Goal: Task Accomplishment & Management: Manage account settings

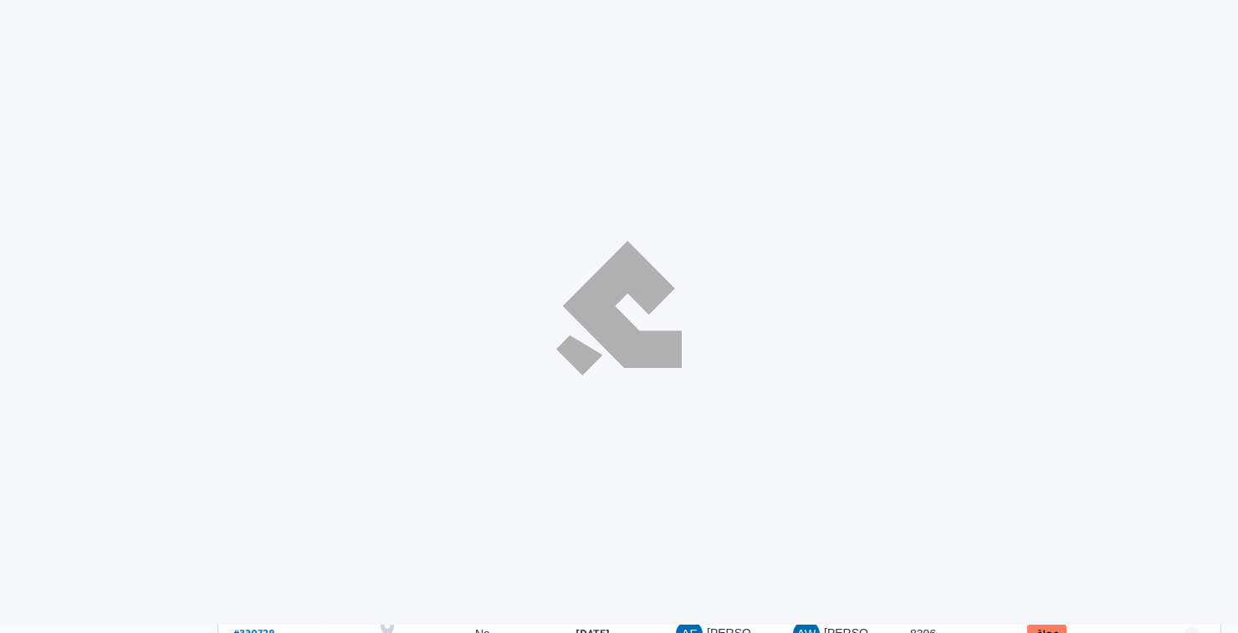
select select "ar"
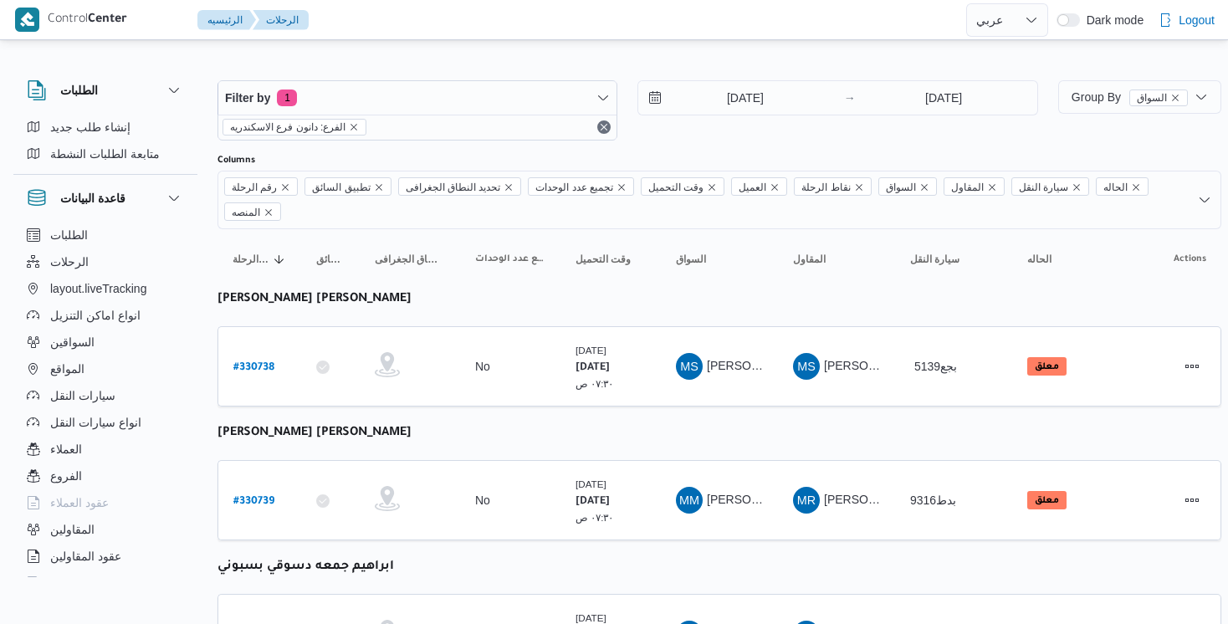
select select "ar"
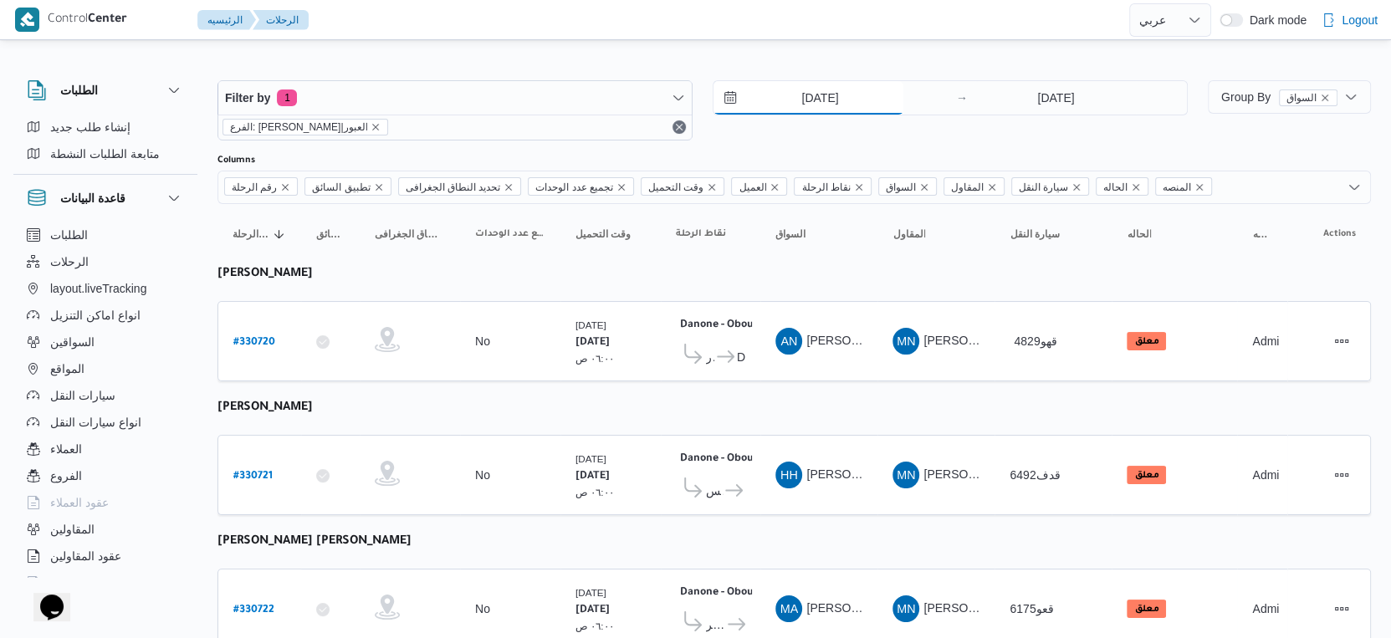
click at [841, 92] on input "[DATE]" at bounding box center [808, 97] width 190 height 33
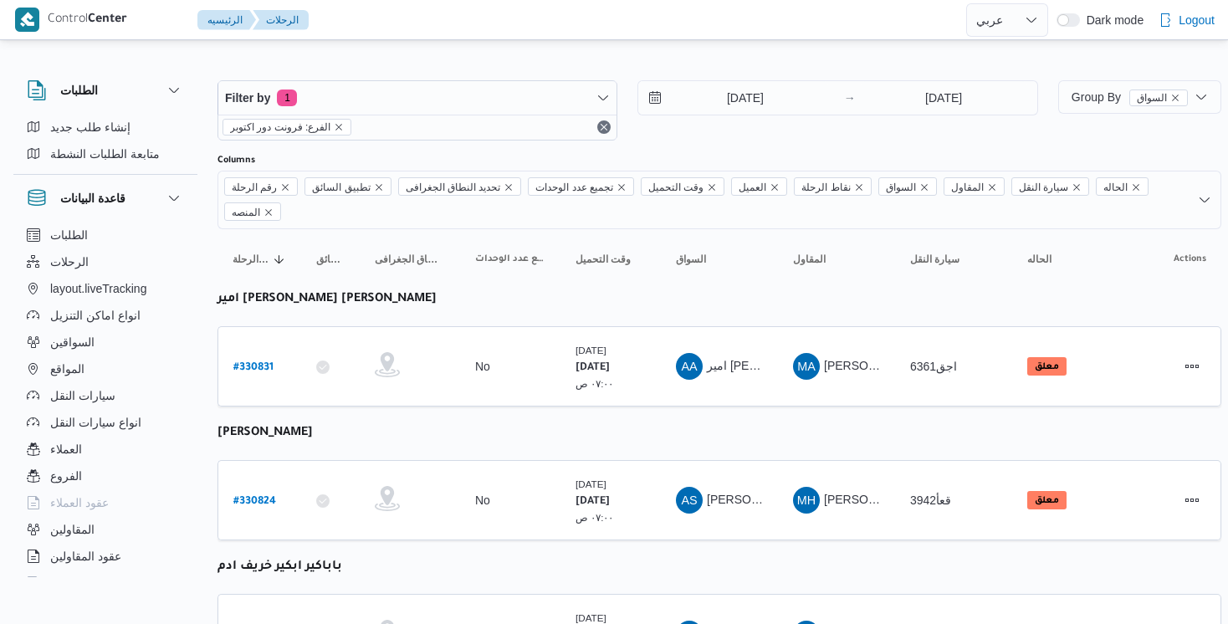
select select "ar"
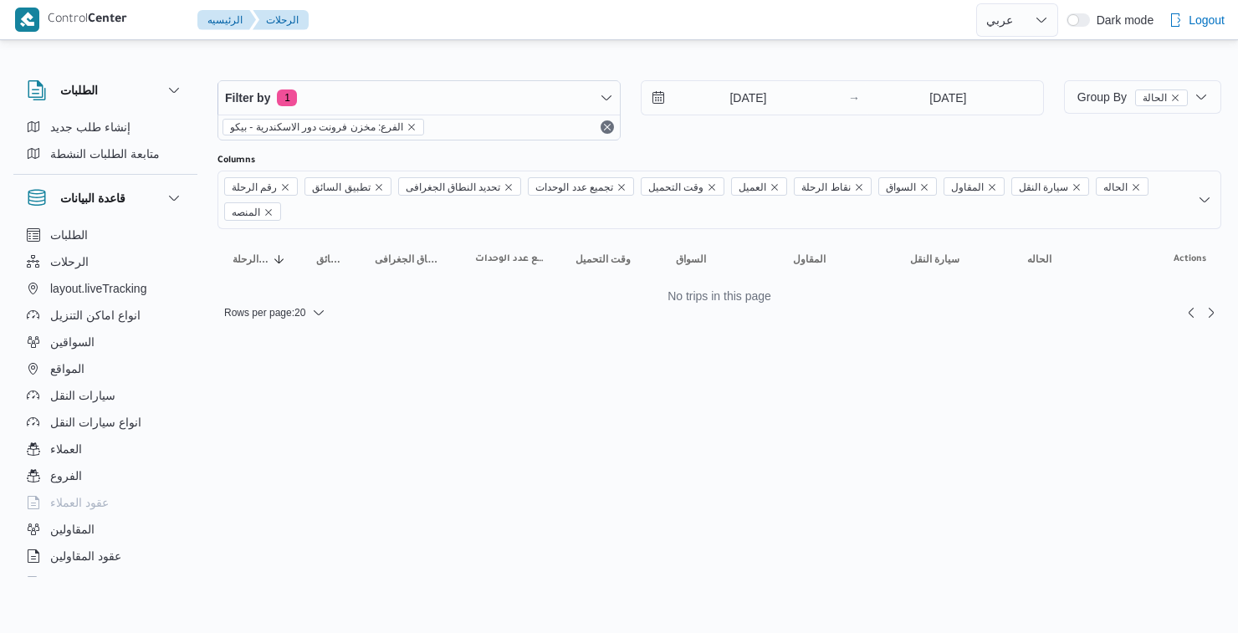
select select "ar"
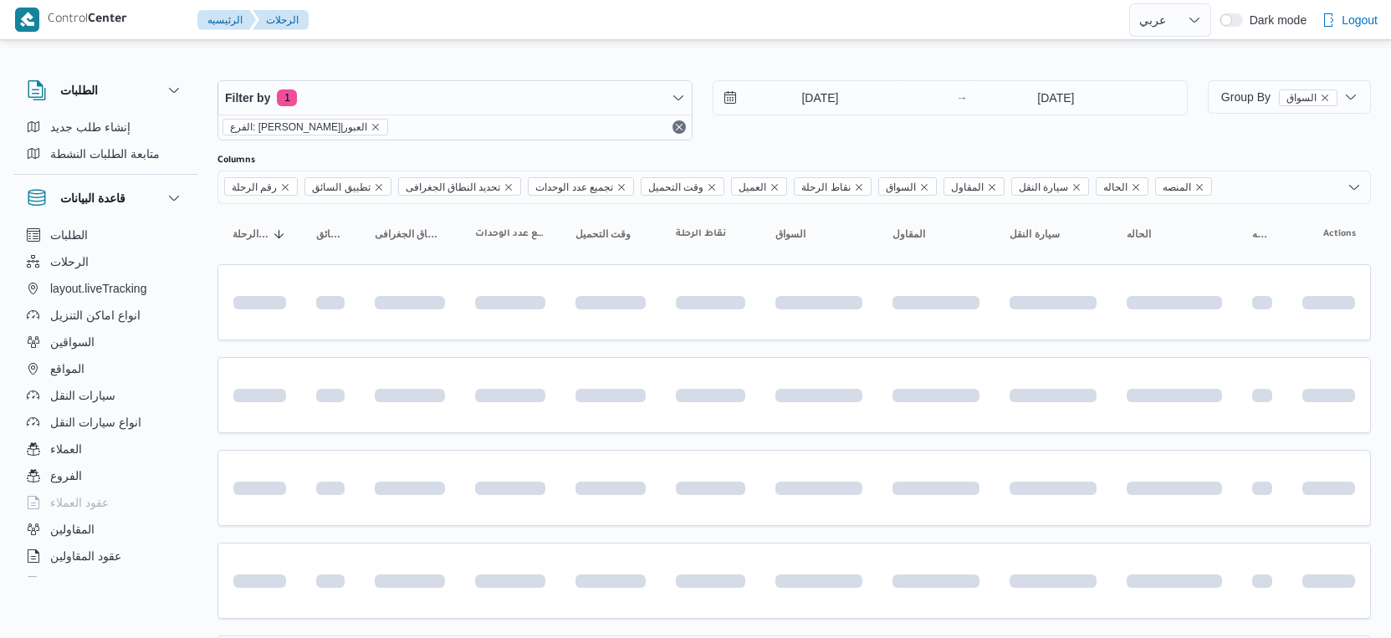
select select "ar"
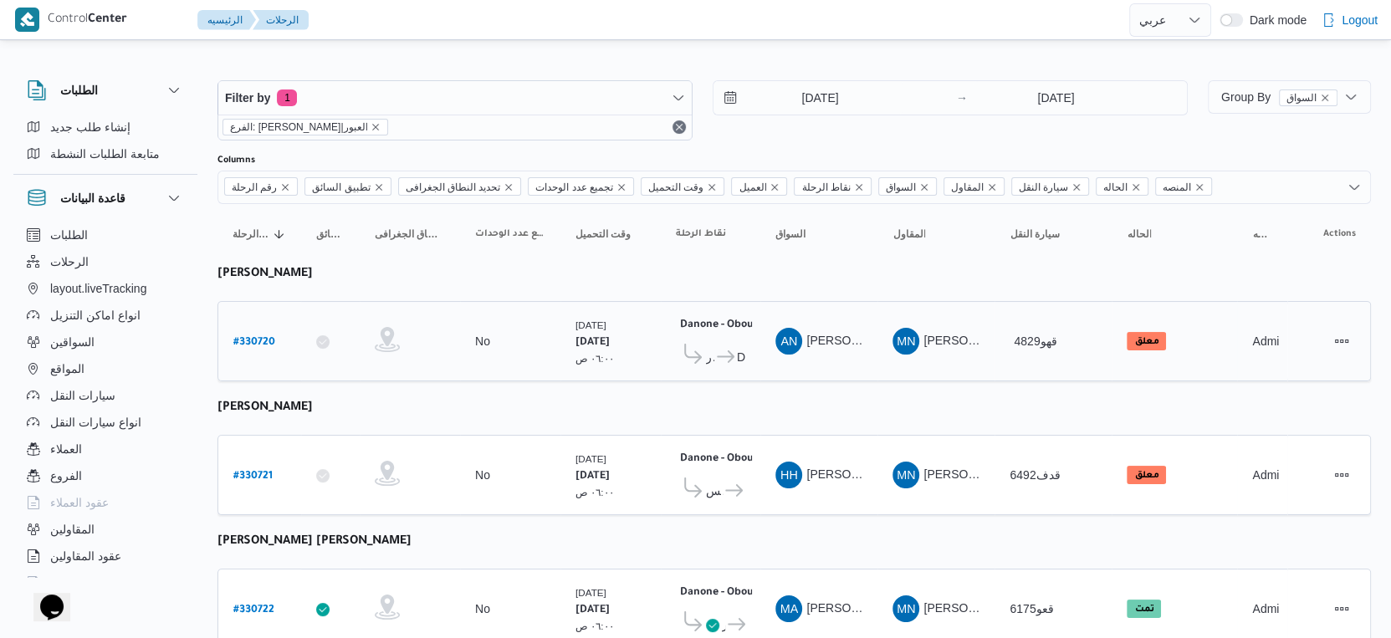
click at [255, 337] on b "# 330720" at bounding box center [254, 343] width 42 height 12
select select "ar"
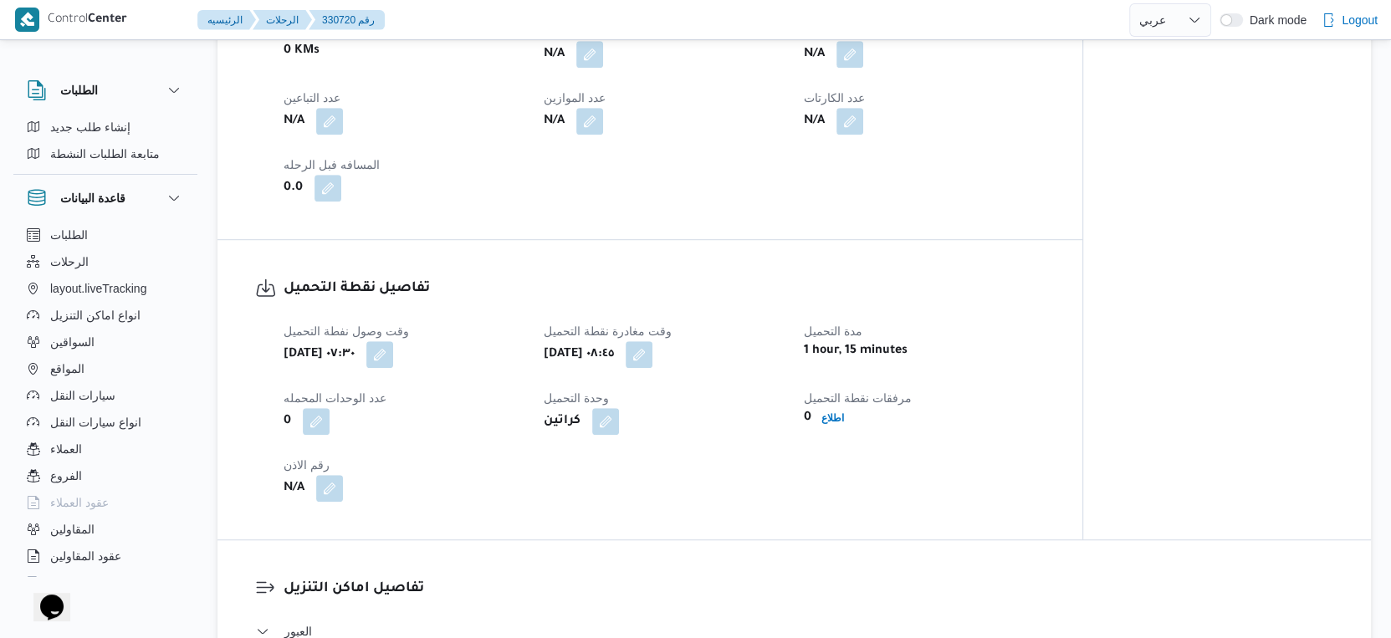
scroll to position [651, 0]
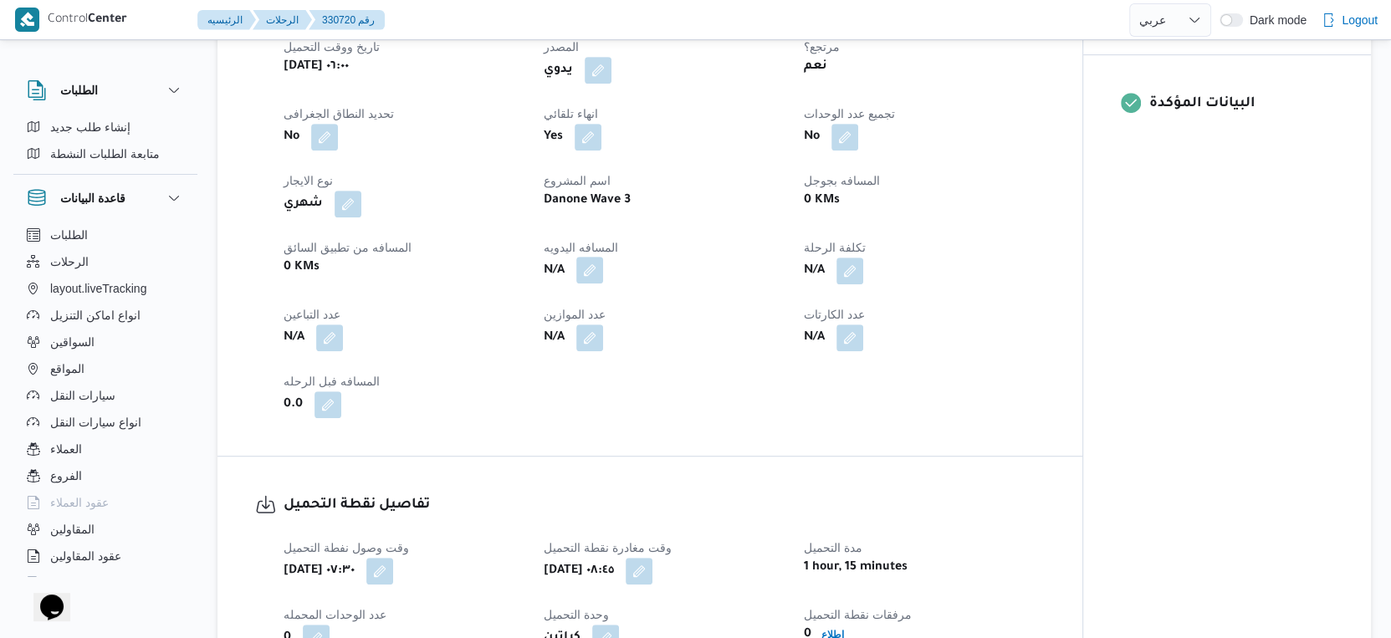
click at [588, 283] on button "button" at bounding box center [589, 270] width 27 height 27
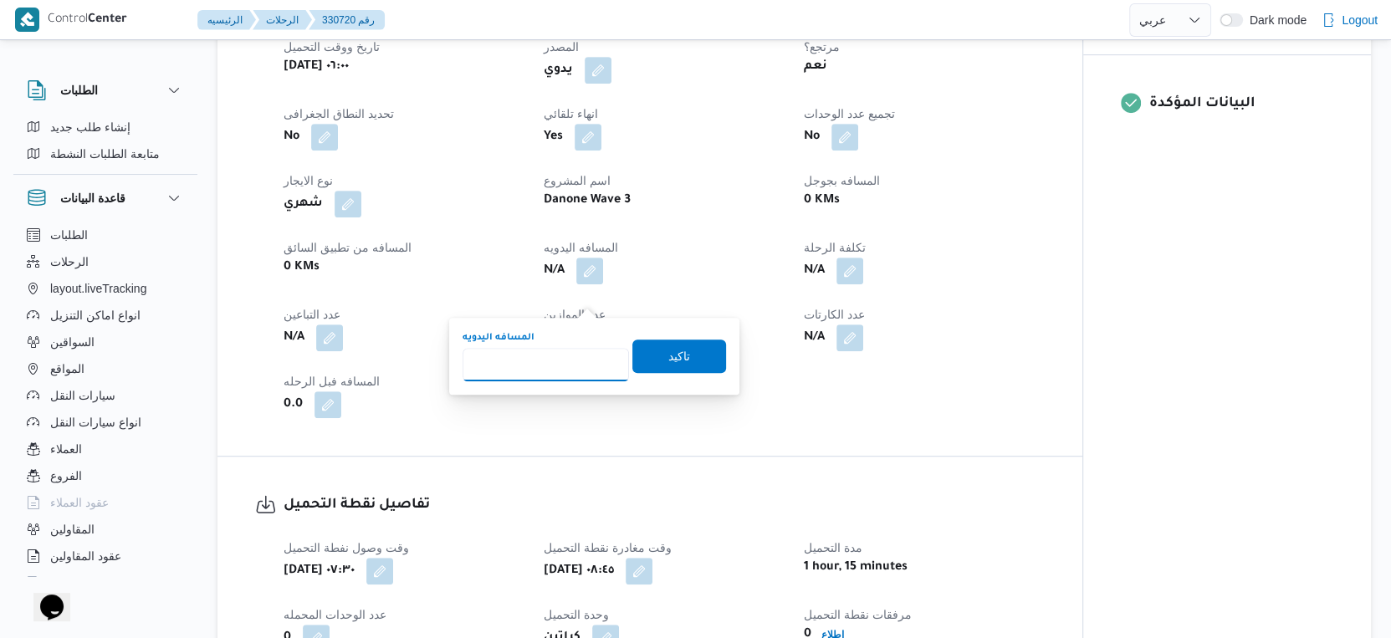
click at [546, 366] on input "المسافه اليدويه" at bounding box center [545, 364] width 166 height 33
type input "40"
click at [704, 361] on span "تاكيد" at bounding box center [679, 355] width 94 height 33
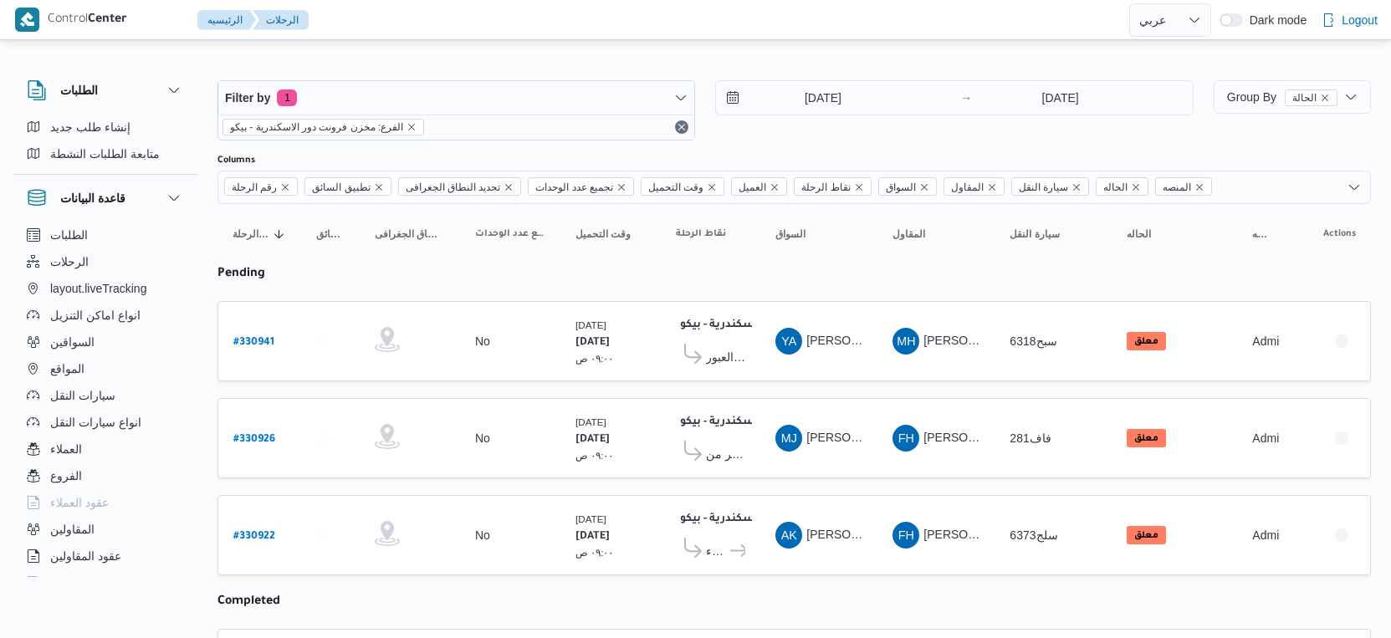
select select "ar"
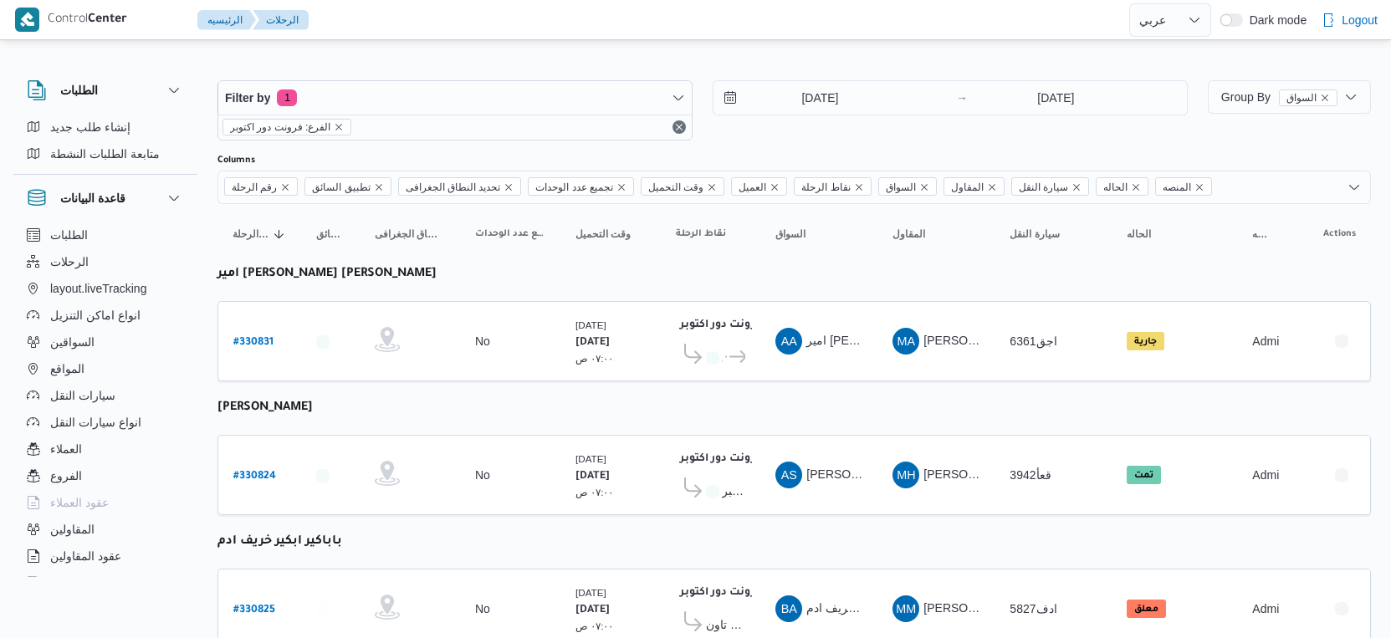
select select "ar"
click at [1235, 98] on span "Group By السواق" at bounding box center [1279, 96] width 116 height 13
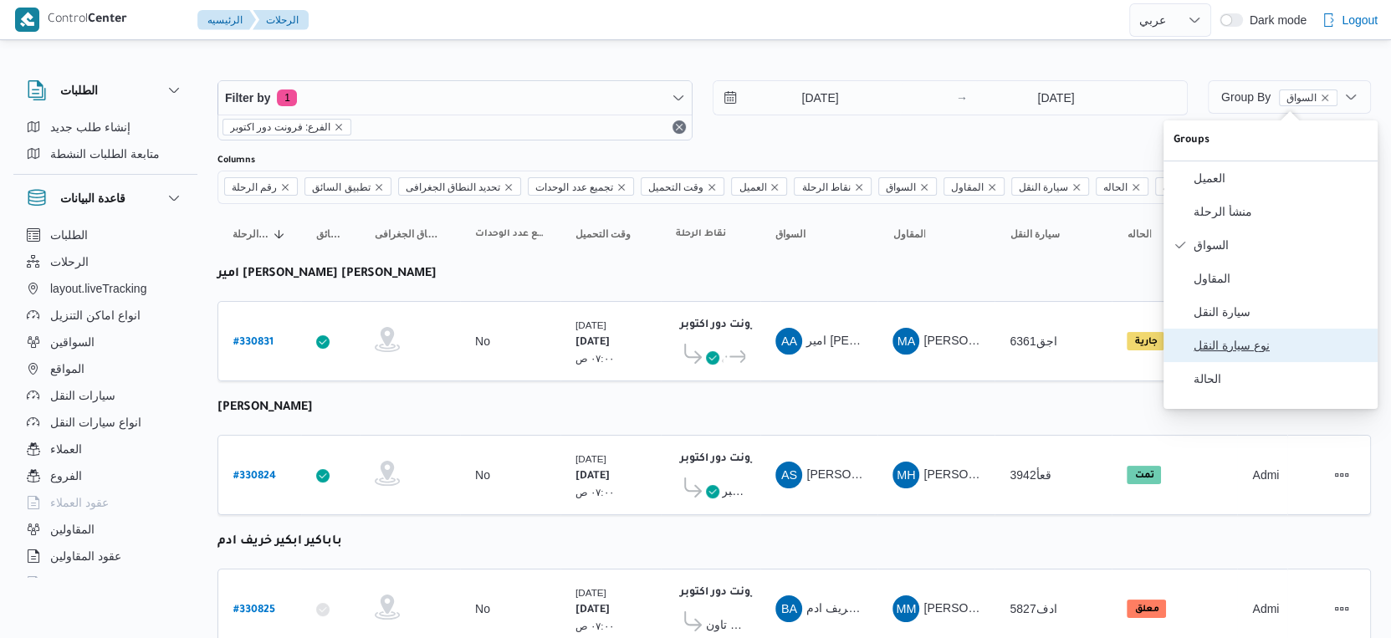
click at [1233, 352] on span "نوع سيارة النقل" at bounding box center [1280, 345] width 174 height 13
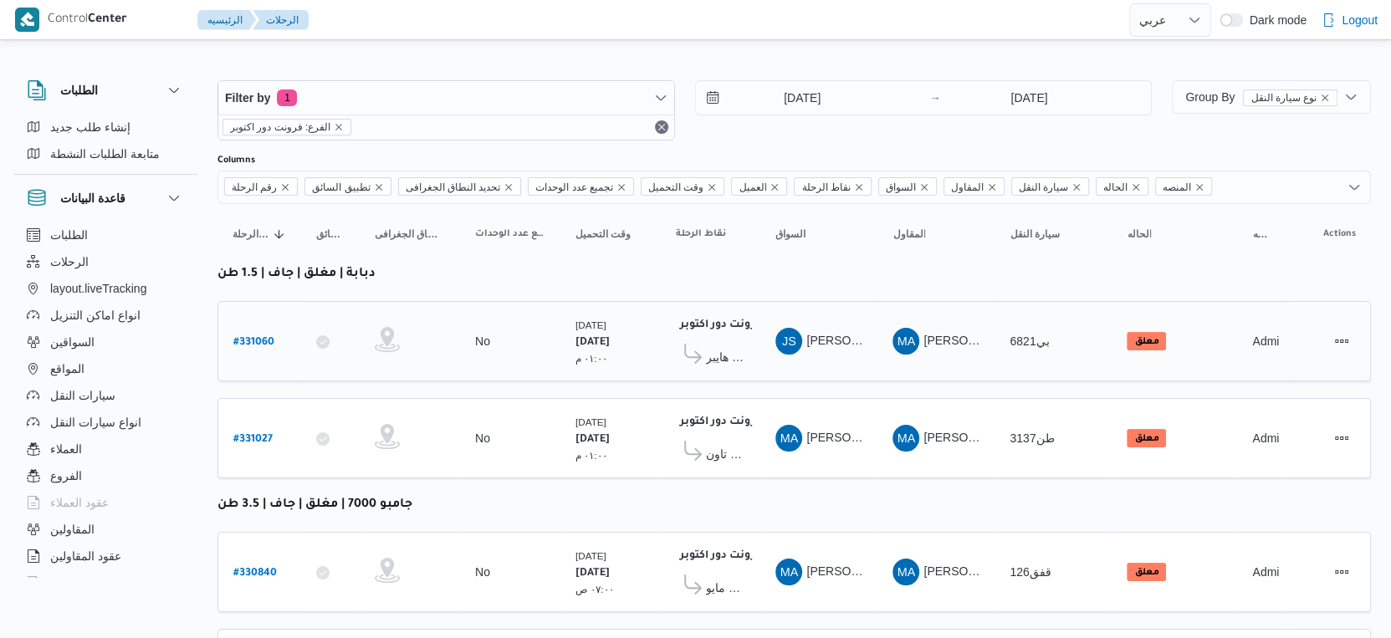
click at [720, 350] on span "هايبر ماركت مهدي عرفه" at bounding box center [725, 357] width 39 height 20
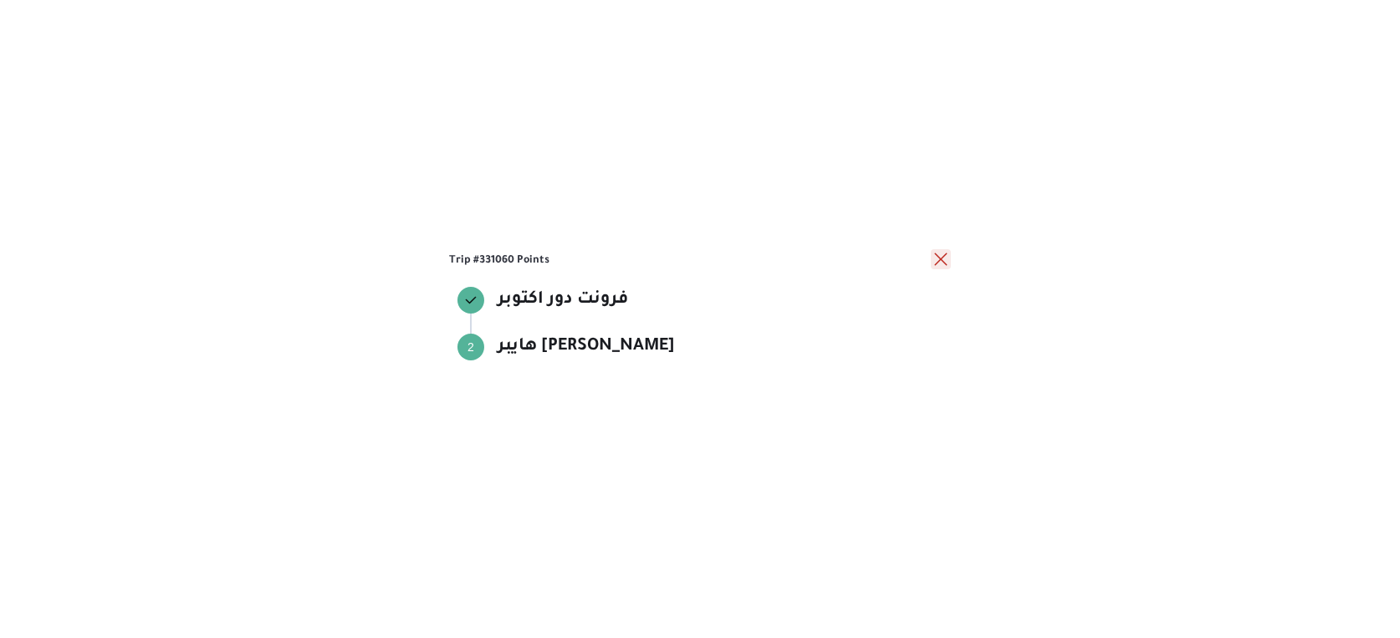
click at [942, 263] on button "close" at bounding box center [941, 259] width 20 height 20
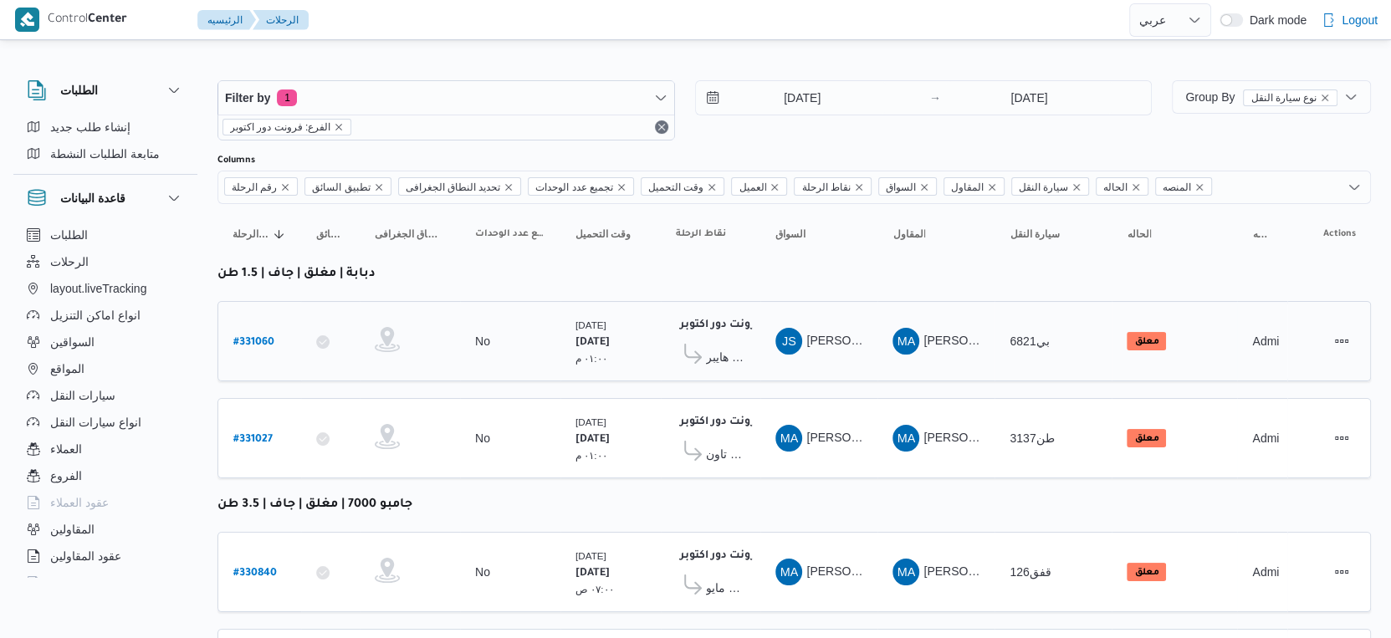
click at [733, 365] on div "فرونت دور اكتوبر ١٠:٤٨ م هايبر ماركت مهدي عرفه" at bounding box center [710, 341] width 83 height 70
click at [733, 349] on span "هايبر ماركت مهدي عرفه" at bounding box center [725, 357] width 39 height 20
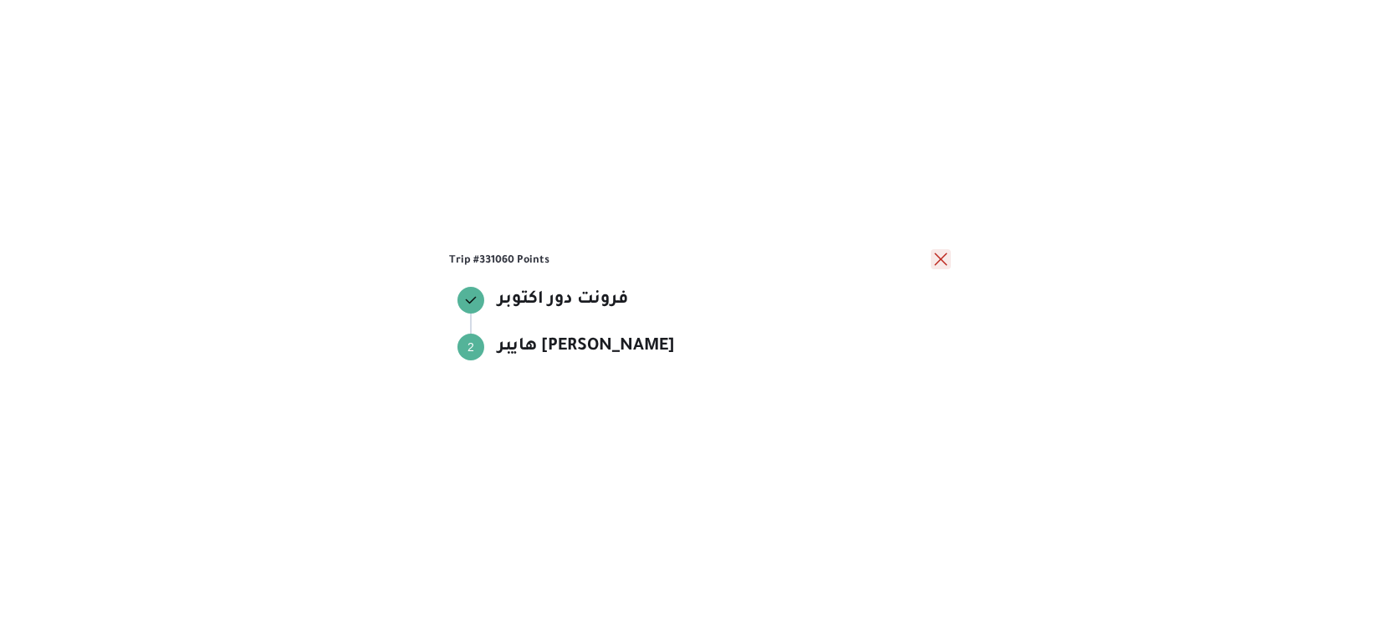
click at [935, 255] on button "close" at bounding box center [941, 259] width 20 height 20
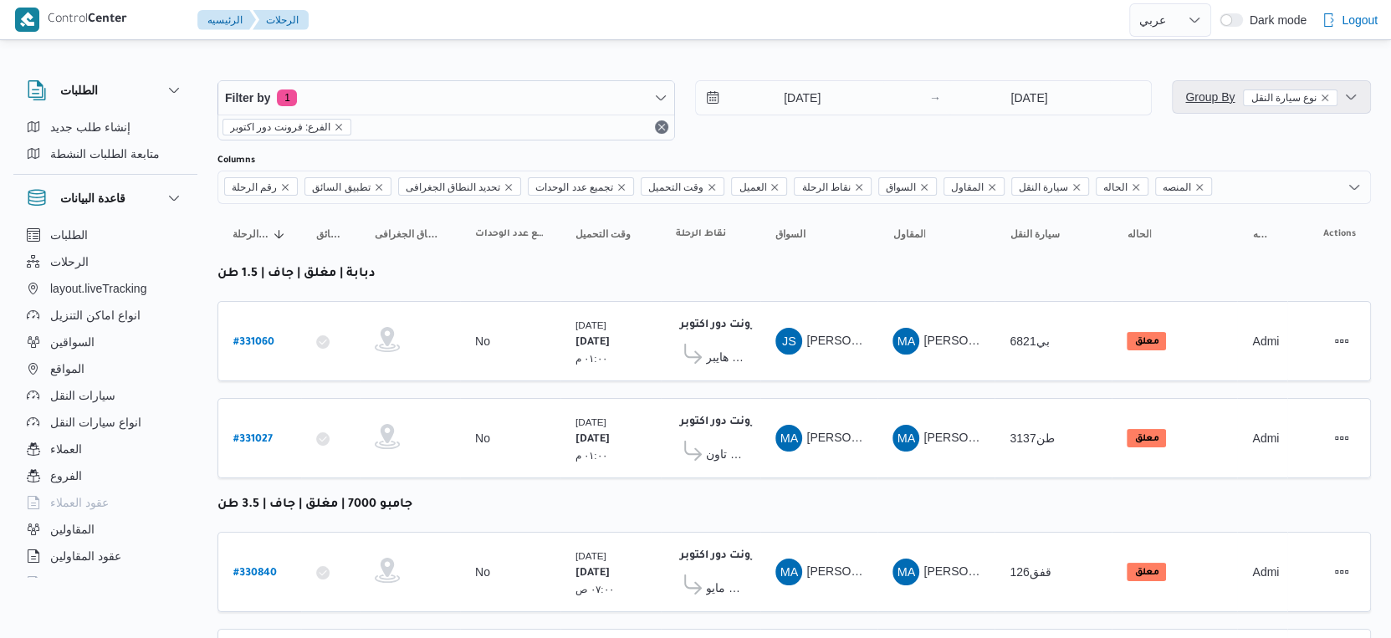
click at [1214, 95] on span "Group By نوع سيارة النقل" at bounding box center [1261, 96] width 152 height 13
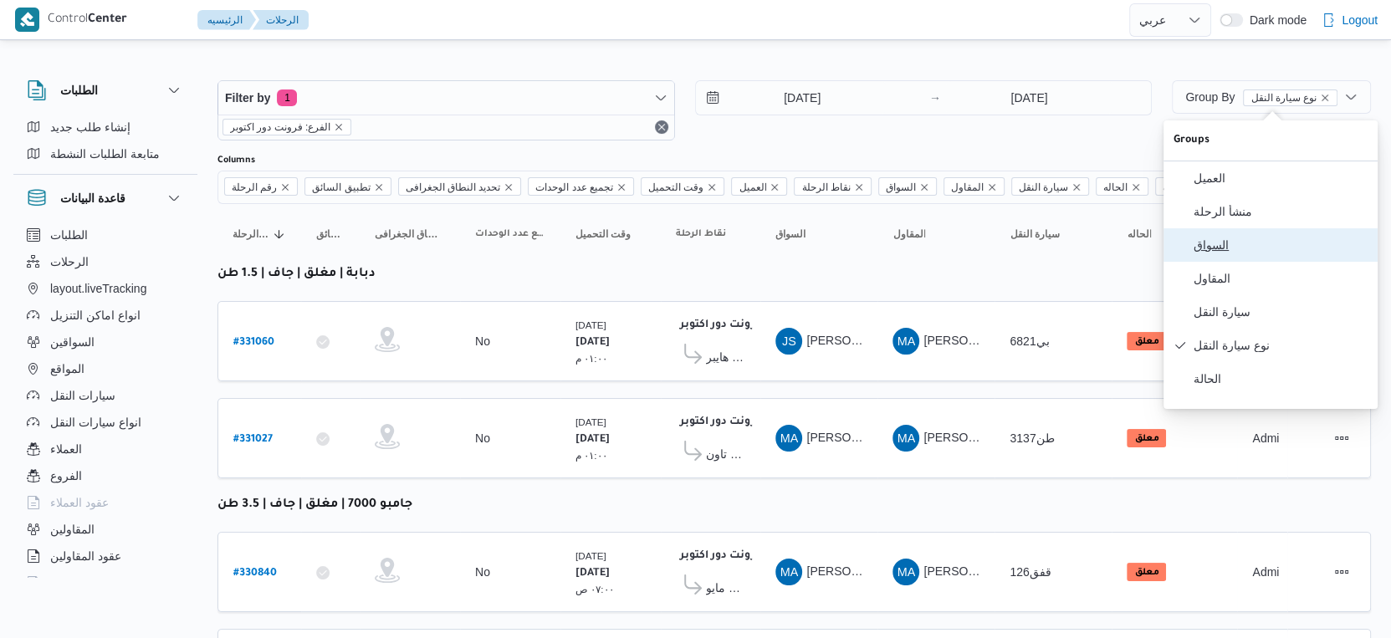
click at [1223, 258] on button "السواق" at bounding box center [1270, 244] width 214 height 33
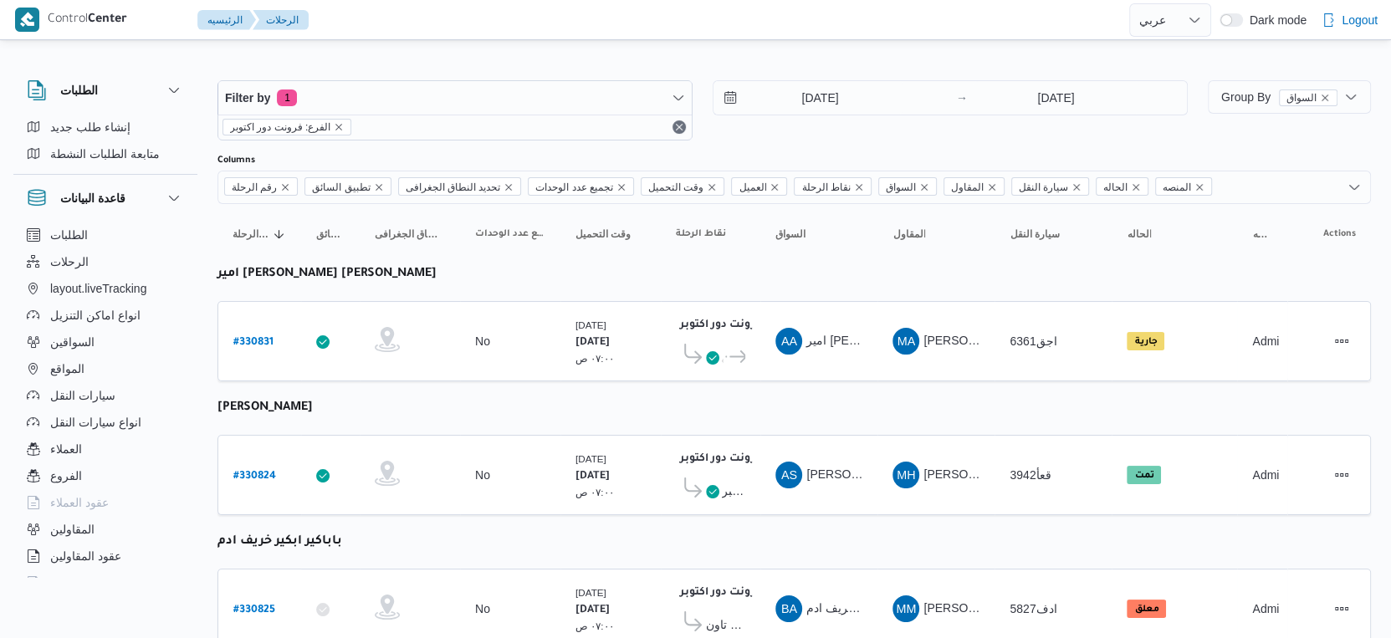
click at [746, 350] on div "فرونت دور اكتوبر ١٠:٤٨ م كارفور لاكاذا - الشروق ... كارفور العاصمه الاداريه" at bounding box center [710, 341] width 83 height 70
click at [714, 351] on icon at bounding box center [712, 357] width 13 height 13
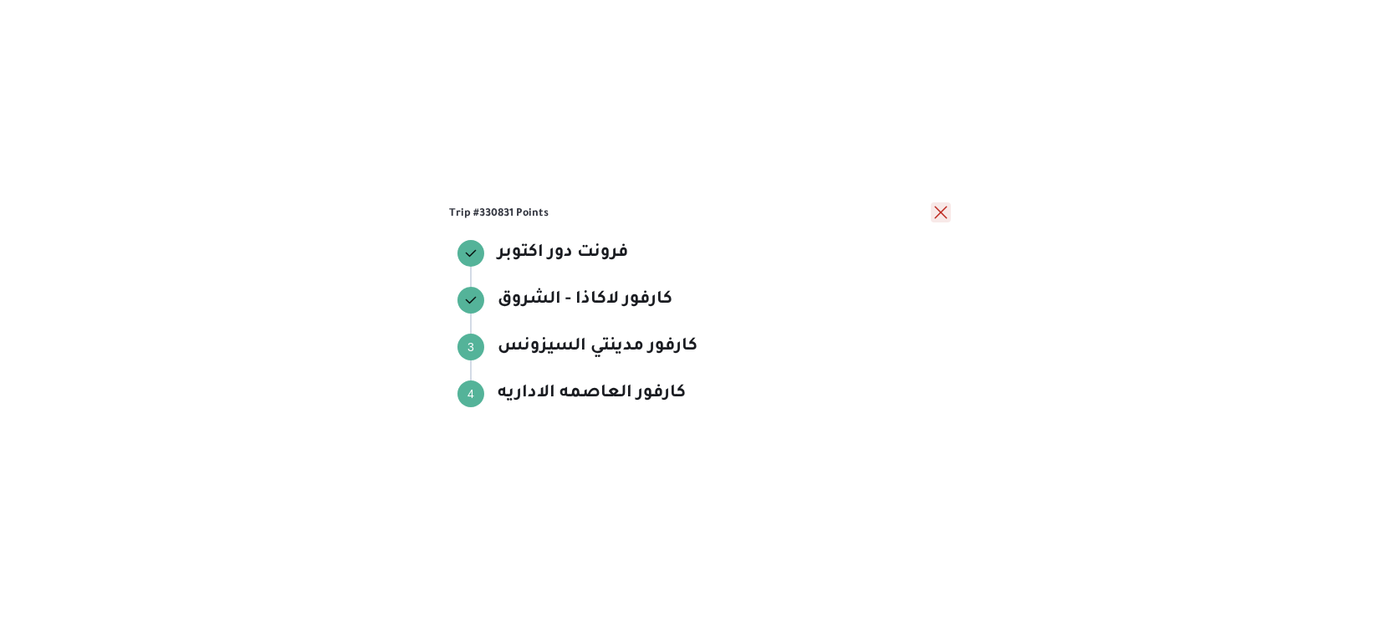
click at [942, 219] on button "close" at bounding box center [941, 212] width 20 height 20
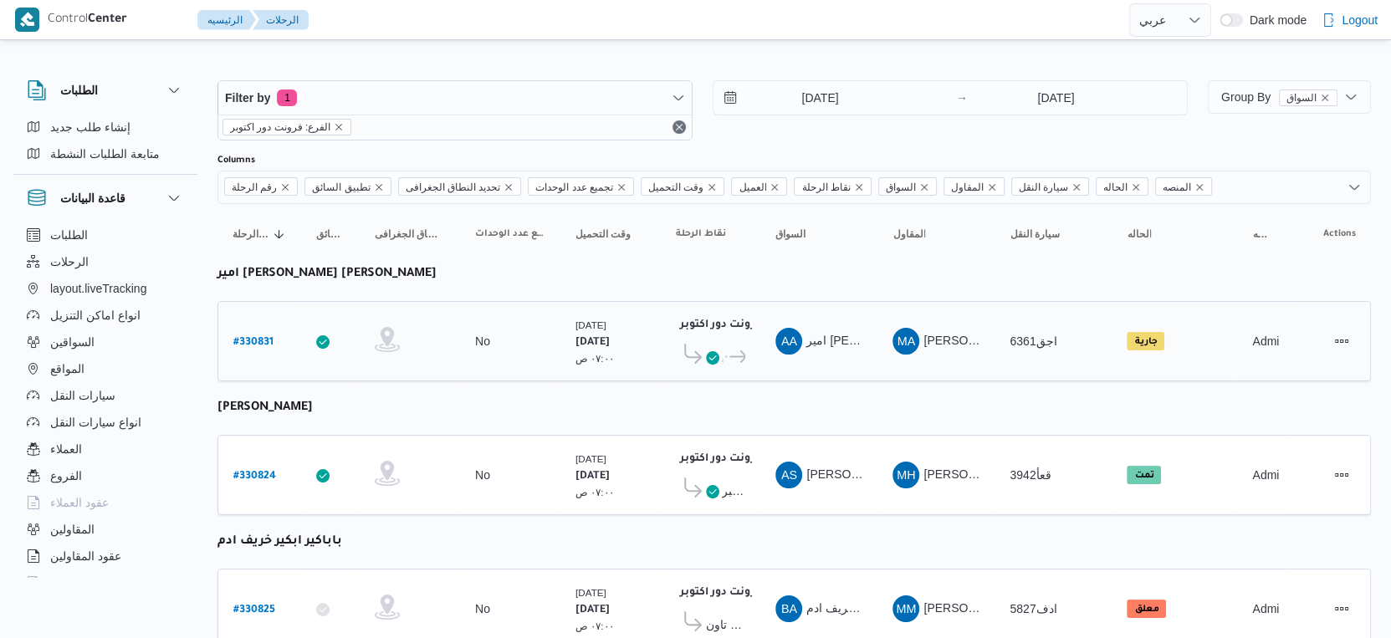
click at [254, 342] on b "# 330831" at bounding box center [253, 343] width 40 height 12
select select "ar"
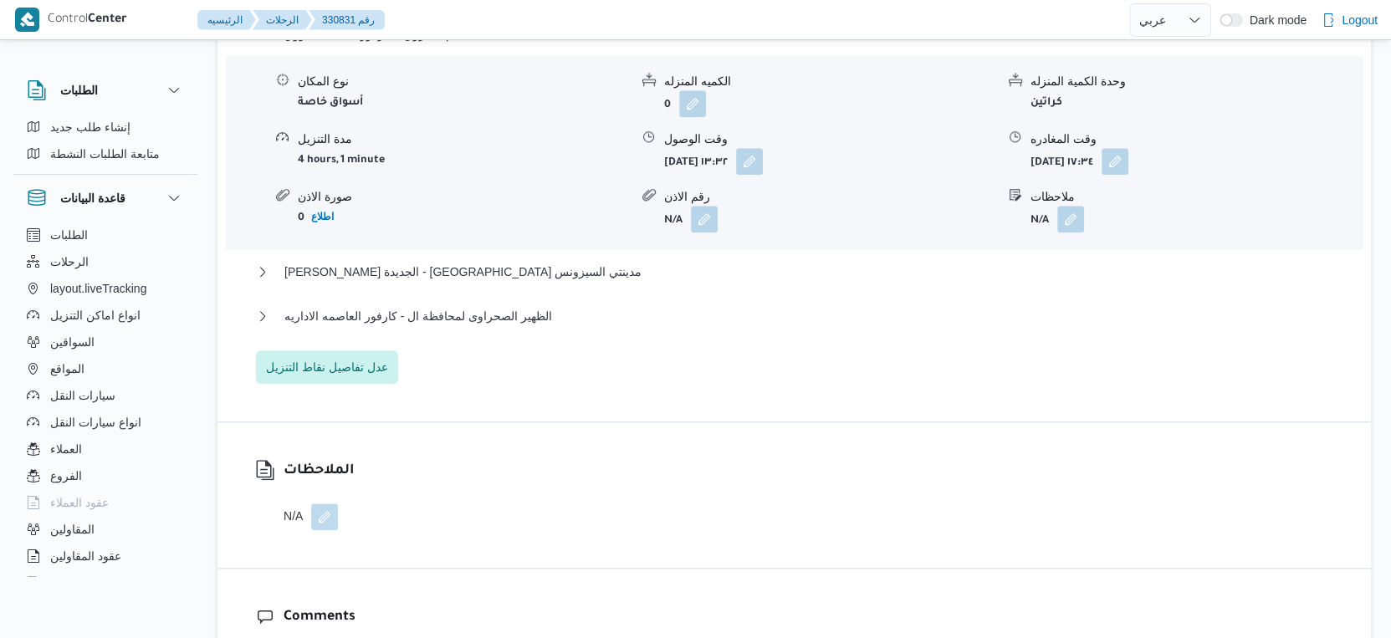
scroll to position [1486, 0]
click at [547, 324] on button "الظهير الصحراوى لمحافظة ال - كارفور العاصمه الاداريه" at bounding box center [794, 314] width 1077 height 20
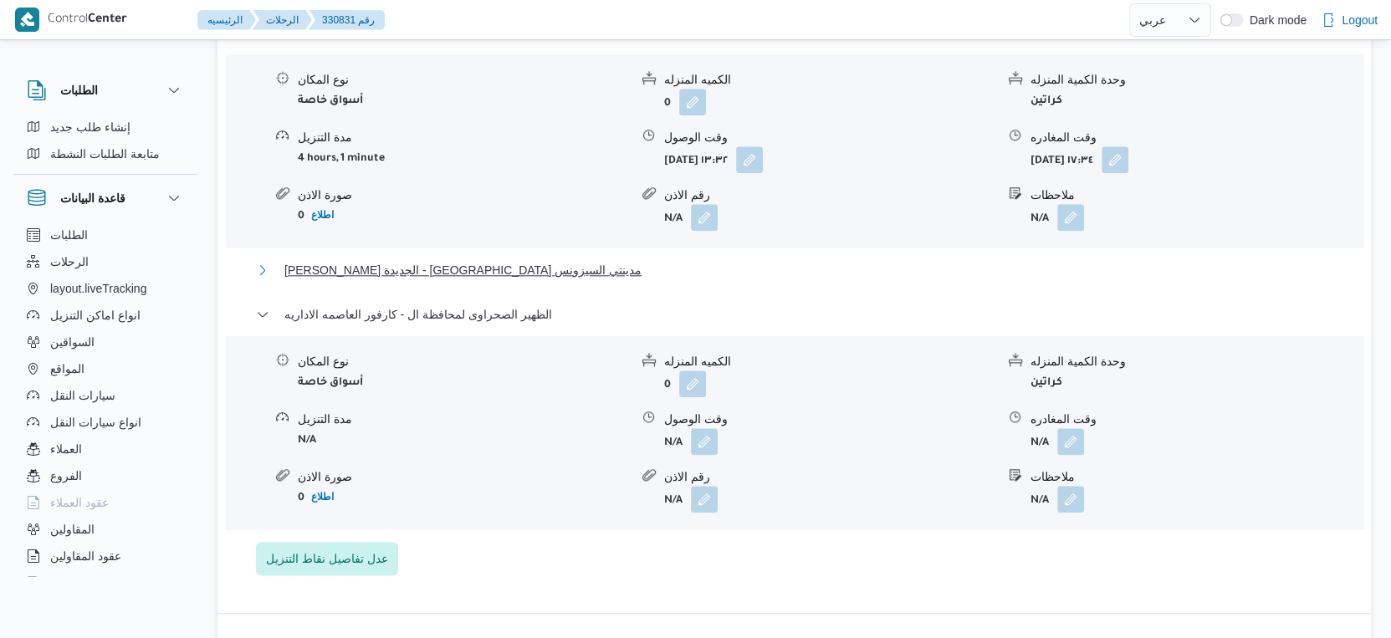
click at [521, 280] on button "ثانى القاهرة الجديدة - كارفور مدينتي السيزونس" at bounding box center [794, 270] width 1077 height 20
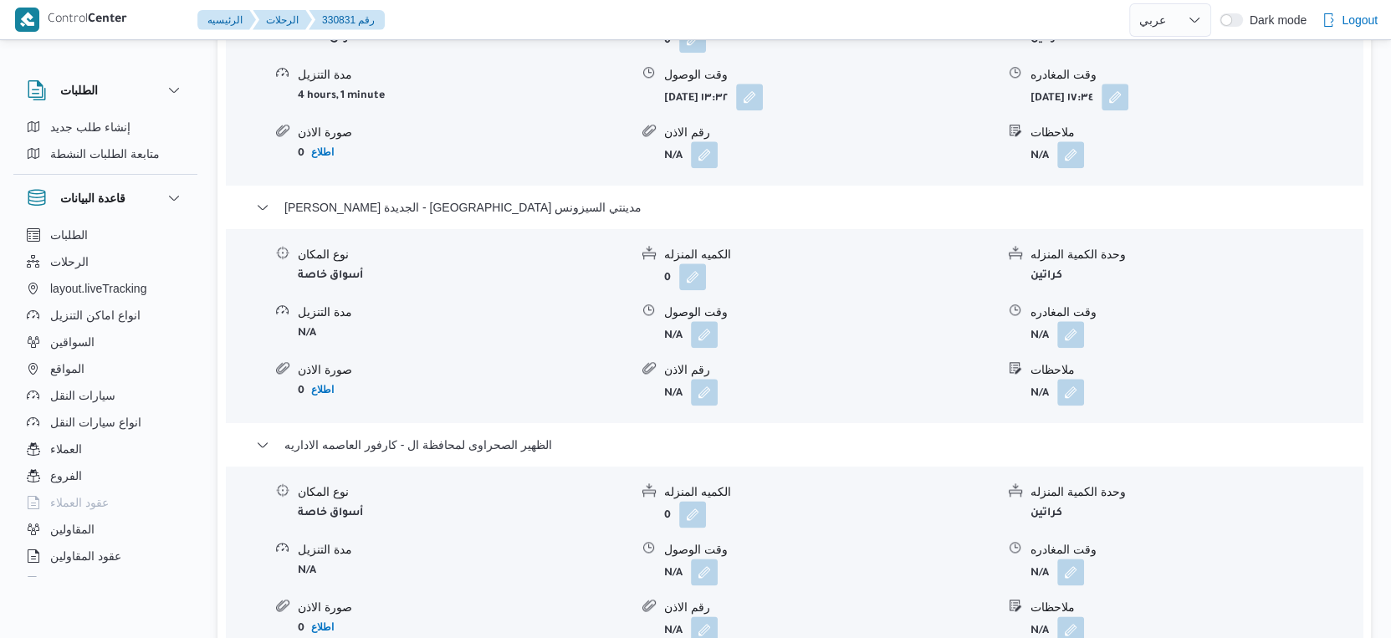
scroll to position [1673, 0]
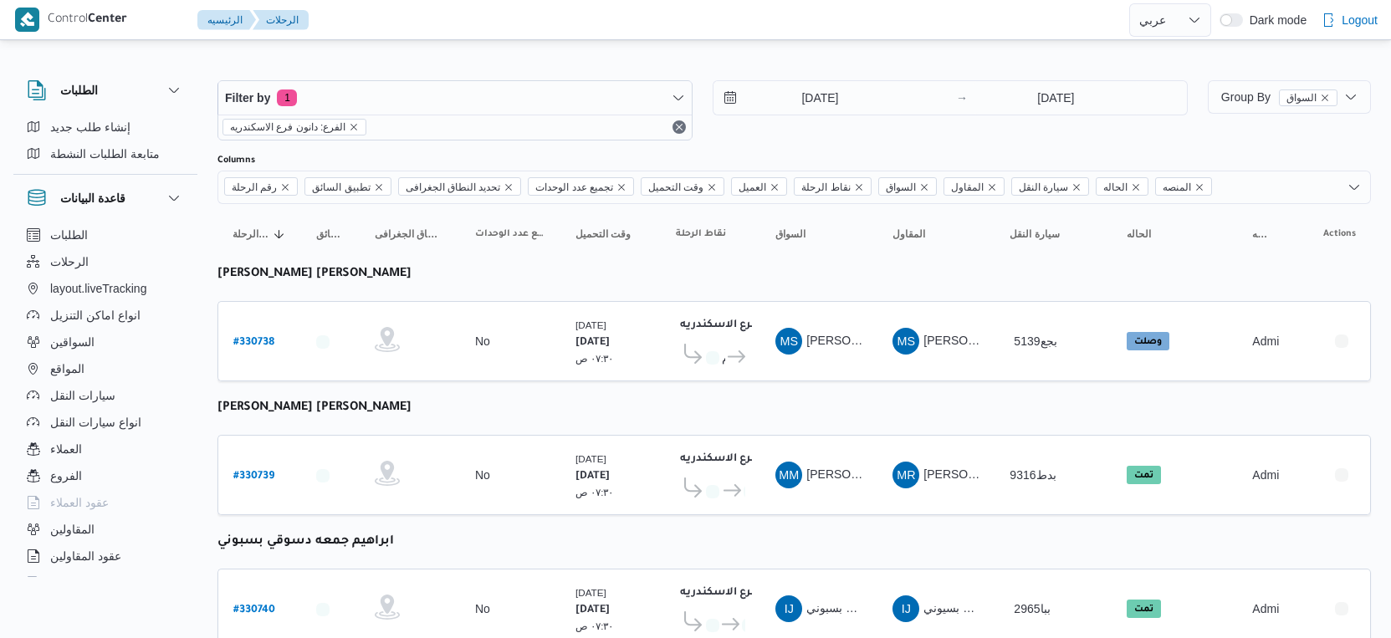
select select "ar"
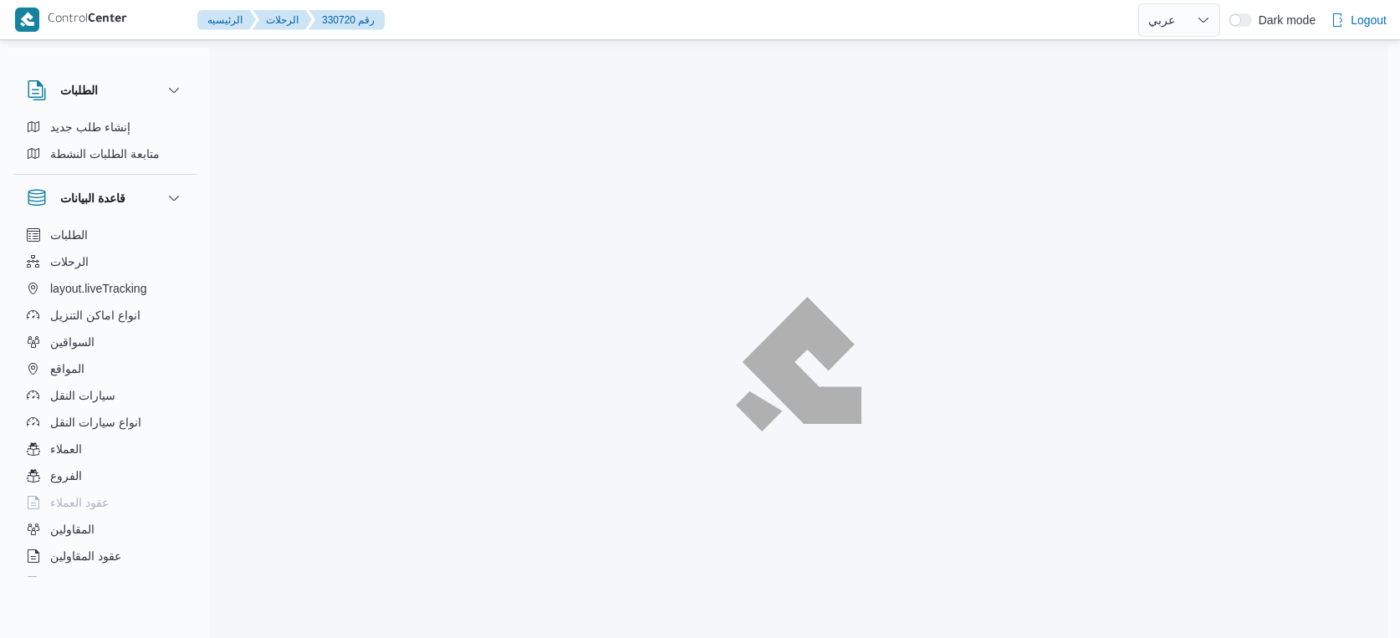
select select "ar"
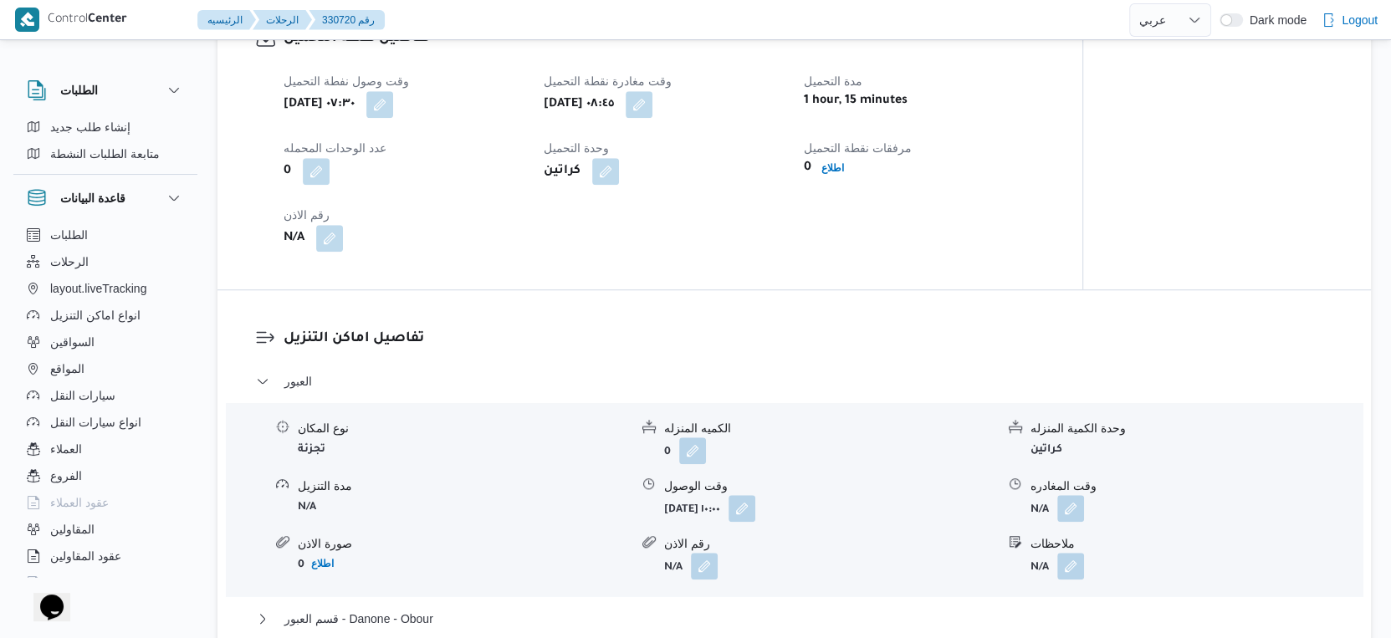
scroll to position [1160, 0]
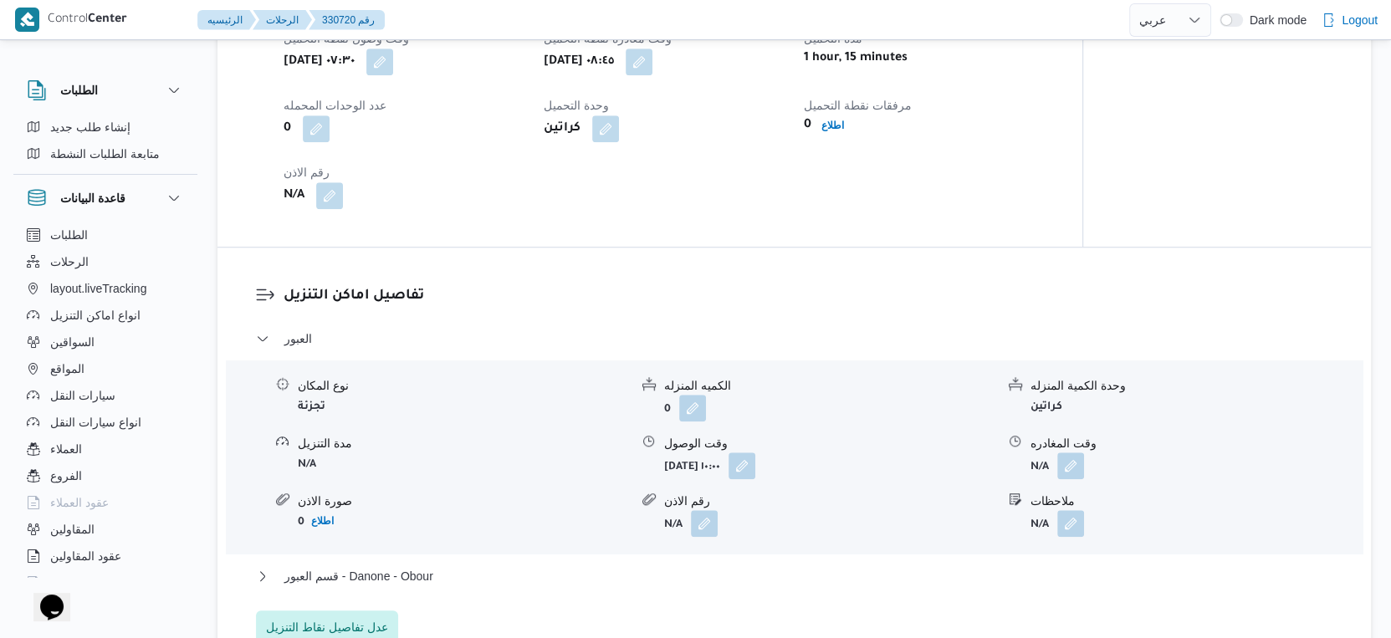
click at [600, 247] on div "تفاصيل نقطة التحميل وقت وصول نفطة التحميل [DATE] ٠٧:٣٠ وقت مغادرة نقطة التحميل …" at bounding box center [649, 96] width 865 height 299
click at [755, 478] on button "button" at bounding box center [741, 465] width 27 height 27
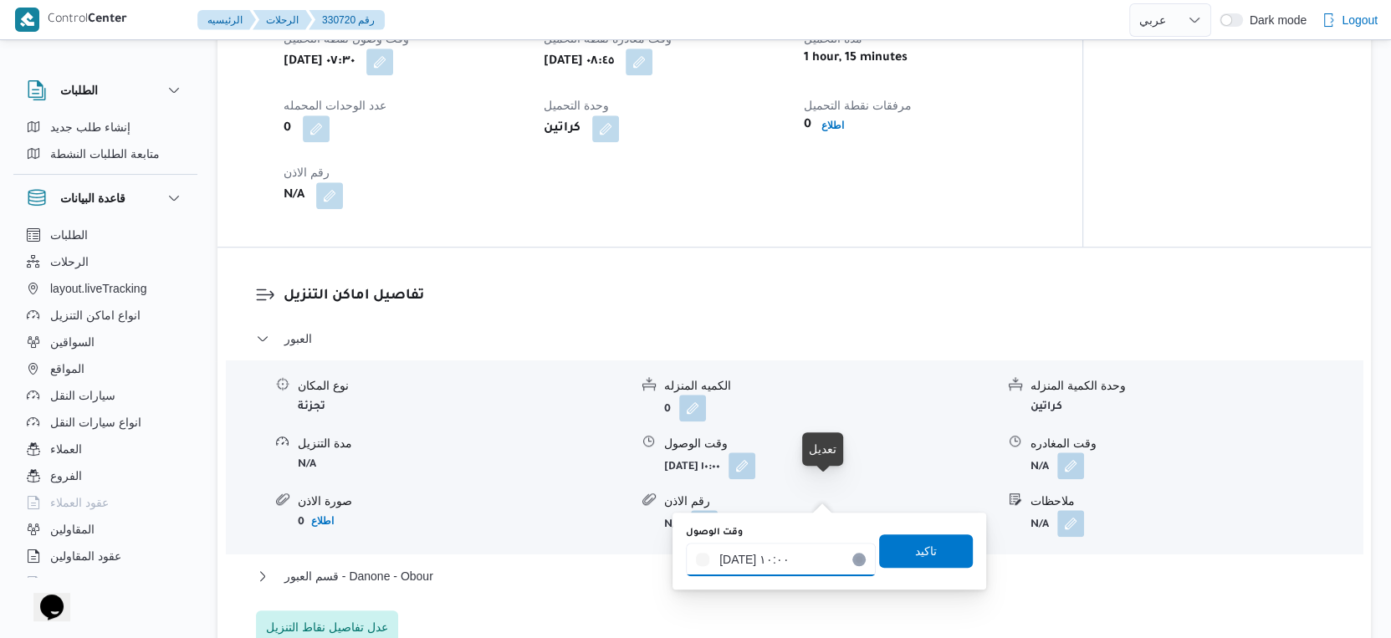
click at [774, 553] on input "[DATE] ١٠:٠٠" at bounding box center [781, 559] width 190 height 33
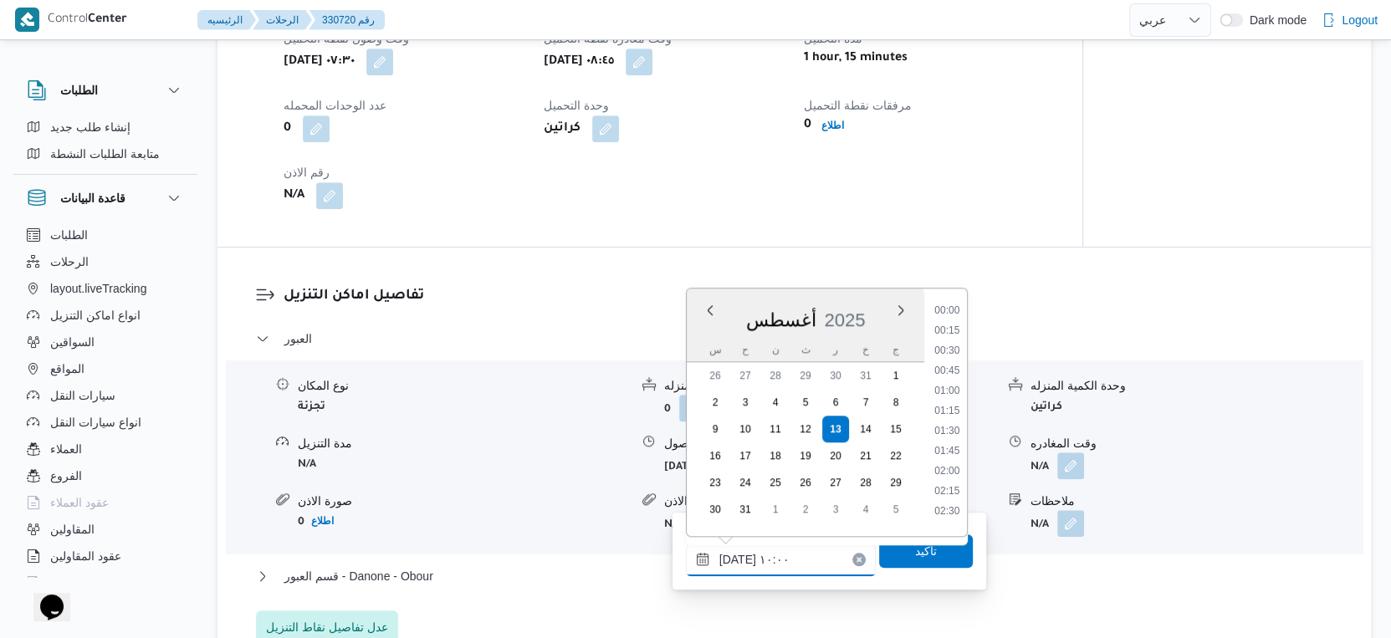
scroll to position [687, 0]
click at [947, 360] on li "09:15" at bounding box center [946, 365] width 38 height 17
type input "١٣/٠٨/٢٠٢٥ ٠٩:١٥"
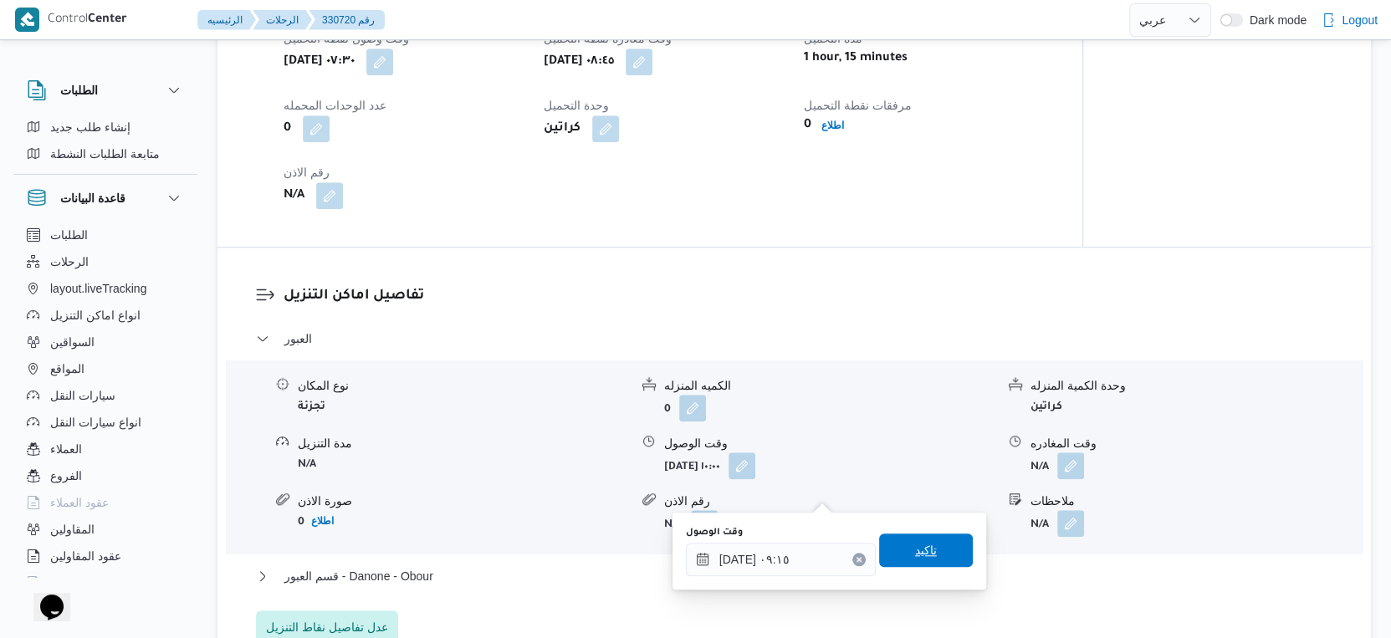
click at [929, 558] on span "تاكيد" at bounding box center [926, 550] width 94 height 33
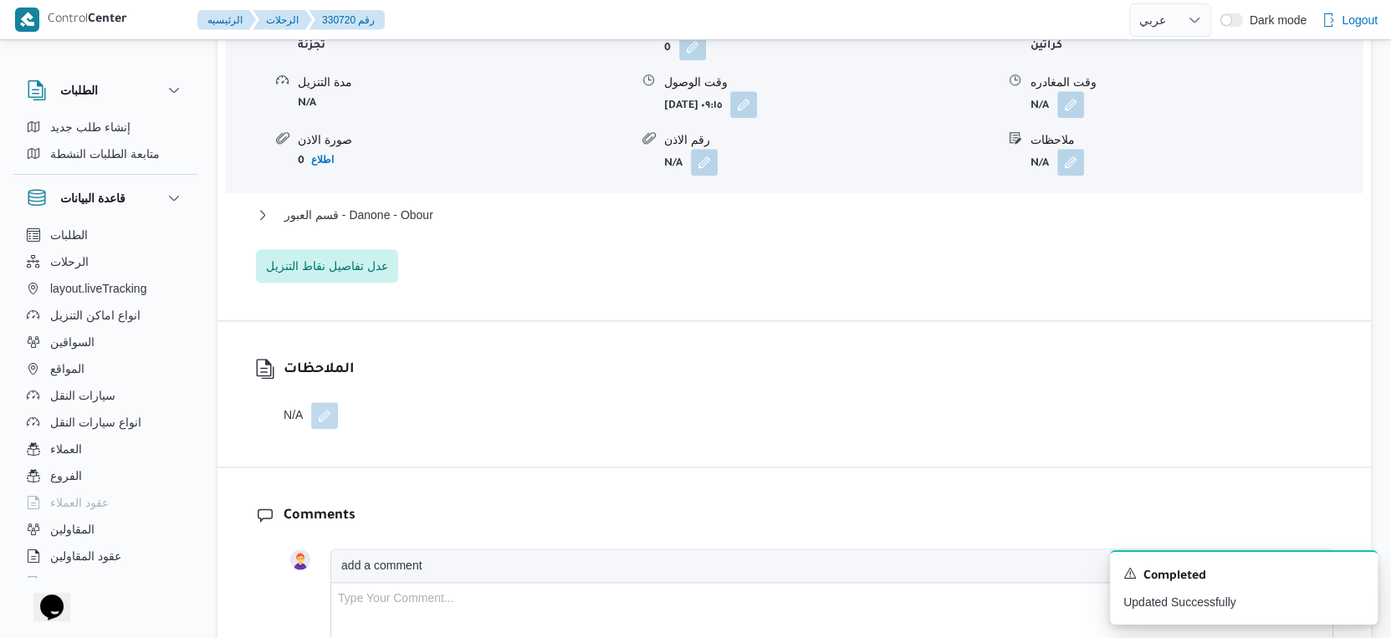
scroll to position [1531, 0]
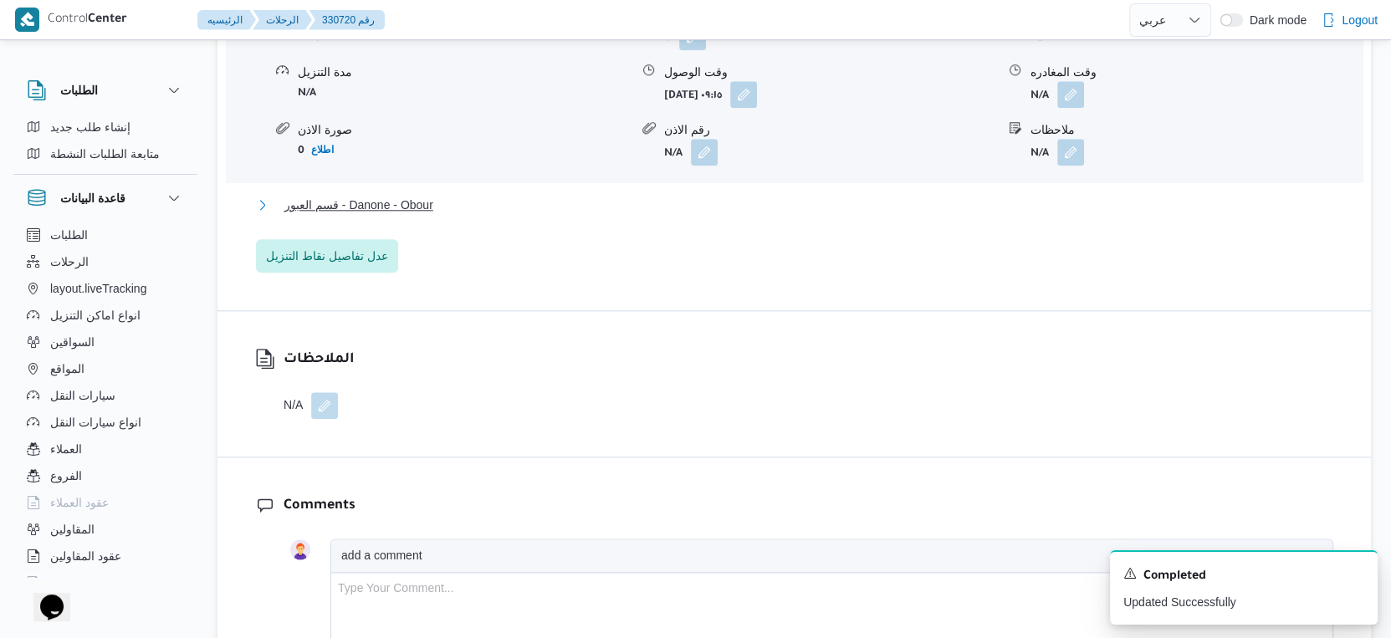
click at [532, 215] on button "قسم العبور - Danone - Obour" at bounding box center [794, 205] width 1077 height 20
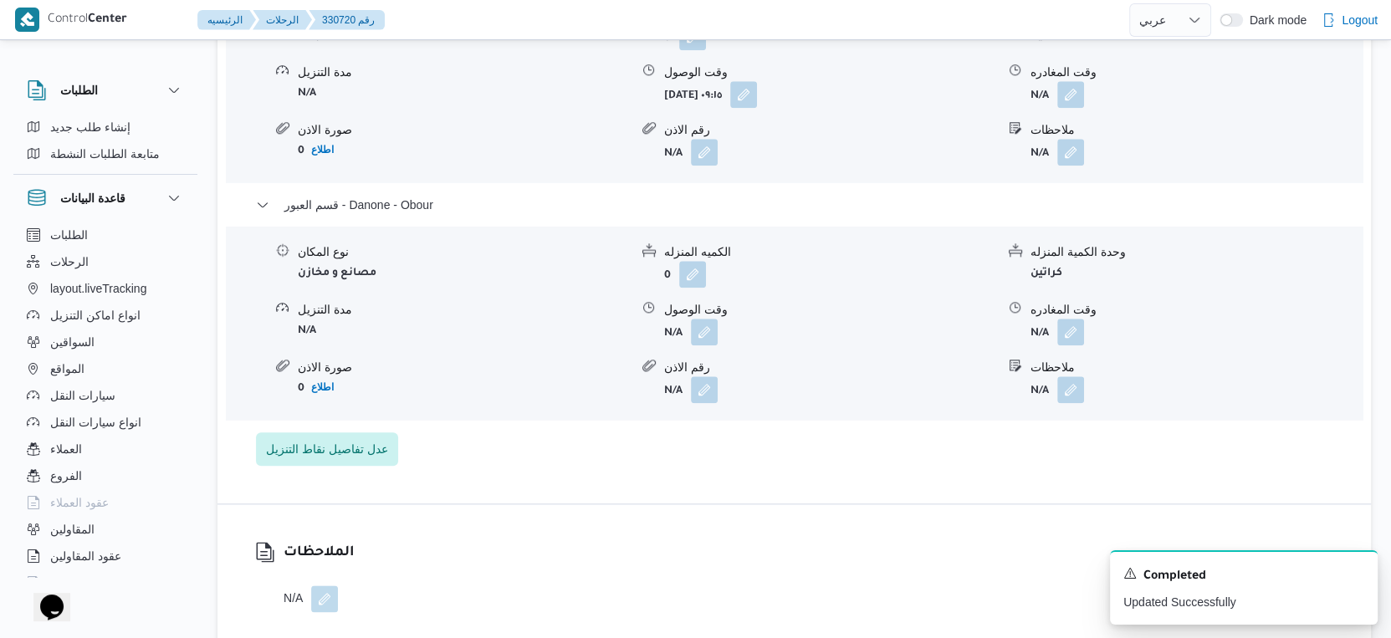
click at [513, 399] on form "0 اطلاع" at bounding box center [463, 387] width 331 height 23
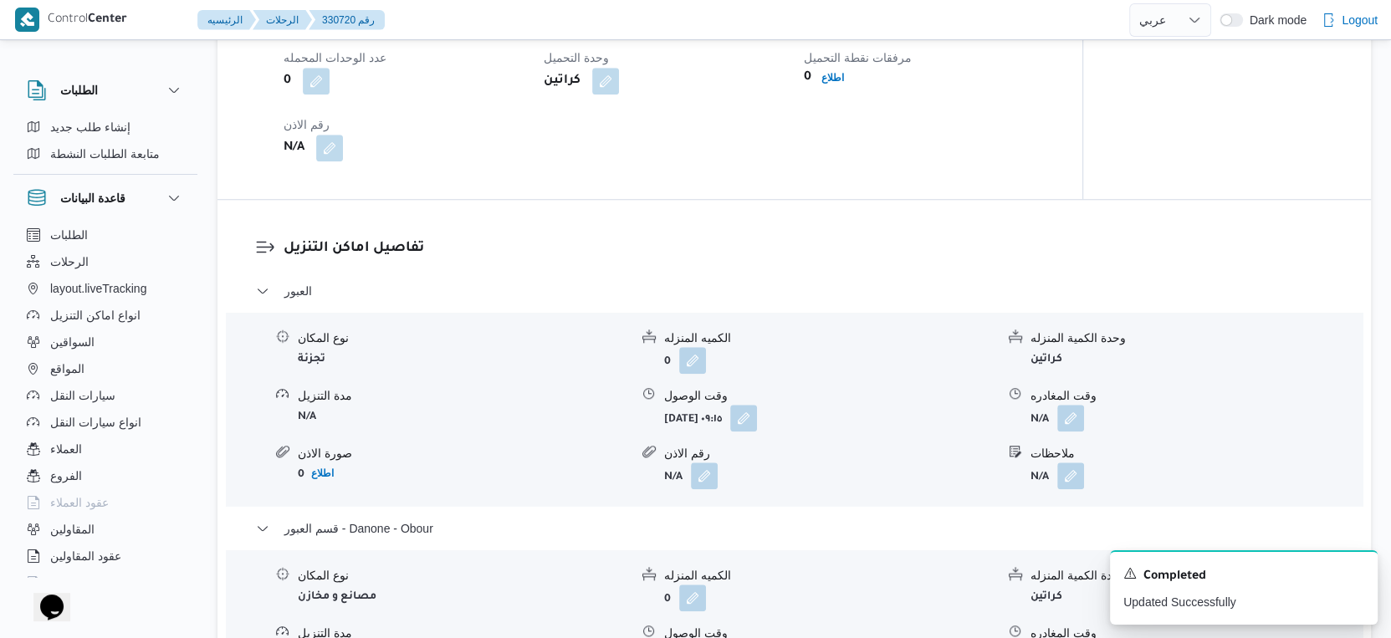
scroll to position [1394, 0]
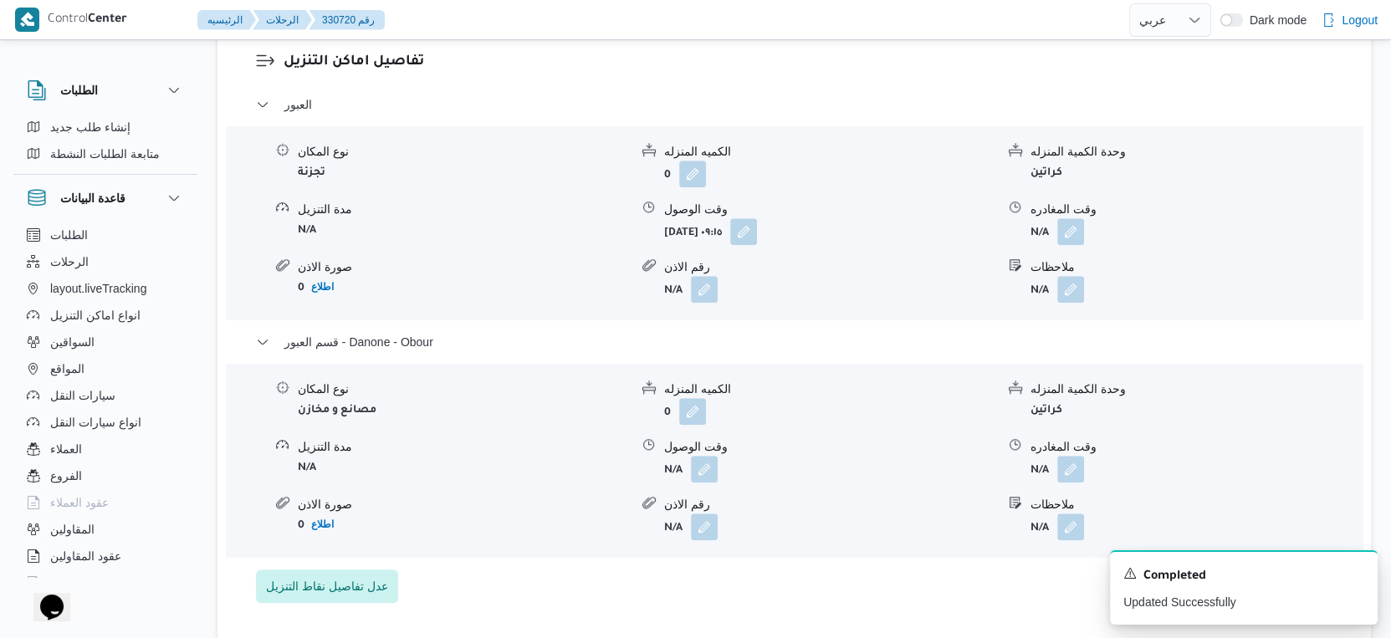
click at [720, 483] on form "N/A" at bounding box center [829, 469] width 331 height 27
click at [697, 482] on button "button" at bounding box center [704, 468] width 27 height 27
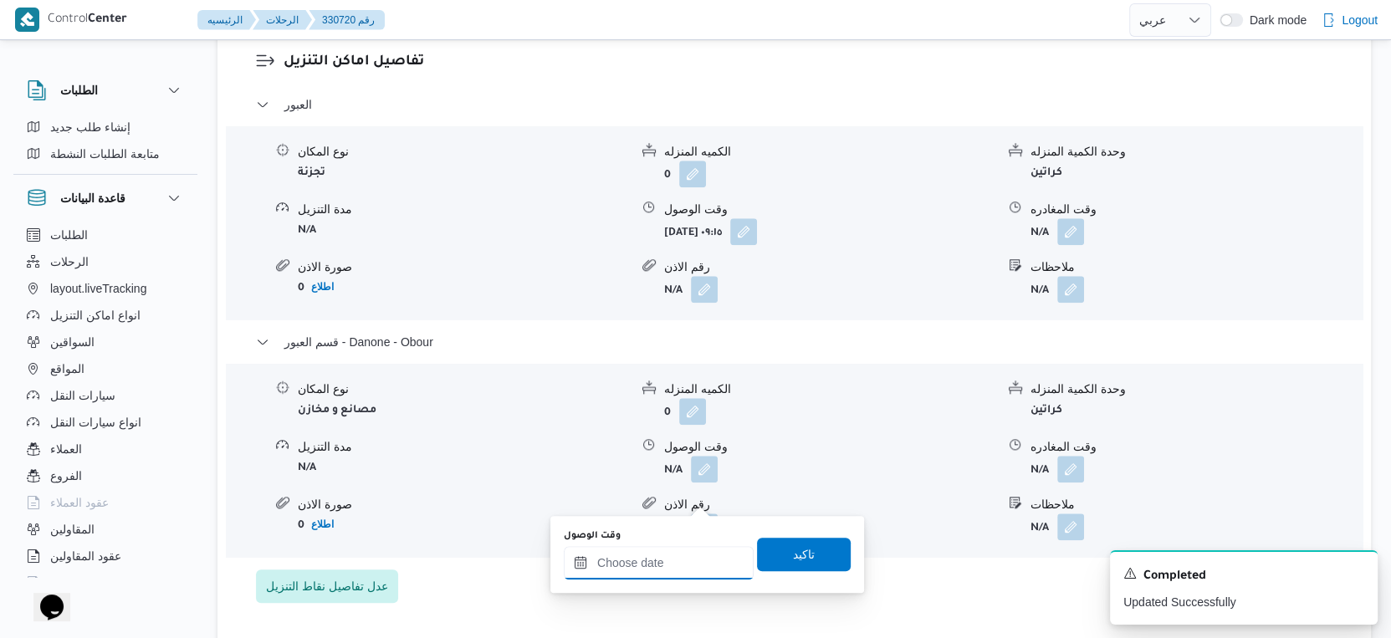
click at [686, 555] on input "وقت الوصول" at bounding box center [659, 562] width 190 height 33
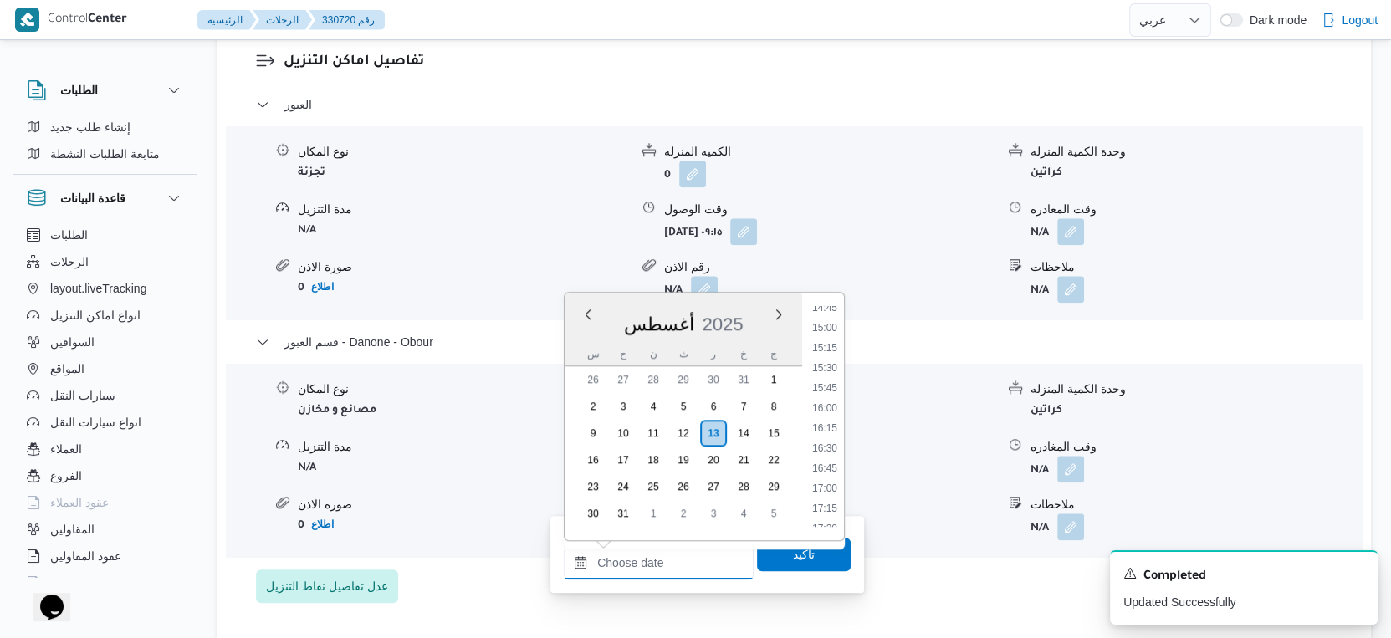
scroll to position [1070, 0]
drag, startPoint x: 831, startPoint y: 411, endPoint x: 820, endPoint y: 500, distance: 89.3
click at [831, 411] on li "14:30" at bounding box center [824, 409] width 38 height 17
type input "١٣/٠٨/٢٠٢٥ ١٤:٣٠"
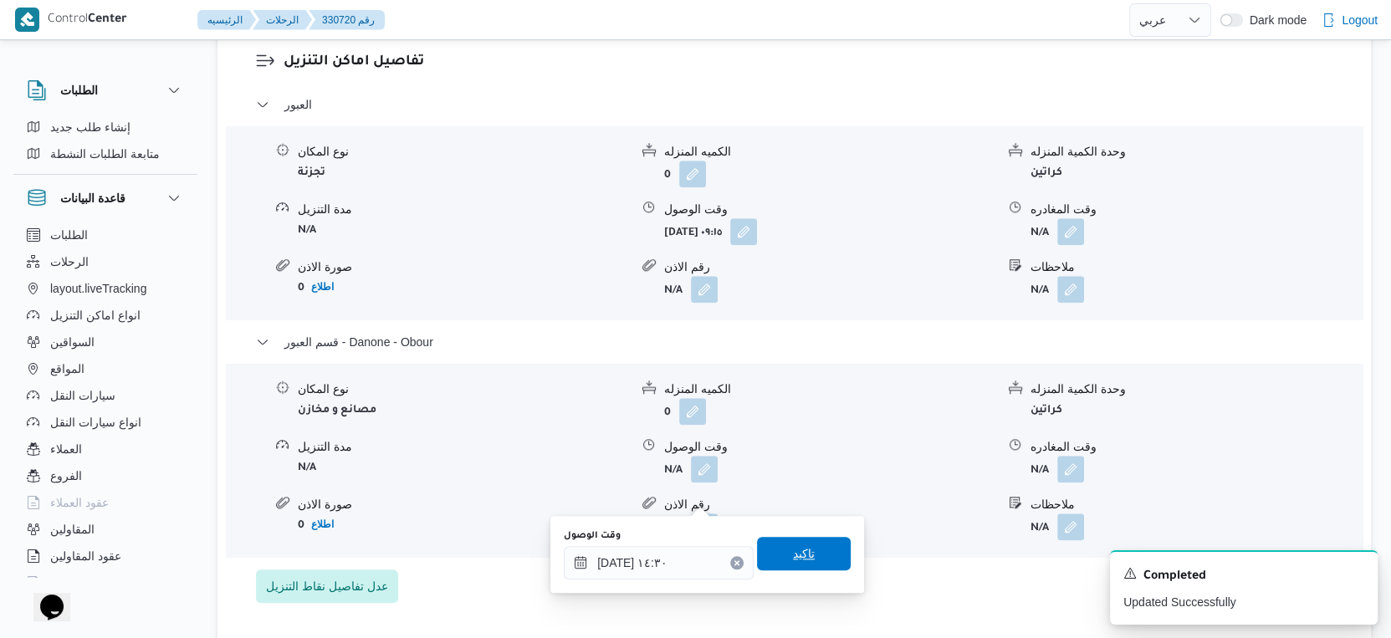
click at [820, 548] on span "تاكيد" at bounding box center [804, 553] width 94 height 33
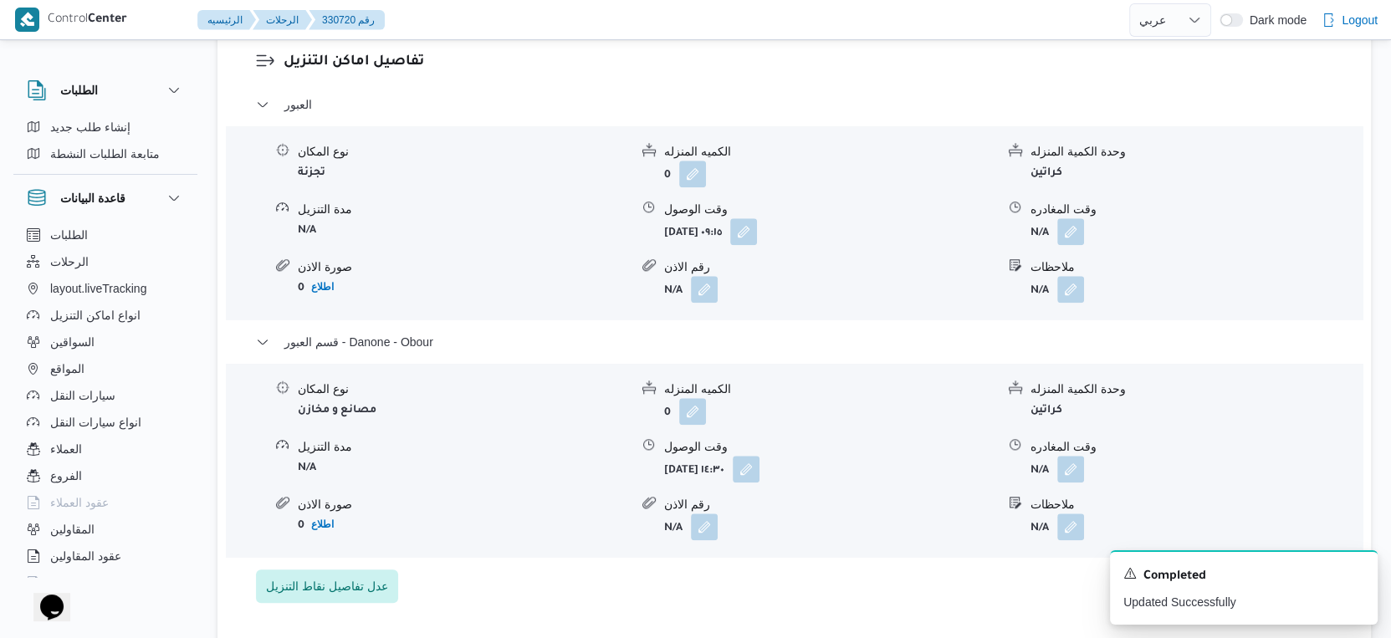
scroll to position [1486, 0]
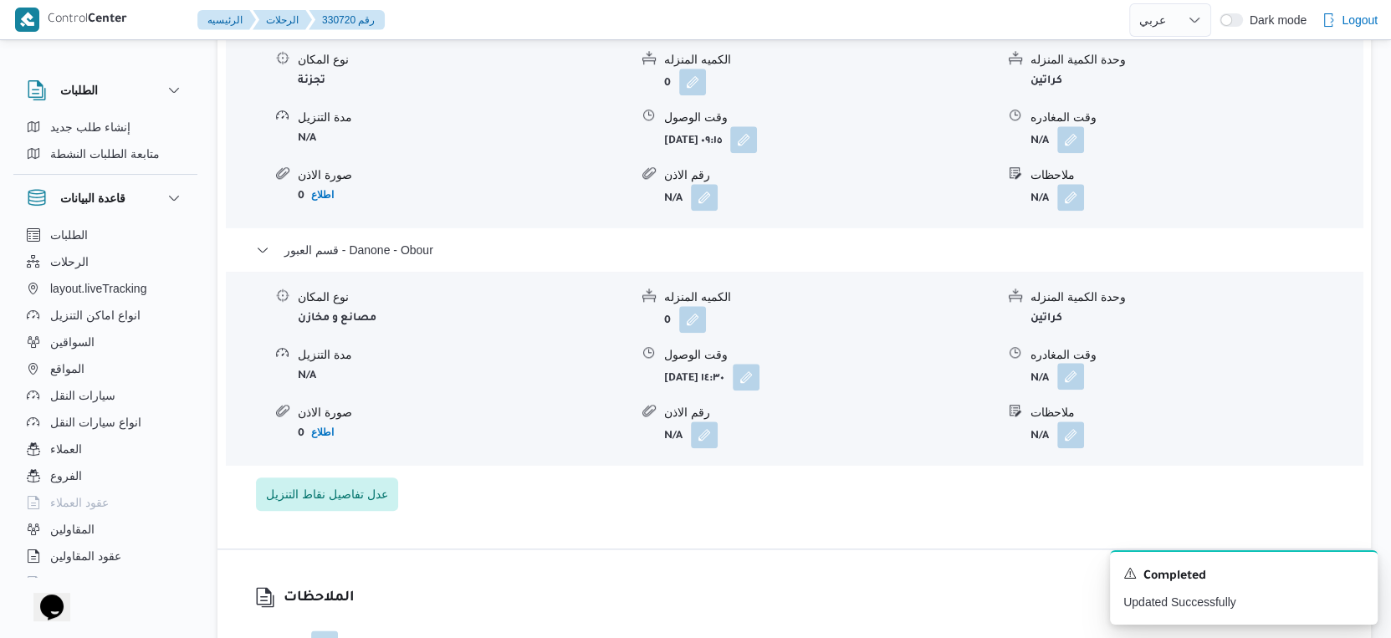
click at [1075, 390] on button "button" at bounding box center [1070, 376] width 27 height 27
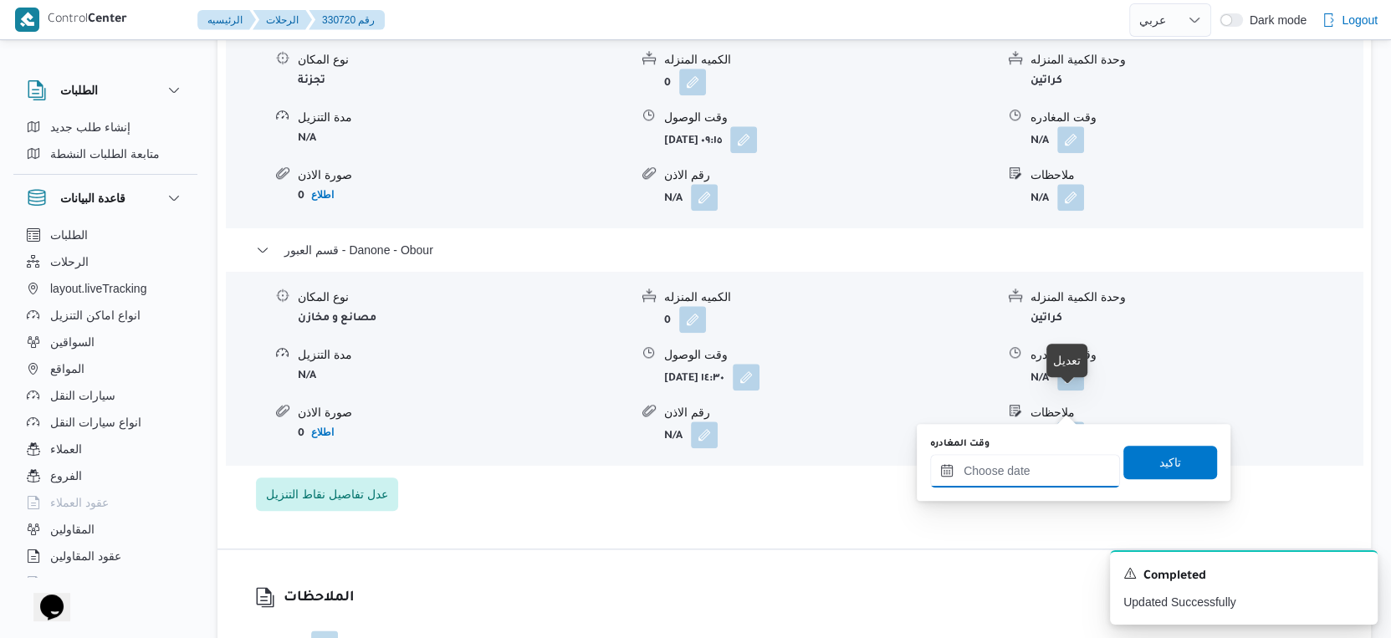
click at [1041, 470] on input "وقت المغادره" at bounding box center [1025, 470] width 190 height 33
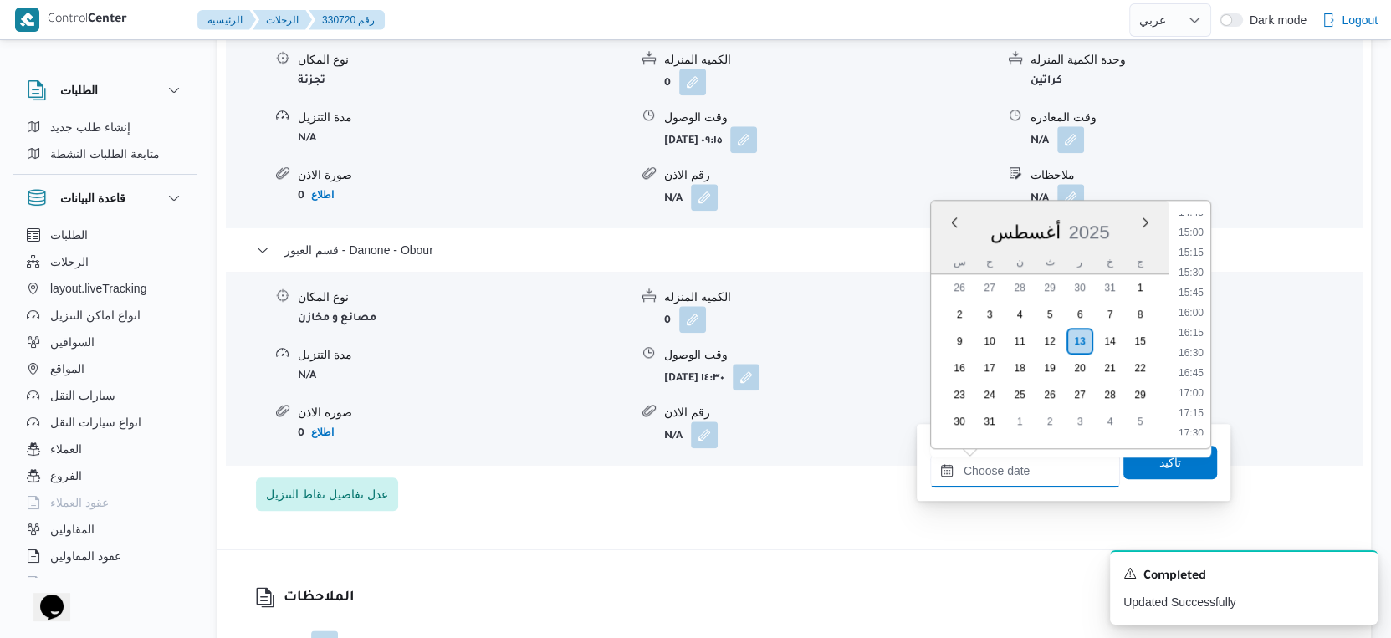
scroll to position [1162, 0]
click at [1188, 222] on li "14:30" at bounding box center [1191, 225] width 38 height 17
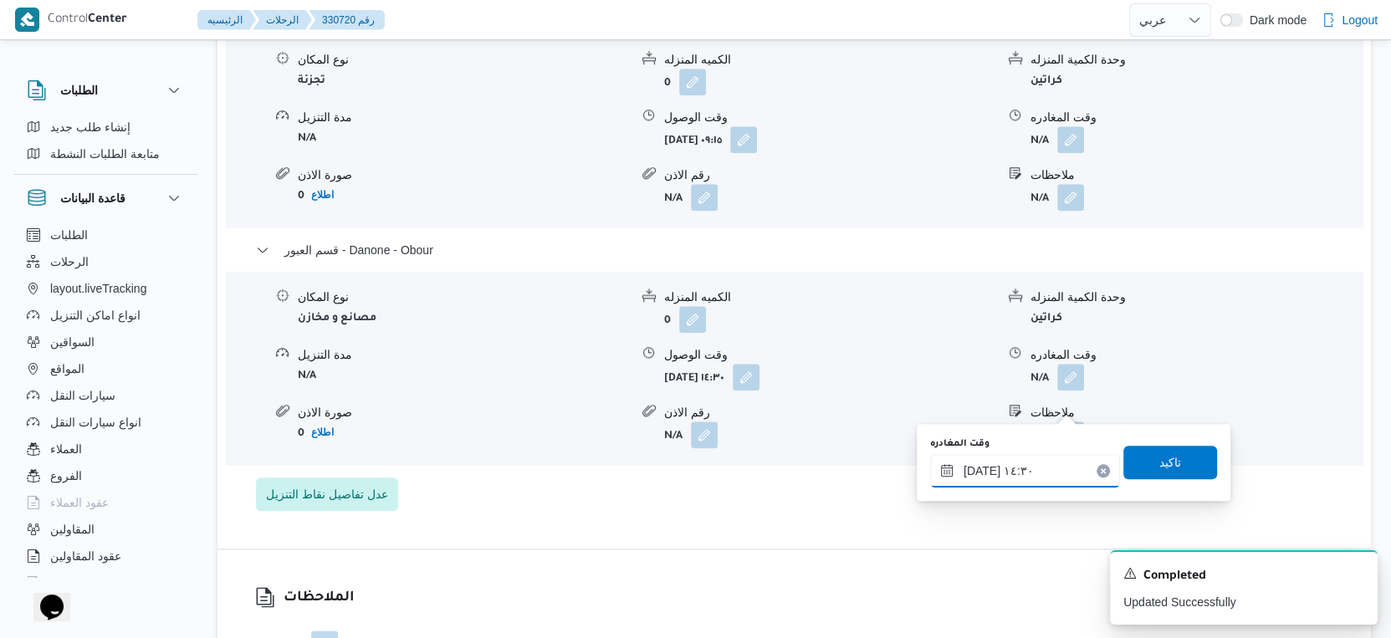
click at [978, 470] on input "١٣/٠٨/٢٠٢٥ ١٤:٣٠" at bounding box center [1025, 470] width 190 height 33
click at [978, 470] on input "[DATE] ١٤:٣٠" at bounding box center [1025, 470] width 190 height 33
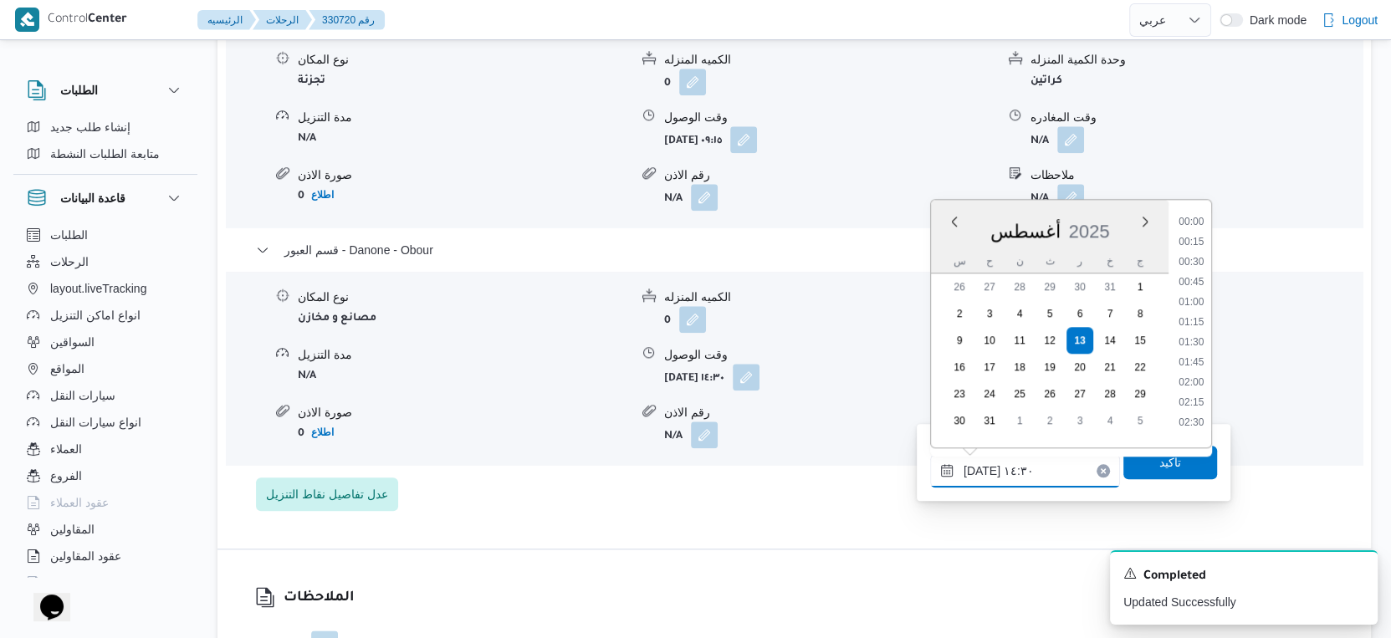
scroll to position [1048, 0]
type input "١٣/٠٨/٢٠٢٥ ١٤:٤٠"
click at [1167, 469] on span "تاكيد" at bounding box center [1170, 461] width 94 height 33
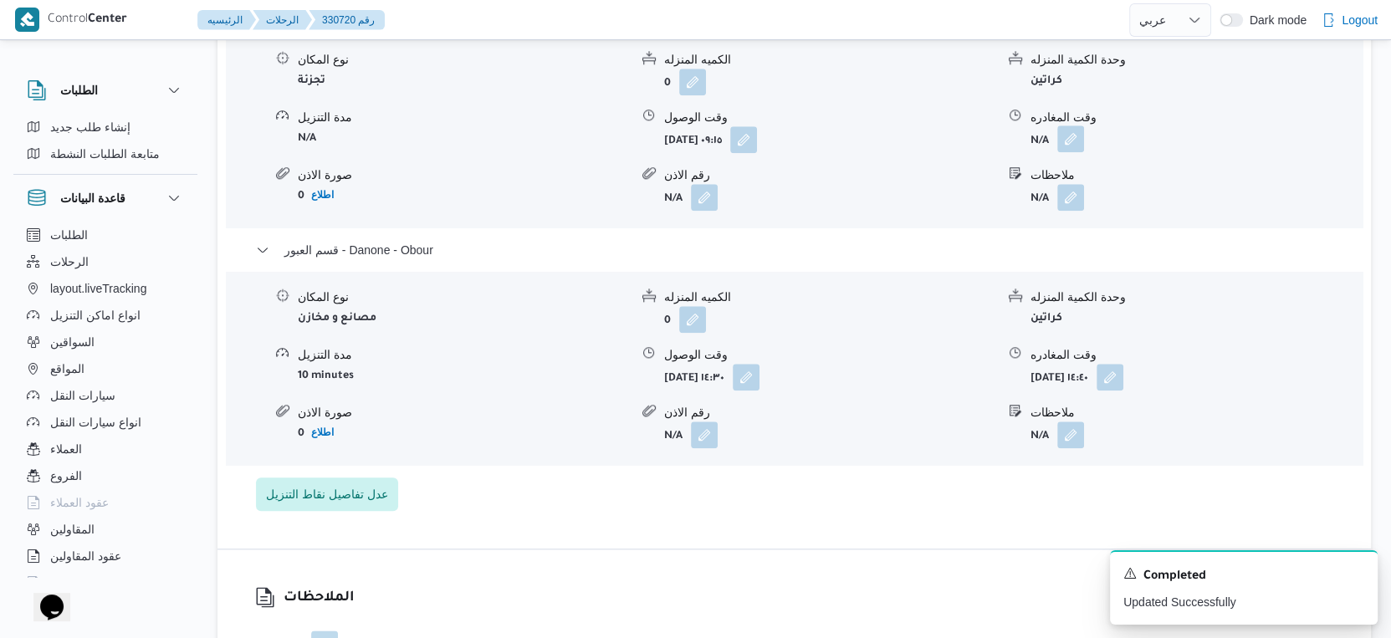
click at [1071, 152] on button "button" at bounding box center [1070, 138] width 27 height 27
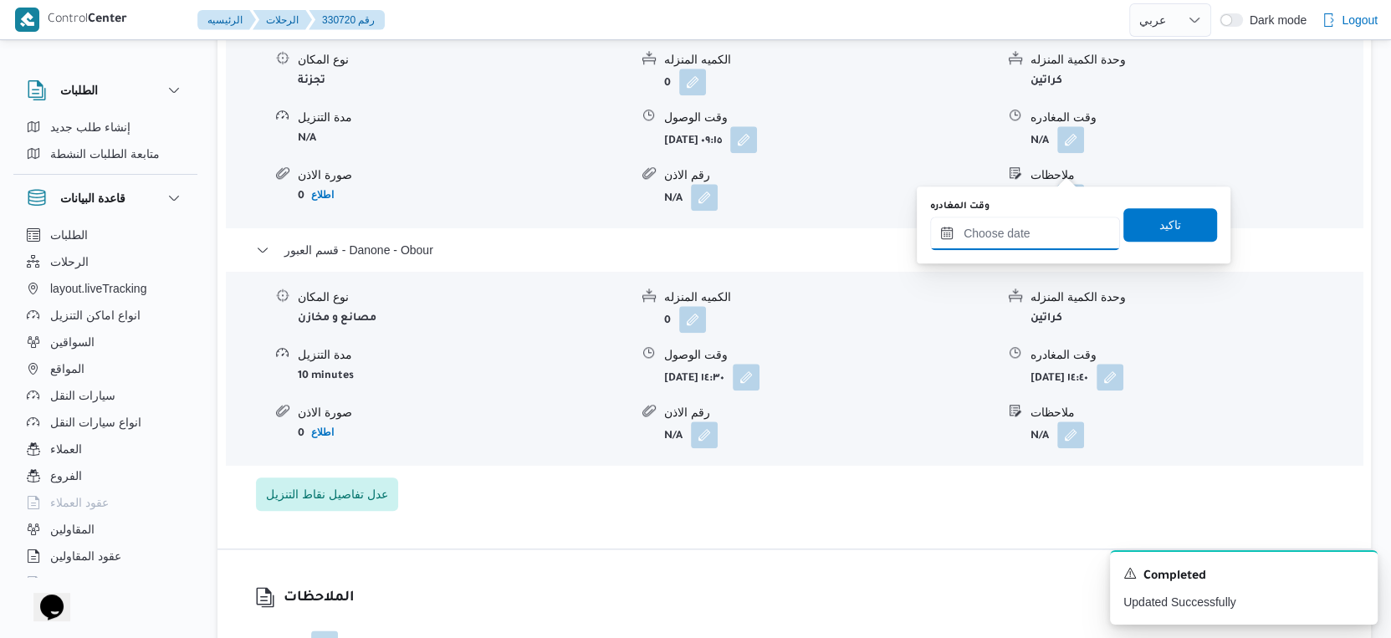
click at [1033, 221] on input "وقت المغادره" at bounding box center [1025, 233] width 190 height 33
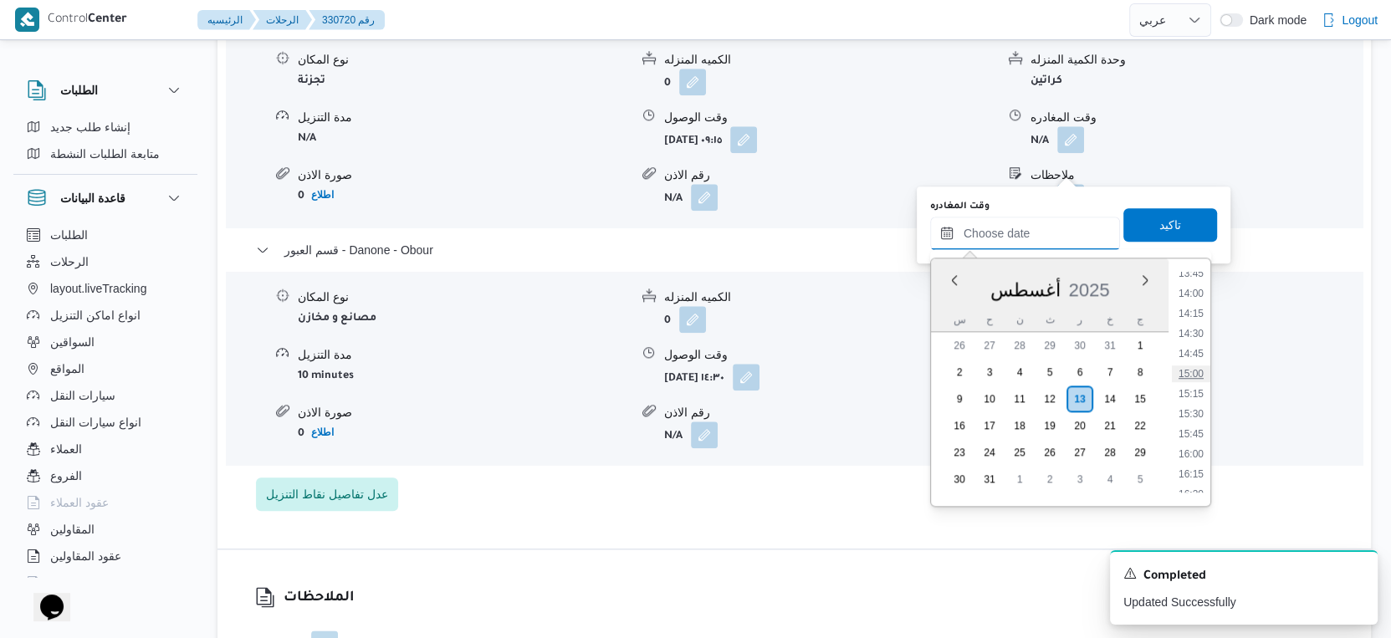
scroll to position [1070, 0]
click at [1190, 329] on li "14:00" at bounding box center [1191, 334] width 38 height 17
type input "١٣/٠٨/٢٠٢٥ ١٤:٠٠"
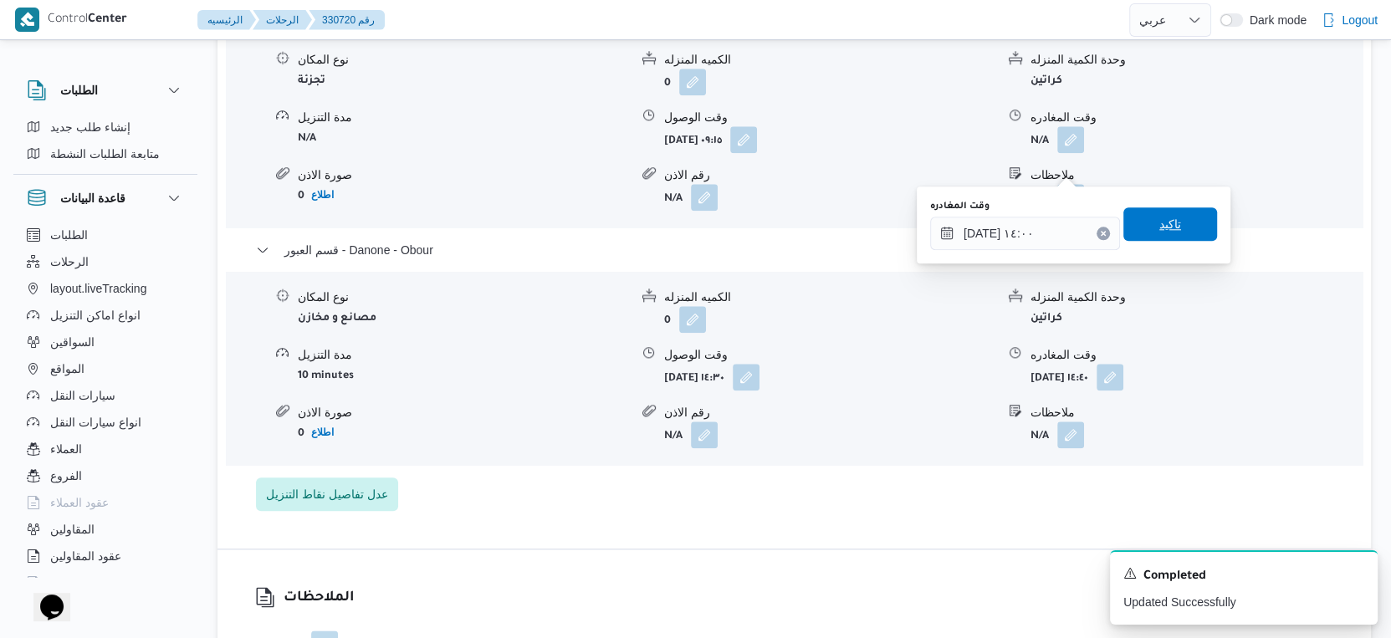
click at [1187, 228] on span "تاكيد" at bounding box center [1170, 223] width 94 height 33
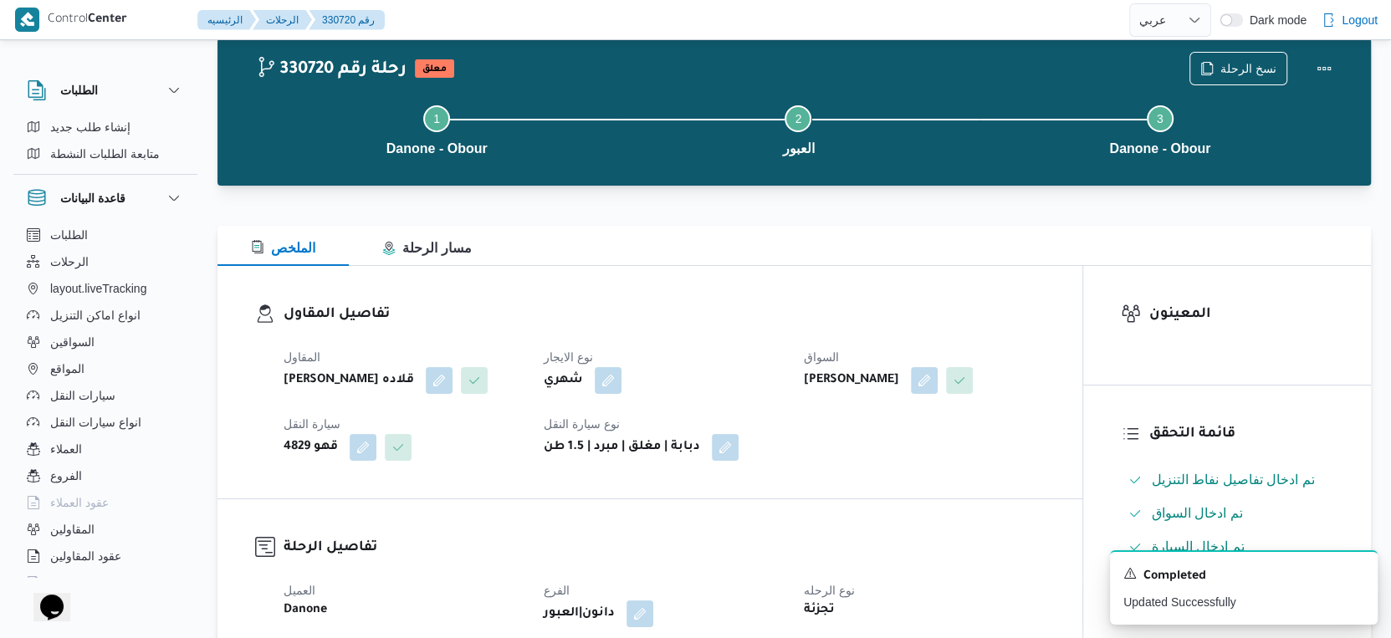
scroll to position [0, 0]
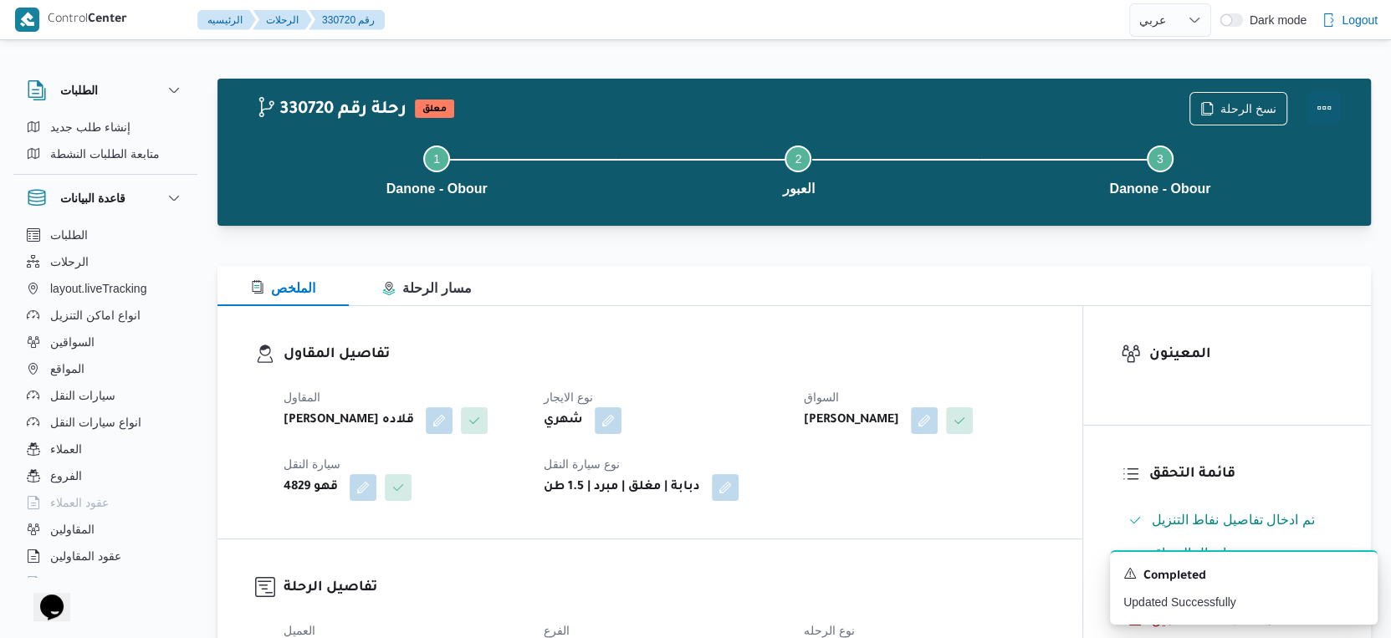
click at [1324, 102] on button "Actions" at bounding box center [1323, 107] width 33 height 33
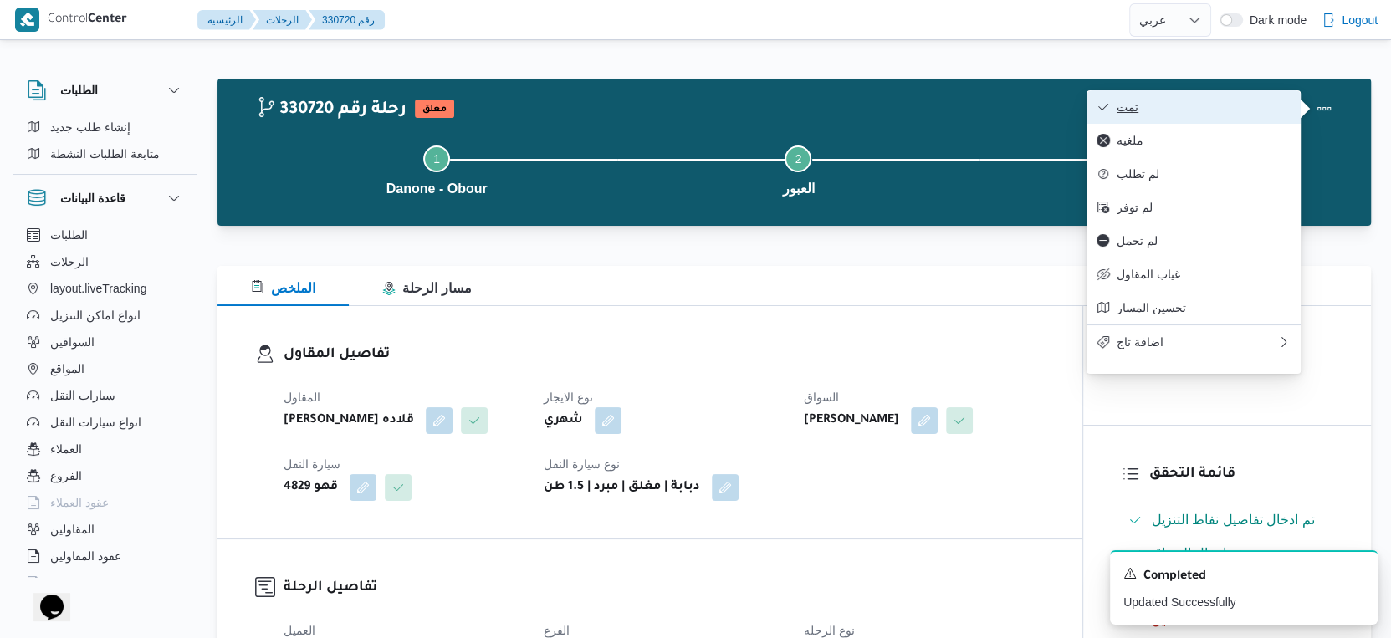
click at [1249, 105] on span "تمت" at bounding box center [1203, 106] width 174 height 13
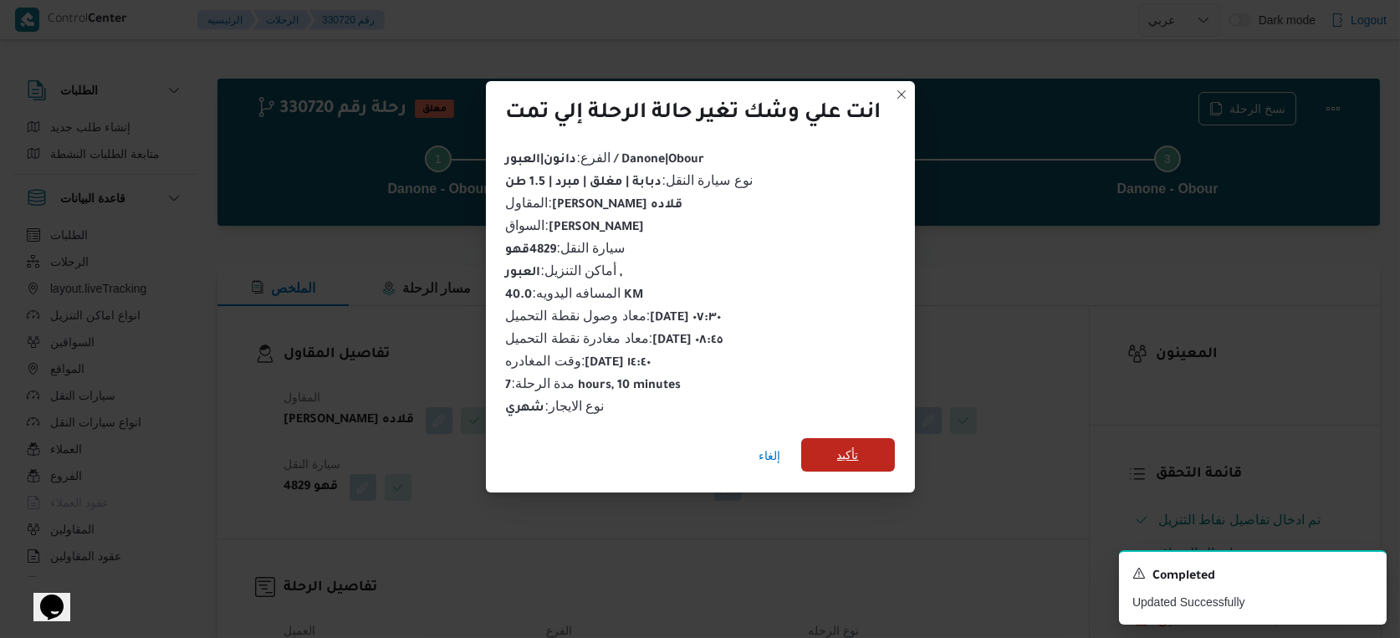
click at [887, 438] on span "تأكيد" at bounding box center [848, 454] width 94 height 33
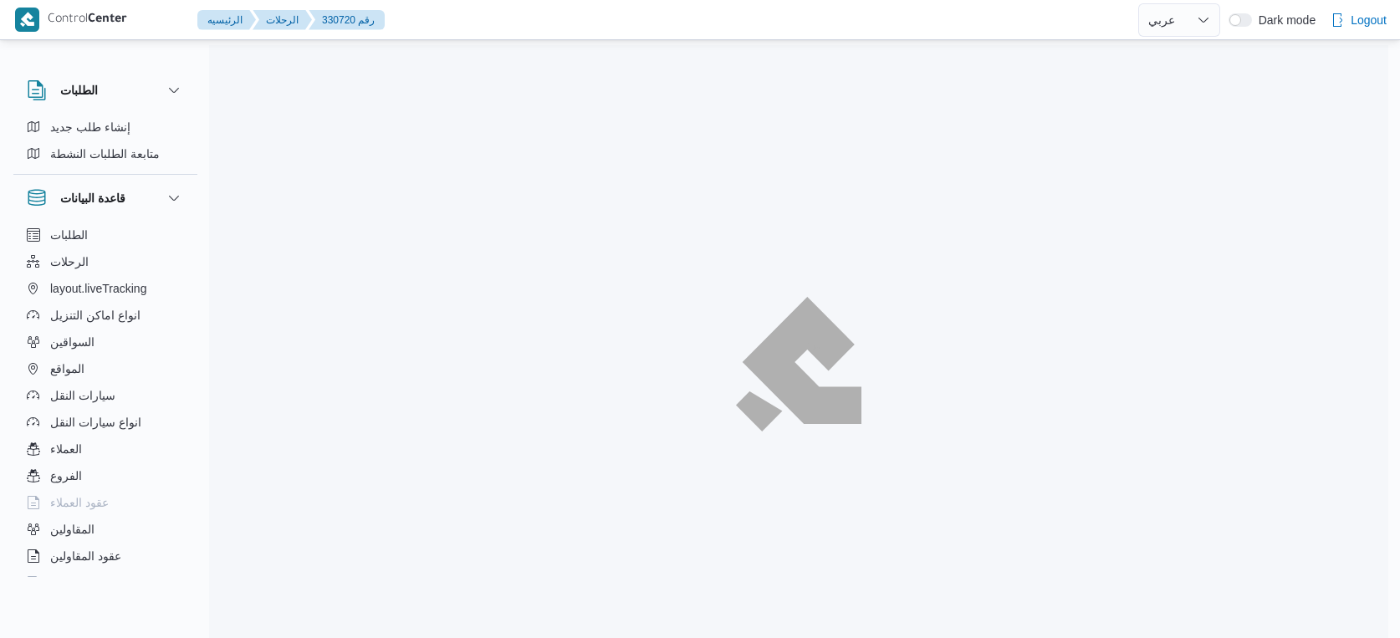
select select "ar"
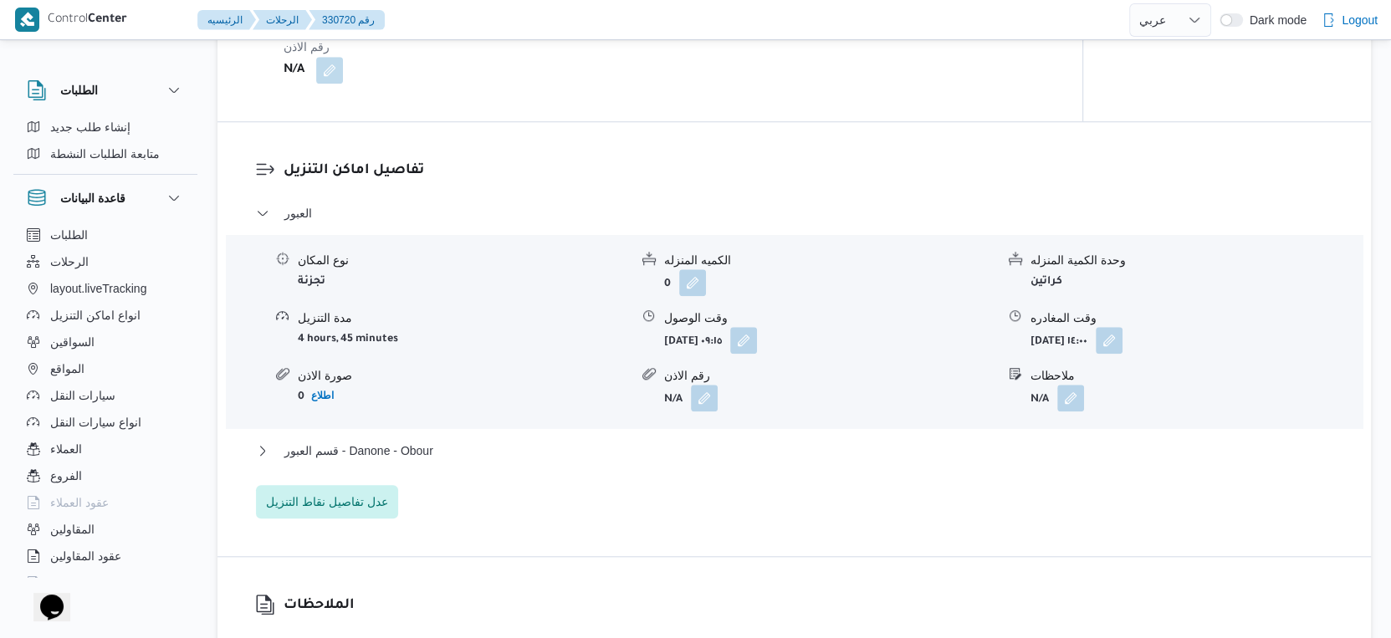
scroll to position [1486, 0]
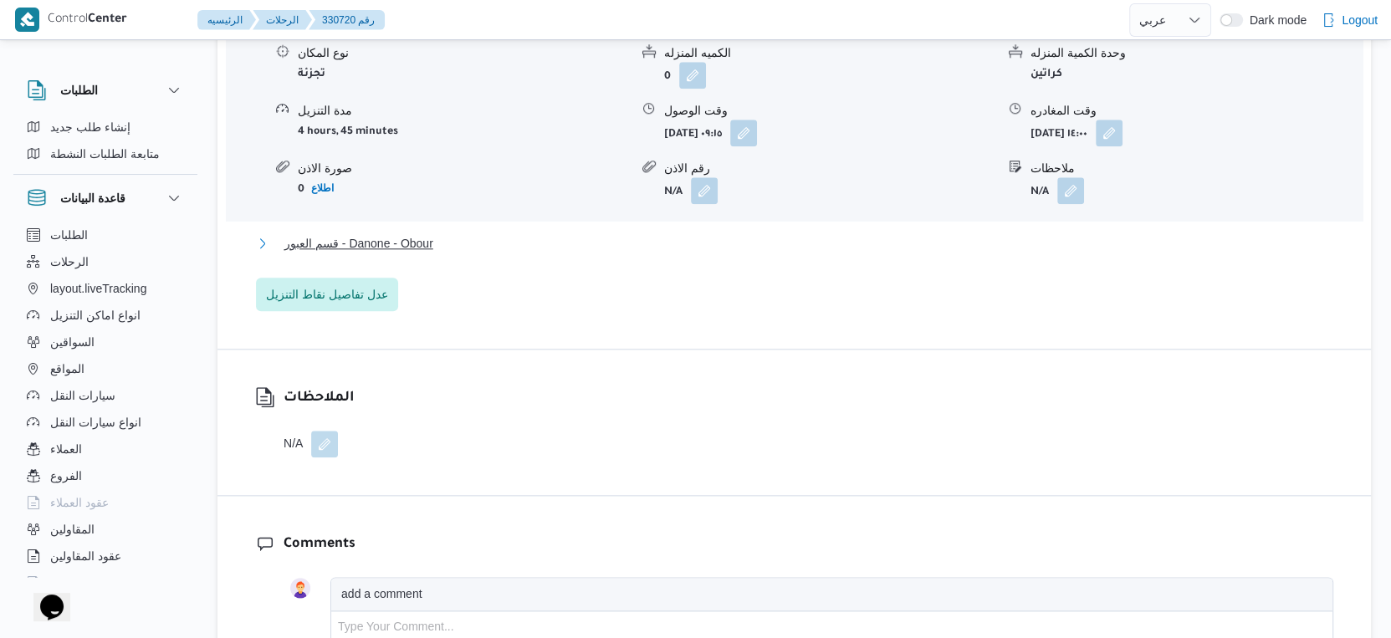
click at [510, 253] on button "قسم العبور - Danone - Obour" at bounding box center [794, 243] width 1077 height 20
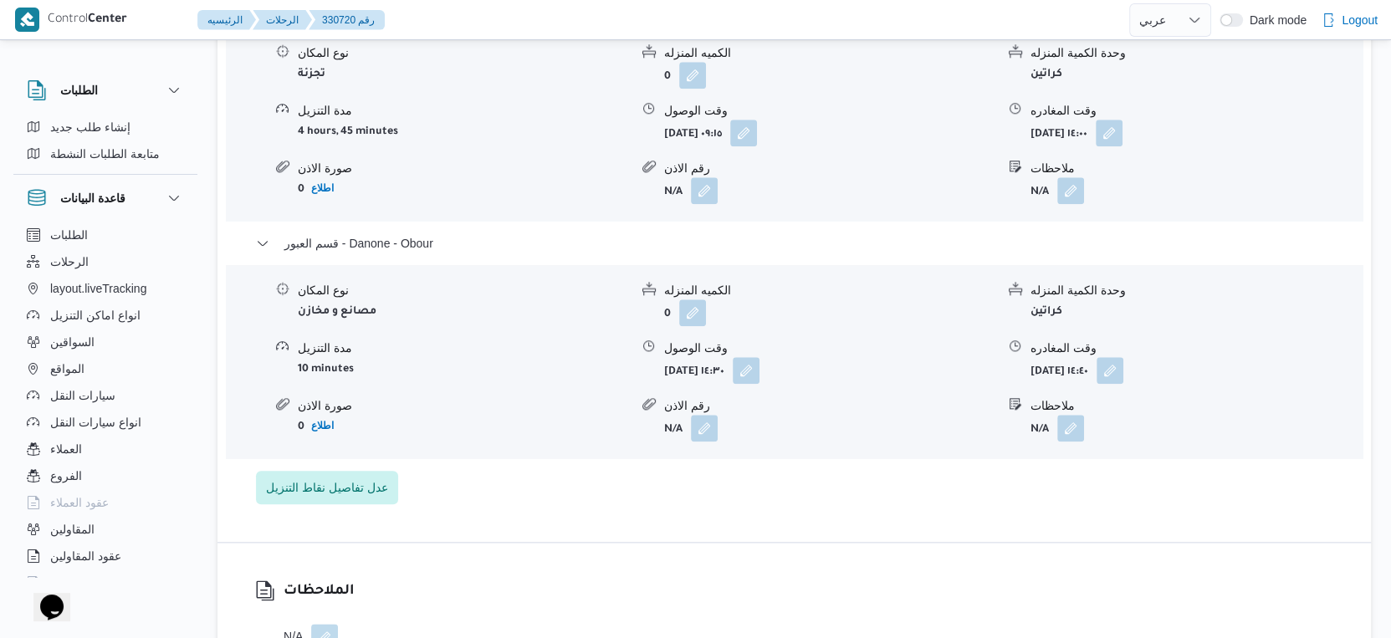
select select "ar"
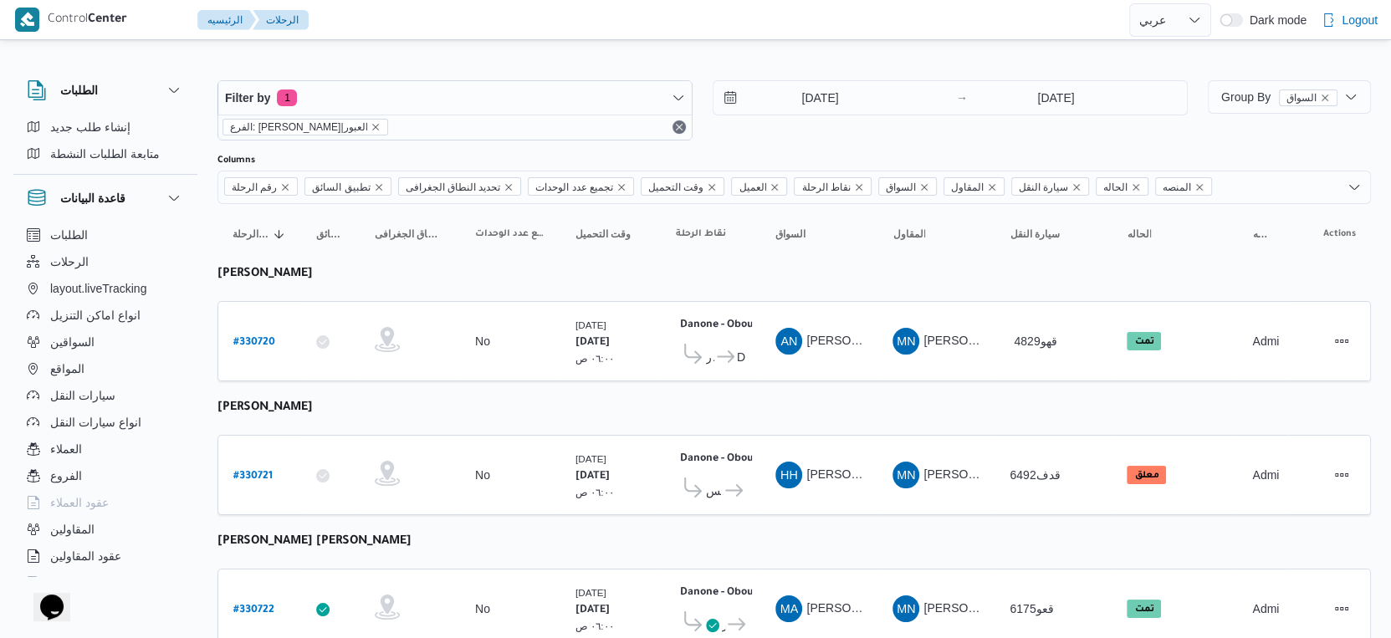
select select "ar"
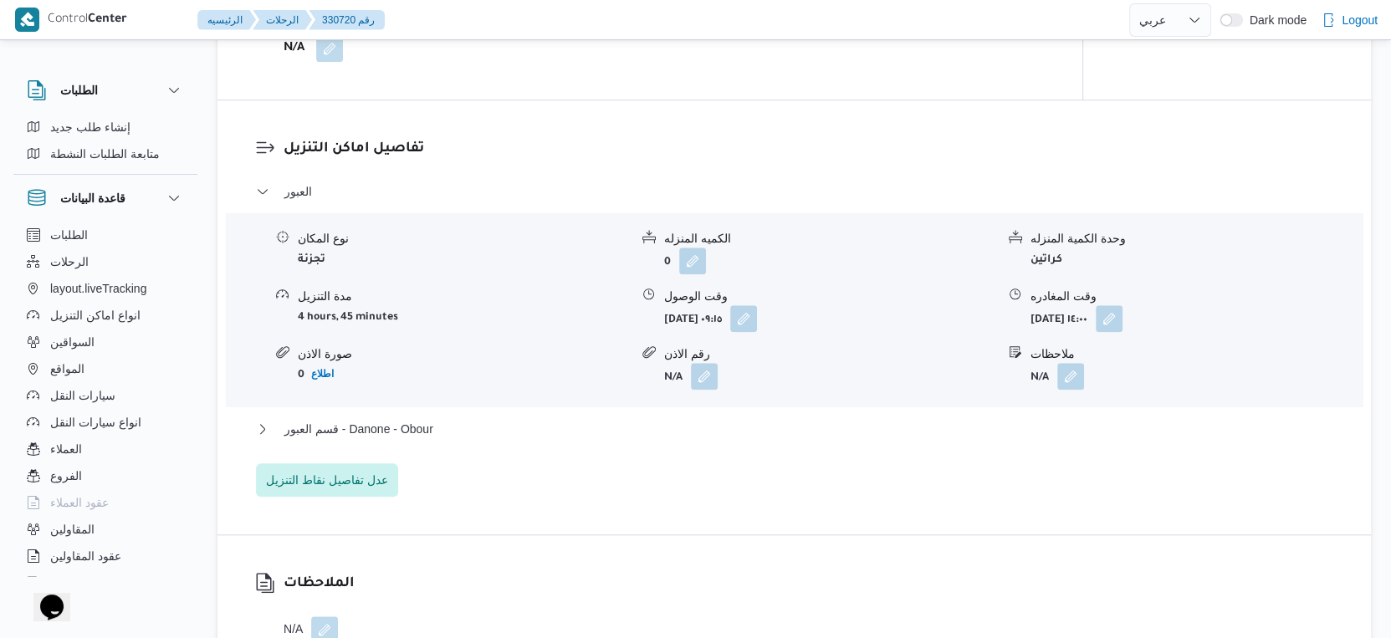
scroll to position [1394, 0]
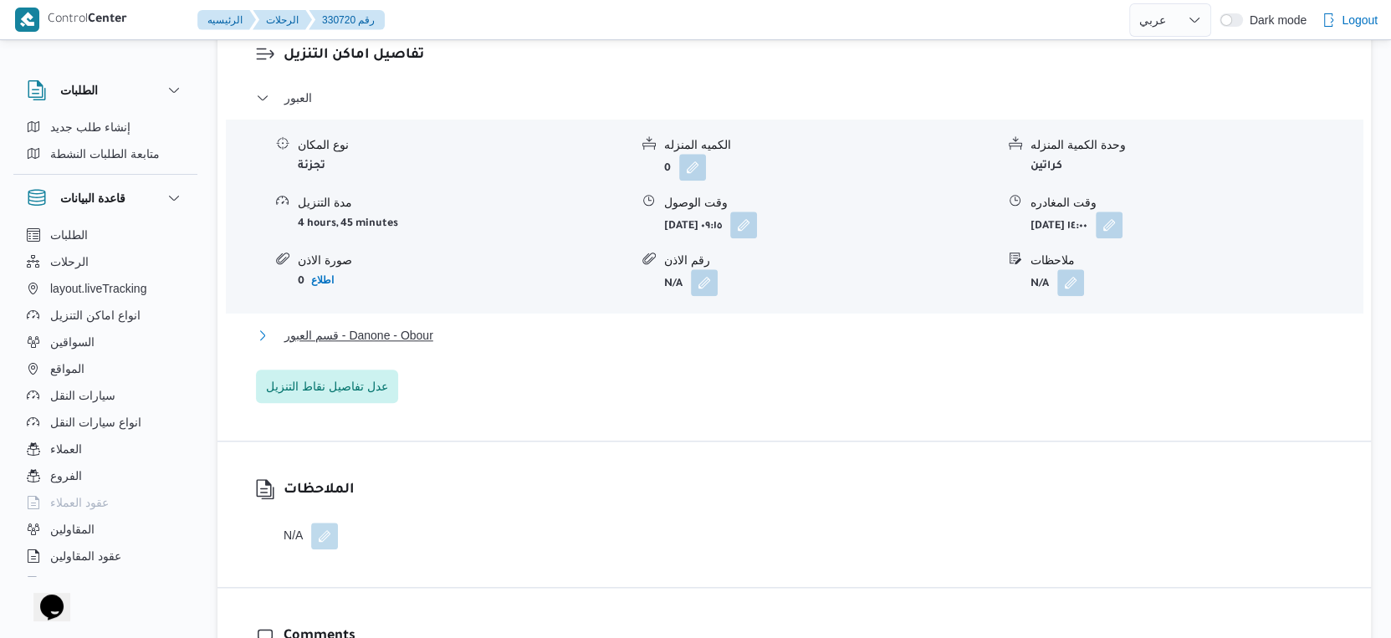
click at [397, 345] on span "قسم العبور - Danone - Obour" at bounding box center [358, 335] width 149 height 20
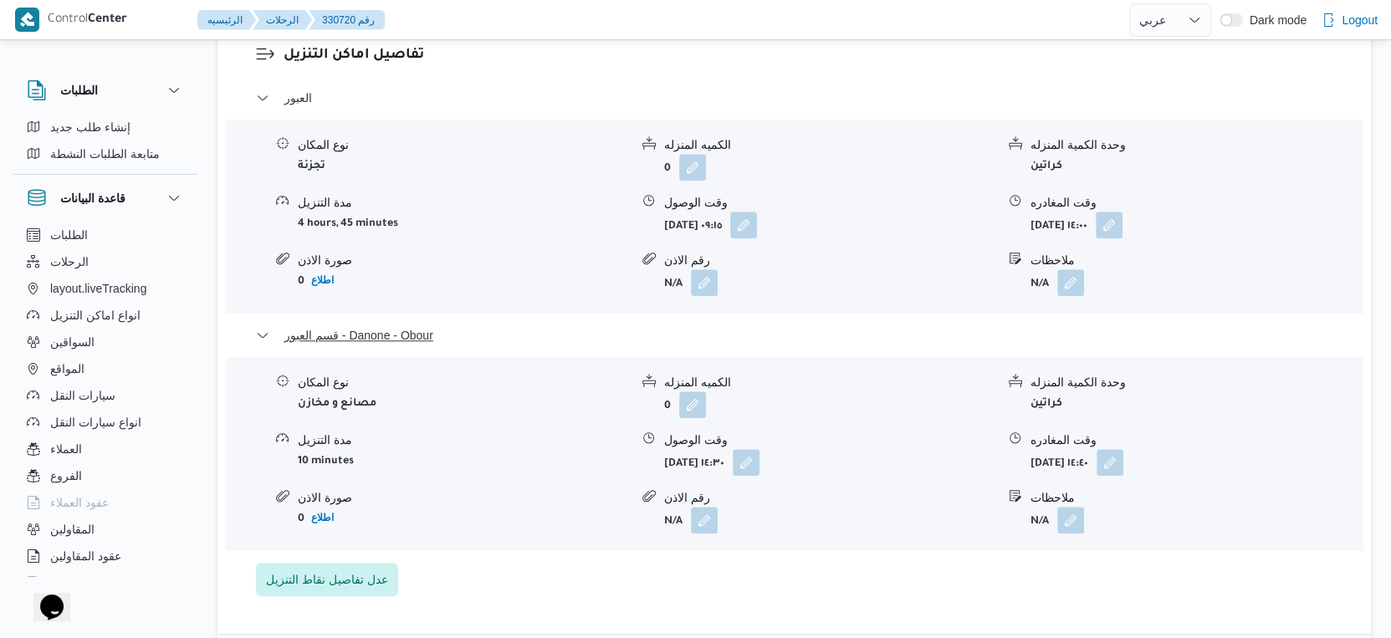
scroll to position [1580, 0]
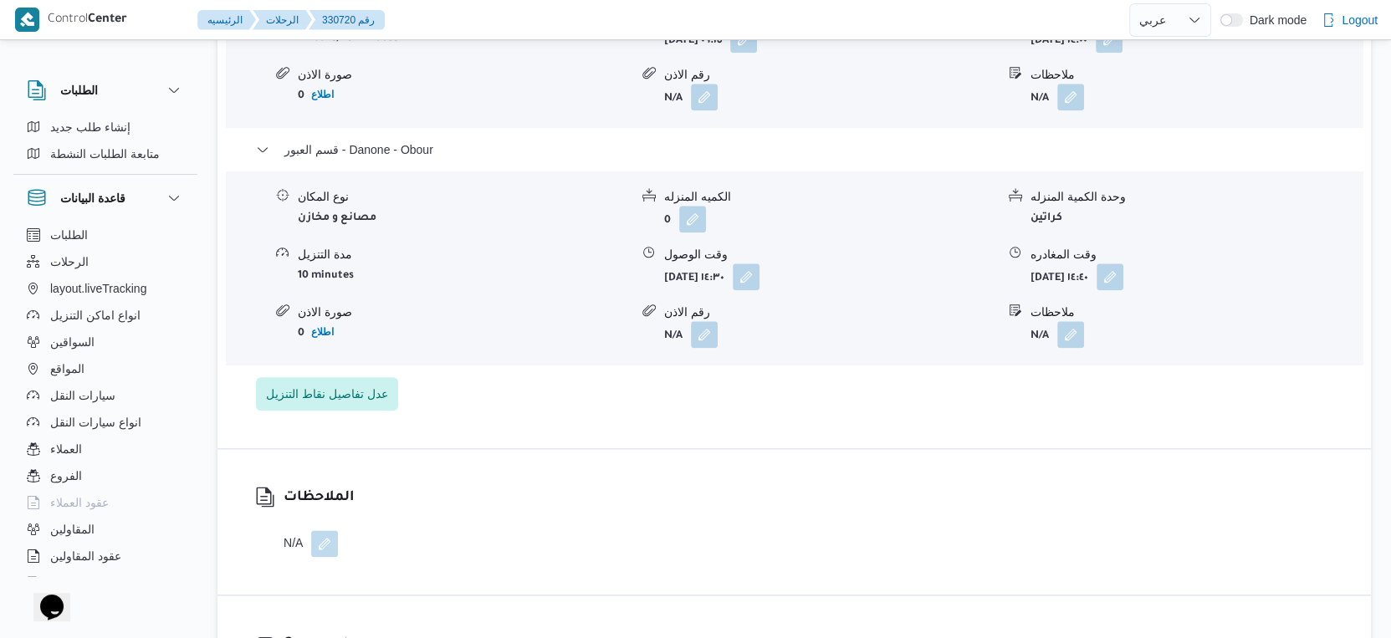
select select "ar"
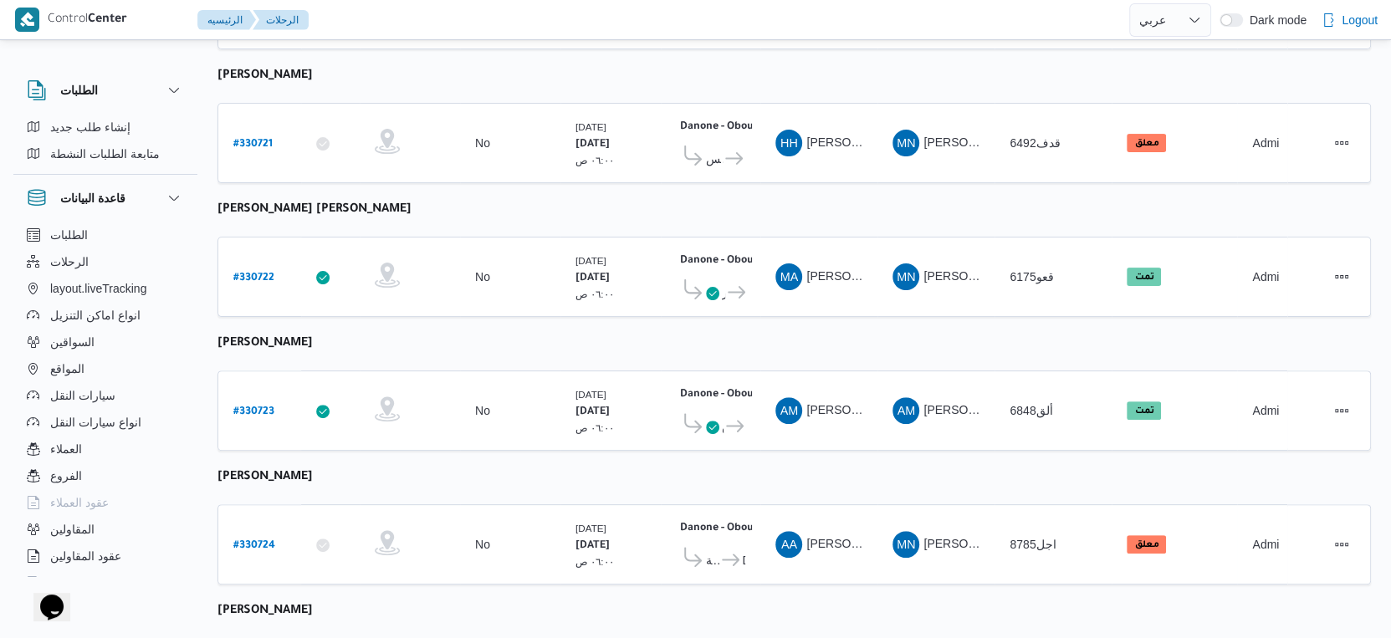
scroll to position [580, 0]
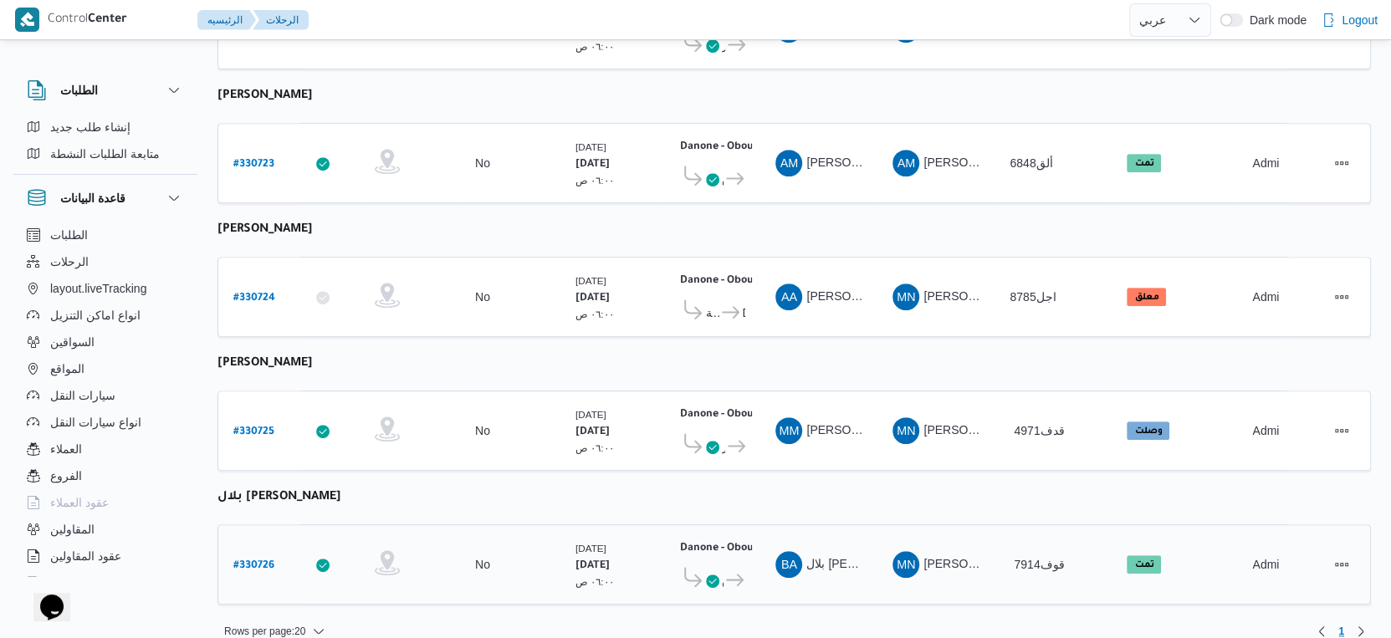
click at [251, 560] on b "# 330726" at bounding box center [253, 566] width 41 height 12
select select "ar"
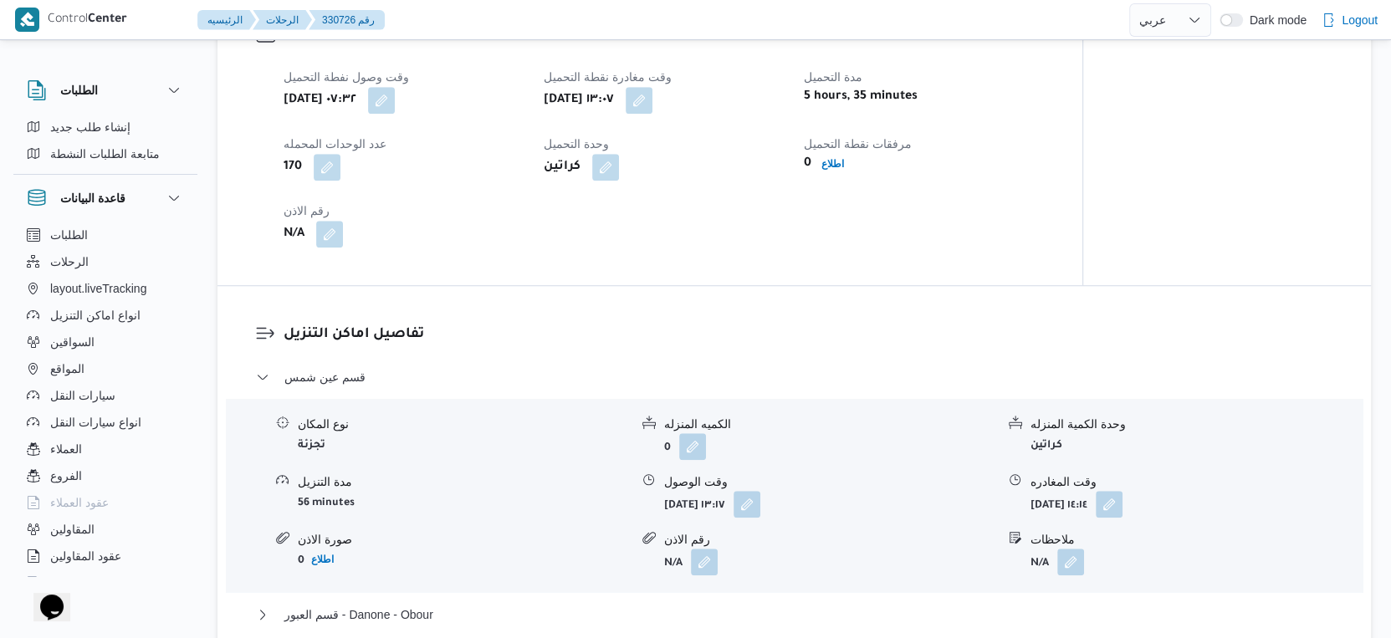
scroll to position [651, 0]
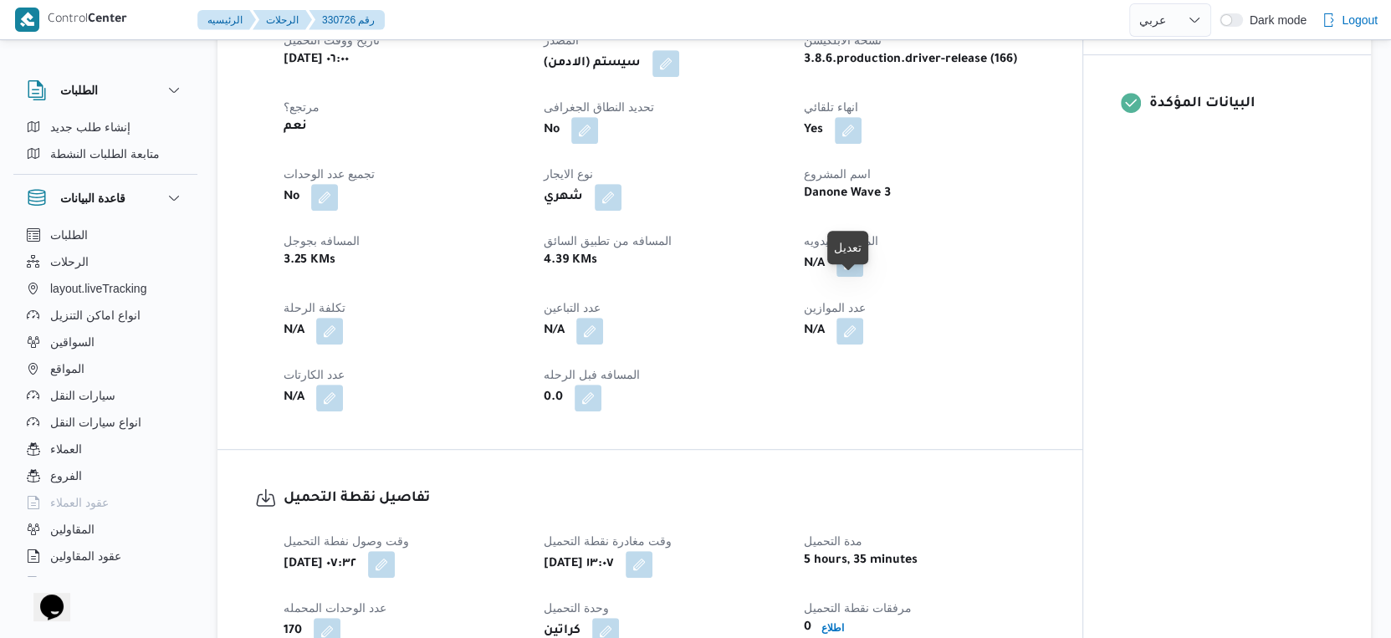
click at [845, 277] on button "button" at bounding box center [849, 263] width 27 height 27
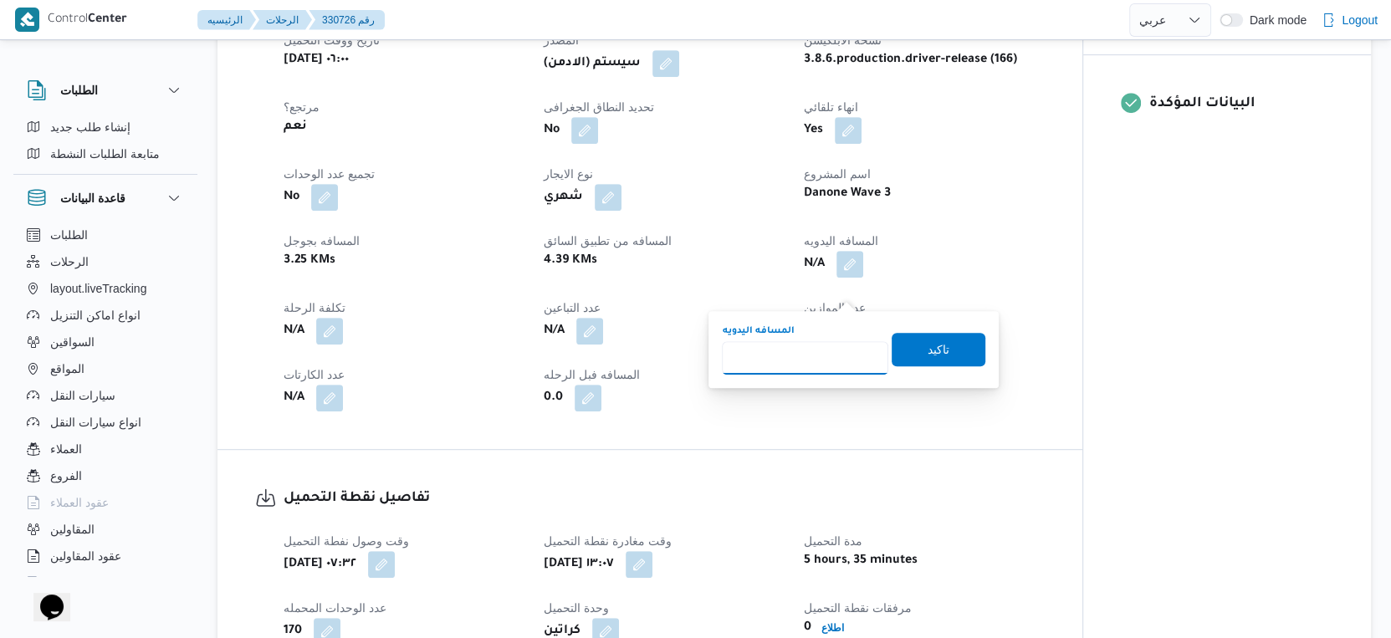
click at [805, 346] on input "المسافه اليدويه" at bounding box center [805, 357] width 166 height 33
type input "47"
click at [932, 346] on span "تاكيد" at bounding box center [938, 349] width 22 height 20
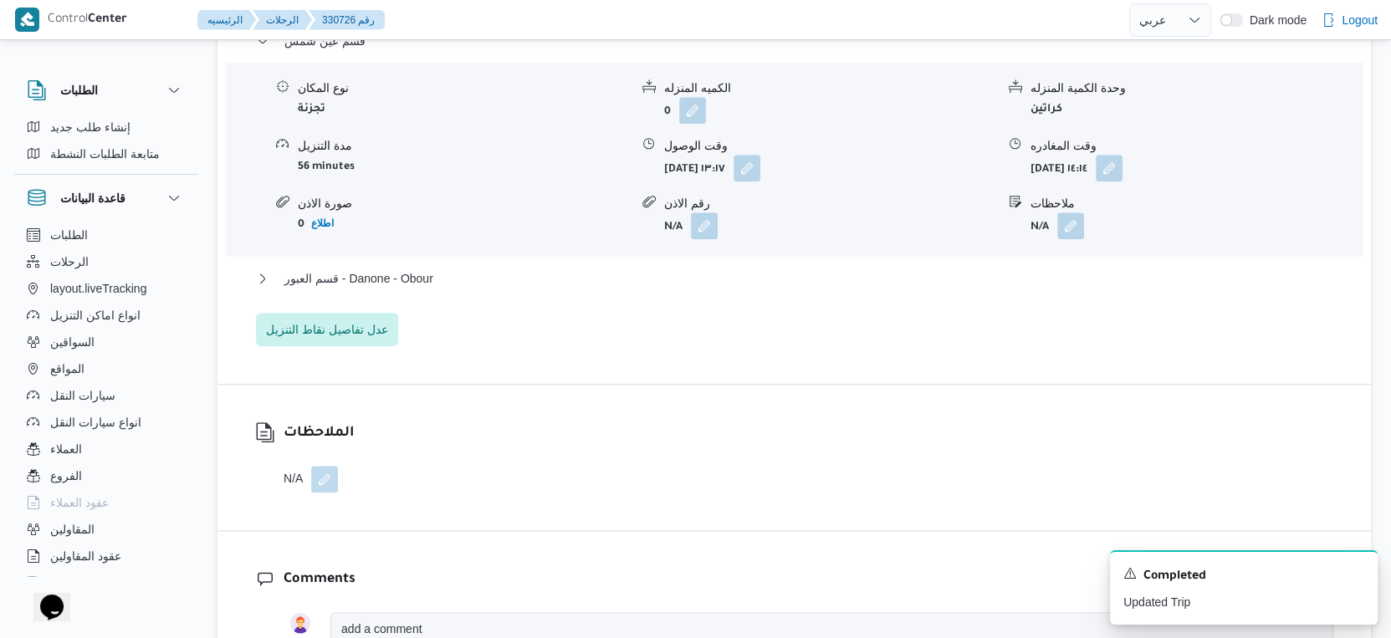
scroll to position [1486, 0]
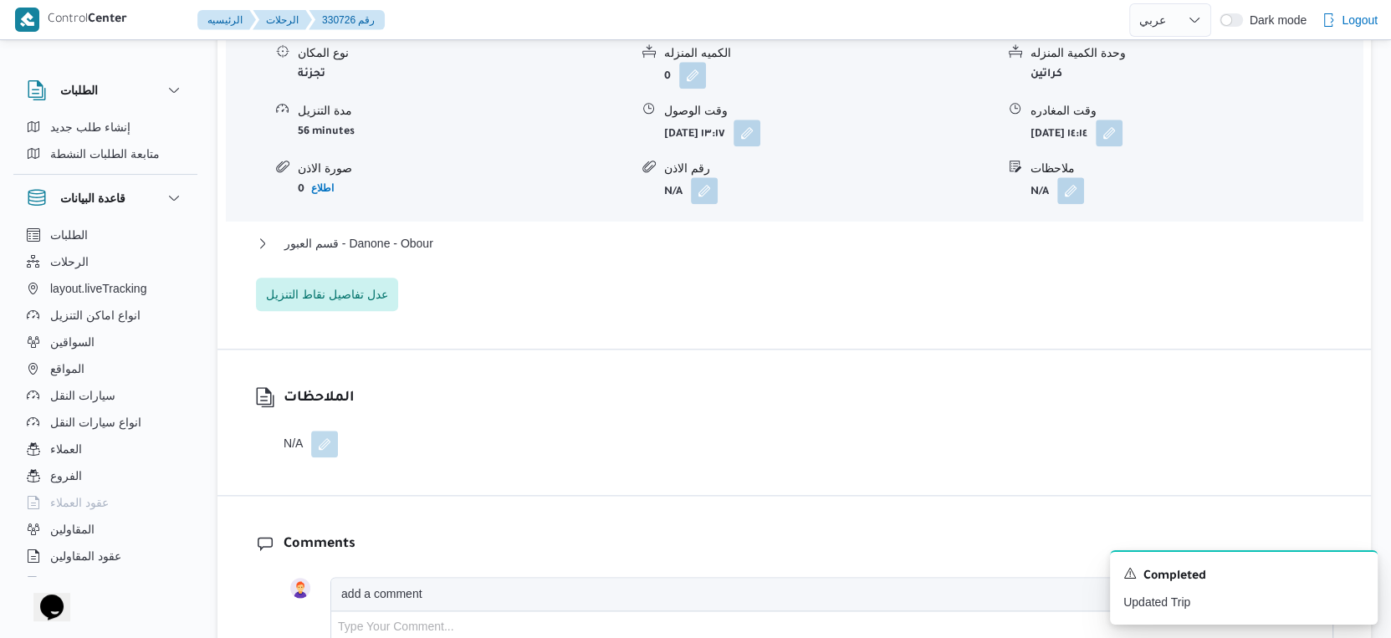
click at [476, 257] on div "قسم عين شمس نوع المكان تجزئة الكميه المنزله 0 وحدة الكمية المنزله كراتين مدة ال…" at bounding box center [794, 153] width 1077 height 315
click at [478, 253] on button "قسم العبور - Danone - Obour" at bounding box center [794, 243] width 1077 height 20
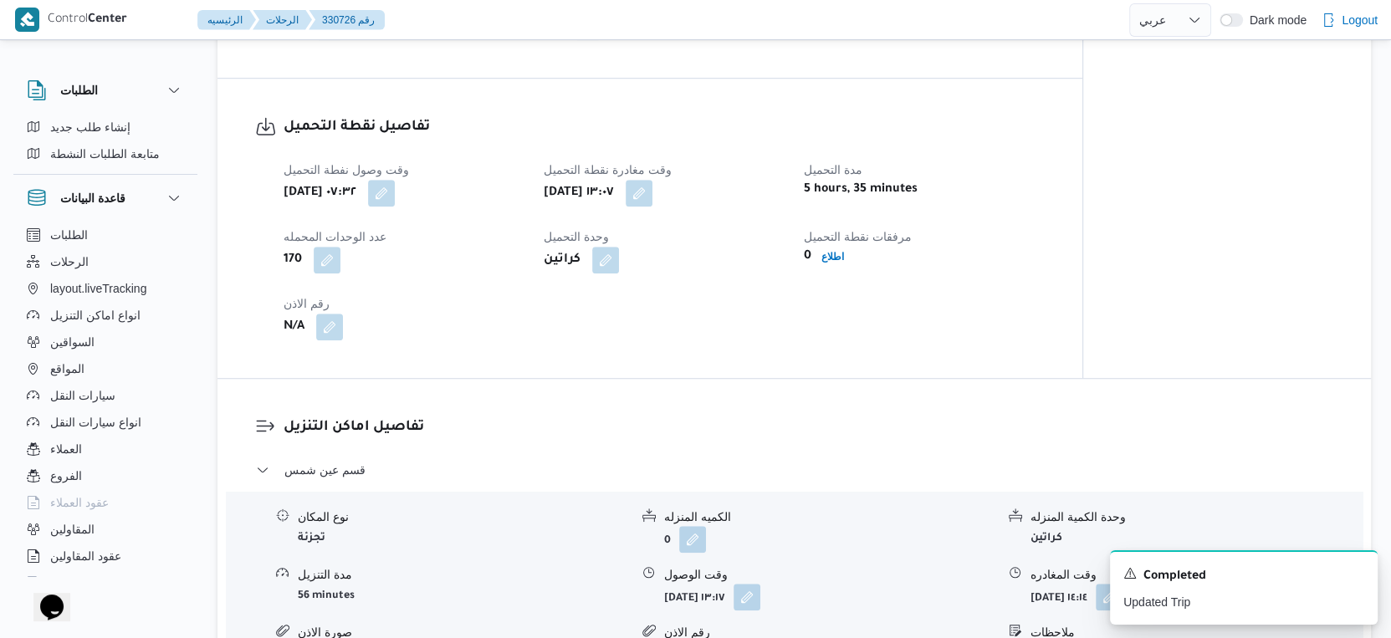
scroll to position [1115, 0]
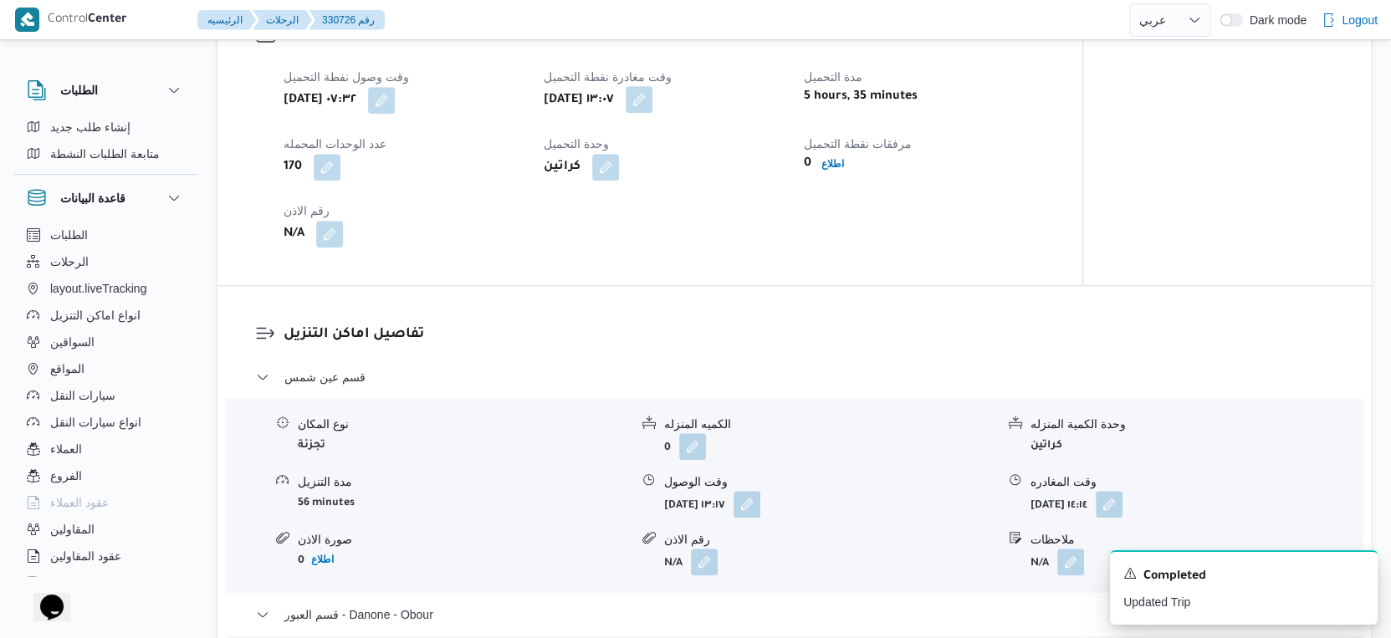
click at [652, 113] on button "button" at bounding box center [639, 99] width 27 height 27
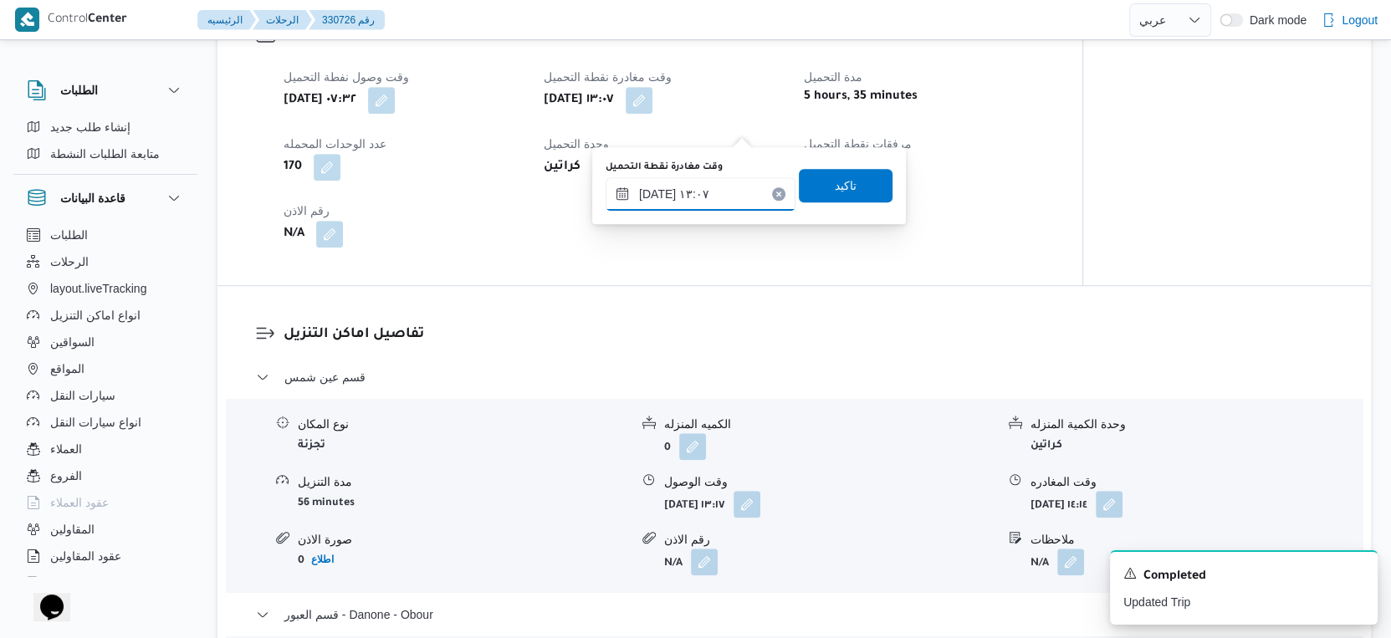
click at [702, 185] on input "١٣/٠٨/٢٠٢٥ ١٣:٠٧" at bounding box center [700, 193] width 190 height 33
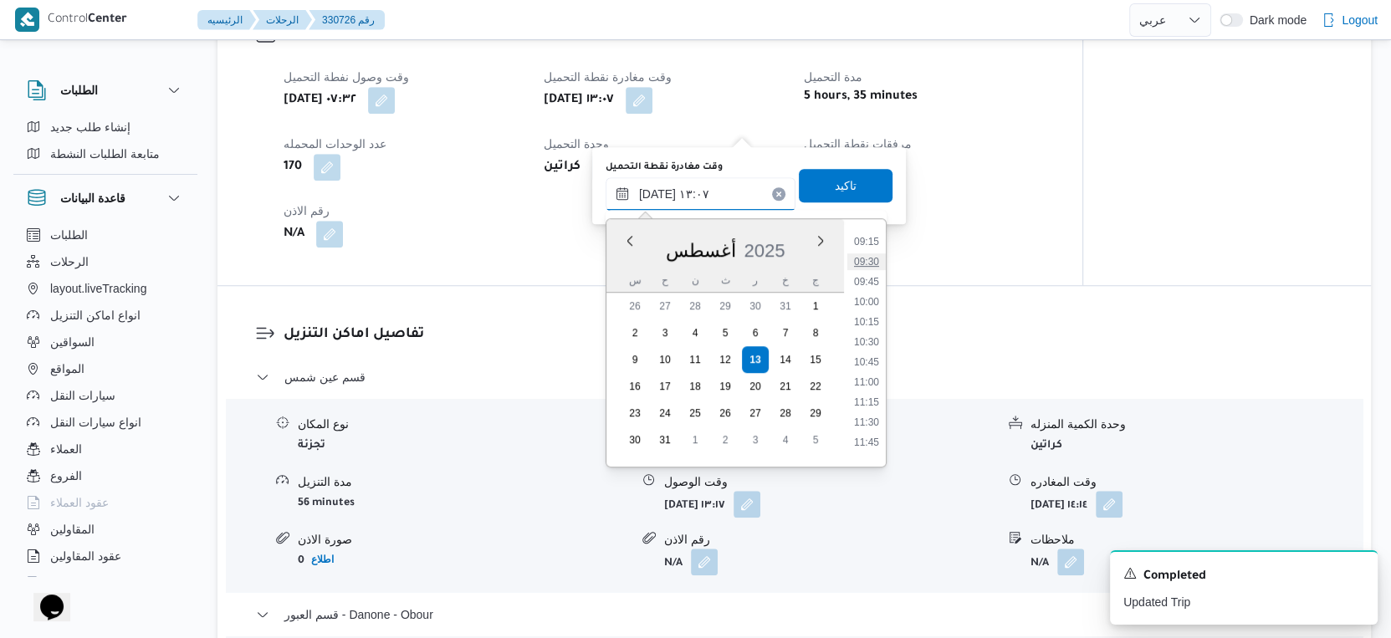
scroll to position [649, 0]
click at [865, 310] on li "09:00" at bounding box center [866, 314] width 38 height 17
type input "[DATE] ٠٩:٠٠"
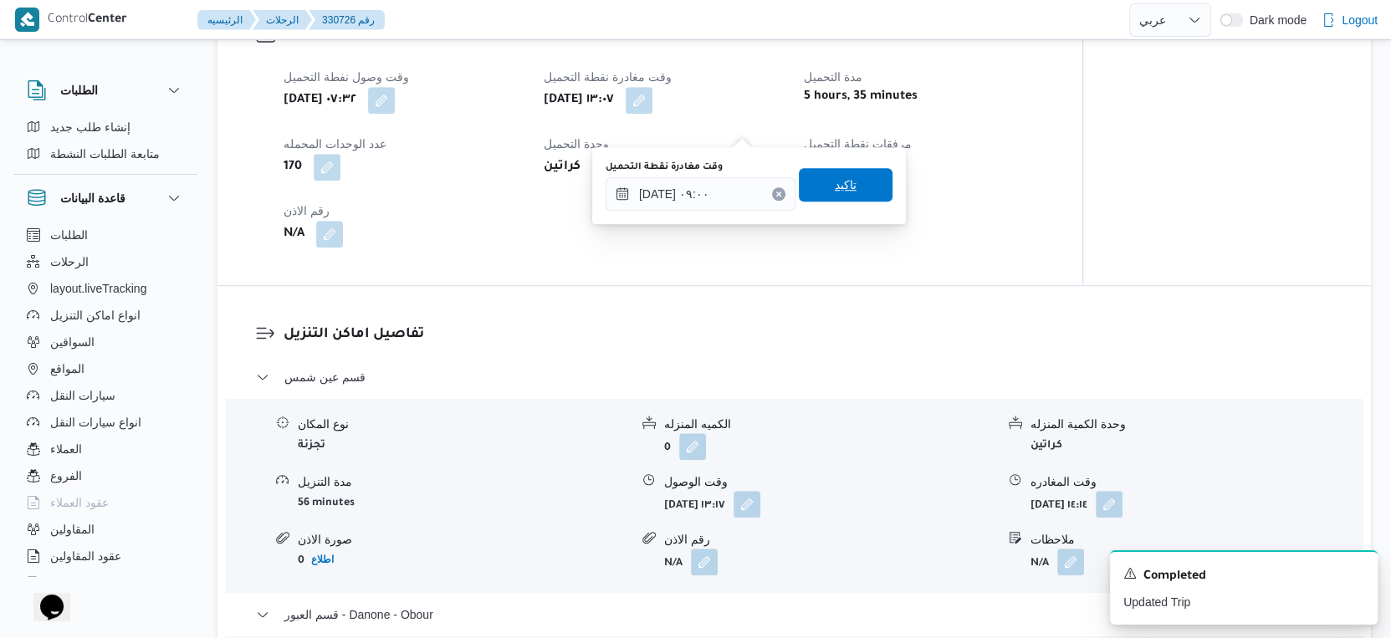
click at [850, 191] on span "تاكيد" at bounding box center [846, 184] width 94 height 33
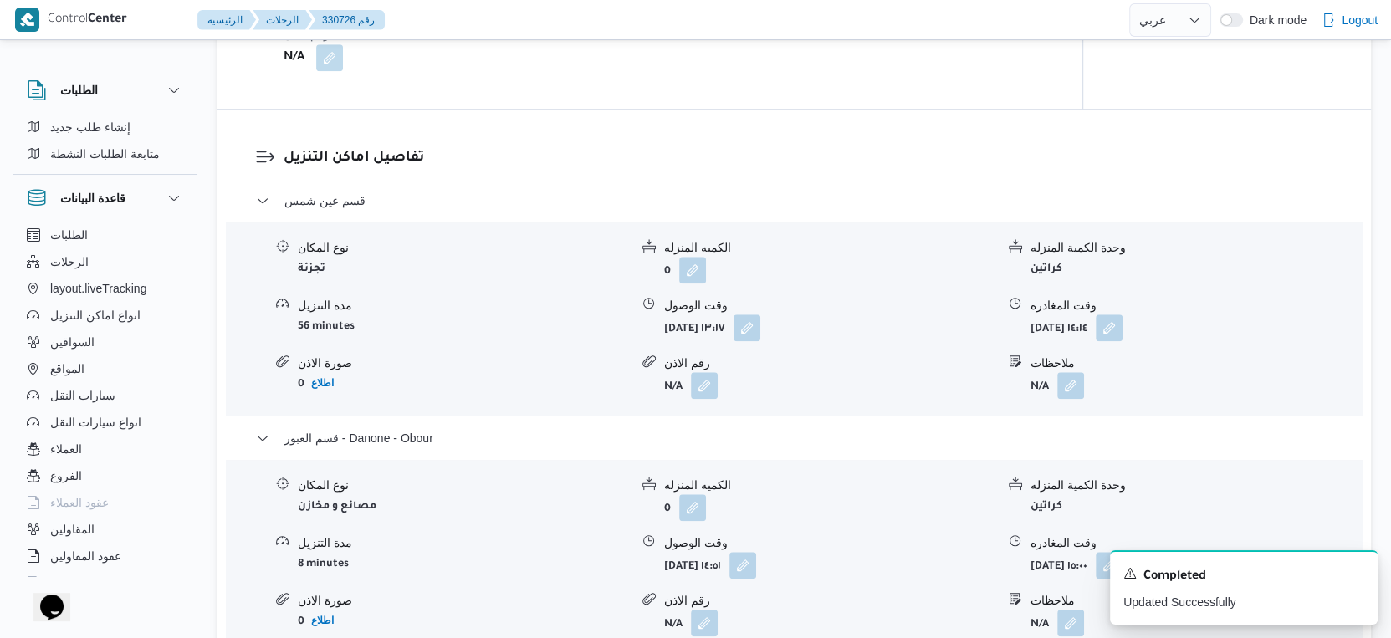
scroll to position [1300, 0]
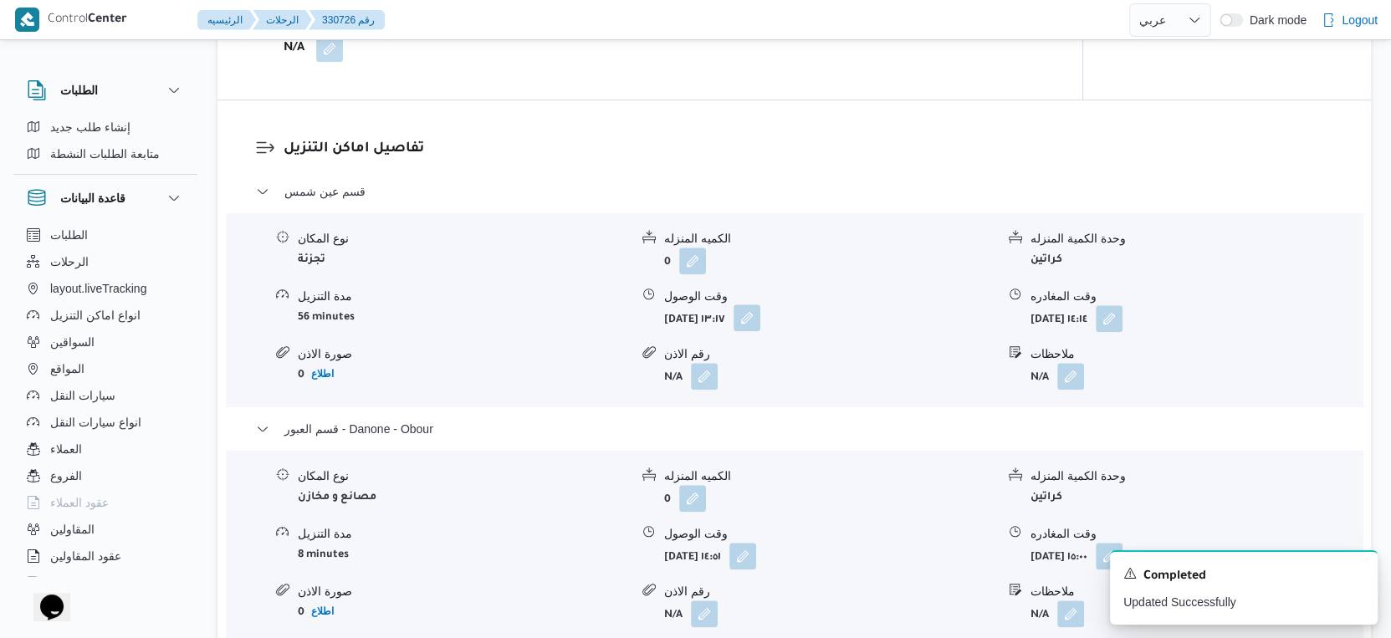
click at [760, 331] on button "button" at bounding box center [746, 317] width 27 height 27
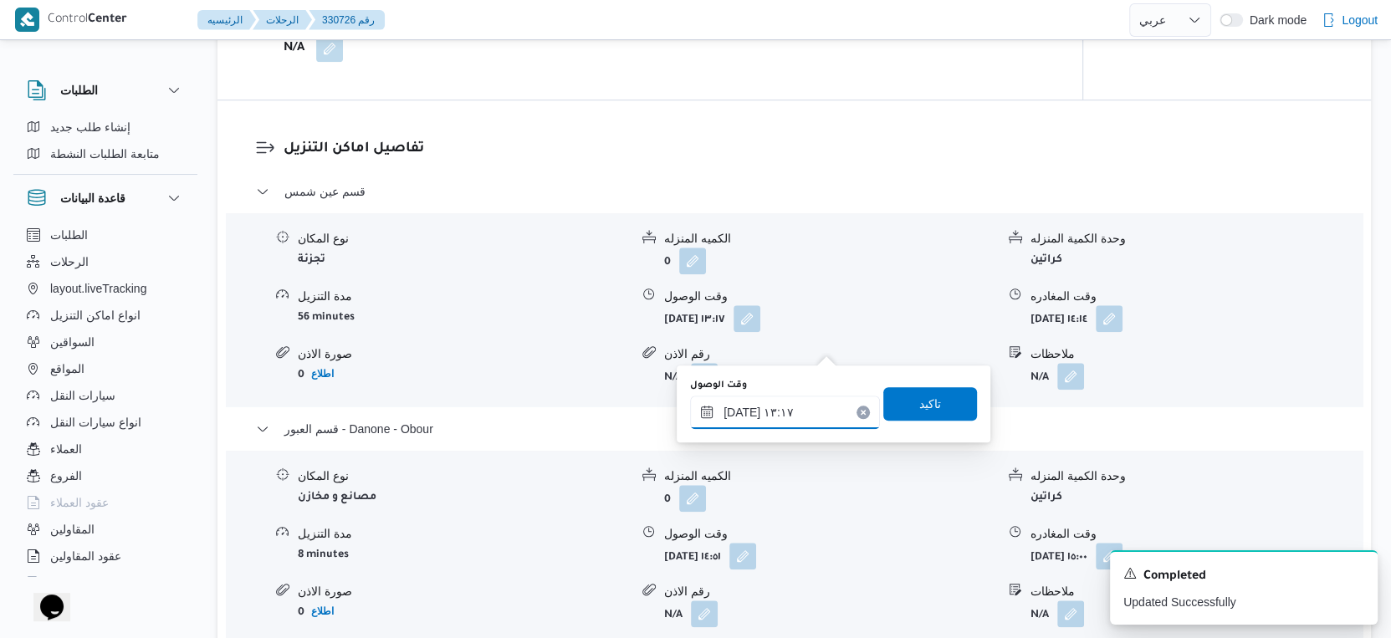
click at [789, 412] on input "١٣/٠٨/٢٠٢٥ ١٣:١٧" at bounding box center [785, 412] width 190 height 33
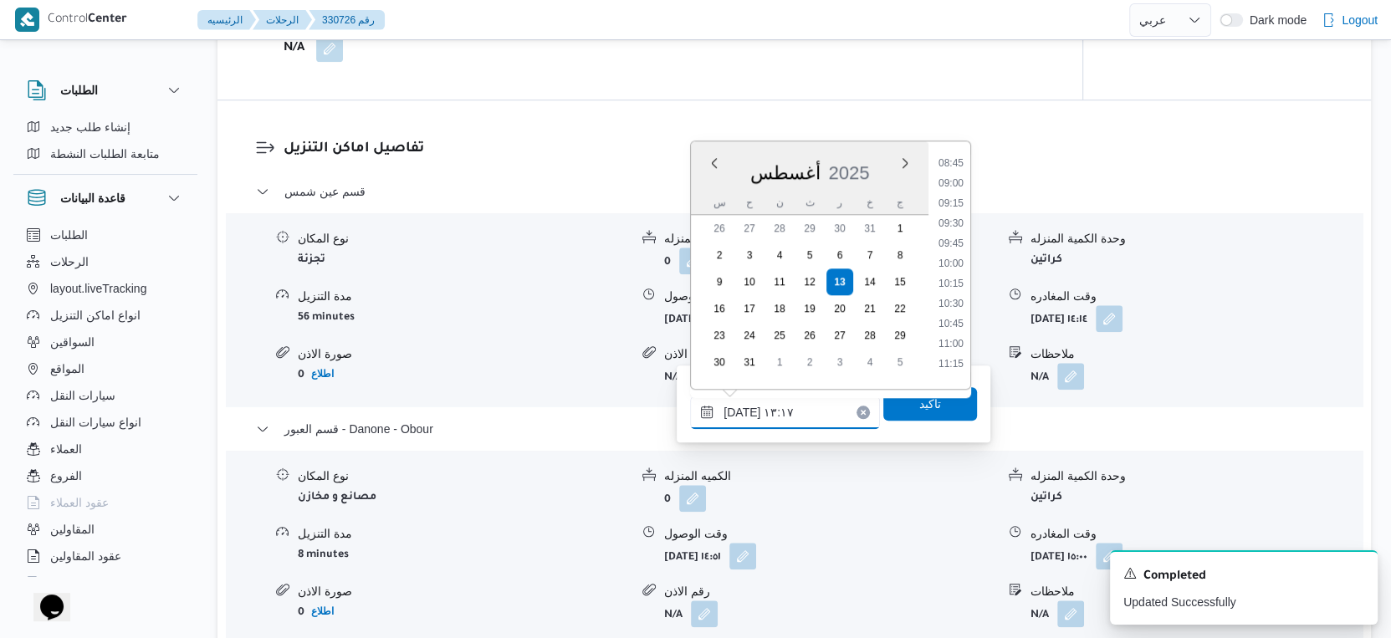
scroll to position [669, 0]
click at [953, 254] on li "09:30" at bounding box center [951, 256] width 38 height 17
type input "١٣/٠٨/٢٠٢٥ ٠٩:٣٠"
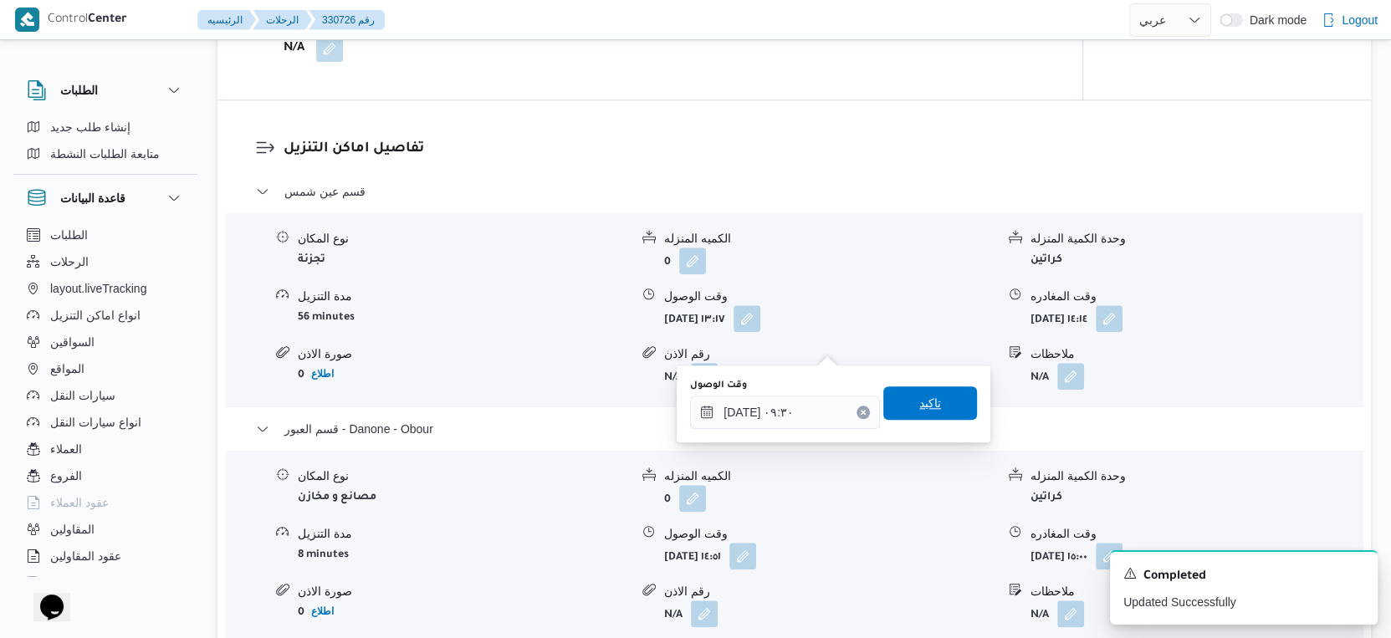
click at [925, 397] on span "تاكيد" at bounding box center [930, 403] width 22 height 20
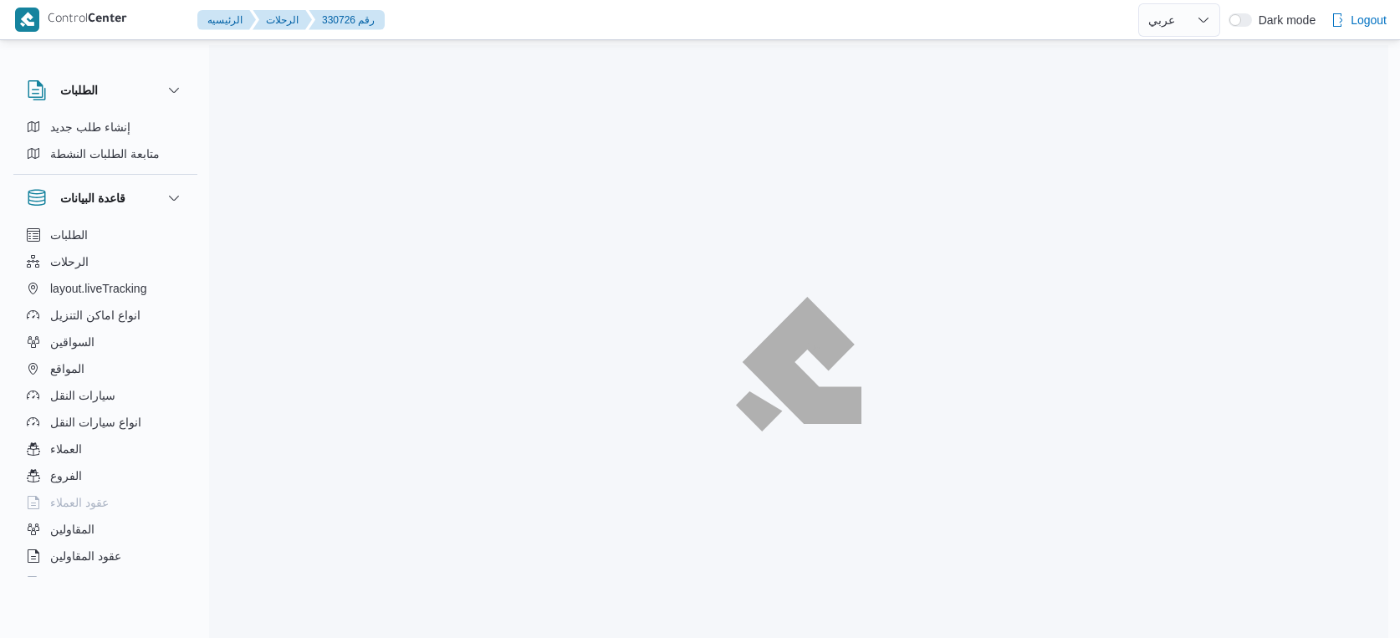
select select "ar"
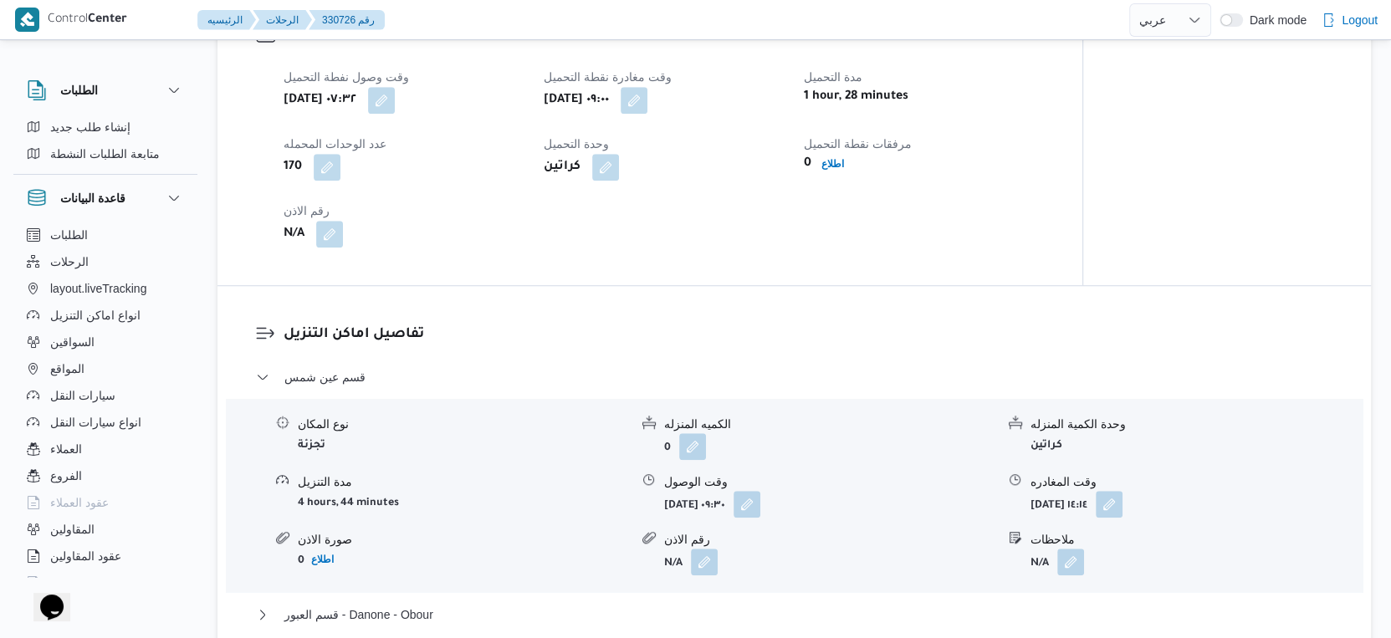
scroll to position [1394, 0]
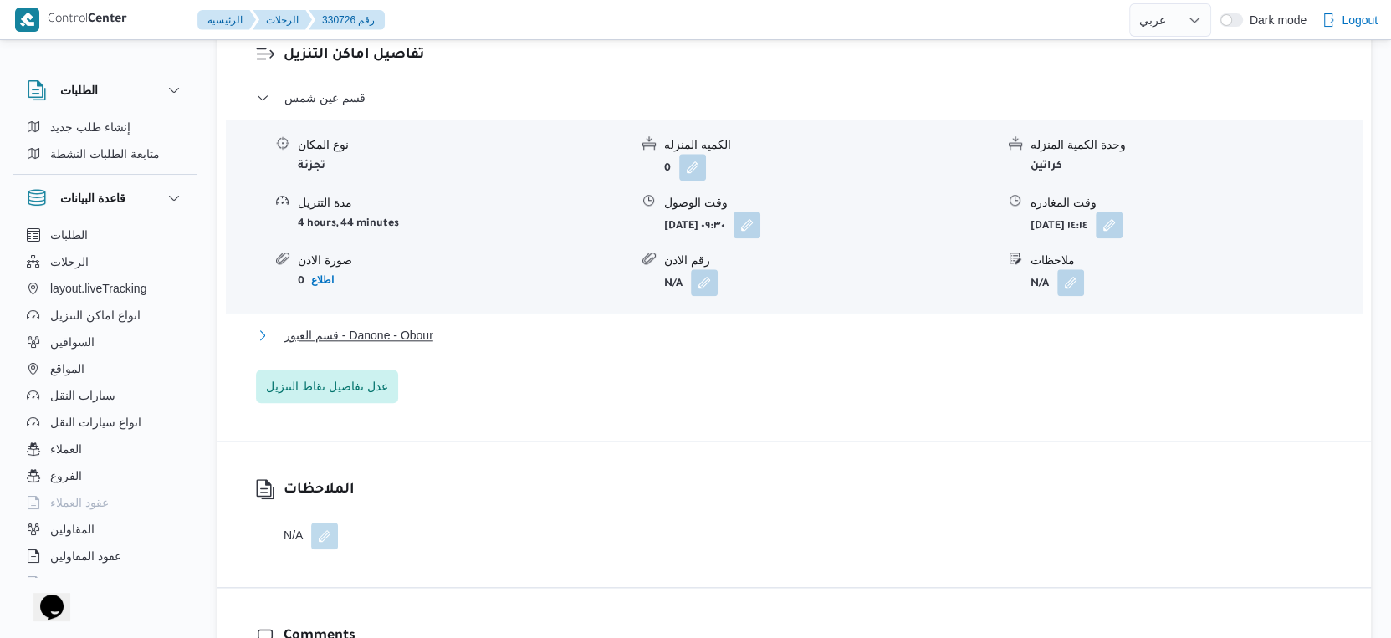
click at [483, 345] on button "قسم العبور - Danone - Obour" at bounding box center [794, 335] width 1077 height 20
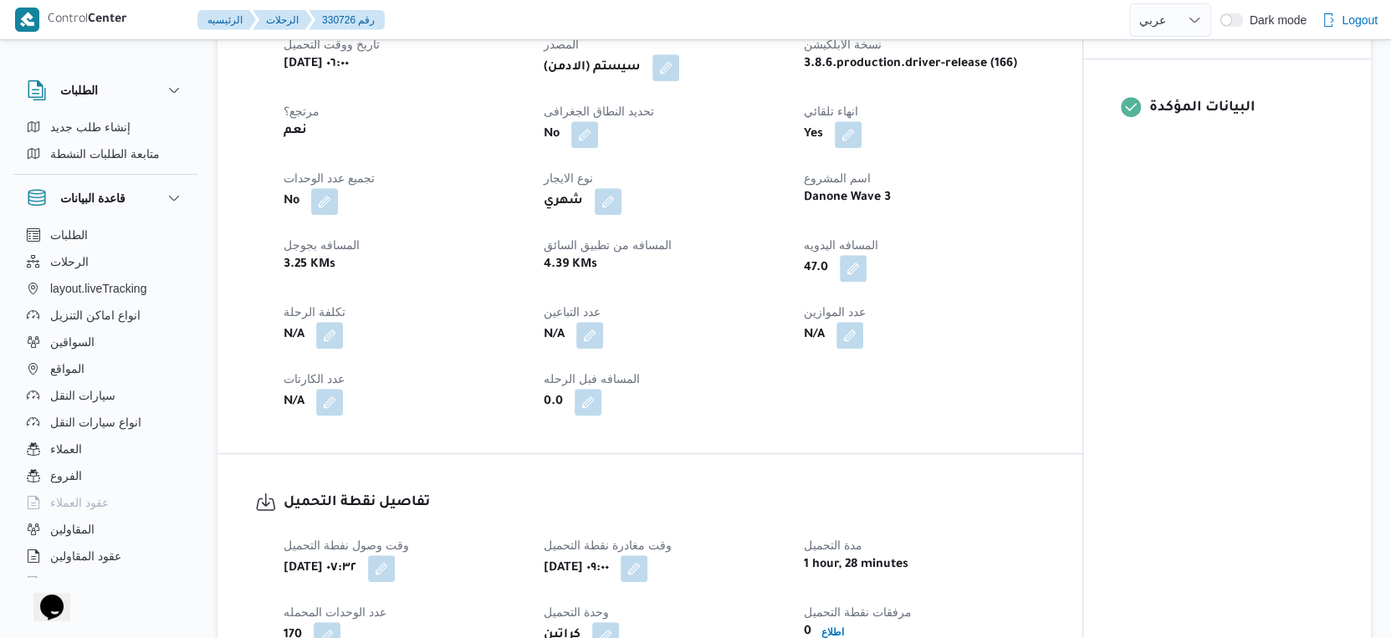
scroll to position [651, 0]
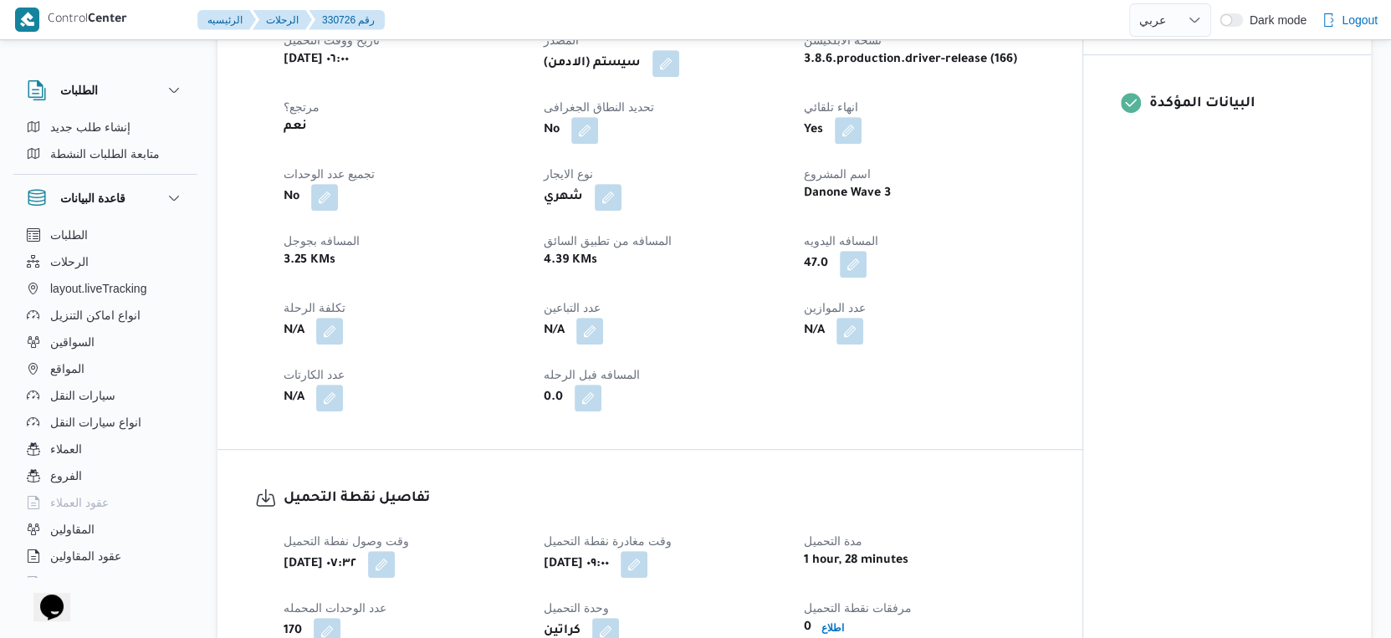
select select "ar"
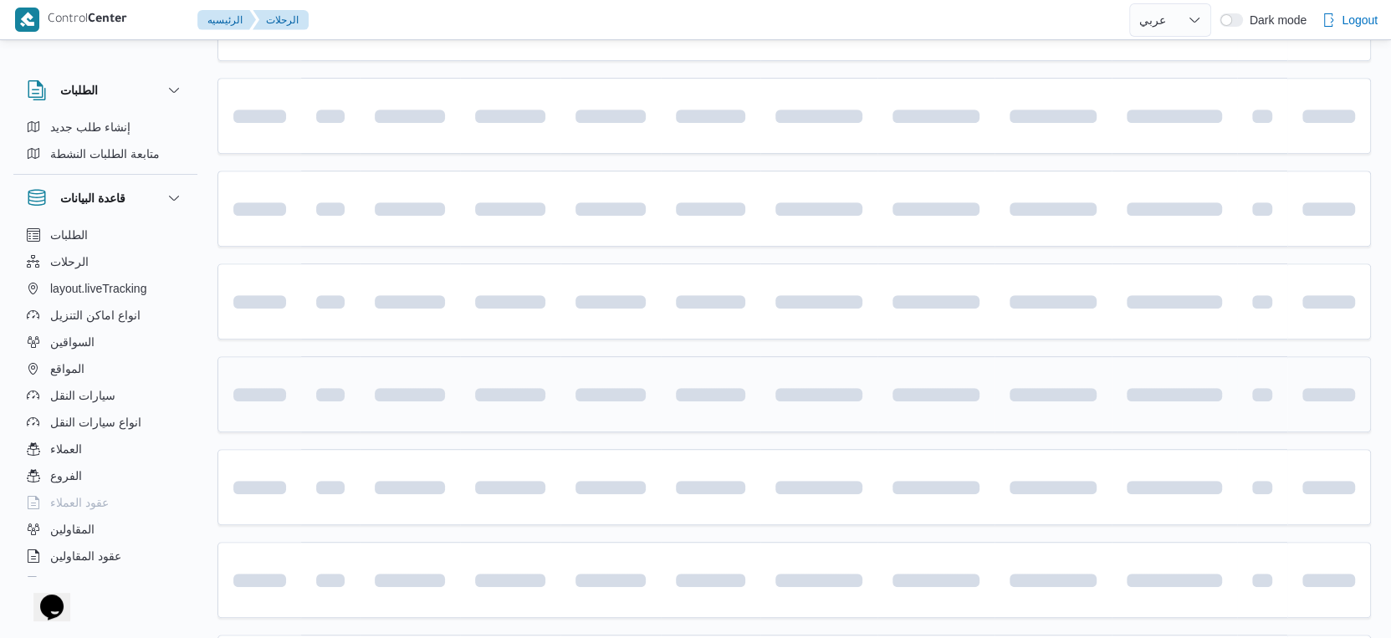
scroll to position [580, 0]
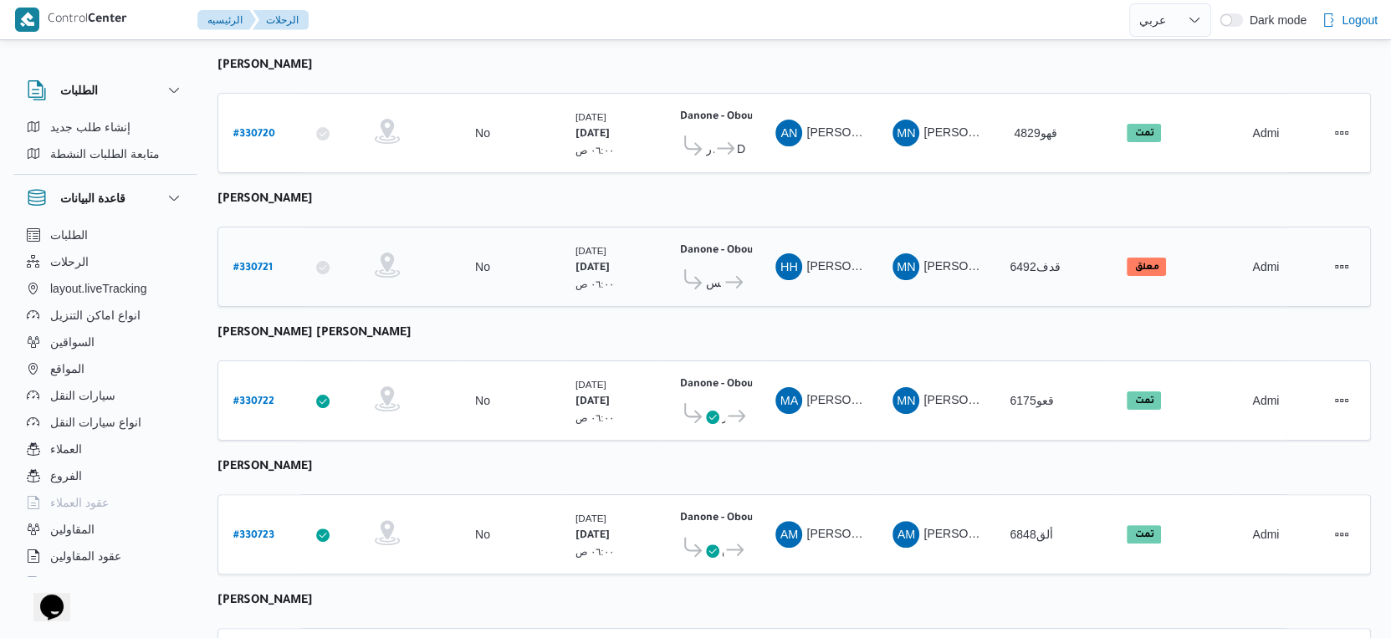
click at [264, 263] on b "# 330721" at bounding box center [252, 269] width 39 height 12
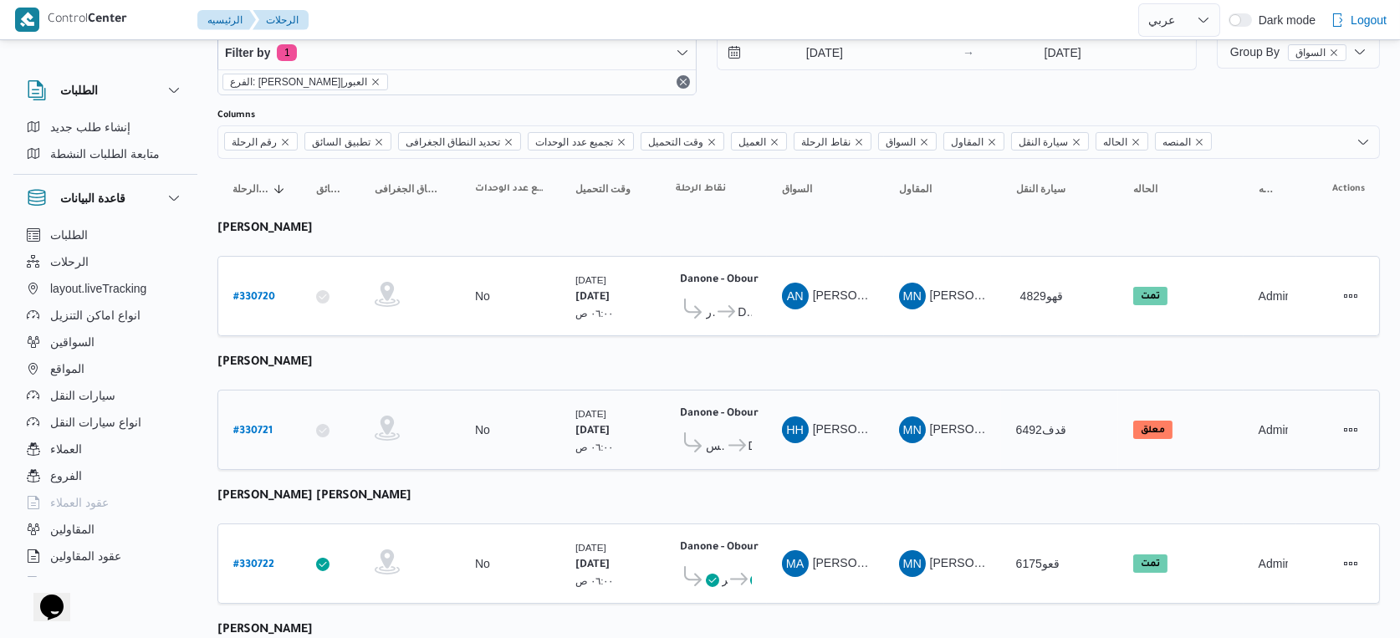
select select "ar"
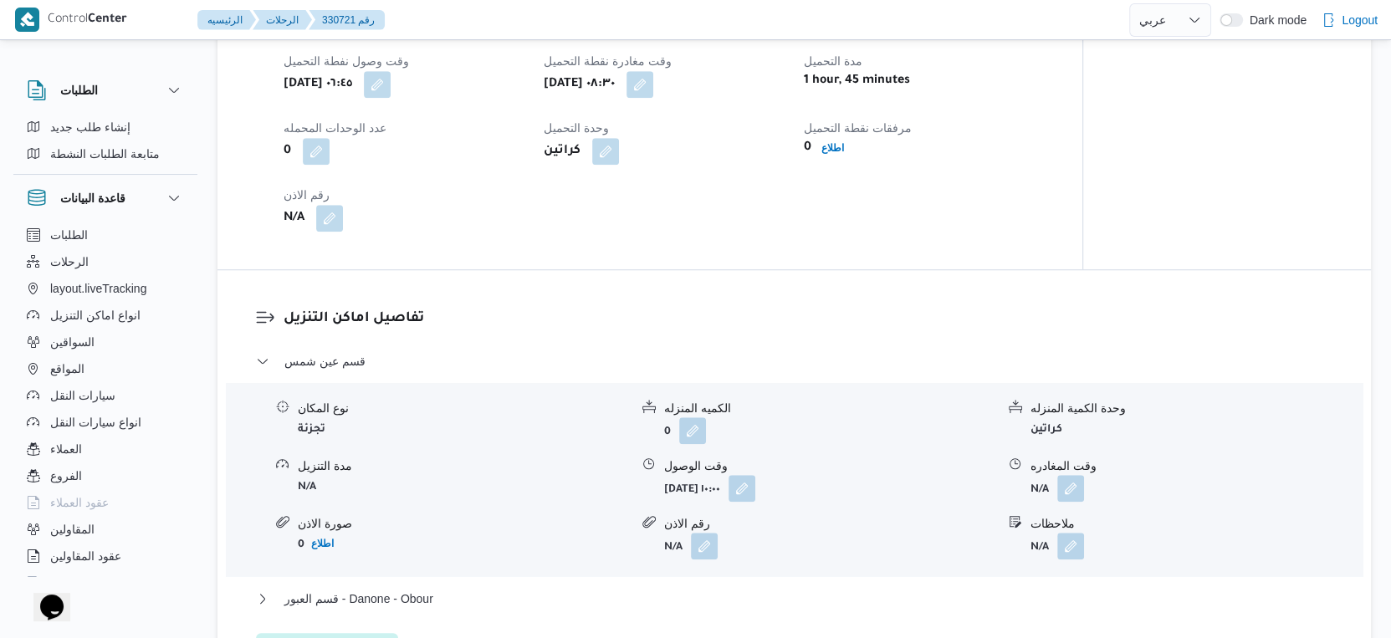
scroll to position [1230, 0]
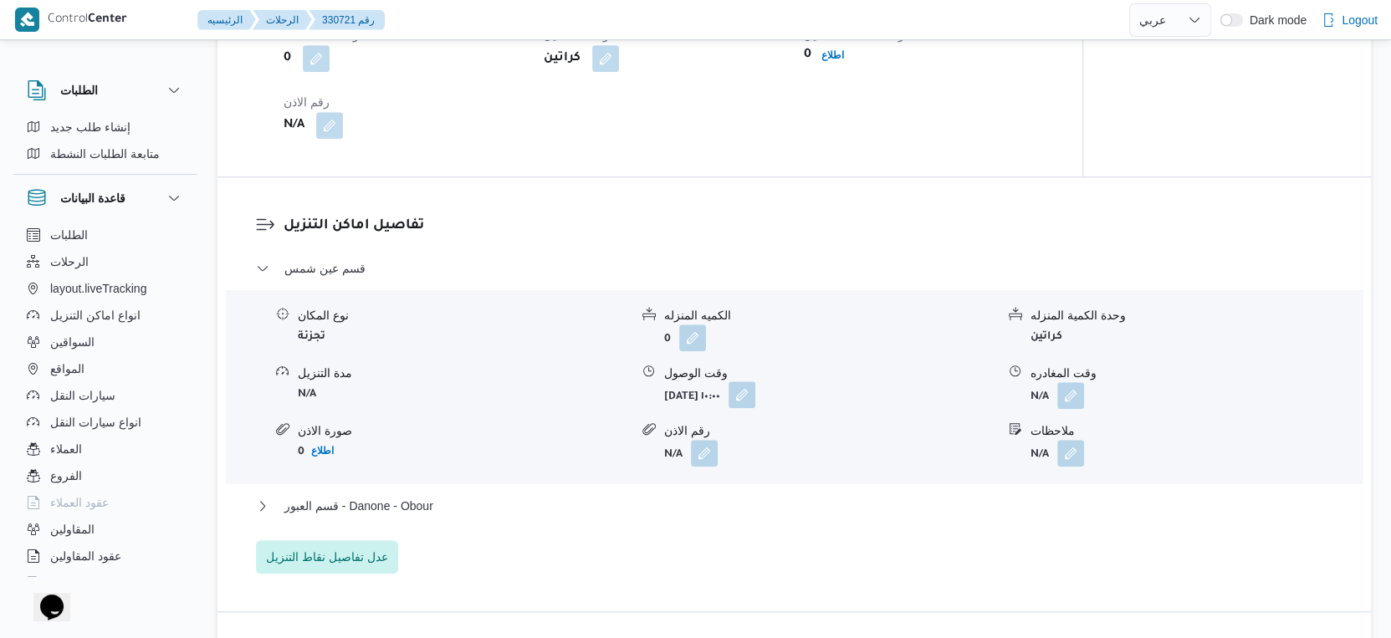
click at [755, 408] on button "button" at bounding box center [741, 394] width 27 height 27
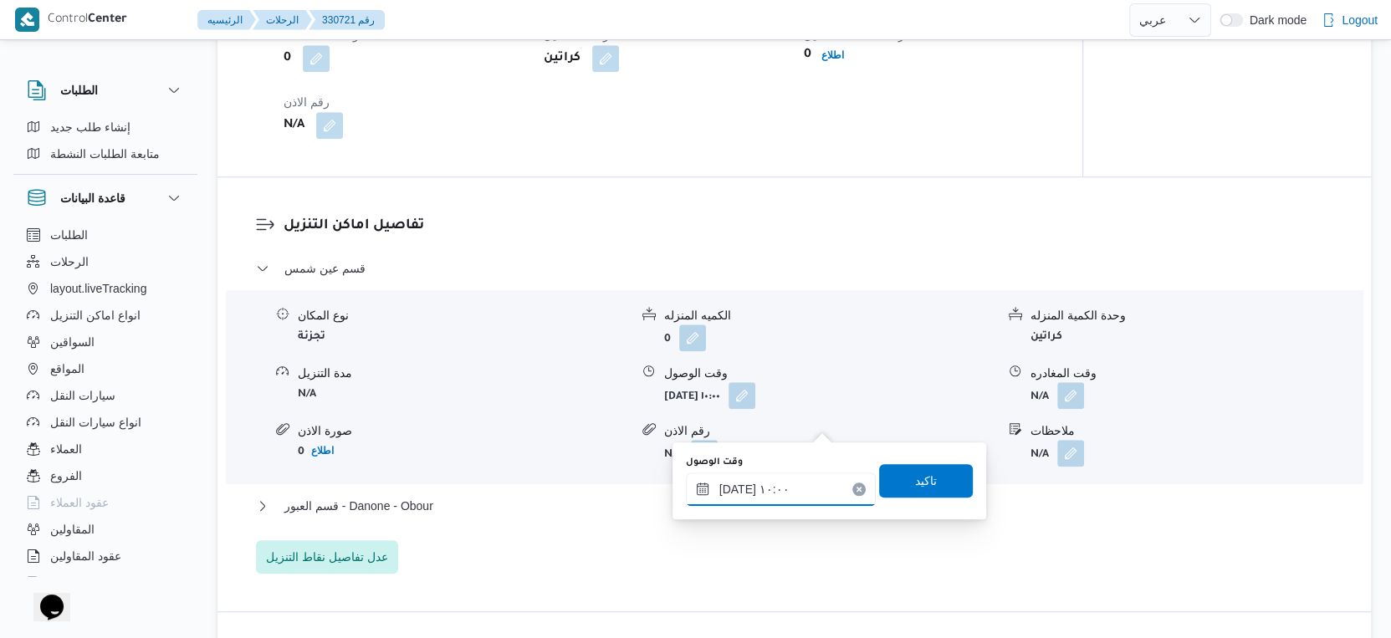
click at [789, 492] on input "[DATE] ١٠:٠٠" at bounding box center [781, 488] width 190 height 33
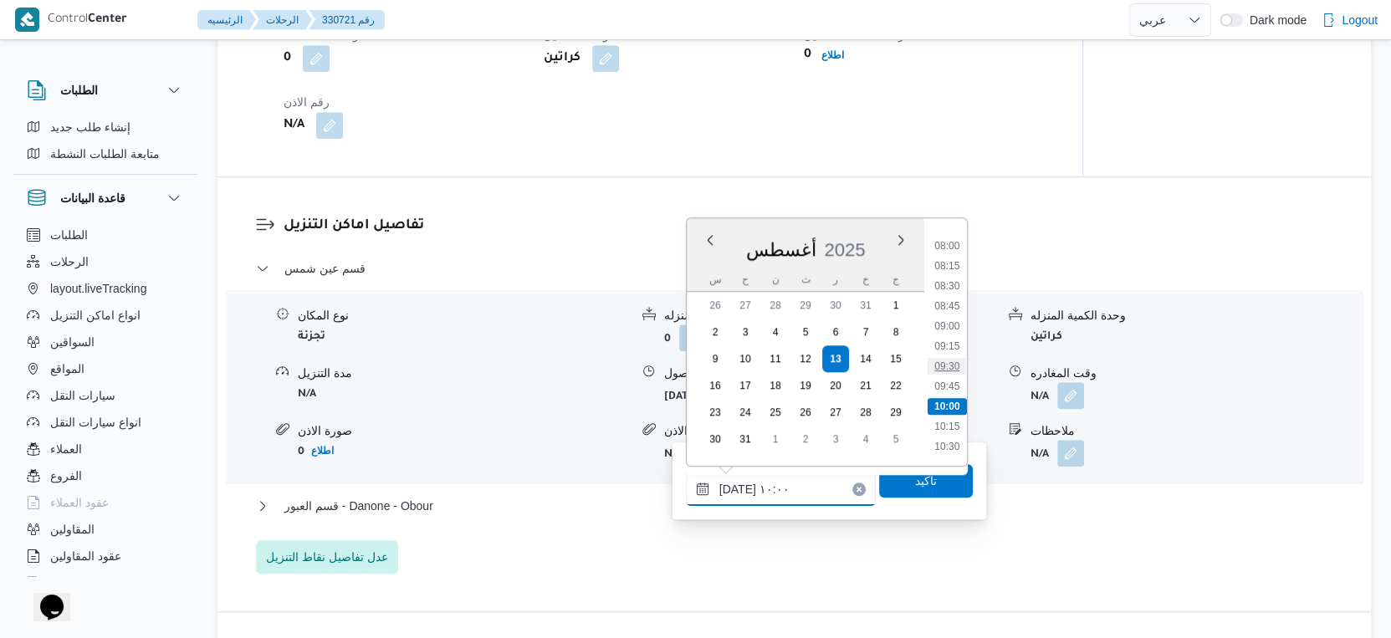
scroll to position [595, 0]
click at [955, 368] on li "09:00" at bounding box center [946, 368] width 38 height 17
type input "١٣/٠٨/٢٠٢٥ ٠٩:٠٠"
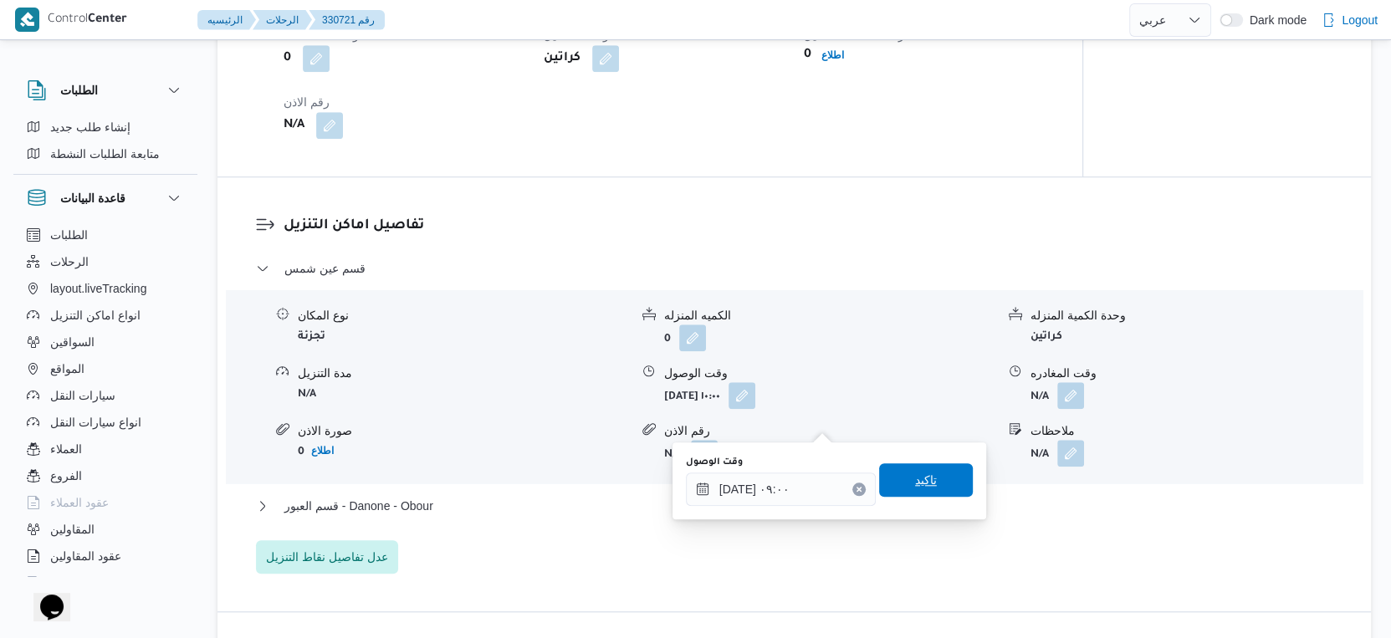
click at [929, 472] on span "تاكيد" at bounding box center [926, 479] width 94 height 33
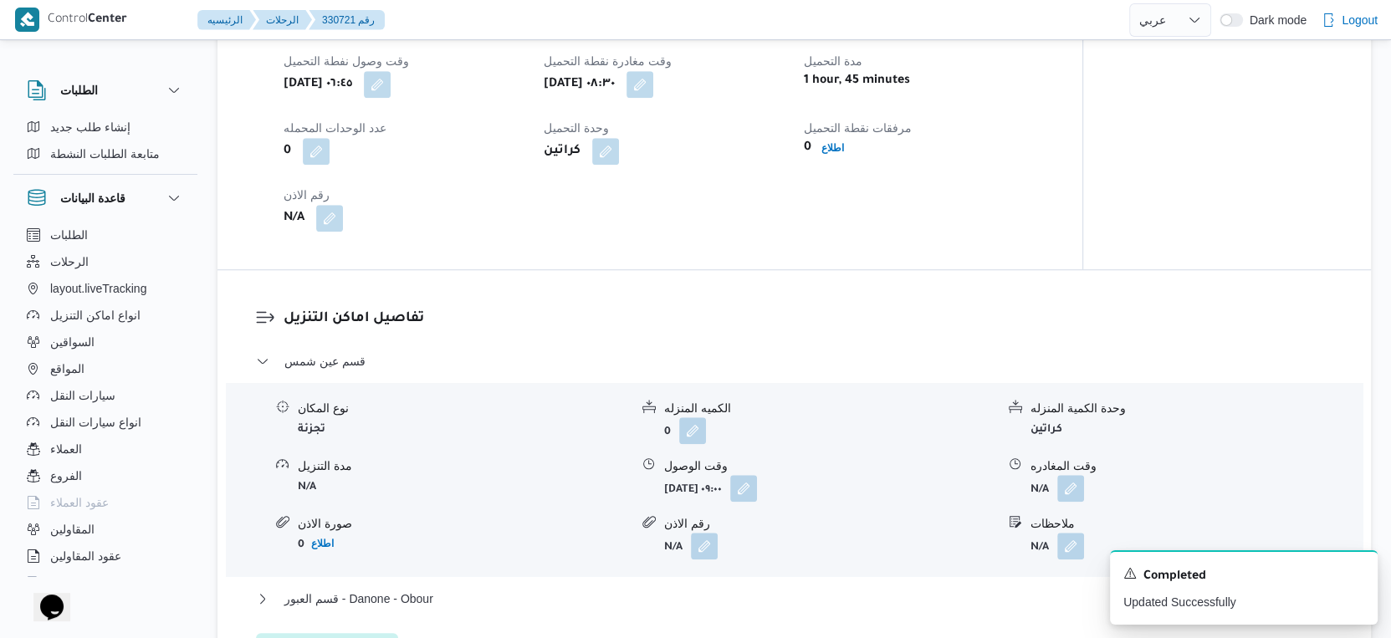
scroll to position [1416, 0]
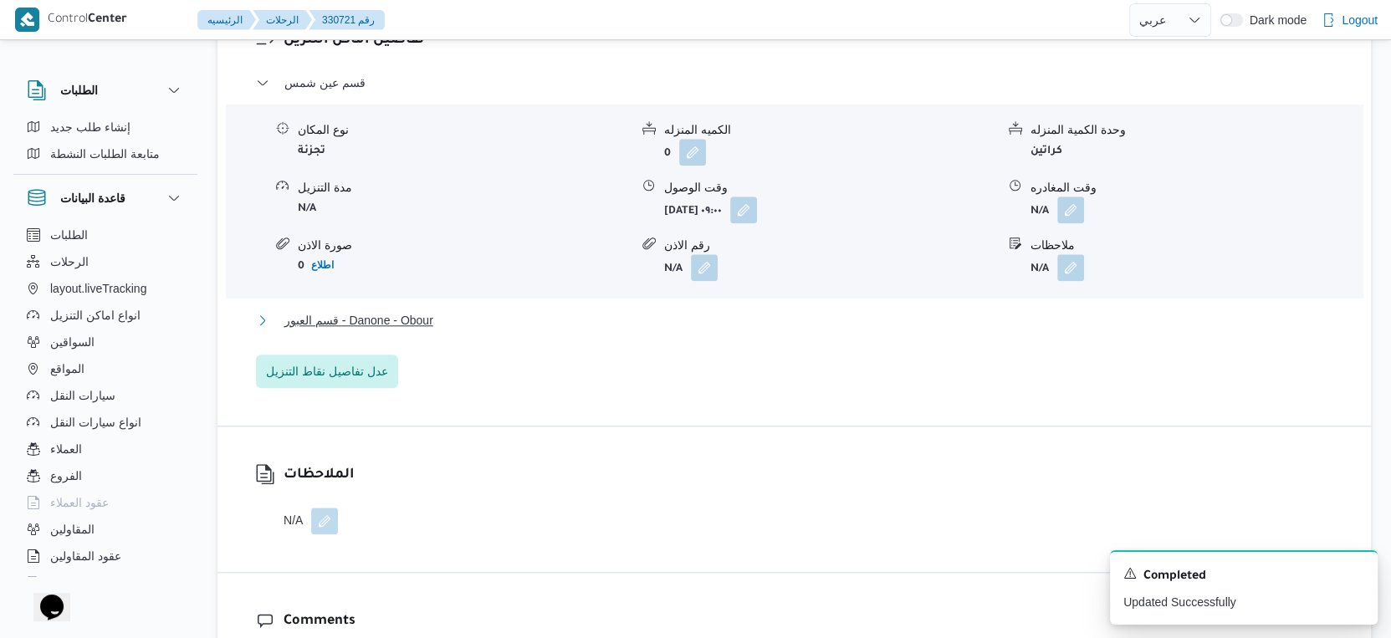
click at [465, 330] on button "قسم العبور - Danone - Obour" at bounding box center [794, 320] width 1077 height 20
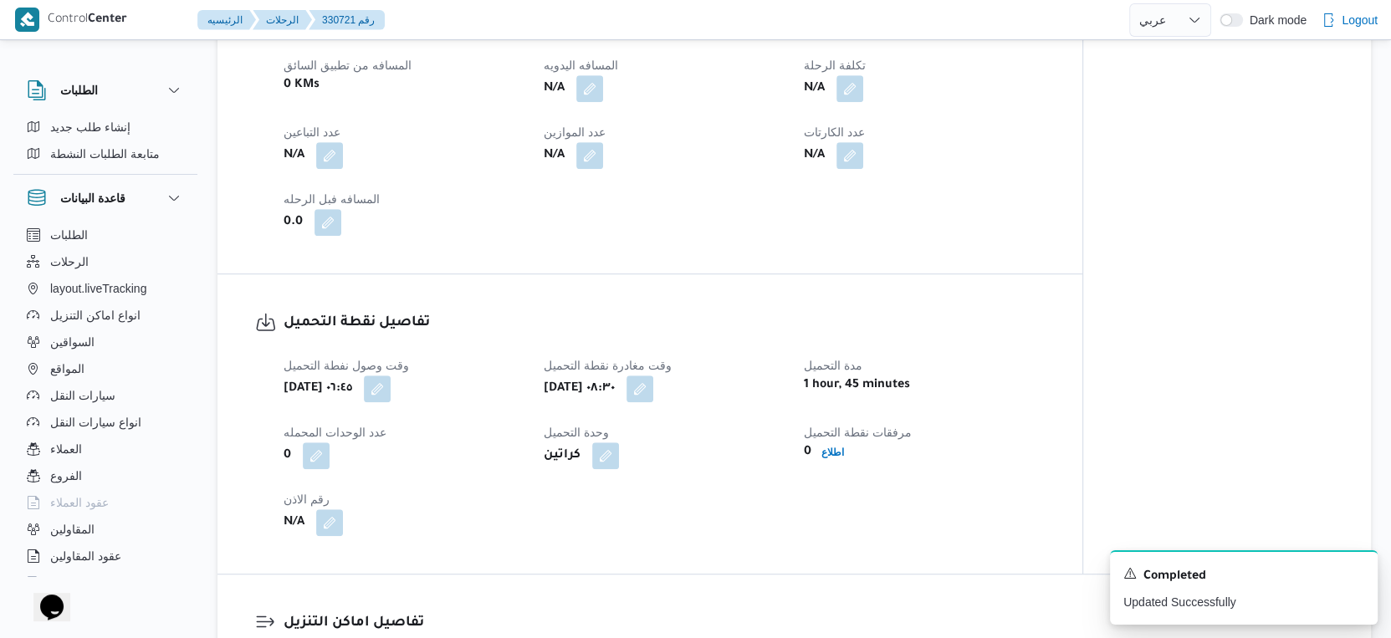
scroll to position [580, 0]
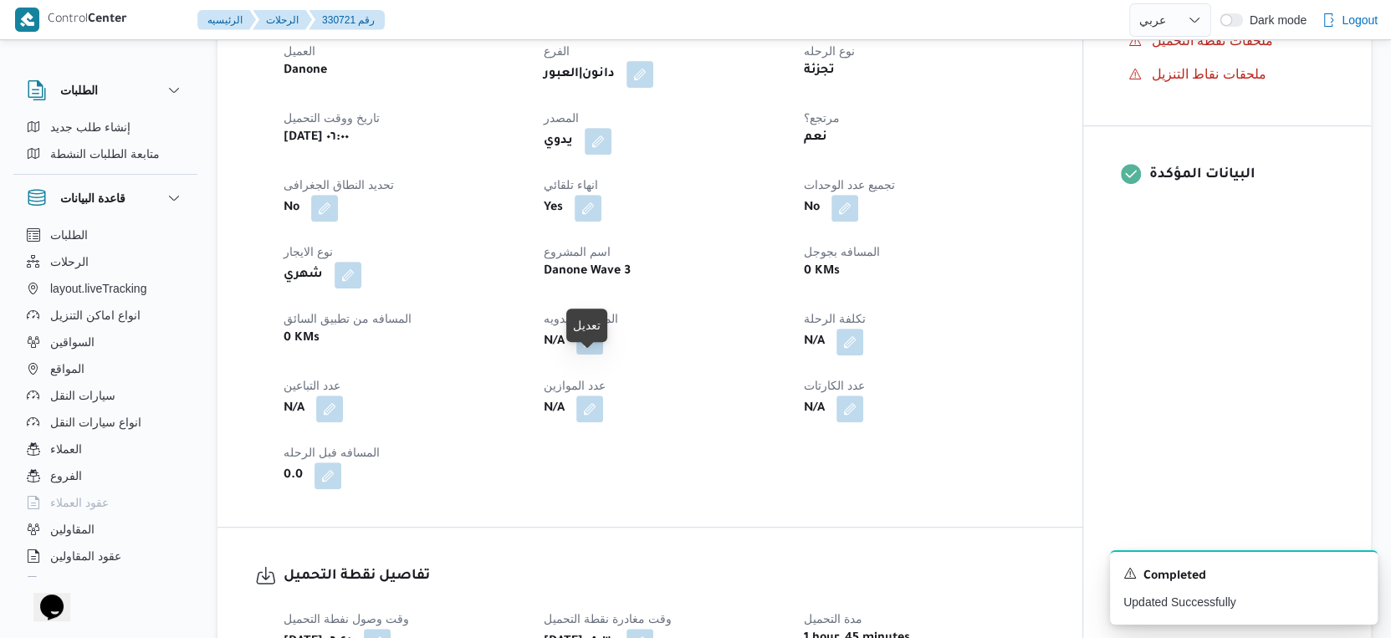
click at [589, 355] on button "button" at bounding box center [589, 341] width 27 height 27
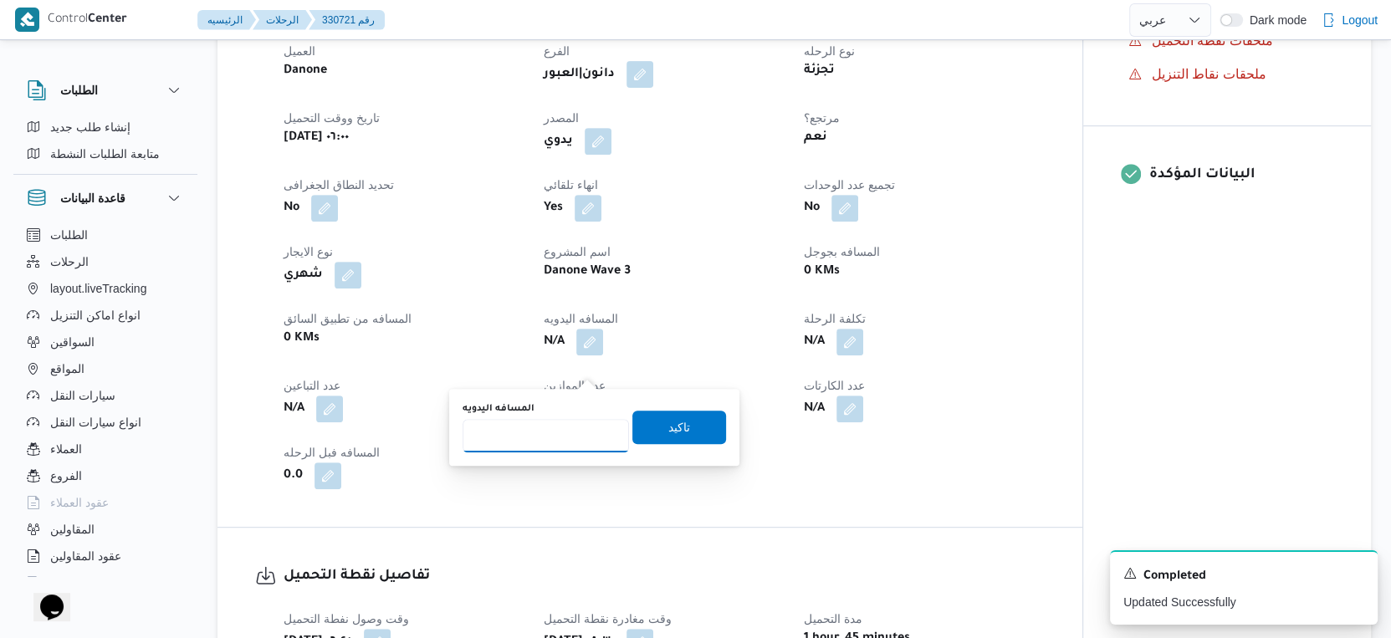
click at [545, 441] on input "المسافه اليدويه" at bounding box center [545, 435] width 166 height 33
type input "50"
click at [680, 426] on span "تاكيد" at bounding box center [679, 426] width 94 height 33
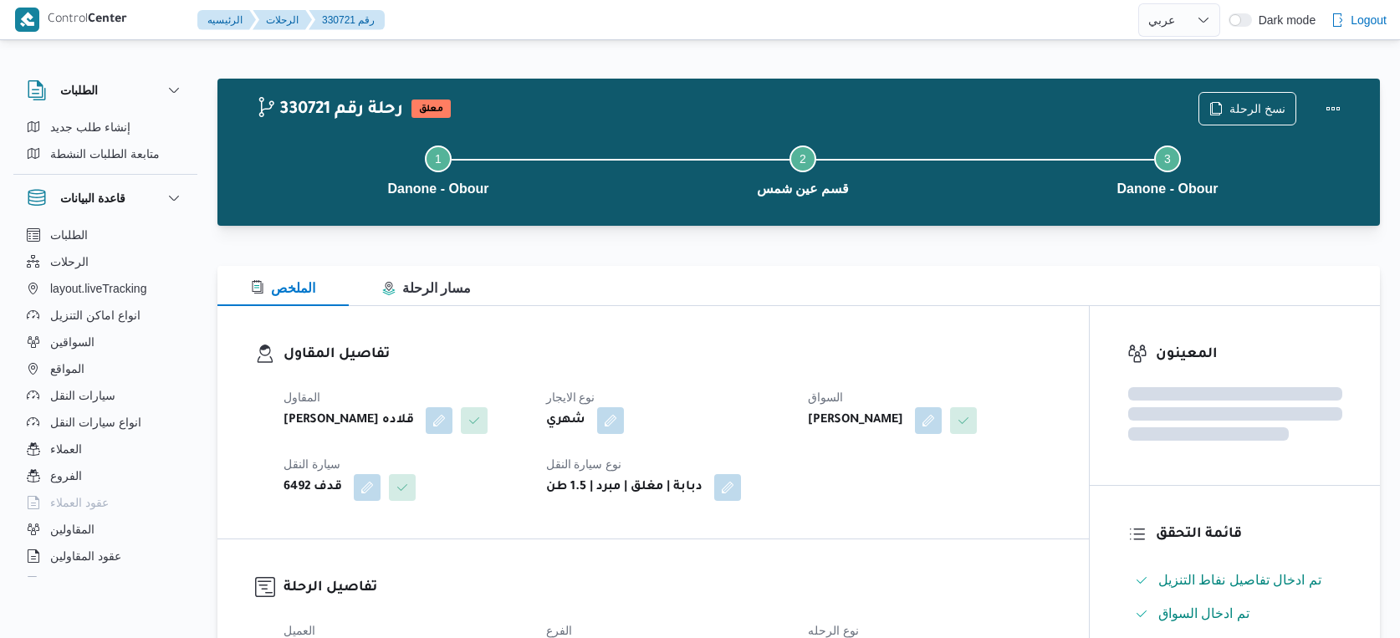
select select "ar"
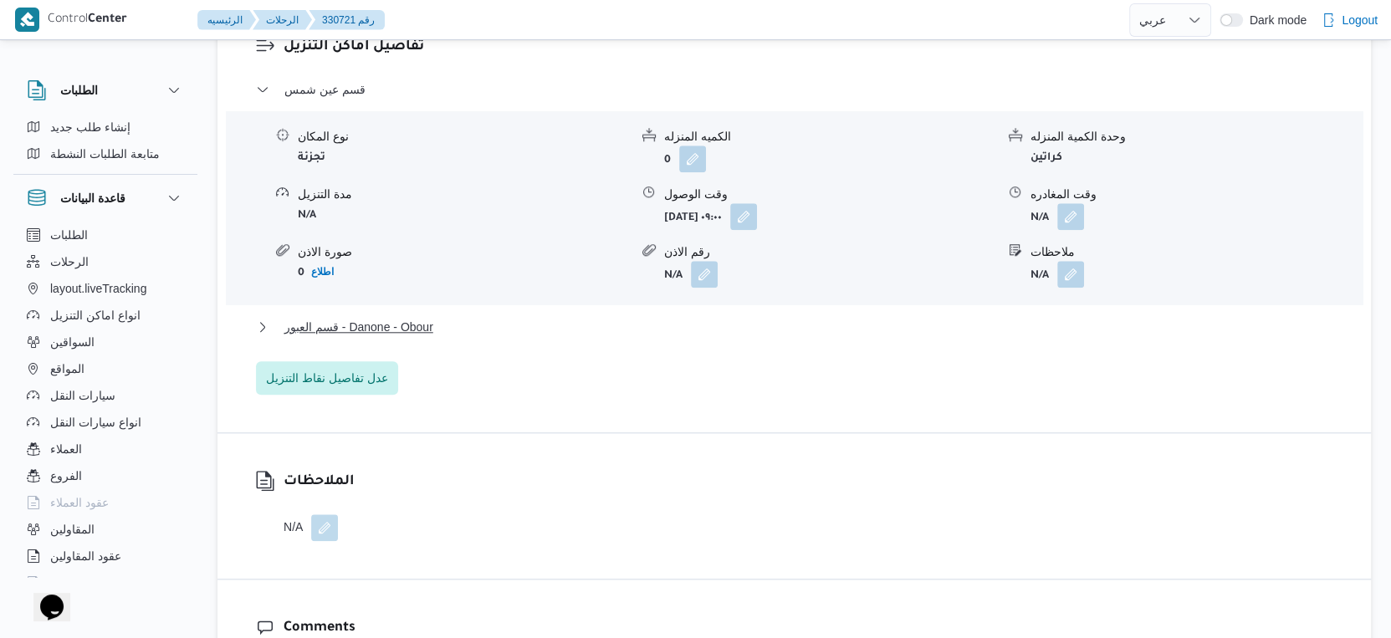
scroll to position [1486, 0]
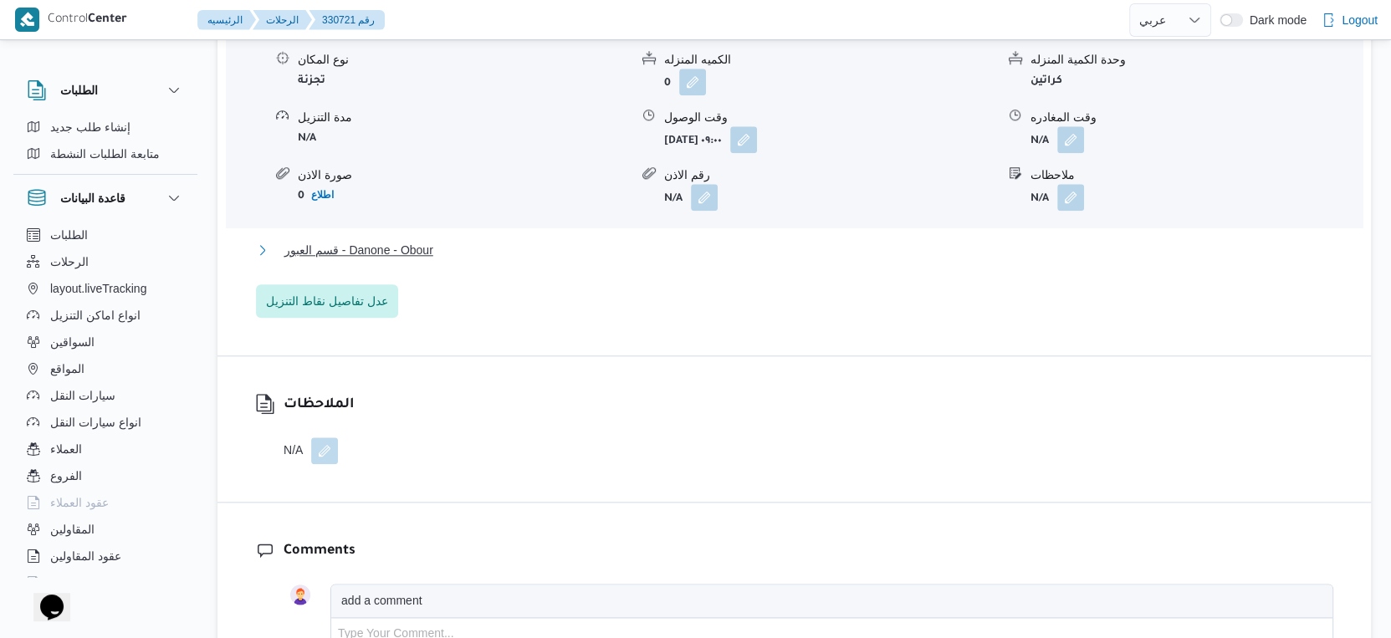
click at [460, 260] on button "قسم العبور - Danone - Obour" at bounding box center [794, 250] width 1077 height 20
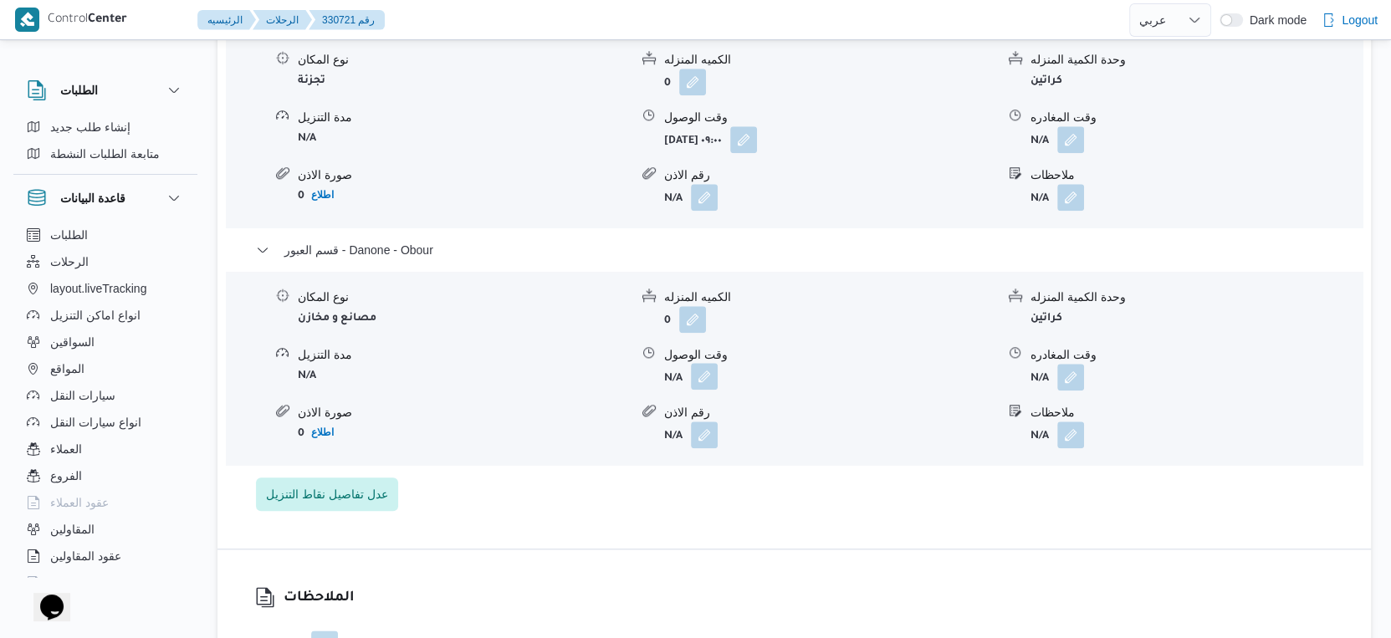
click at [698, 390] on button "button" at bounding box center [704, 376] width 27 height 27
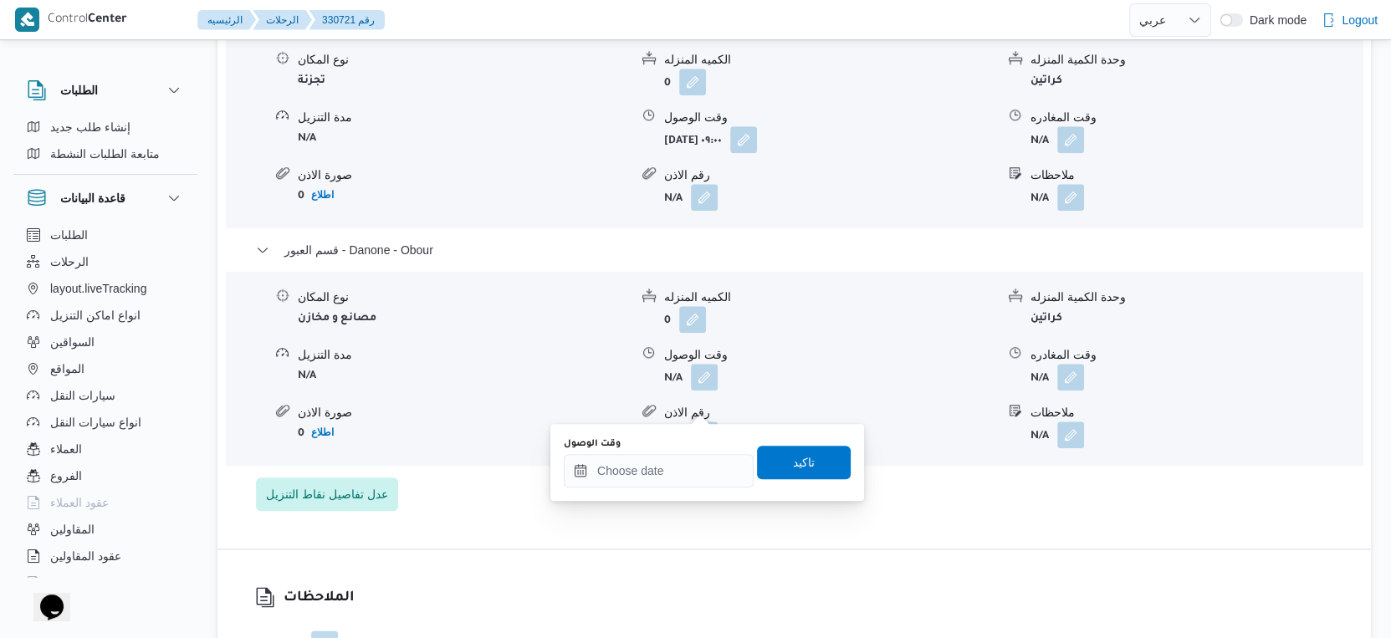
click at [685, 447] on div "وقت الوصول" at bounding box center [659, 443] width 190 height 13
click at [684, 464] on input "وقت الوصول" at bounding box center [659, 470] width 190 height 33
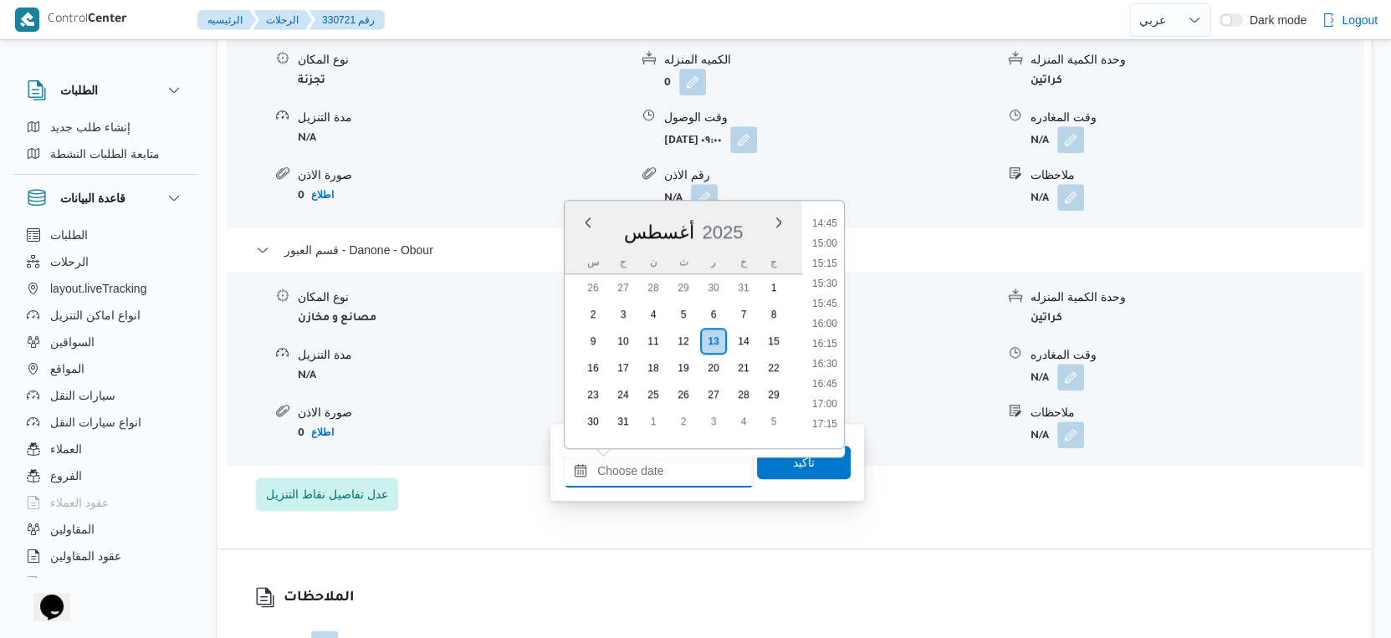
scroll to position [1183, 0]
click at [828, 238] on li "15:00" at bounding box center [824, 244] width 38 height 17
type input "[DATE] ١٥:٠٠"
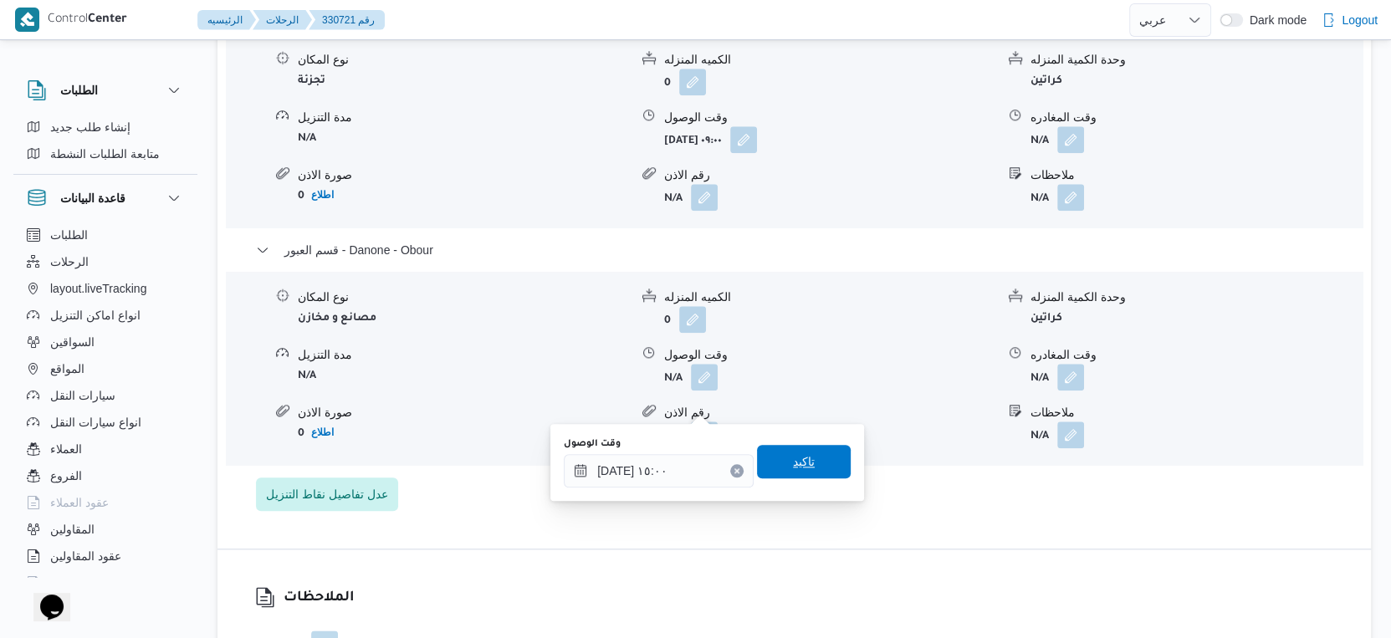
click at [806, 465] on span "تاكيد" at bounding box center [804, 461] width 94 height 33
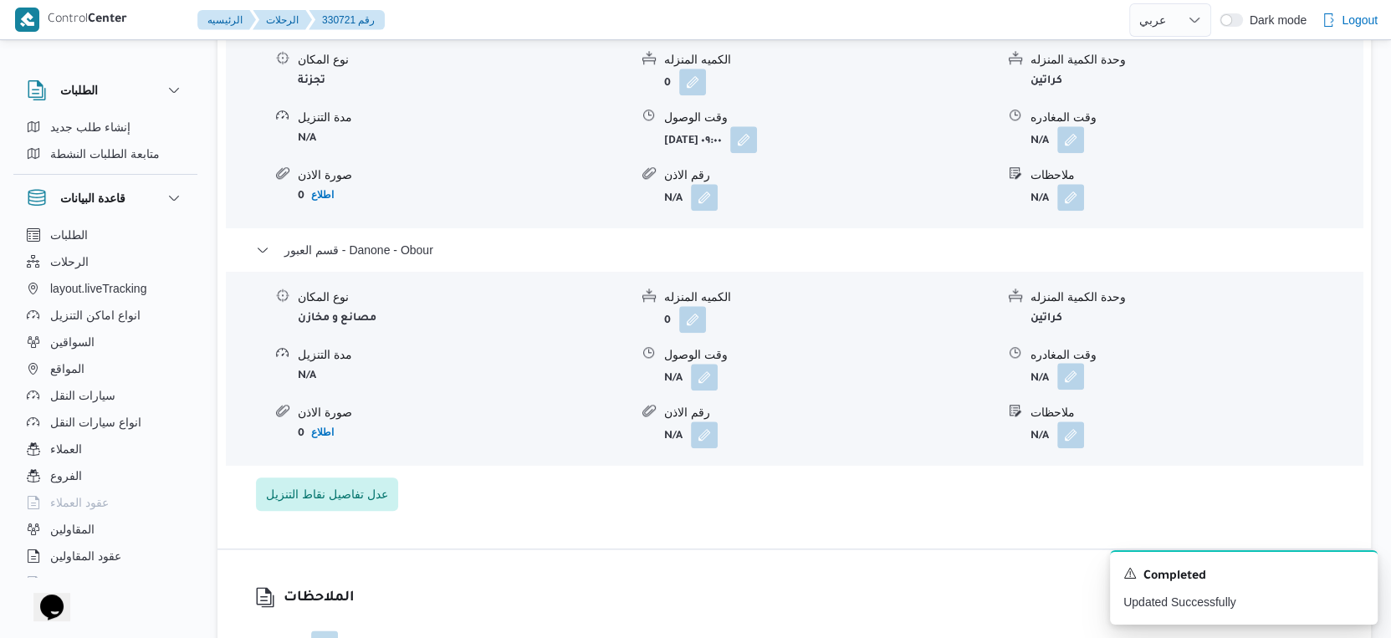
click at [1075, 390] on button "button" at bounding box center [1070, 376] width 27 height 27
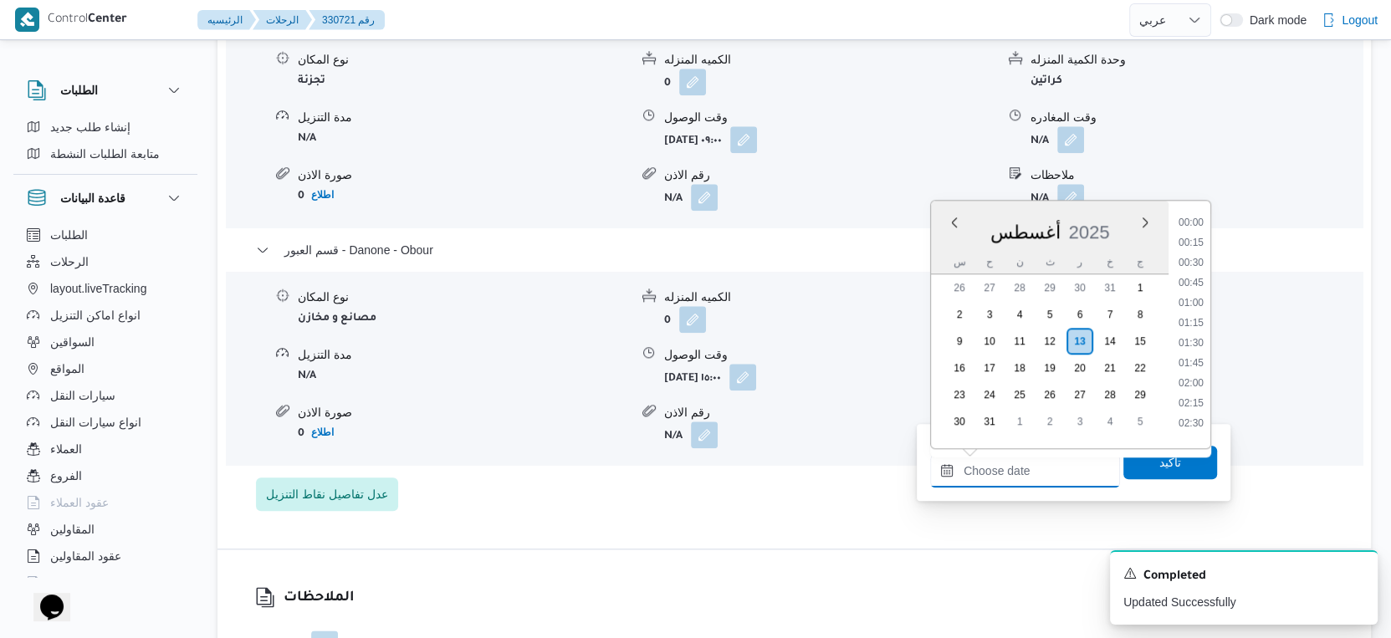
drag, startPoint x: 1042, startPoint y: 486, endPoint x: 1077, endPoint y: 452, distance: 48.5
click at [1042, 486] on input "وقت المغادره" at bounding box center [1025, 470] width 190 height 33
click at [1192, 282] on li "15:30" at bounding box center [1191, 284] width 38 height 17
type input "[DATE] ١٥:٣٠"
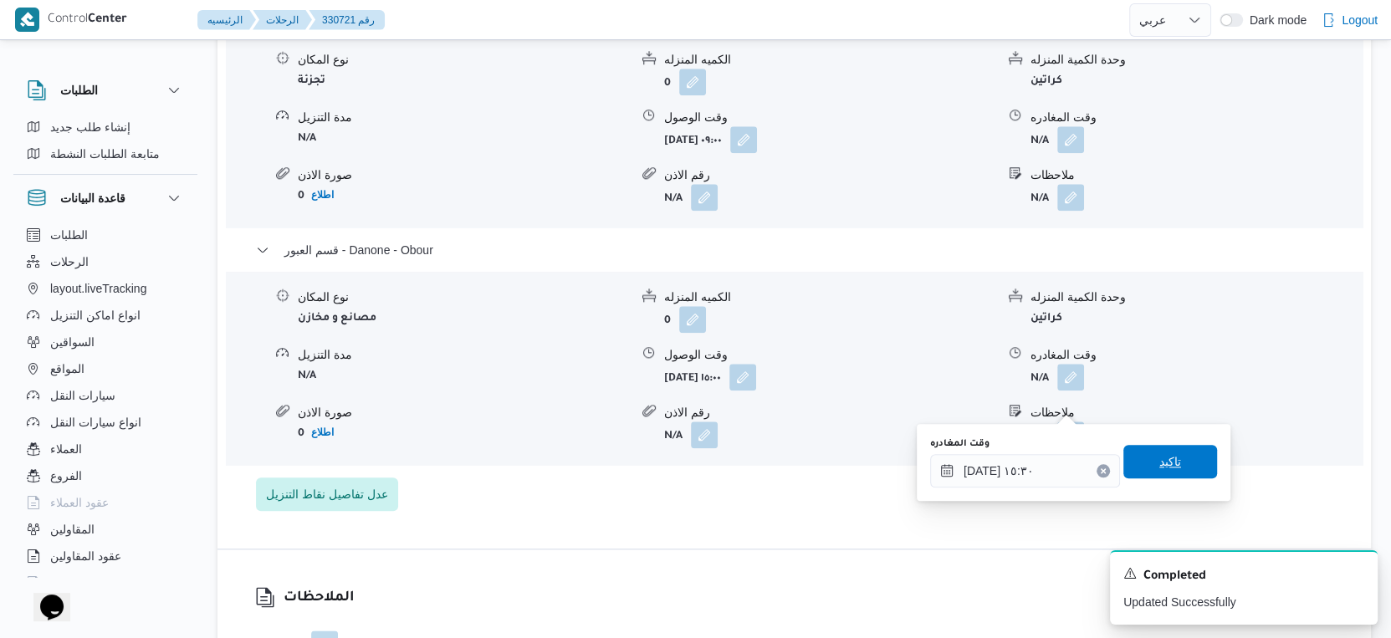
click at [1174, 448] on span "تاكيد" at bounding box center [1170, 461] width 94 height 33
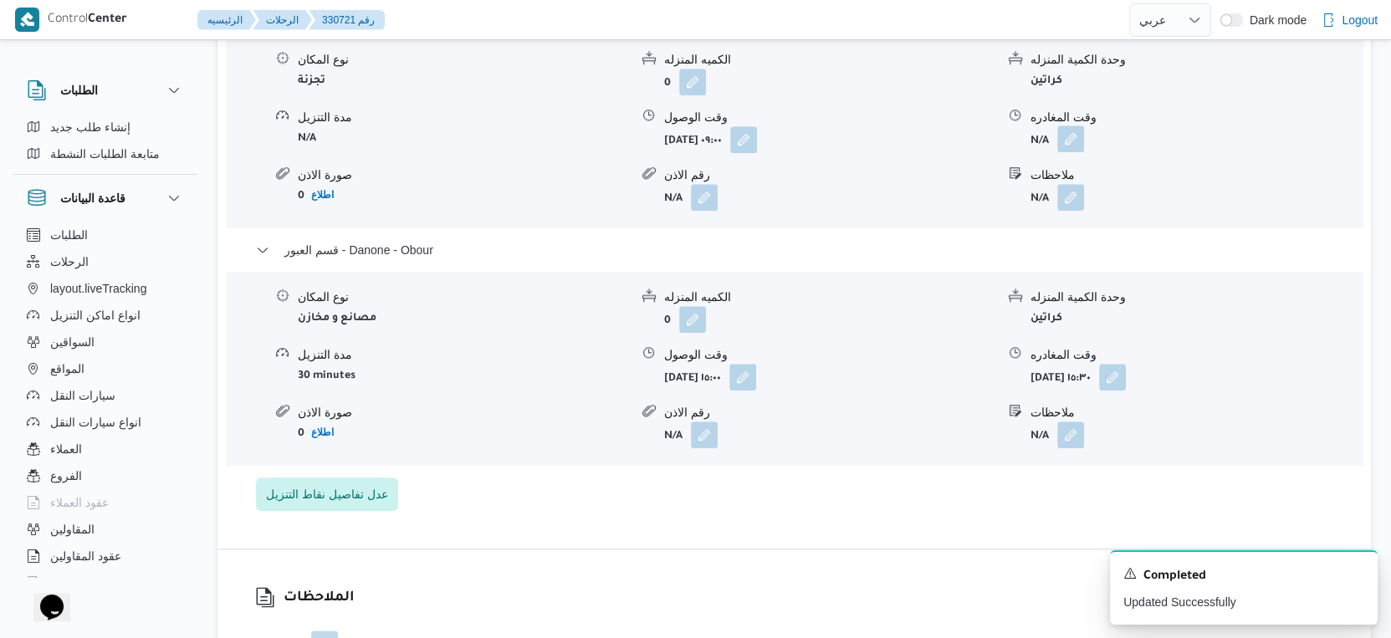
click at [1070, 152] on button "button" at bounding box center [1070, 138] width 27 height 27
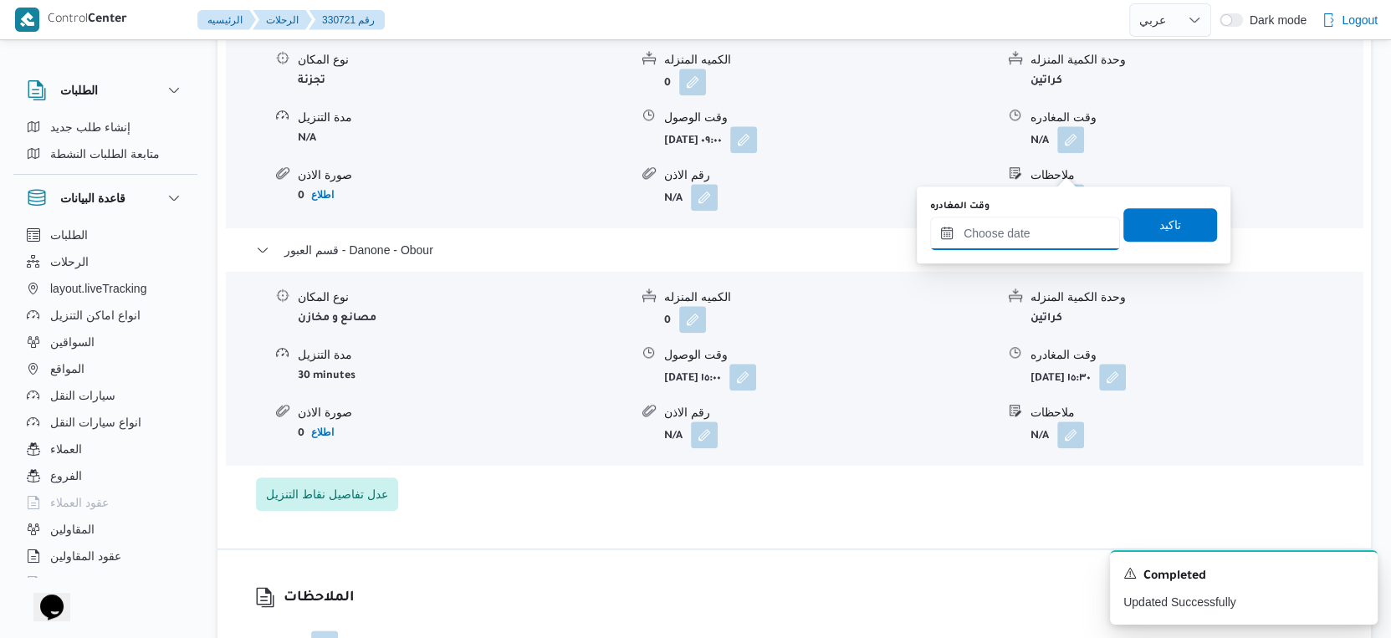
click at [1034, 232] on input "وقت المغادره" at bounding box center [1025, 233] width 190 height 33
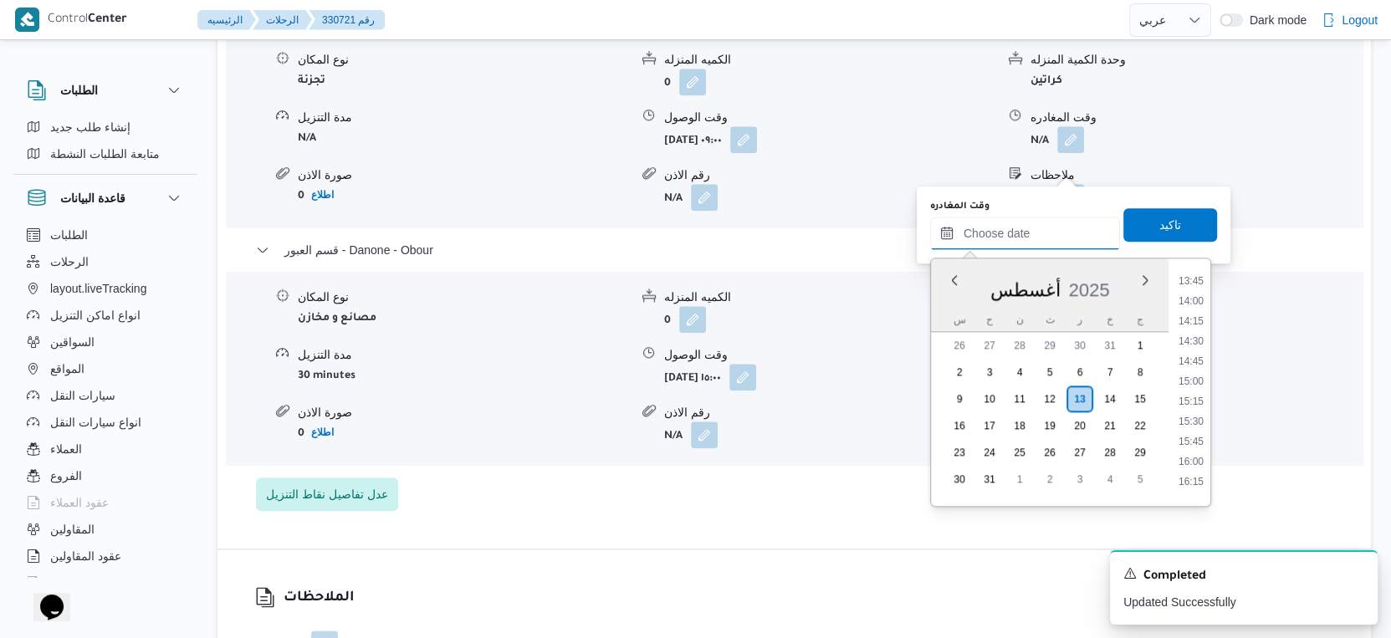
scroll to position [1090, 0]
drag, startPoint x: 1193, startPoint y: 353, endPoint x: 1186, endPoint y: 328, distance: 26.0
click at [1193, 353] on li "14:30" at bounding box center [1191, 354] width 38 height 17
type input "١٣/٠٨/٢٠٢٥ ١٤:٣٠"
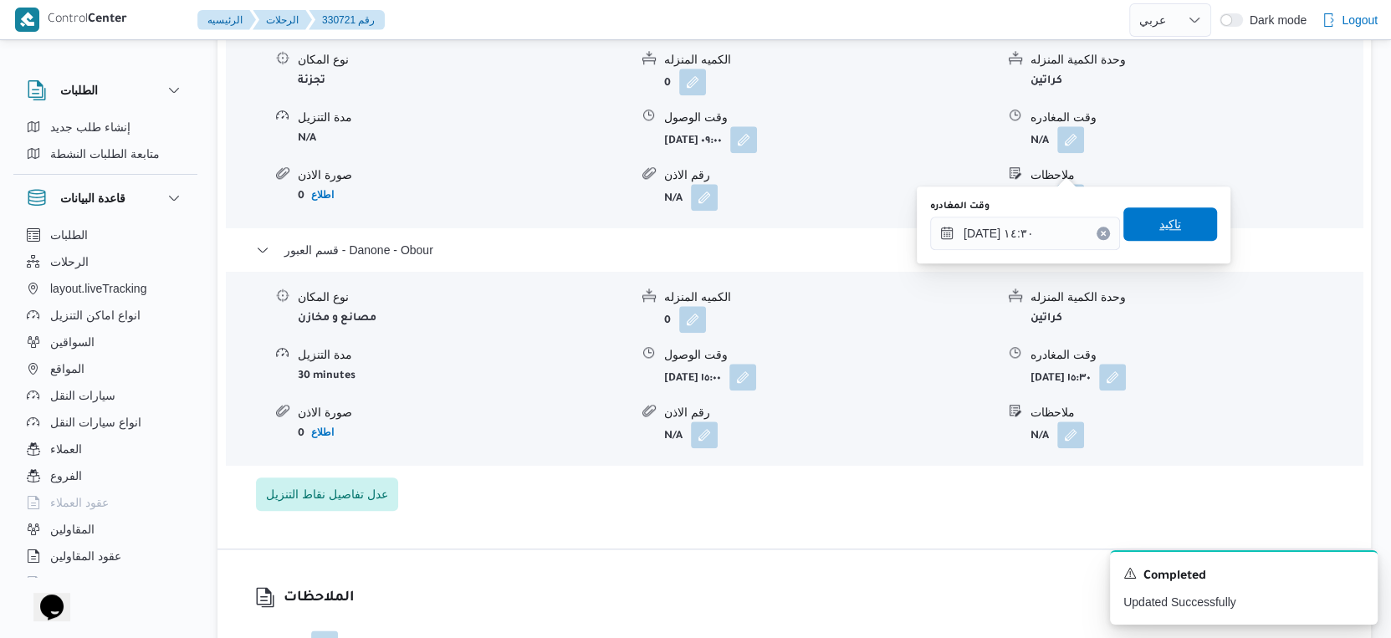
click at [1167, 219] on span "تاكيد" at bounding box center [1170, 224] width 22 height 20
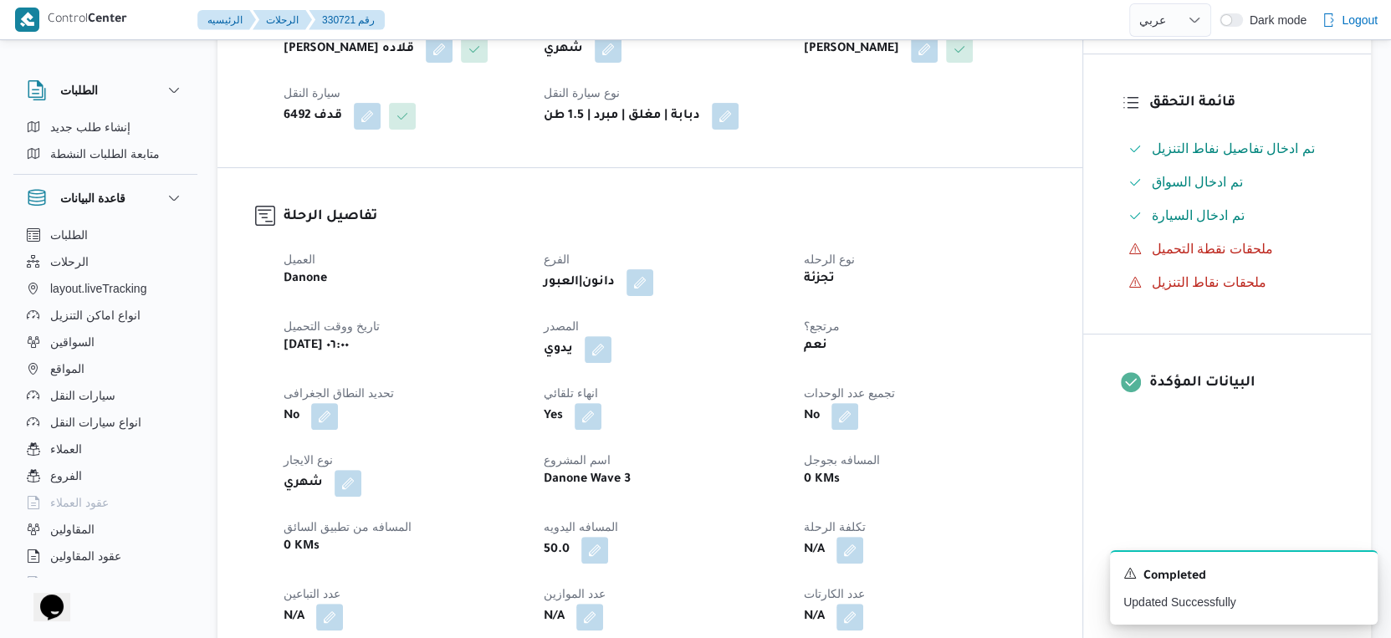
scroll to position [0, 0]
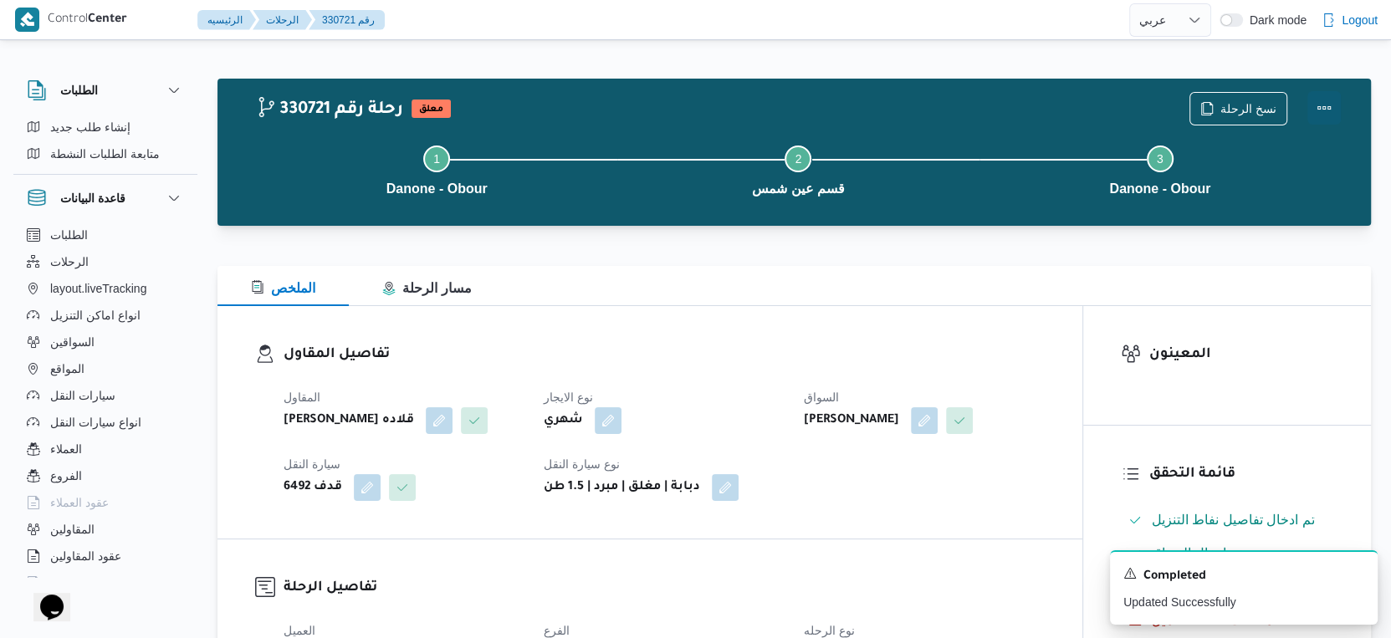
click at [1322, 102] on button "Actions" at bounding box center [1323, 107] width 33 height 33
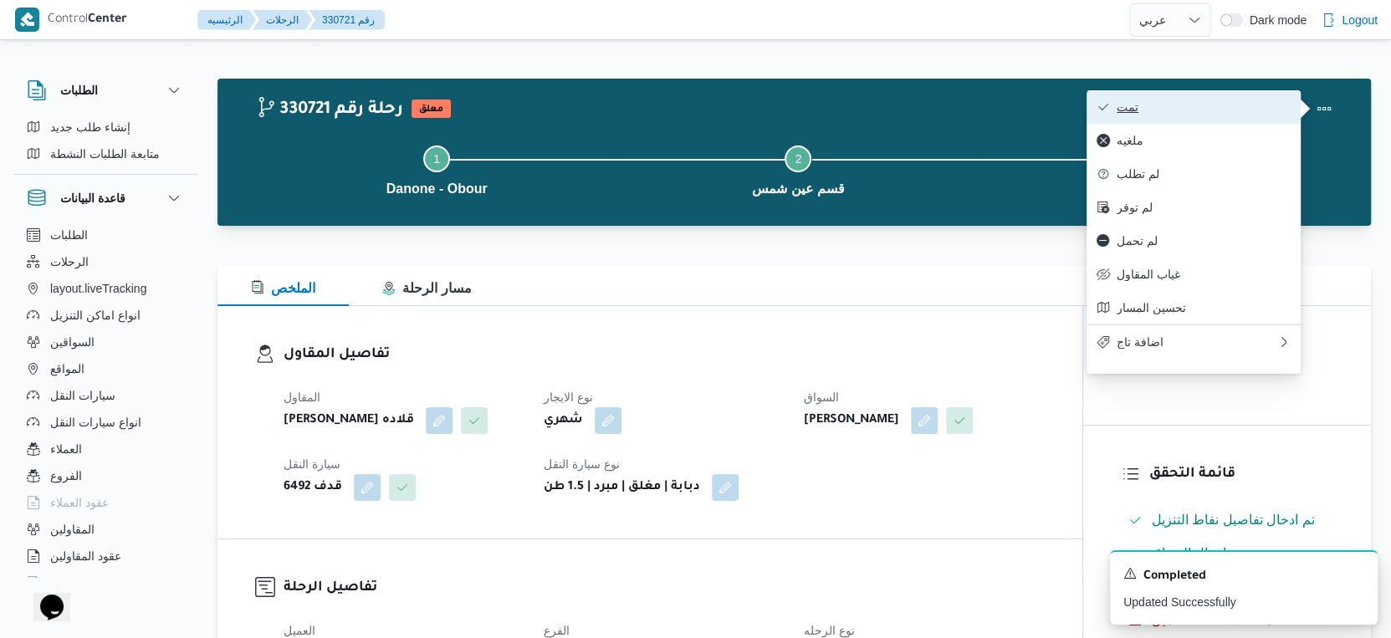
click at [1219, 110] on span "تمت" at bounding box center [1203, 106] width 174 height 13
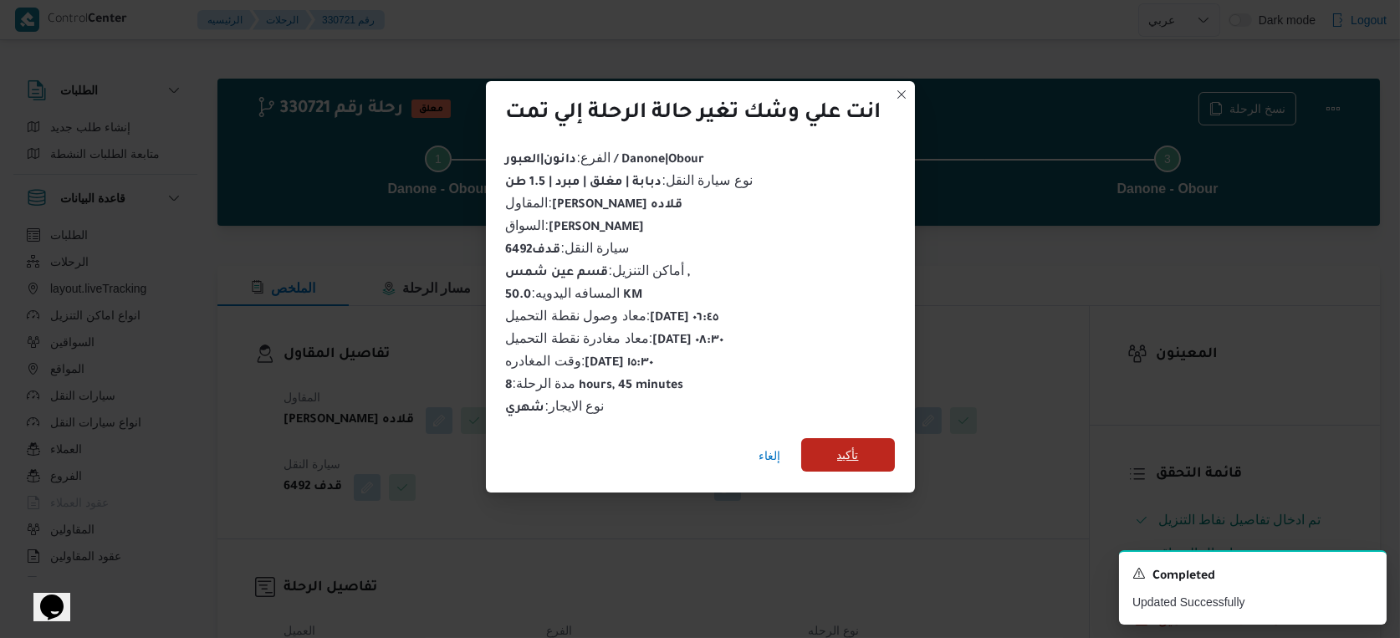
click at [855, 452] on span "تأكيد" at bounding box center [848, 455] width 22 height 20
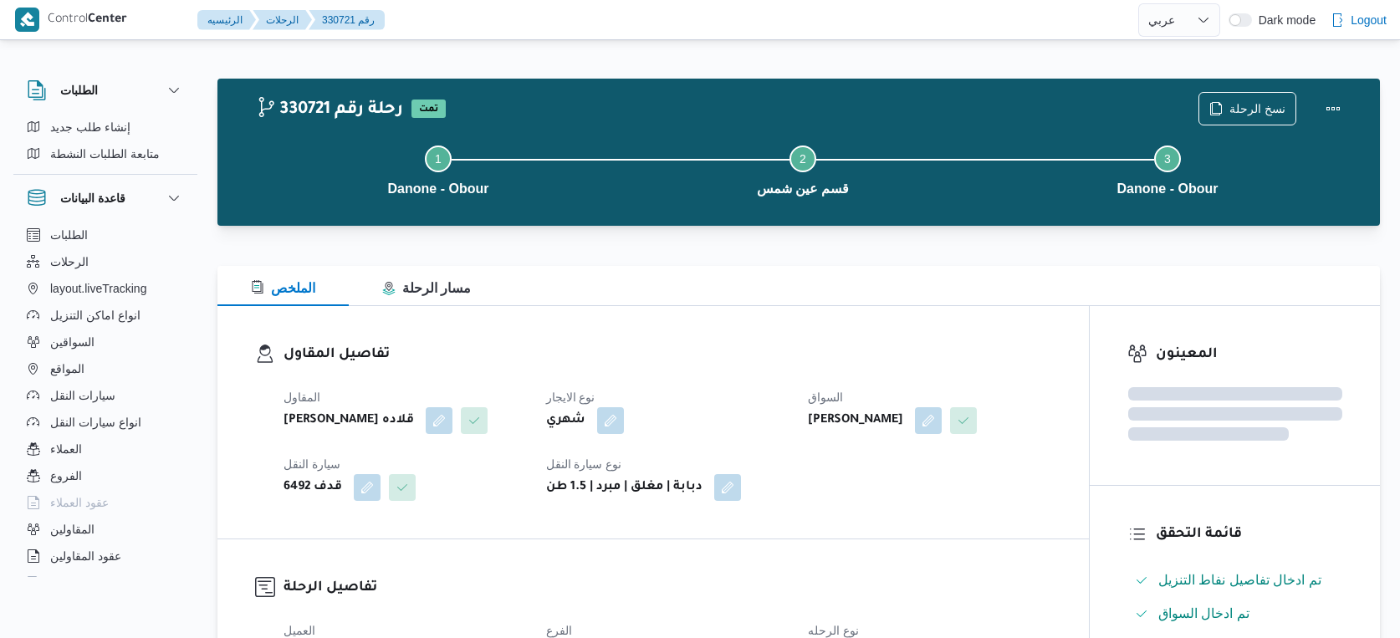
select select "ar"
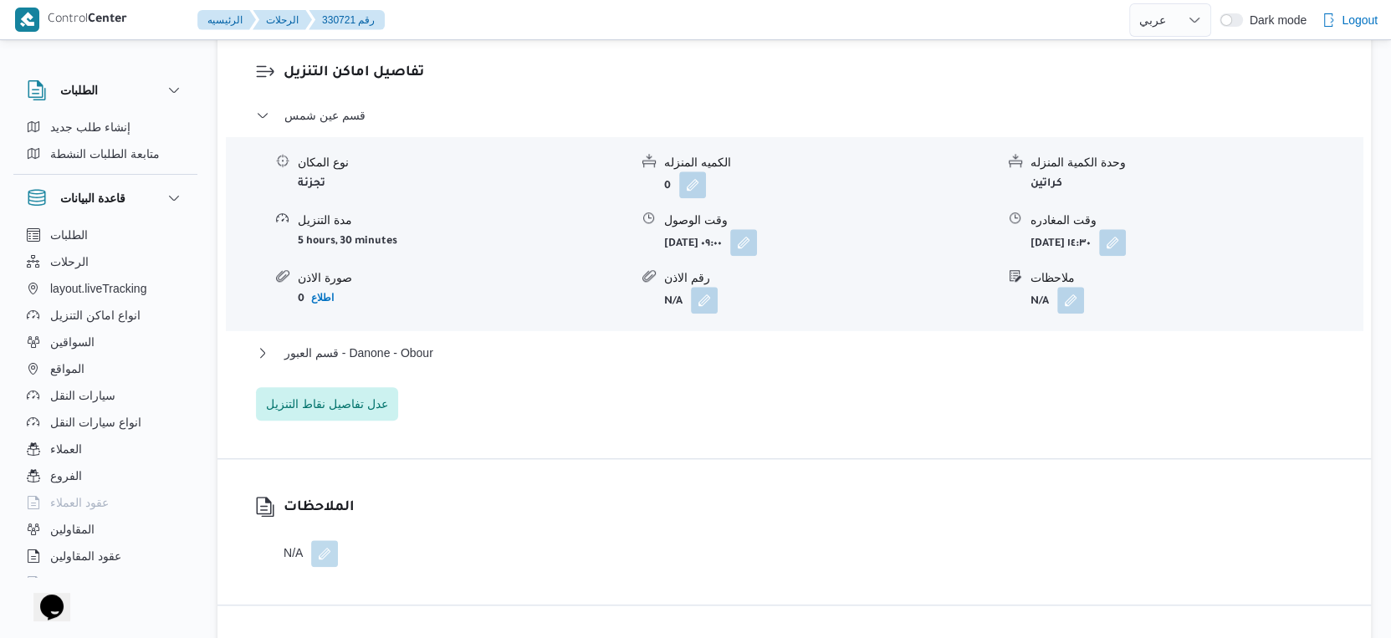
scroll to position [1486, 0]
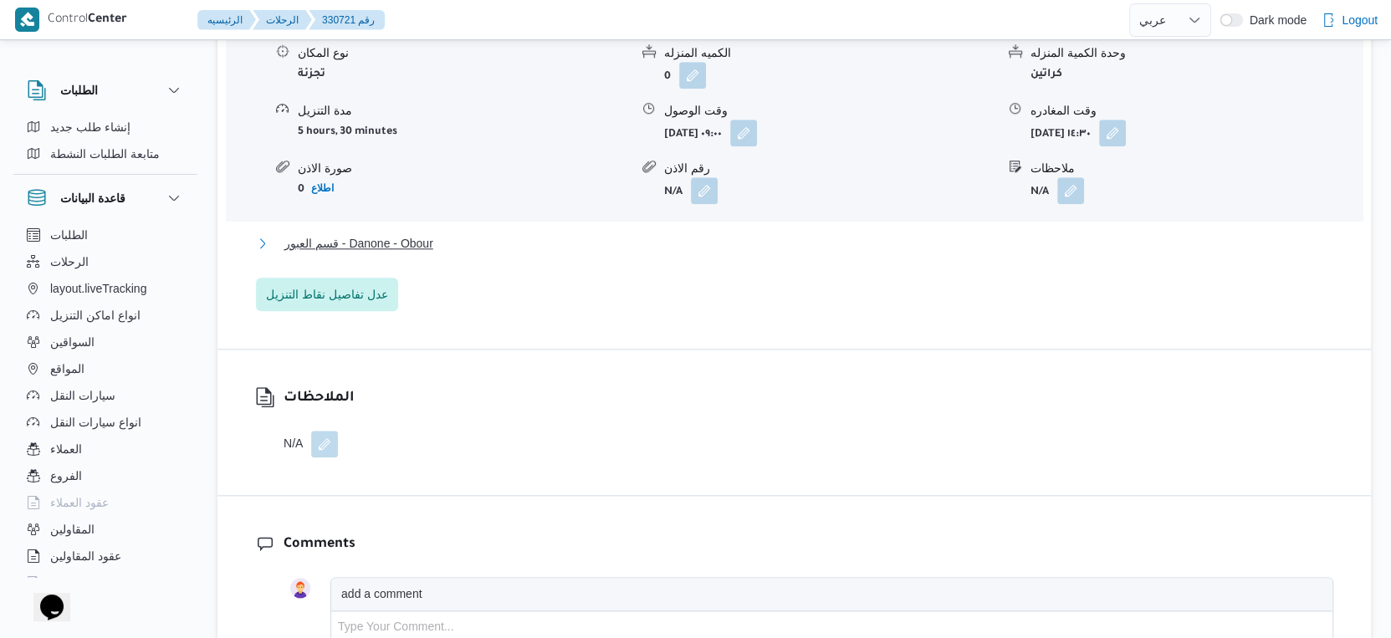
click at [451, 253] on button "قسم العبور - Danone - Obour" at bounding box center [794, 243] width 1077 height 20
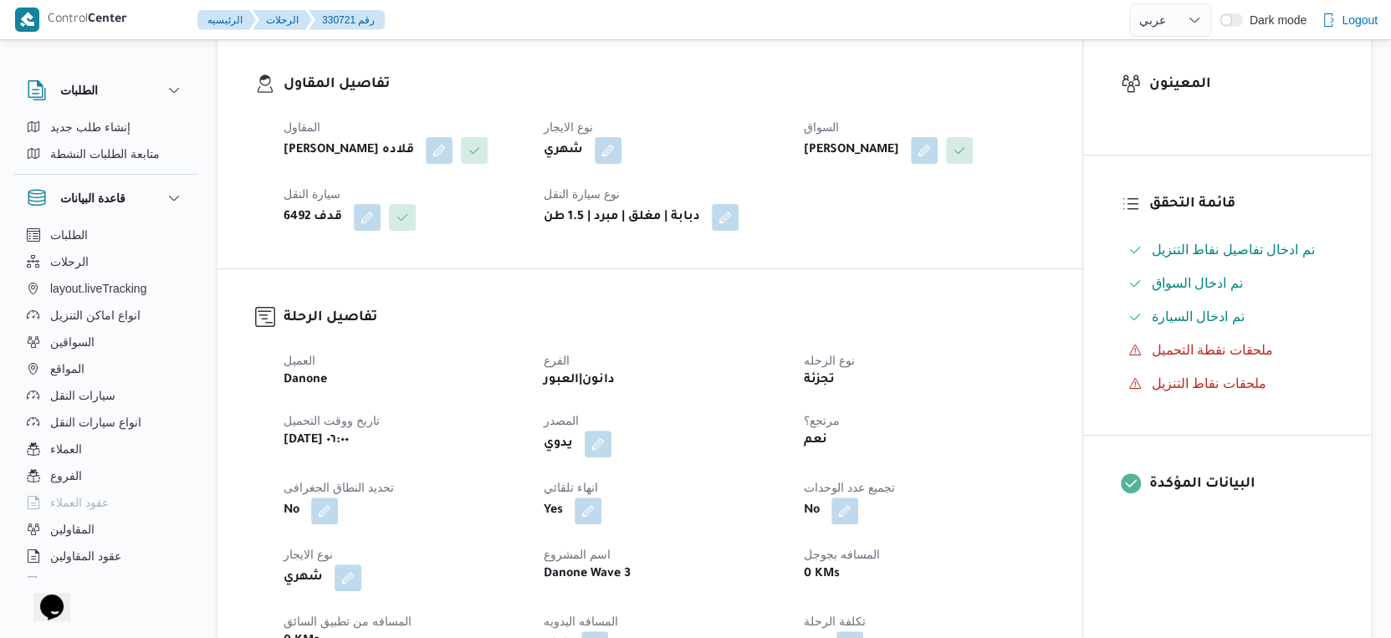
scroll to position [557, 0]
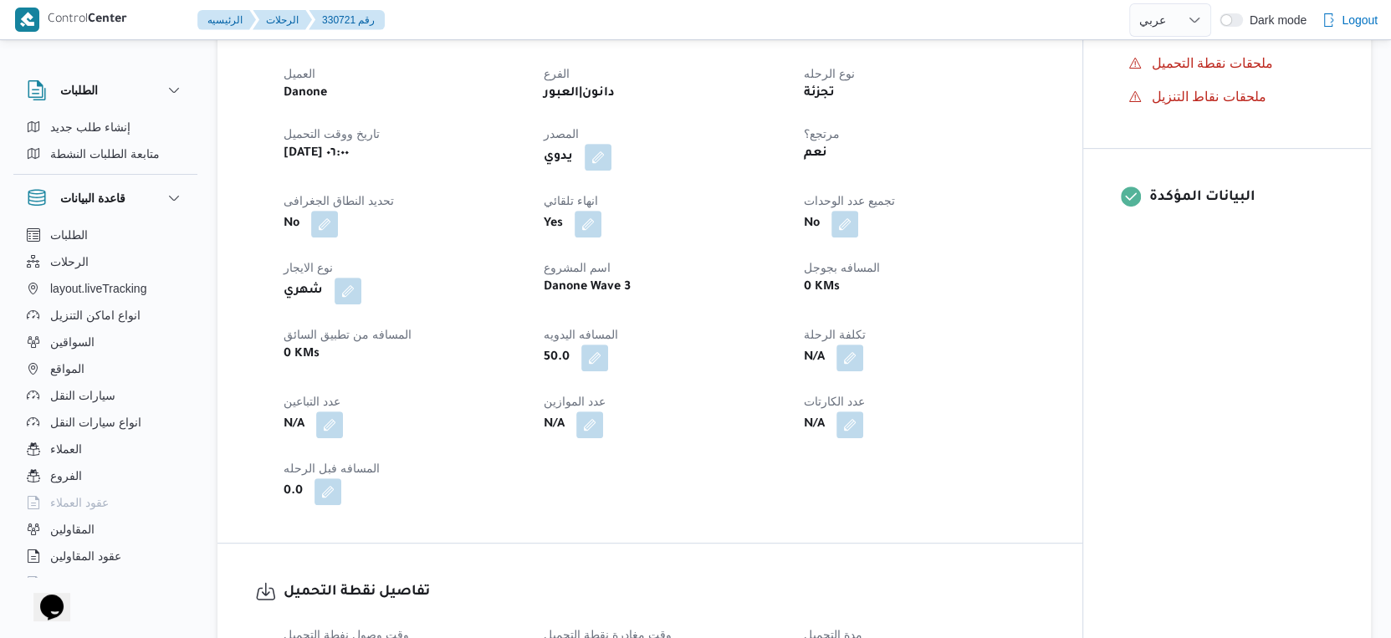
select select "ar"
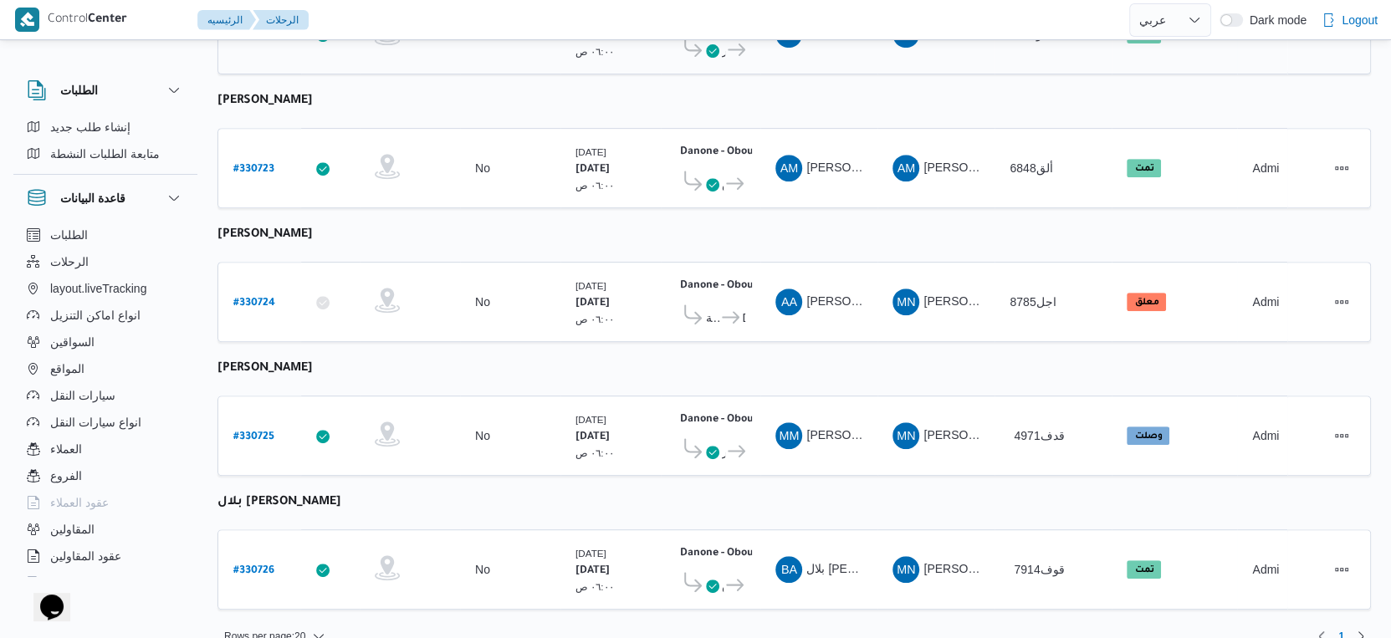
scroll to position [580, 0]
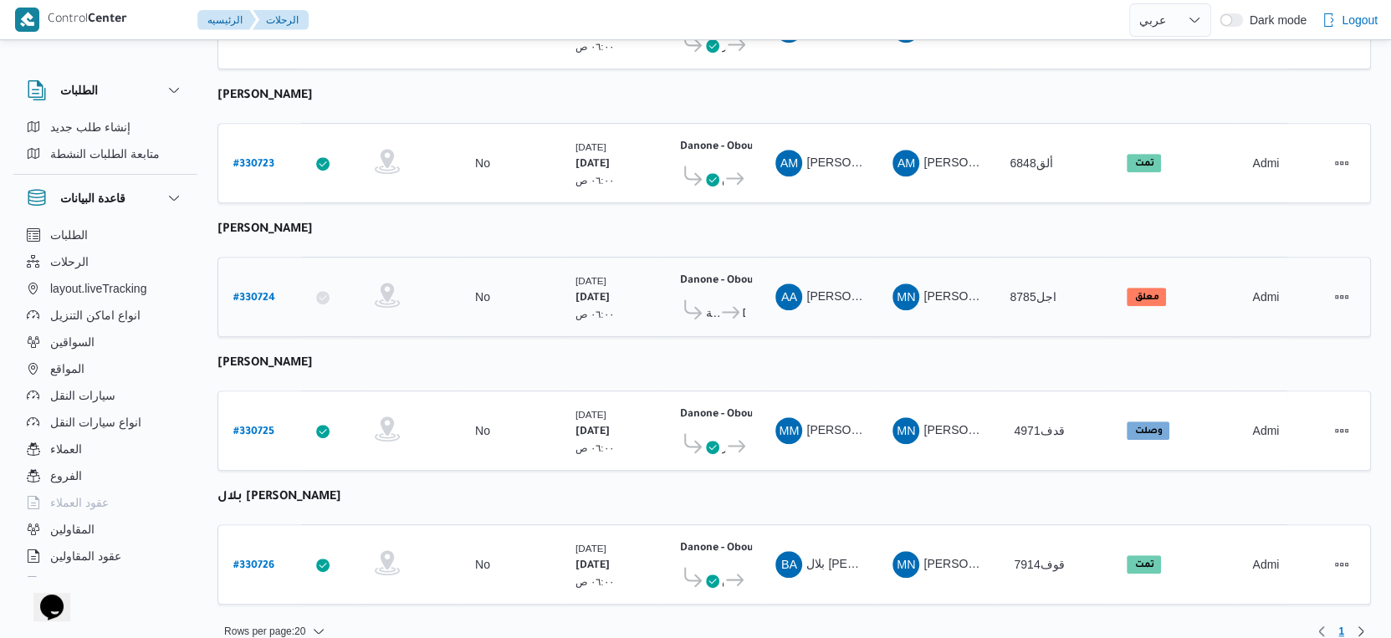
click at [259, 293] on b "# 330724" at bounding box center [254, 299] width 42 height 12
select select "ar"
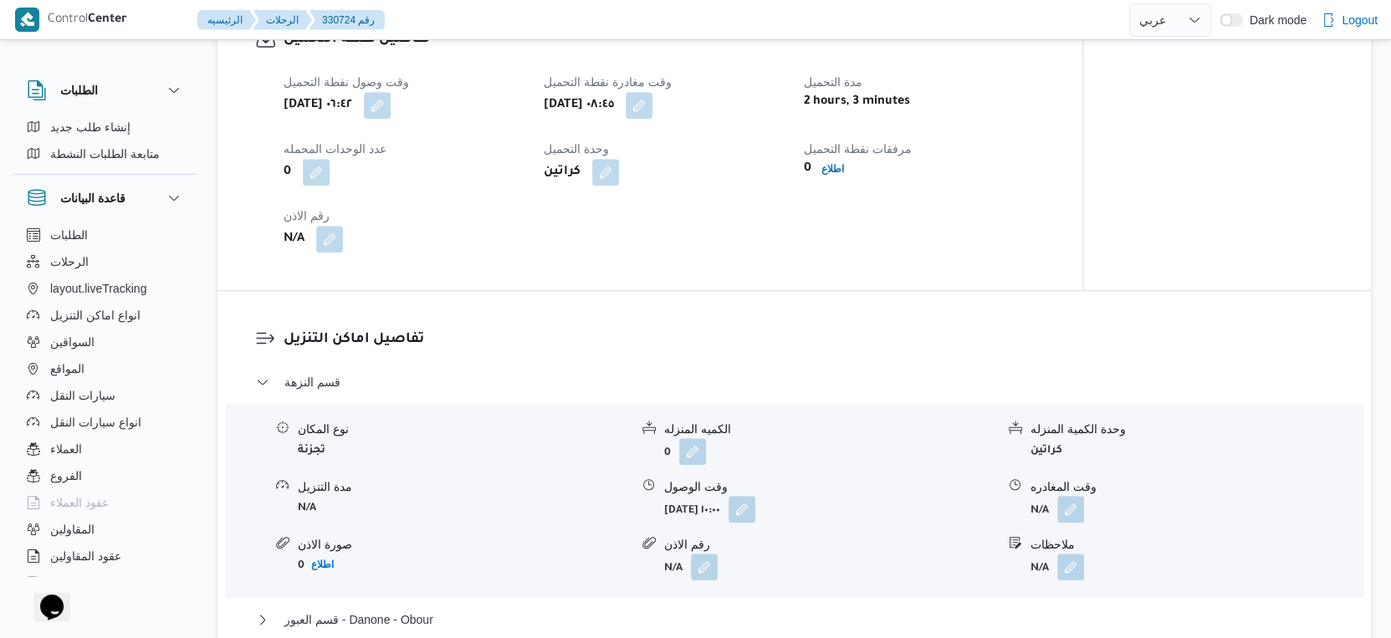
scroll to position [1115, 0]
click at [755, 499] on button "button" at bounding box center [741, 510] width 27 height 27
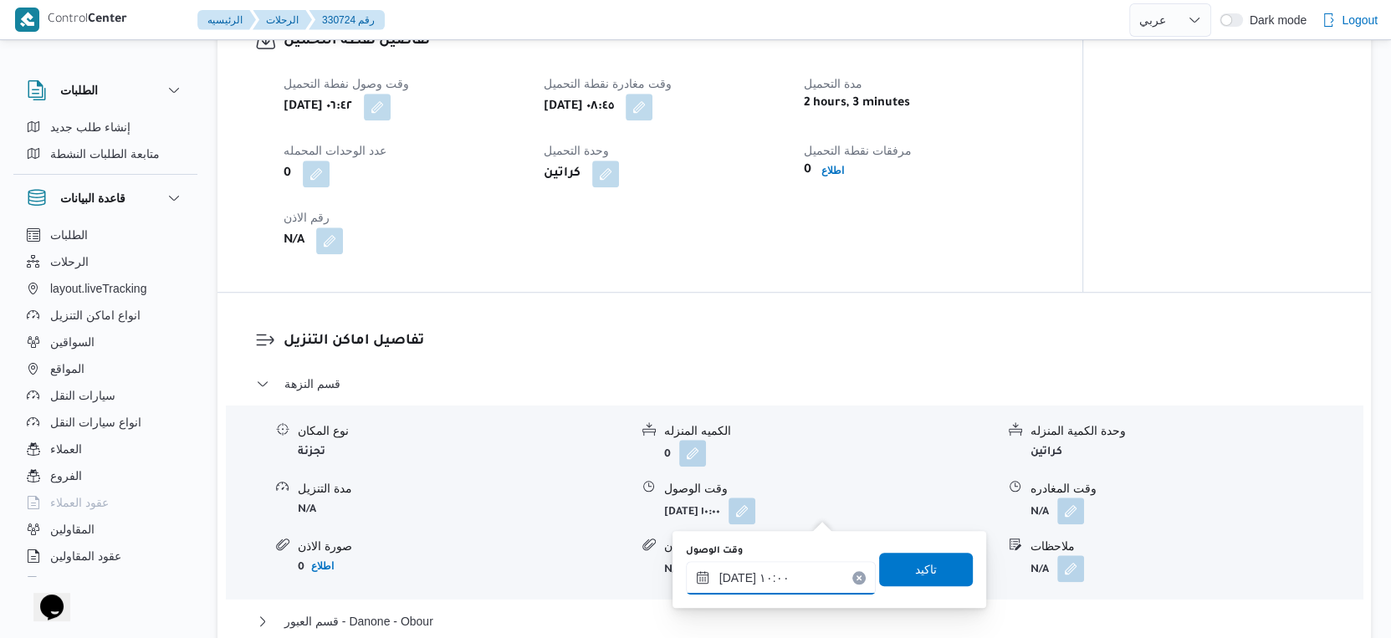
click at [781, 572] on input "[DATE] ١٠:٠٠" at bounding box center [781, 577] width 190 height 33
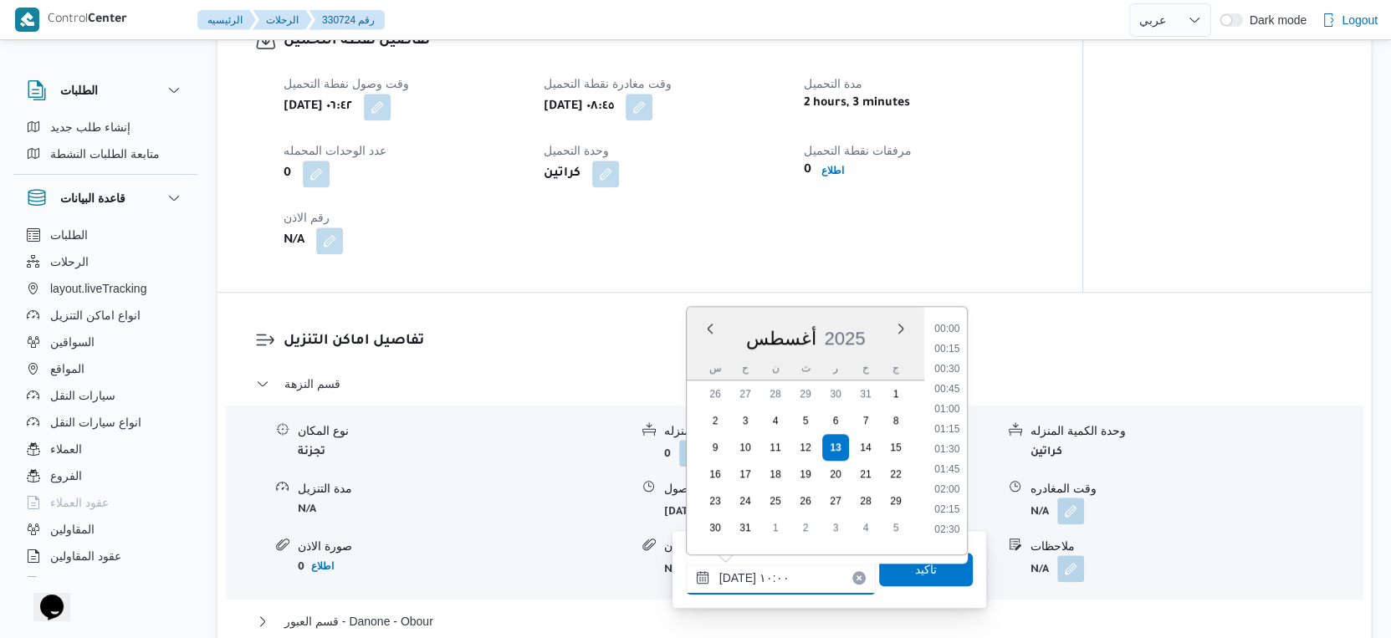
scroll to position [687, 0]
click at [948, 384] on li "09:15" at bounding box center [946, 383] width 38 height 17
type input "[DATE] ٠٩:١٥"
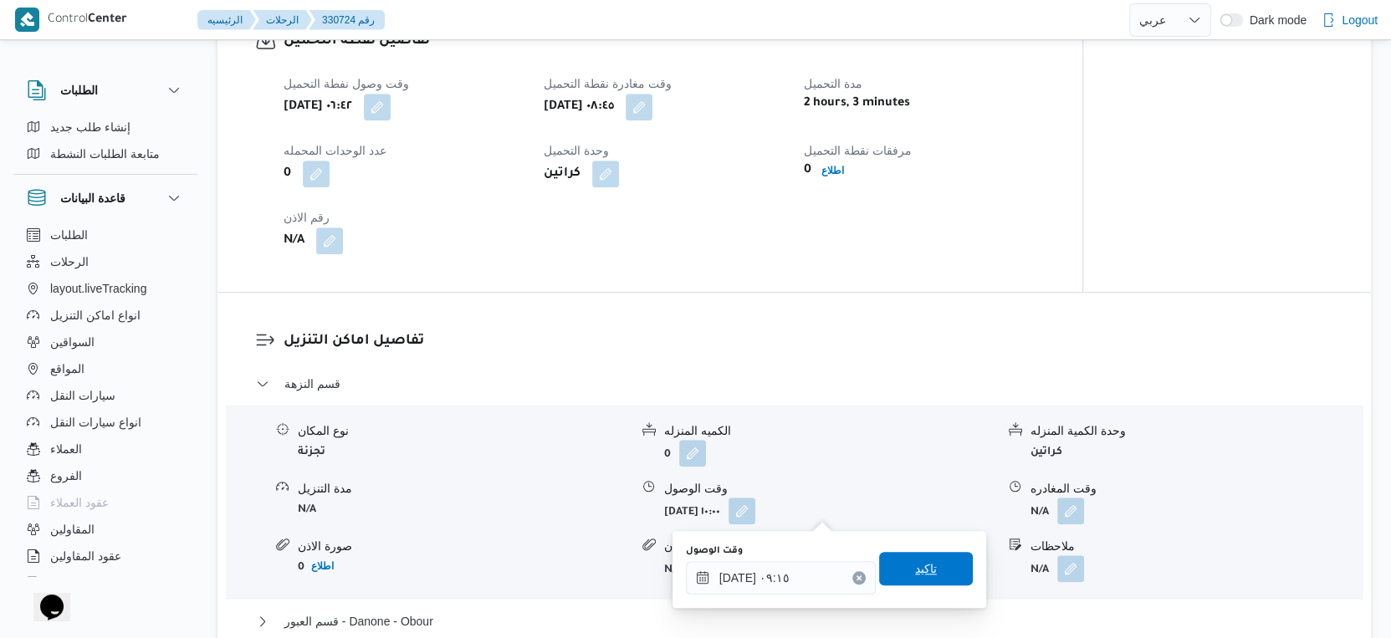
click at [935, 569] on span "تاكيد" at bounding box center [926, 568] width 94 height 33
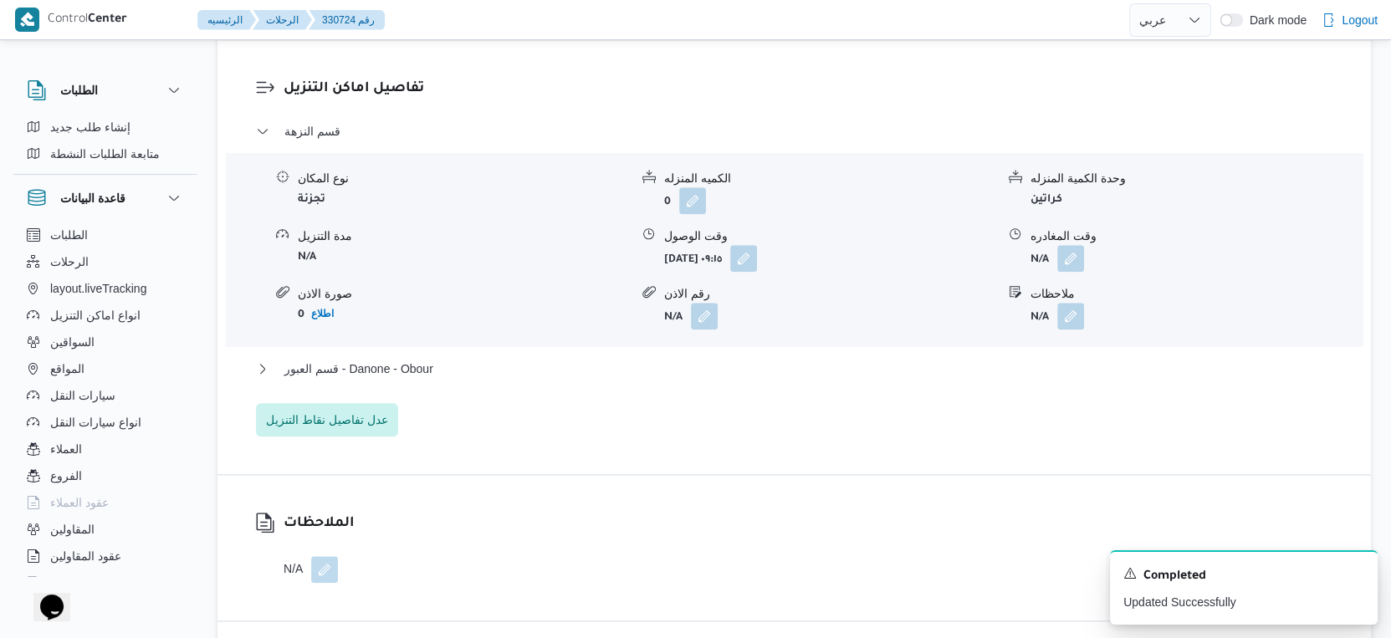
scroll to position [1394, 0]
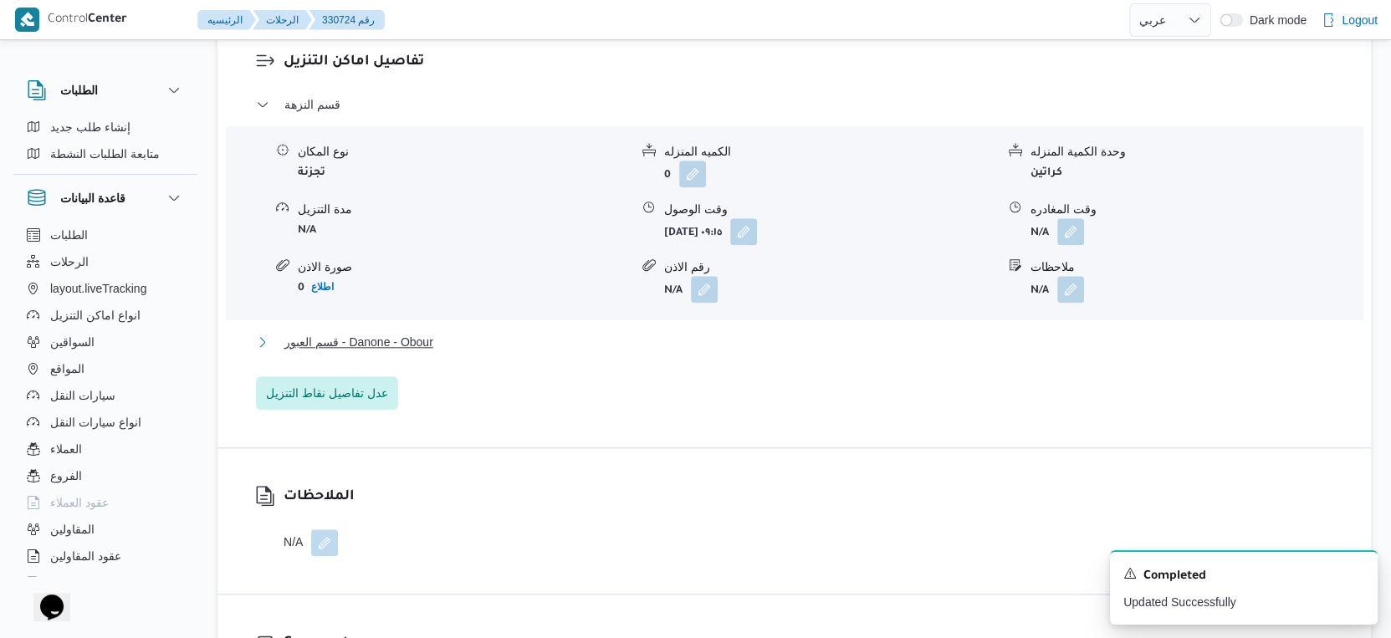
click at [419, 341] on span "قسم العبور - Danone - Obour" at bounding box center [358, 342] width 149 height 20
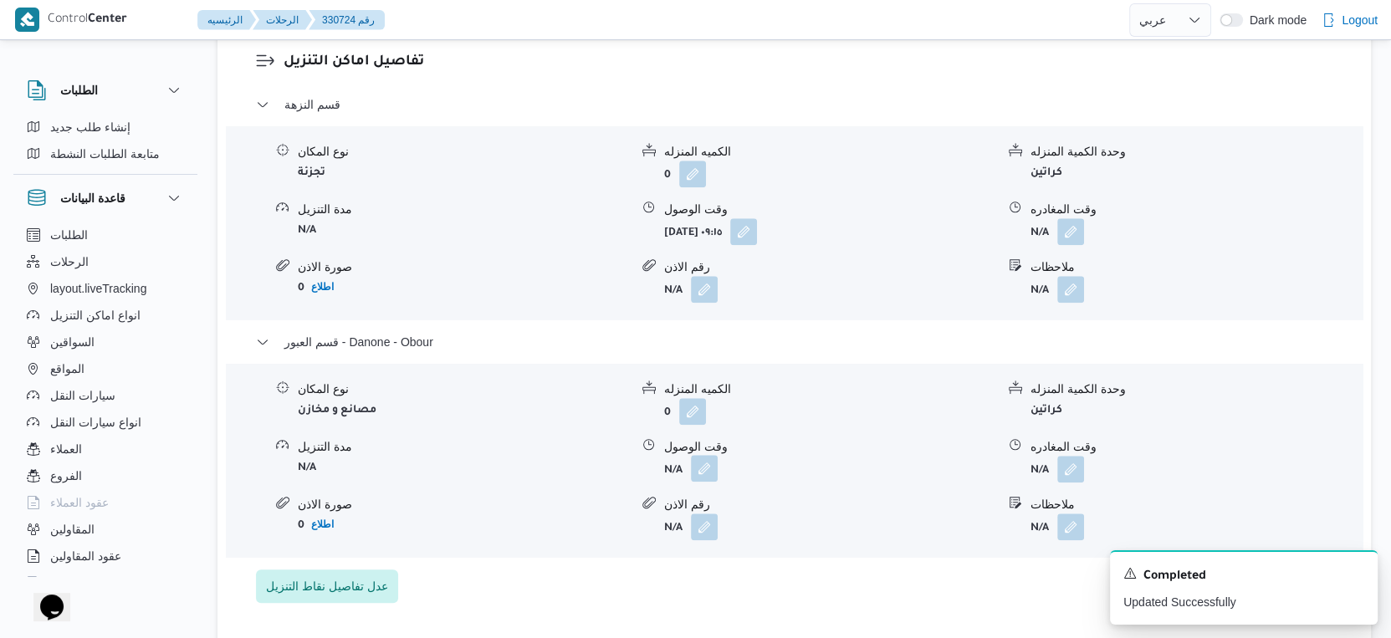
click at [706, 469] on button "button" at bounding box center [704, 468] width 27 height 27
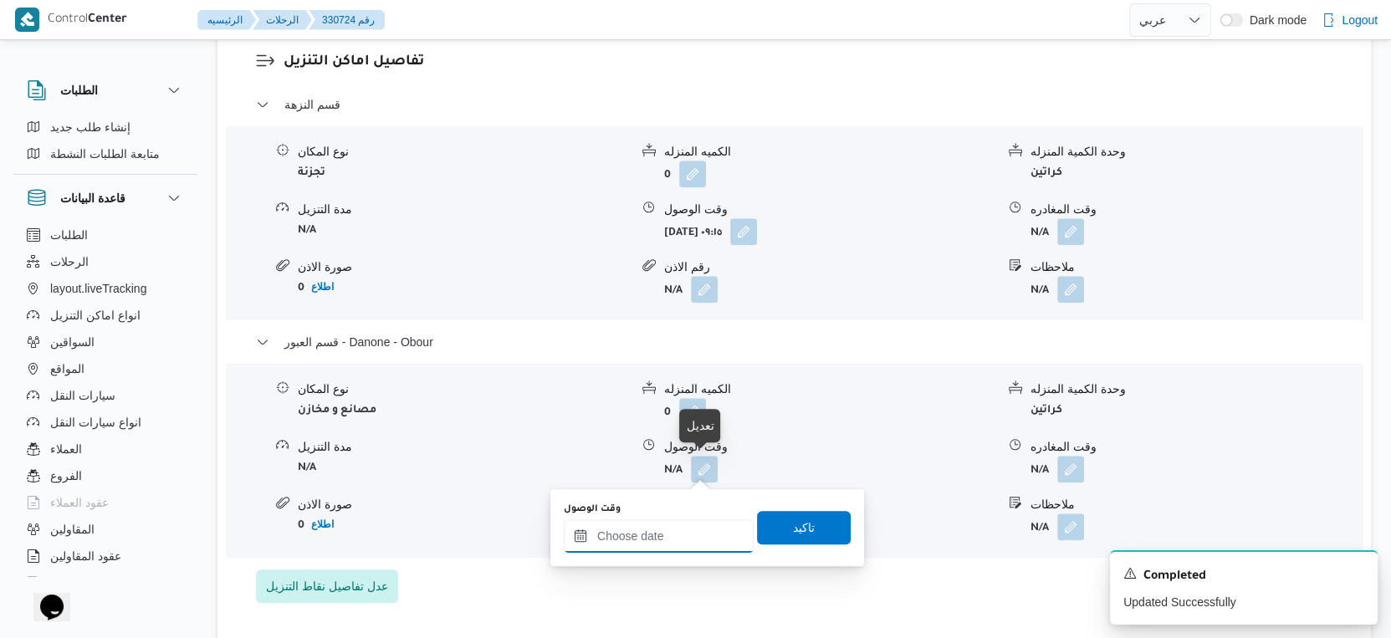
click at [680, 536] on input "وقت الوصول" at bounding box center [659, 535] width 190 height 33
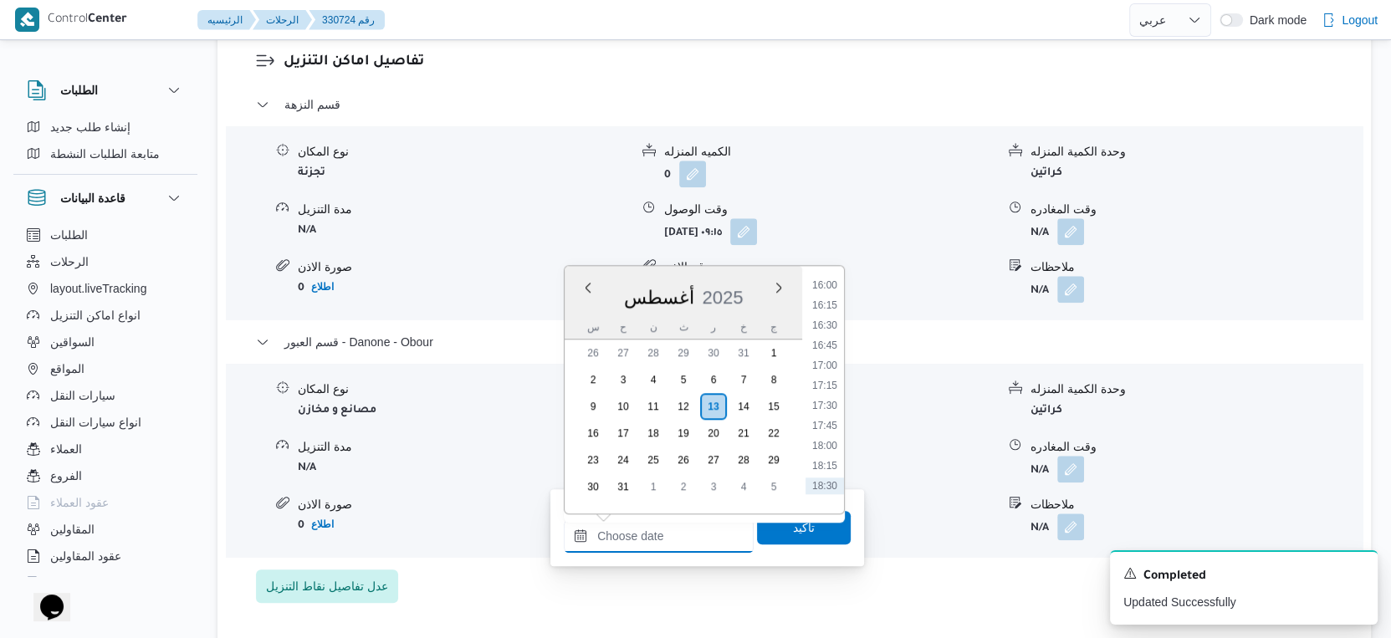
scroll to position [1090, 0]
click at [828, 396] on li "15:00" at bounding box center [824, 402] width 38 height 17
type input "١٣/٠٨/٢٠٢٥ ١٥:٠٠"
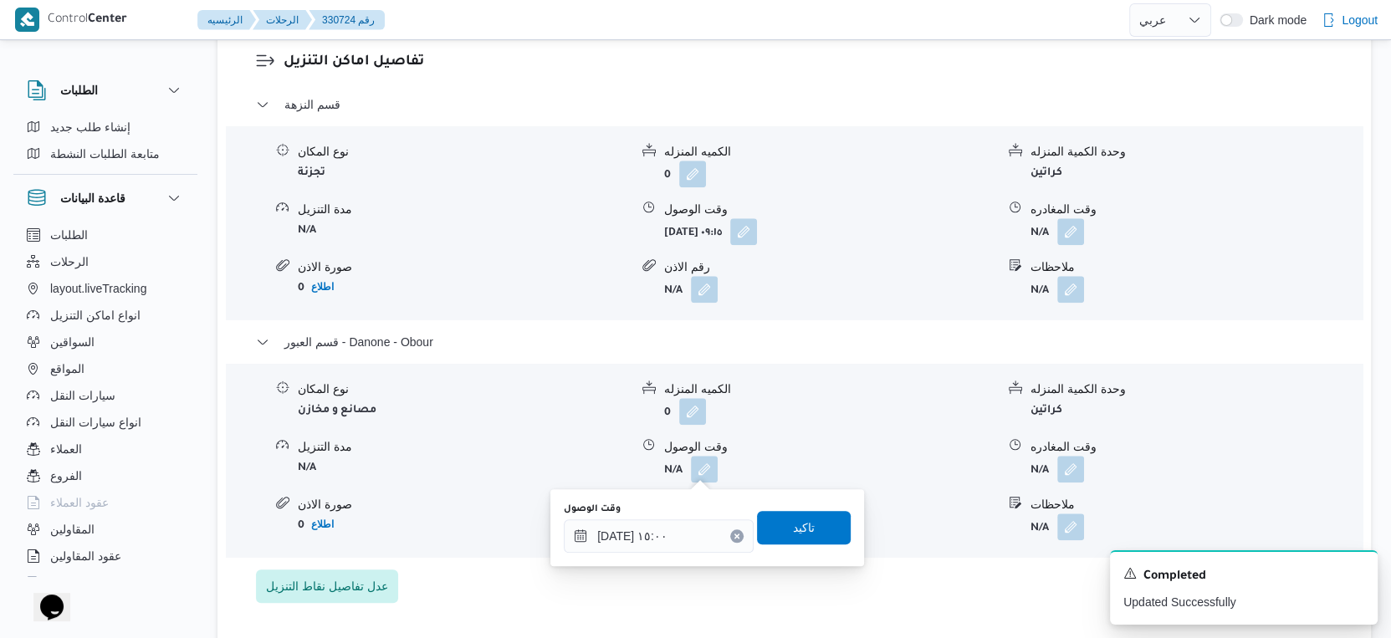
click at [803, 508] on div "وقت الوصول ١٣/٠٨/٢٠٢٥ ١٥:٠٠ تاكيد" at bounding box center [707, 528] width 290 height 54
click at [808, 526] on span "تاكيد" at bounding box center [804, 526] width 94 height 33
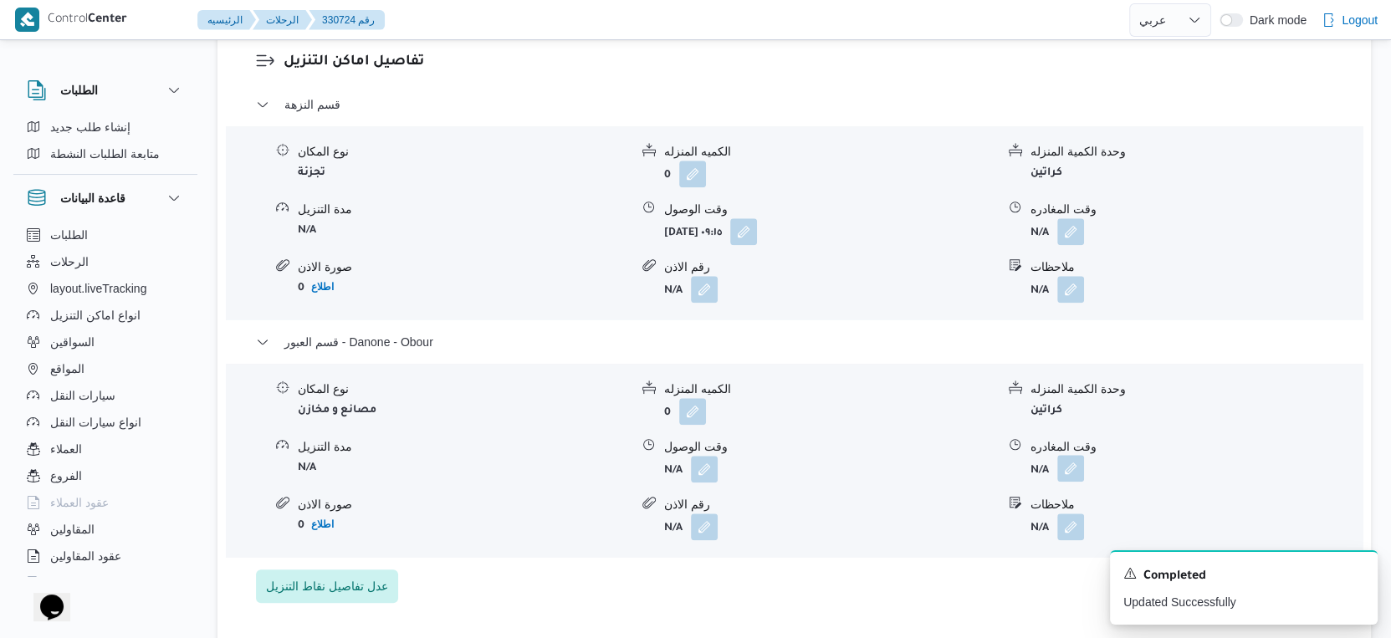
click at [1070, 464] on button "button" at bounding box center [1070, 468] width 27 height 27
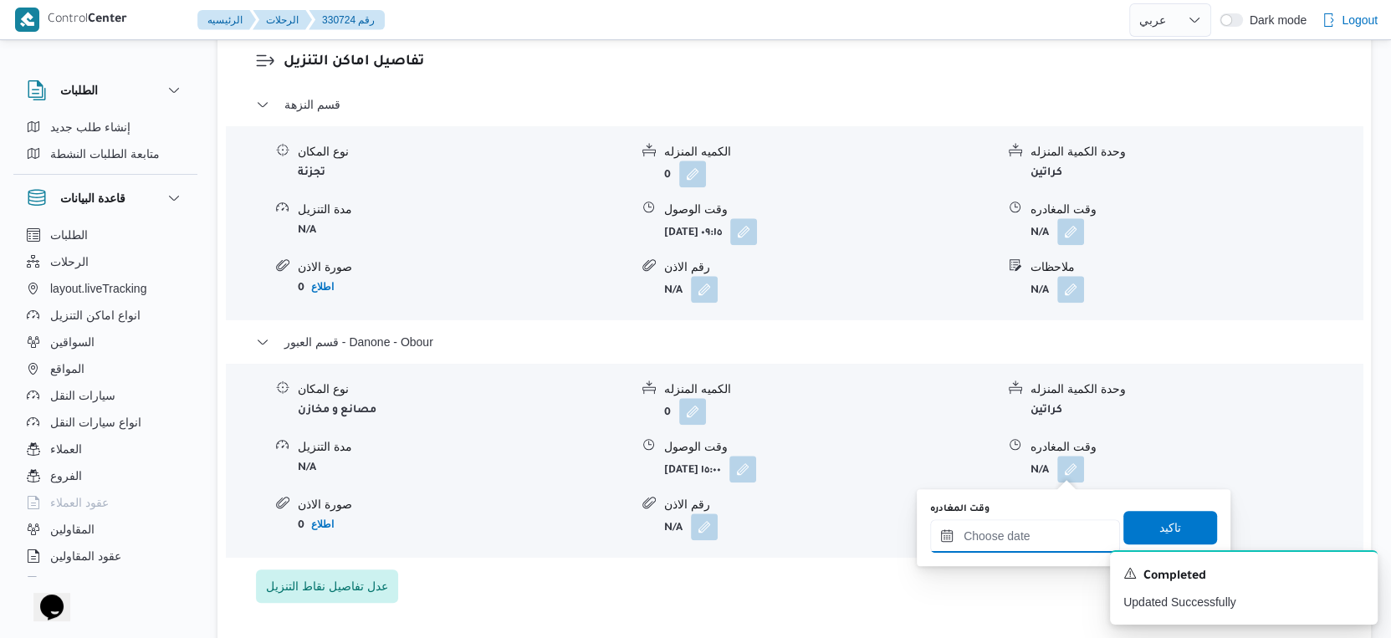
click at [1024, 544] on input "وقت المغادره" at bounding box center [1025, 535] width 190 height 33
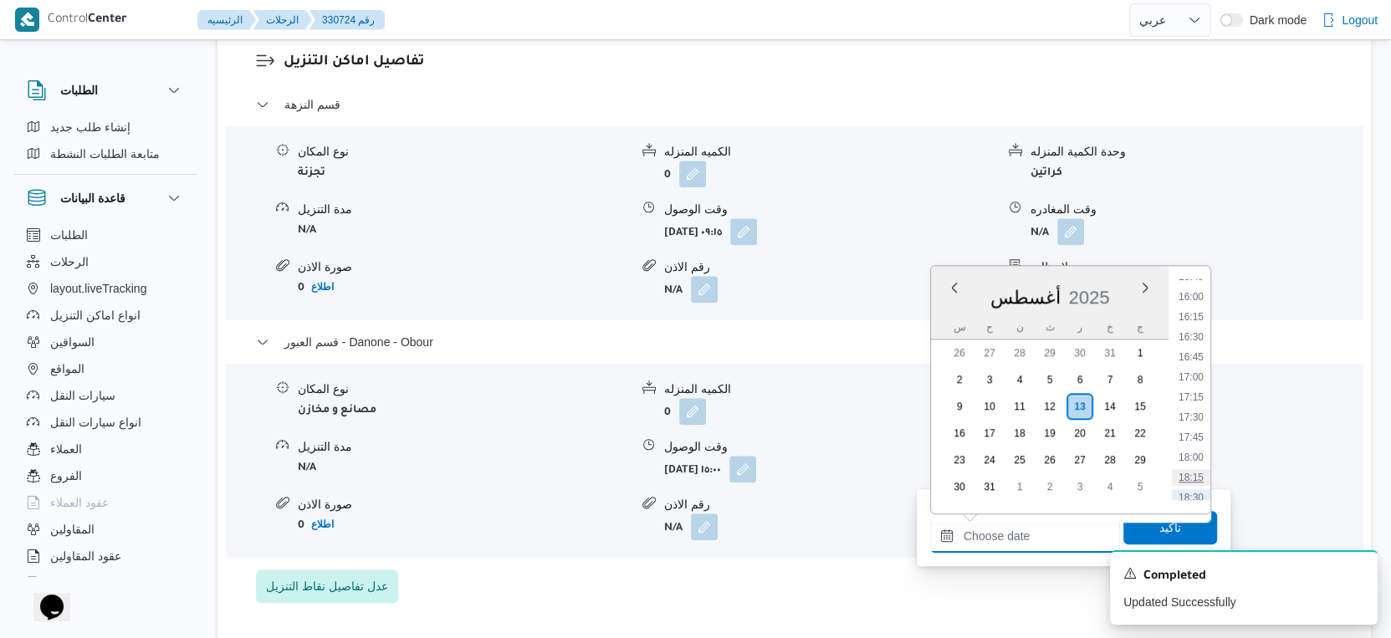
scroll to position [1183, 0]
click at [1198, 352] on li "15:30" at bounding box center [1191, 349] width 38 height 17
type input "١٣/٠٨/٢٠٢٥ ١٥:٣٠"
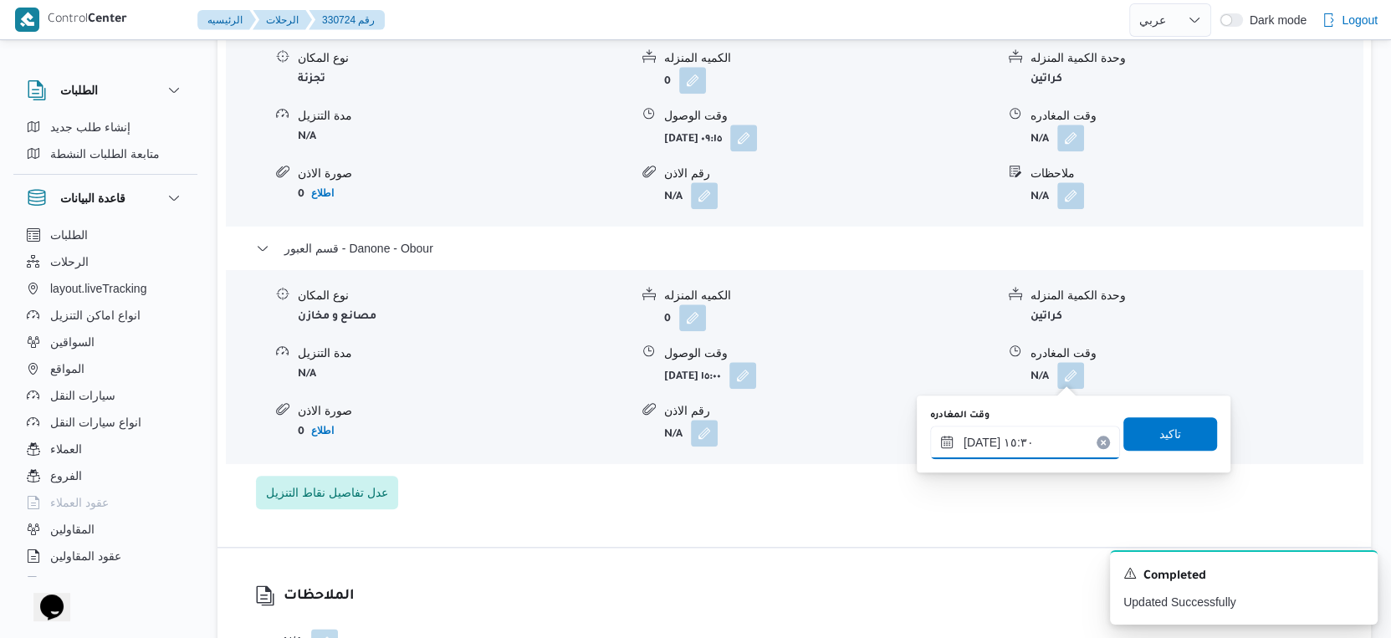
scroll to position [1580, 0]
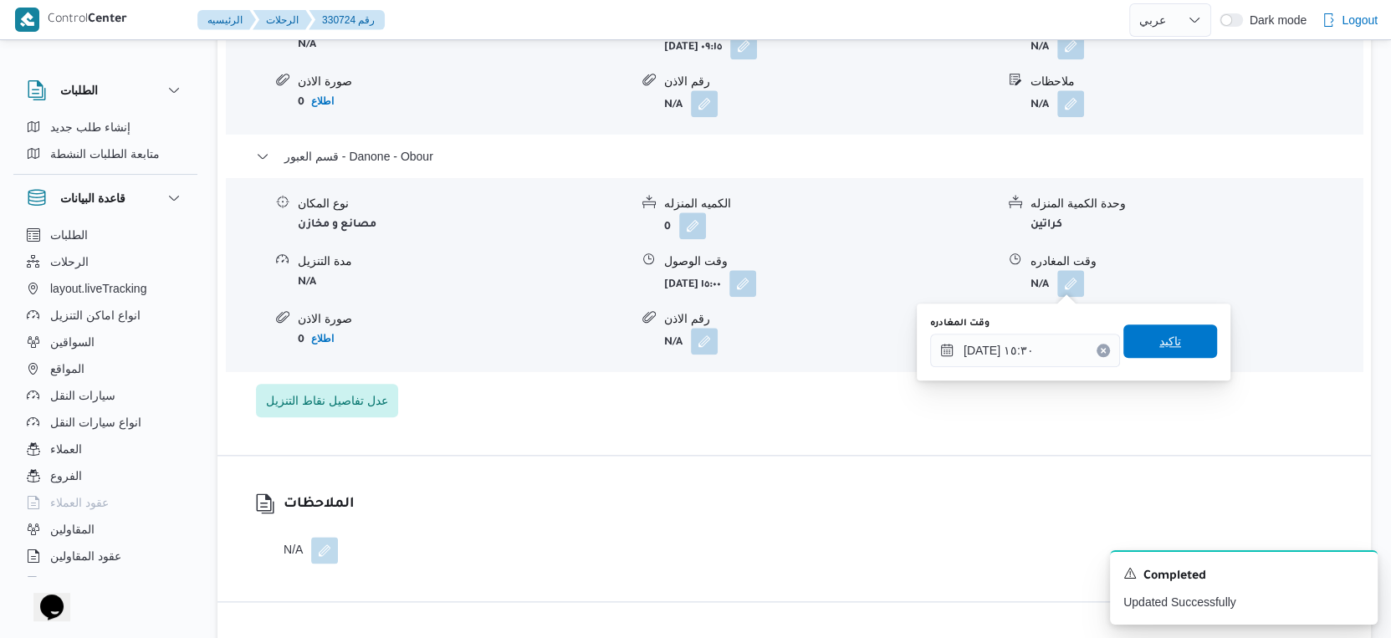
click at [1173, 342] on span "تاكيد" at bounding box center [1170, 340] width 94 height 33
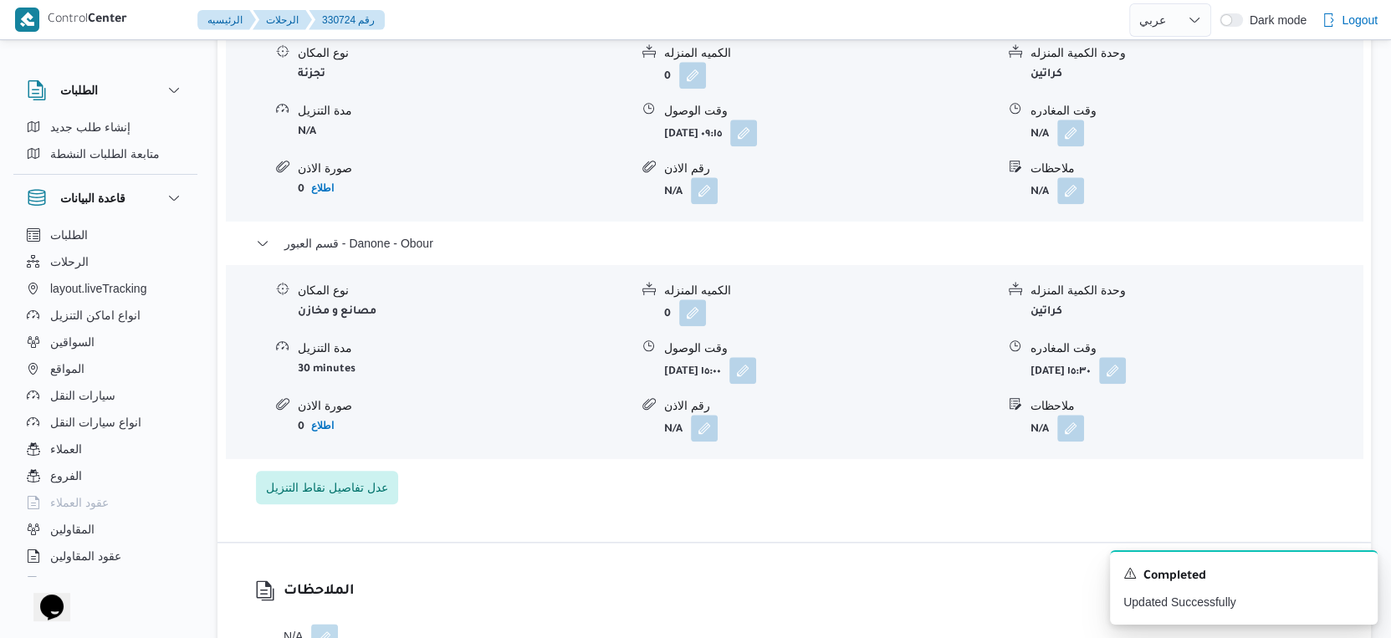
scroll to position [1394, 0]
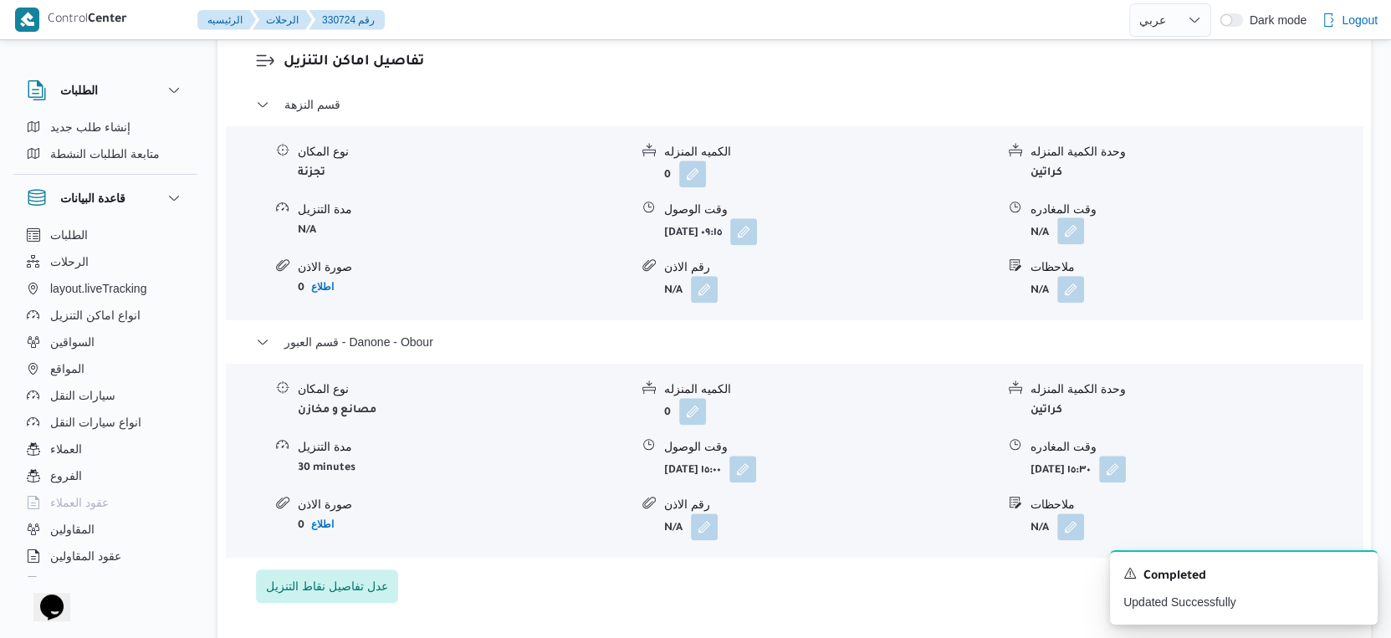
click at [1072, 232] on button "button" at bounding box center [1070, 230] width 27 height 27
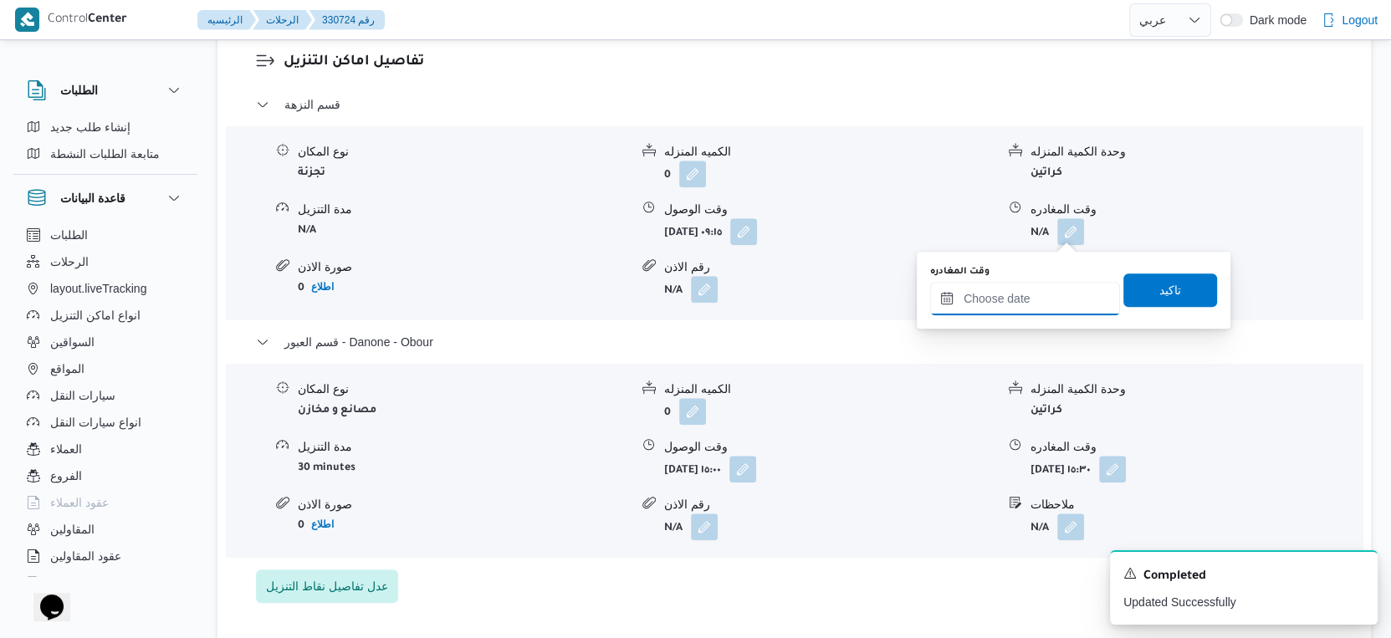
click at [1026, 290] on input "وقت المغادره" at bounding box center [1025, 298] width 190 height 33
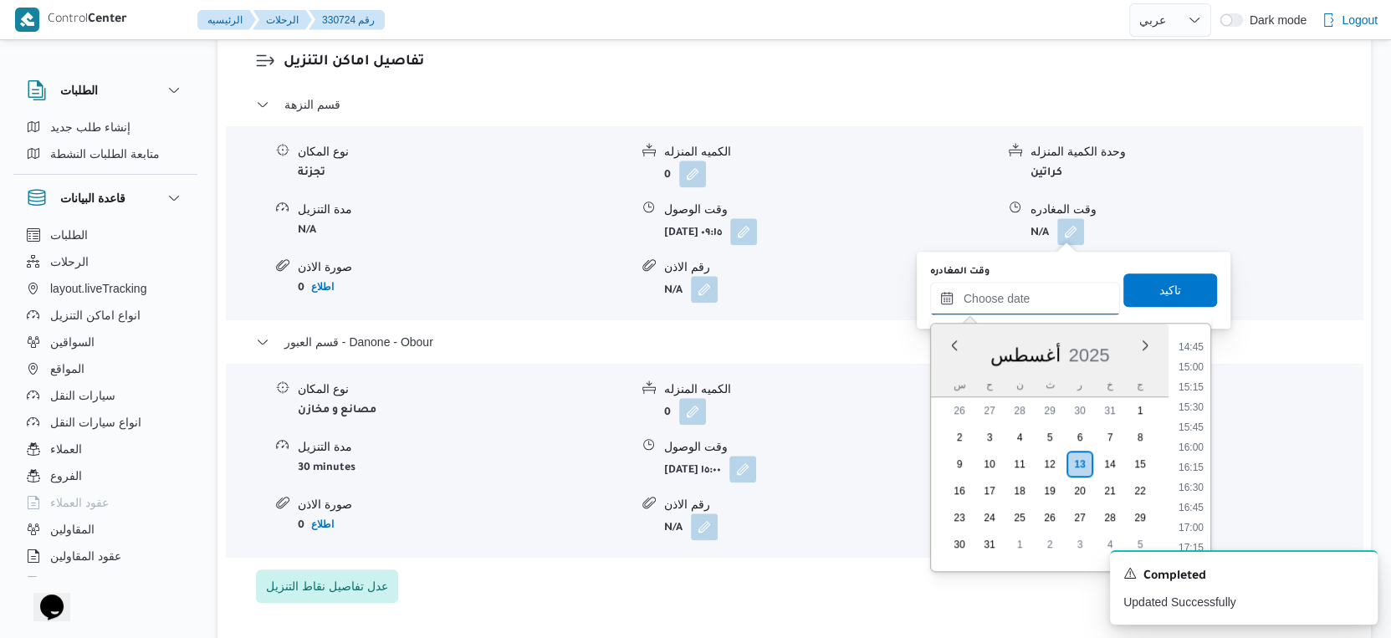
scroll to position [1090, 0]
click at [1201, 417] on li "14:30" at bounding box center [1191, 419] width 38 height 17
type input "١٣/٠٨/٢٠٢٥ ١٤:٣٠"
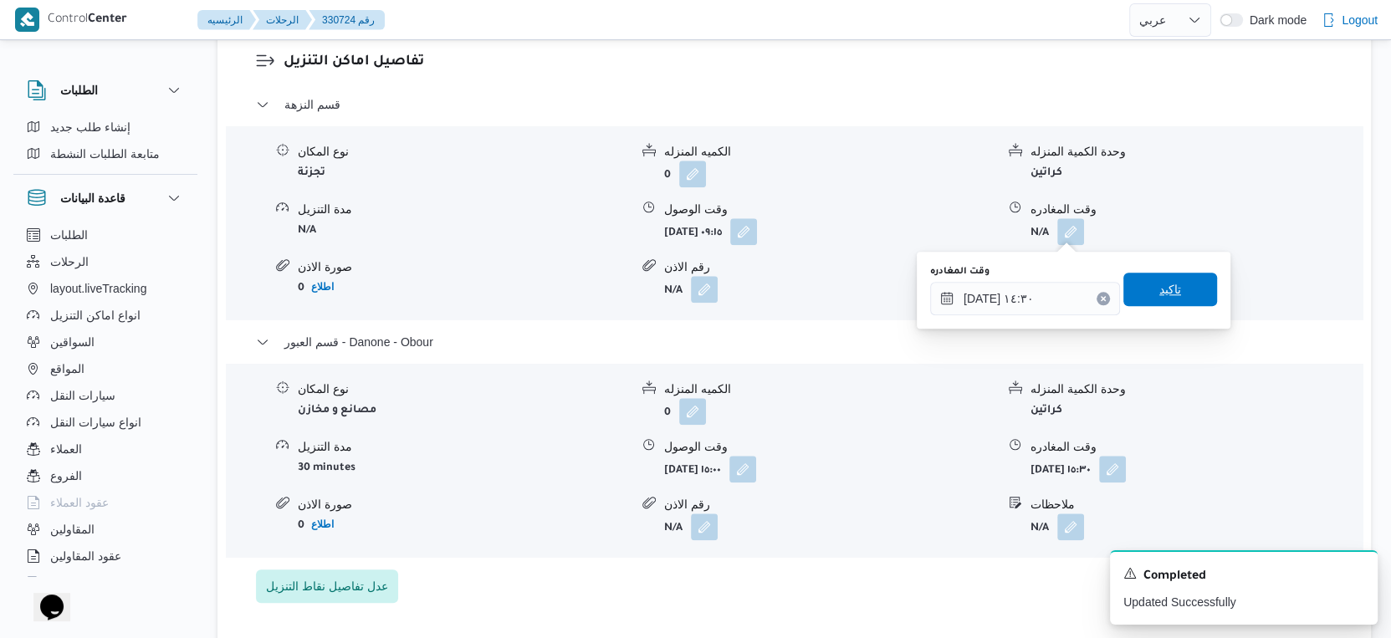
click at [1188, 289] on span "تاكيد" at bounding box center [1170, 289] width 94 height 33
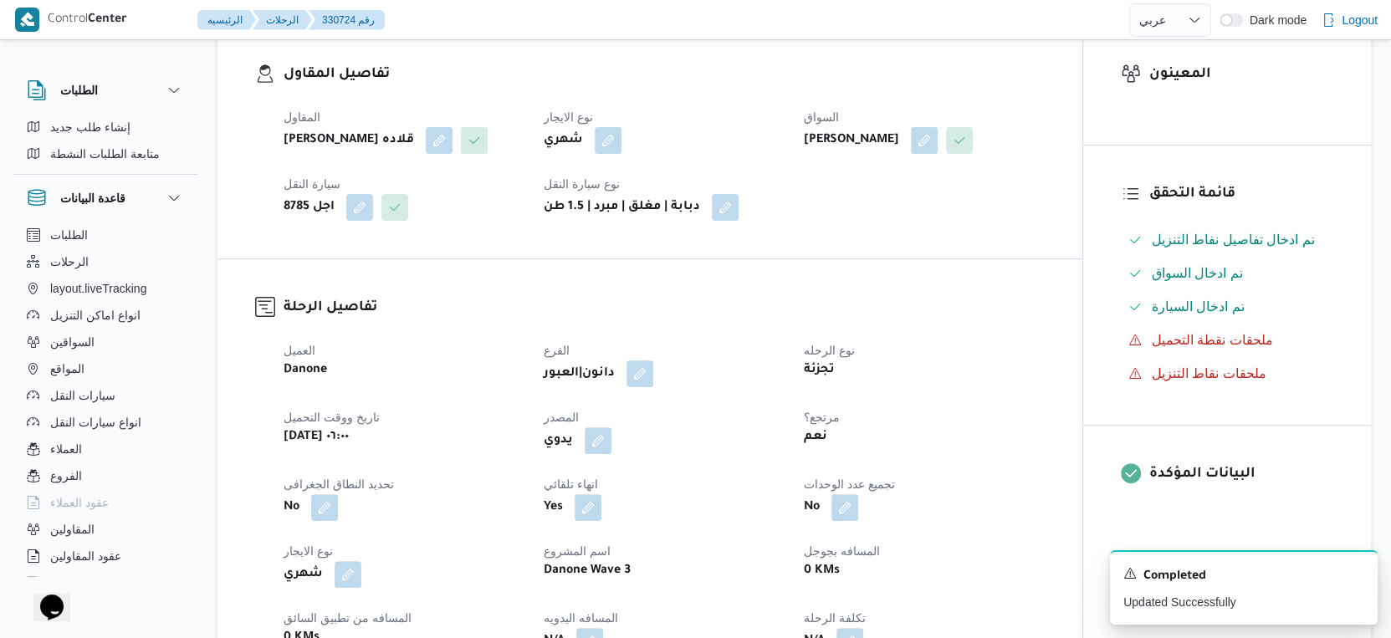
scroll to position [464, 0]
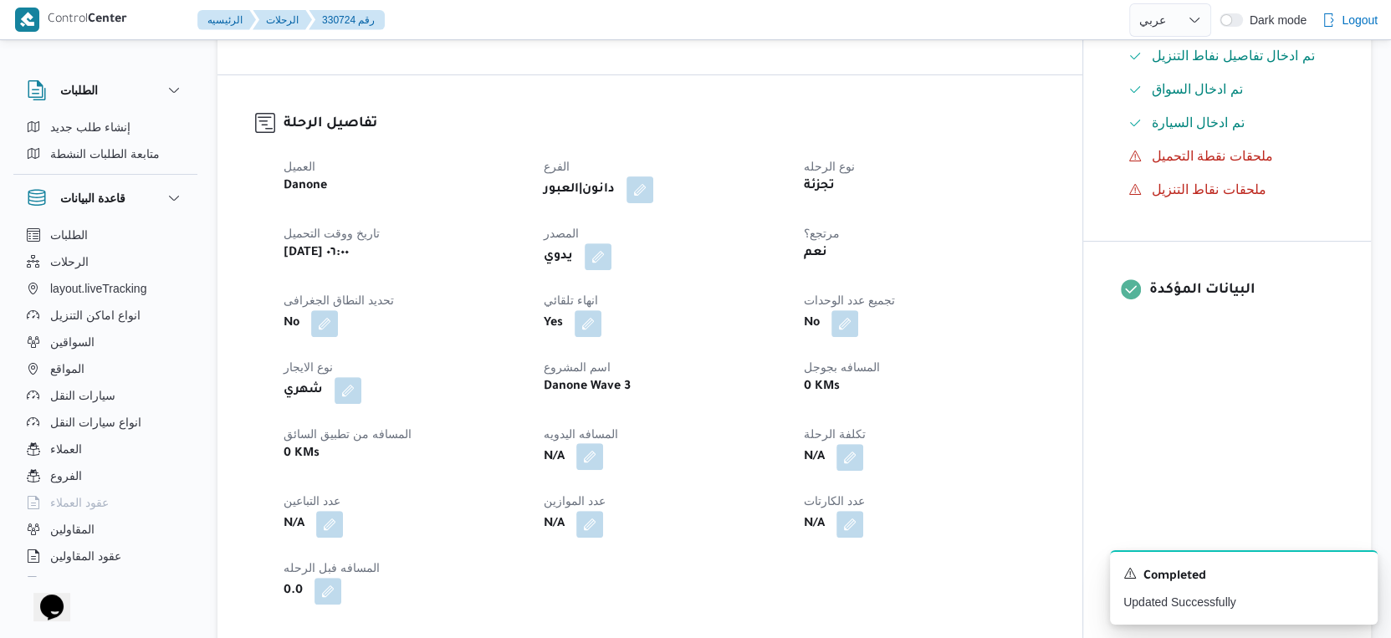
click at [588, 451] on button "button" at bounding box center [589, 456] width 27 height 27
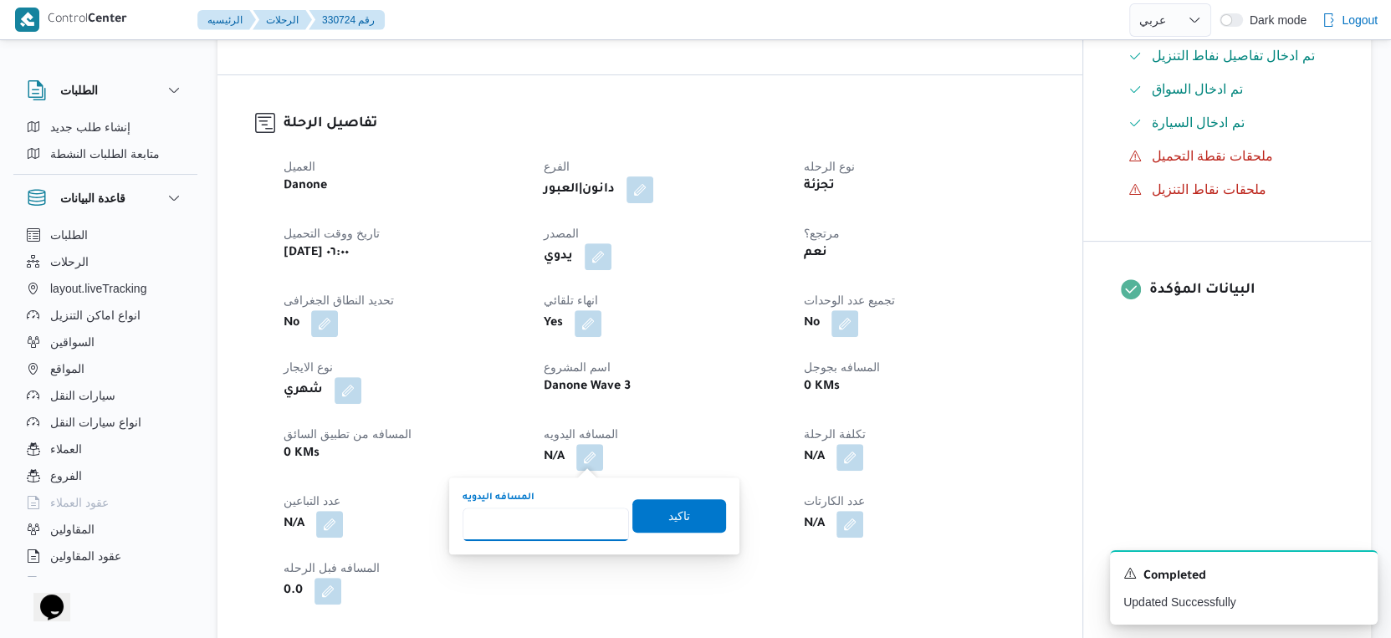
click at [565, 533] on input "المسافه اليدويه" at bounding box center [545, 524] width 166 height 33
type input "41"
click at [694, 513] on span "تاكيد" at bounding box center [679, 514] width 94 height 33
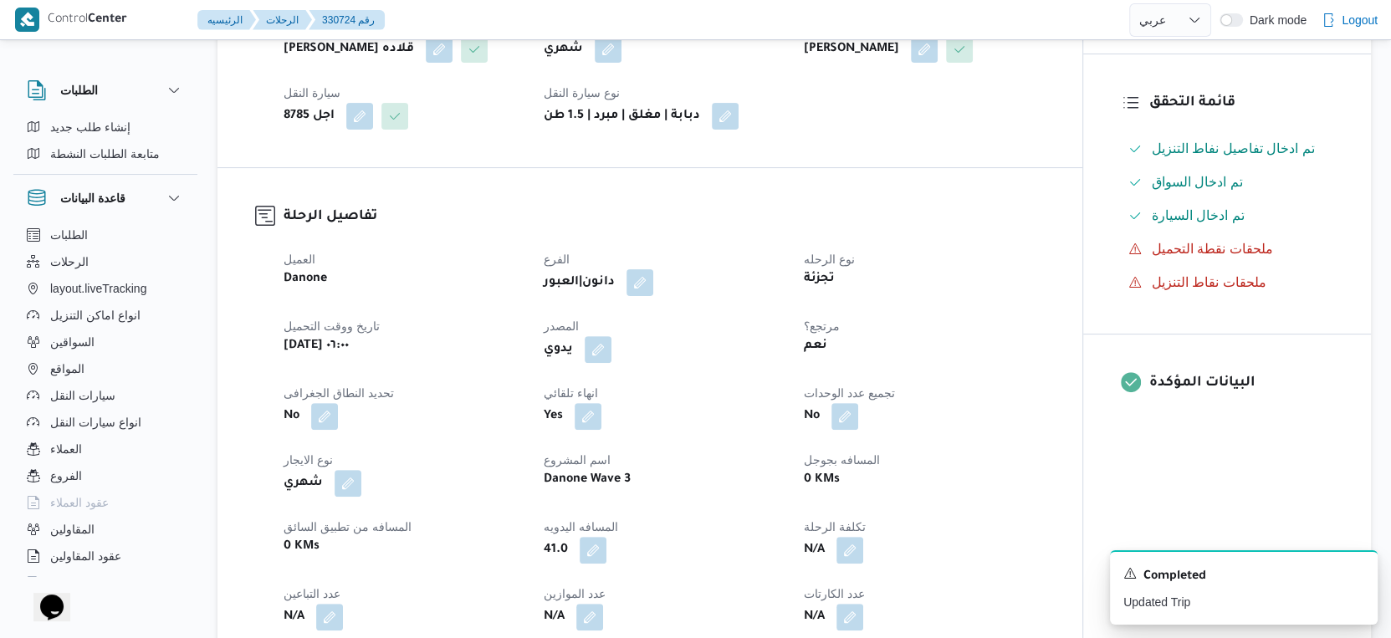
scroll to position [0, 0]
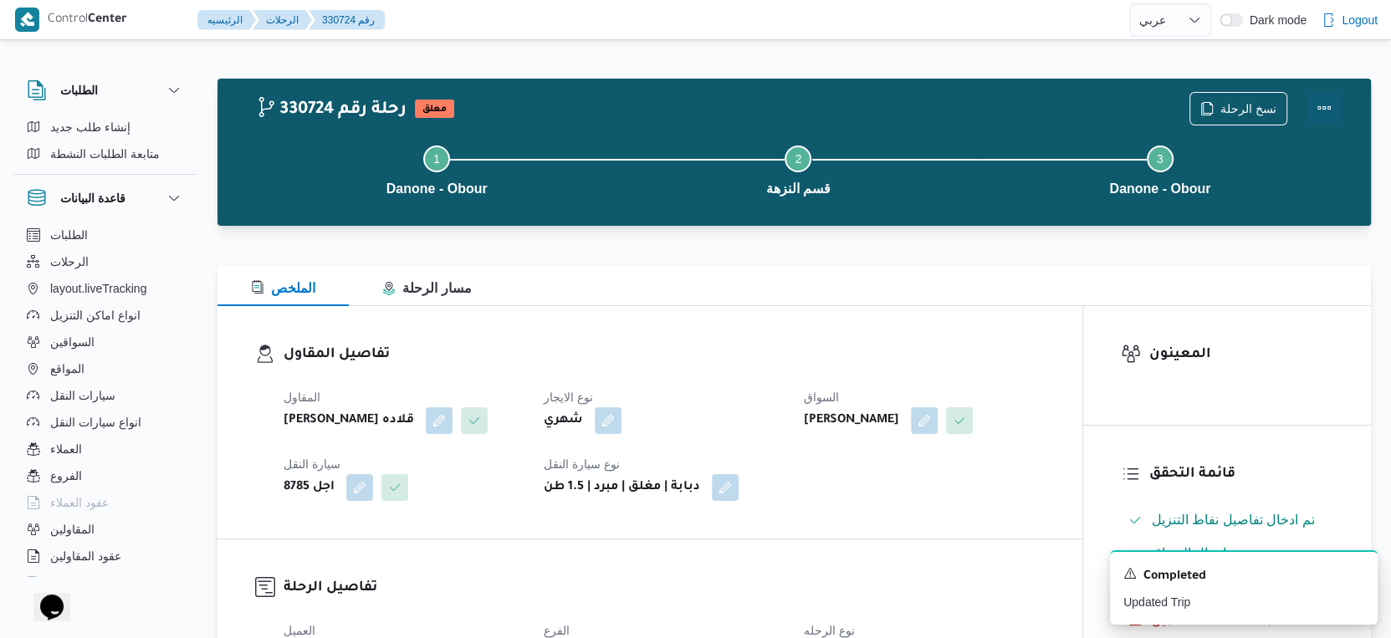
click at [1326, 107] on button "Actions" at bounding box center [1323, 107] width 33 height 33
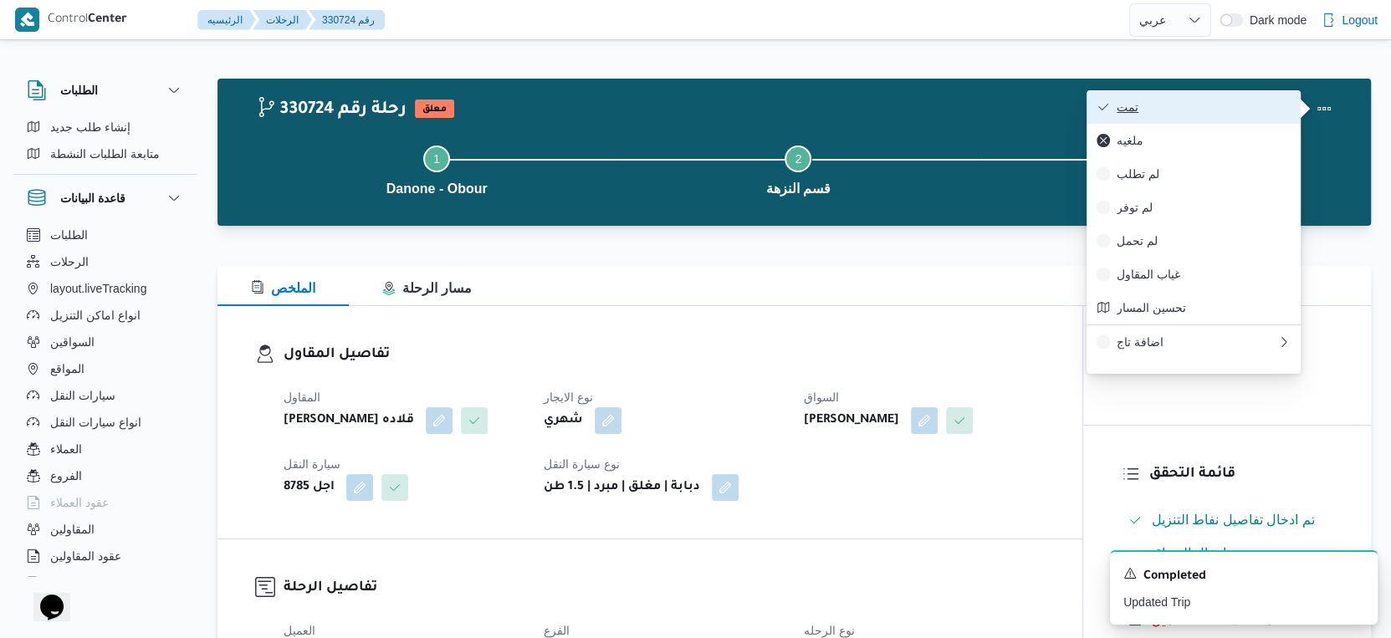
click at [1216, 94] on button "تمت" at bounding box center [1193, 106] width 214 height 33
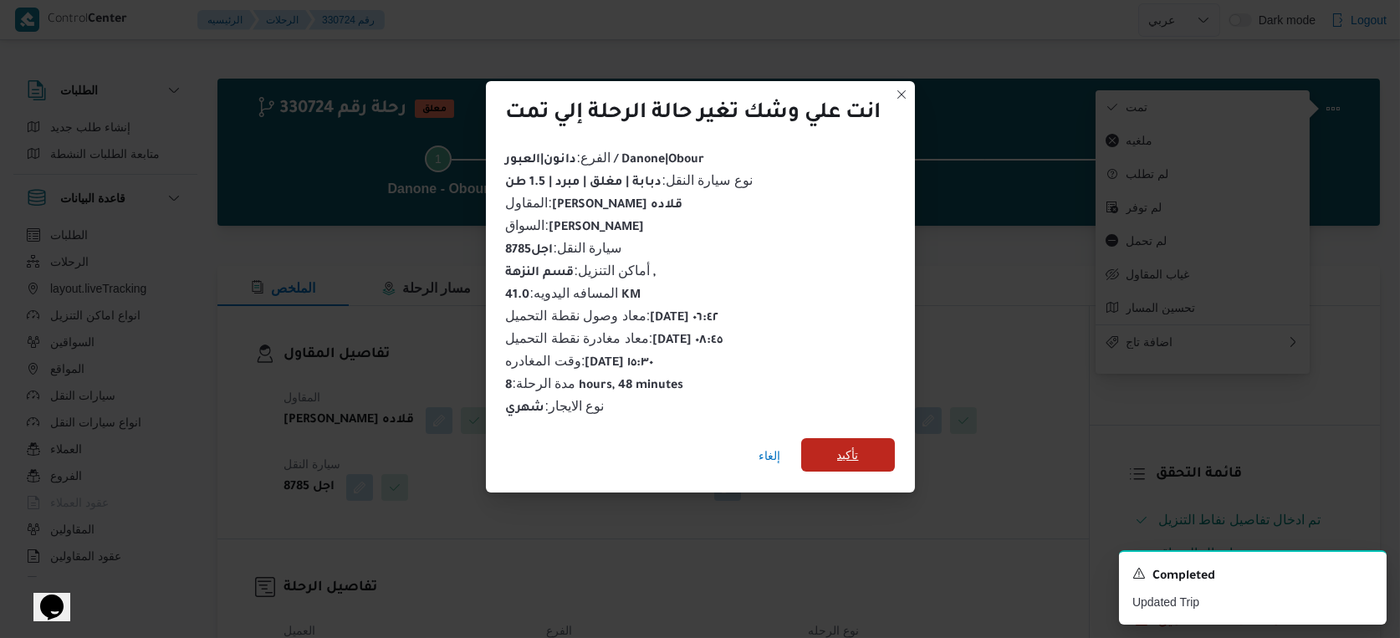
click at [839, 449] on span "تأكيد" at bounding box center [848, 455] width 22 height 20
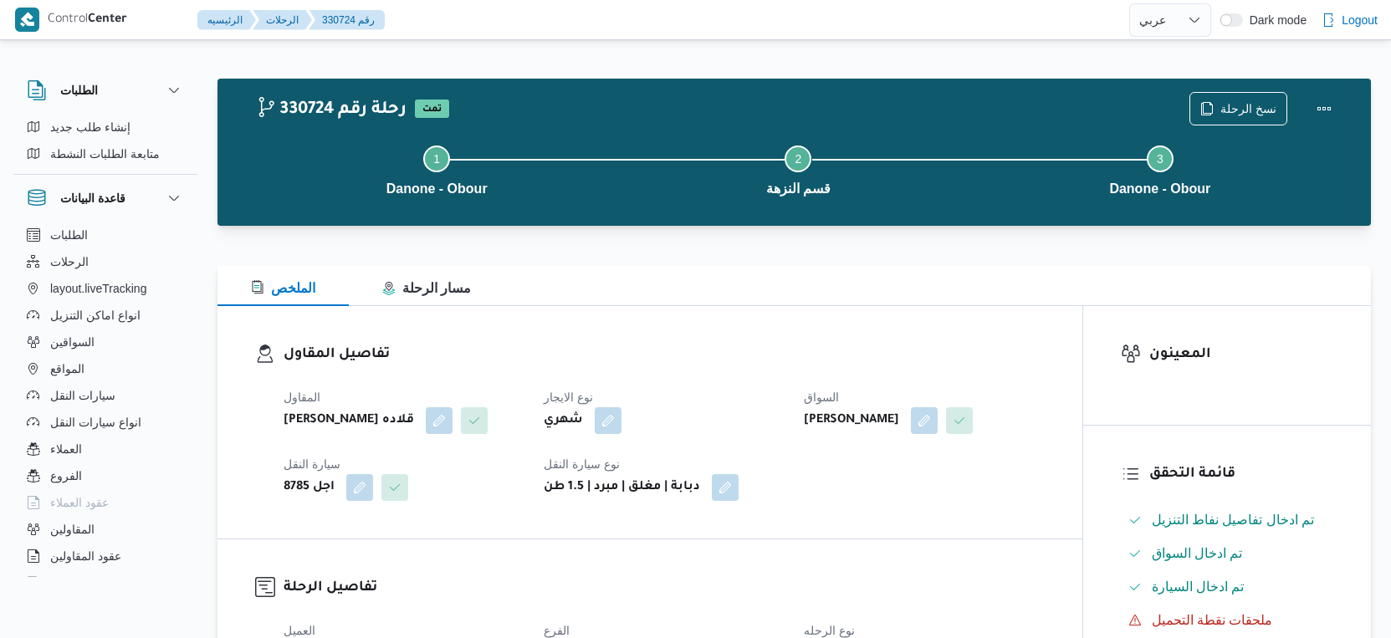
select select "ar"
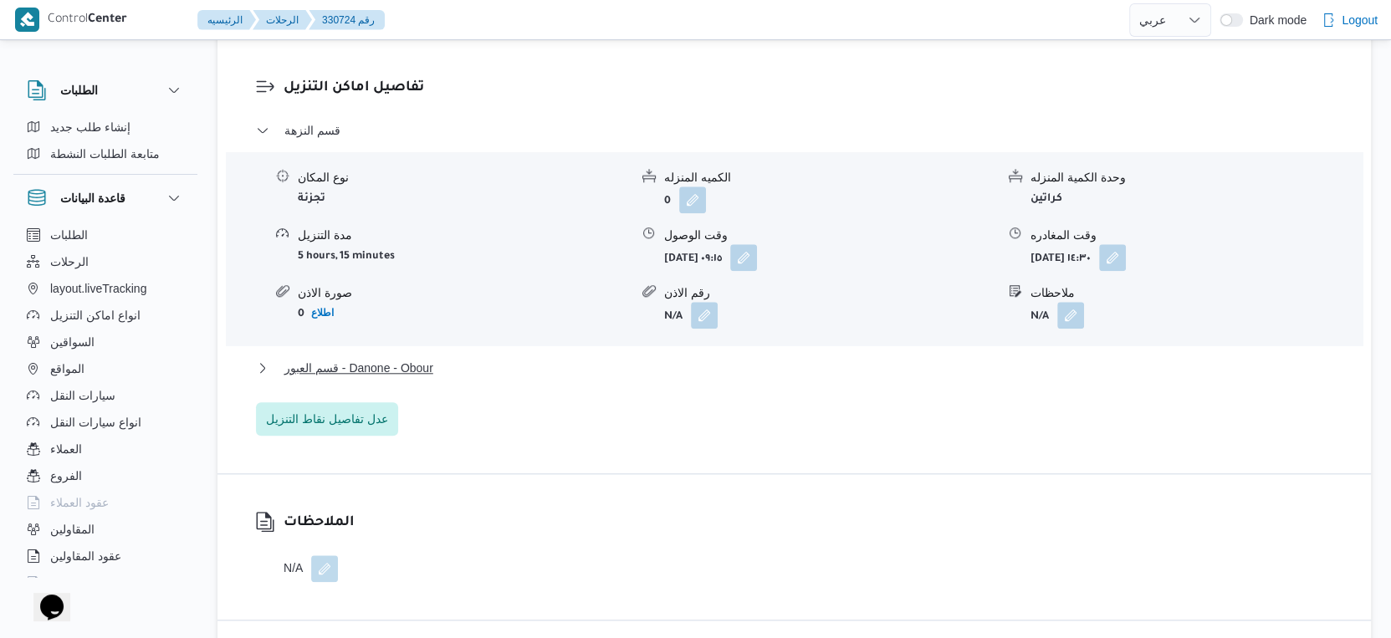
scroll to position [1394, 0]
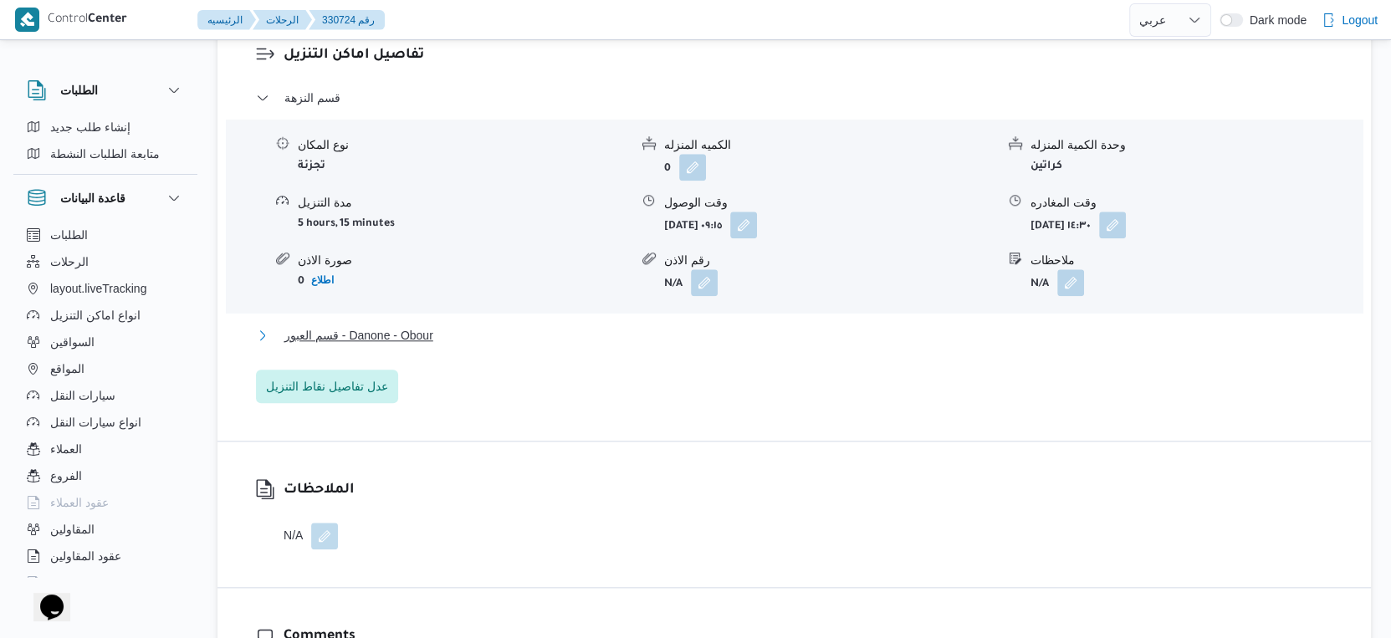
click at [464, 332] on button "قسم العبور - Danone - Obour" at bounding box center [794, 335] width 1077 height 20
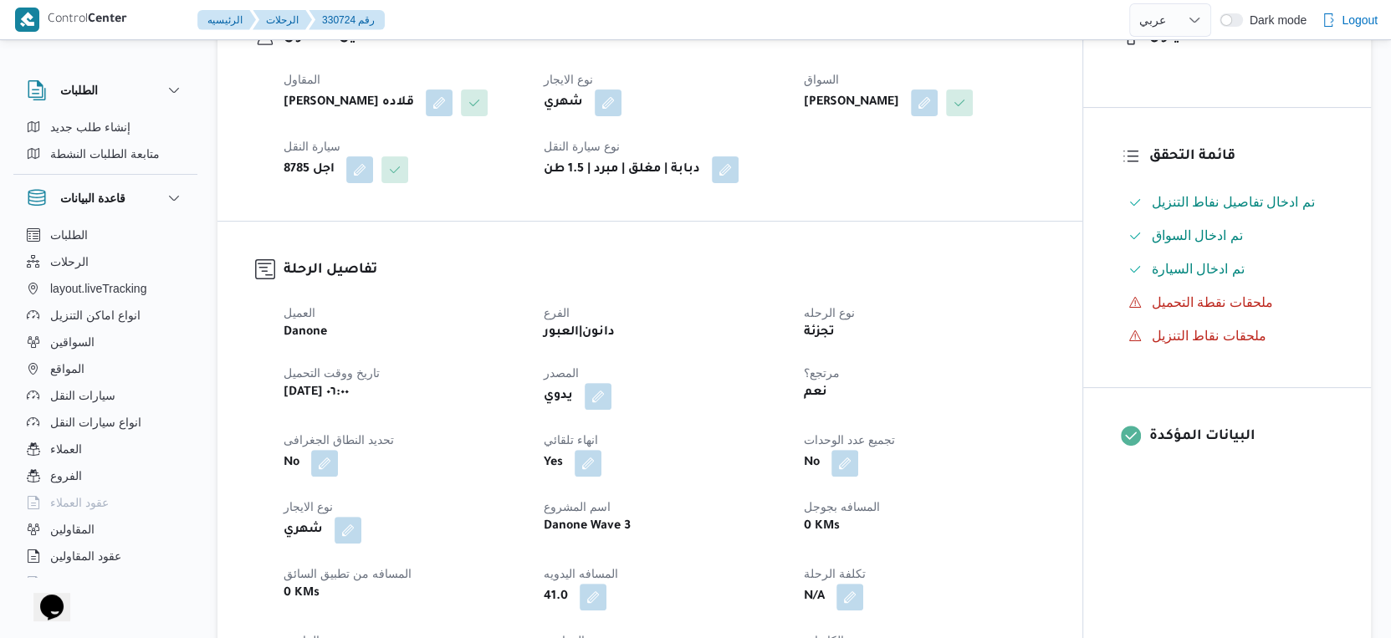
scroll to position [557, 0]
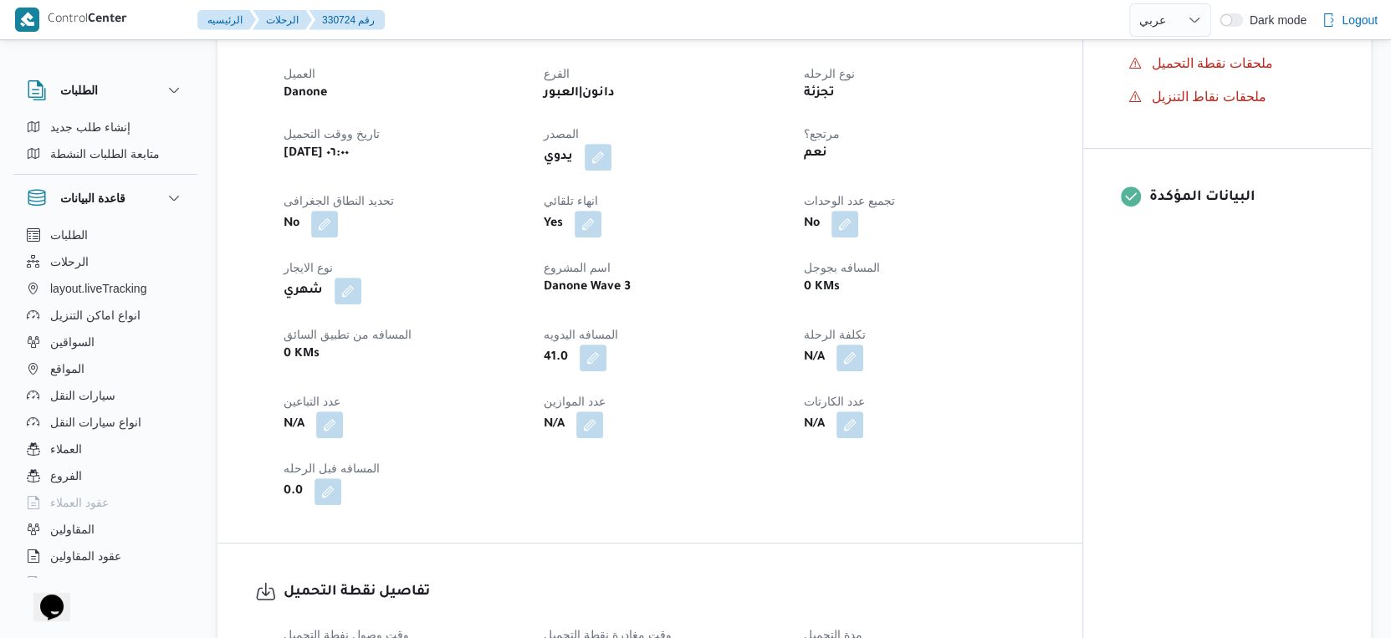
select select "ar"
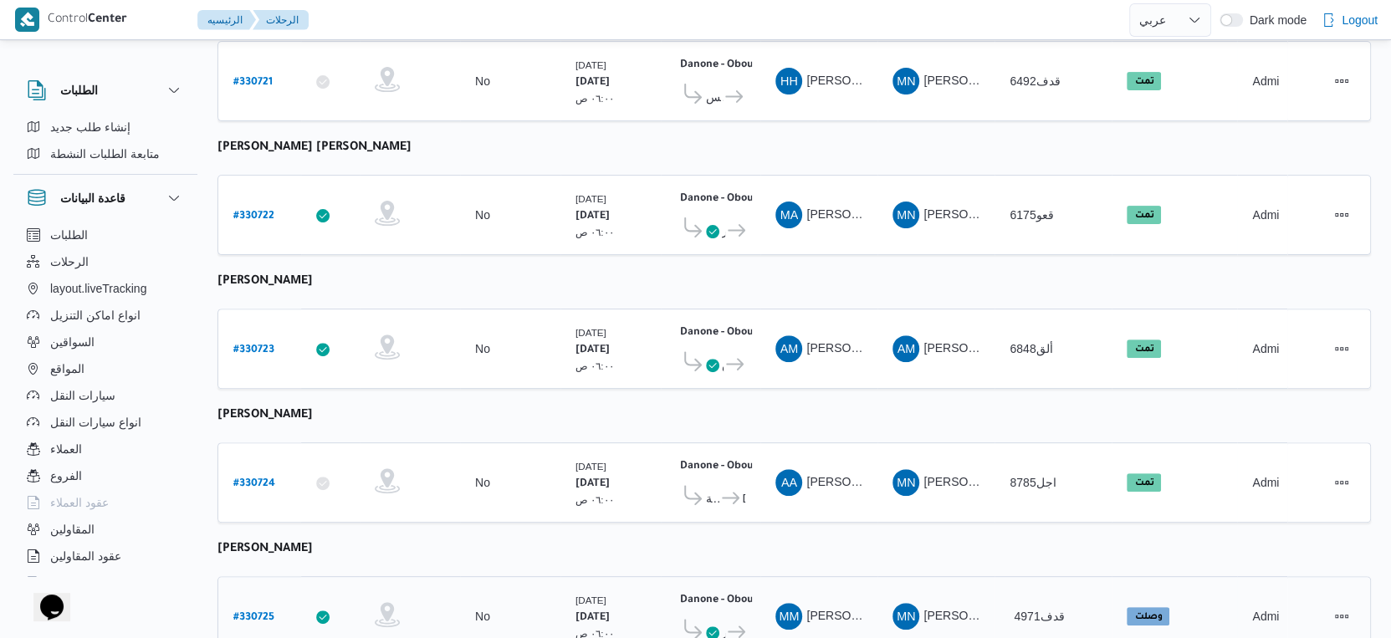
scroll to position [208, 0]
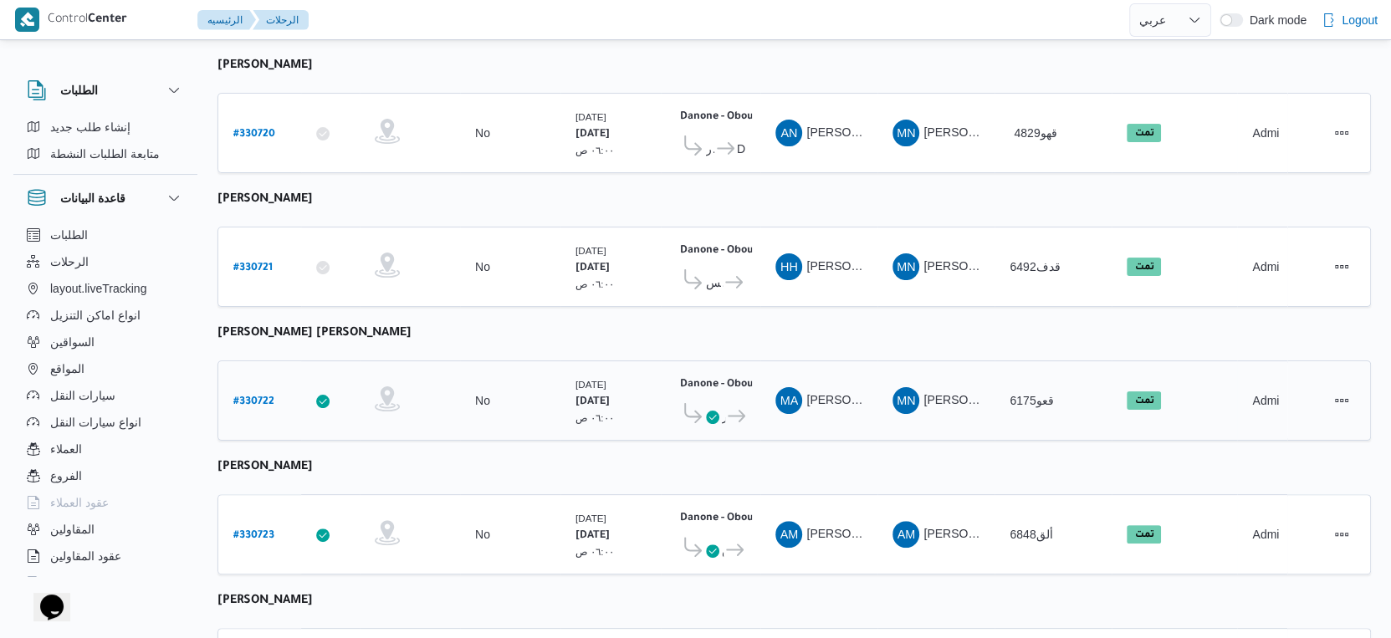
click at [260, 383] on div "# 330722" at bounding box center [260, 401] width 66 height 36
click at [260, 396] on b "# 330722" at bounding box center [253, 402] width 41 height 12
select select "ar"
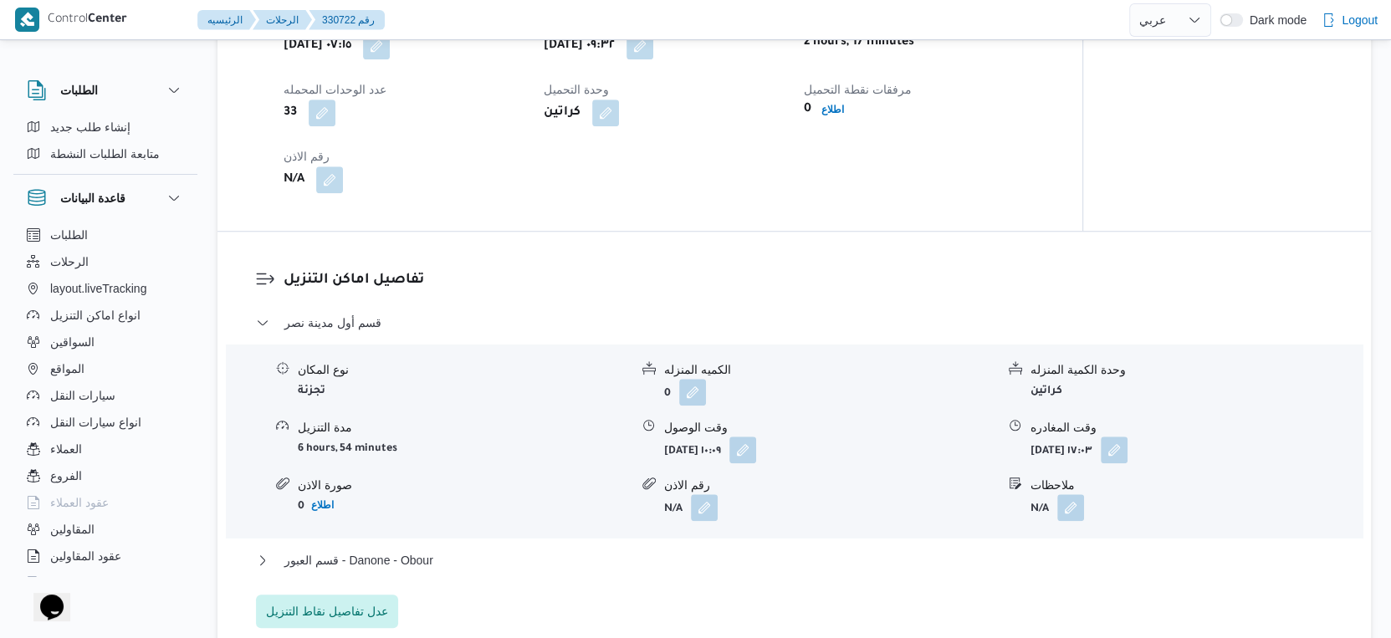
scroll to position [1300, 0]
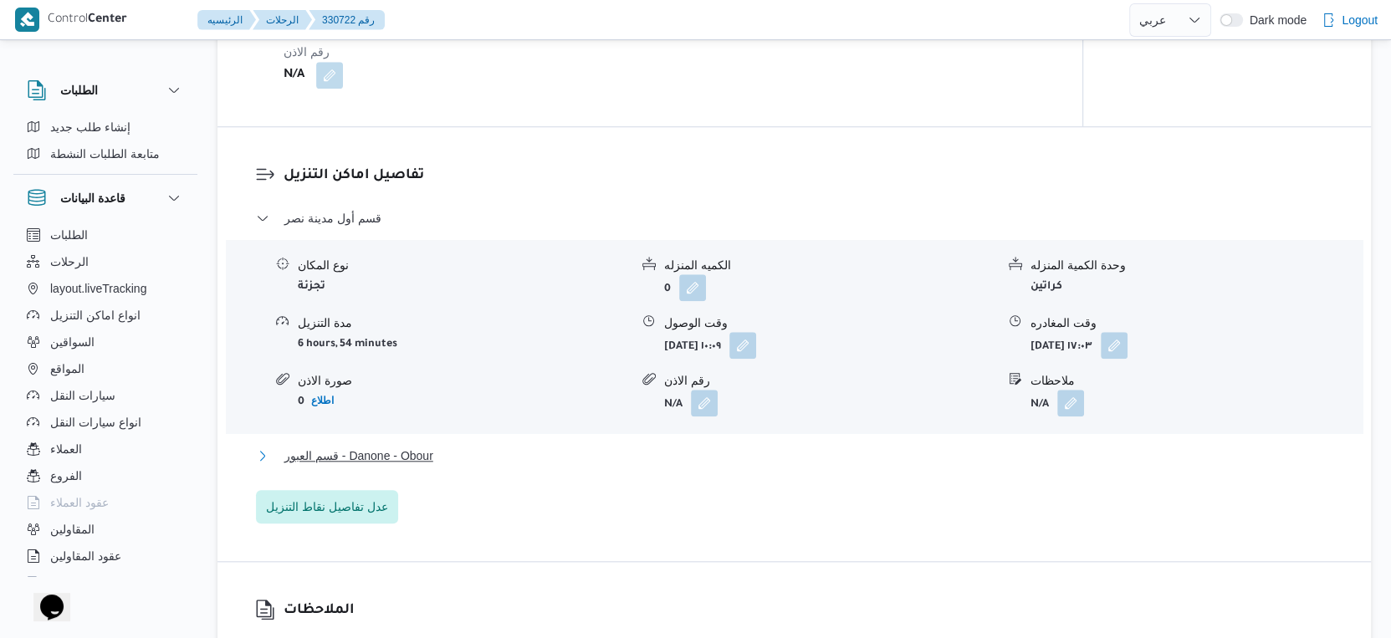
click at [412, 458] on span "قسم العبور - Danone - Obour" at bounding box center [358, 456] width 149 height 20
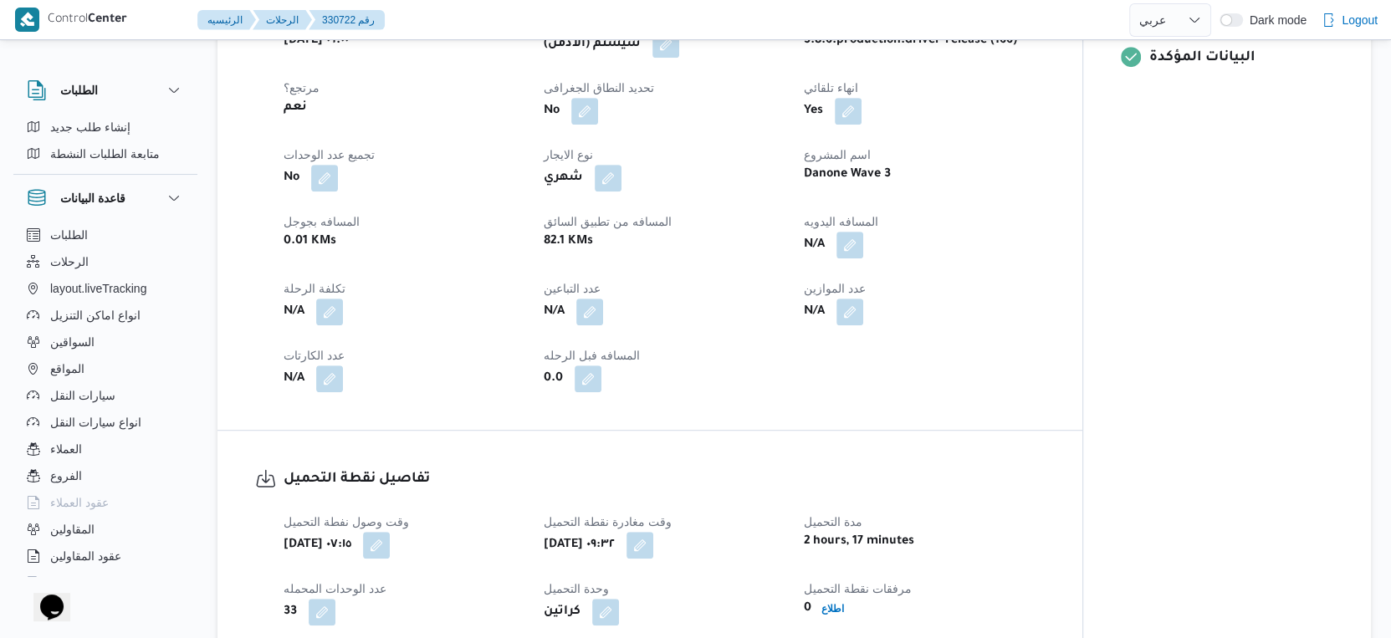
scroll to position [557, 0]
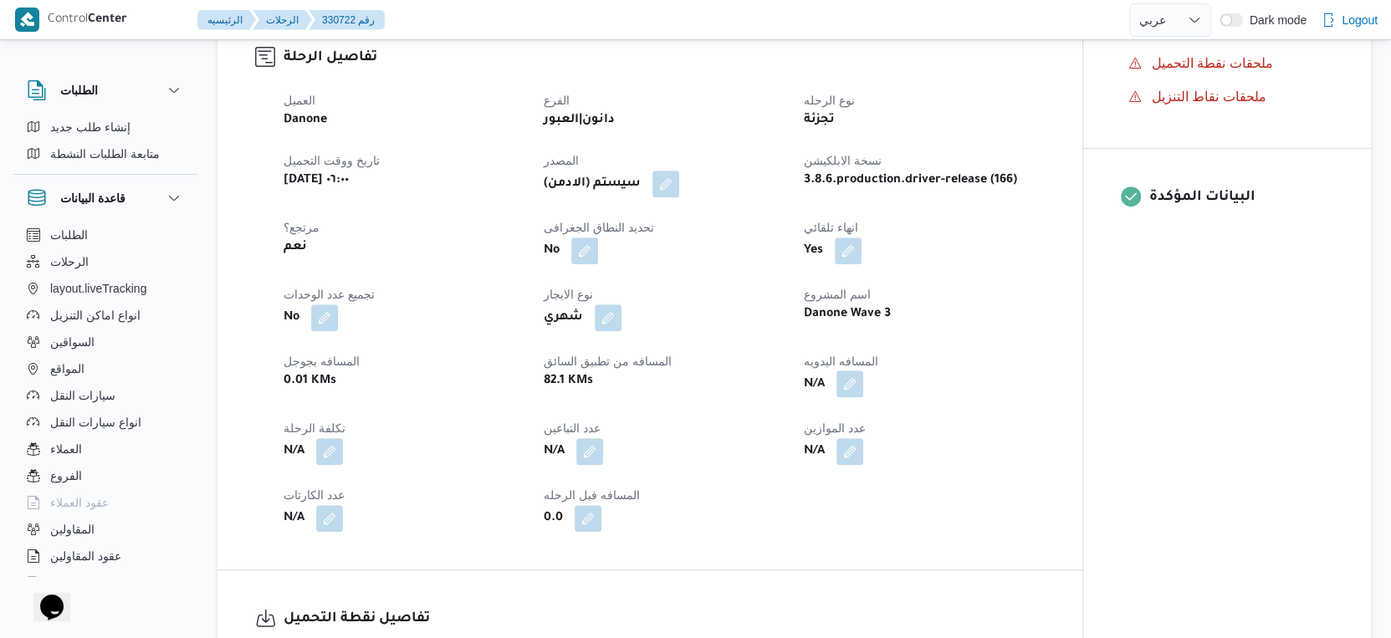
click at [856, 391] on button "button" at bounding box center [849, 383] width 27 height 27
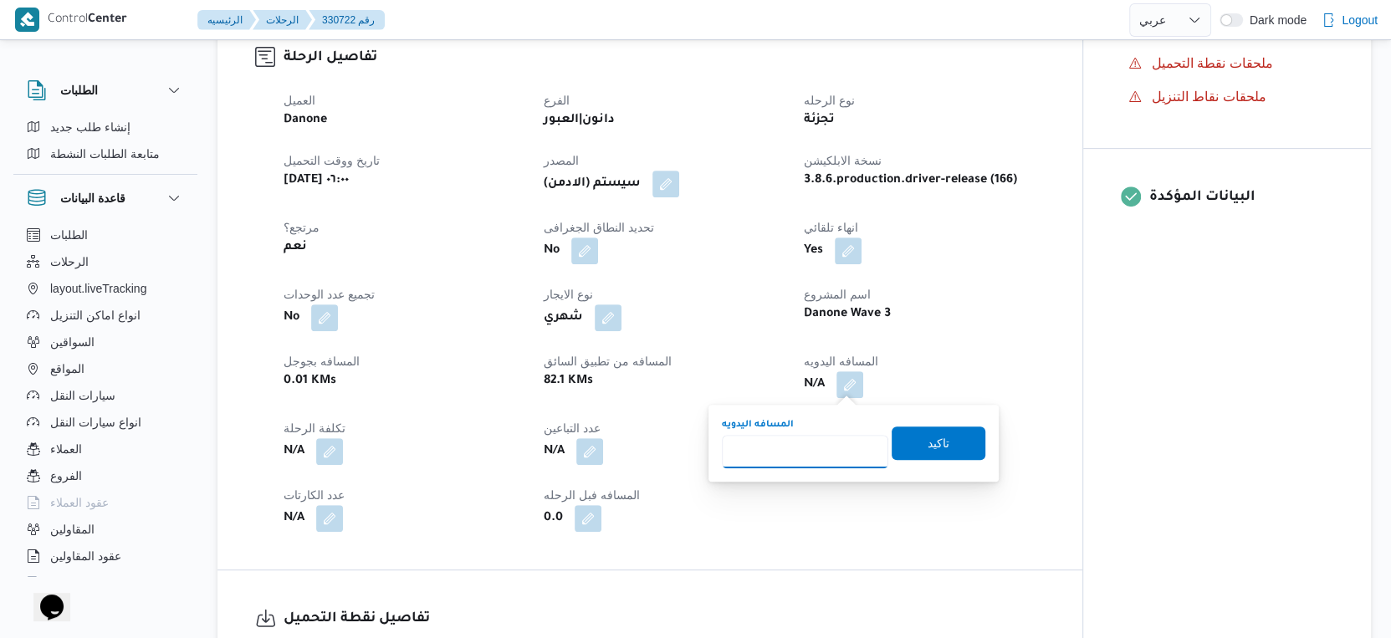
click at [794, 445] on input "المسافه اليدويه" at bounding box center [805, 451] width 166 height 33
type input "82"
click at [941, 434] on span "تاكيد" at bounding box center [938, 442] width 94 height 33
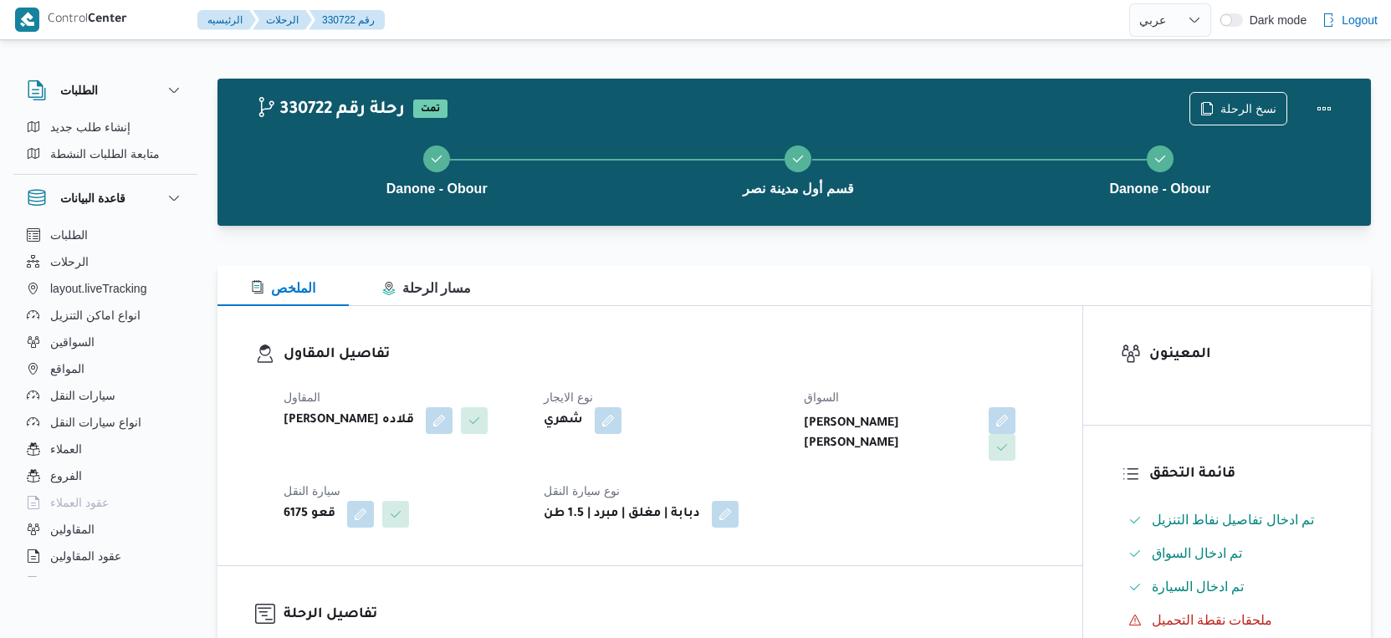
select select "ar"
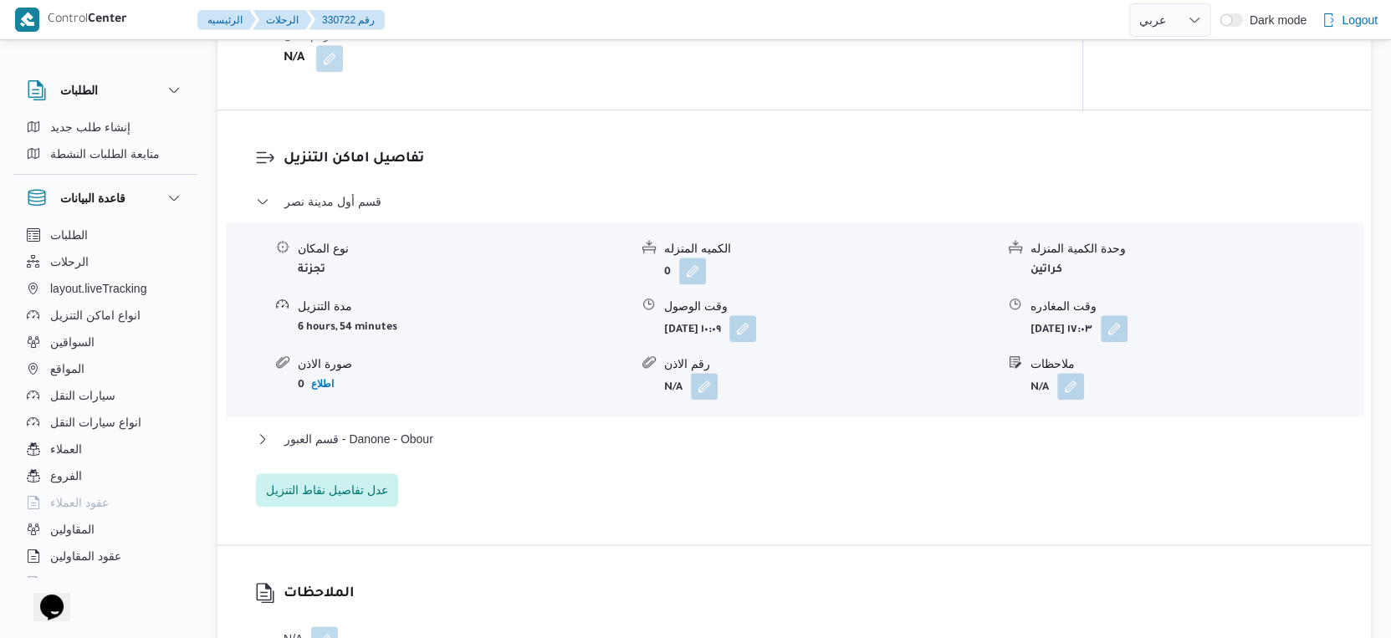
scroll to position [1486, 0]
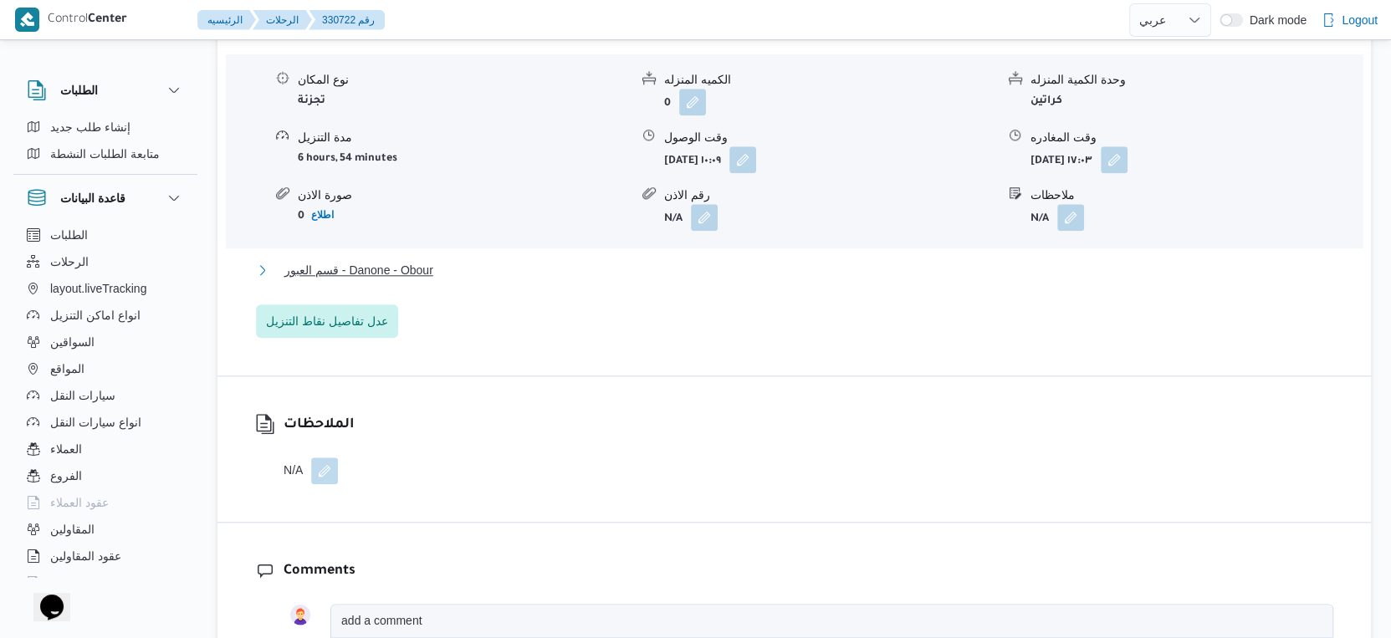
click at [414, 269] on span "قسم العبور - Danone - Obour" at bounding box center [358, 270] width 149 height 20
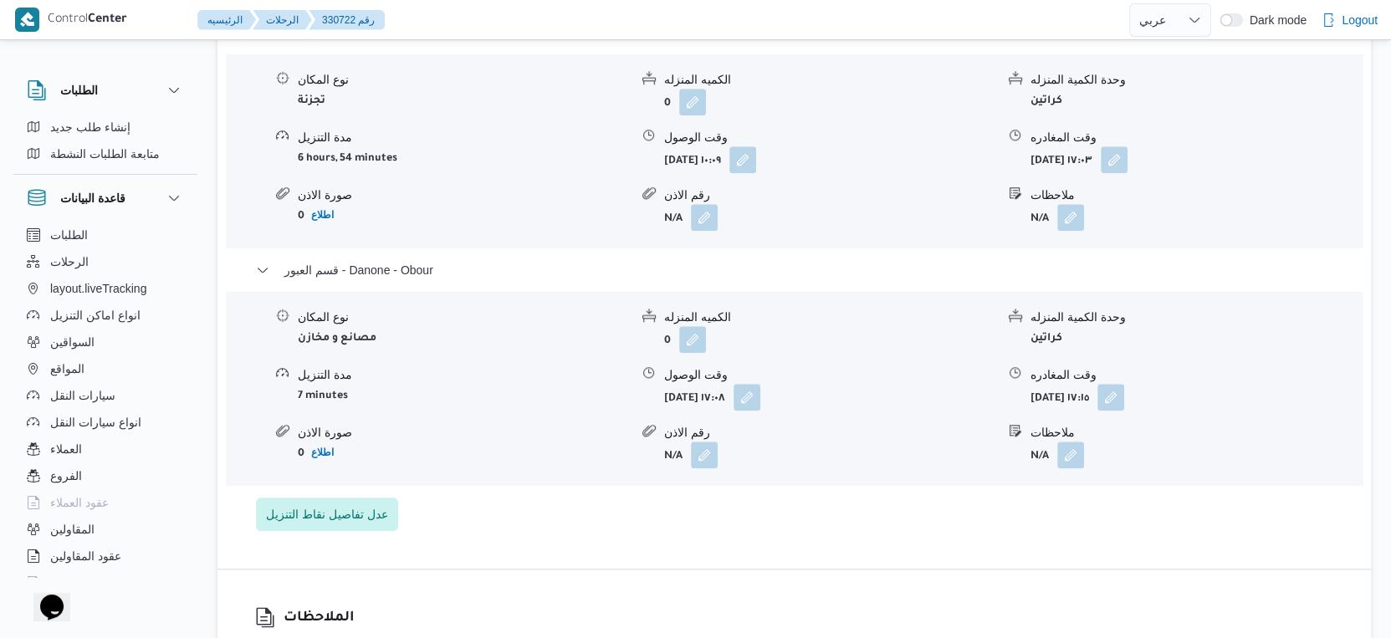
select select "ar"
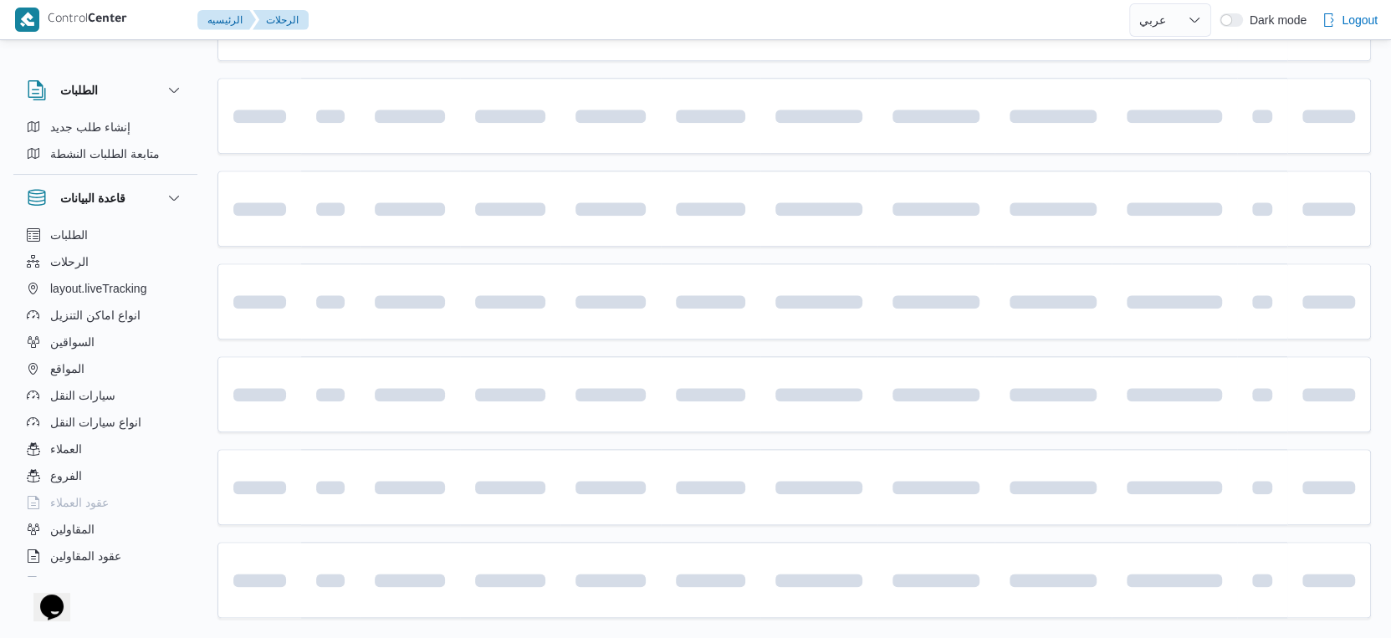
scroll to position [208, 0]
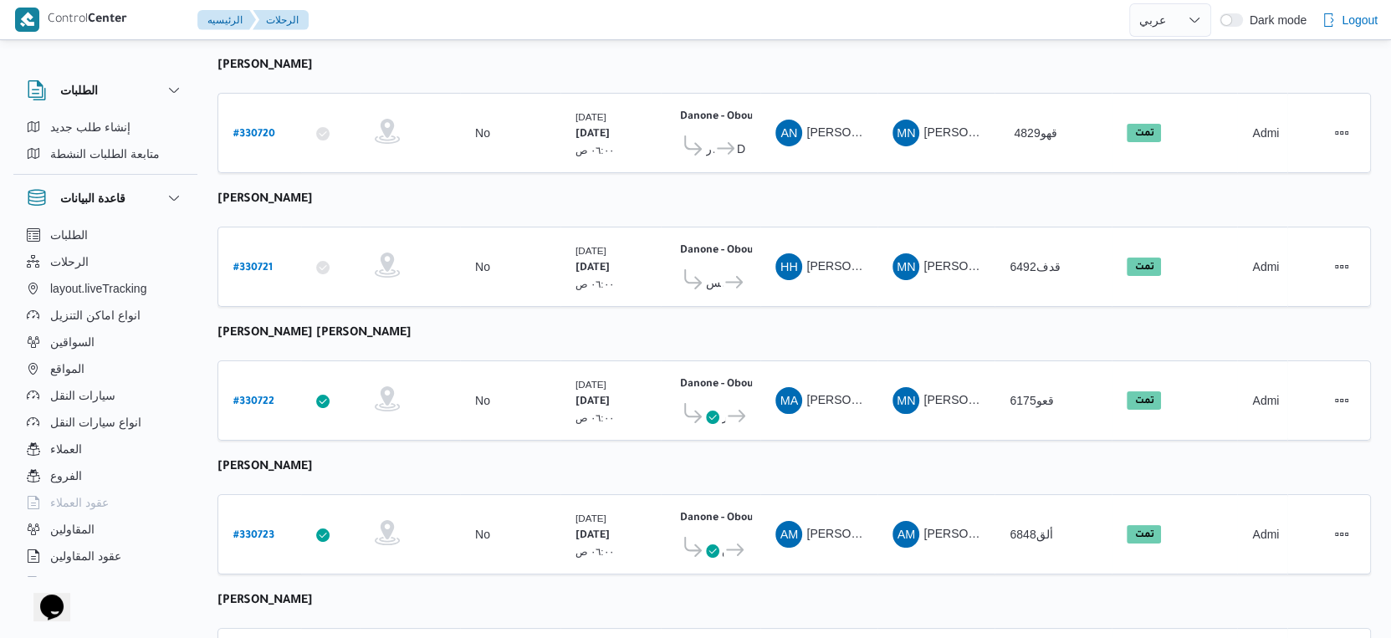
select select "ar"
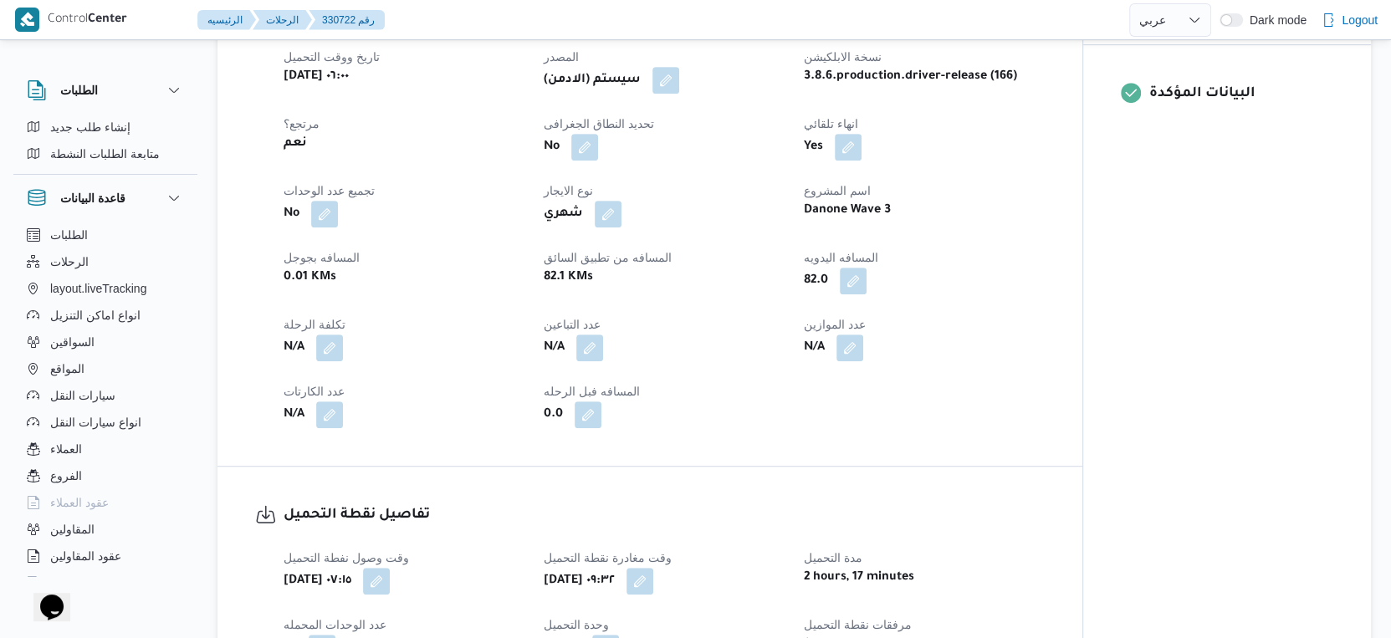
scroll to position [765, 0]
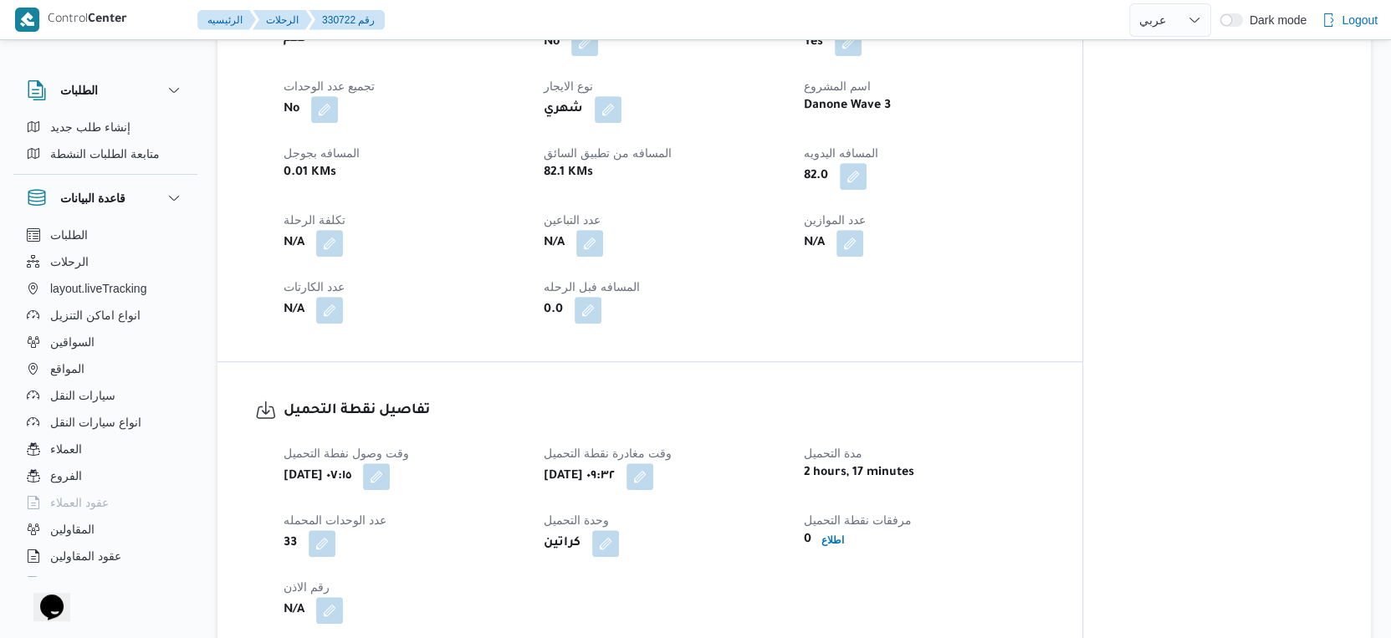
select select "ar"
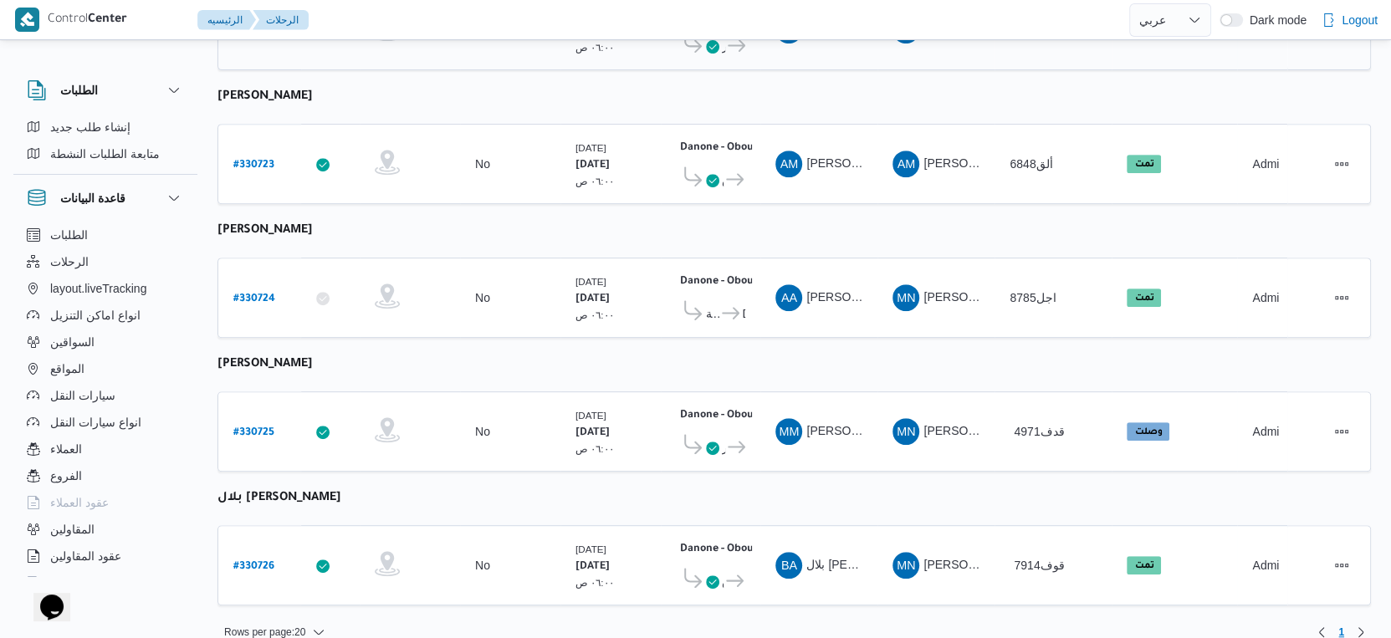
scroll to position [580, 0]
click at [253, 427] on b "# 330725" at bounding box center [253, 433] width 41 height 12
select select "ar"
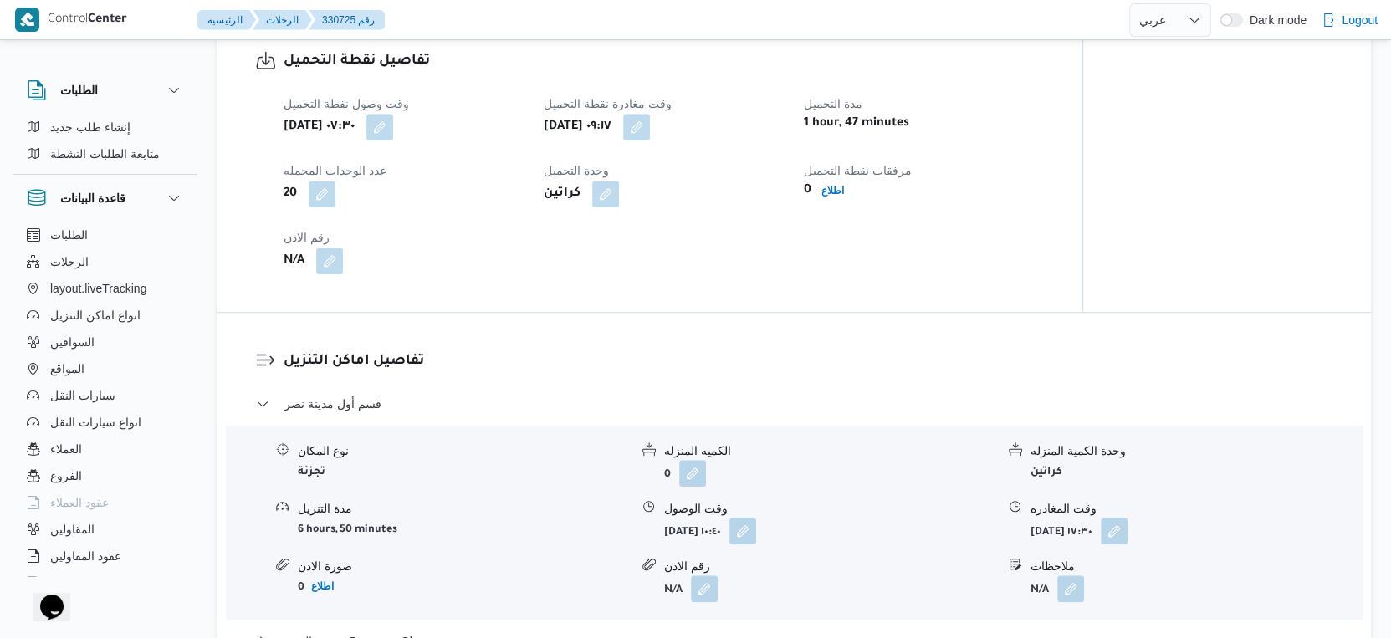
scroll to position [1208, 0]
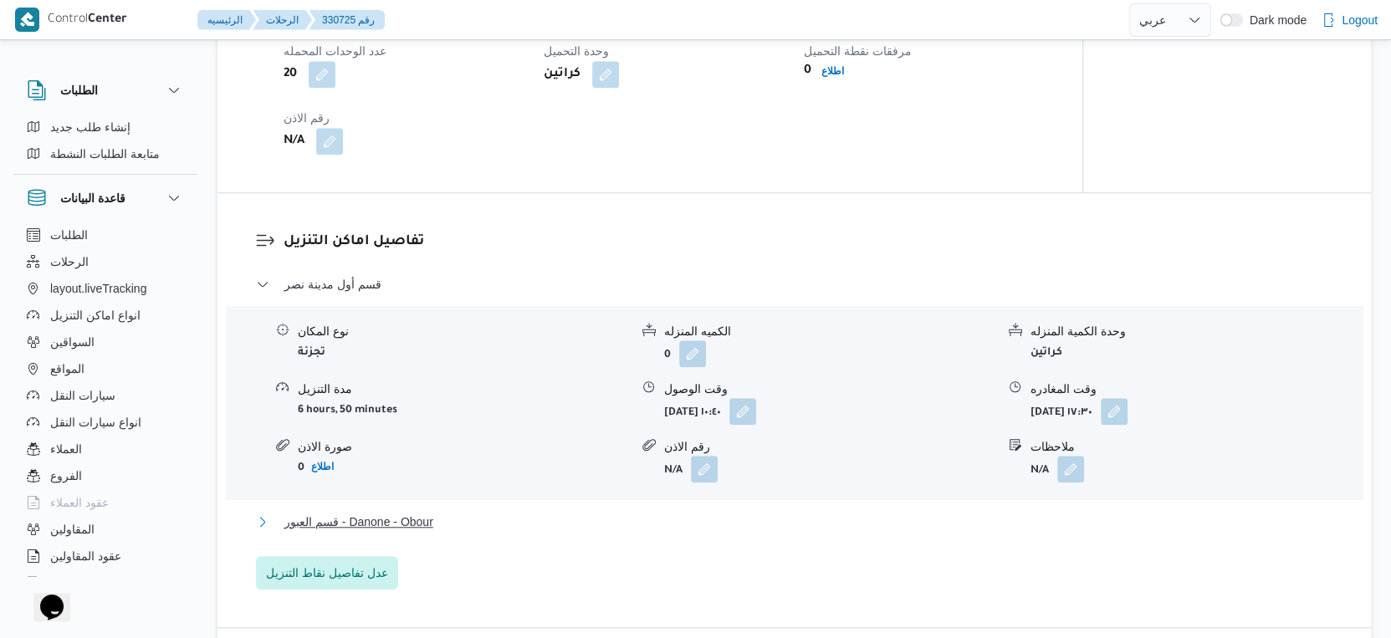
click at [442, 516] on button "قسم العبور - Danone - Obour" at bounding box center [794, 522] width 1077 height 20
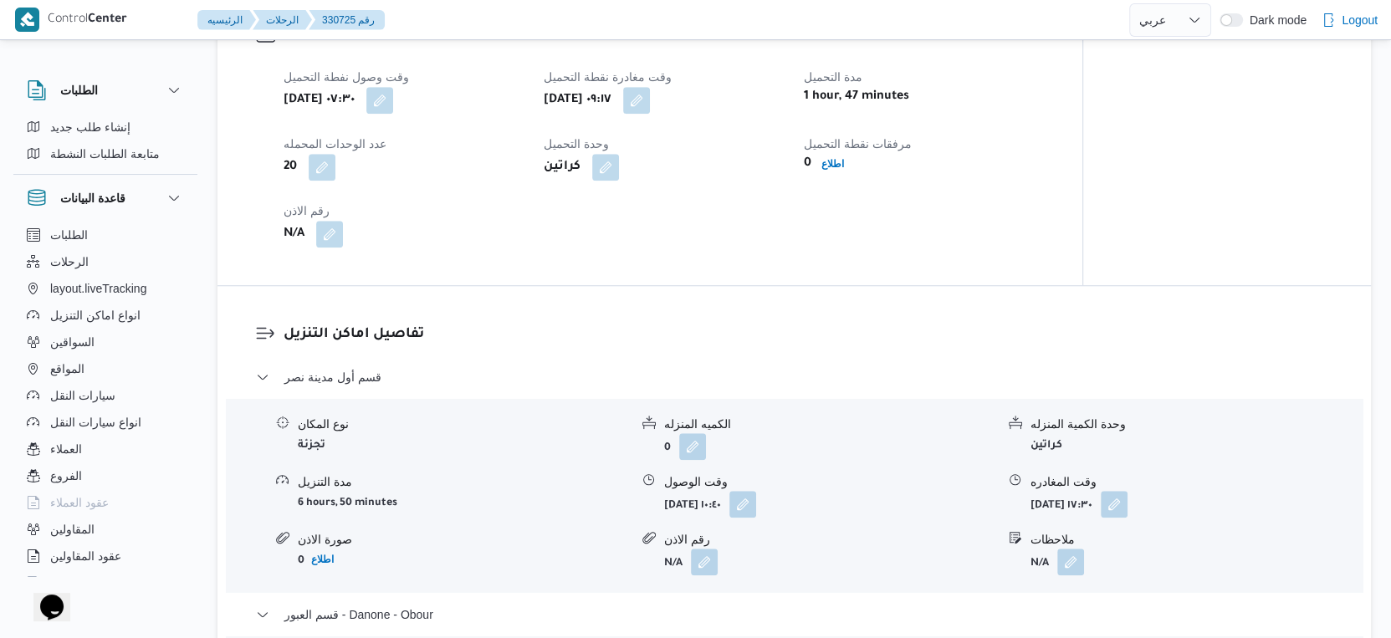
scroll to position [651, 0]
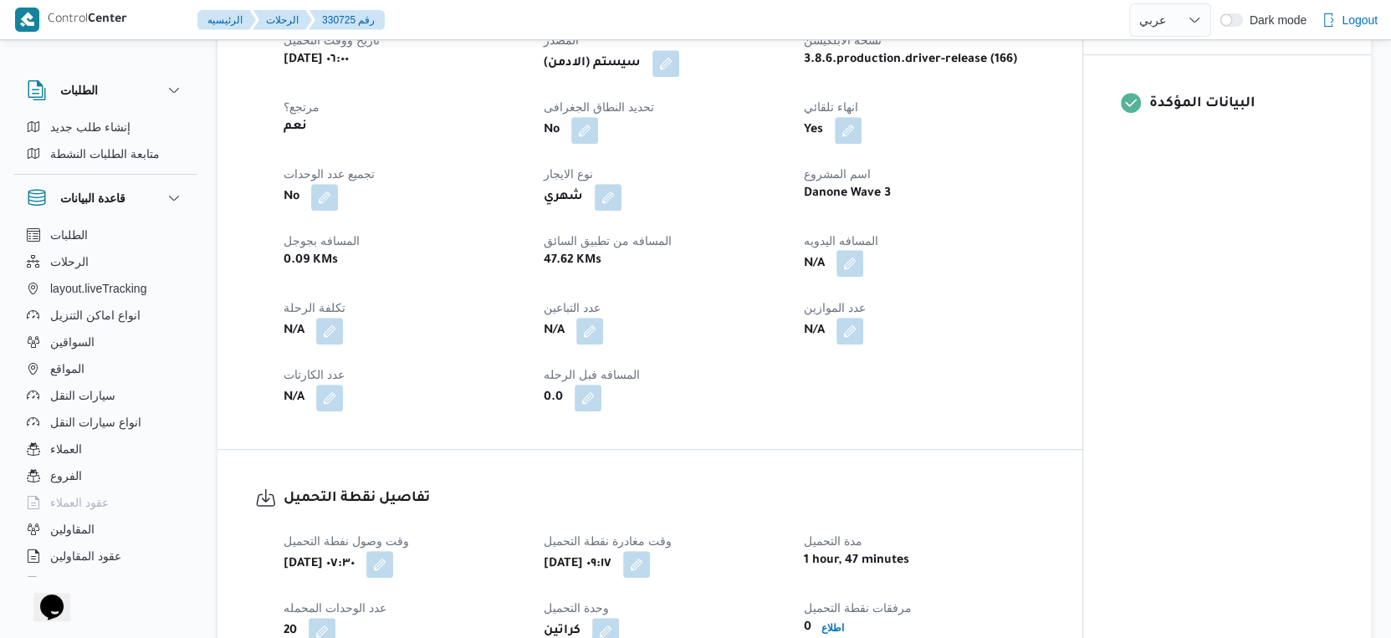
click at [854, 264] on button "button" at bounding box center [849, 263] width 27 height 27
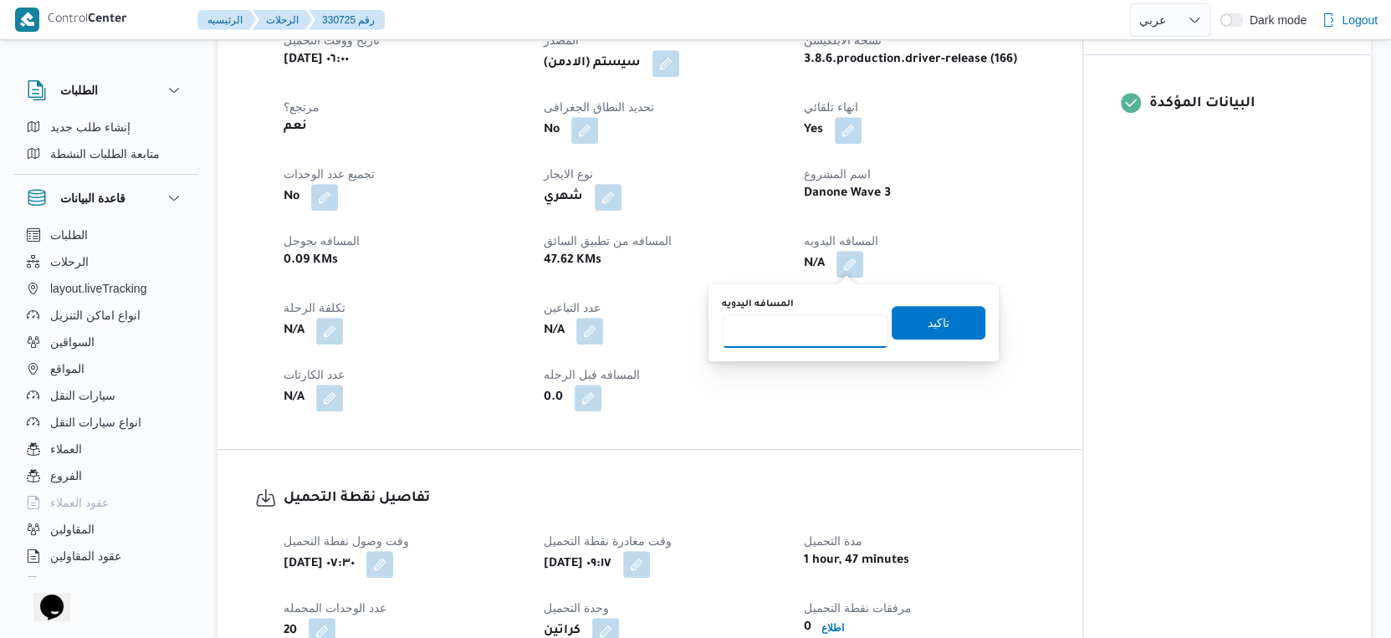
click at [791, 328] on input "المسافه اليدويه" at bounding box center [805, 330] width 166 height 33
type input "77"
click at [938, 323] on span "تاكيد" at bounding box center [938, 321] width 94 height 33
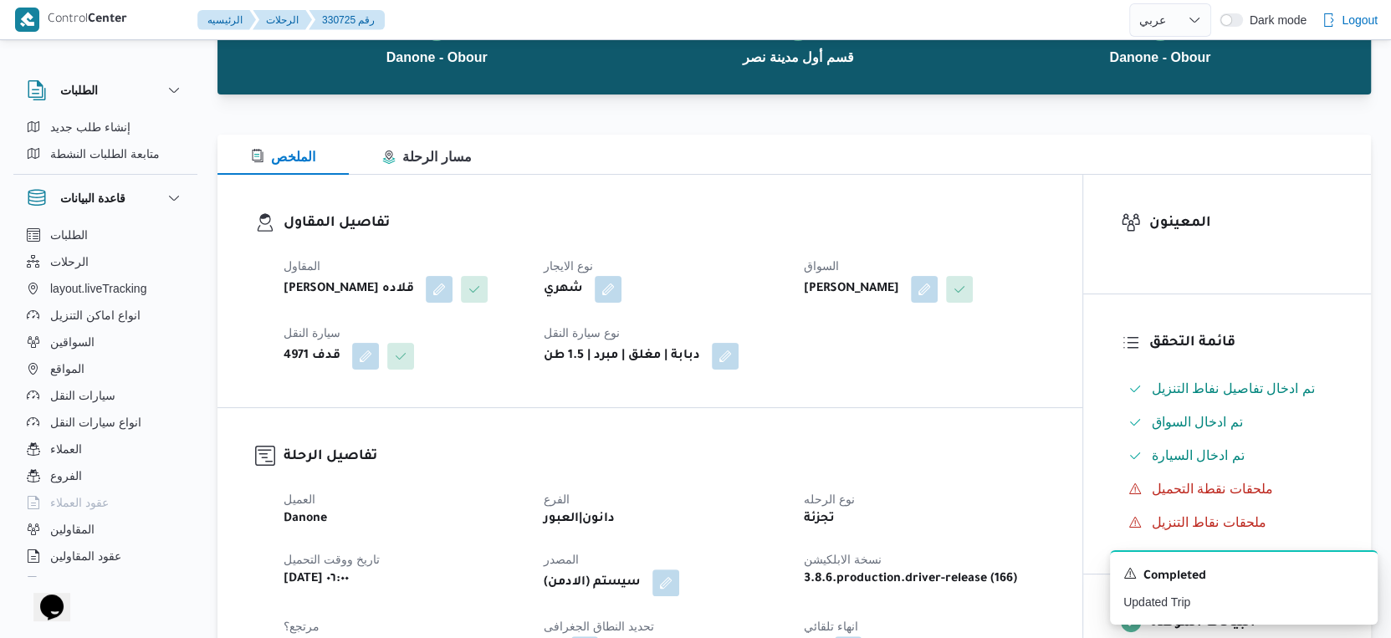
scroll to position [0, 0]
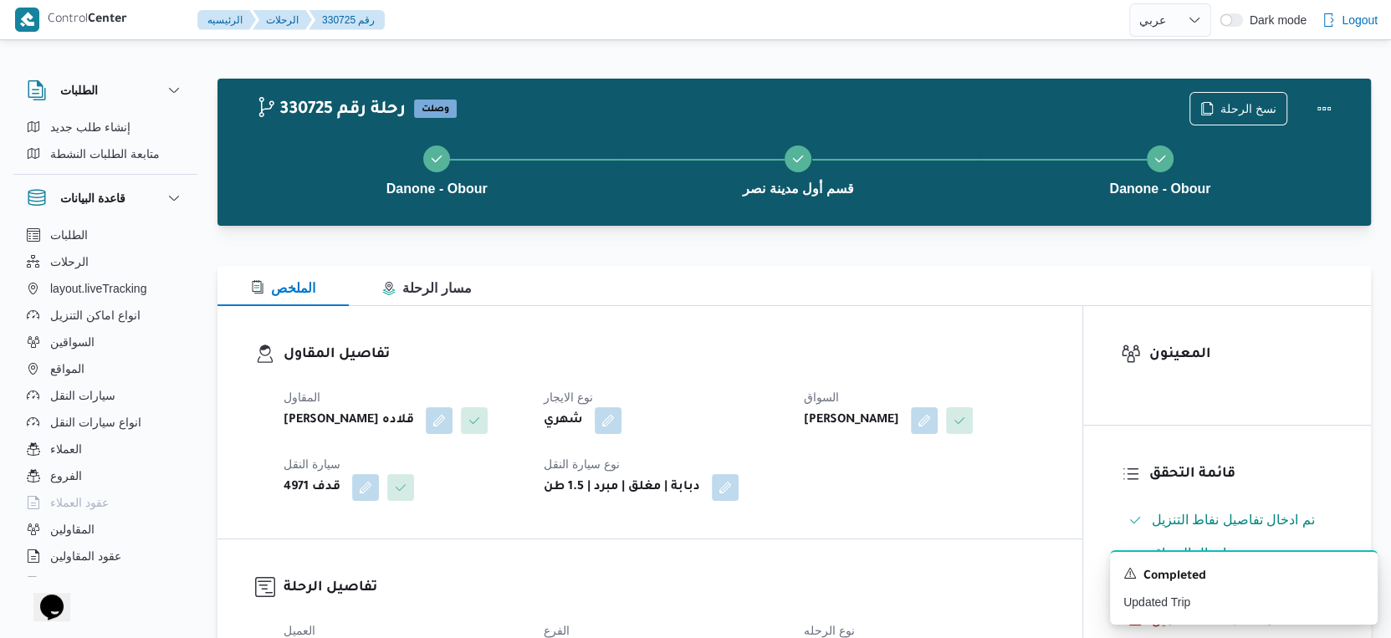
select select "ar"
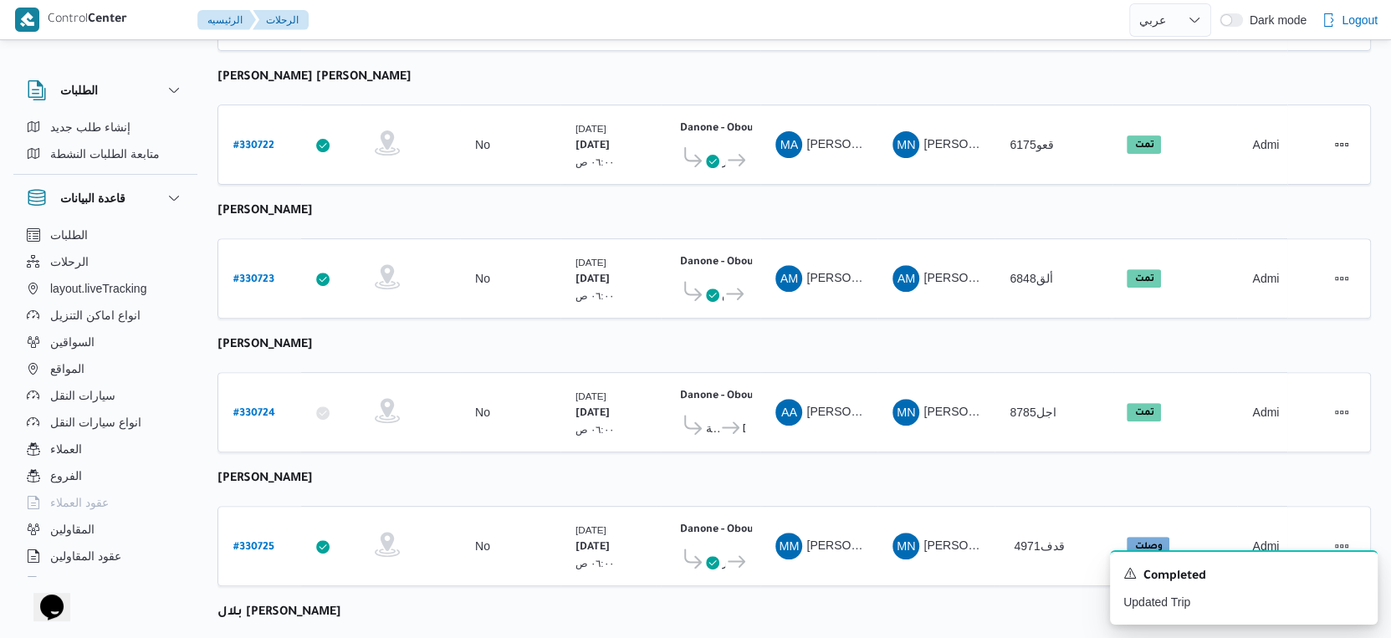
scroll to position [580, 0]
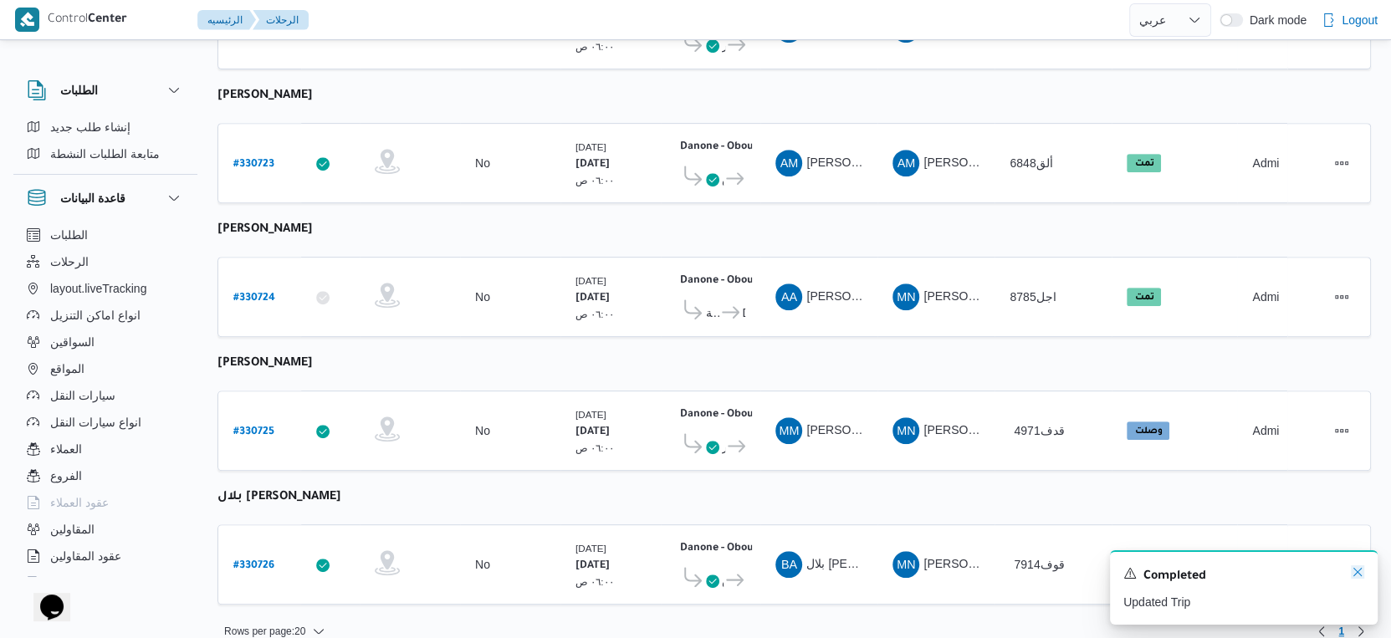
click at [1351, 572] on icon "Dismiss toast" at bounding box center [1357, 571] width 13 height 13
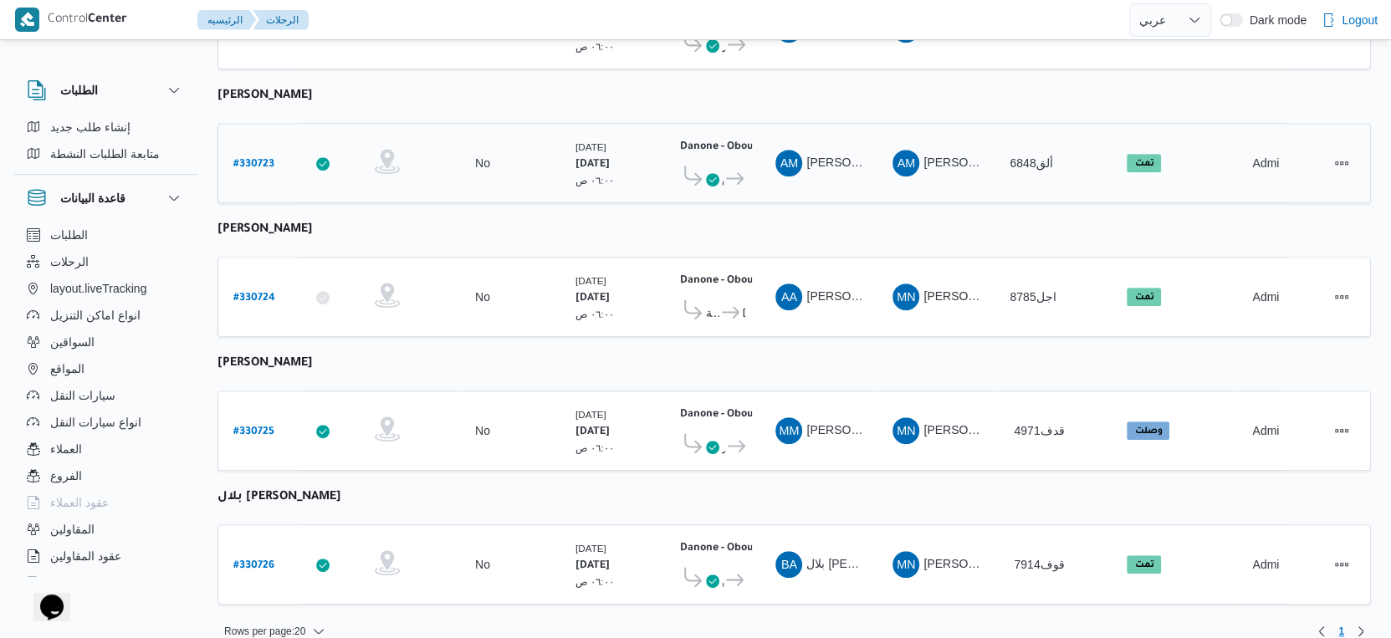
click at [260, 159] on b "# 330723" at bounding box center [253, 165] width 41 height 12
select select "ar"
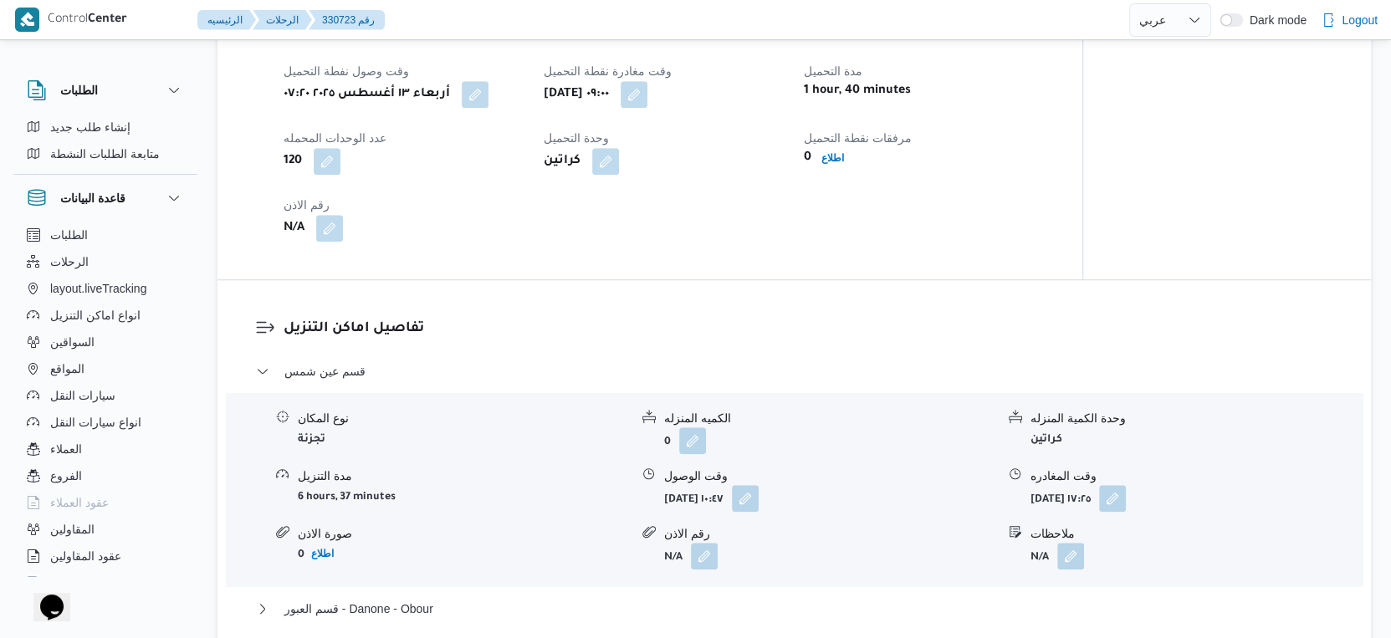
scroll to position [1022, 0]
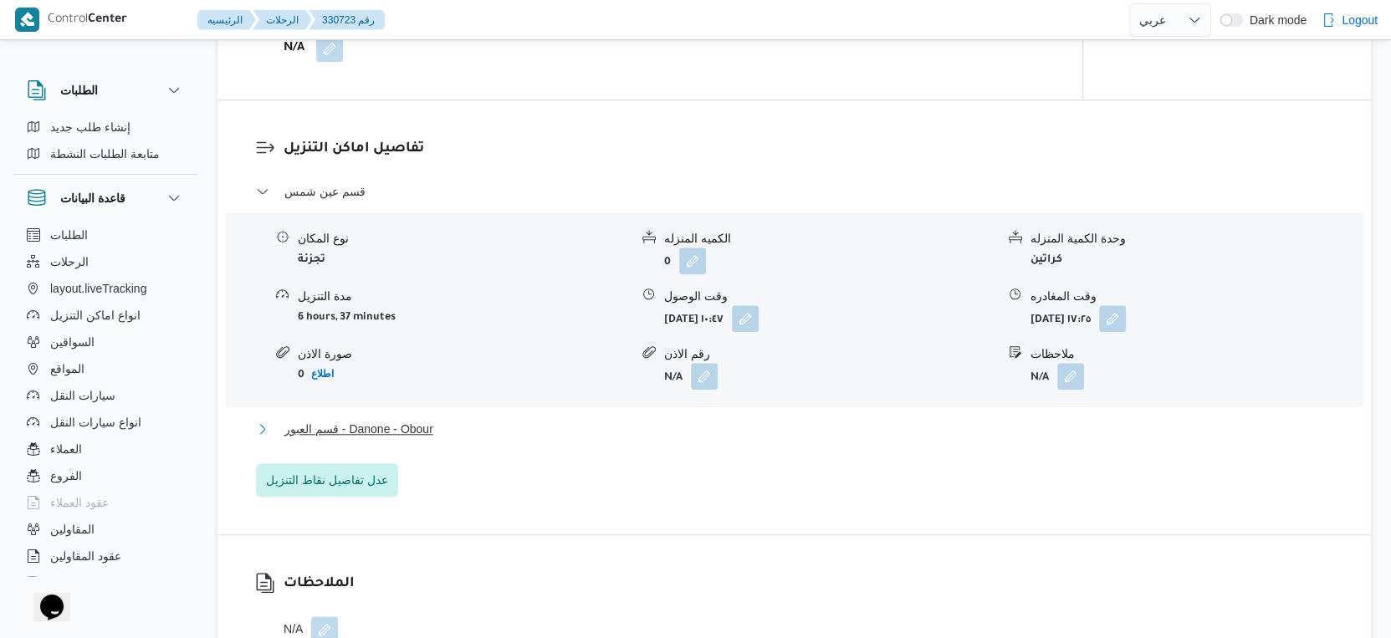
click at [433, 429] on span "قسم العبور - Danone - Obour" at bounding box center [358, 429] width 149 height 20
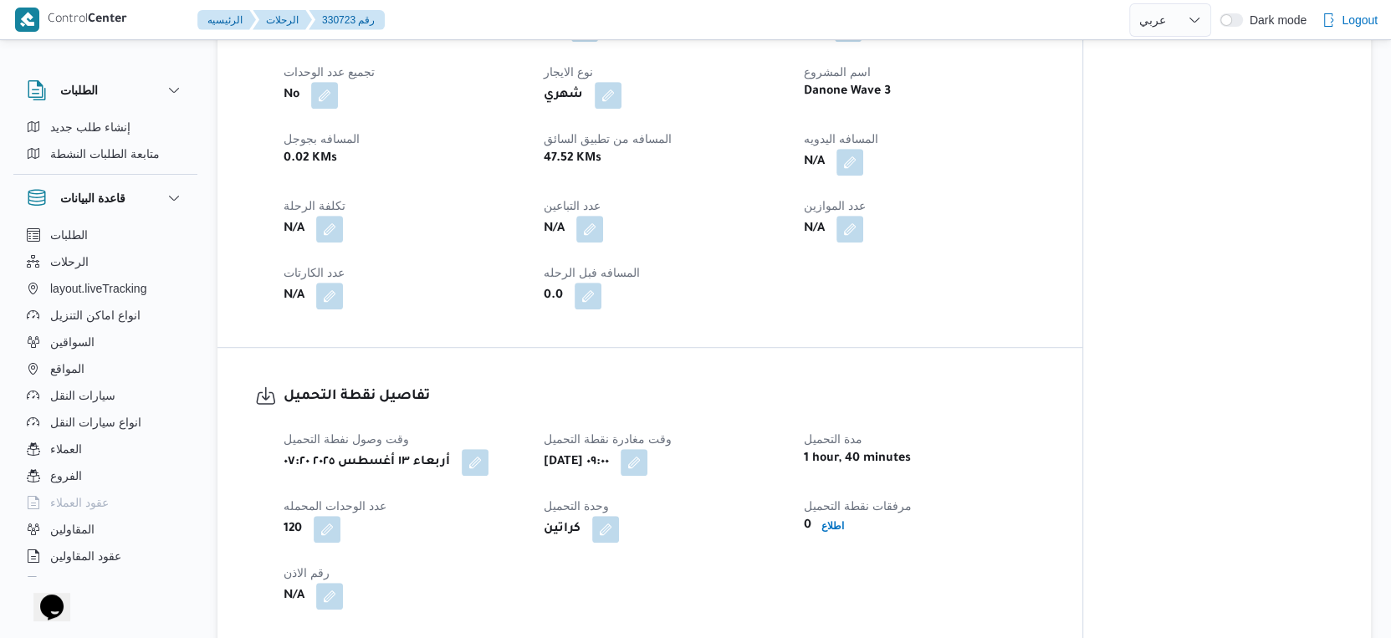
scroll to position [557, 0]
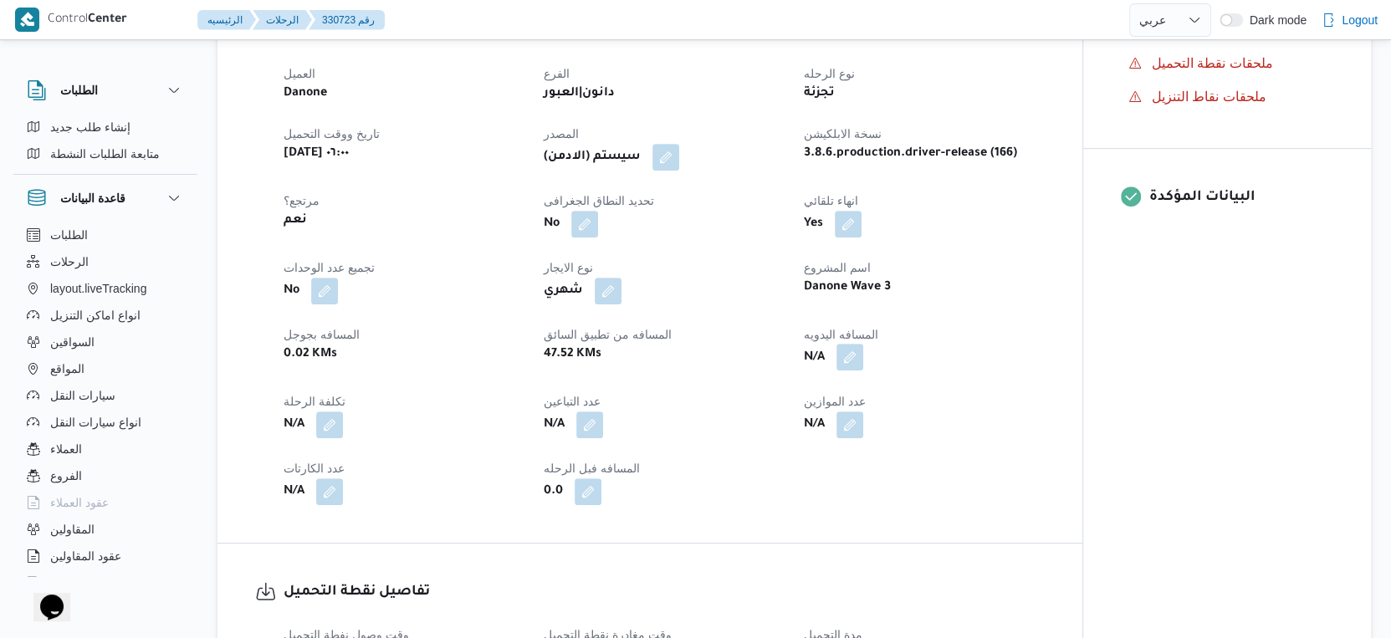
click at [843, 362] on button "button" at bounding box center [849, 357] width 27 height 27
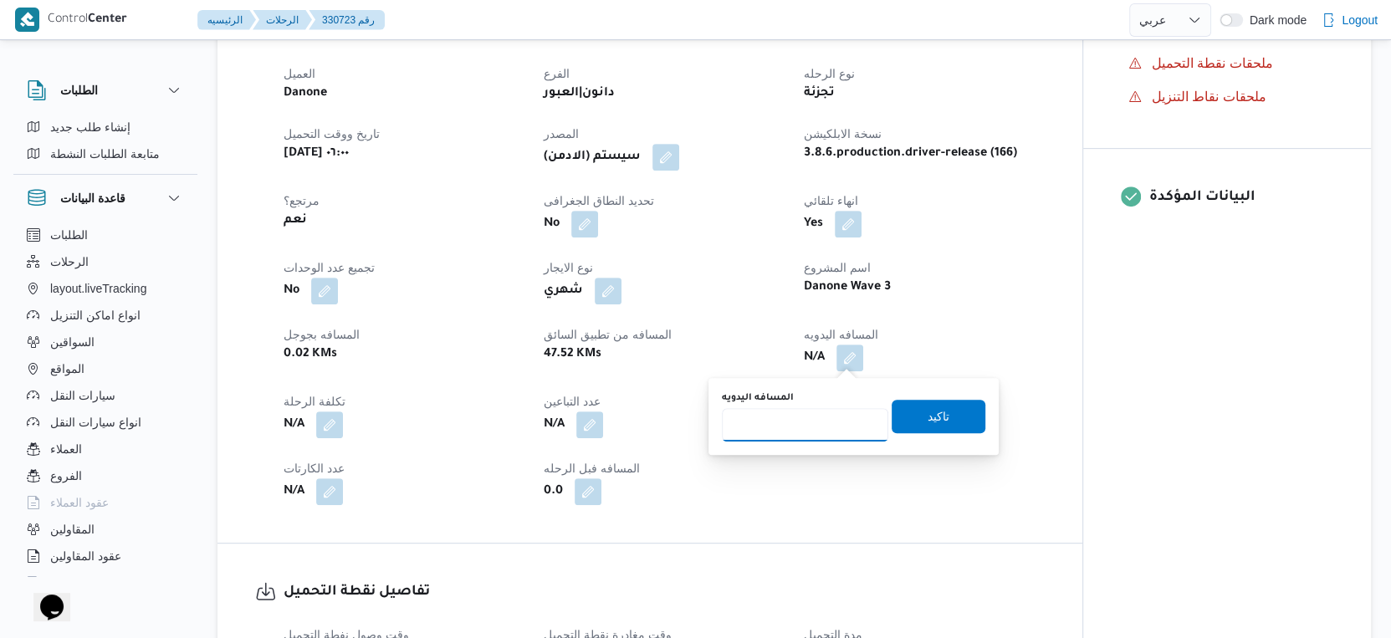
click at [801, 429] on input "المسافه اليدويه" at bounding box center [805, 424] width 166 height 33
type input "55"
click at [941, 415] on span "تاكيد" at bounding box center [938, 415] width 94 height 33
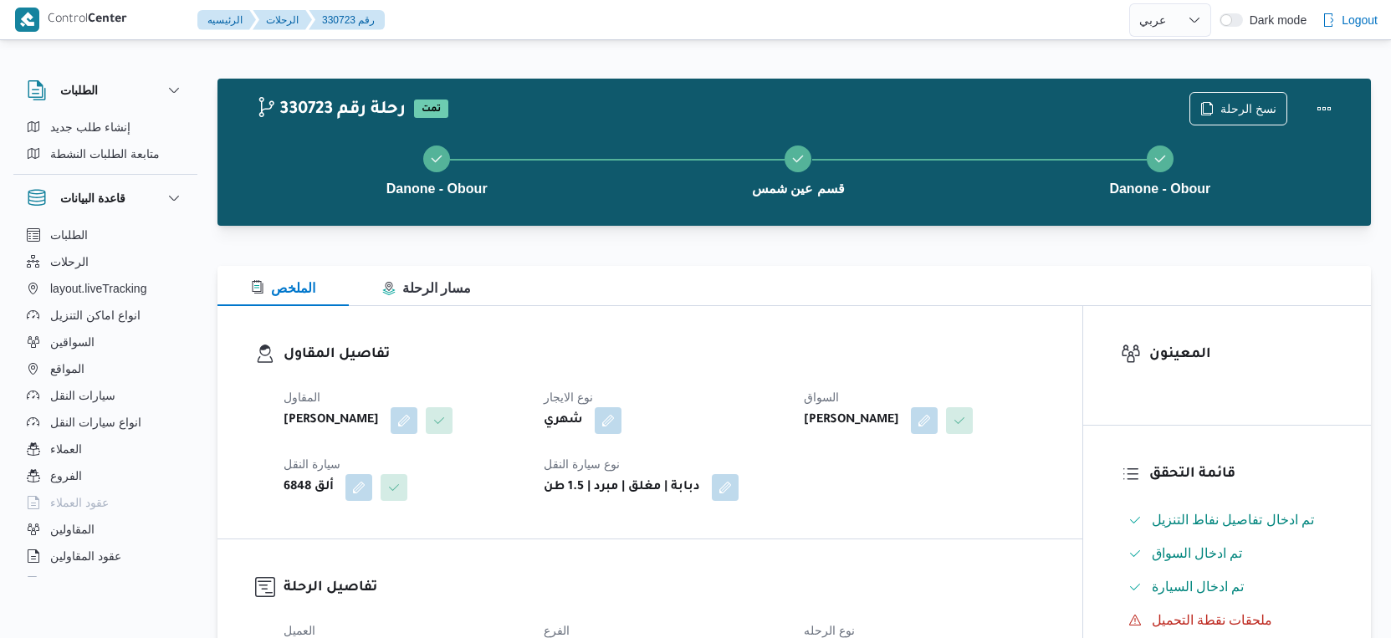
select select "ar"
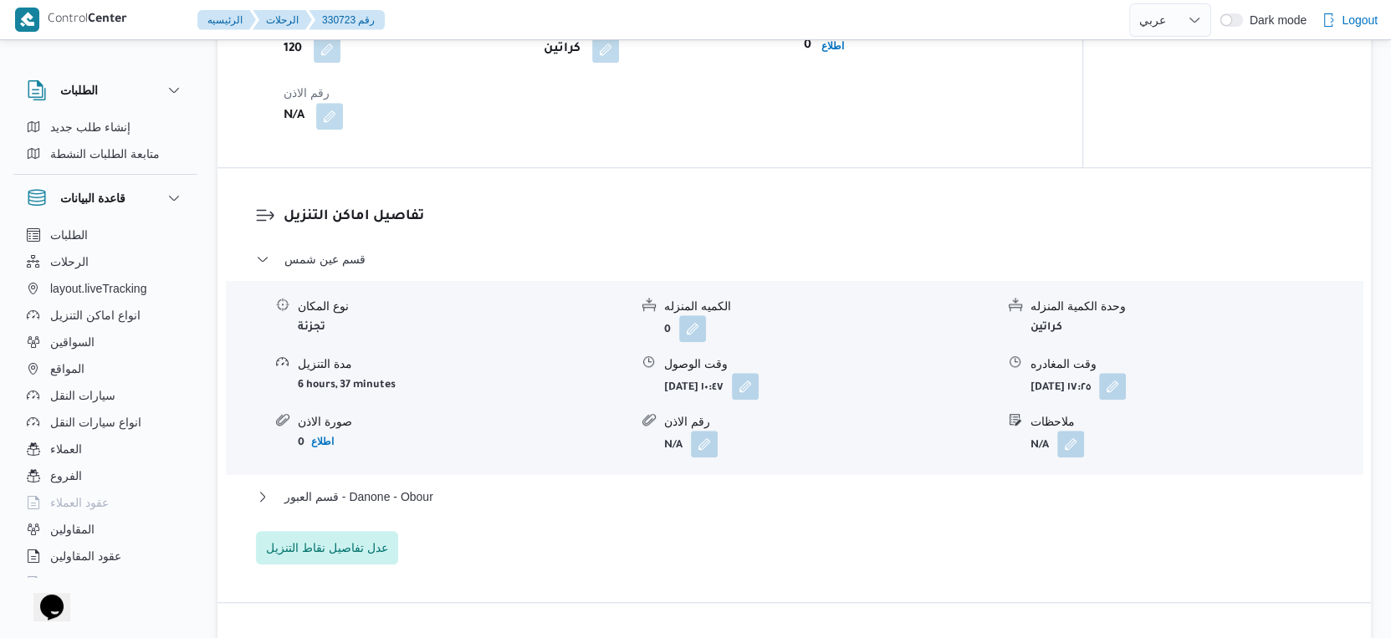
scroll to position [1346, 0]
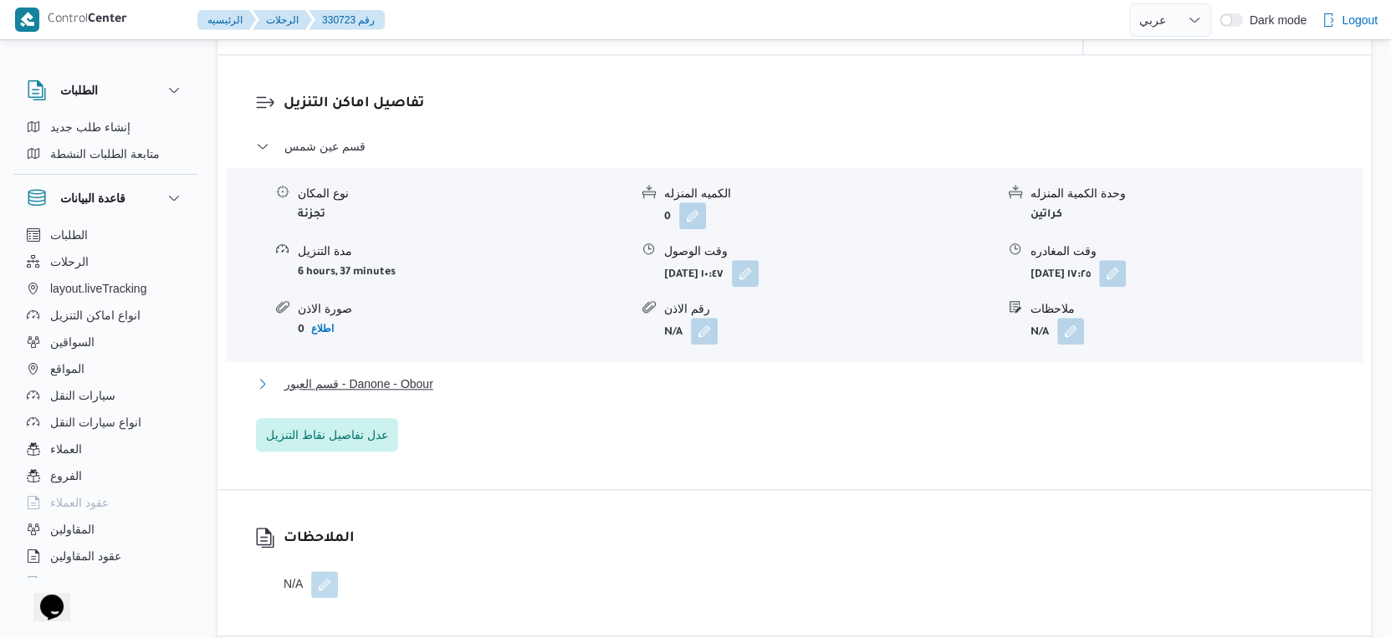
click at [456, 387] on button "قسم العبور - Danone - Obour" at bounding box center [794, 384] width 1077 height 20
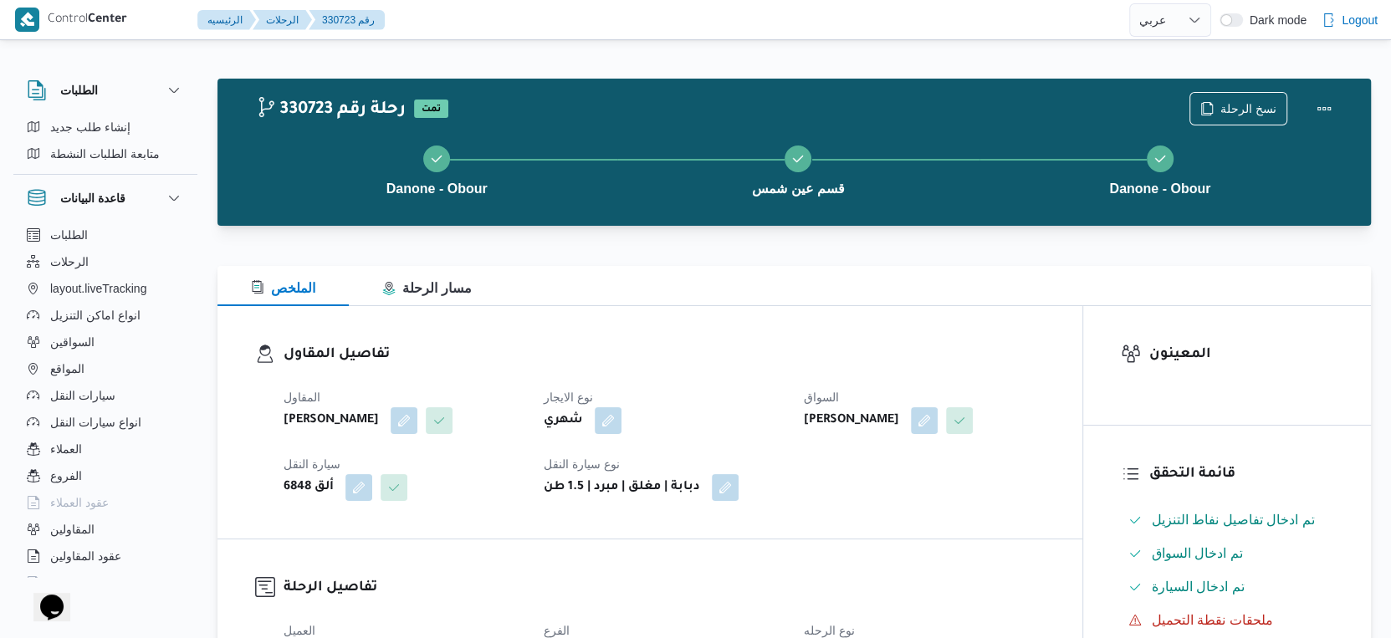
scroll to position [557, 0]
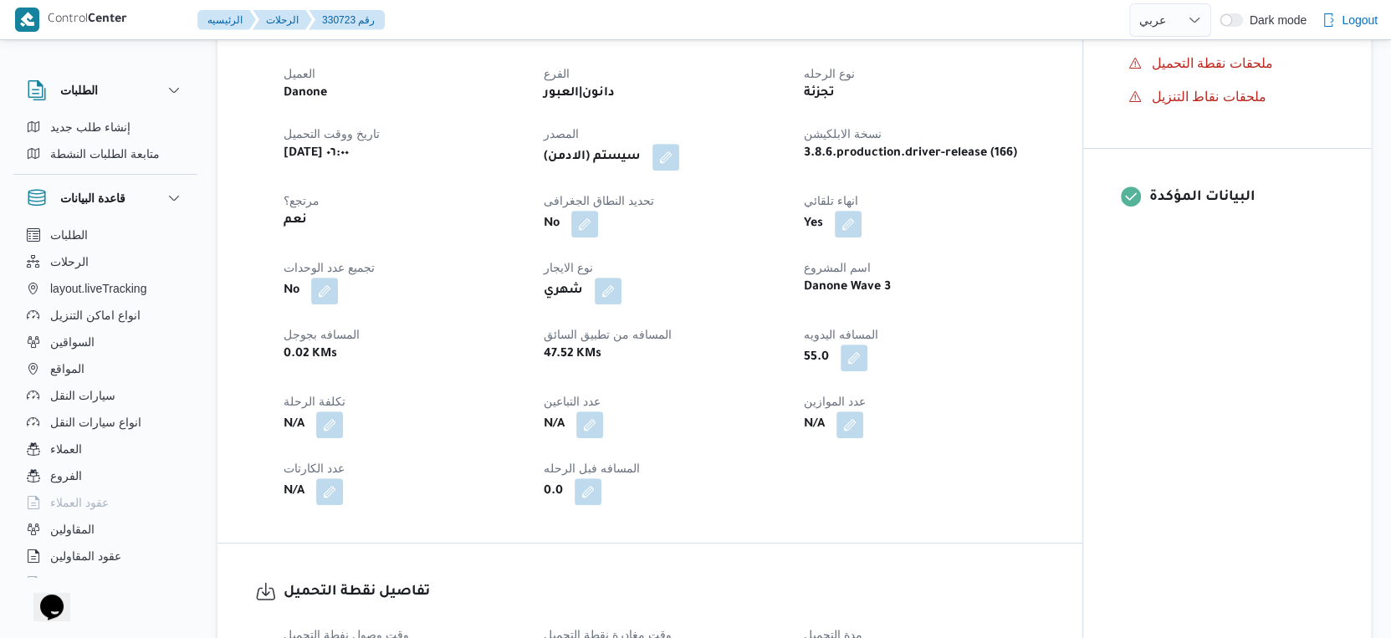
select select "ar"
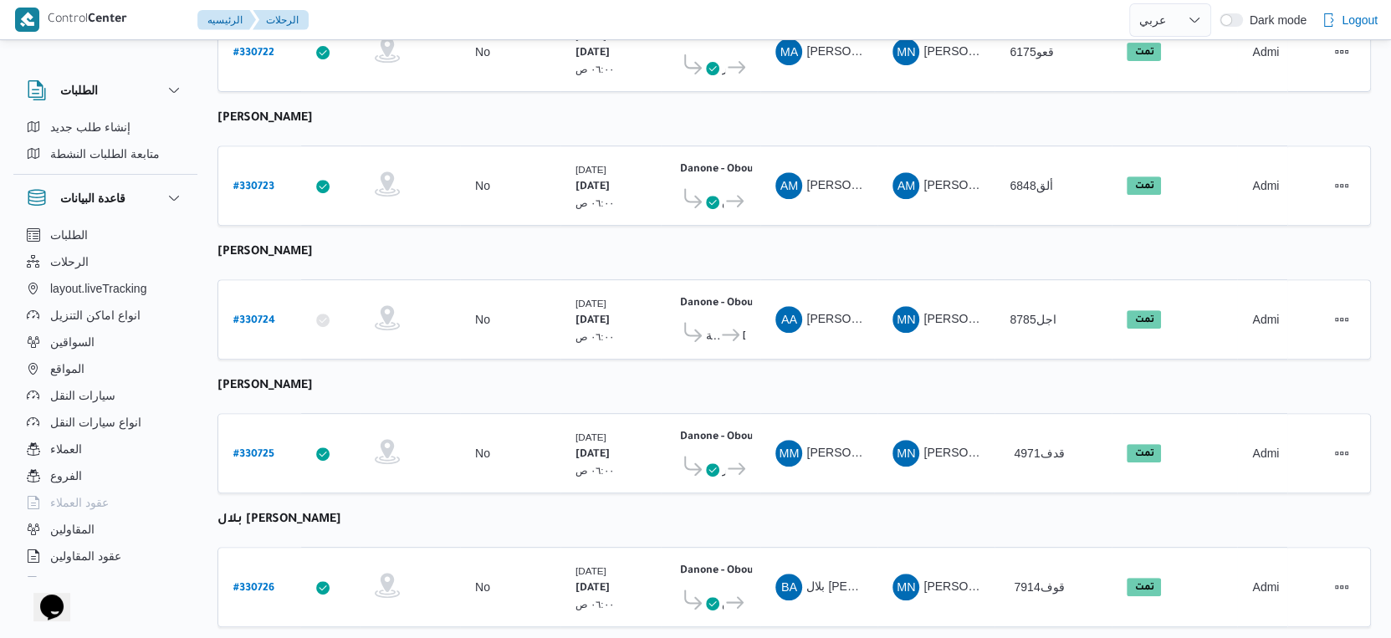
scroll to position [580, 0]
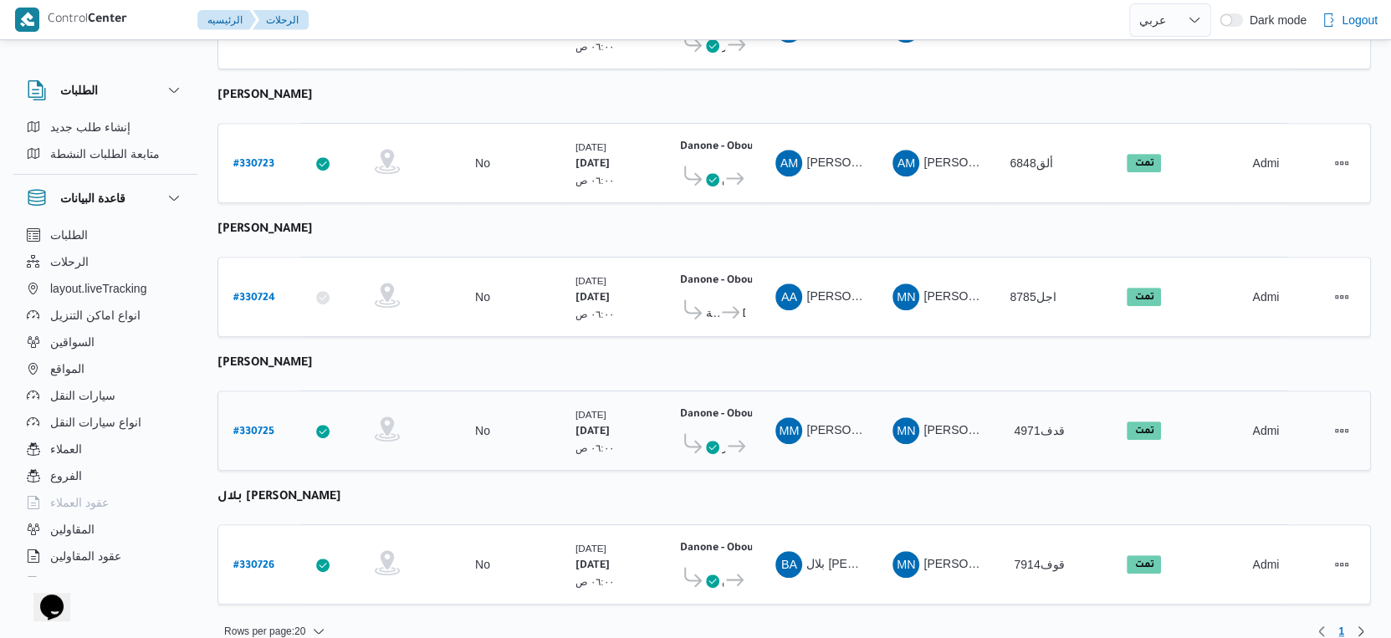
click at [249, 427] on b "# 330725" at bounding box center [253, 433] width 41 height 12
select select "ar"
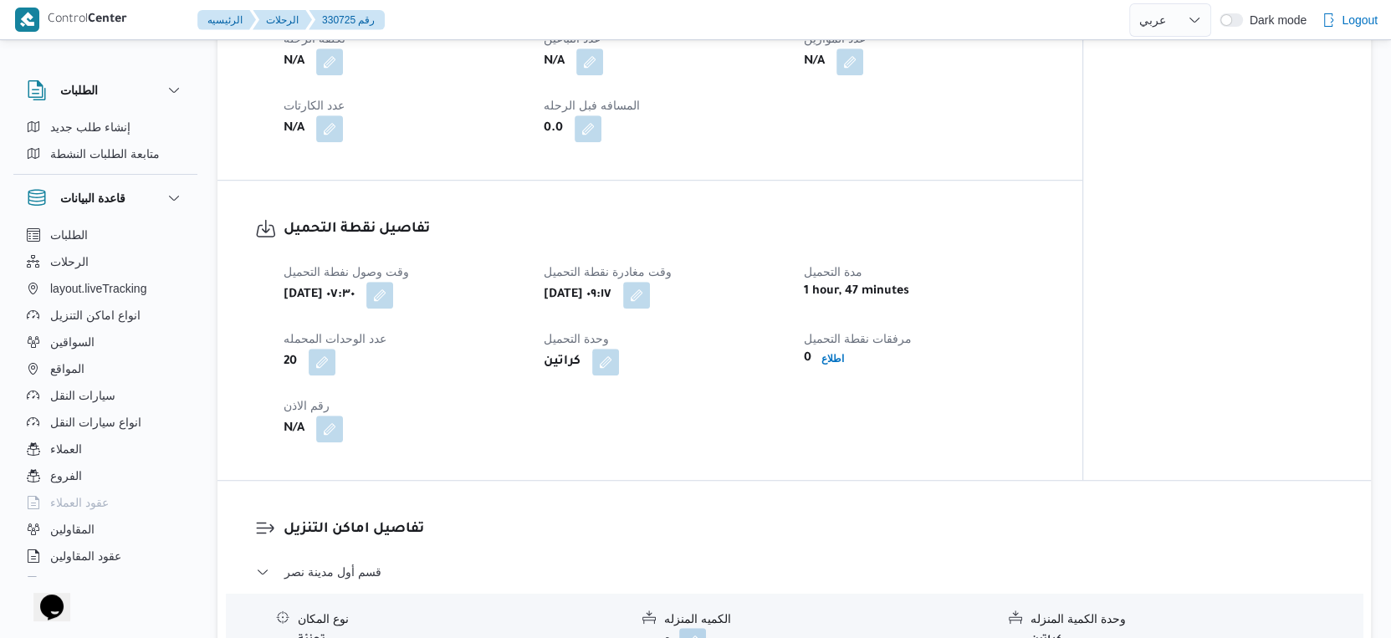
scroll to position [1208, 0]
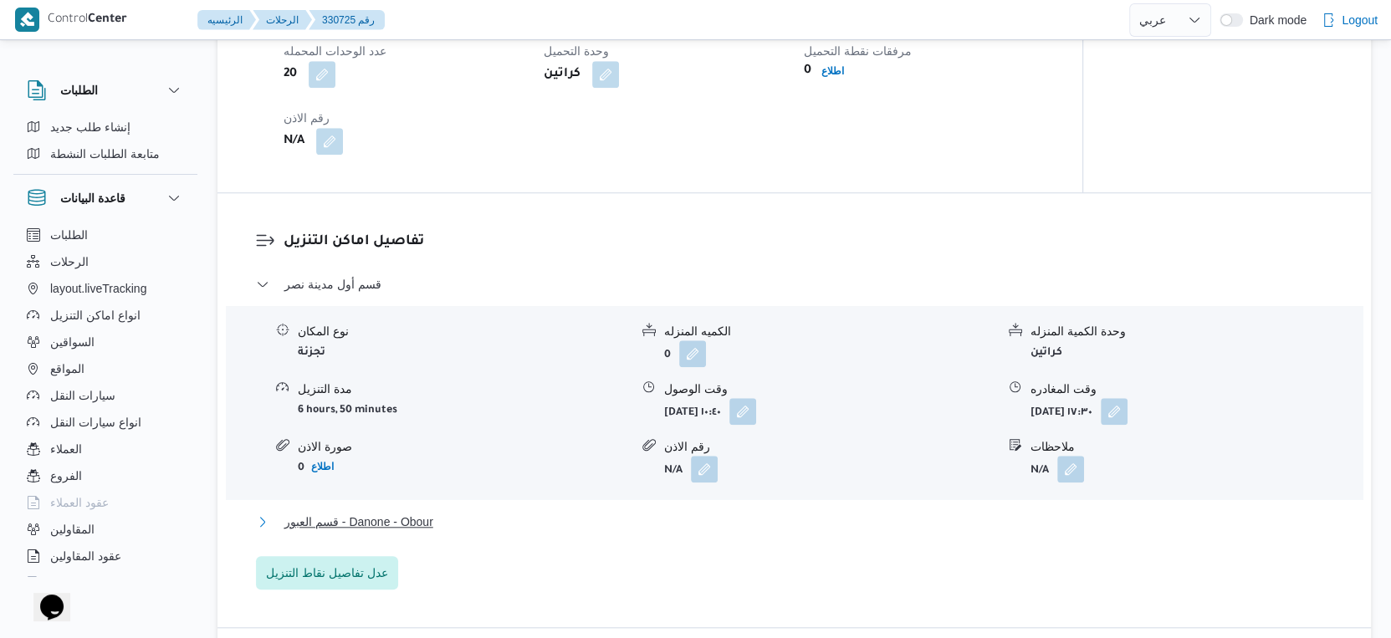
click at [513, 518] on button "قسم العبور - Danone - Obour" at bounding box center [794, 522] width 1077 height 20
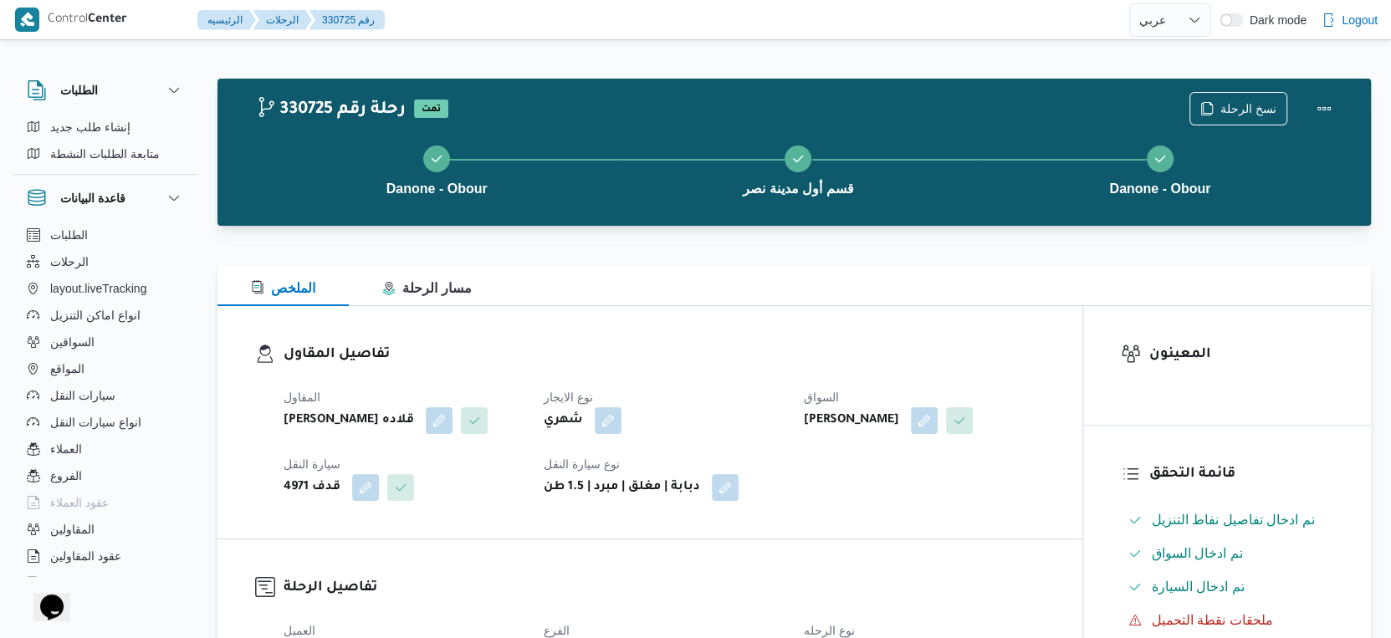
scroll to position [557, 0]
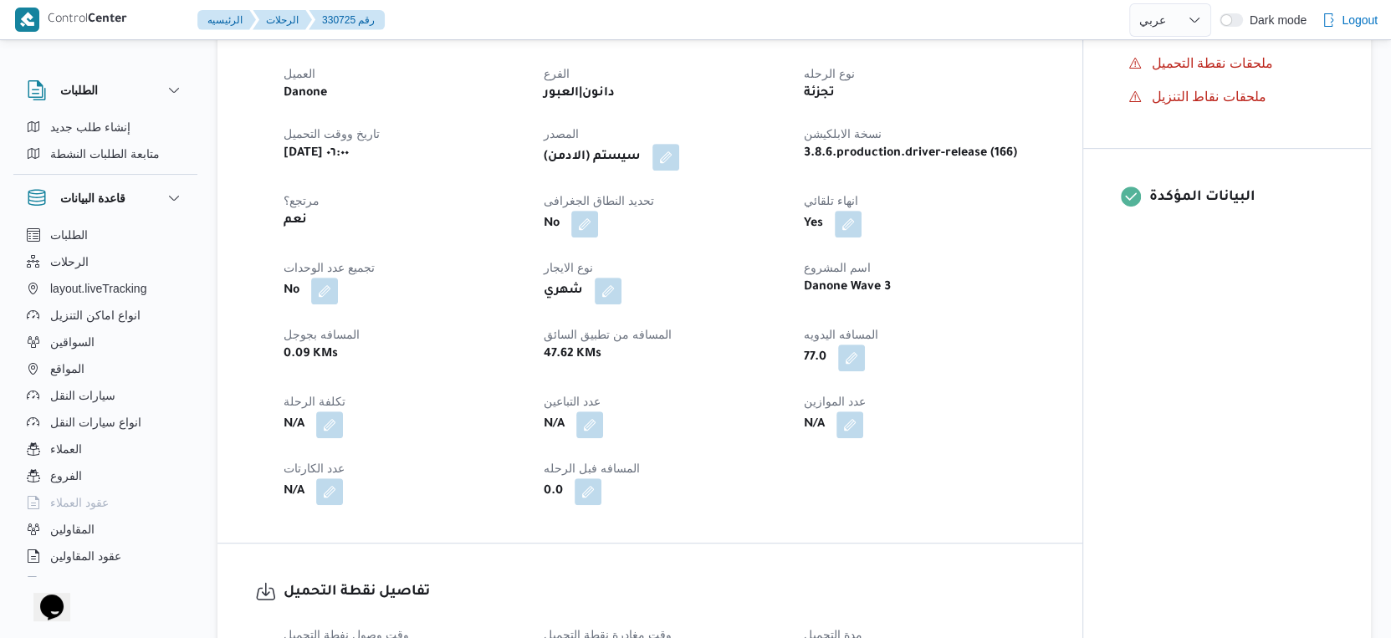
select select "ar"
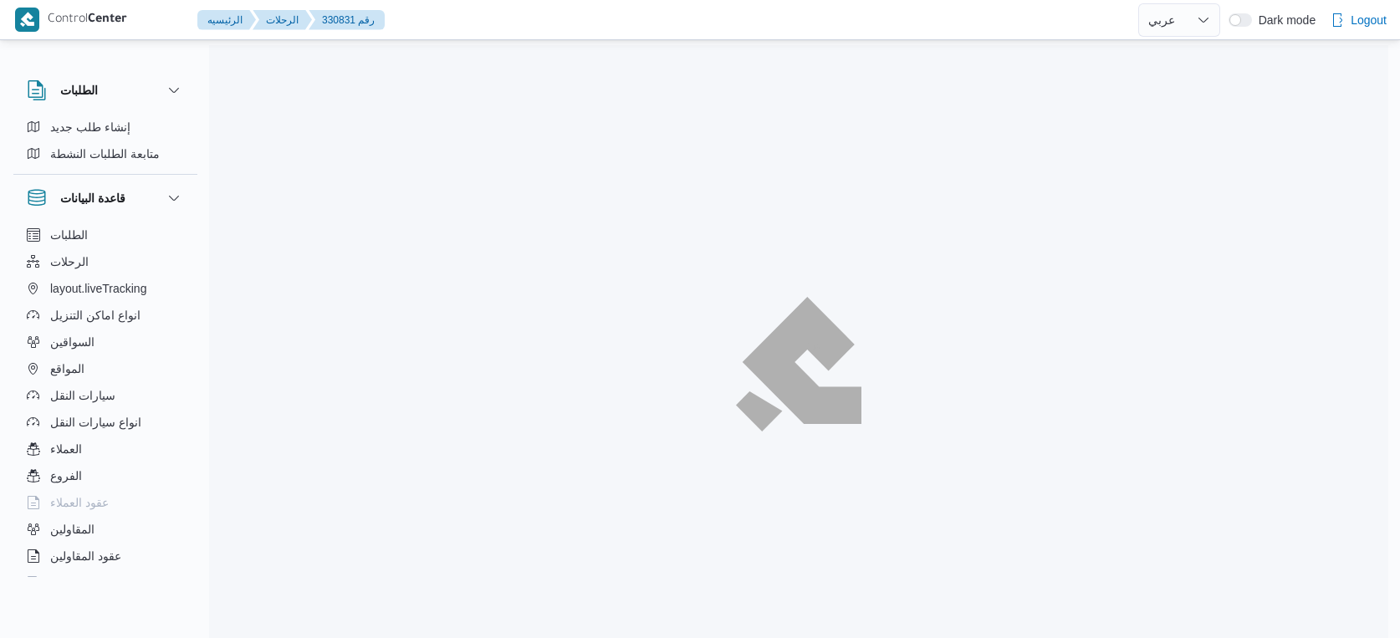
select select "ar"
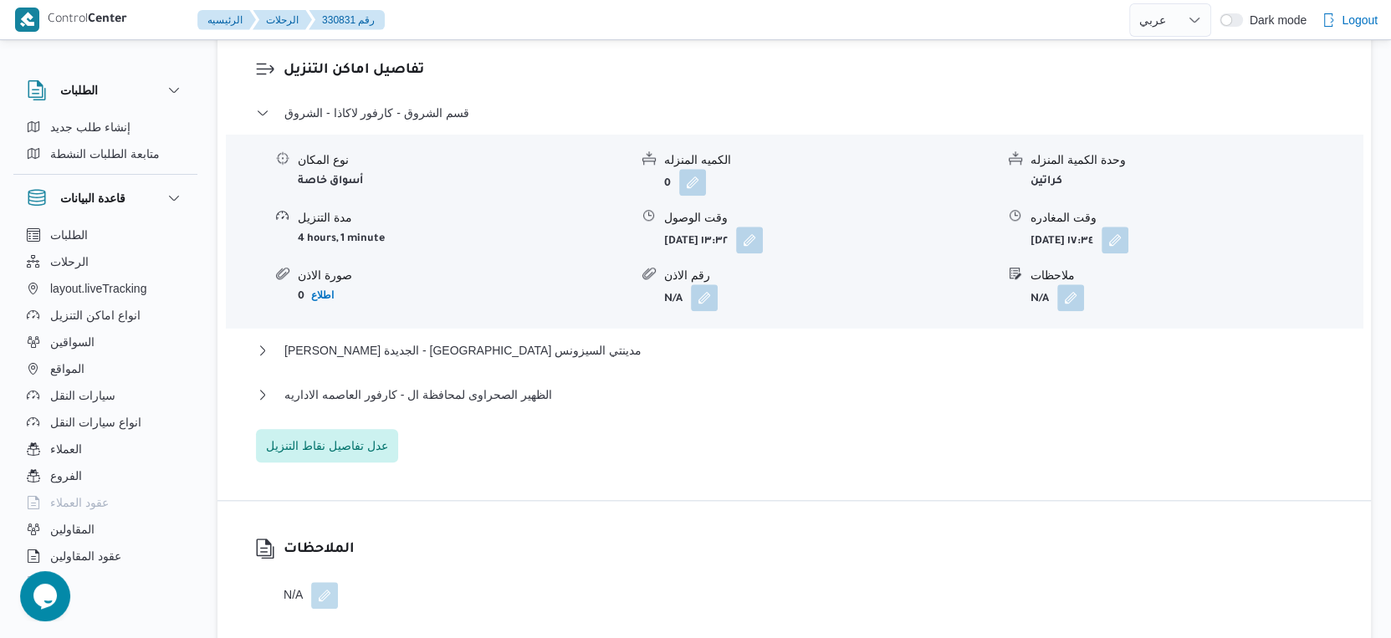
scroll to position [1439, 0]
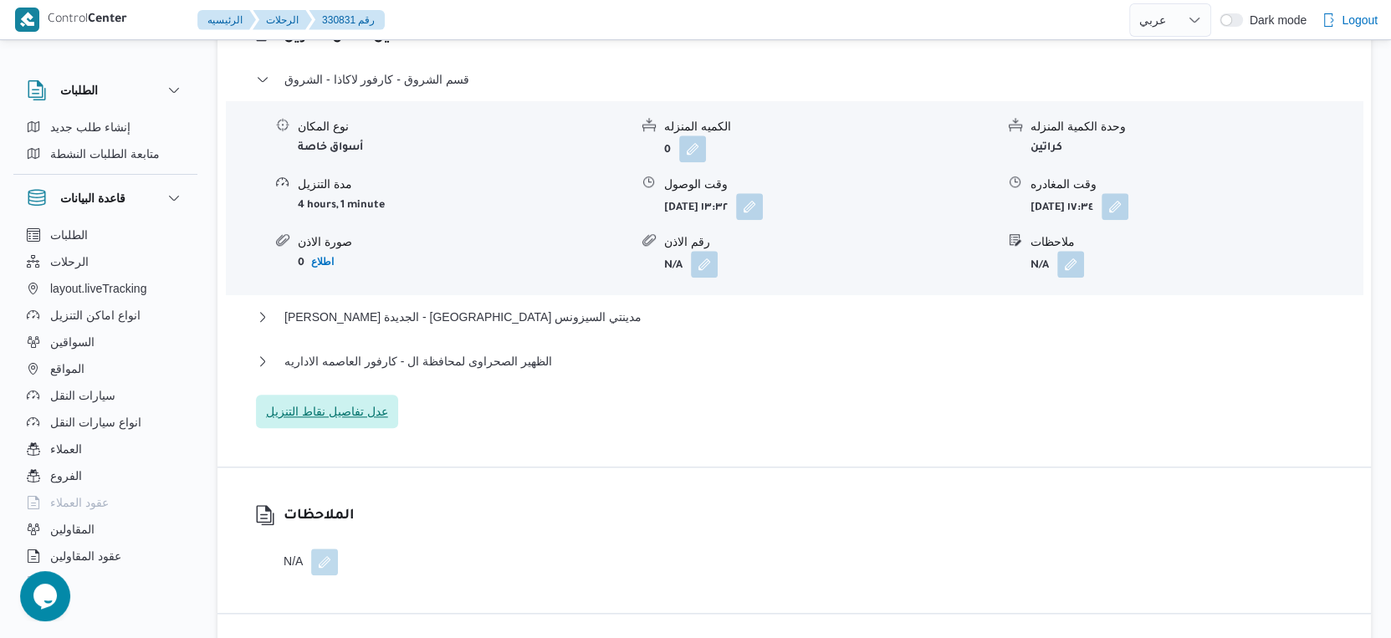
click at [337, 421] on span "عدل تفاصيل نقاط التنزيل" at bounding box center [327, 411] width 122 height 20
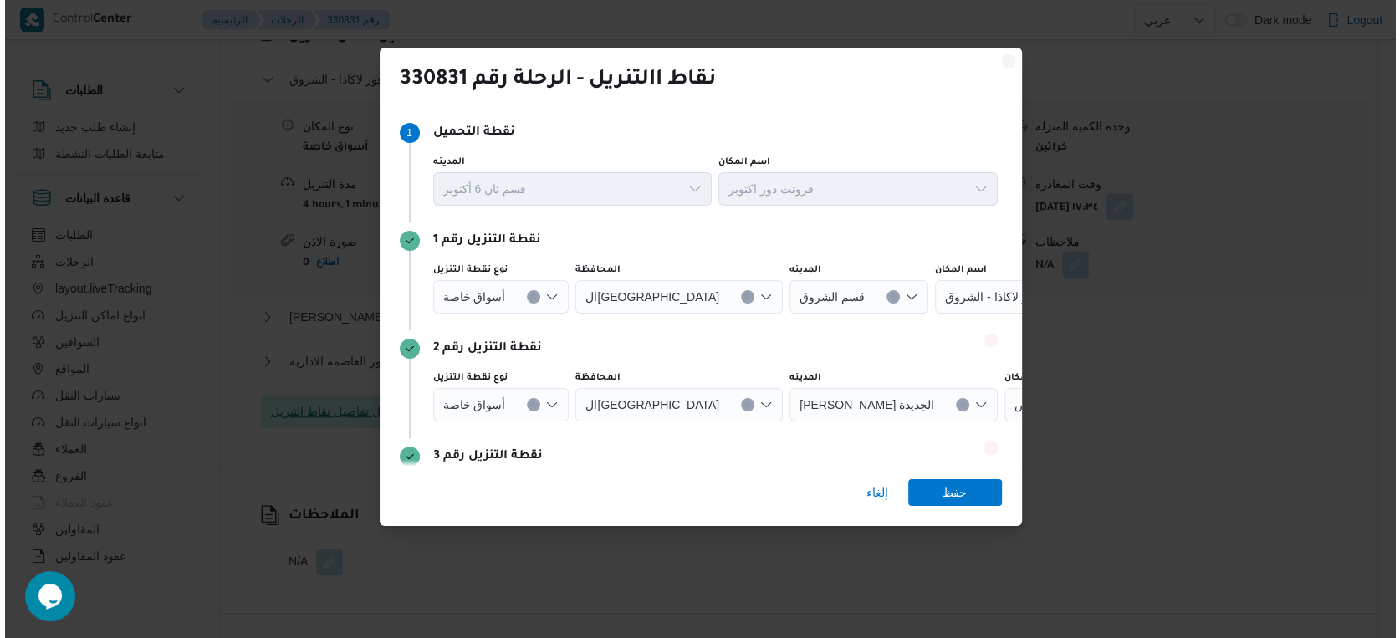
scroll to position [1426, 0]
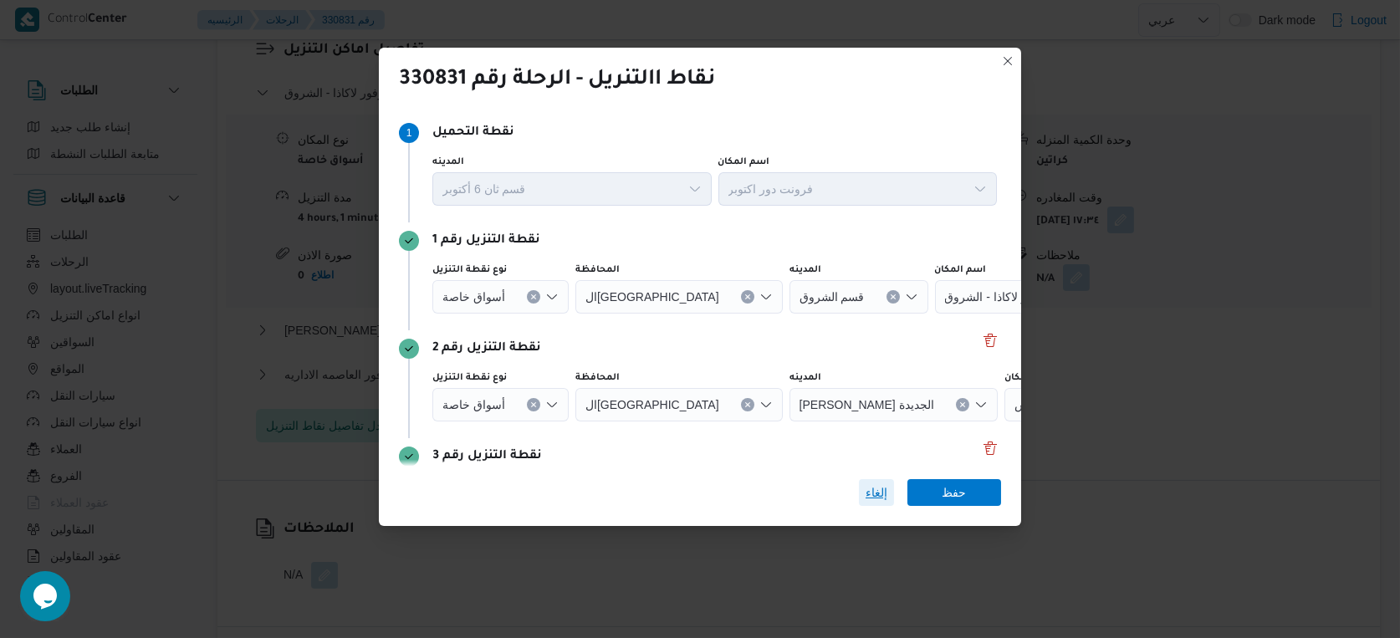
click at [861, 492] on span "إلغاء" at bounding box center [876, 492] width 35 height 27
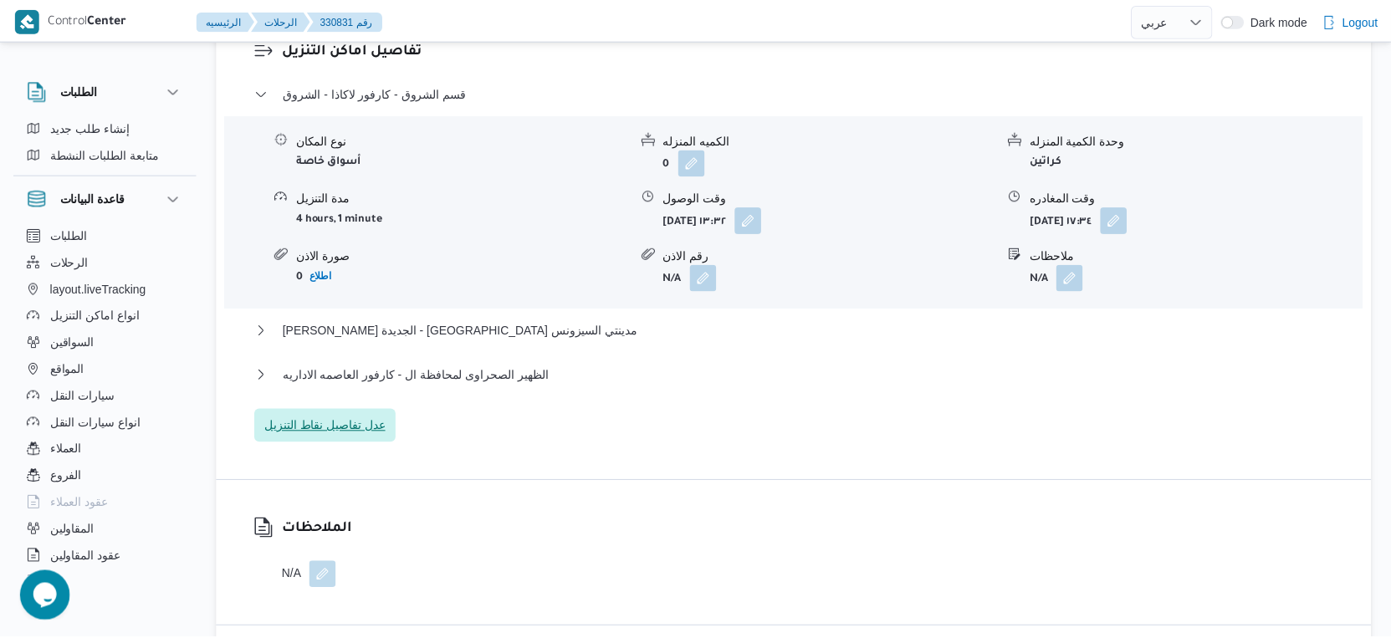
scroll to position [1439, 0]
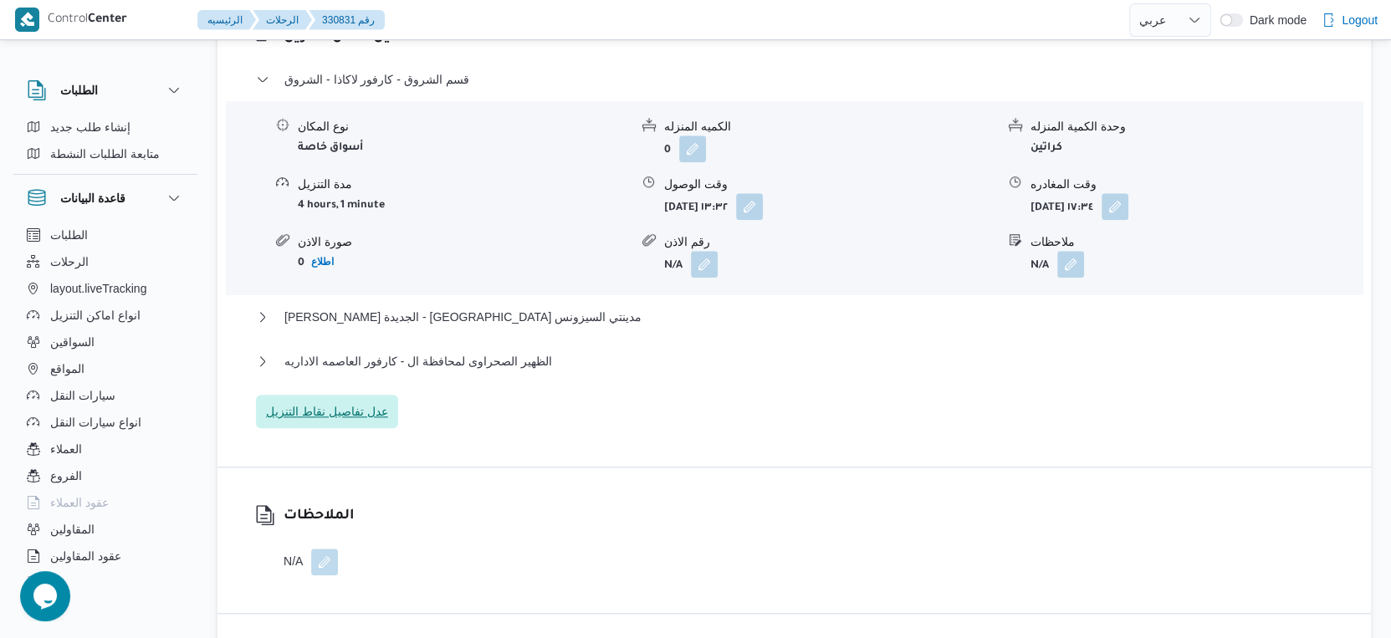
click at [386, 426] on span "عدل تفاصيل نقاط التنزيل" at bounding box center [327, 411] width 142 height 33
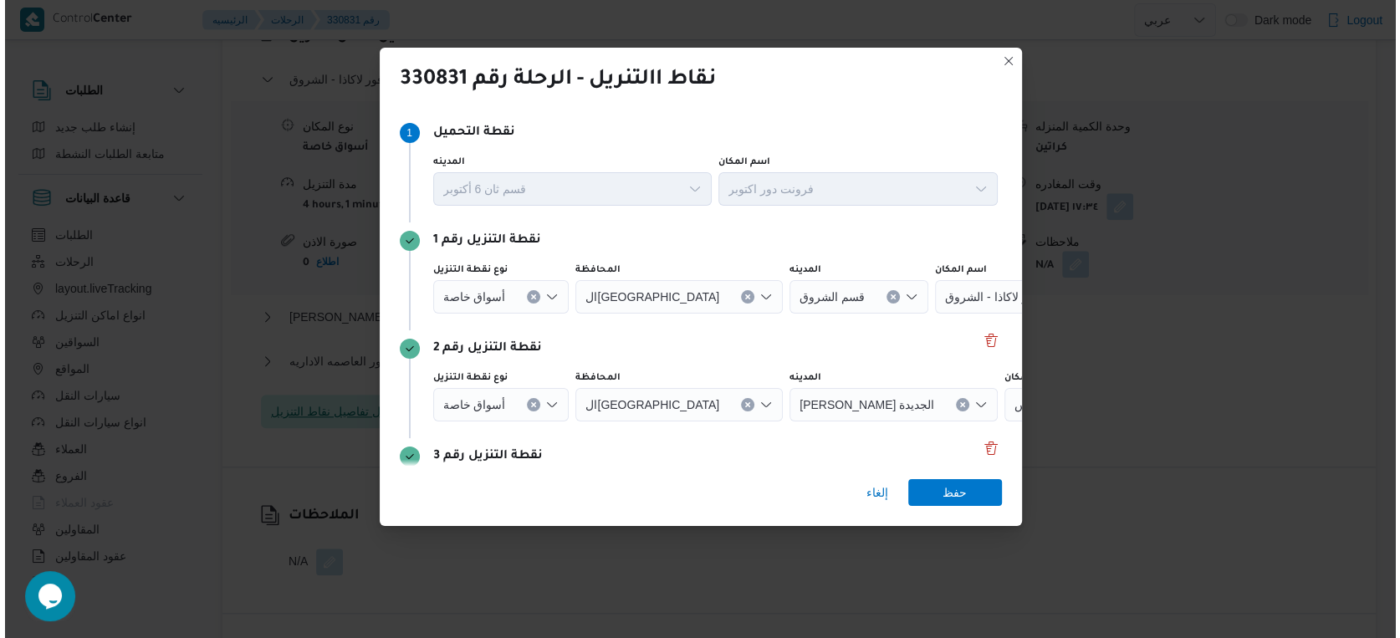
scroll to position [1426, 0]
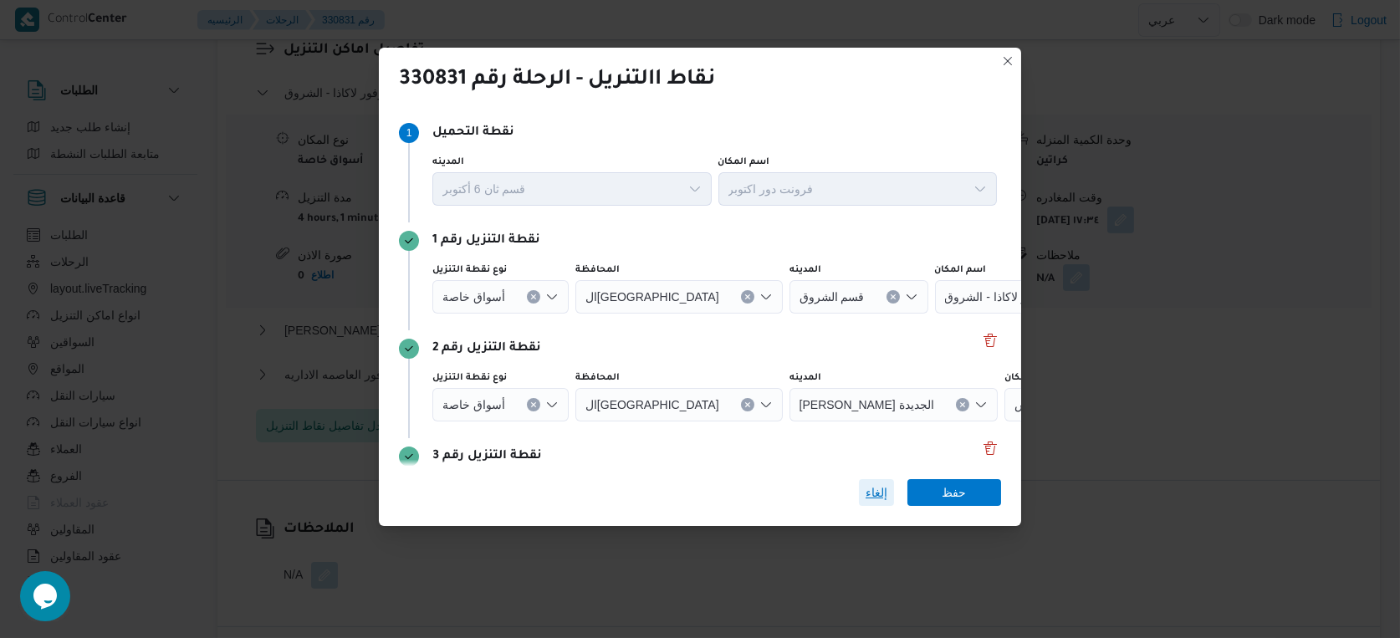
click at [866, 495] on span "إلغاء" at bounding box center [877, 493] width 22 height 20
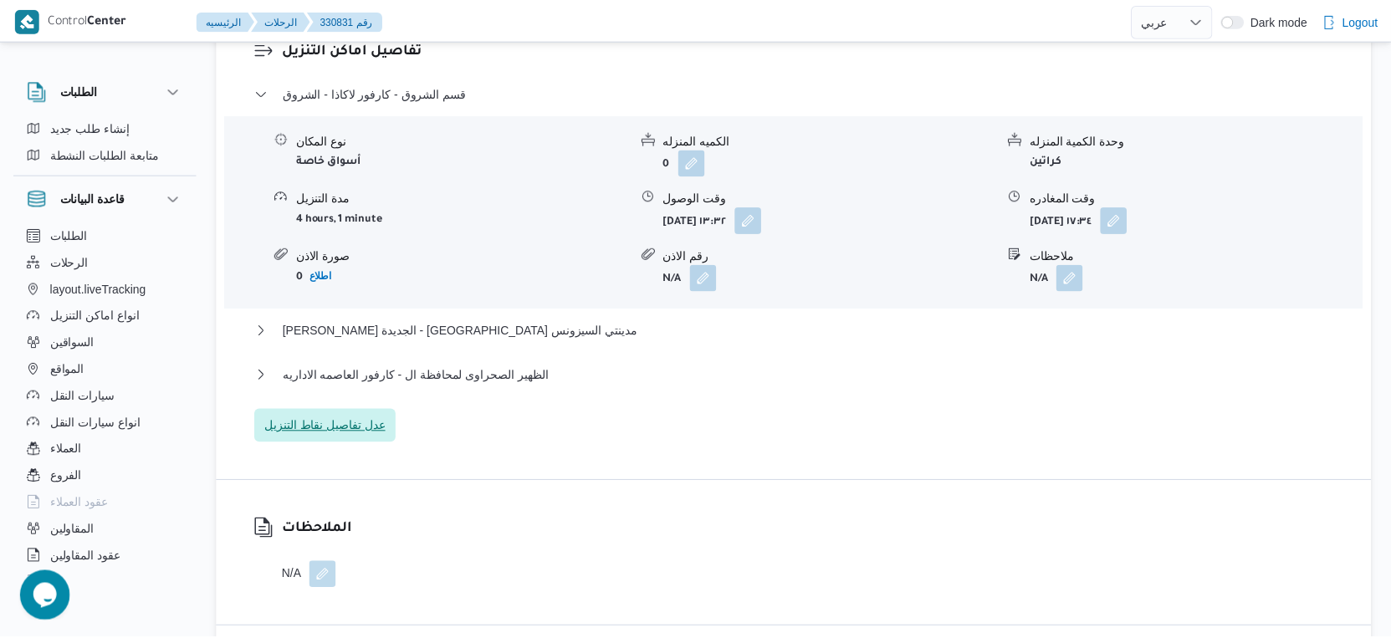
scroll to position [1439, 0]
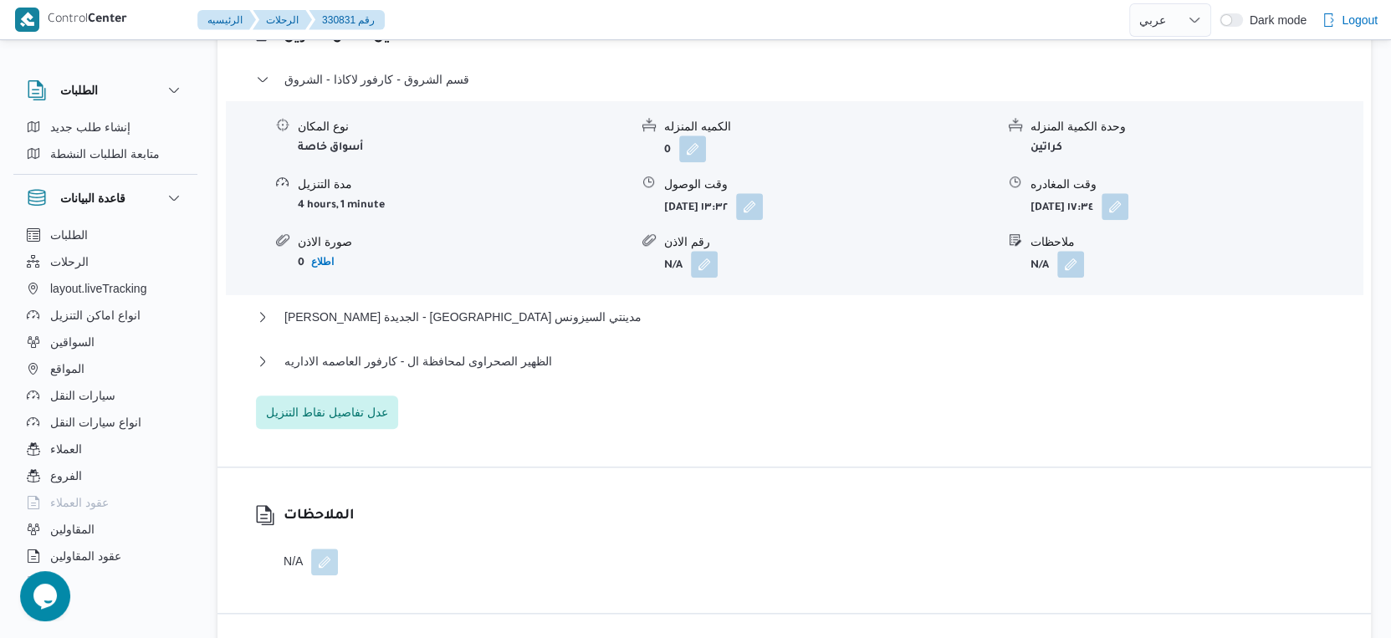
click at [748, 447] on div "تفاصيل اماكن التنزيل قسم الشروق - كارفور لاكاذا - الشروق نوع المكان أسواق خاصة …" at bounding box center [793, 227] width 1153 height 478
click at [470, 326] on span "ثانى القاهرة الجديدة - كارفور مدينتي السيزونس" at bounding box center [462, 317] width 357 height 20
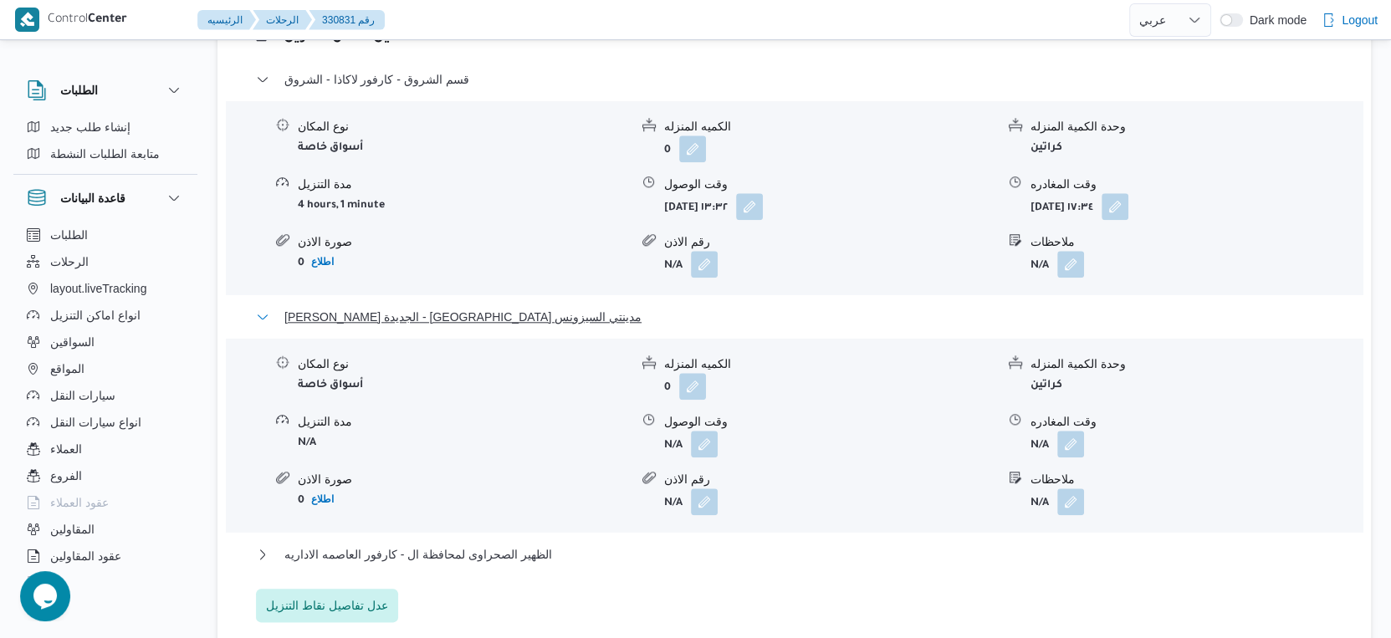
click at [470, 326] on span "ثانى القاهرة الجديدة - كارفور مدينتي السيزونس" at bounding box center [462, 317] width 357 height 20
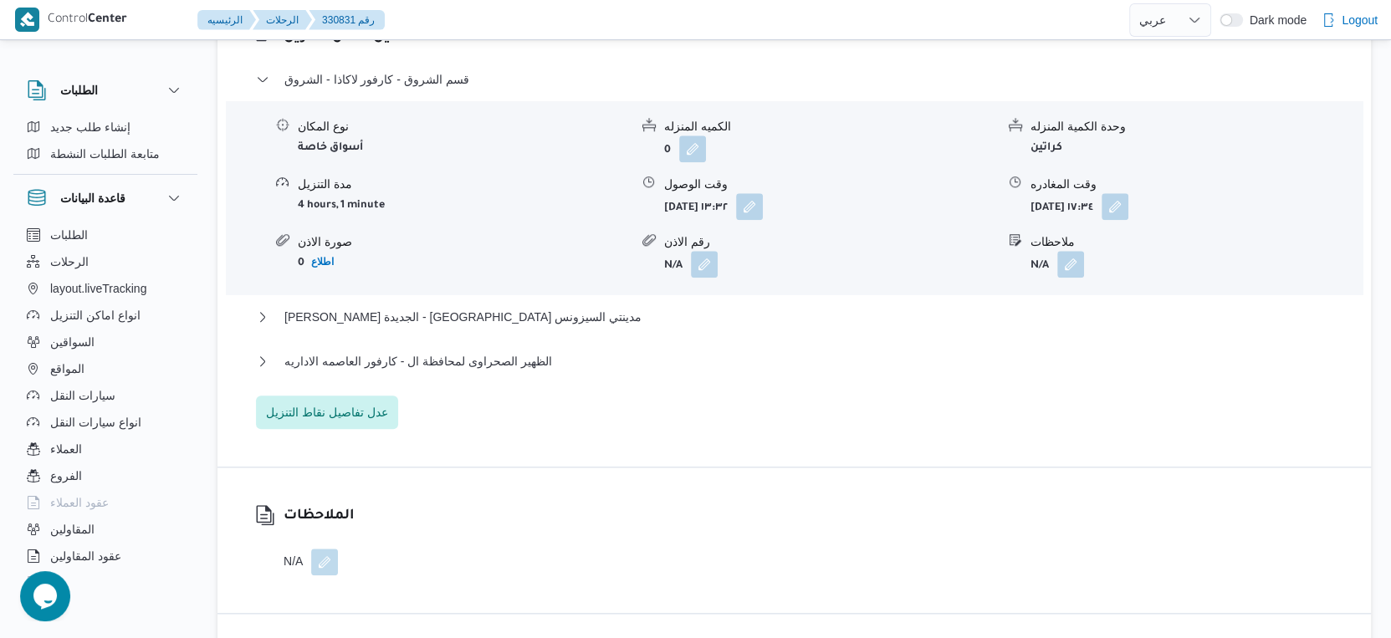
click at [704, 423] on div "قسم الشروق - كارفور لاكاذا - الشروق نوع المكان أسواق خاصة الكميه المنزله 0 وحدة…" at bounding box center [794, 249] width 1077 height 360
click at [345, 421] on span "عدل تفاصيل نقاط التنزيل" at bounding box center [327, 411] width 122 height 20
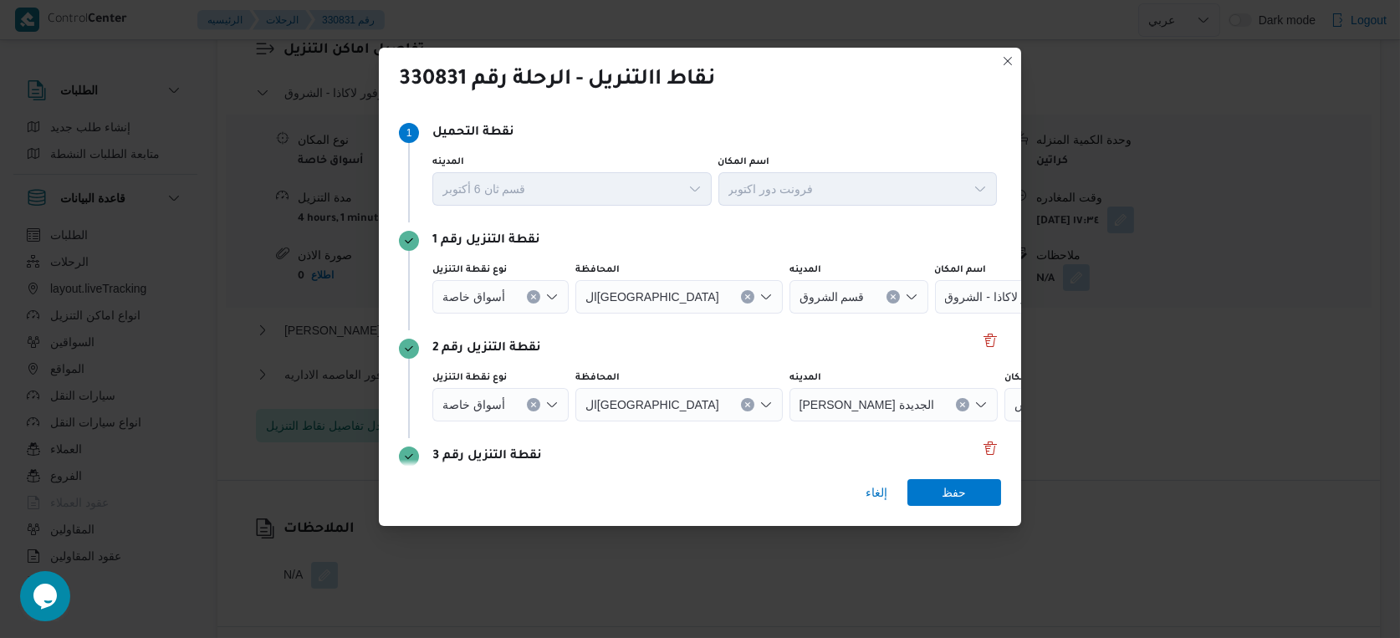
click at [539, 299] on div "أسواق خاصة" at bounding box center [500, 296] width 136 height 33
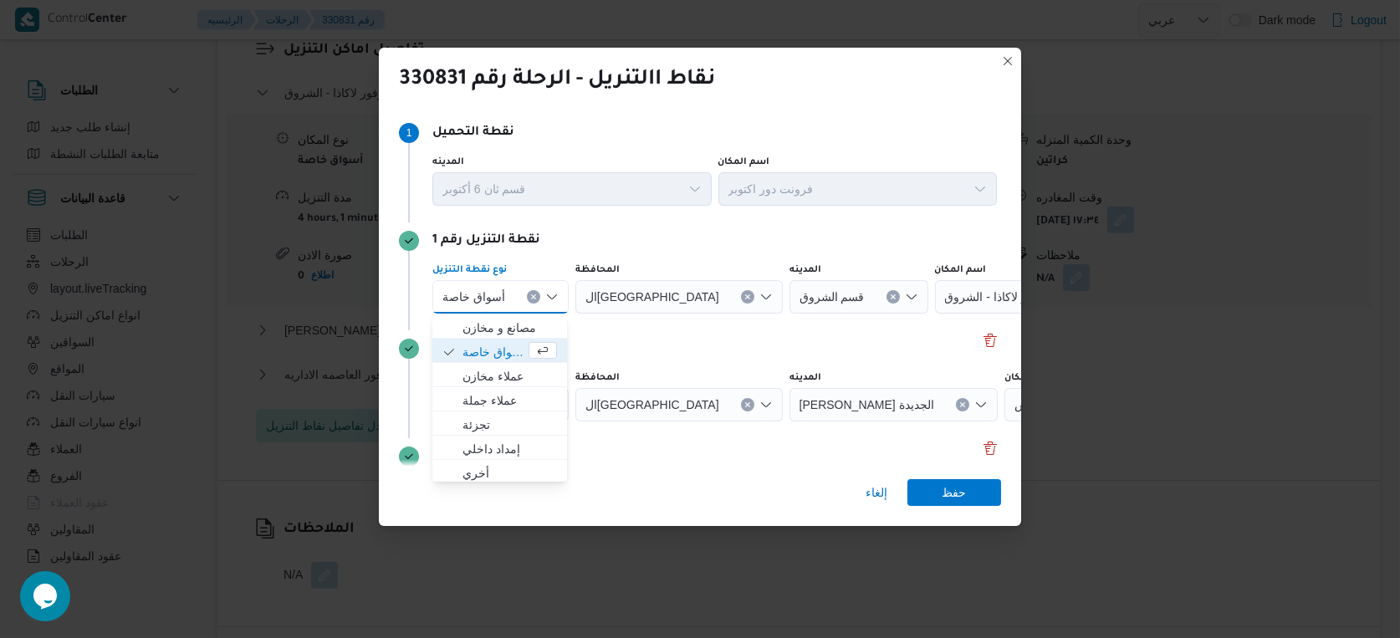
click at [530, 298] on icon "Clear input" at bounding box center [533, 297] width 7 height 7
click at [930, 299] on div "Search" at bounding box center [933, 296] width 209 height 33
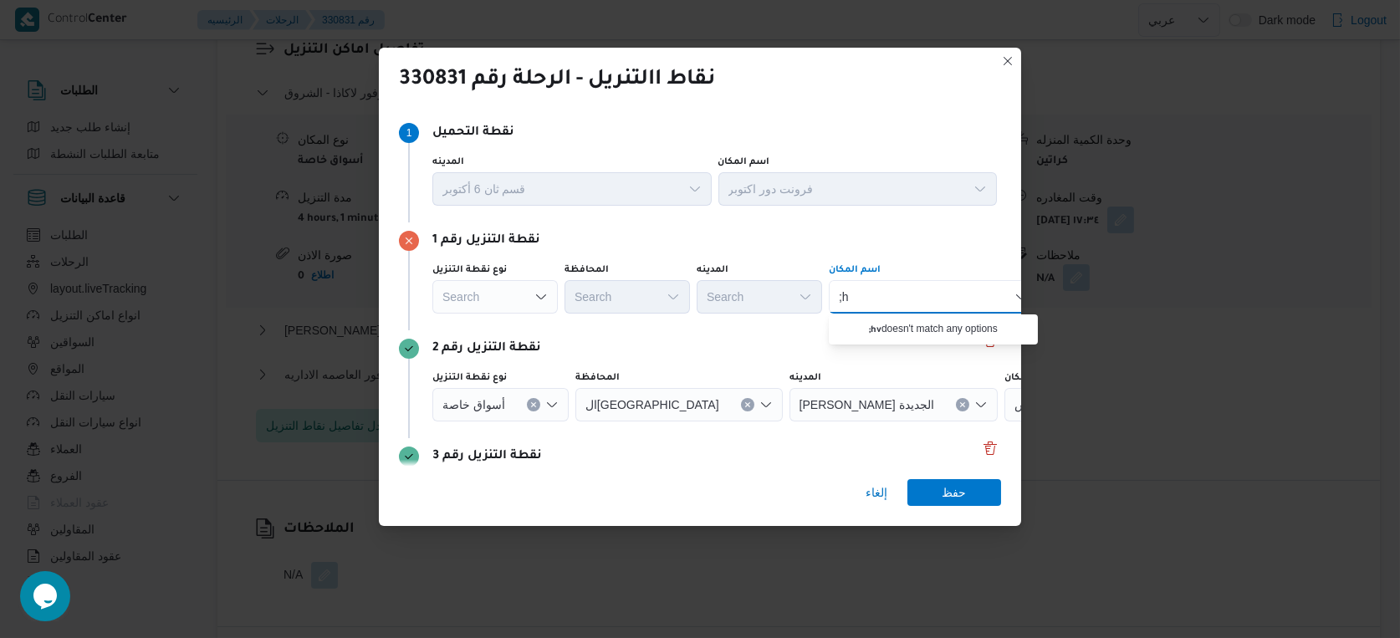
type input ";"
type input "كارفور العا"
click at [928, 293] on div "كارفور العا كارفور العا Combo box. Selected. كارفور العا. Selected. Combo box i…" at bounding box center [933, 296] width 209 height 33
click at [933, 345] on span "كارفور العا صمه الاداريه | كارفور ماركت Carrefour market | null" at bounding box center [943, 352] width 169 height 20
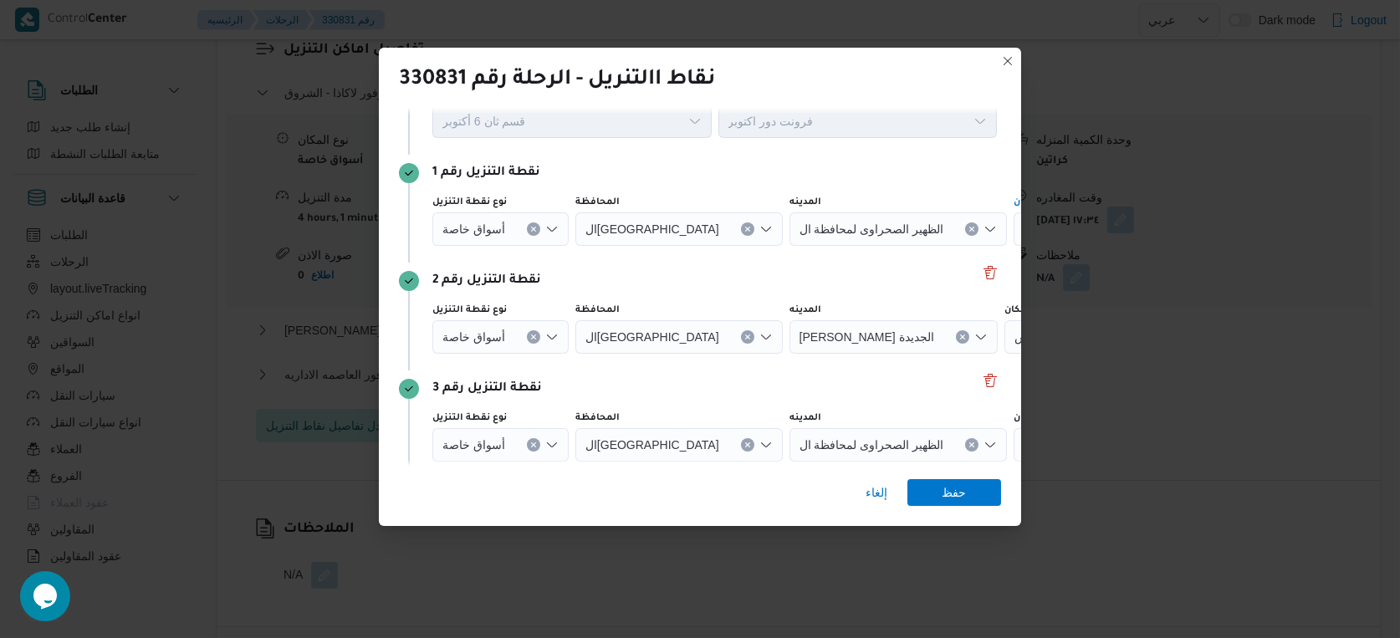
scroll to position [130, 0]
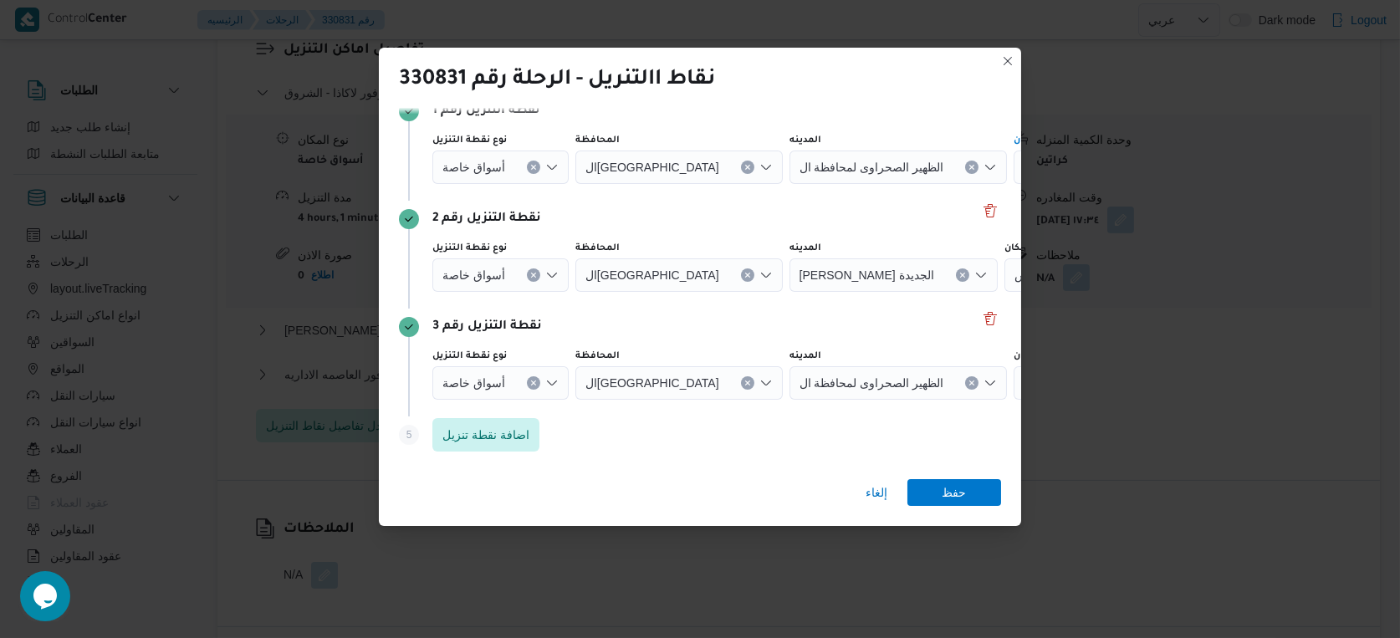
click at [530, 171] on icon "Clear input" at bounding box center [533, 167] width 7 height 7
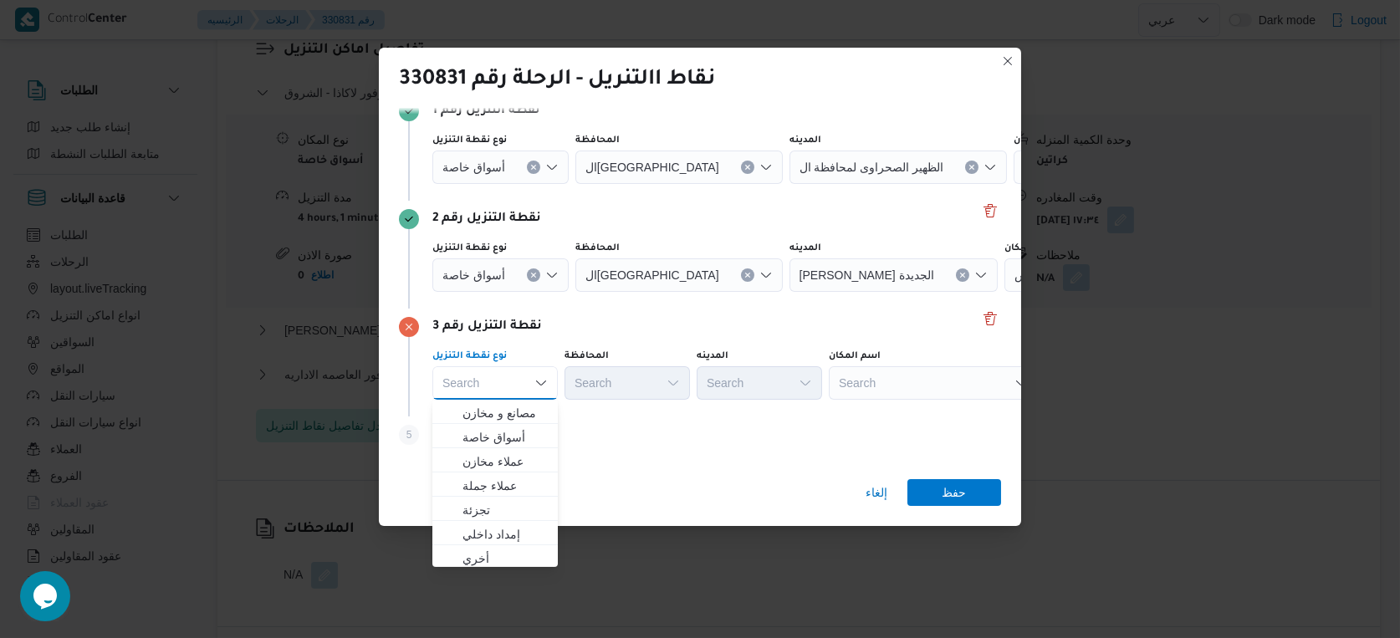
click at [1014, 184] on div "Search" at bounding box center [1118, 167] width 209 height 33
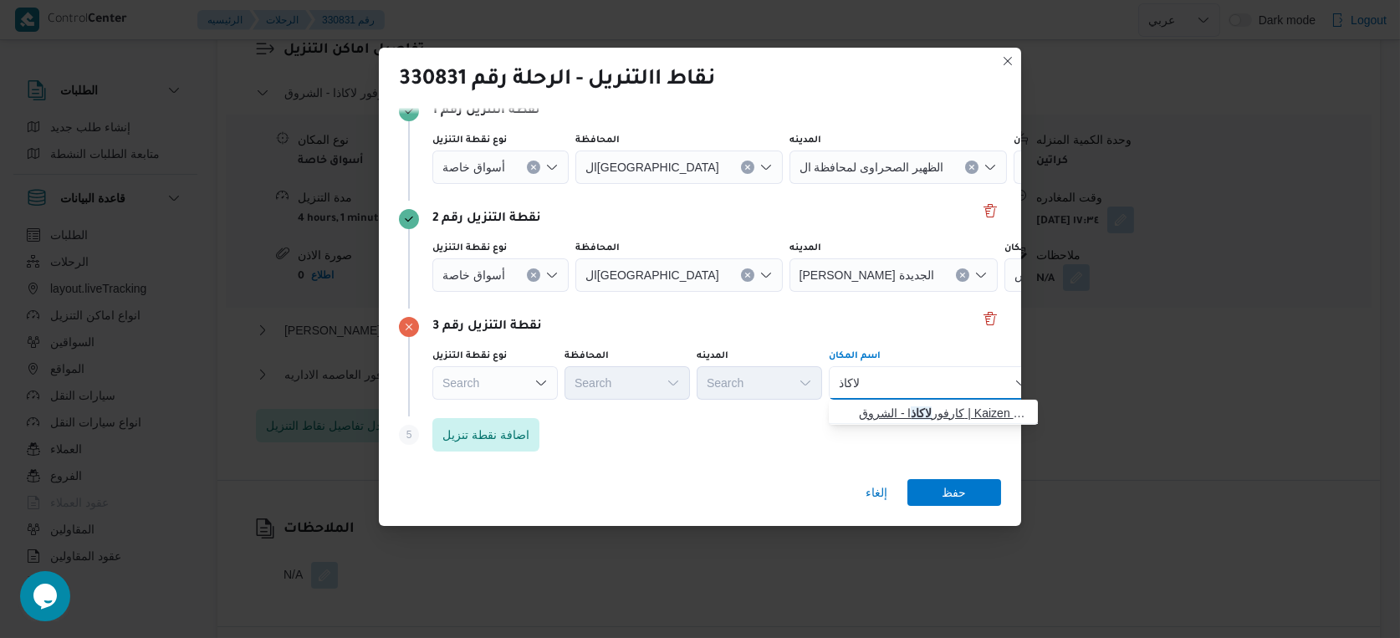
type input "لاكاذ"
click at [949, 411] on span "كارفور لاكاذ ا - الشروق | Kaizen Hyper Market - كايزن هايبر ماركت | null" at bounding box center [943, 413] width 169 height 20
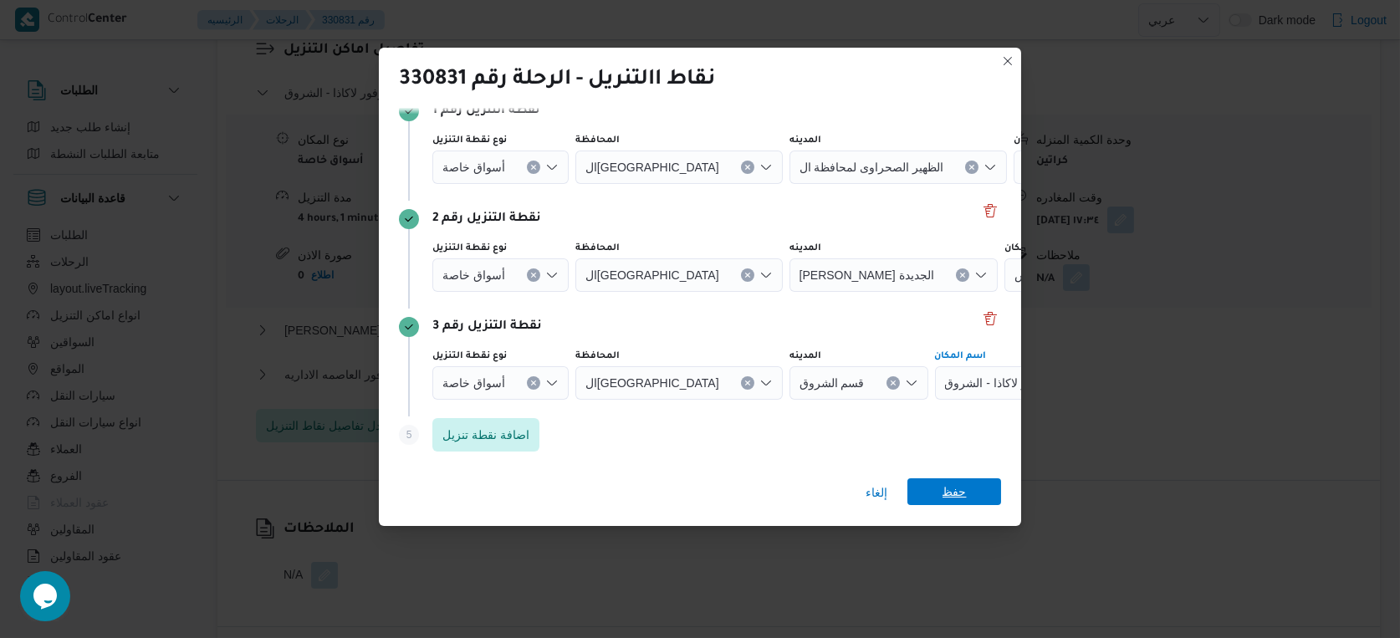
click at [958, 487] on span "حفظ" at bounding box center [954, 491] width 24 height 27
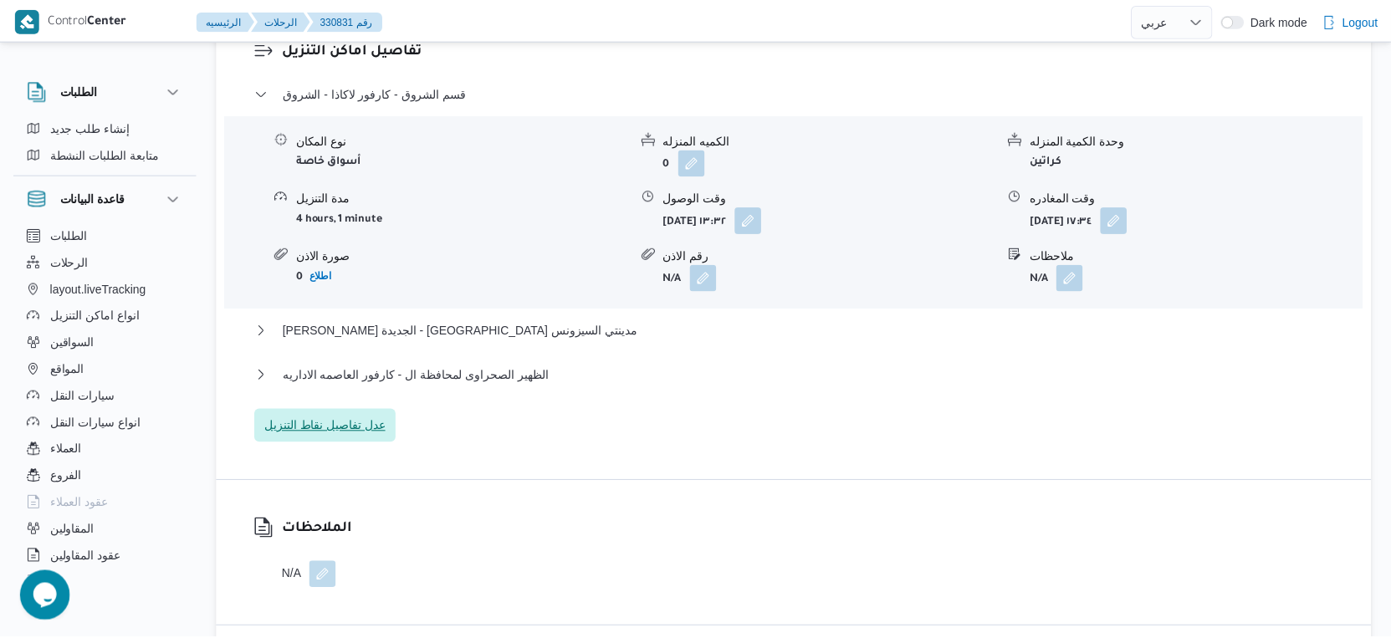
scroll to position [1439, 0]
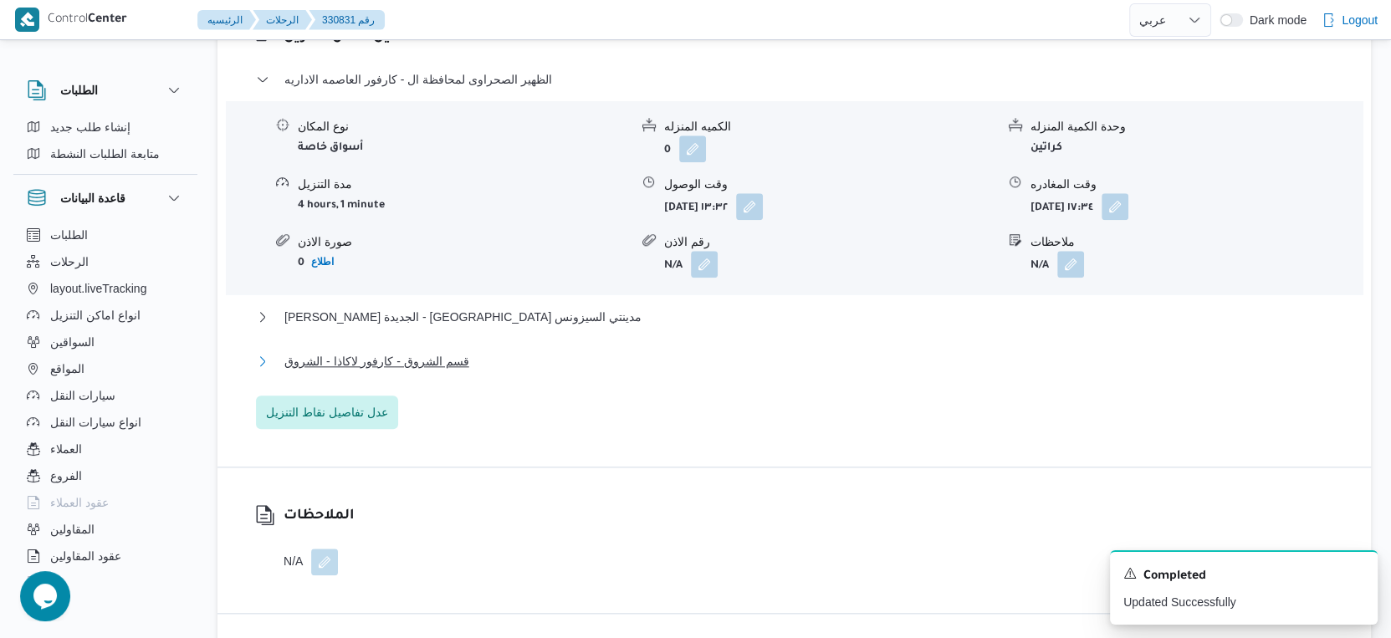
click at [388, 371] on span "قسم الشروق - كارفور لاكاذا - الشروق" at bounding box center [376, 361] width 185 height 20
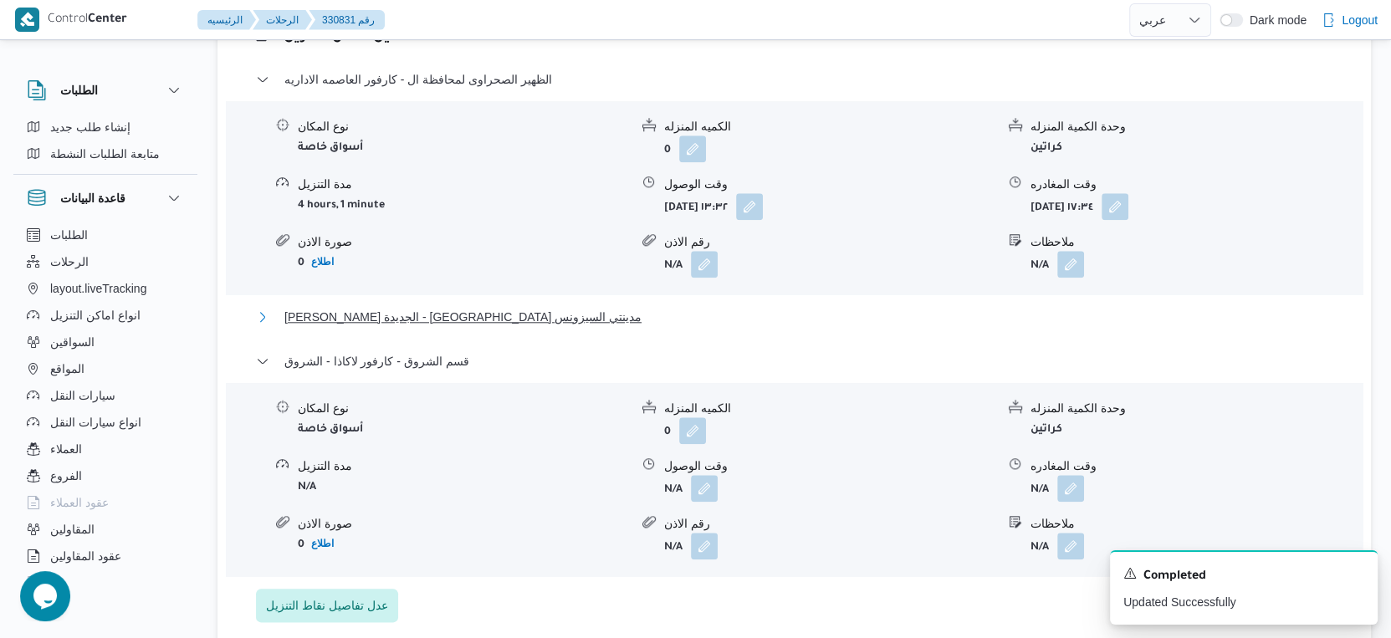
click at [424, 327] on span "ثانى القاهرة الجديدة - كارفور مدينتي السيزونس" at bounding box center [462, 317] width 357 height 20
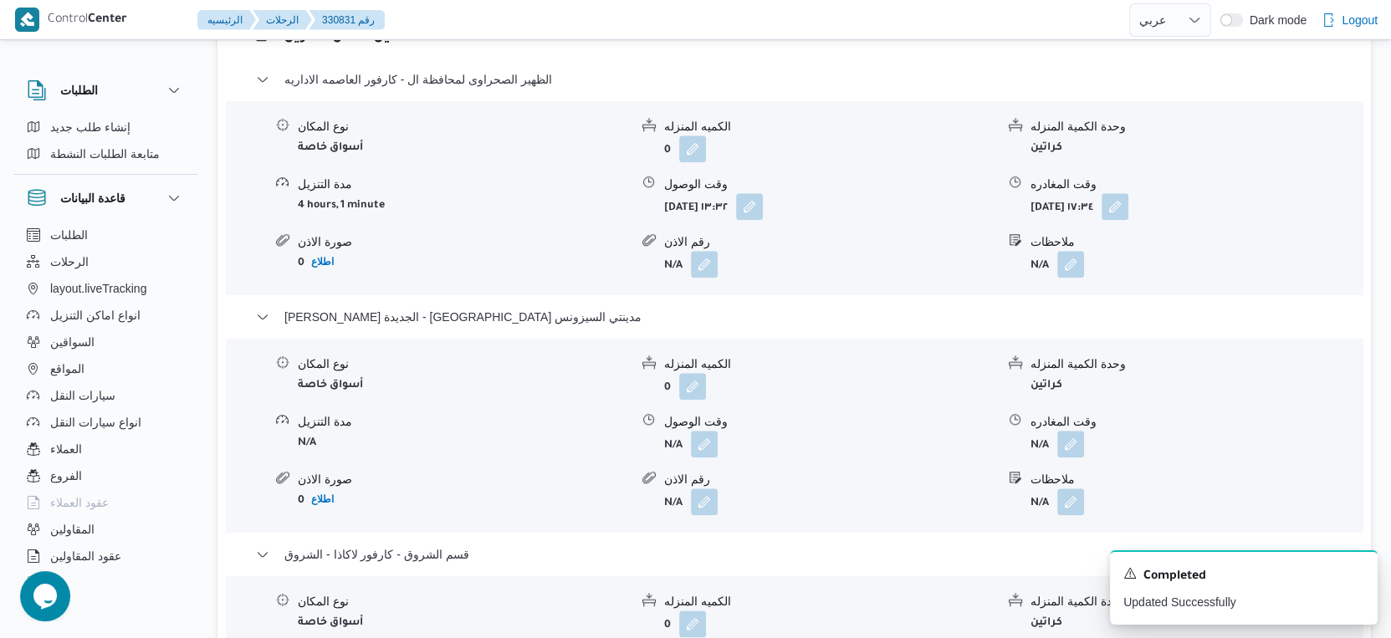
select select "ar"
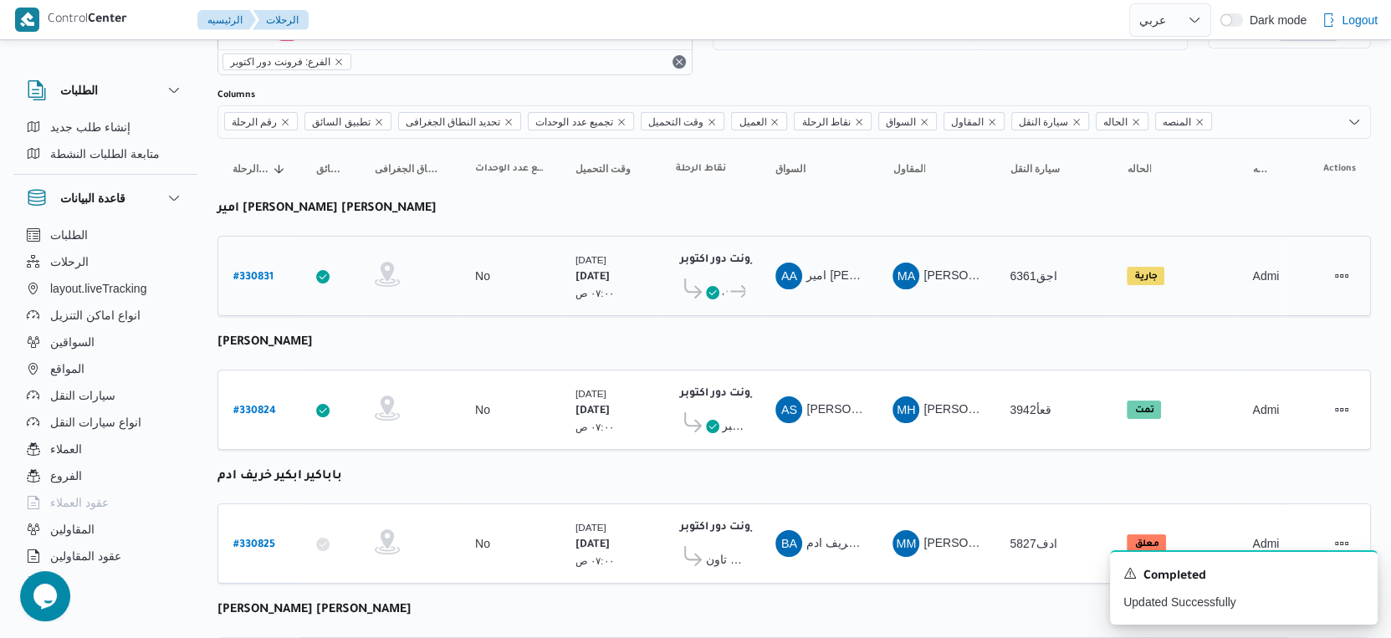
scroll to position [186, 0]
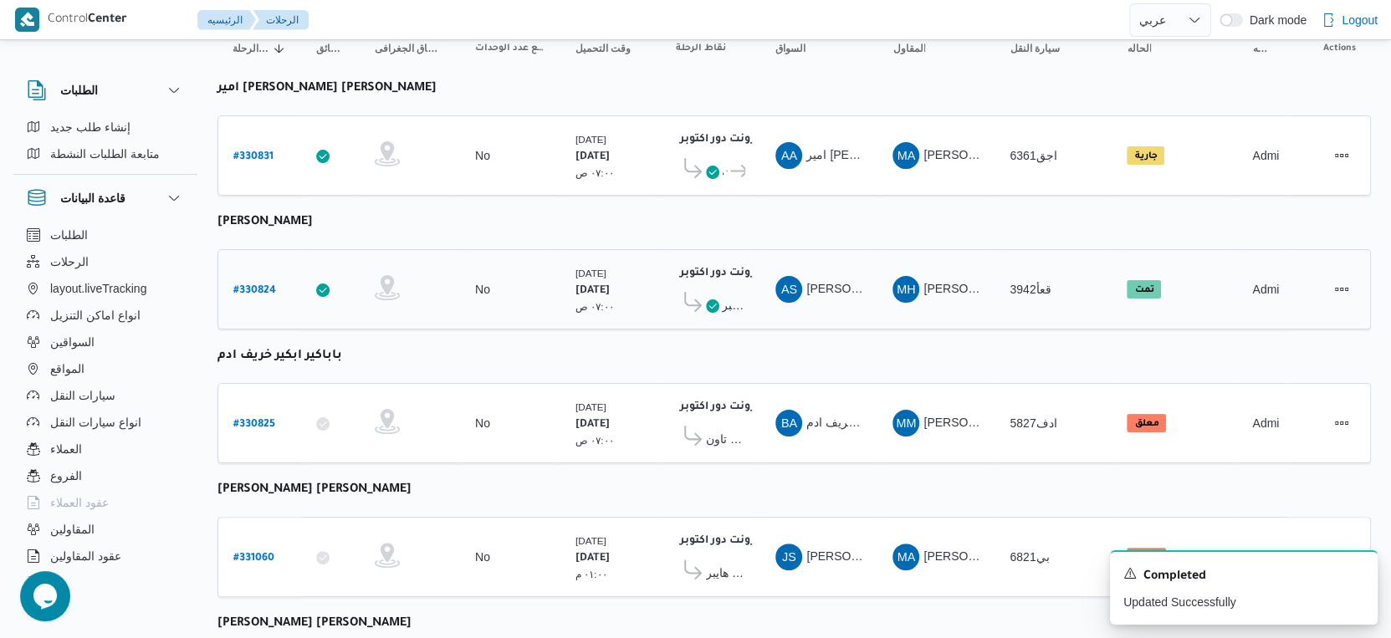
click at [261, 285] on b "# 330824" at bounding box center [254, 291] width 43 height 12
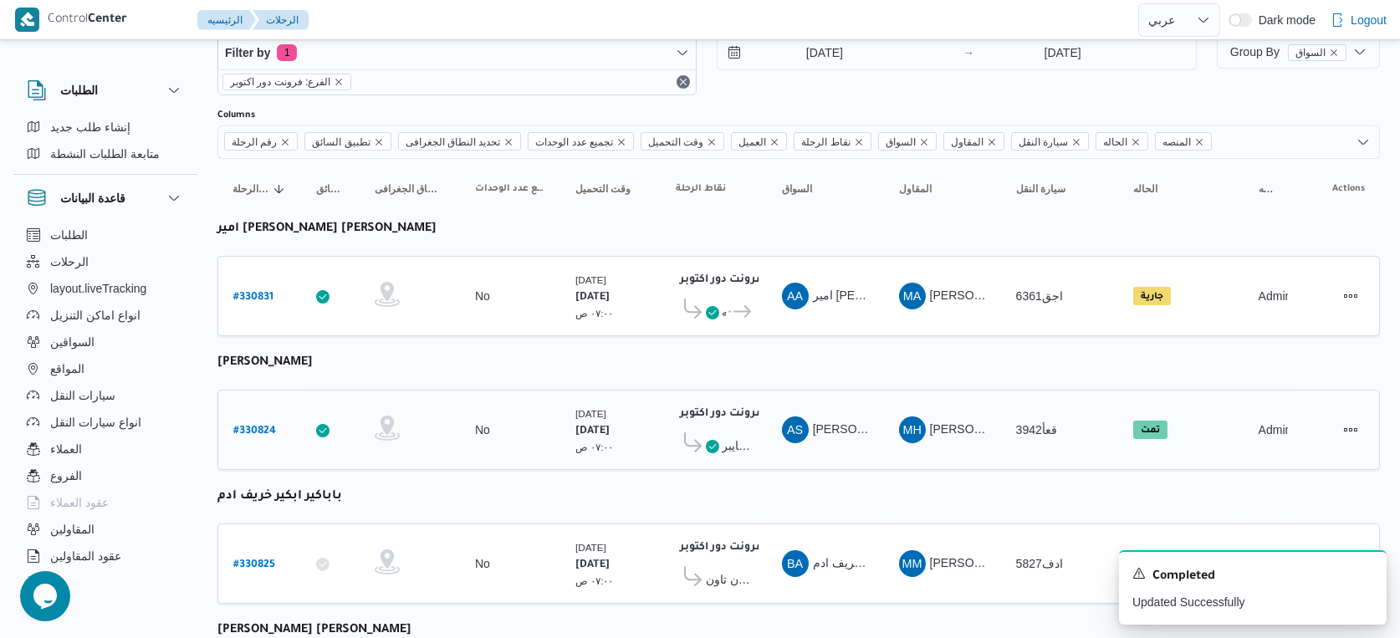
select select "ar"
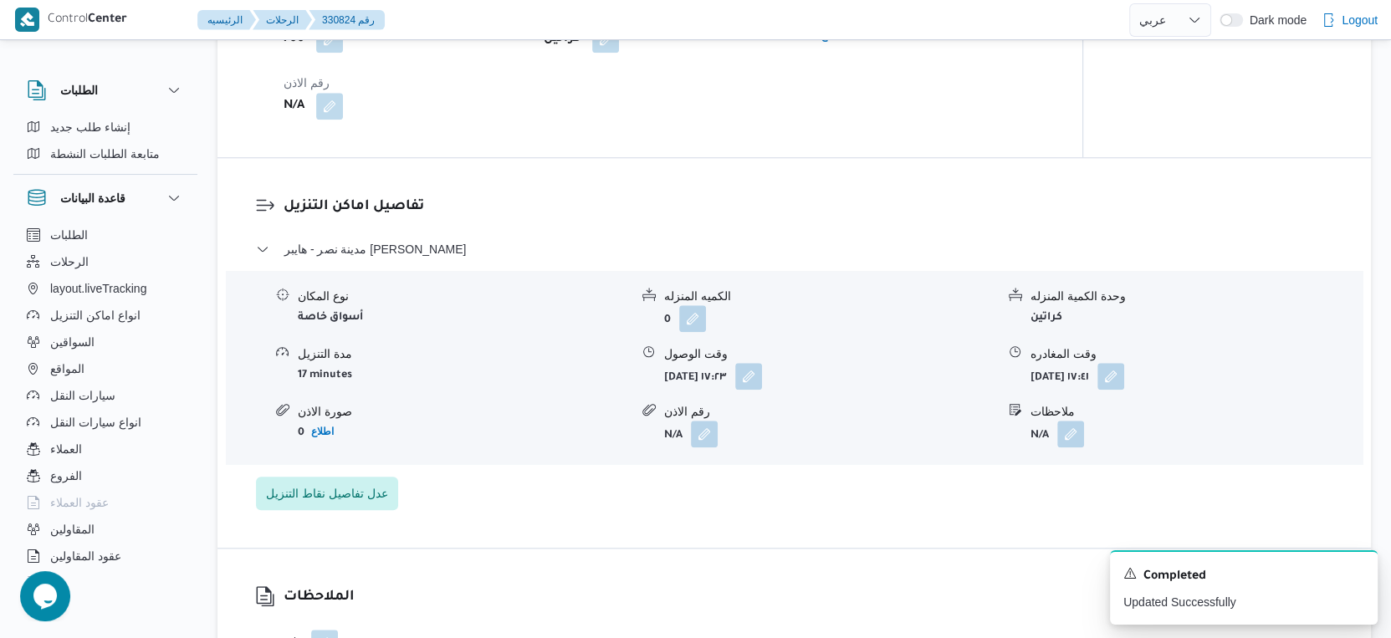
scroll to position [1300, 0]
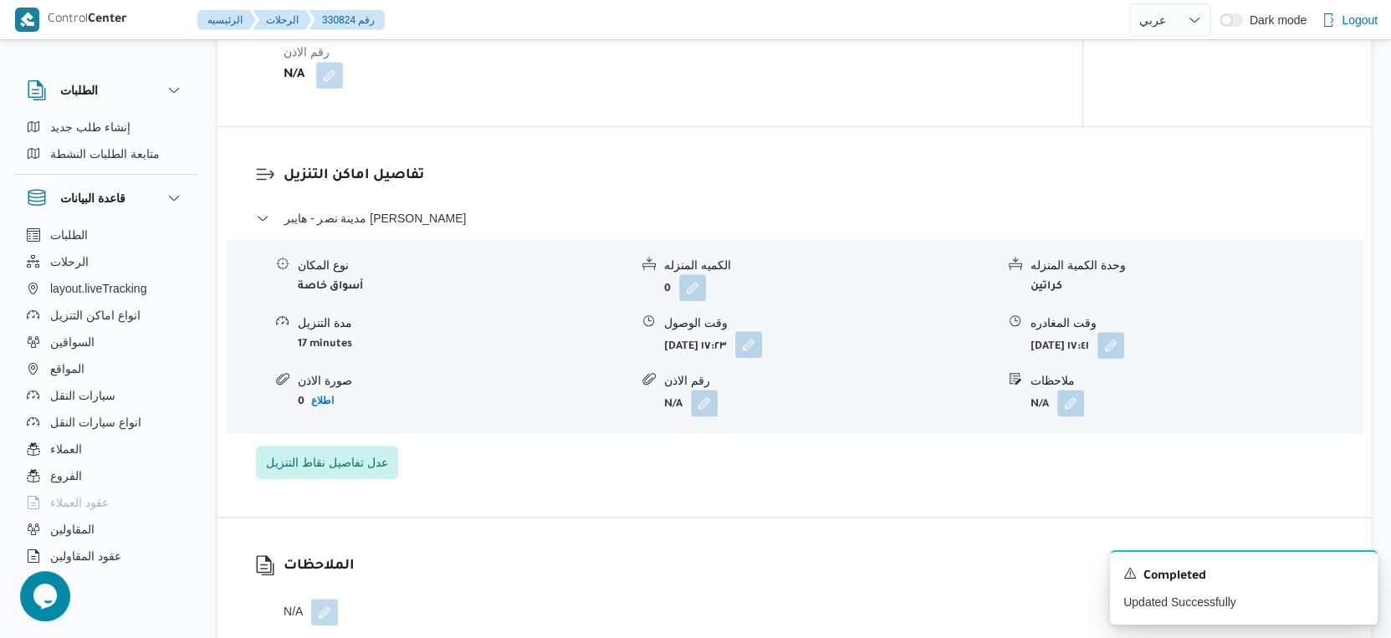
click at [762, 353] on button "button" at bounding box center [748, 344] width 27 height 27
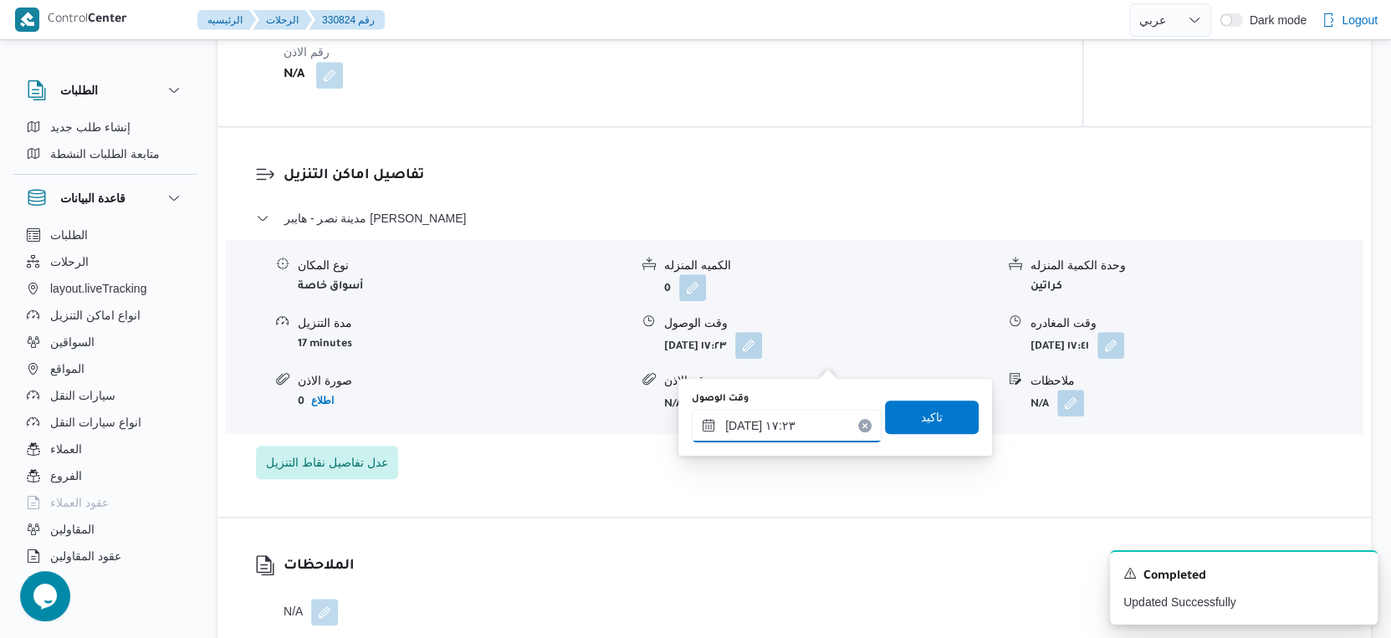
click at [789, 435] on input "١٣/٠٨/٢٠٢٥ ١٧:٢٣" at bounding box center [787, 425] width 190 height 33
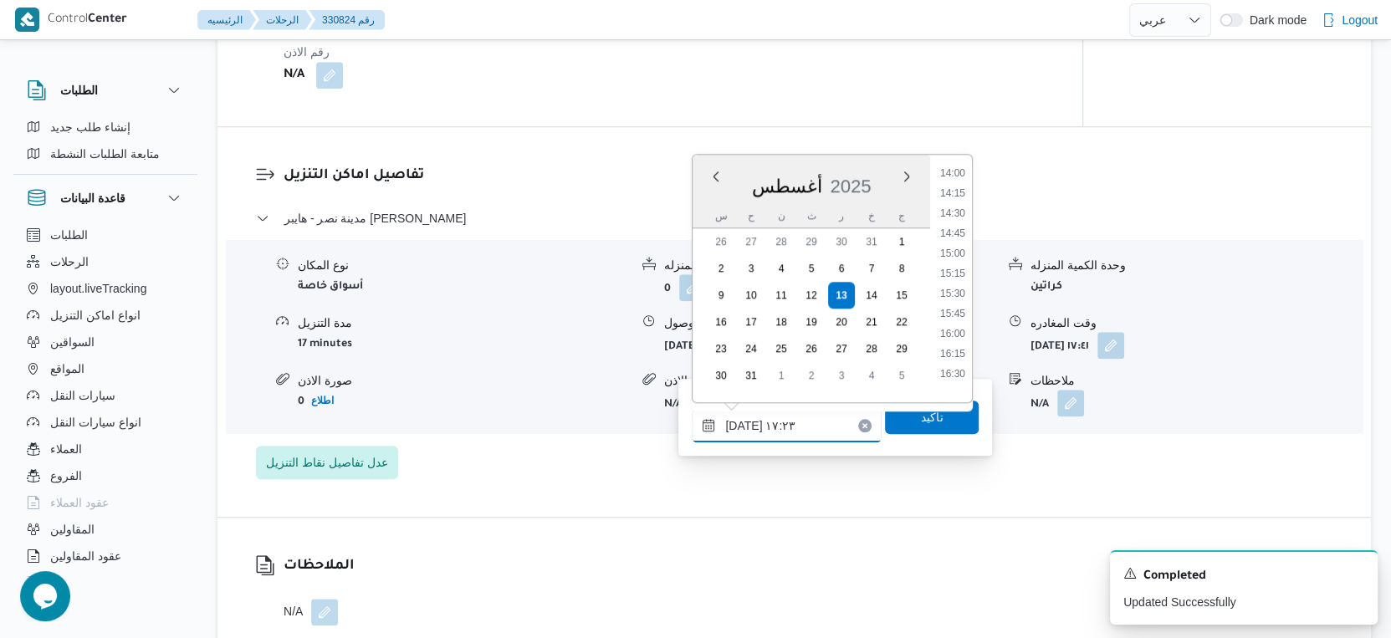
scroll to position [1082, 0]
click at [794, 501] on div "تفاصيل اماكن التنزيل مدينة نصر - هايبر ماركت مهدي عرفه نوع المكان أسواق خاصة ال…" at bounding box center [793, 322] width 1153 height 390
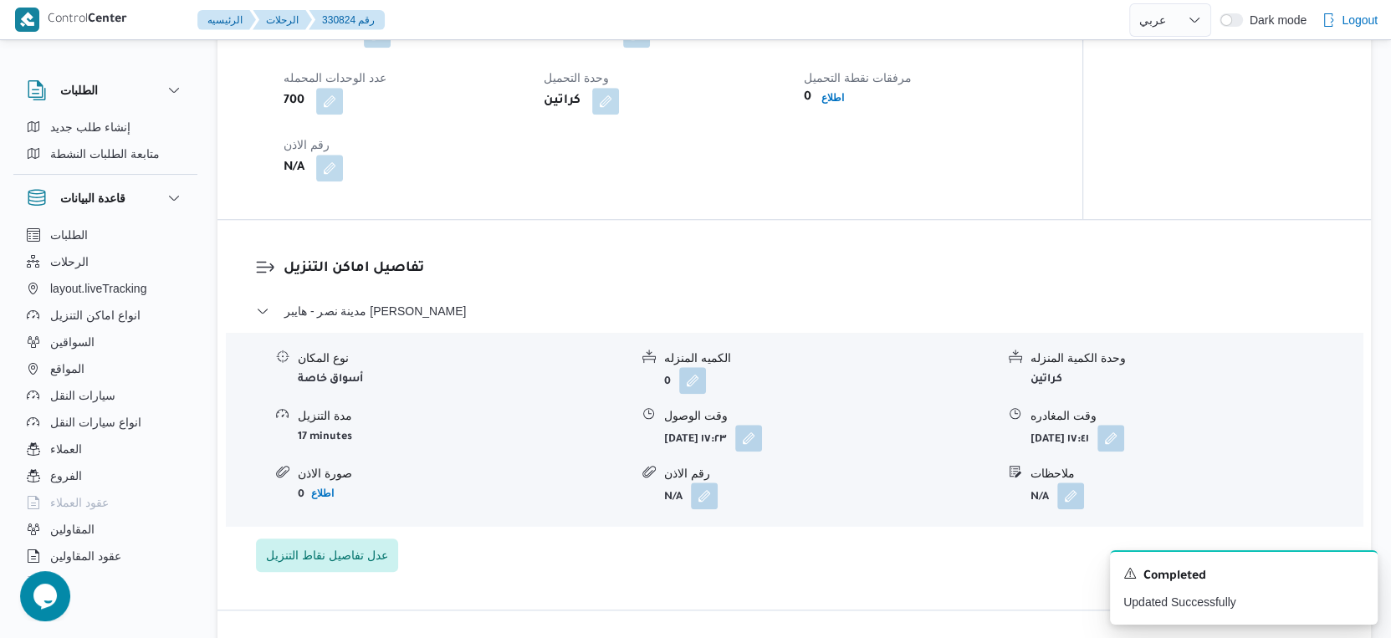
scroll to position [1300, 0]
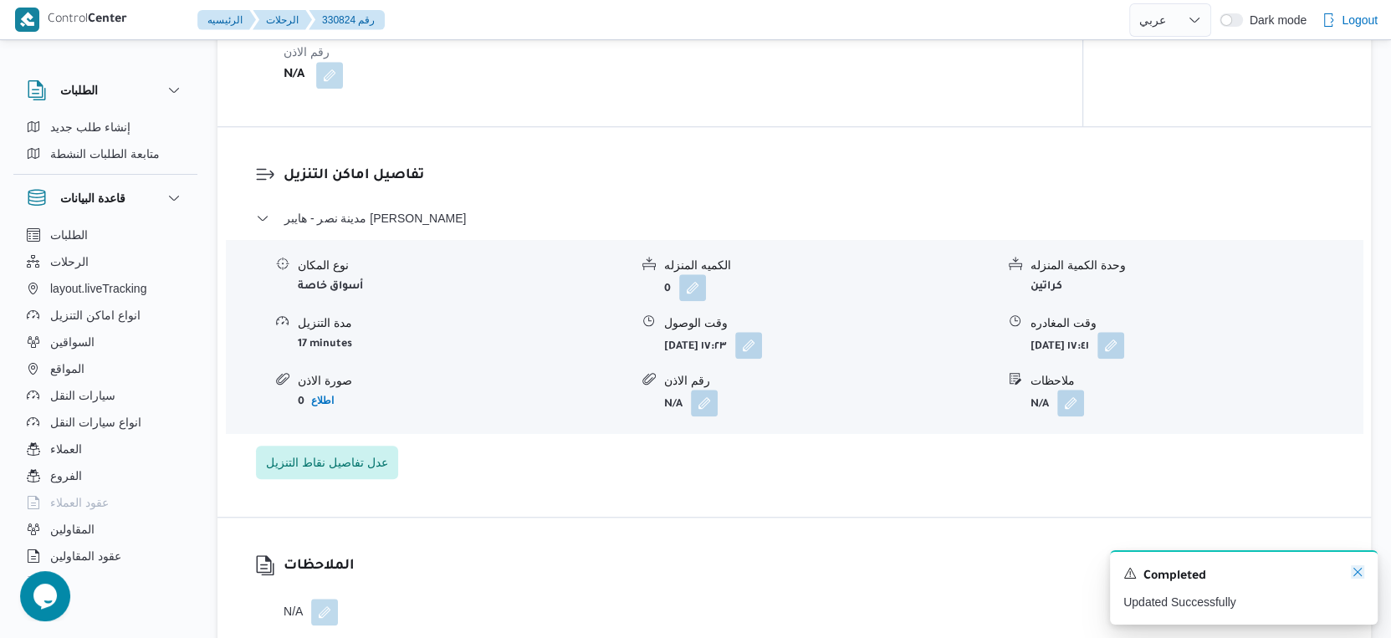
click at [1357, 568] on icon "Dismiss toast" at bounding box center [1357, 571] width 13 height 13
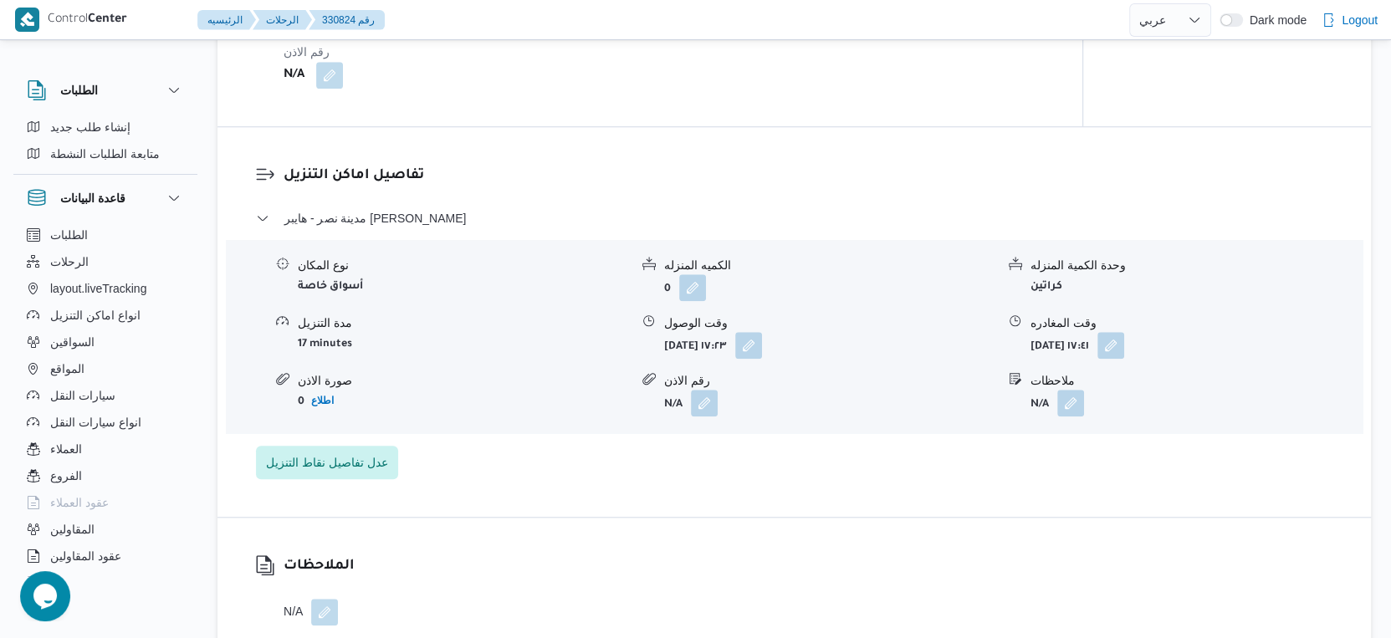
click at [848, 494] on div "تفاصيل اماكن التنزيل مدينة نصر - هايبر ماركت مهدي عرفه نوع المكان أسواق خاصة ال…" at bounding box center [793, 322] width 1153 height 390
click at [1068, 416] on button "button" at bounding box center [1070, 402] width 27 height 27
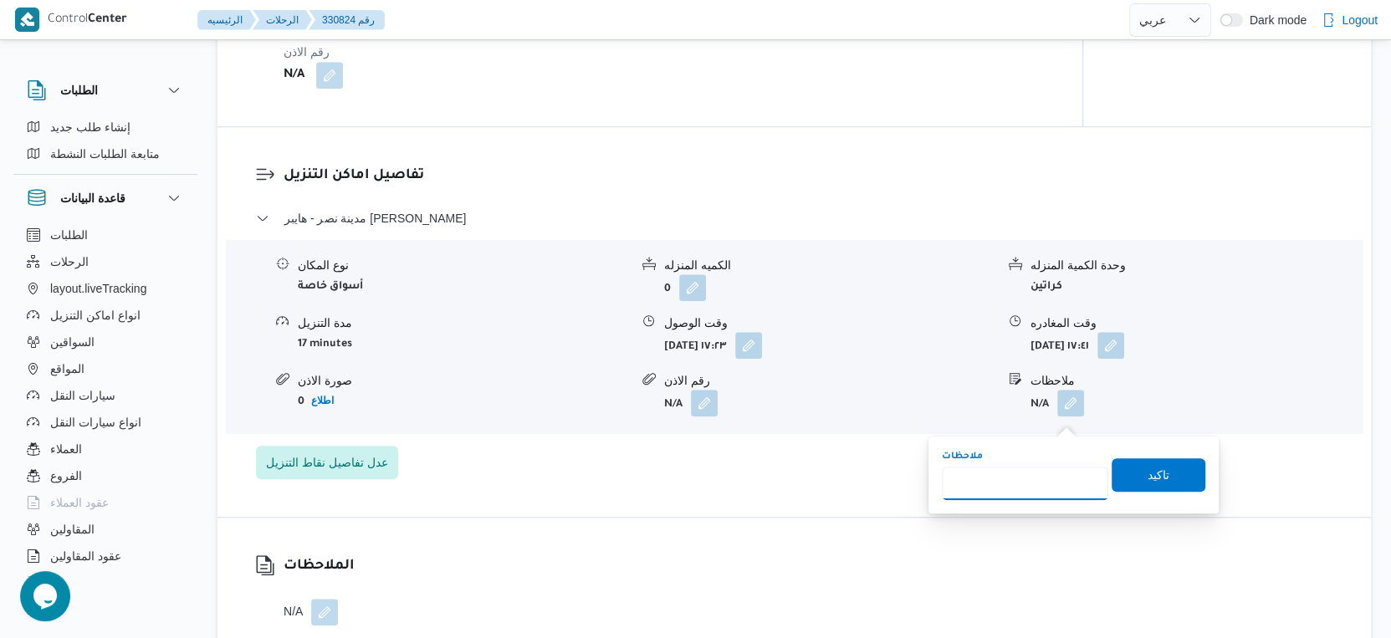
click at [1038, 480] on input "ملاحظات" at bounding box center [1025, 483] width 166 height 33
type input "الفرع لم يسلم"
click at [1147, 475] on span "تاكيد" at bounding box center [1158, 474] width 22 height 20
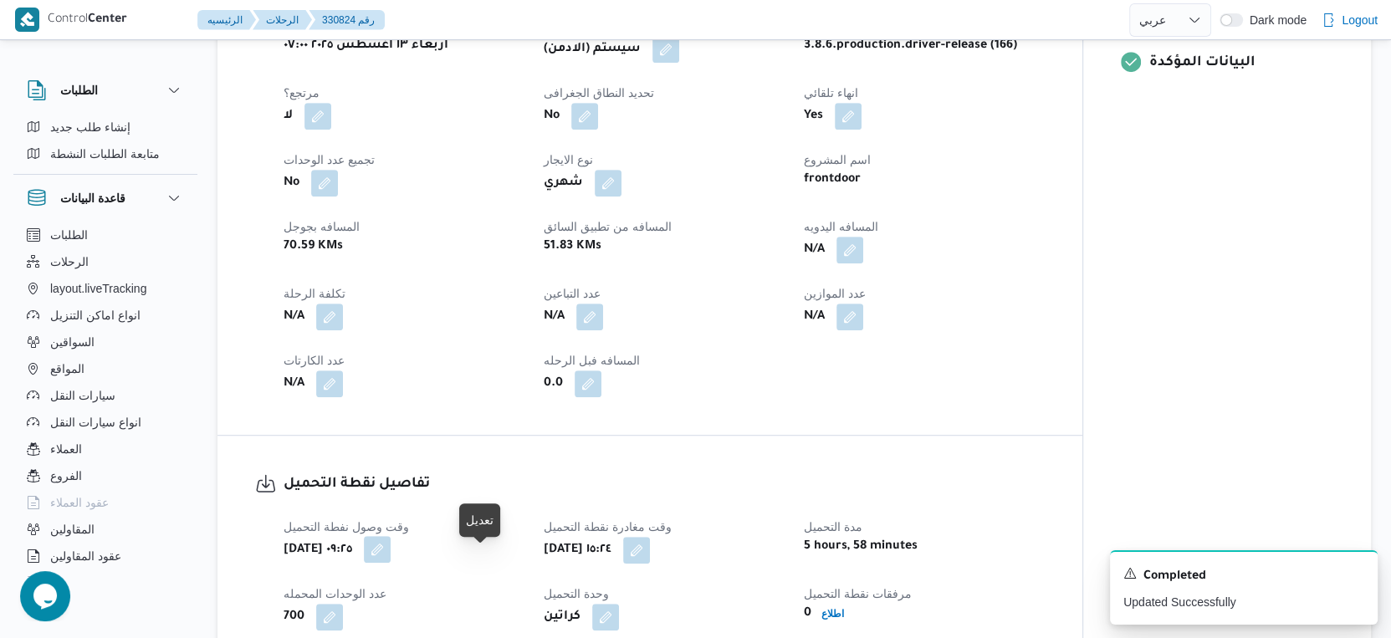
scroll to position [929, 0]
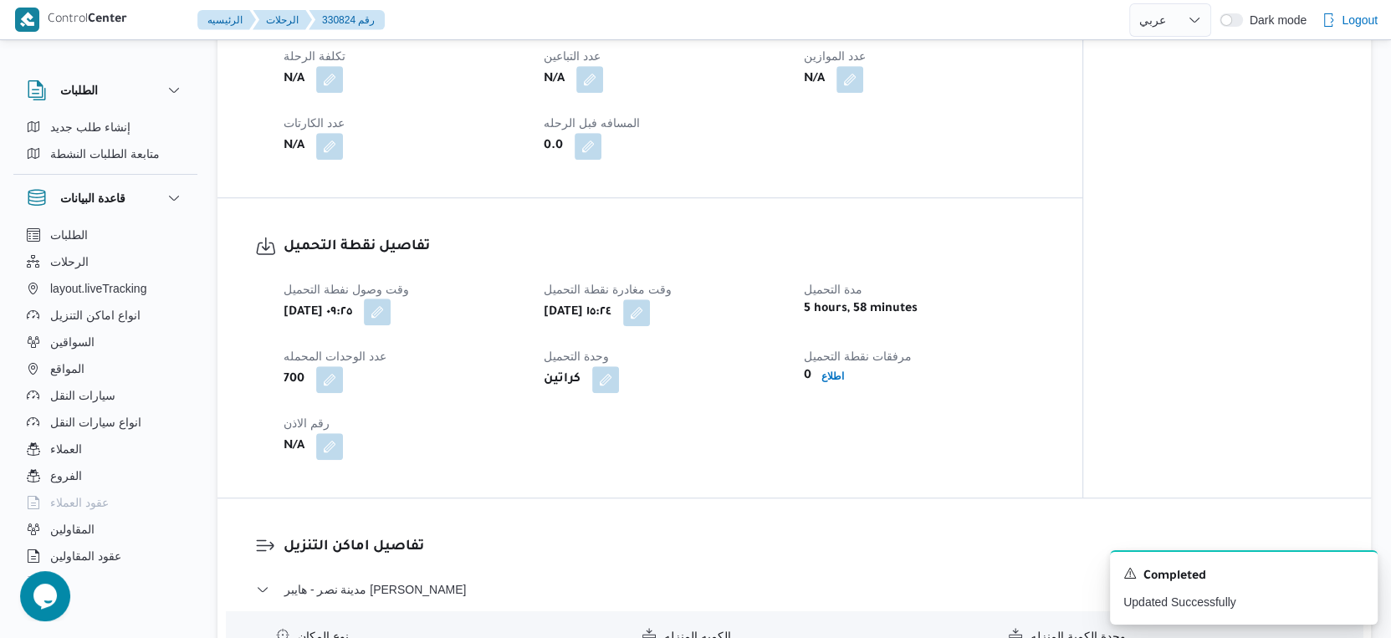
click at [391, 325] on button "button" at bounding box center [377, 312] width 27 height 27
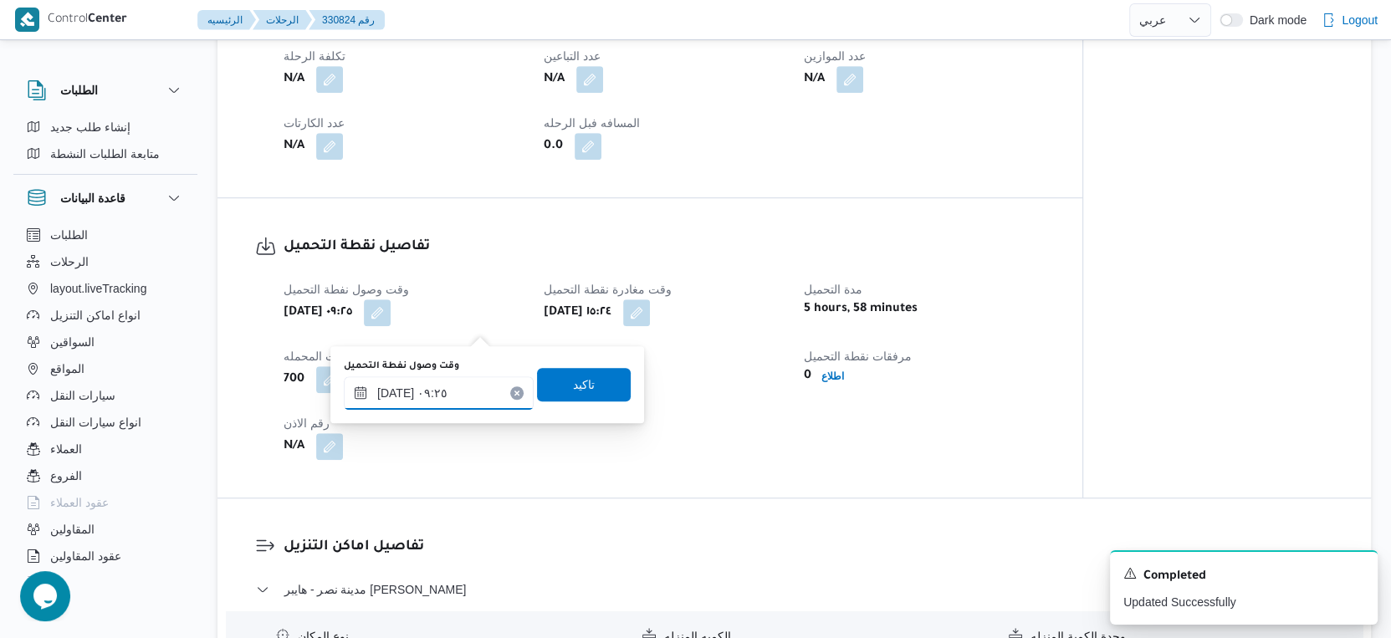
click at [456, 399] on input "١٣/٠٨/٢٠٢٥ ٠٩:٢٥" at bounding box center [439, 392] width 190 height 33
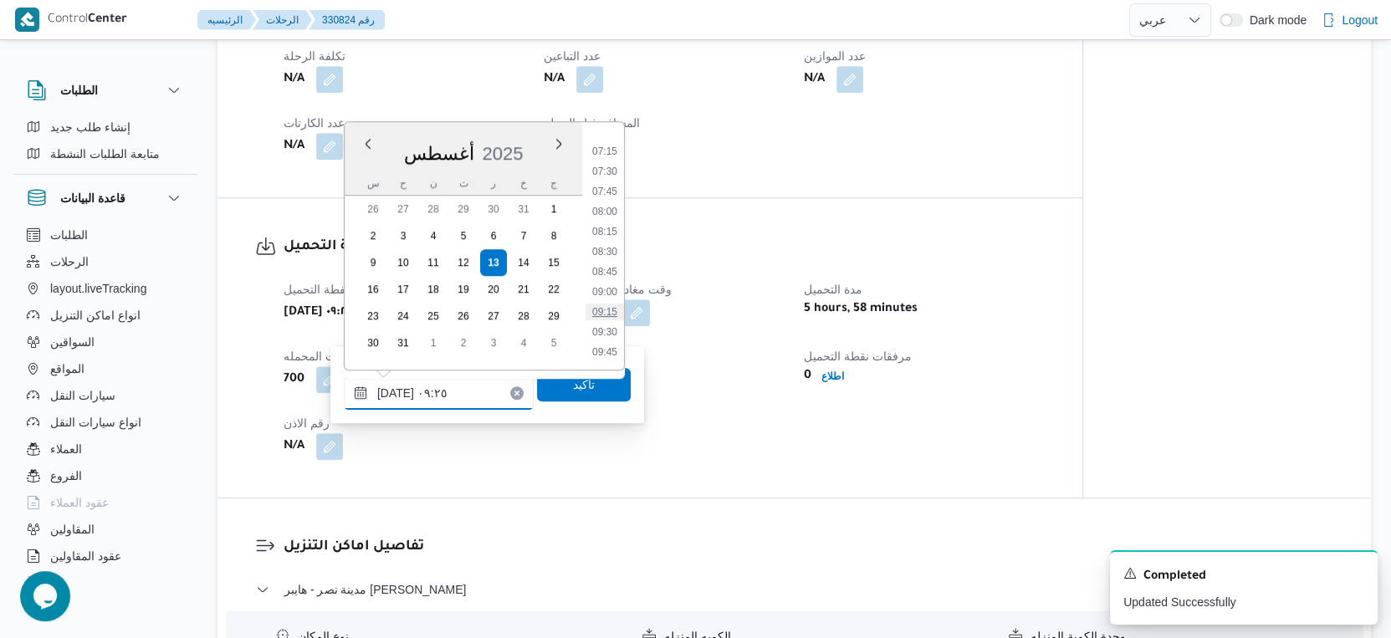
scroll to position [534, 0]
click at [600, 189] on li "07:15" at bounding box center [604, 191] width 38 height 17
type input "١٣/٠٨/٢٠٢٥ ٠٧:١٥"
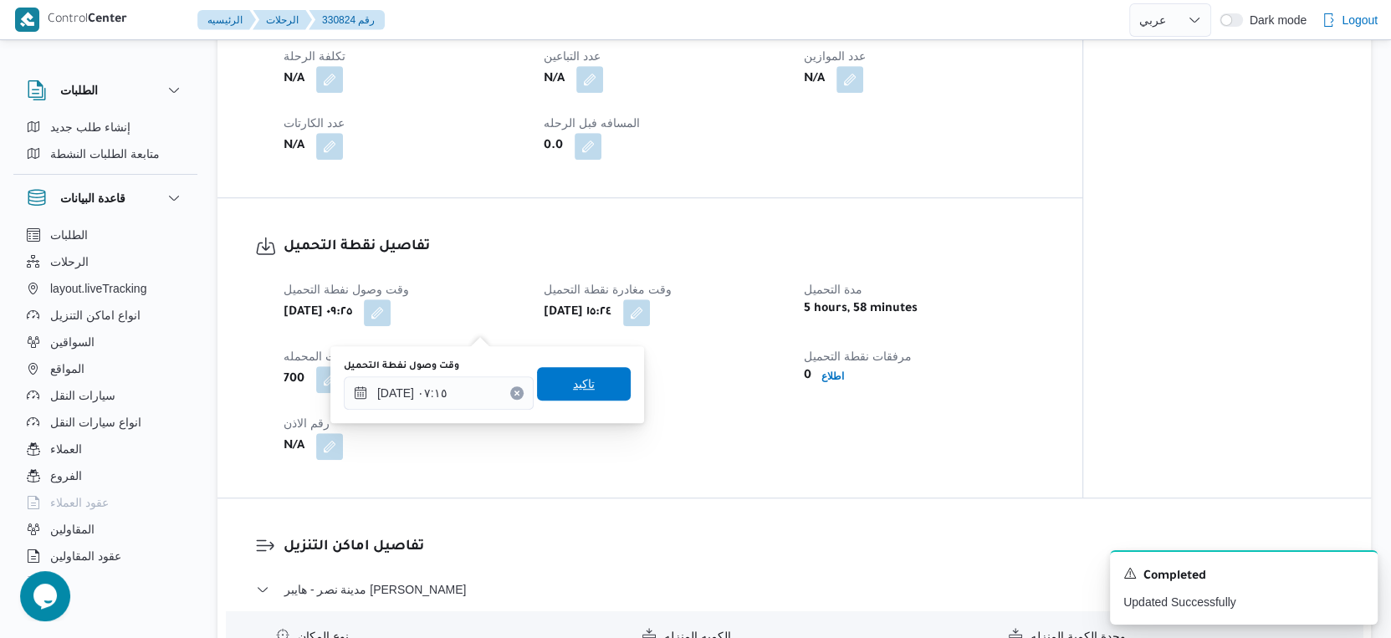
click at [573, 383] on span "تاكيد" at bounding box center [584, 384] width 22 height 20
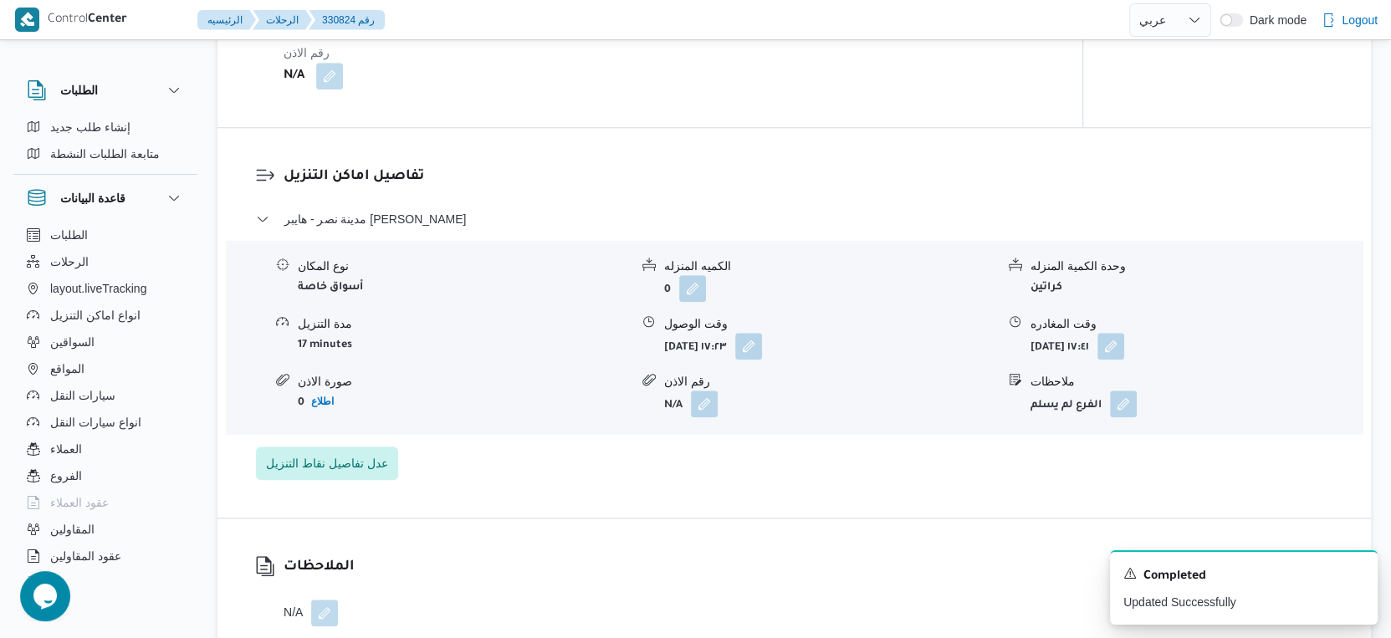
scroll to position [1300, 0]
select select "ar"
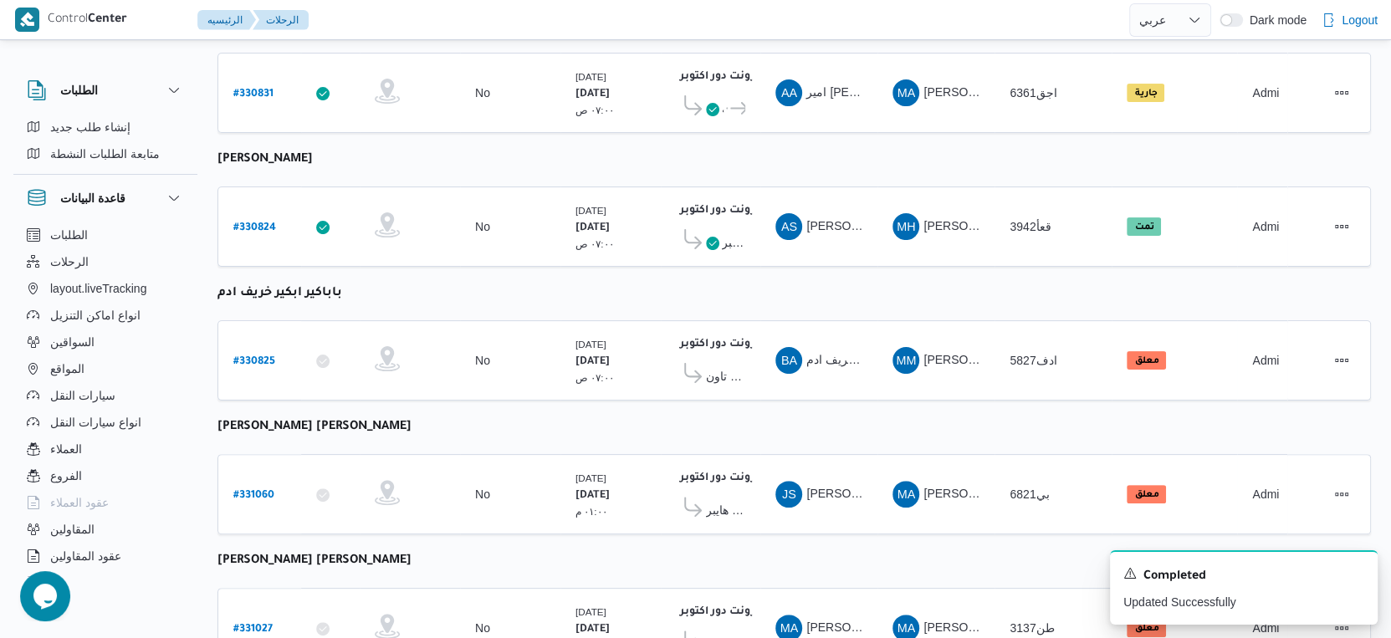
scroll to position [371, 0]
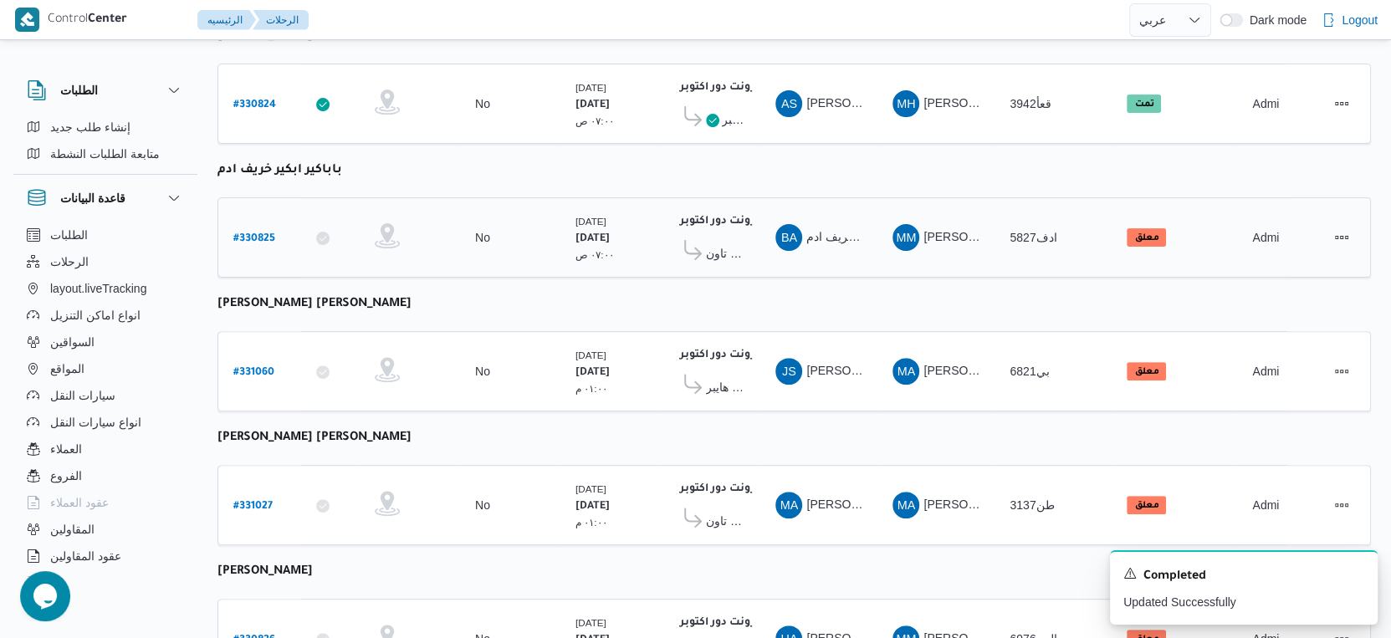
click at [732, 243] on span "كارفور ماركت داون تاون" at bounding box center [725, 253] width 39 height 20
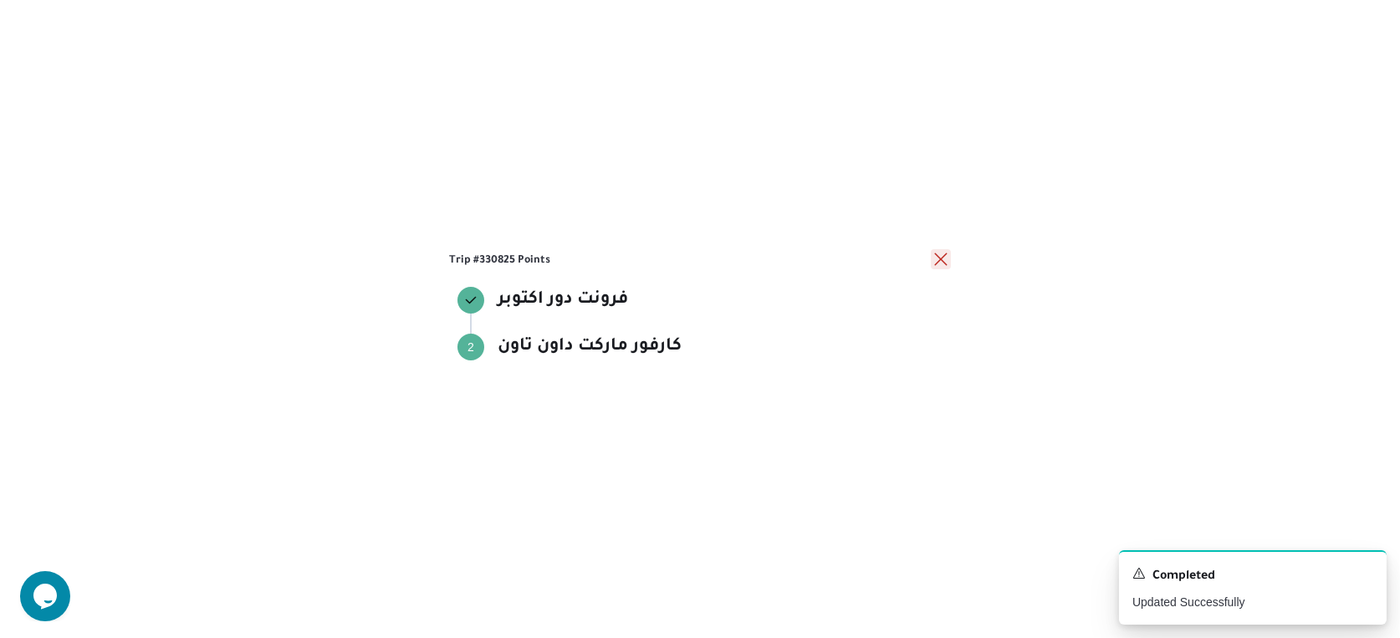
click at [950, 262] on button "close" at bounding box center [941, 259] width 20 height 20
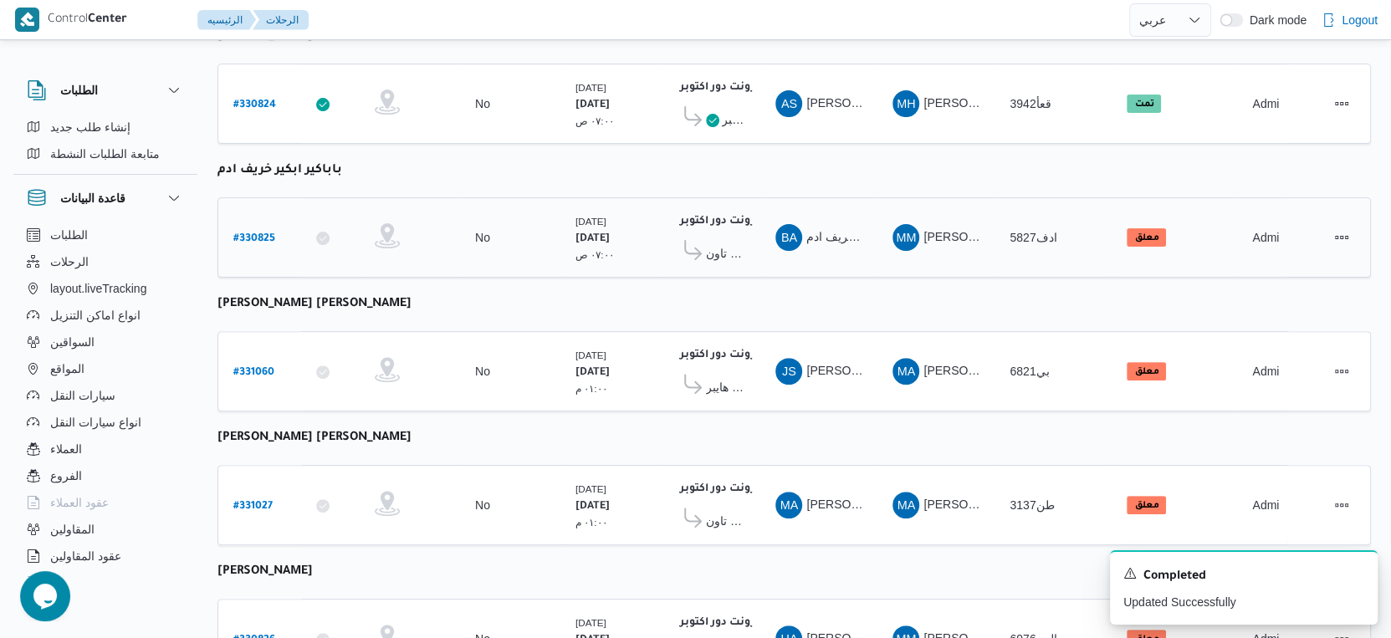
click at [268, 233] on b "# 330825" at bounding box center [254, 239] width 42 height 12
select select "ar"
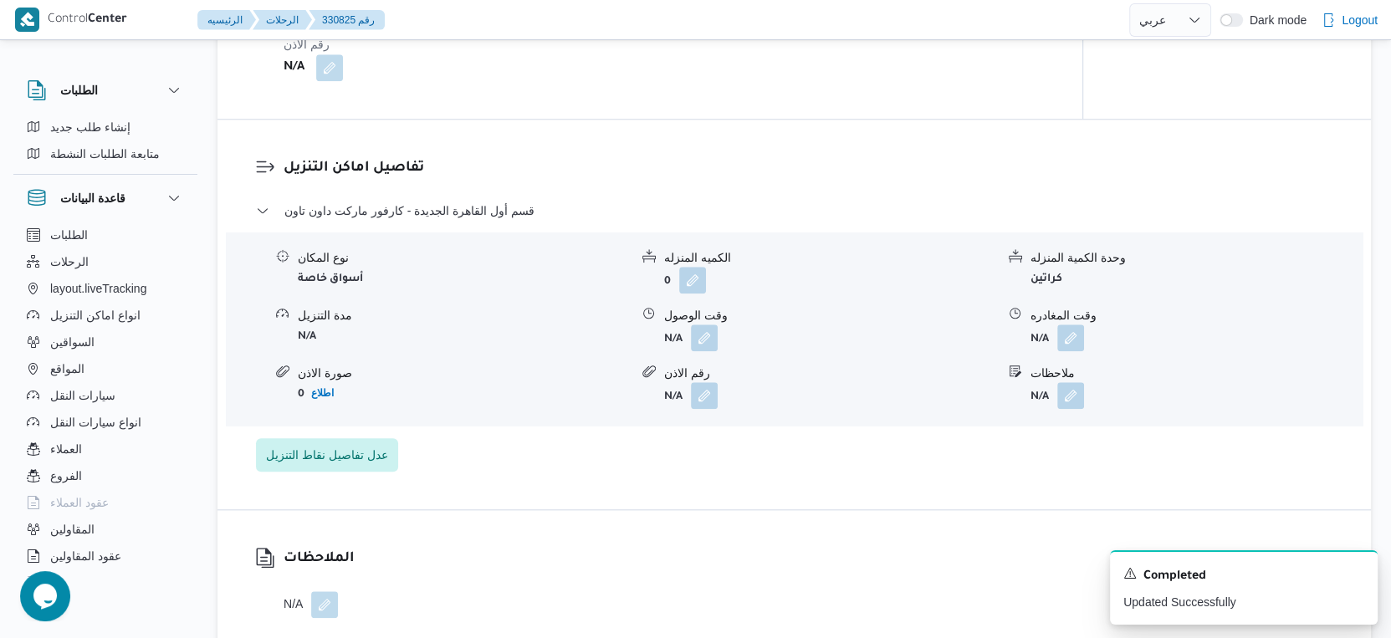
scroll to position [1208, 0]
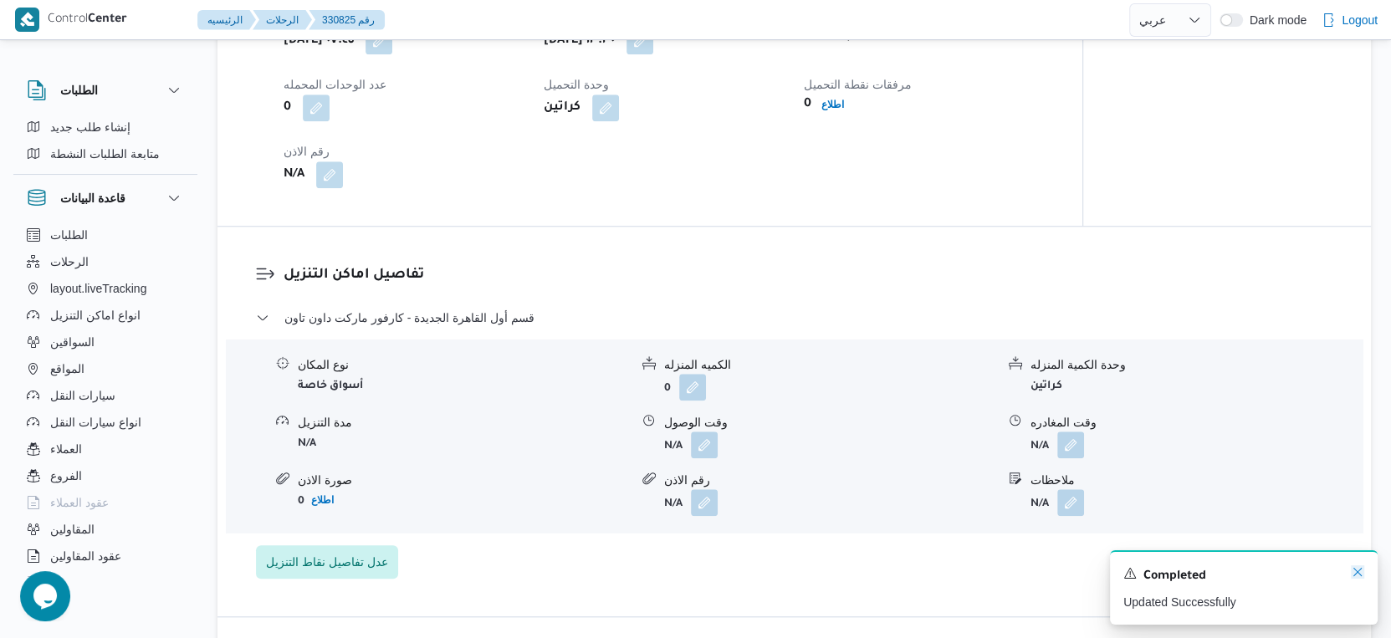
click at [1351, 574] on icon "Dismiss toast" at bounding box center [1357, 571] width 13 height 13
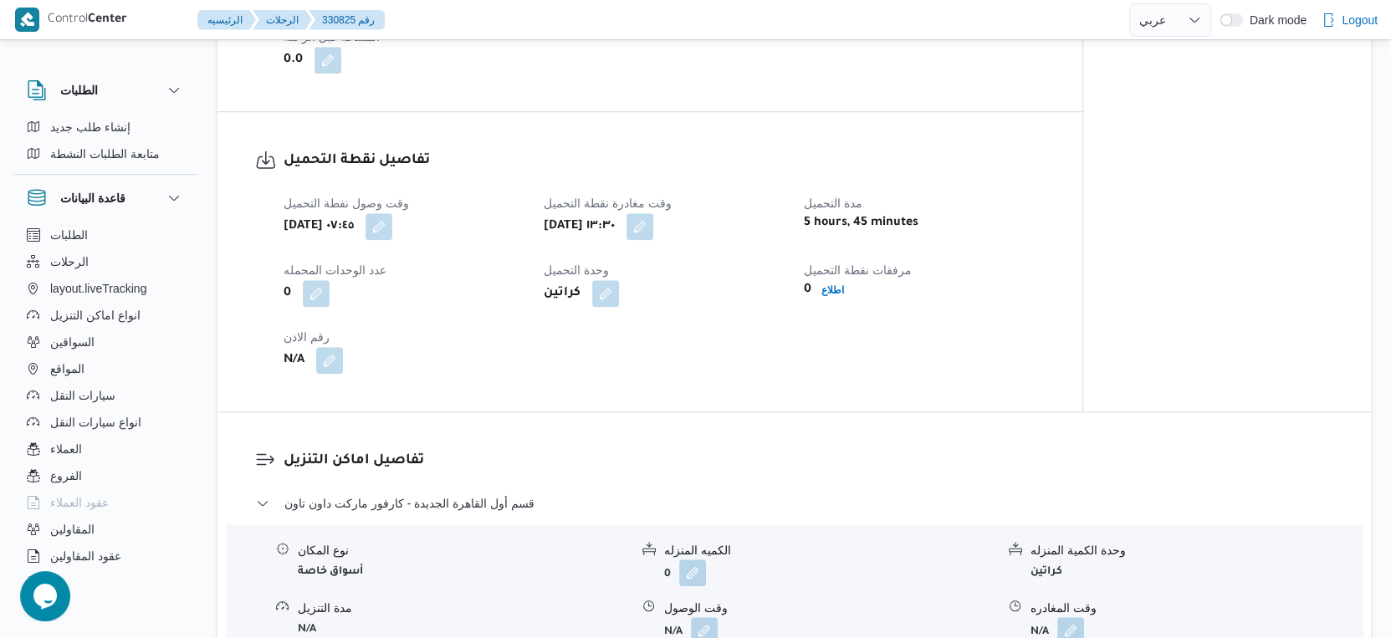
scroll to position [1115, 0]
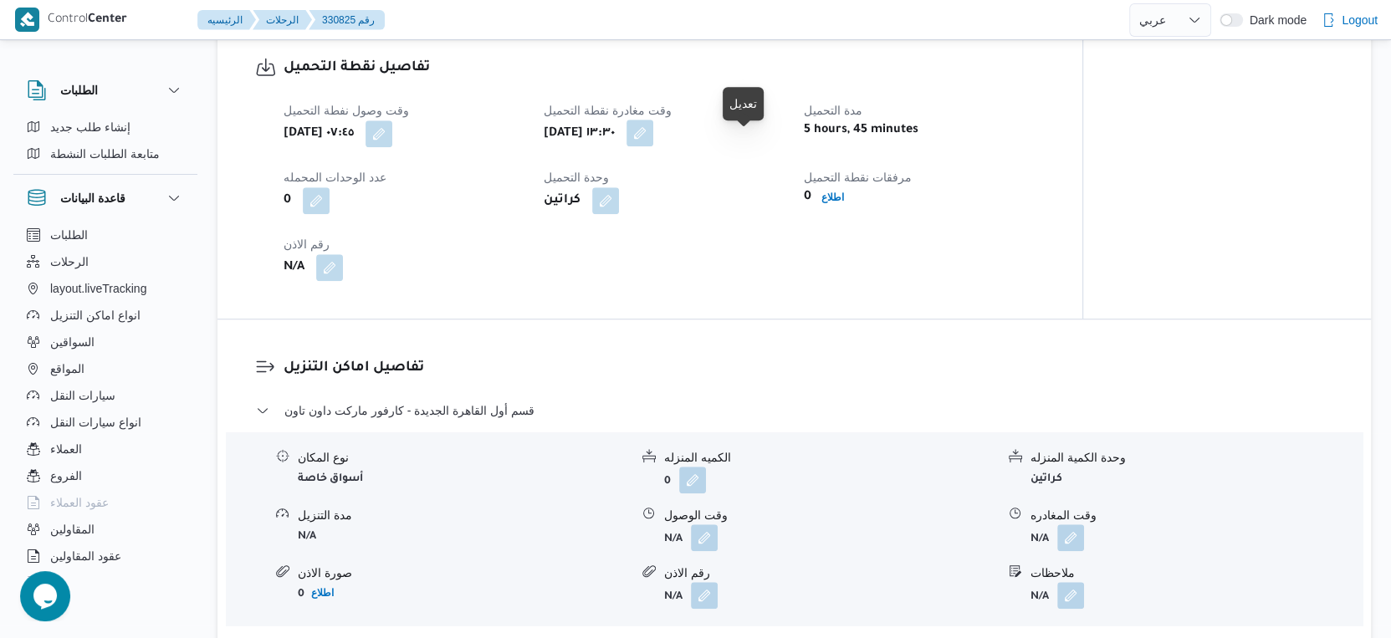
click at [653, 140] on button "button" at bounding box center [639, 133] width 27 height 27
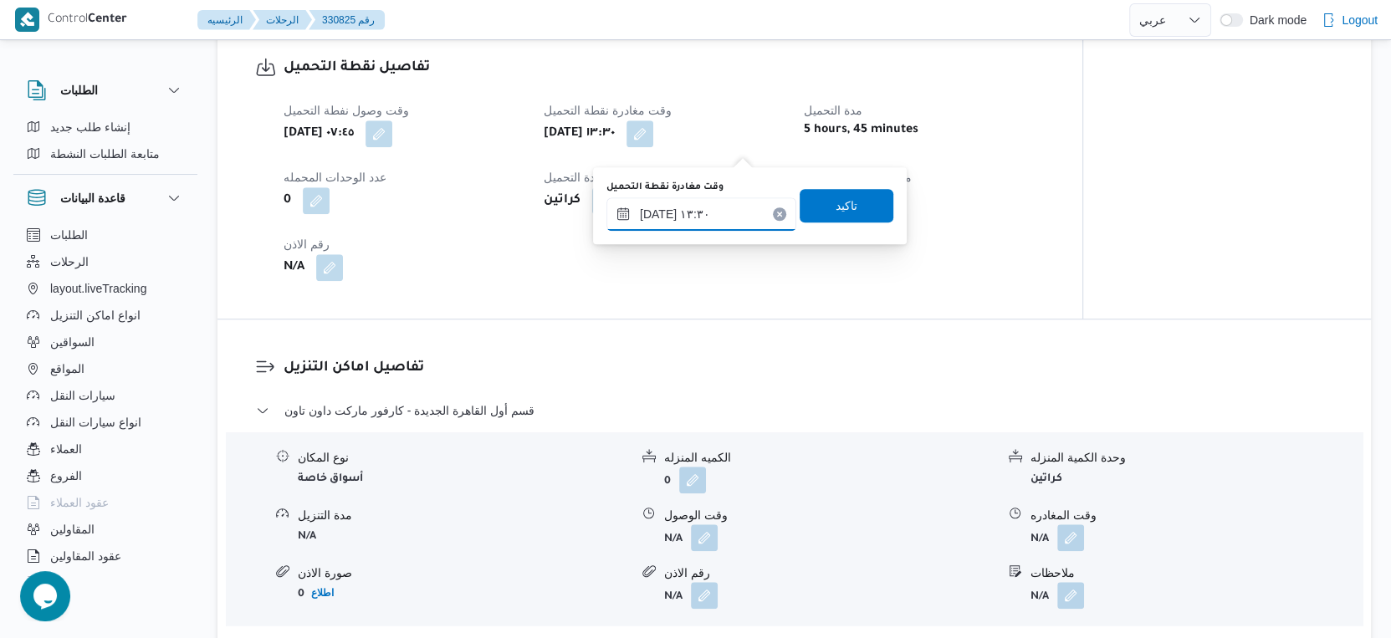
click at [685, 217] on input "١٣/٠٨/٢٠٢٥ ١٣:٣٠" at bounding box center [701, 213] width 190 height 33
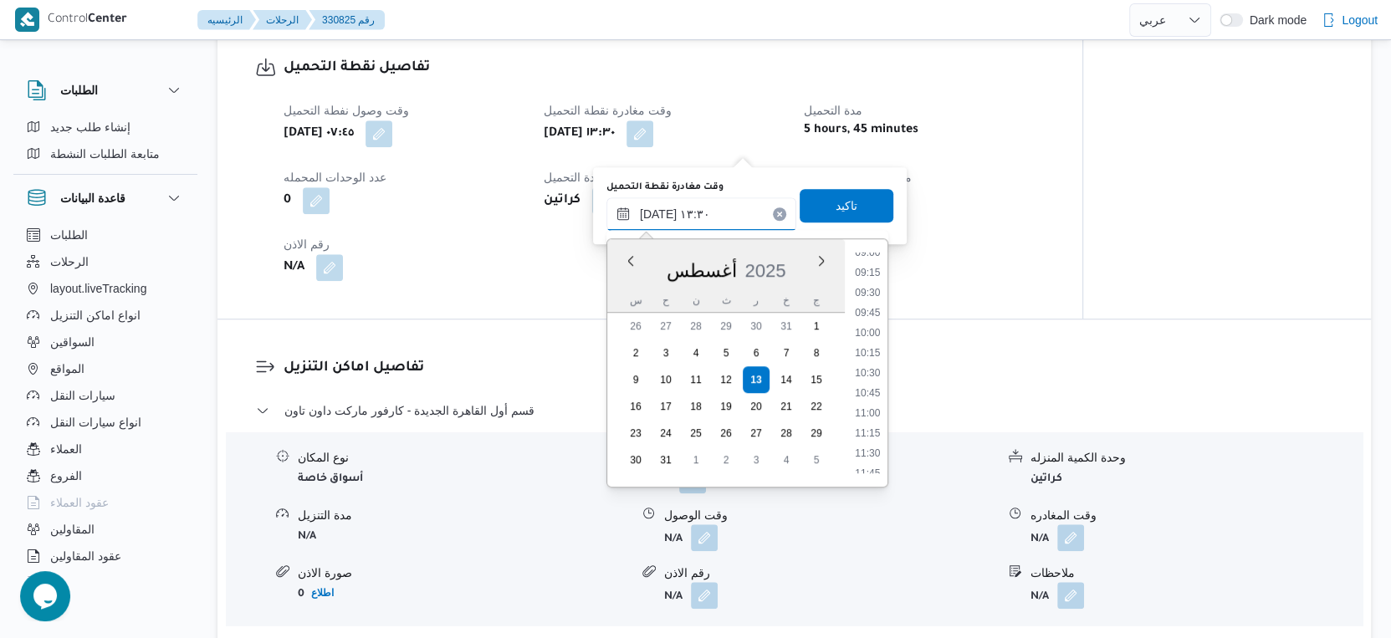
scroll to position [689, 0]
click at [865, 293] on li "09:00" at bounding box center [867, 294] width 38 height 17
type input "١٣/٠٨/٢٠٢٥ ٠٩:٠٠"
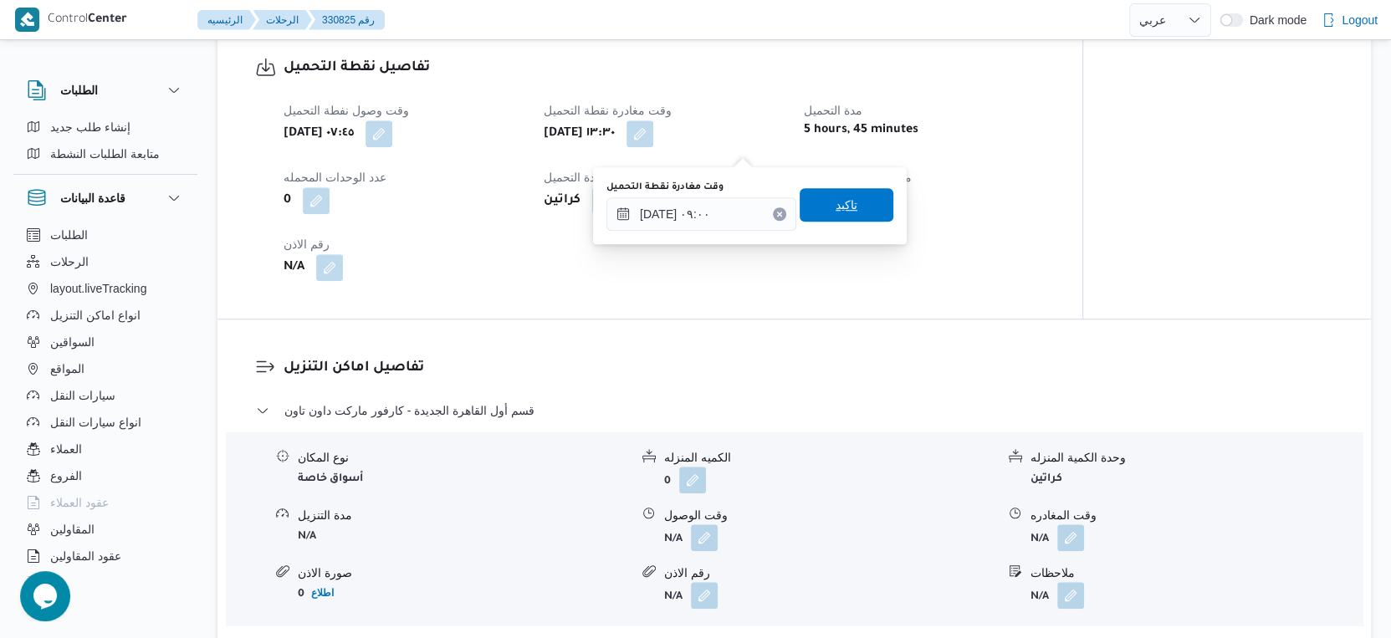
click at [845, 197] on span "تاكيد" at bounding box center [846, 204] width 94 height 33
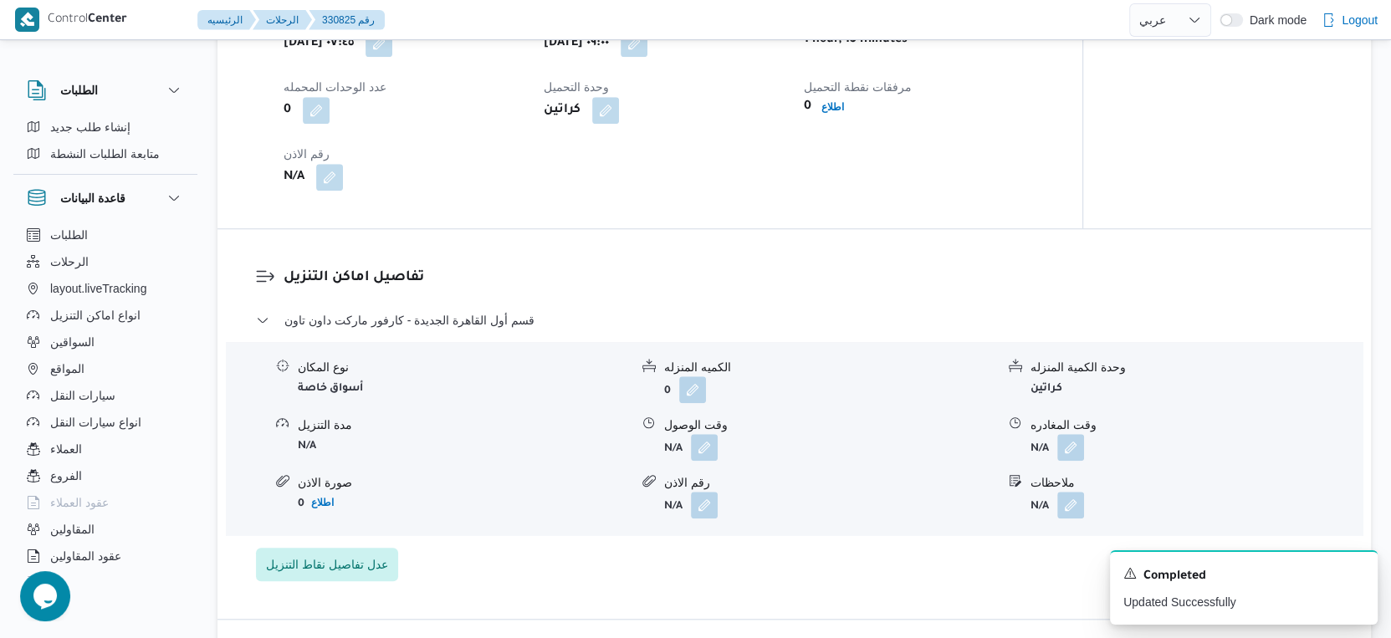
scroll to position [1208, 0]
click at [697, 456] on button "button" at bounding box center [704, 444] width 27 height 27
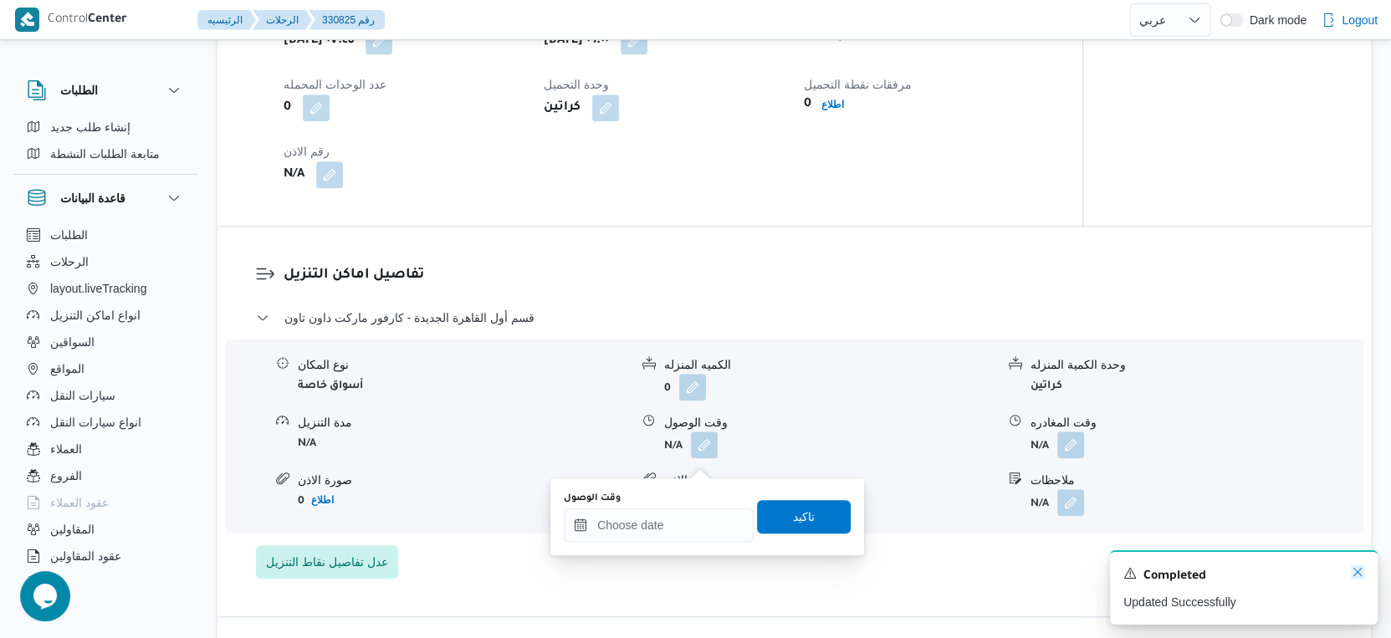
click at [1356, 572] on icon "Dismiss toast" at bounding box center [1357, 571] width 13 height 13
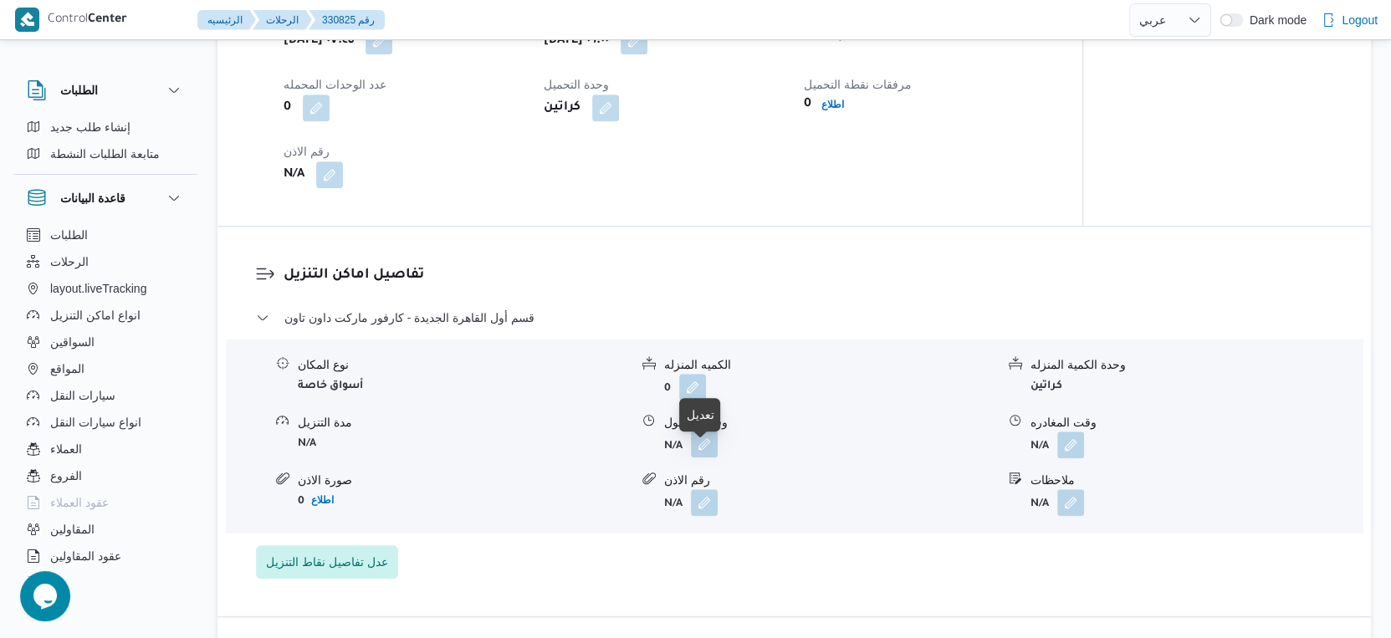
click at [706, 457] on button "button" at bounding box center [704, 444] width 27 height 27
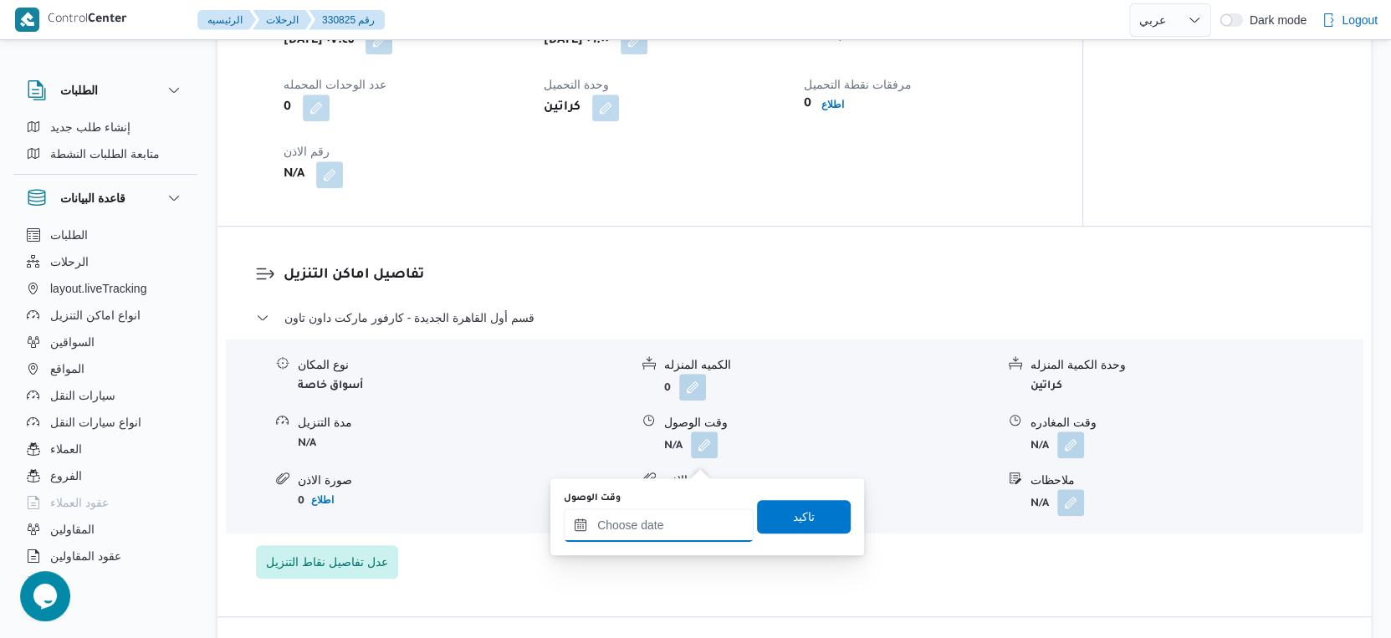
click at [668, 521] on input "وقت الوصول" at bounding box center [659, 524] width 190 height 33
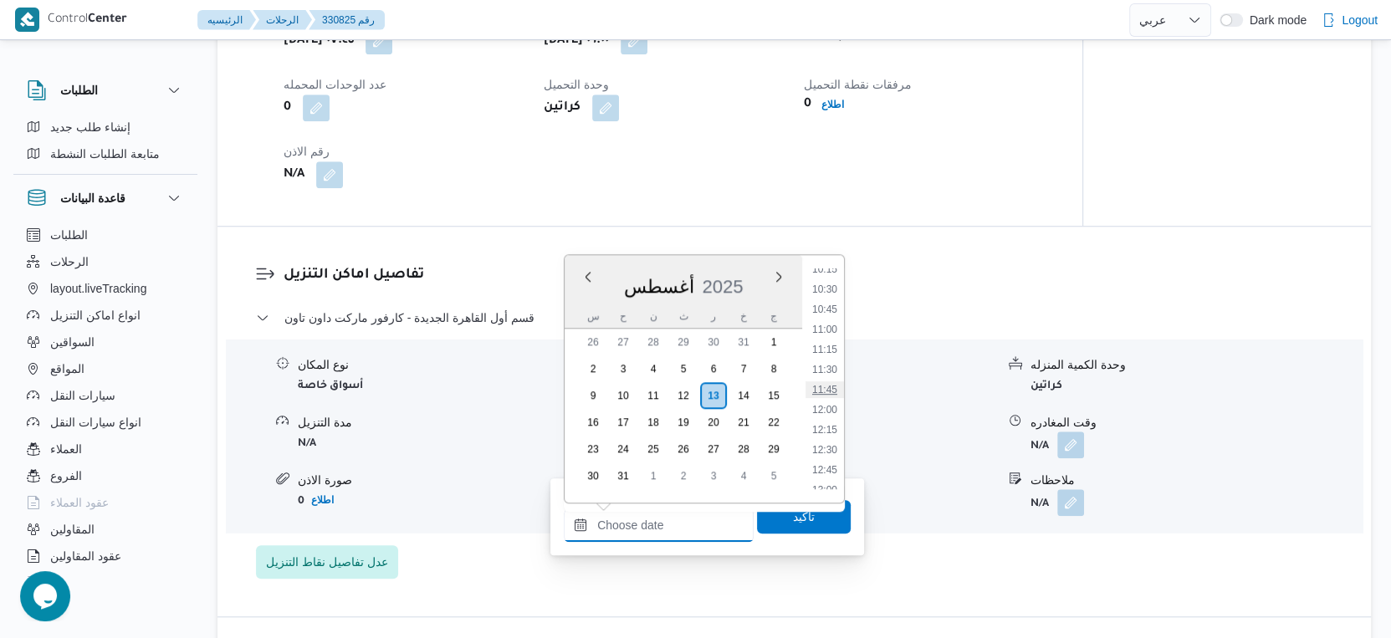
scroll to position [1110, 0]
click at [825, 333] on li "14:30" at bounding box center [824, 331] width 38 height 17
type input "١٣/٠٨/٢٠٢٥ ١٤:٣٠"
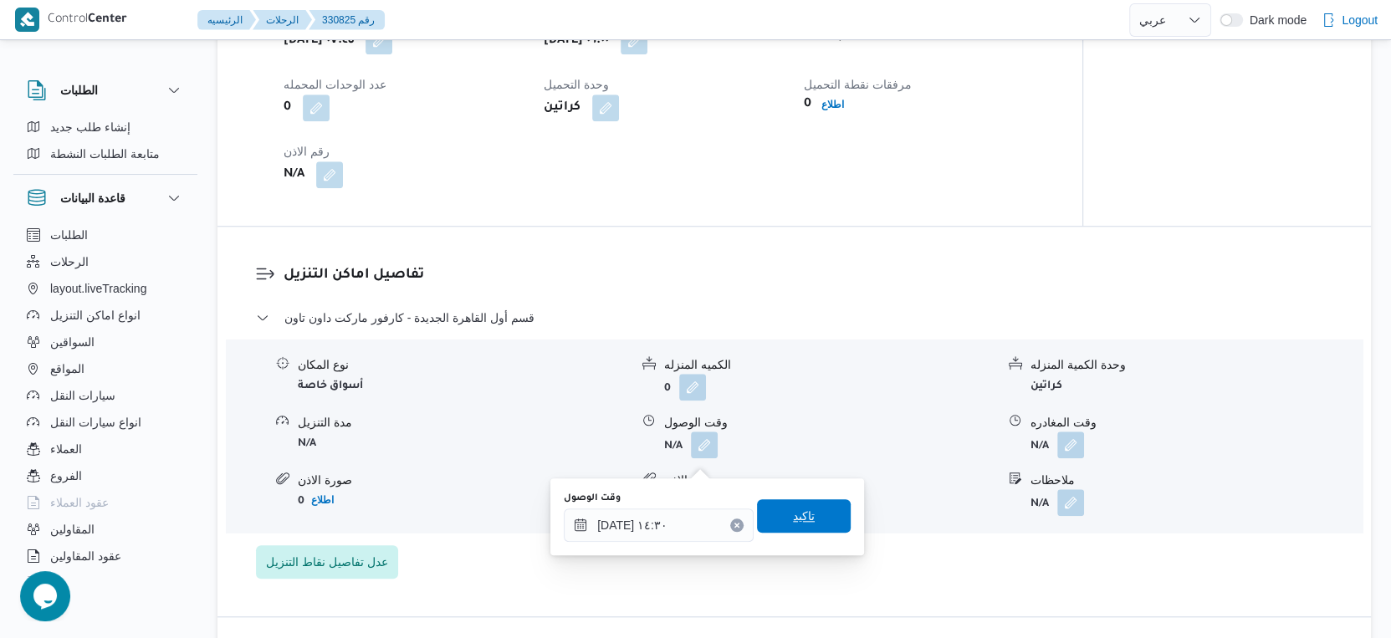
click at [807, 518] on span "تاكيد" at bounding box center [804, 515] width 94 height 33
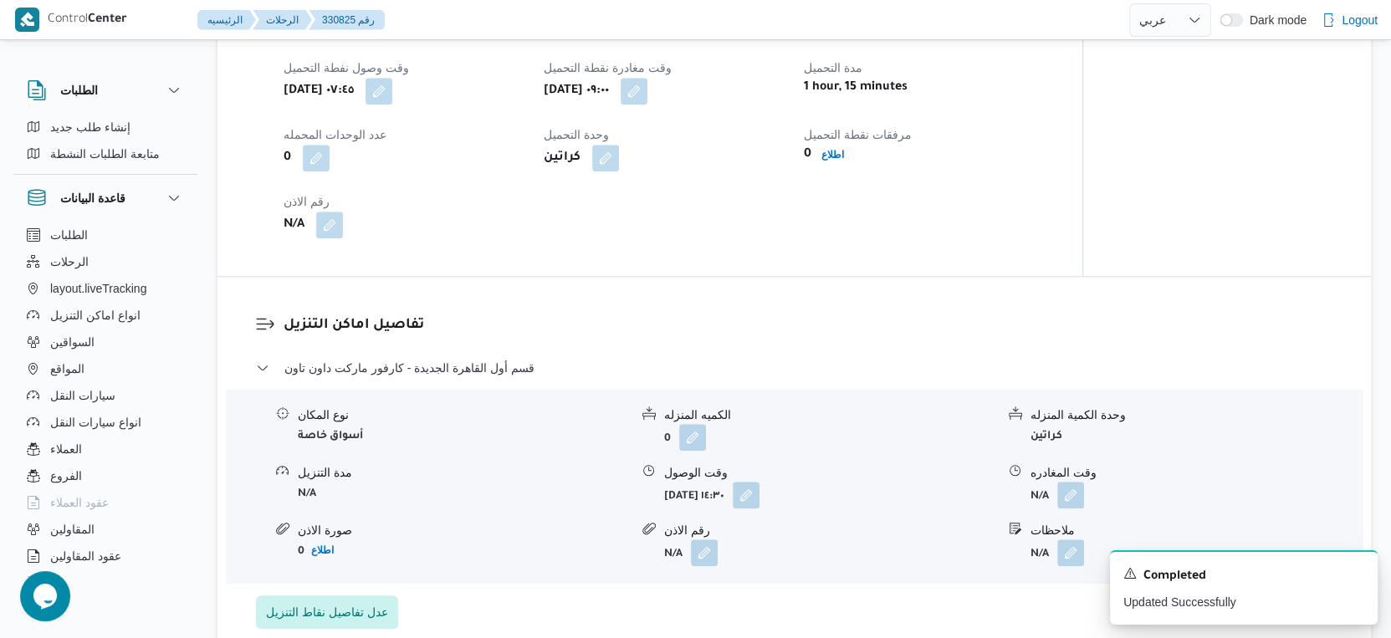
scroll to position [1115, 0]
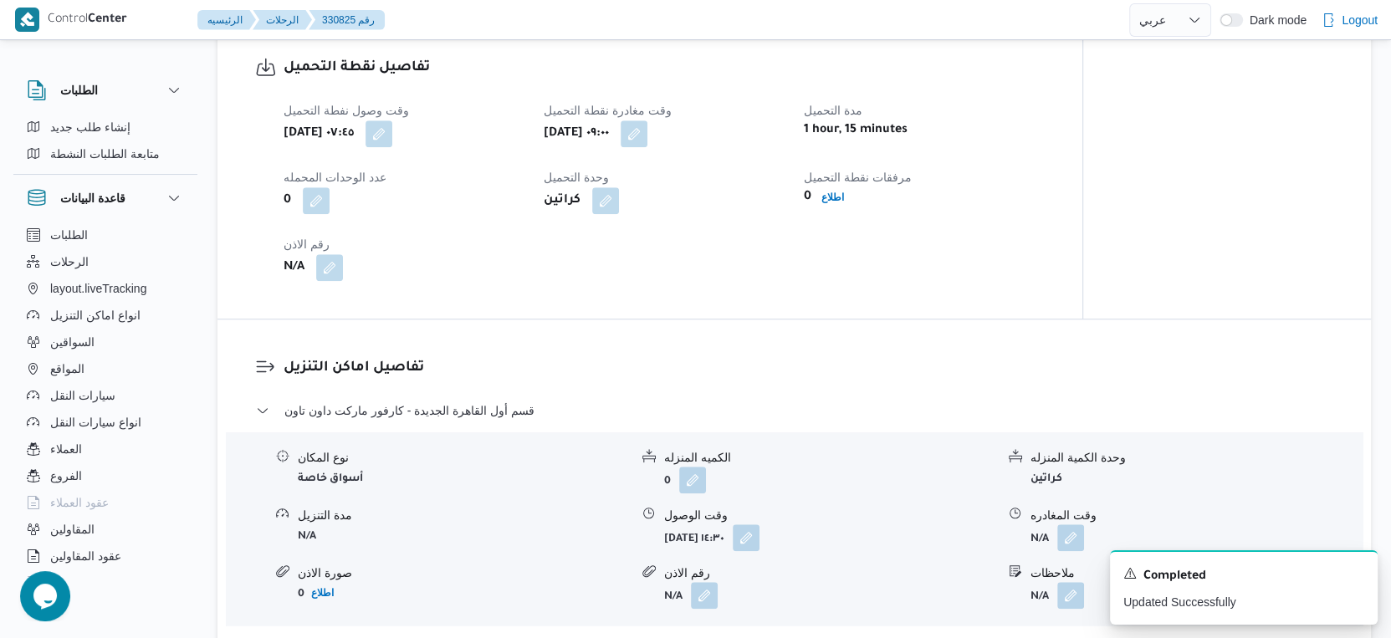
select select "ar"
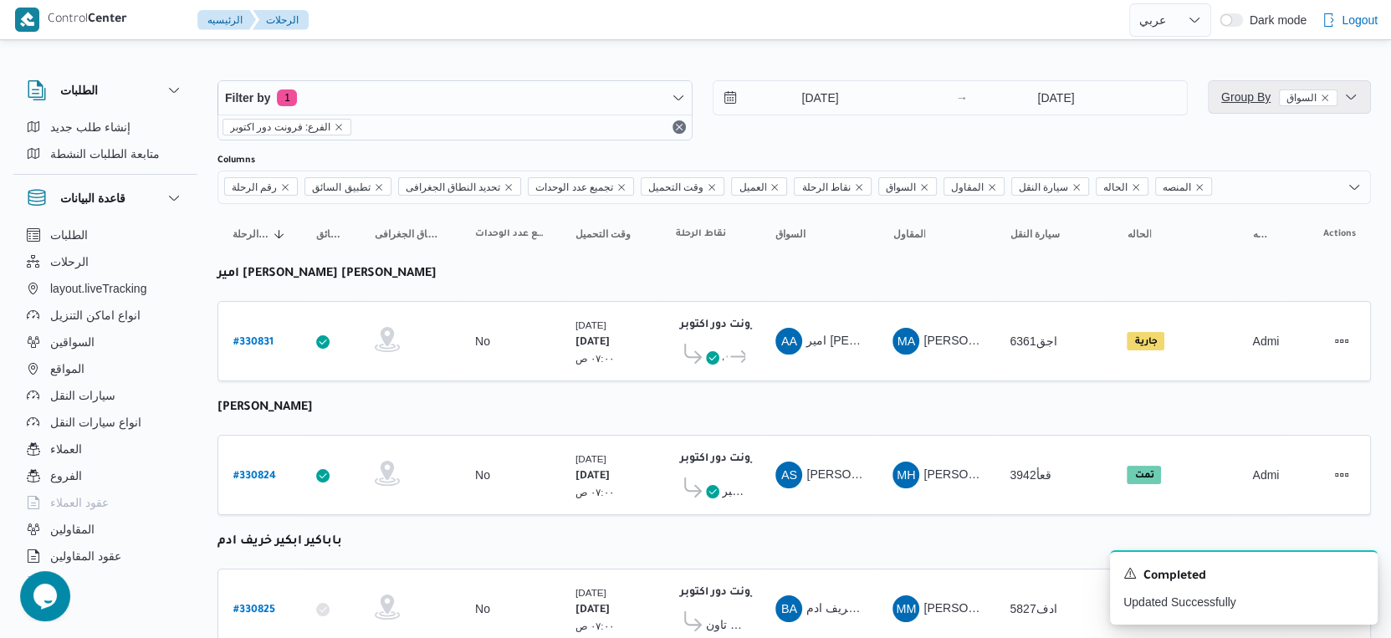
click at [1247, 98] on span "Group By السواق" at bounding box center [1279, 96] width 116 height 13
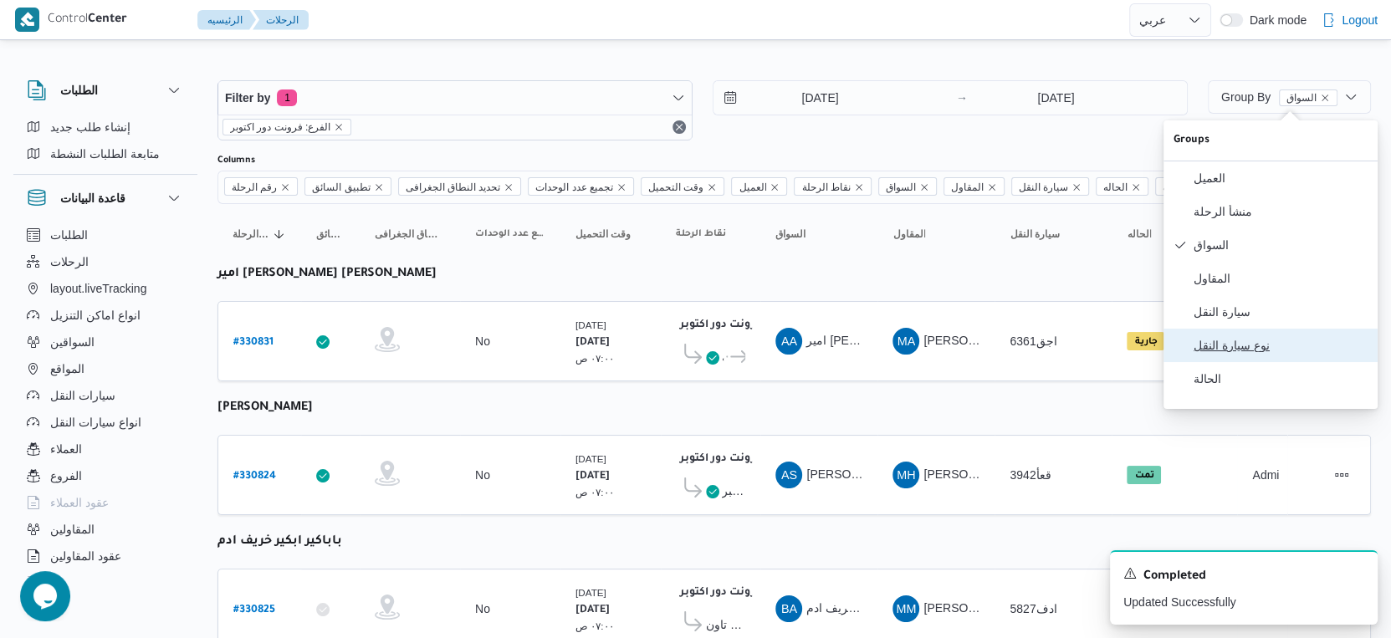
click at [1275, 352] on span "نوع سيارة النقل" at bounding box center [1280, 345] width 174 height 13
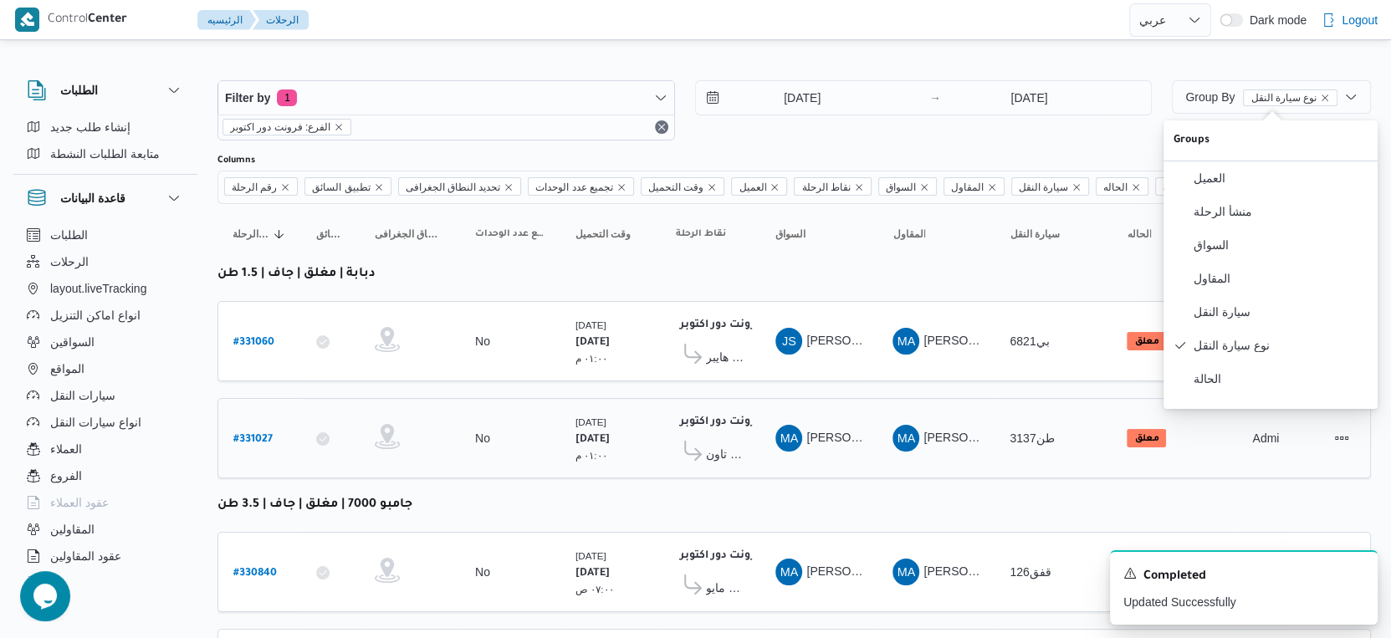
click at [728, 447] on span "كارفور ماركت داون تاون" at bounding box center [725, 454] width 39 height 20
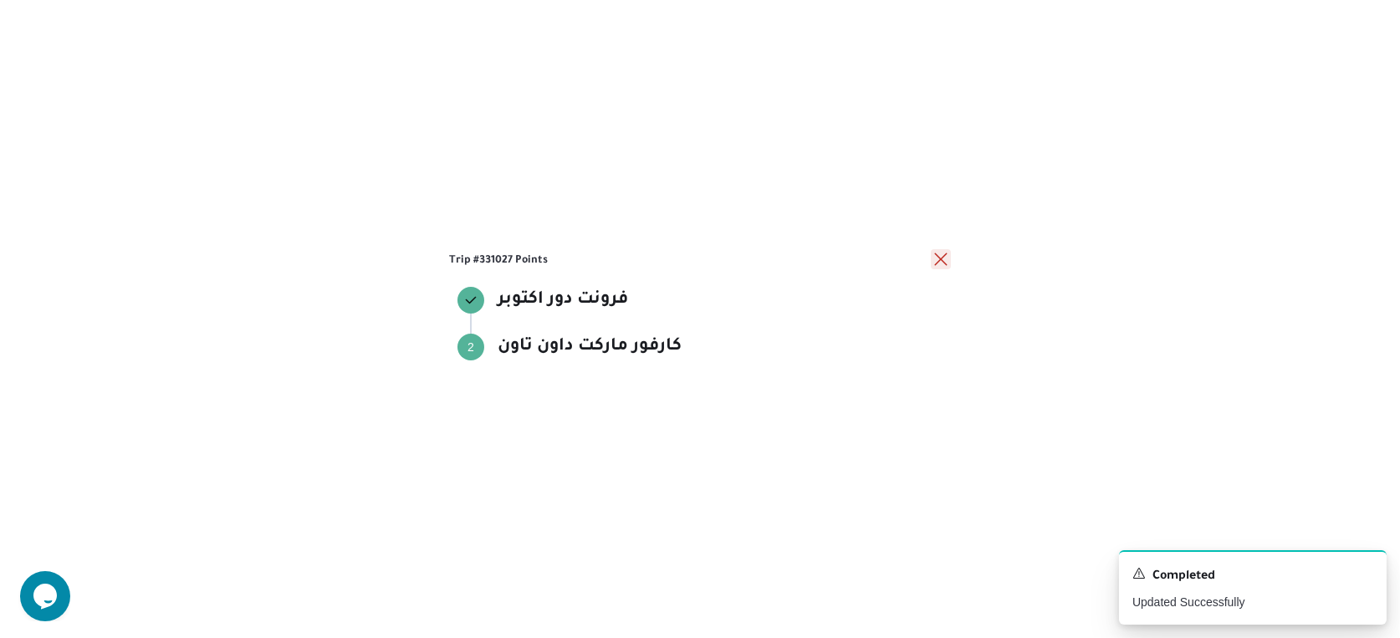
click at [942, 261] on button "close" at bounding box center [941, 259] width 20 height 20
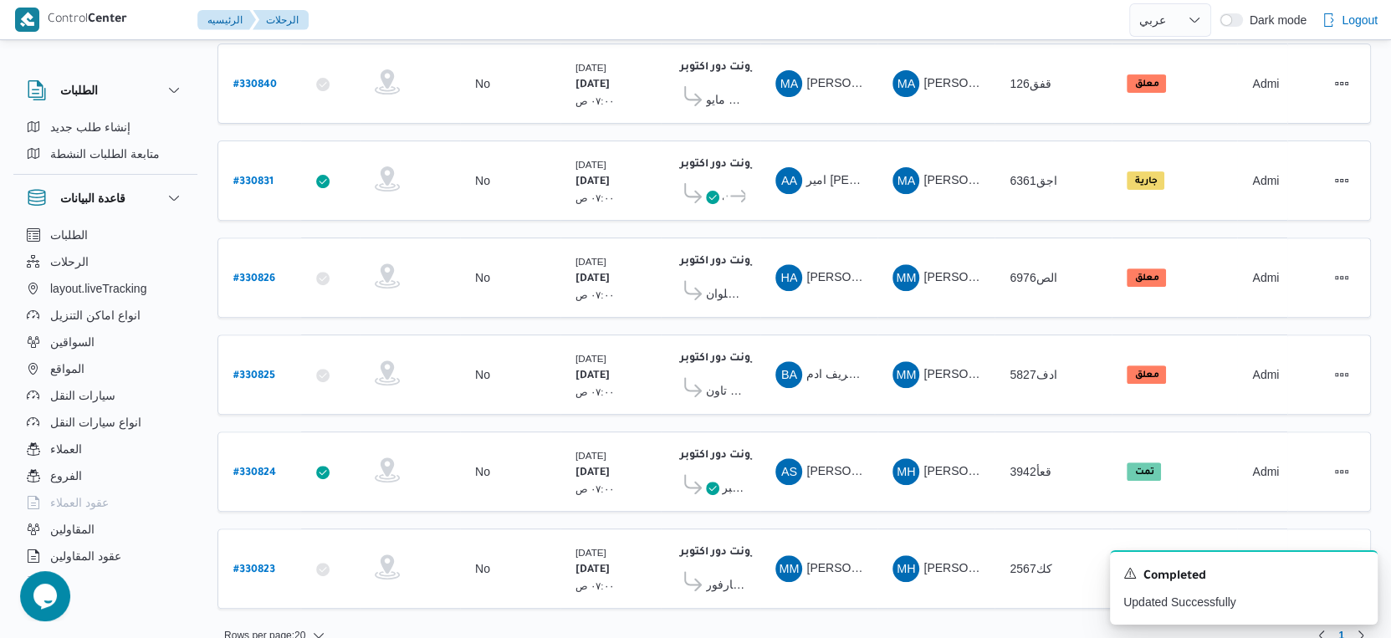
scroll to position [494, 0]
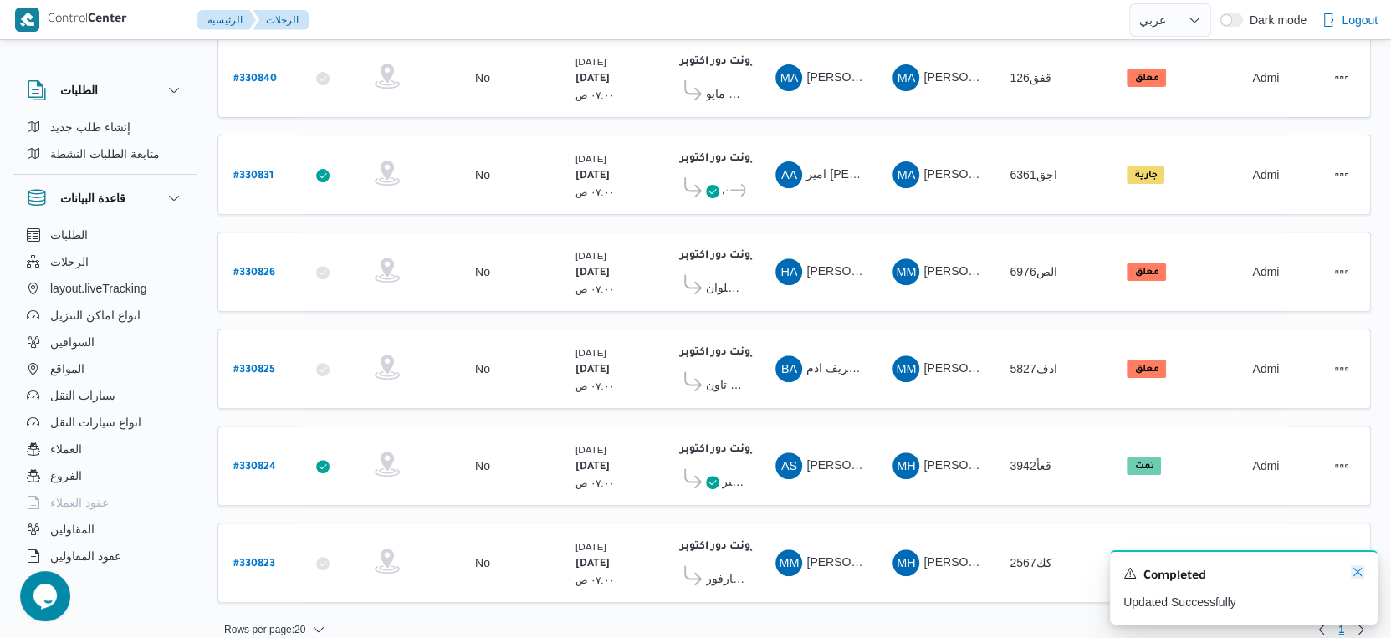
click at [1355, 572] on icon "Dismiss toast" at bounding box center [1357, 571] width 13 height 13
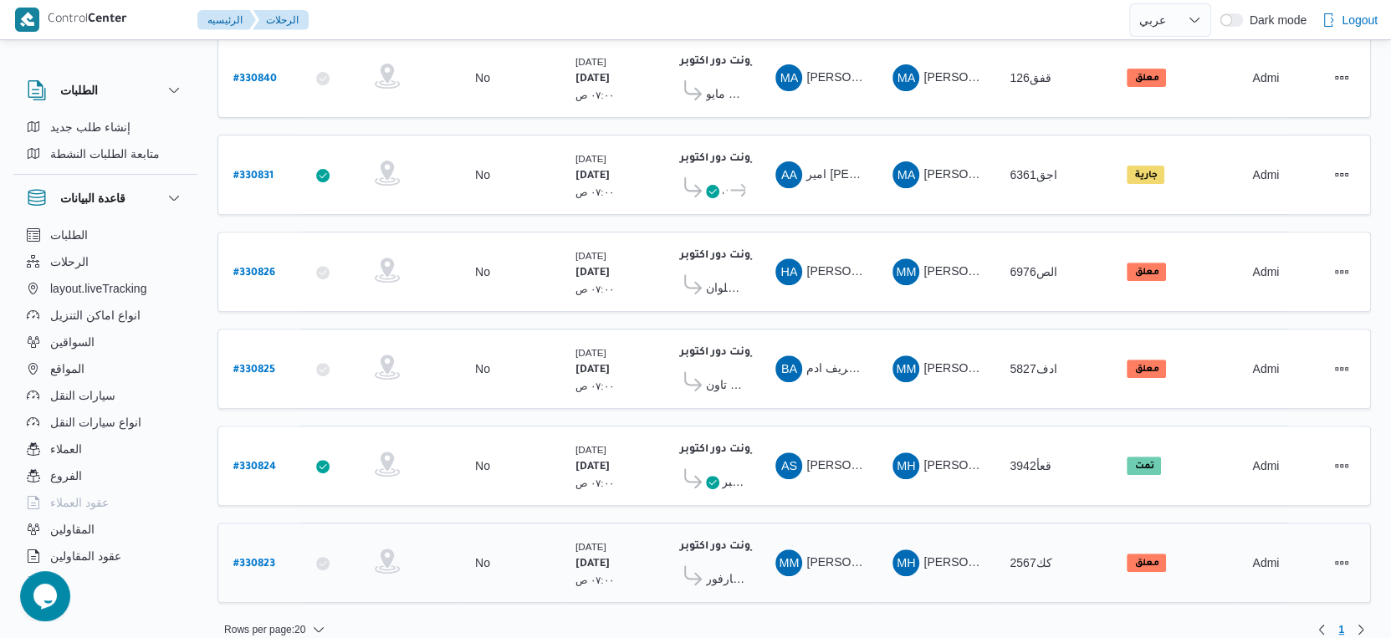
click at [724, 569] on span "كارفور [PERSON_NAME]" at bounding box center [725, 579] width 39 height 20
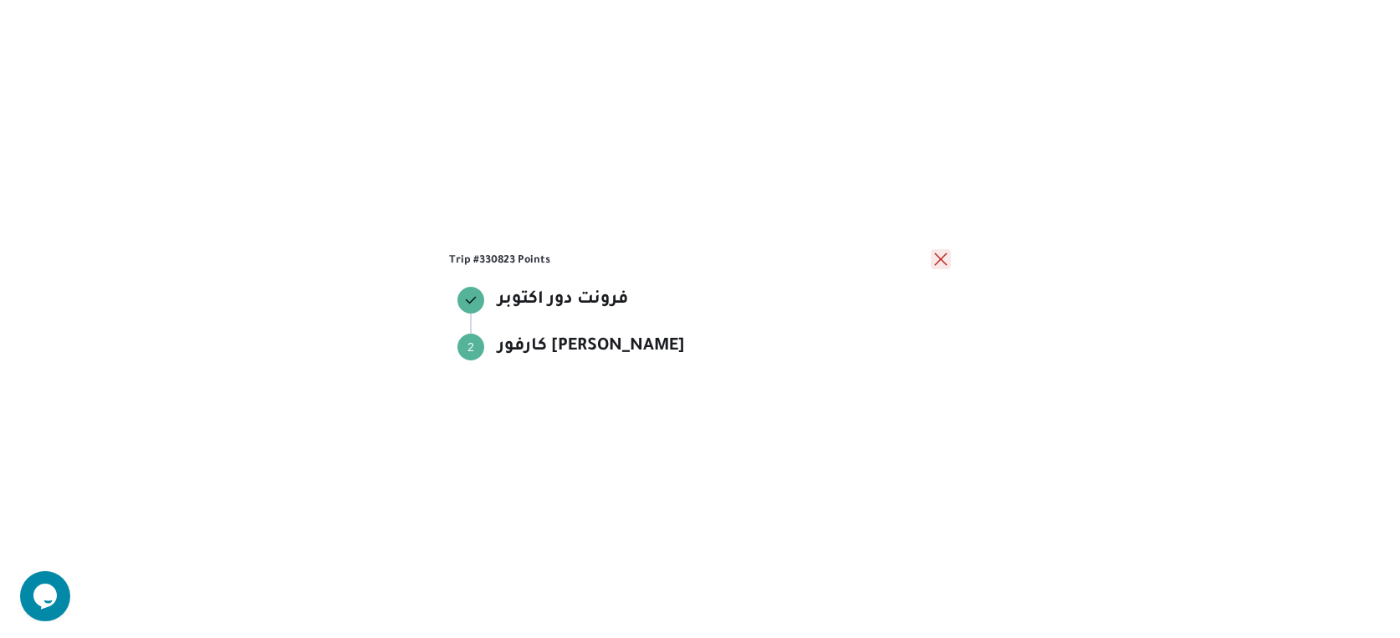
click at [941, 259] on button "close" at bounding box center [941, 259] width 20 height 20
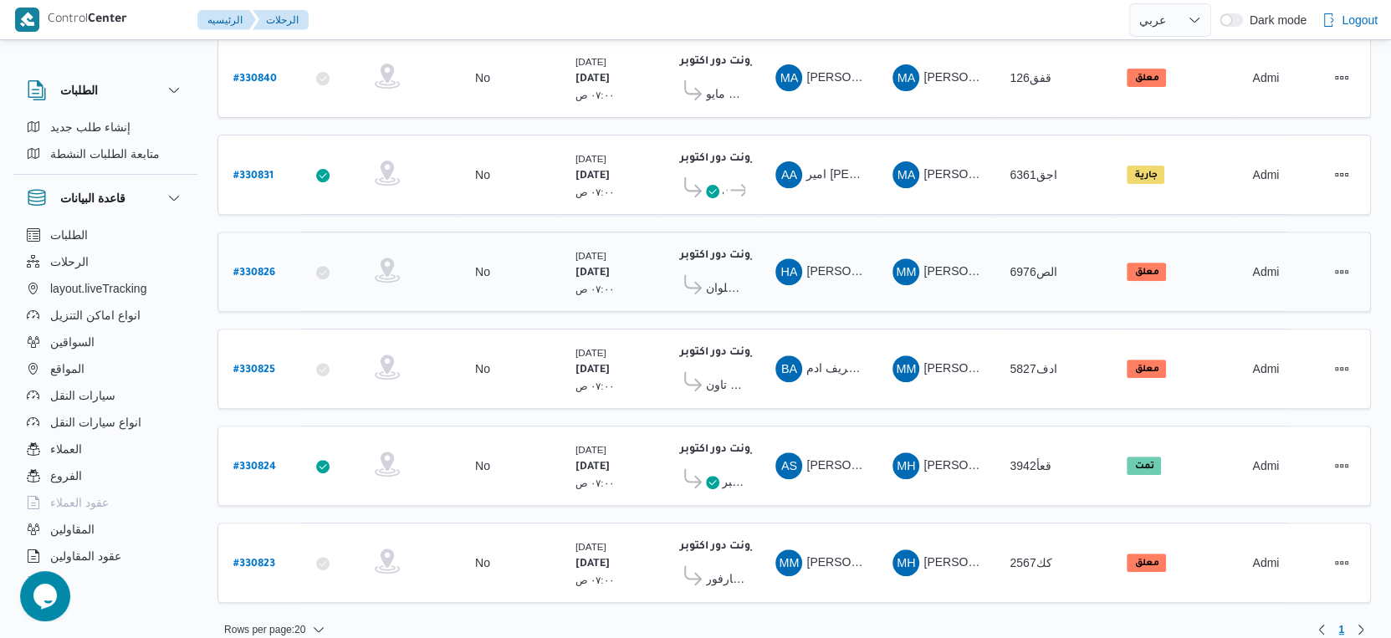
click at [720, 278] on span "كارفور حلوان" at bounding box center [725, 288] width 39 height 20
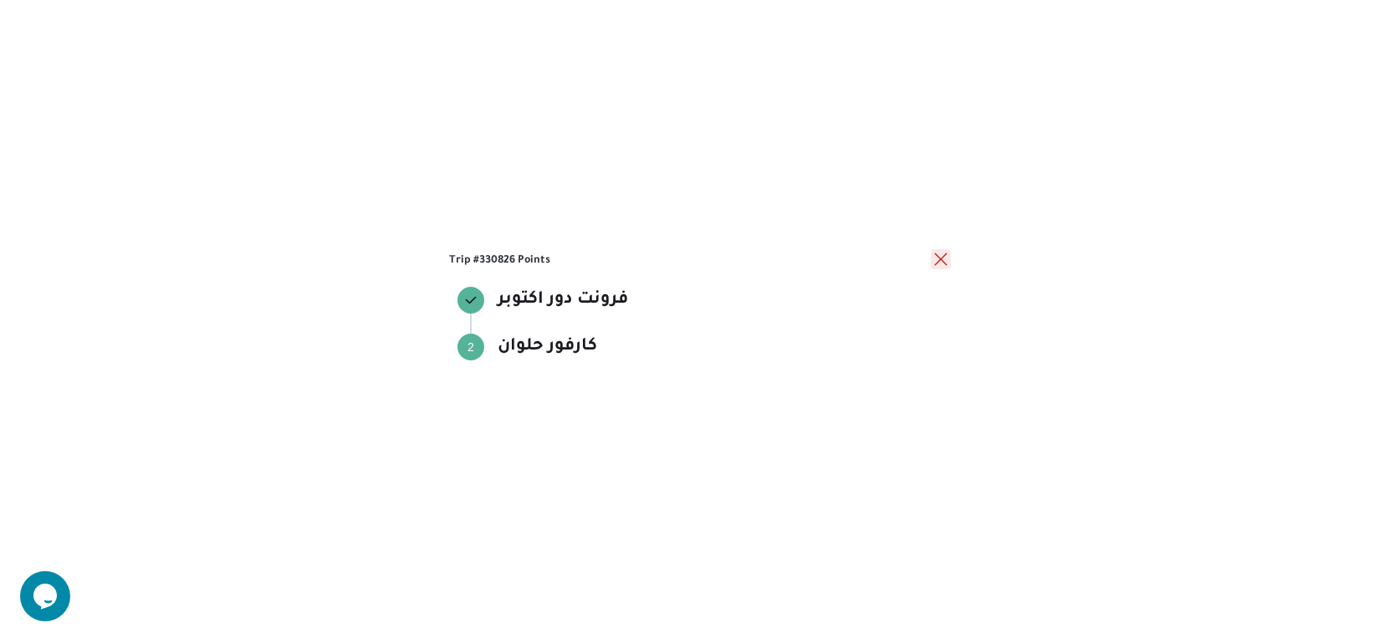
click at [935, 253] on button "close" at bounding box center [941, 259] width 20 height 20
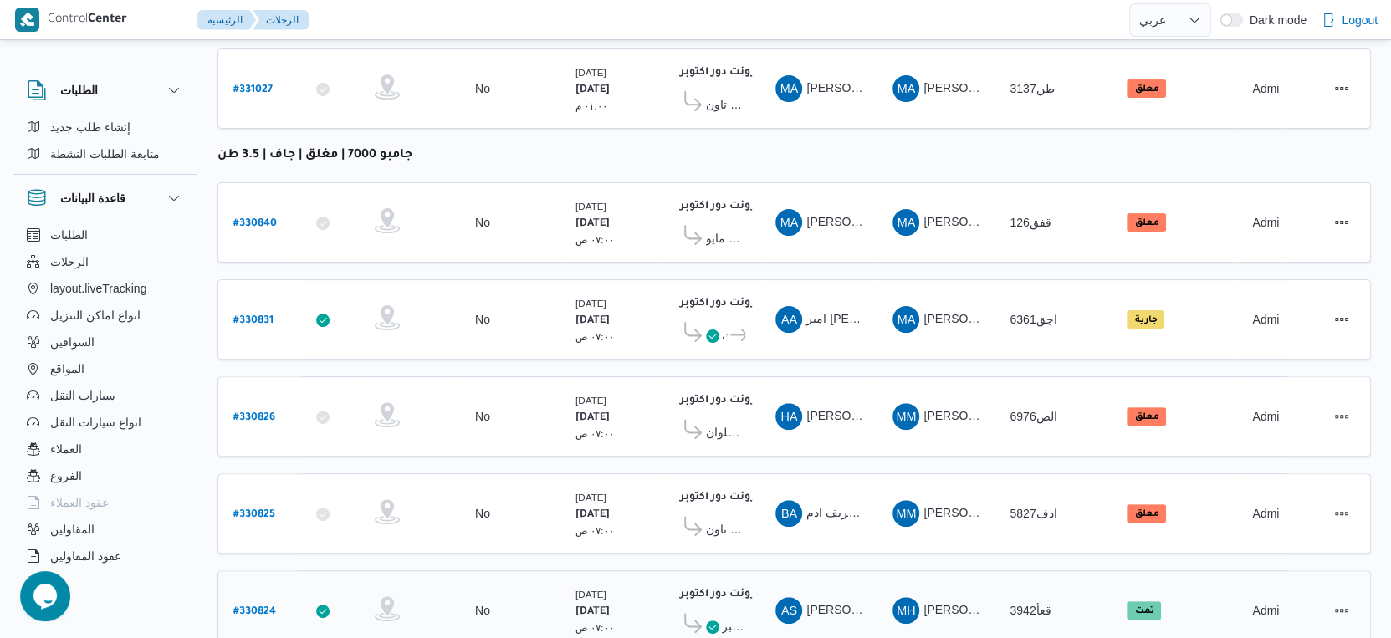
scroll to position [309, 0]
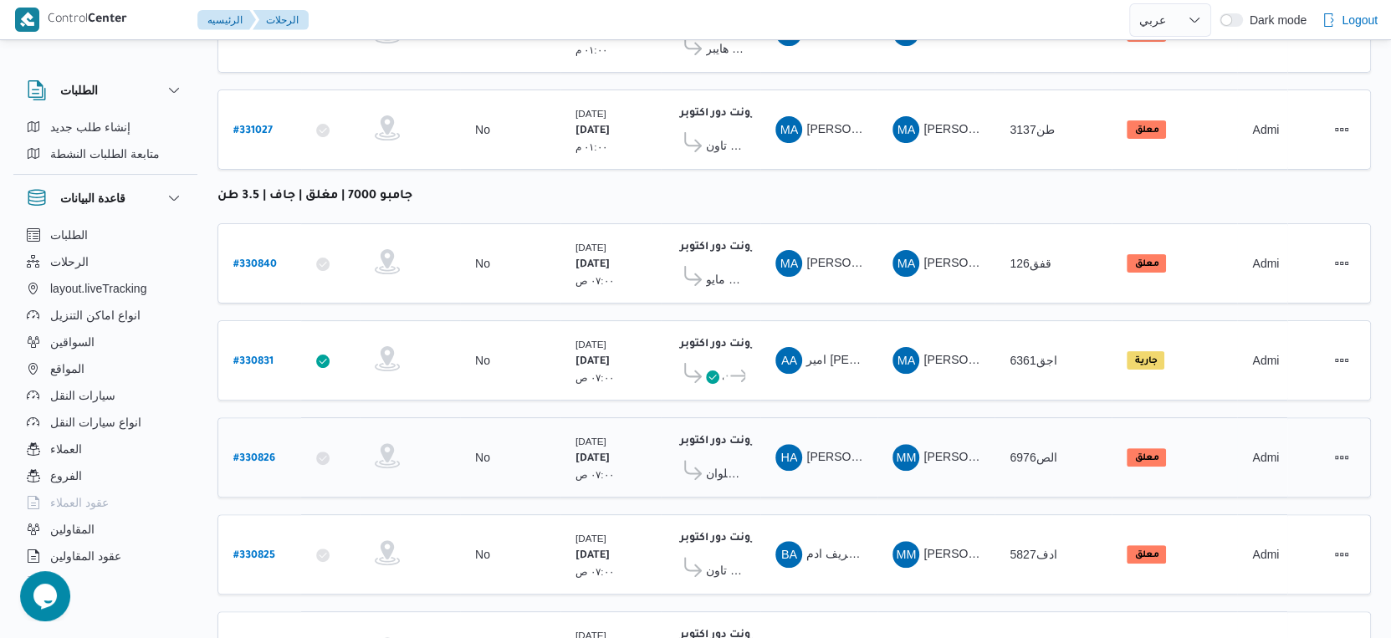
click at [261, 453] on b "# 330826" at bounding box center [254, 459] width 42 height 12
select select "ar"
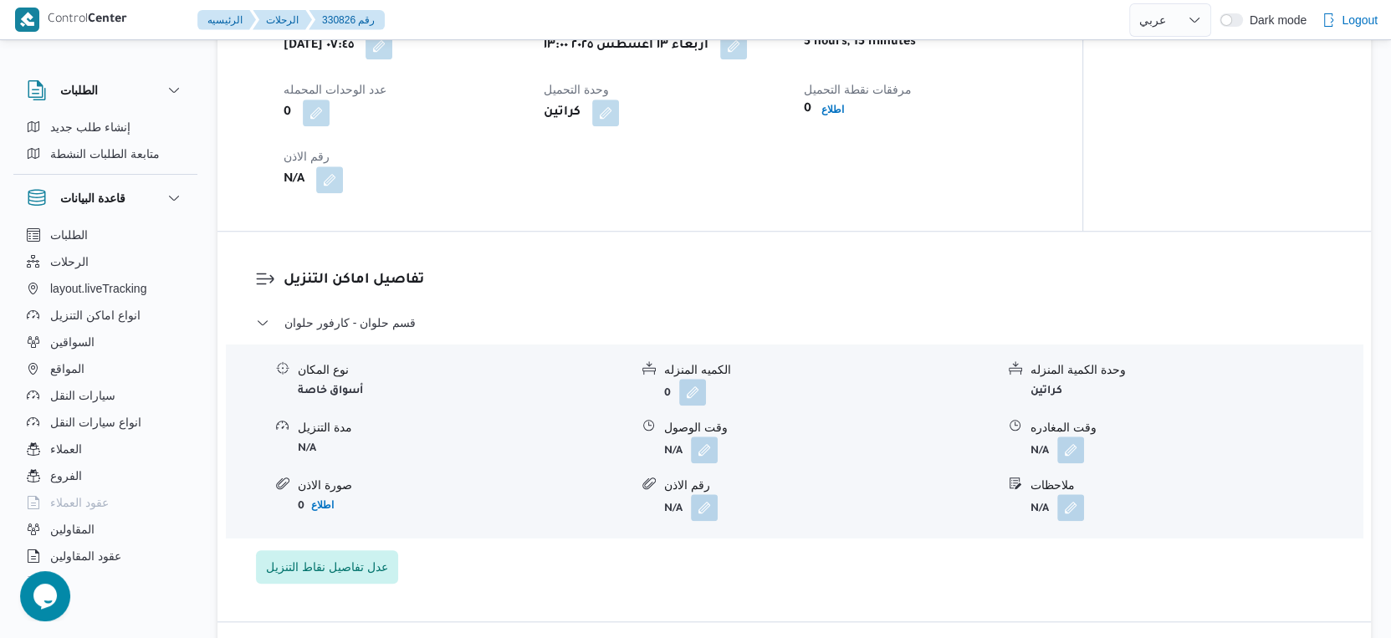
scroll to position [1208, 0]
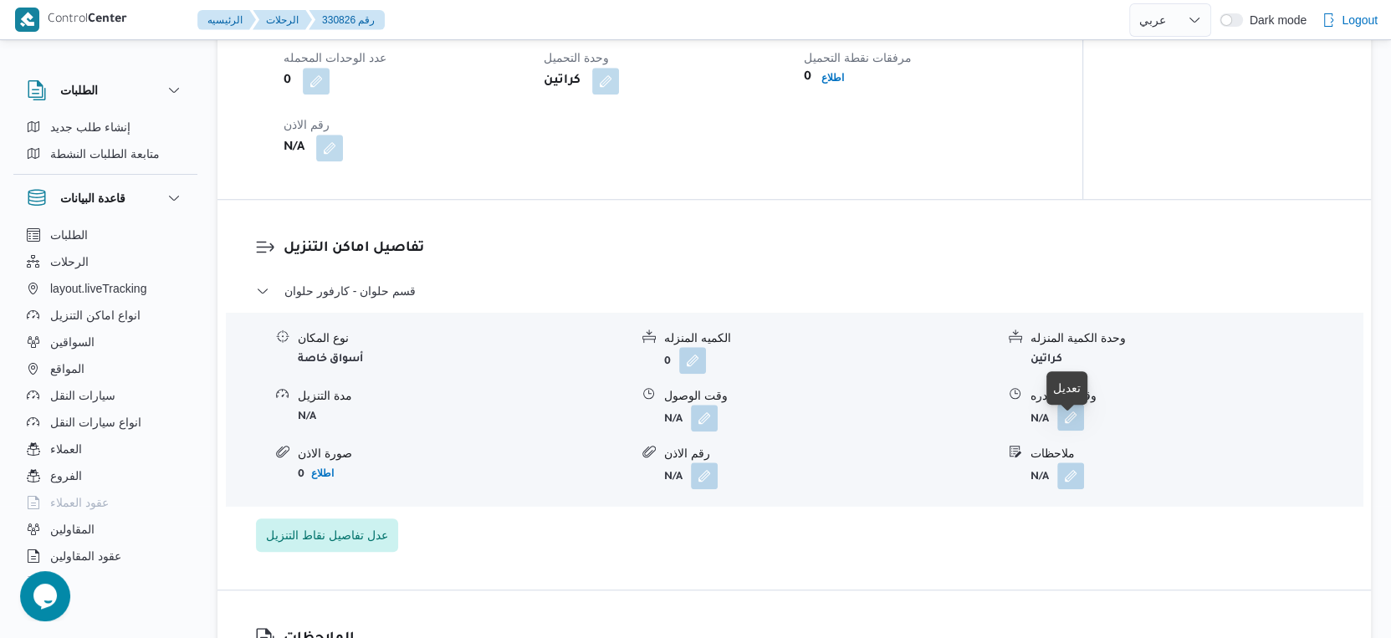
click at [1069, 425] on button "button" at bounding box center [1070, 417] width 27 height 27
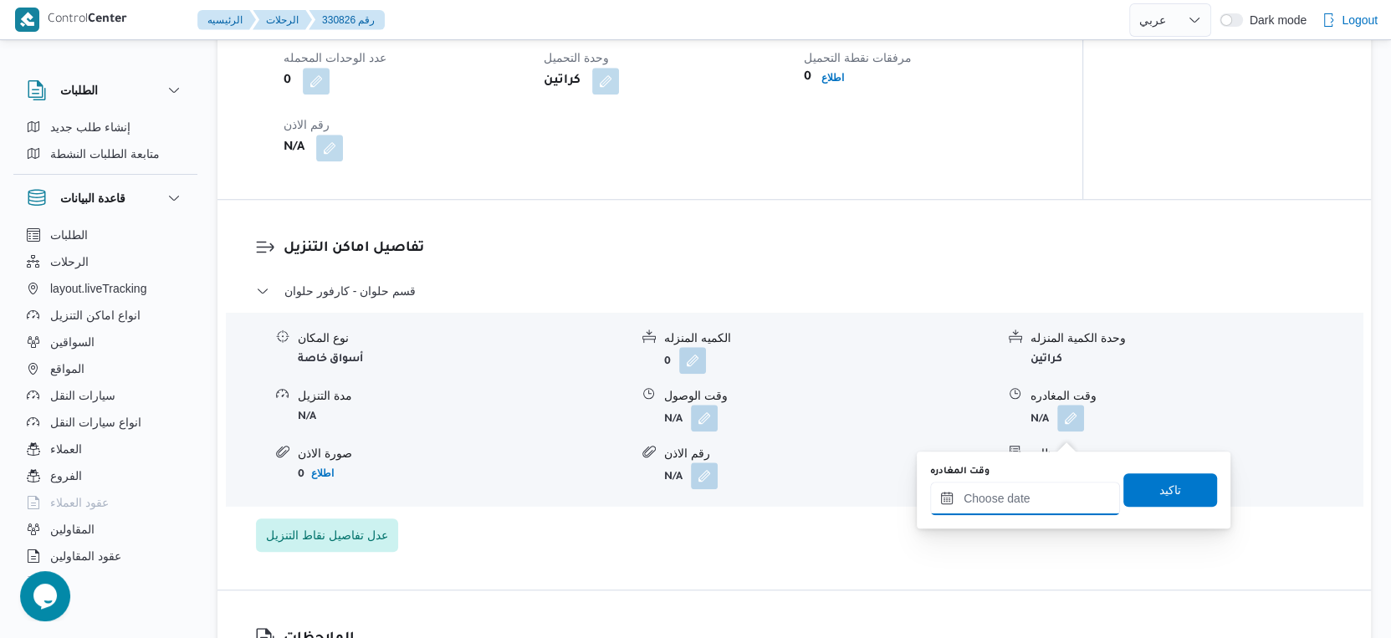
click at [1042, 501] on input "وقت المغادره" at bounding box center [1025, 498] width 190 height 33
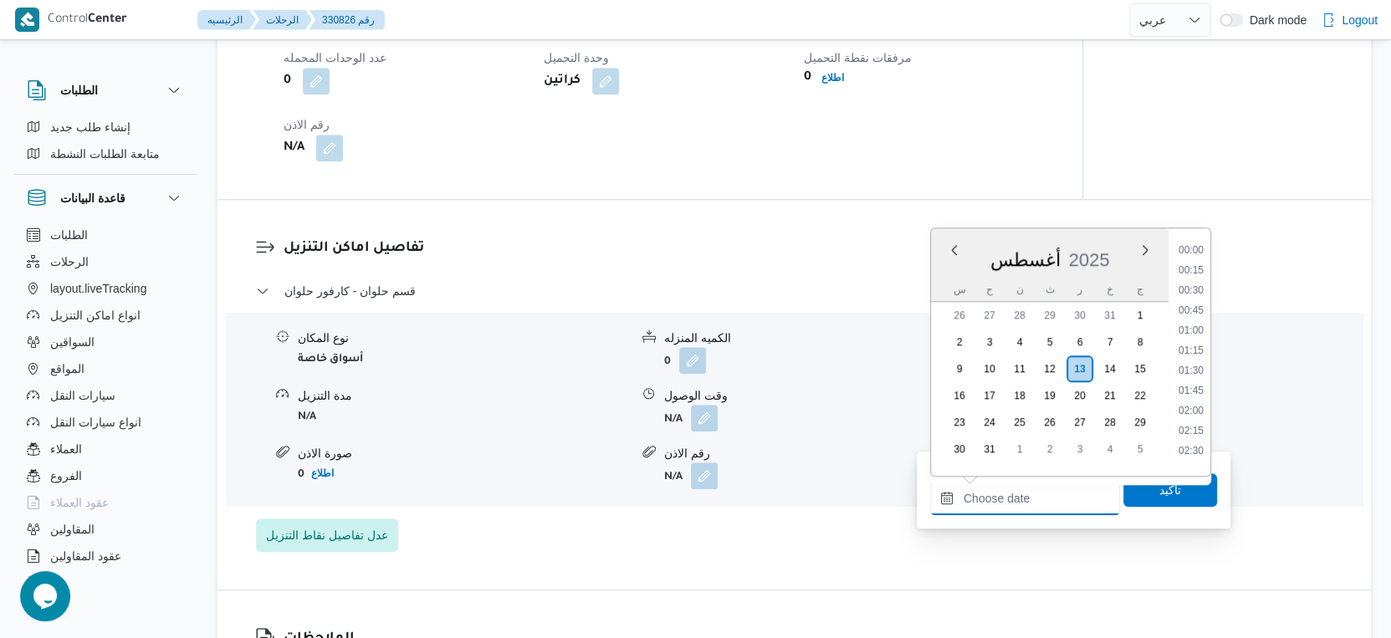
scroll to position [1388, 0]
click at [774, 528] on div "قسم حلوان - كارفور حلوان نوع المكان أسواق خاصة الكميه المنزله 0 وحدة الكمية الم…" at bounding box center [794, 416] width 1077 height 271
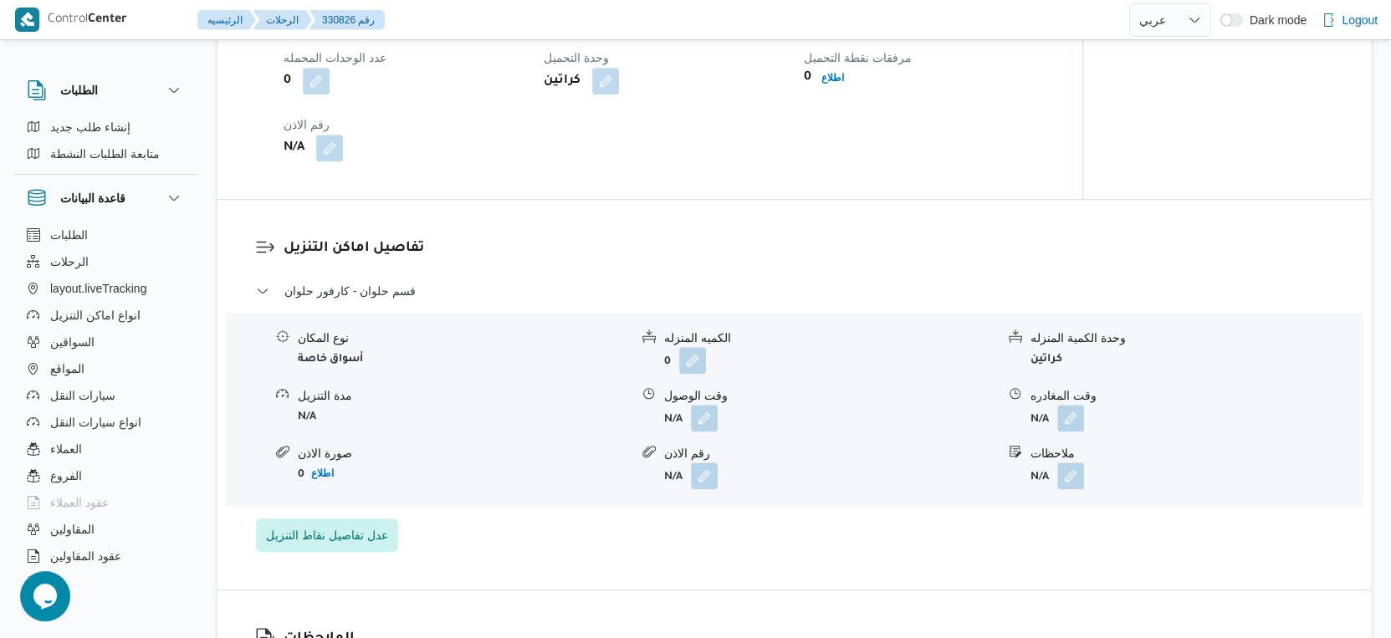
scroll to position [1208, 0]
click at [1071, 488] on button "button" at bounding box center [1070, 475] width 27 height 27
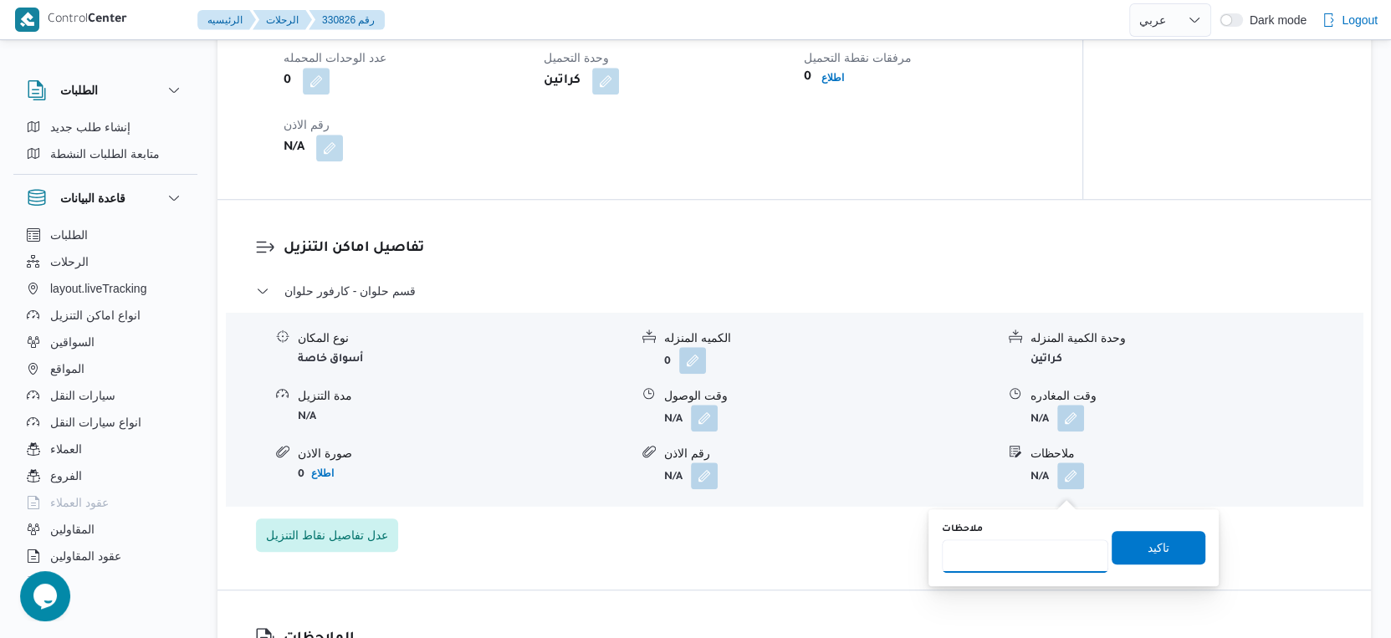
click at [1018, 555] on input "ملاحظات" at bounding box center [1025, 555] width 166 height 33
type input "الفرع لم يسلم"
click at [1147, 537] on span "تاكيد" at bounding box center [1158, 547] width 22 height 20
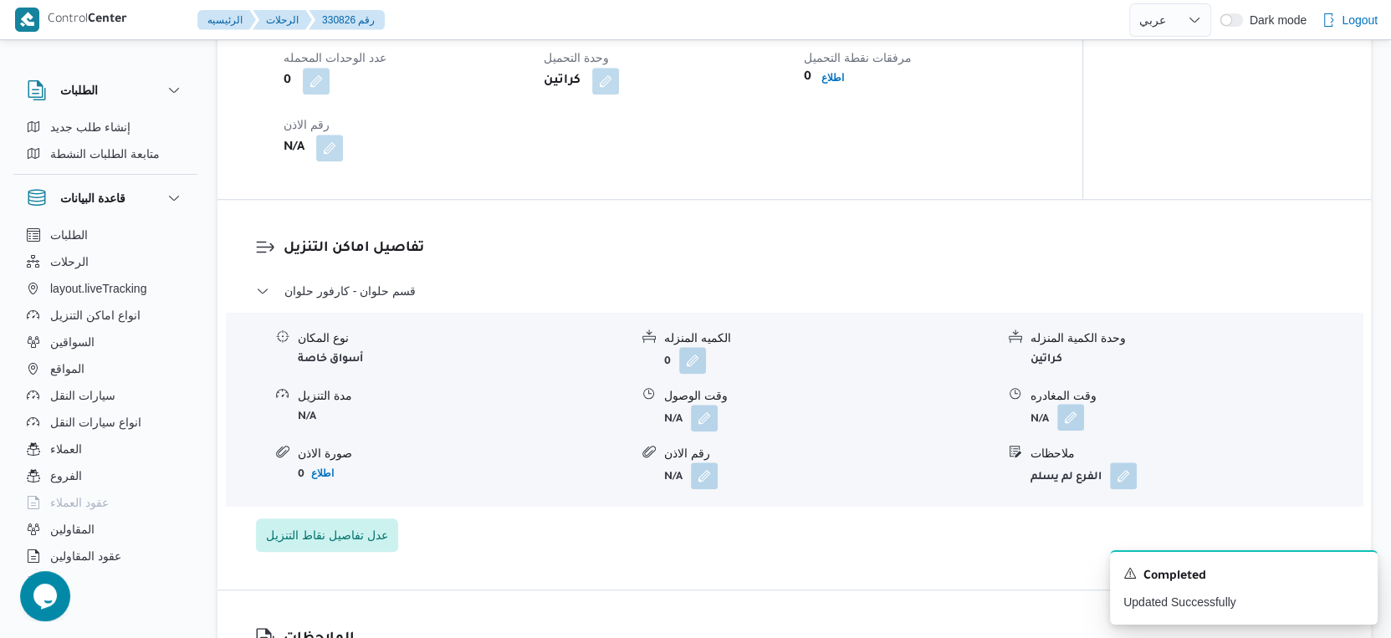
click at [1077, 431] on button "button" at bounding box center [1070, 417] width 27 height 27
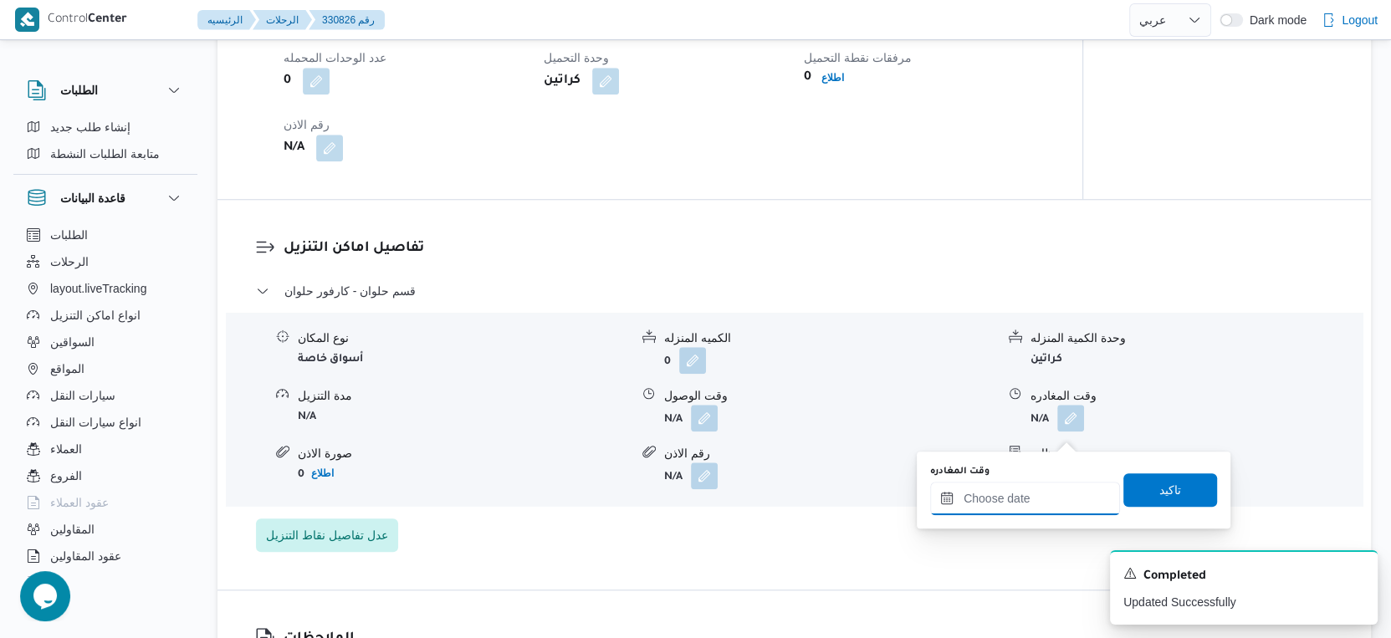
drag, startPoint x: 1075, startPoint y: 435, endPoint x: 1057, endPoint y: 483, distance: 51.1
click at [1048, 491] on input "وقت المغادره" at bounding box center [1025, 498] width 190 height 33
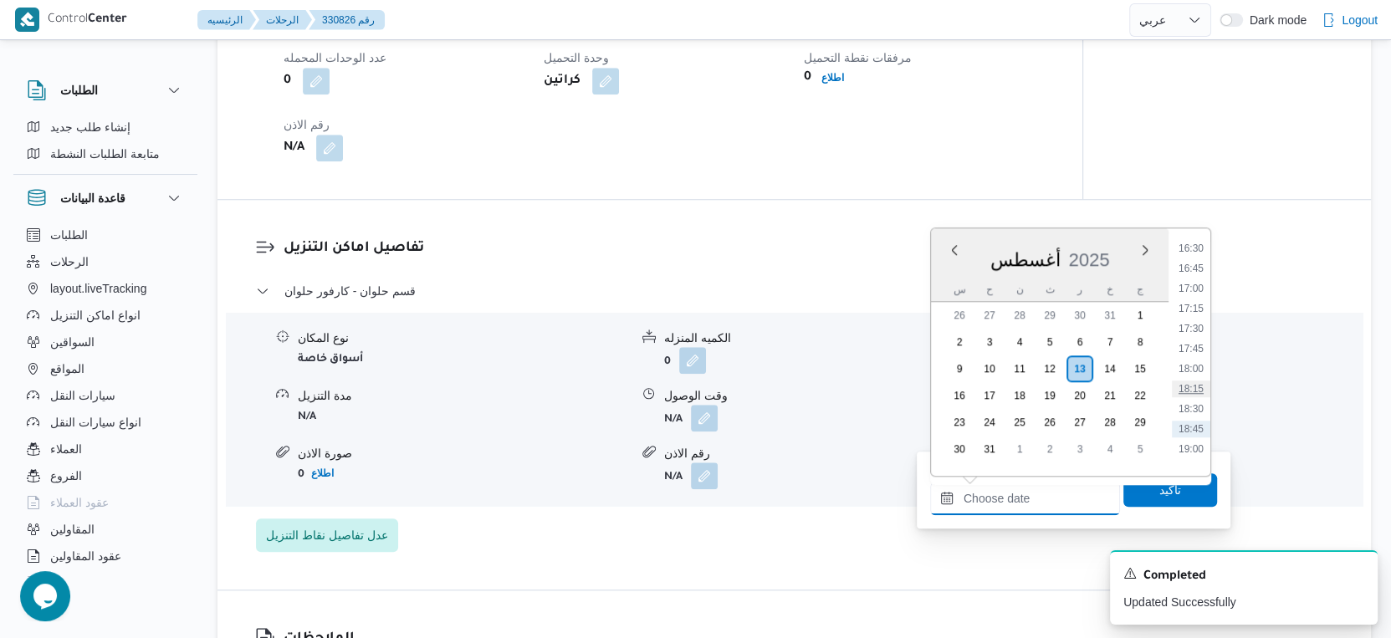
scroll to position [1295, 0]
drag, startPoint x: 1193, startPoint y: 321, endPoint x: 1193, endPoint y: 360, distance: 39.3
click at [1193, 321] on li "17:00" at bounding box center [1191, 319] width 38 height 17
type input "١٣/٠٨/٢٠٢٥ ١٧:٠٠"
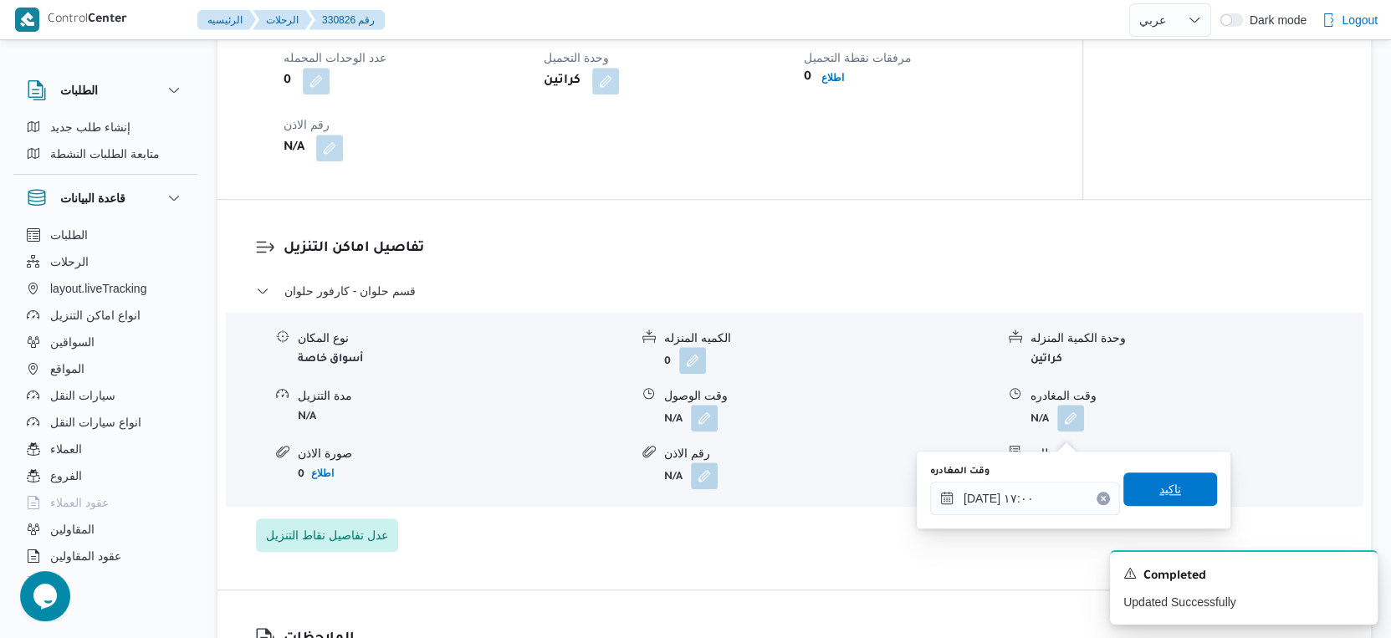
click at [1173, 486] on span "تاكيد" at bounding box center [1170, 488] width 94 height 33
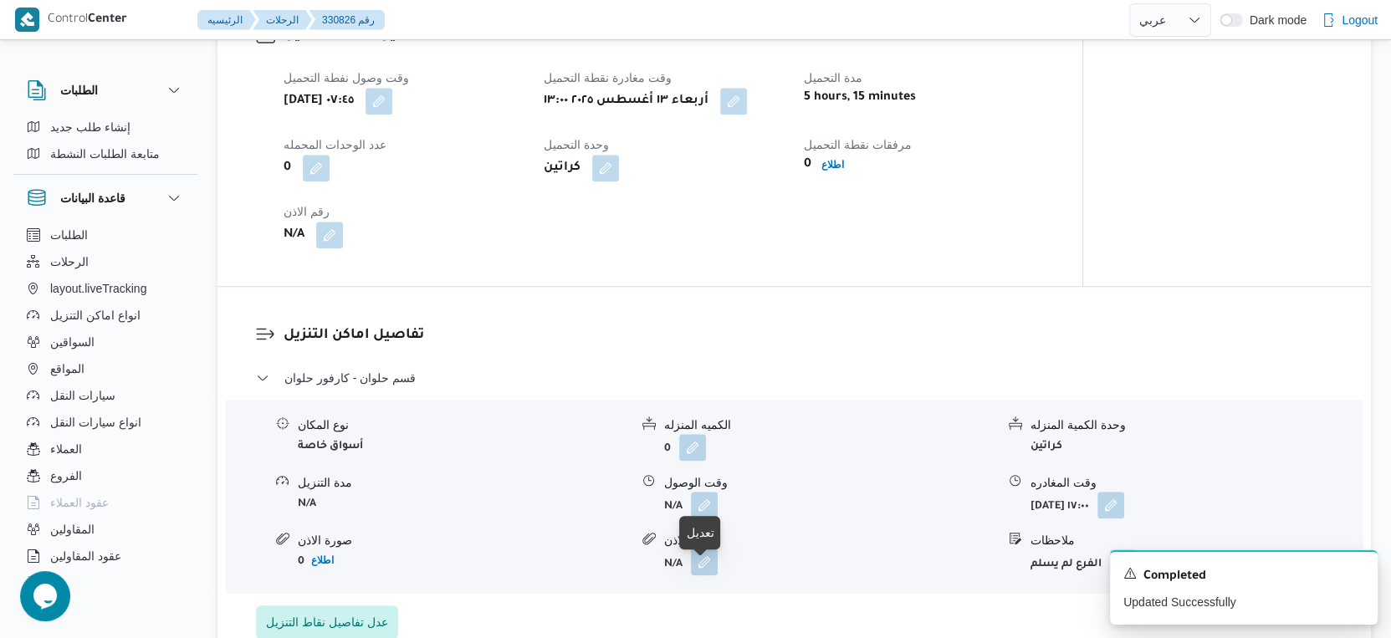
scroll to position [1022, 0]
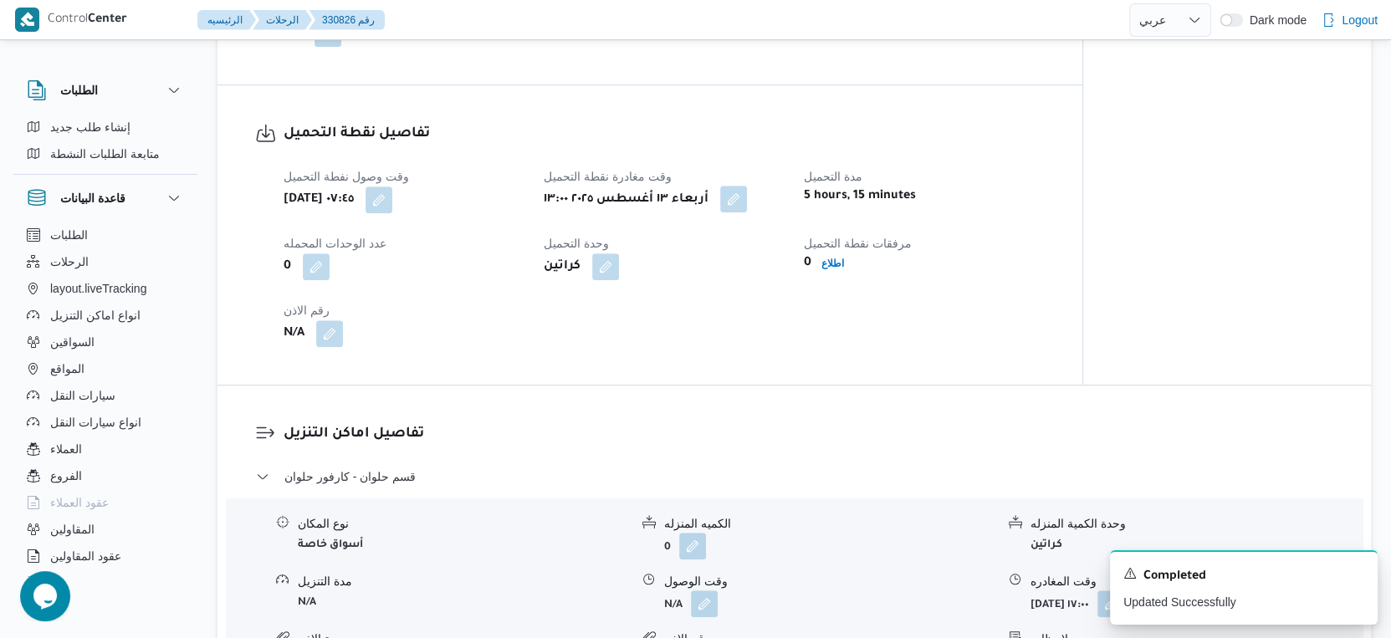
click at [738, 212] on button "button" at bounding box center [733, 199] width 27 height 27
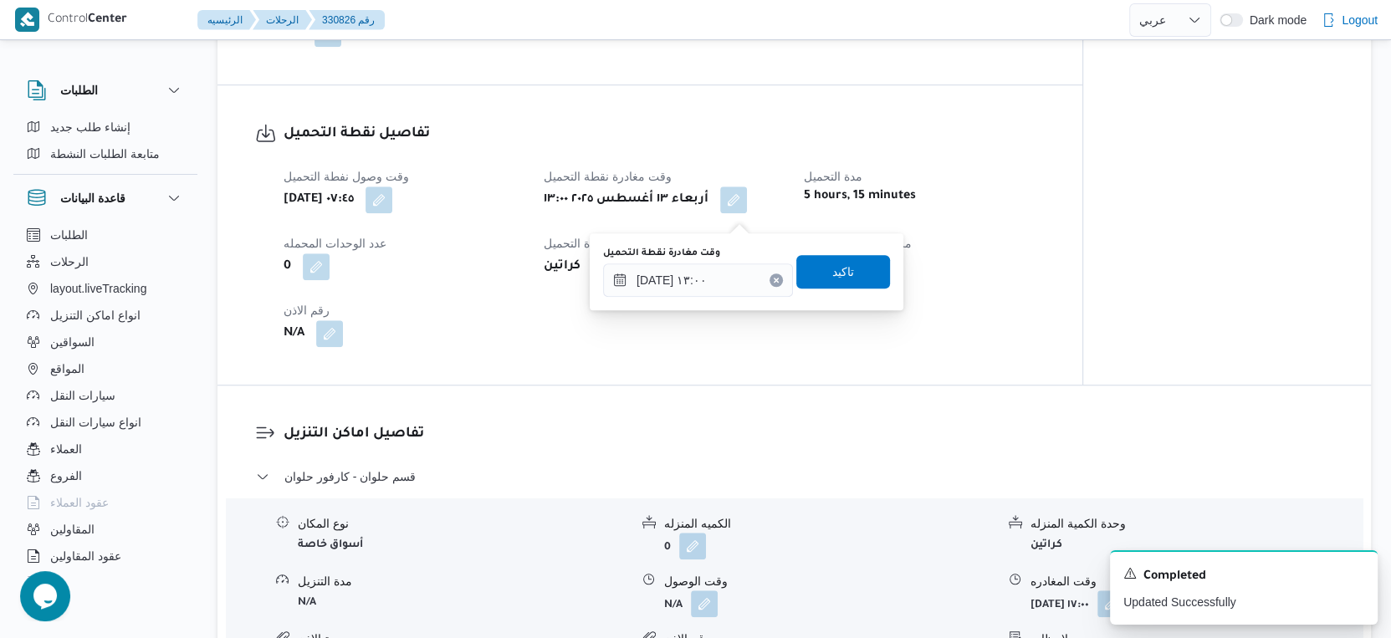
click at [702, 259] on div "وقت مغادرة نقطة التحميل ١٣/٠٨/٢٠٢٥ ١٣:٠٠" at bounding box center [698, 272] width 190 height 50
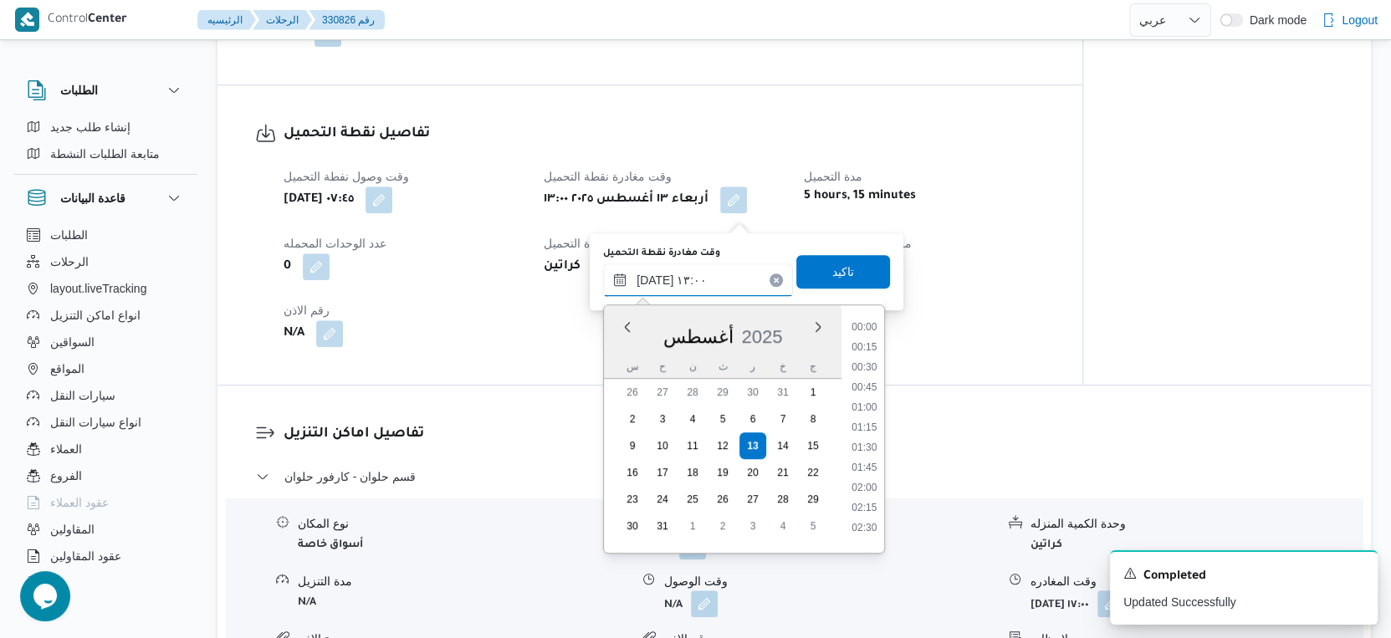
click at [708, 283] on input "[DATE] ١٣:٠٠" at bounding box center [698, 279] width 190 height 33
click at [869, 429] on li "14:00" at bounding box center [864, 430] width 38 height 17
type input "١٣/٠٨/٢٠٢٥ ١٤:٠٠"
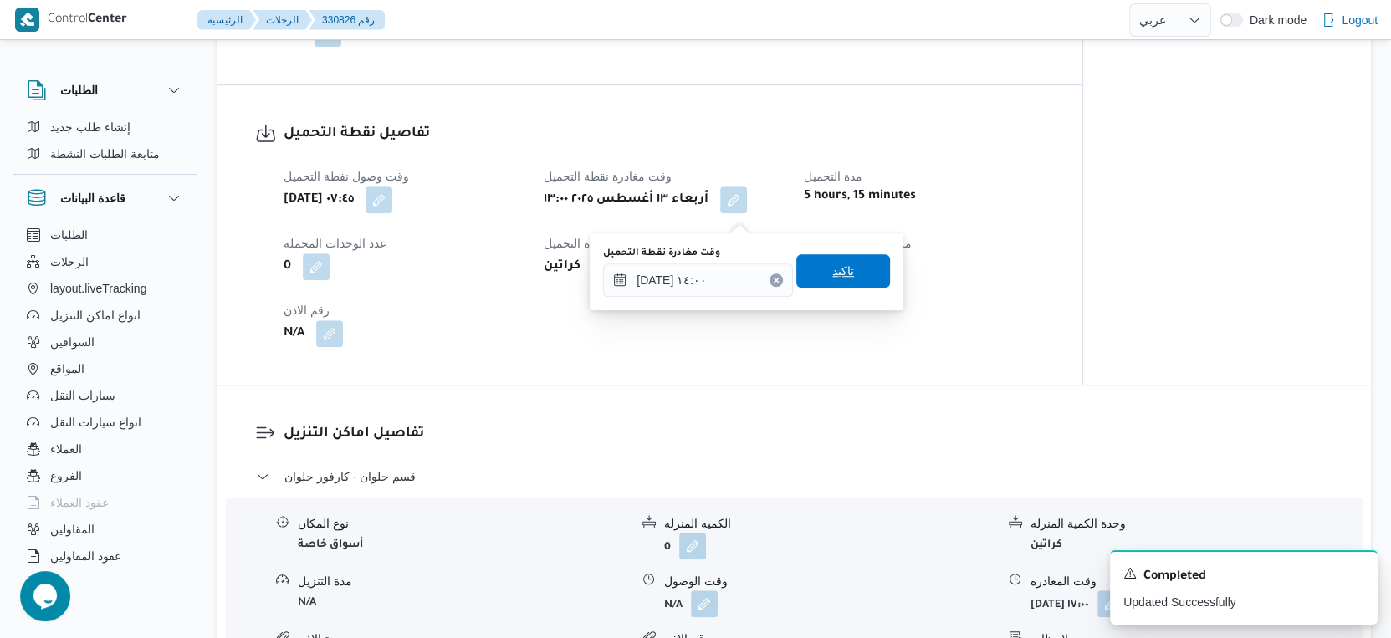
click at [851, 268] on span "تاكيد" at bounding box center [843, 270] width 94 height 33
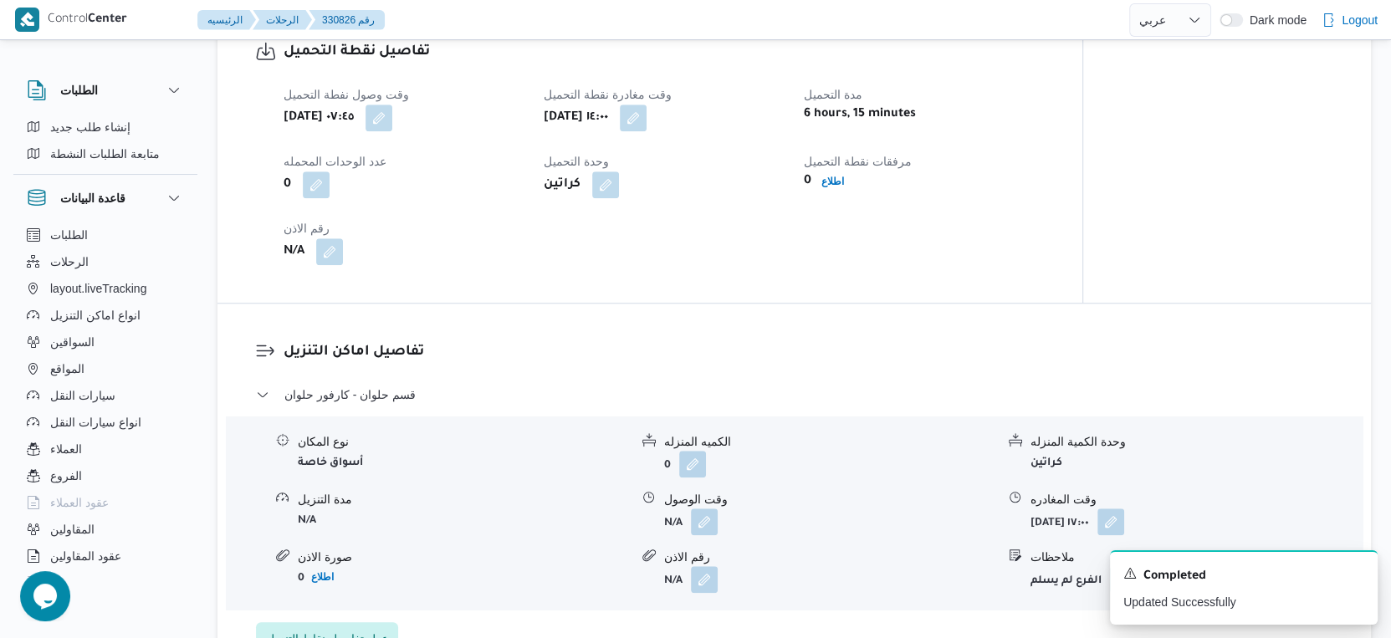
scroll to position [1208, 0]
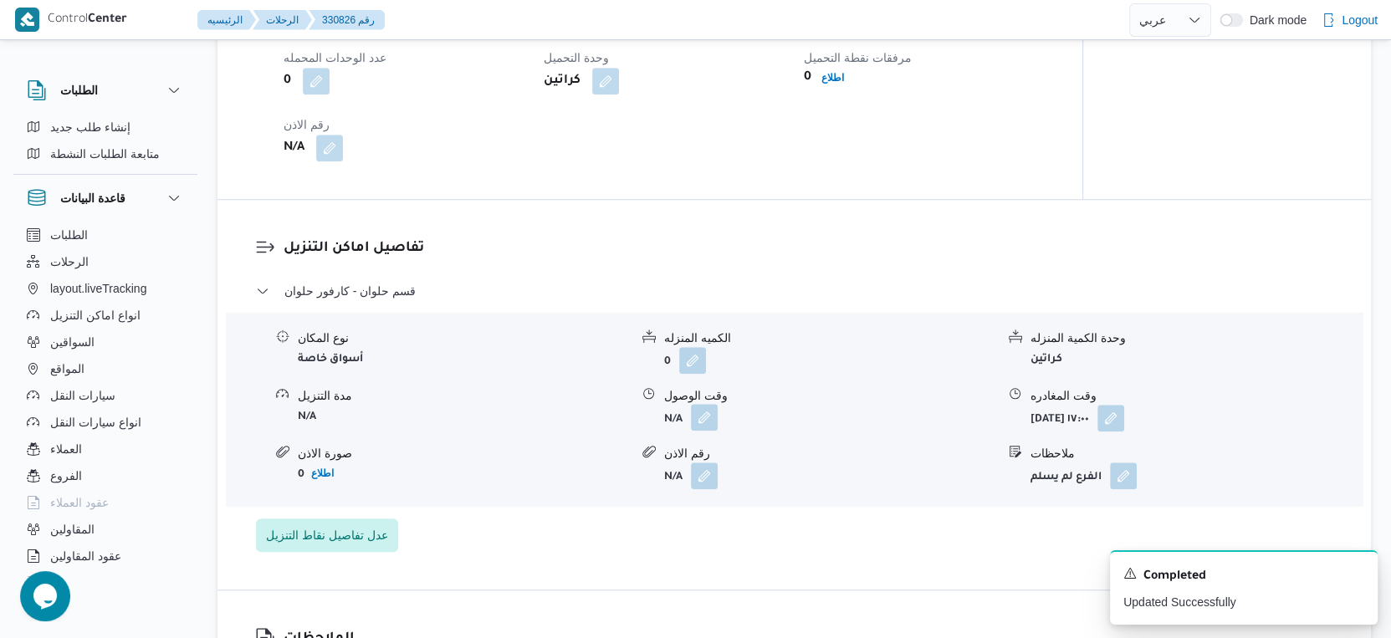
click at [704, 431] on button "button" at bounding box center [704, 417] width 27 height 27
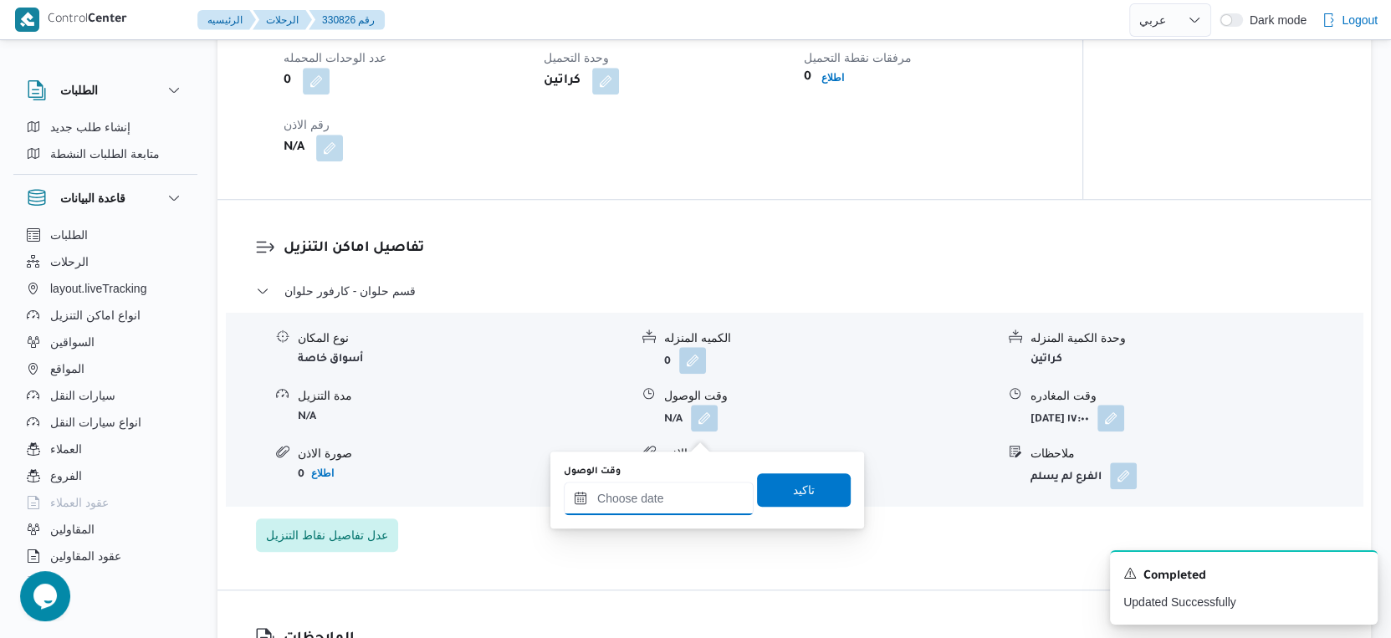
click at [681, 502] on input "وقت الوصول" at bounding box center [659, 498] width 190 height 33
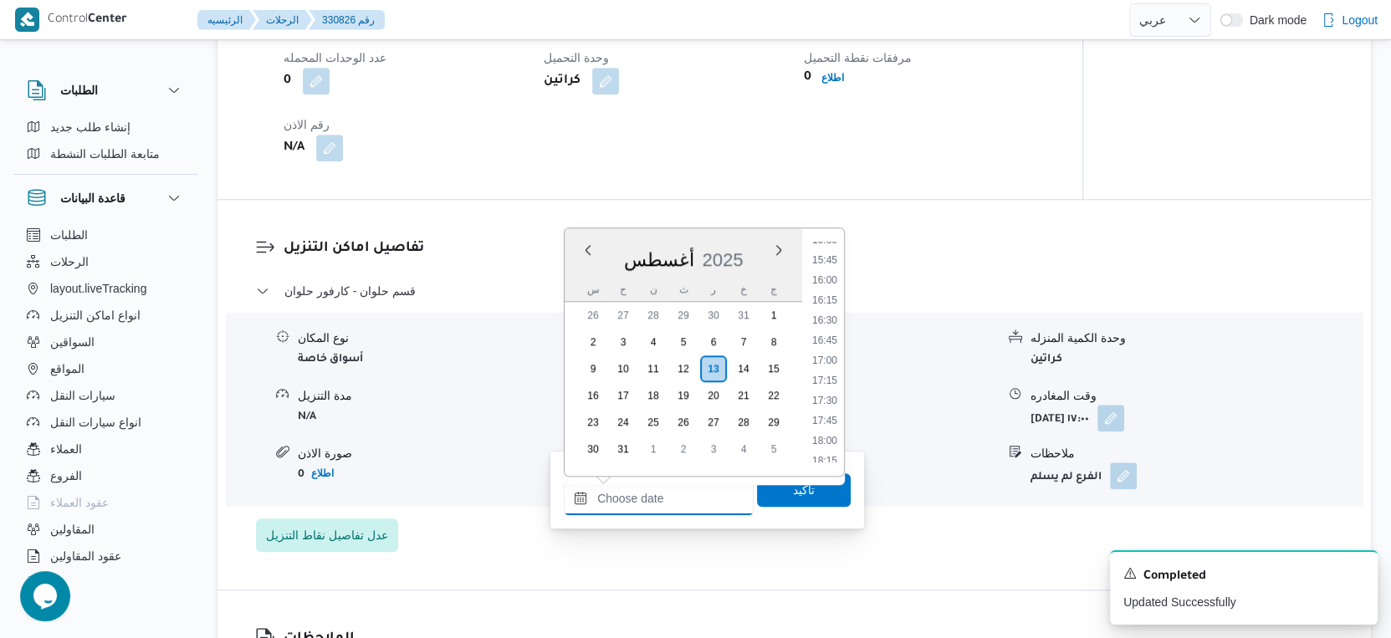
scroll to position [1110, 0]
click at [829, 343] on li "15:00" at bounding box center [824, 344] width 38 height 17
type input "١٣/٠٨/٢٠٢٥ ١٥:٠٠"
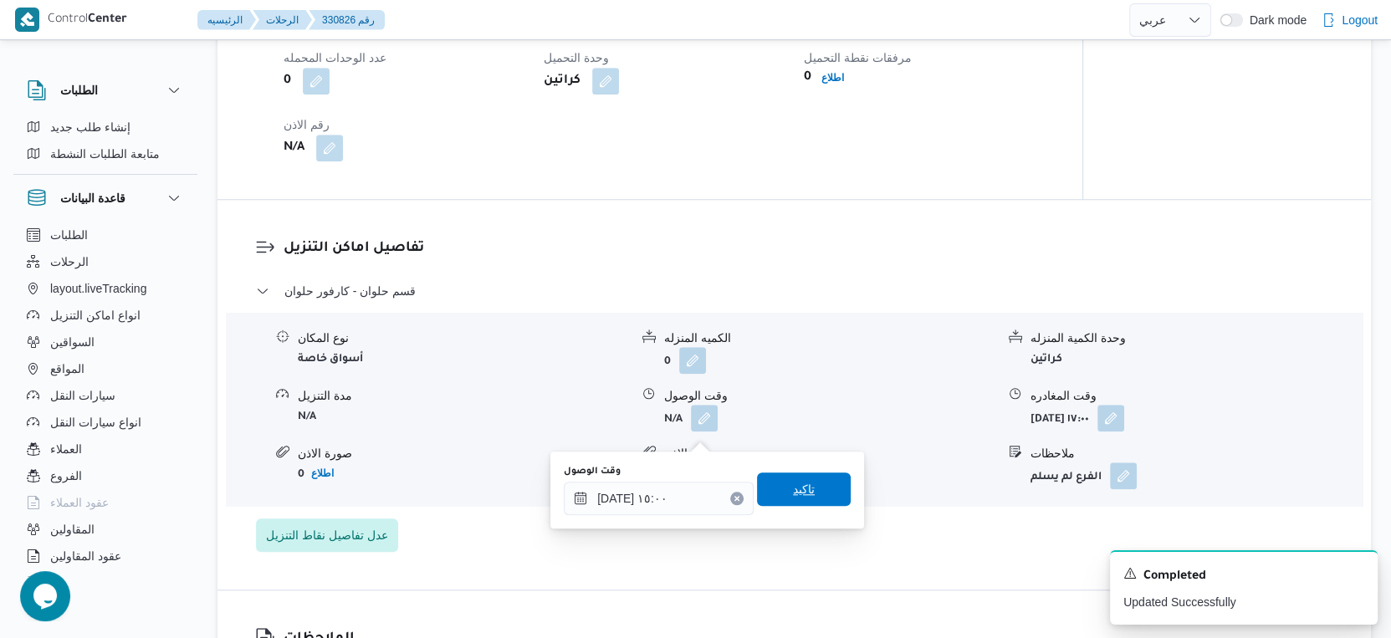
click at [816, 488] on span "تاكيد" at bounding box center [804, 488] width 94 height 33
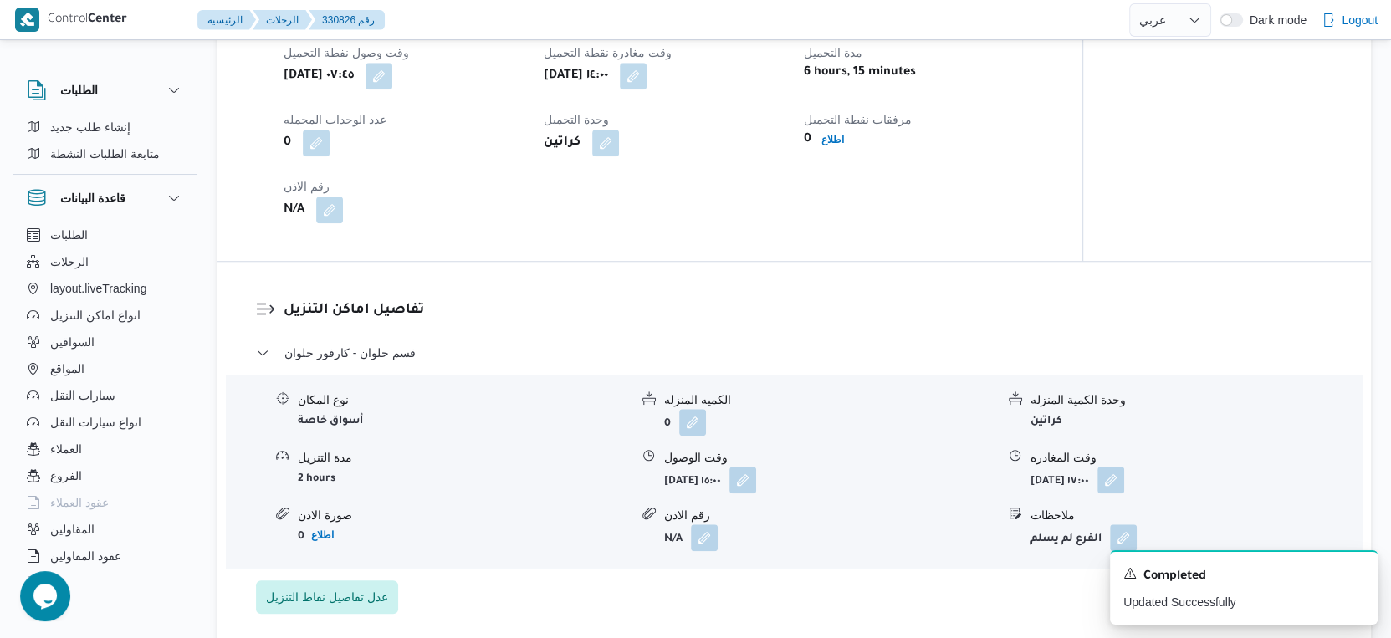
scroll to position [1115, 0]
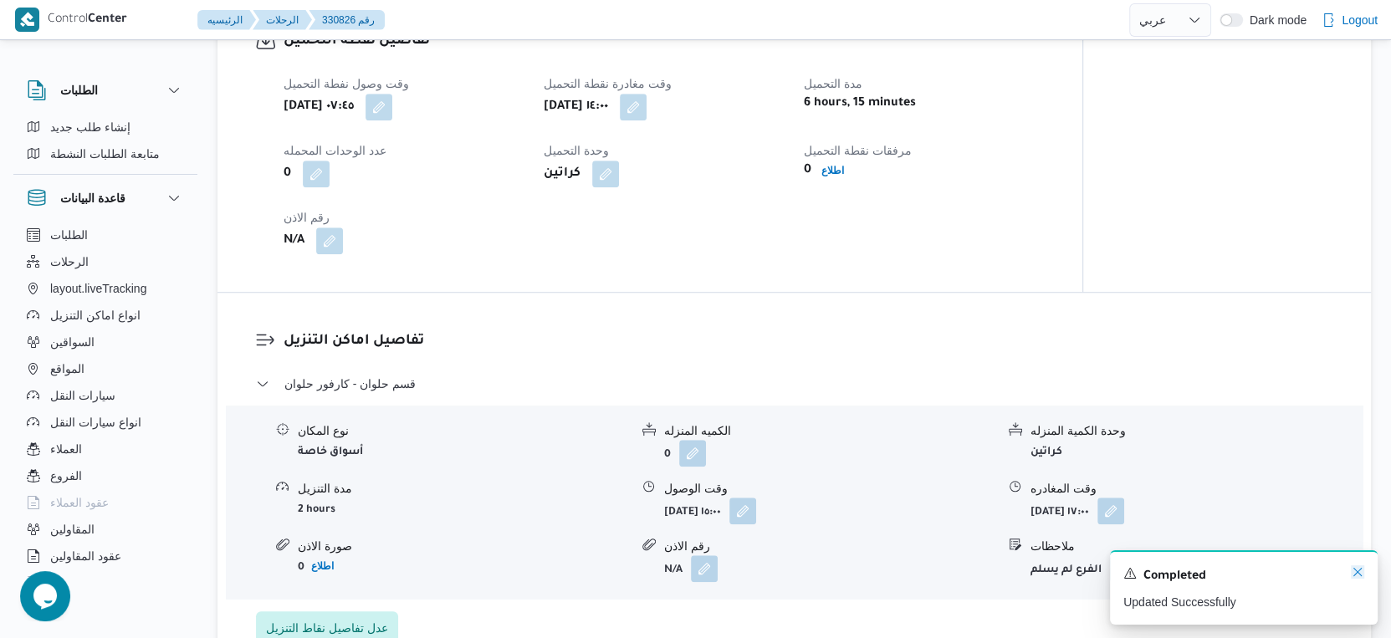
click at [1361, 569] on icon "Dismiss toast" at bounding box center [1357, 571] width 13 height 13
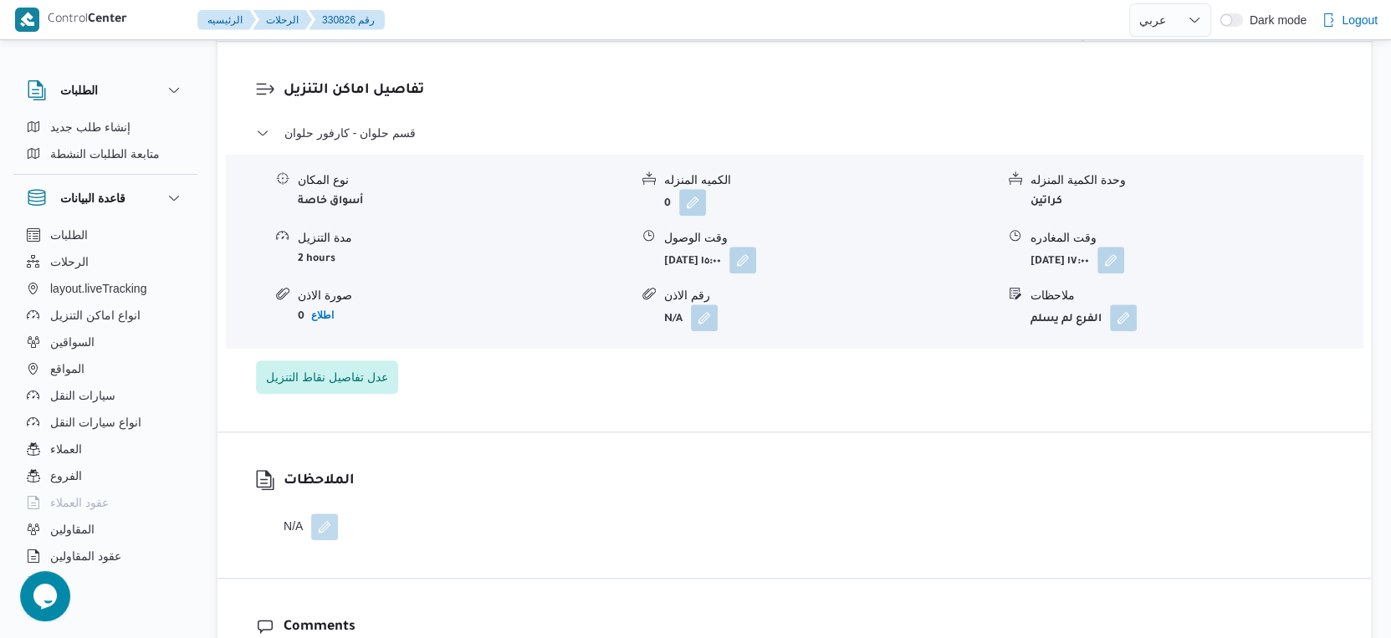
scroll to position [1394, 0]
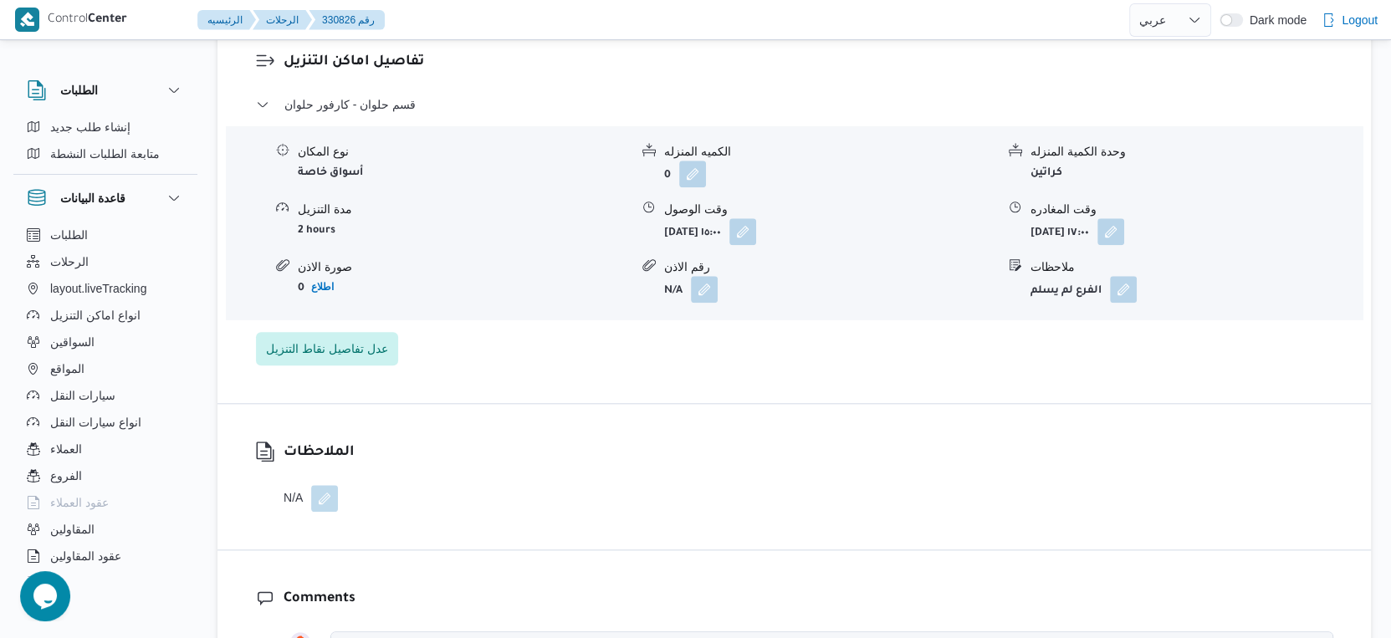
select select "ar"
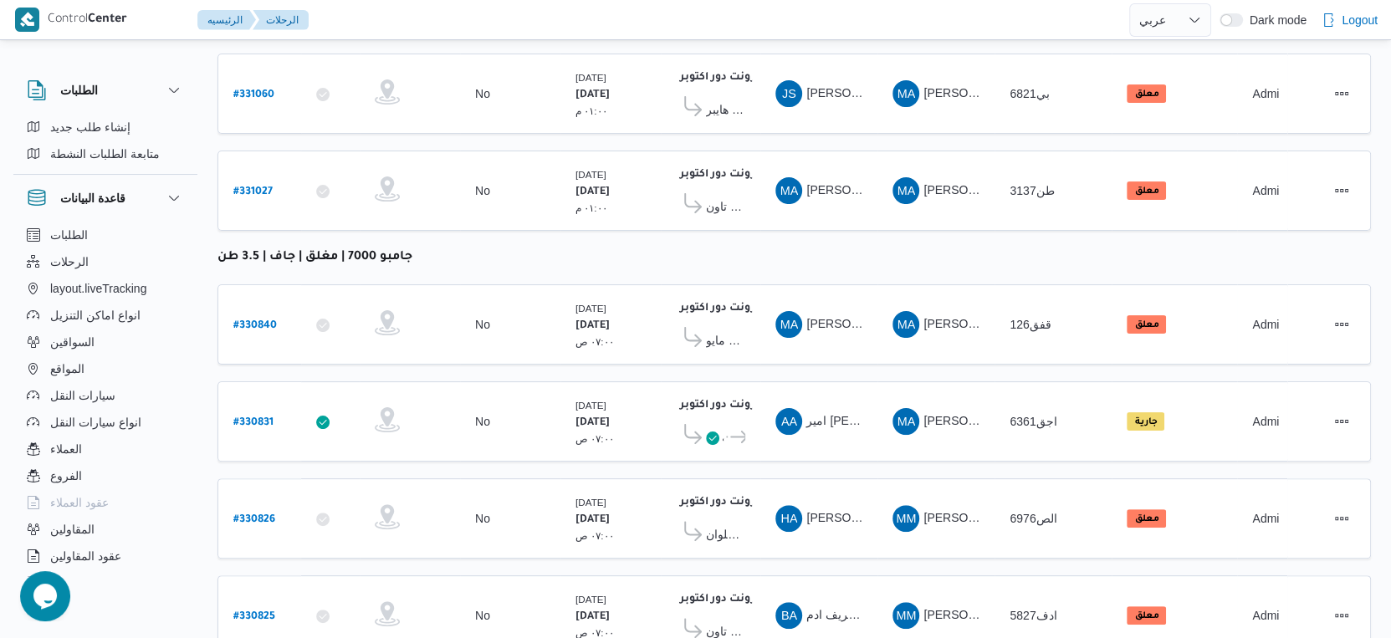
scroll to position [216, 0]
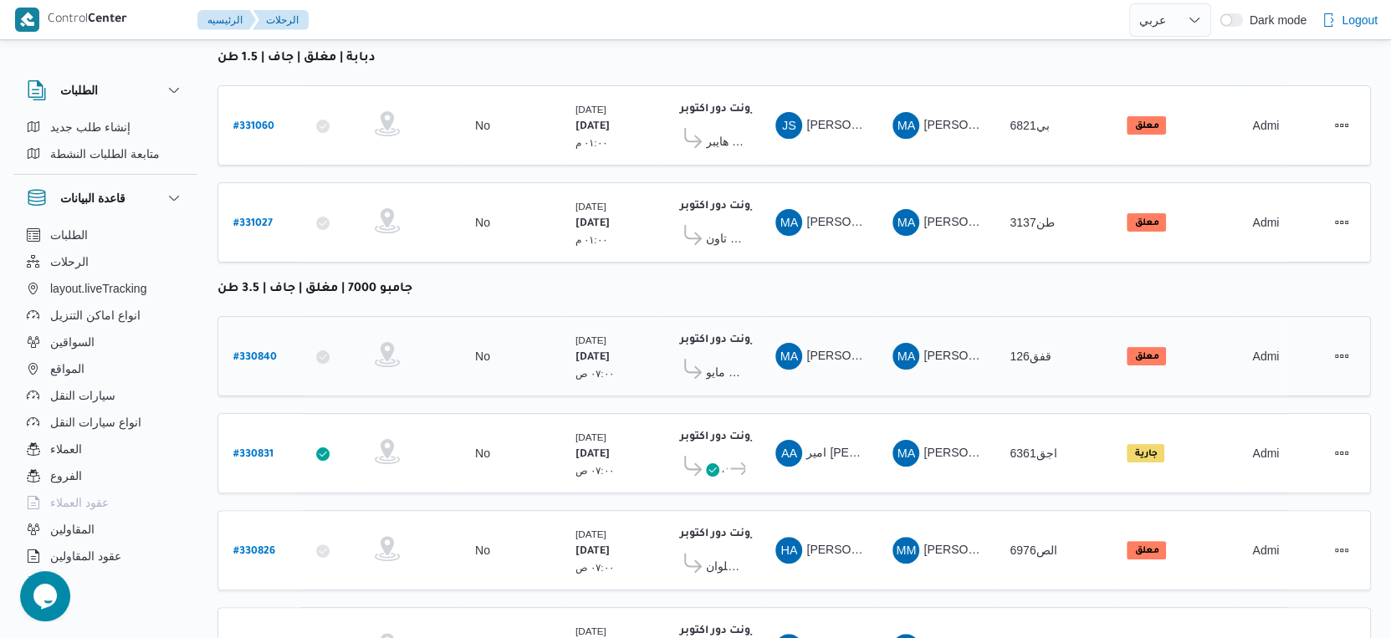
click at [697, 363] on icon at bounding box center [693, 369] width 18 height 20
click at [707, 362] on span "كارفور مايو" at bounding box center [725, 372] width 39 height 20
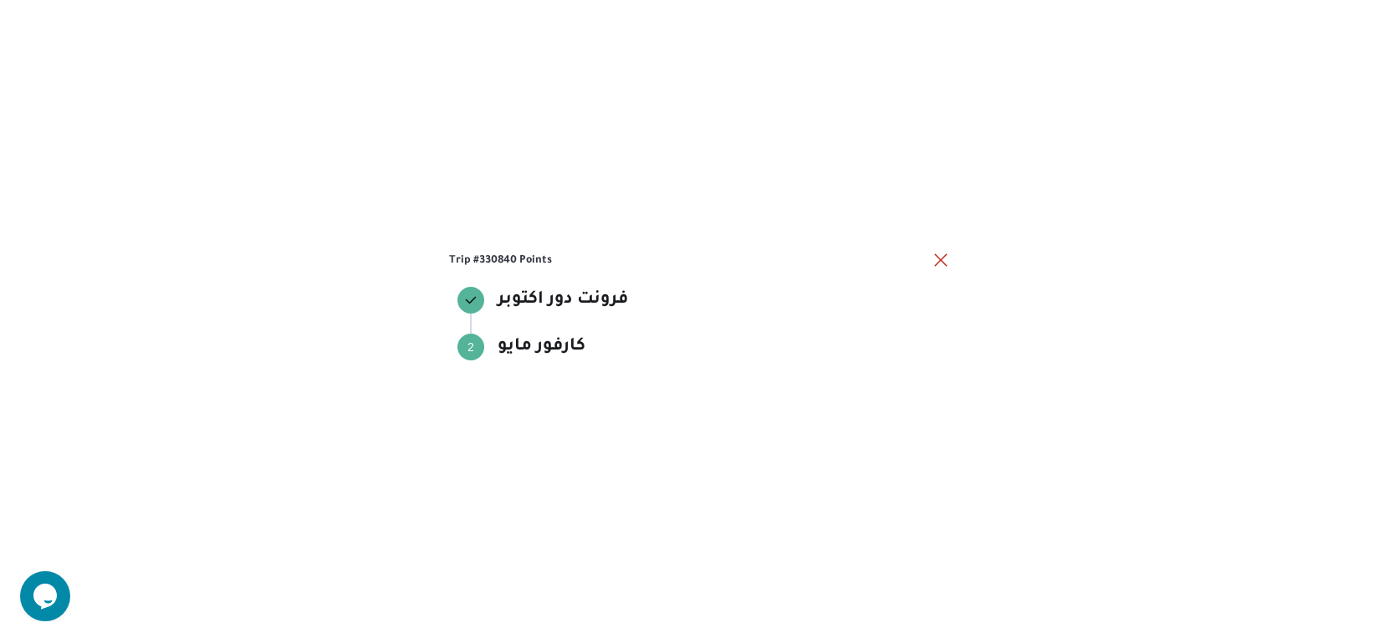
click at [929, 263] on h3 "Trip #330840 Points" at bounding box center [690, 260] width 482 height 16
click at [949, 263] on button "close" at bounding box center [941, 259] width 20 height 20
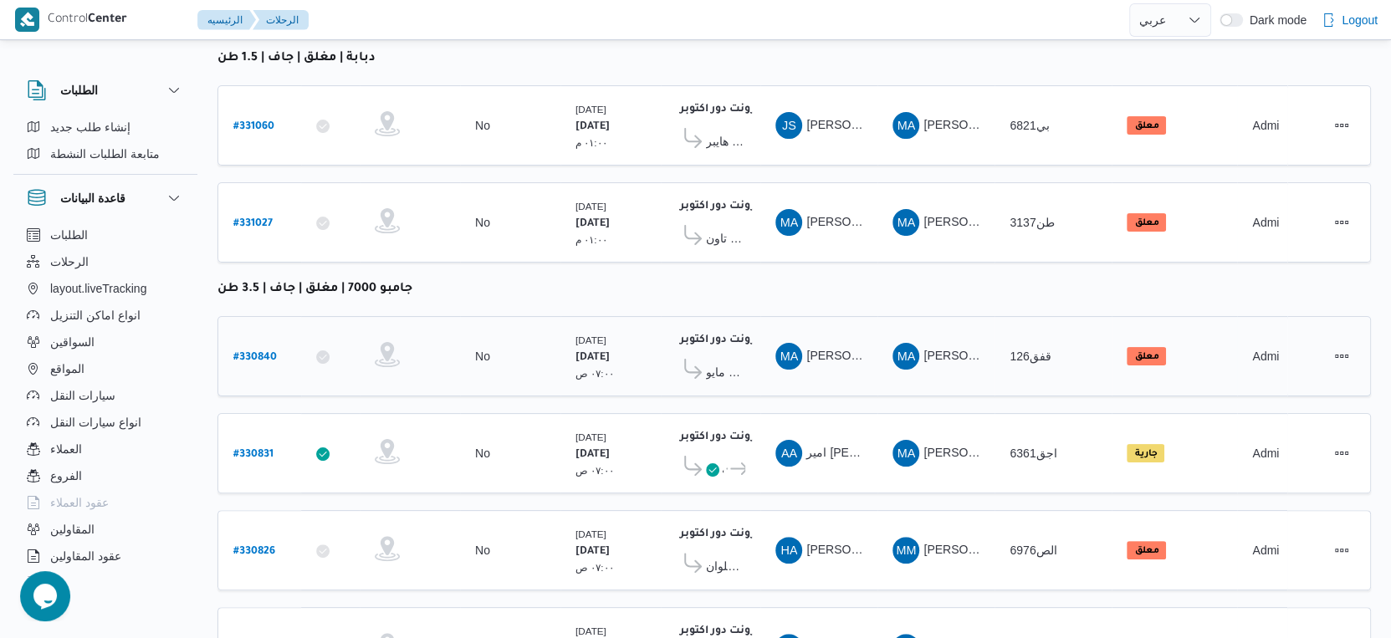
click at [259, 352] on b "# 330840" at bounding box center [254, 358] width 43 height 12
select select "ar"
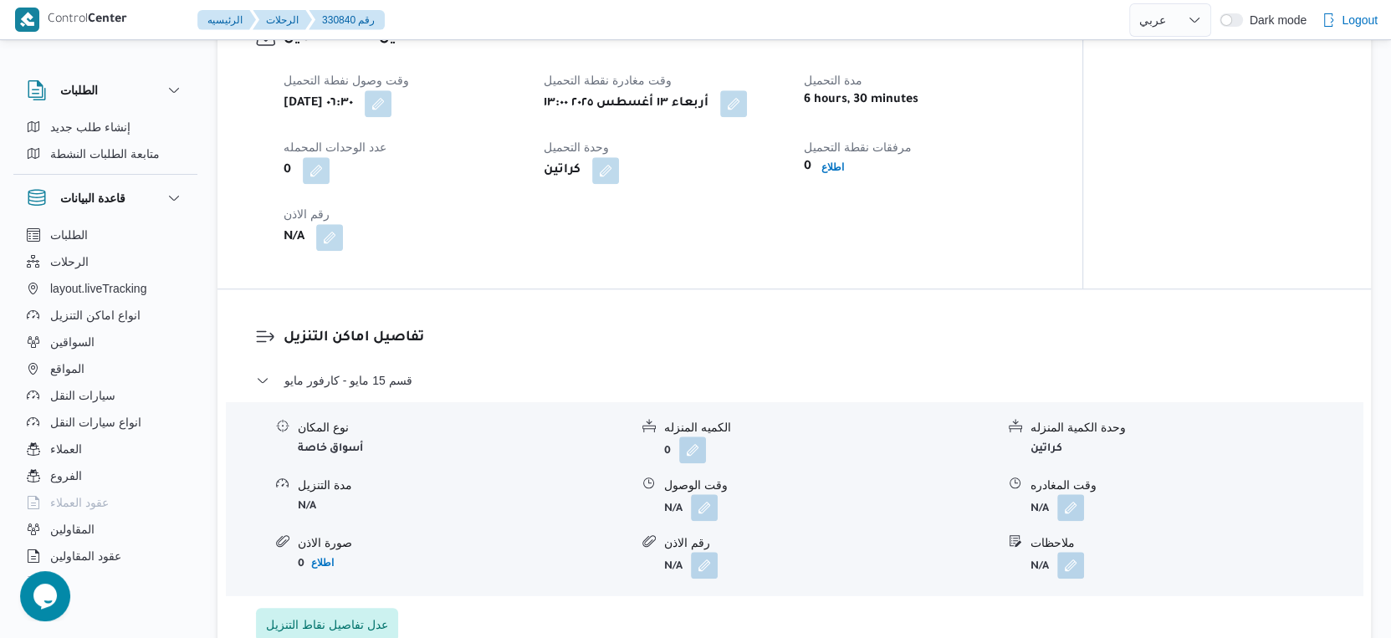
scroll to position [1238, 0]
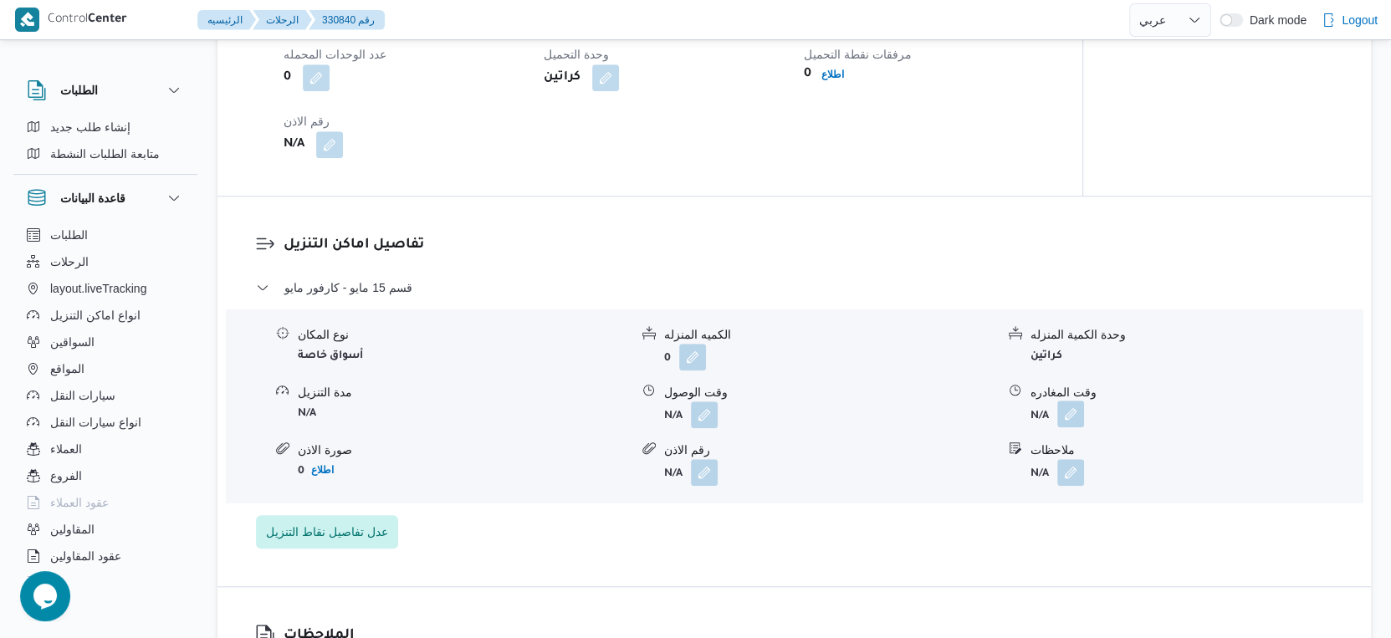
click at [1069, 424] on button "button" at bounding box center [1070, 414] width 27 height 27
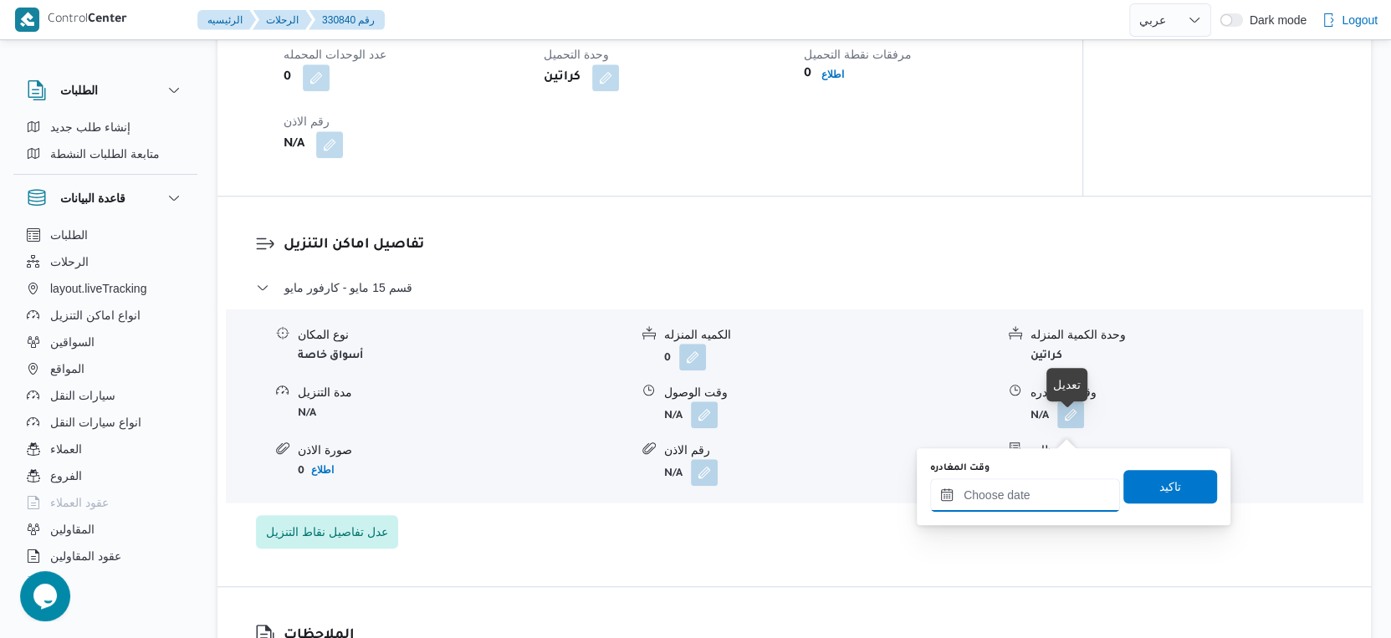
click at [1049, 497] on input "وقت المغادره" at bounding box center [1025, 494] width 190 height 33
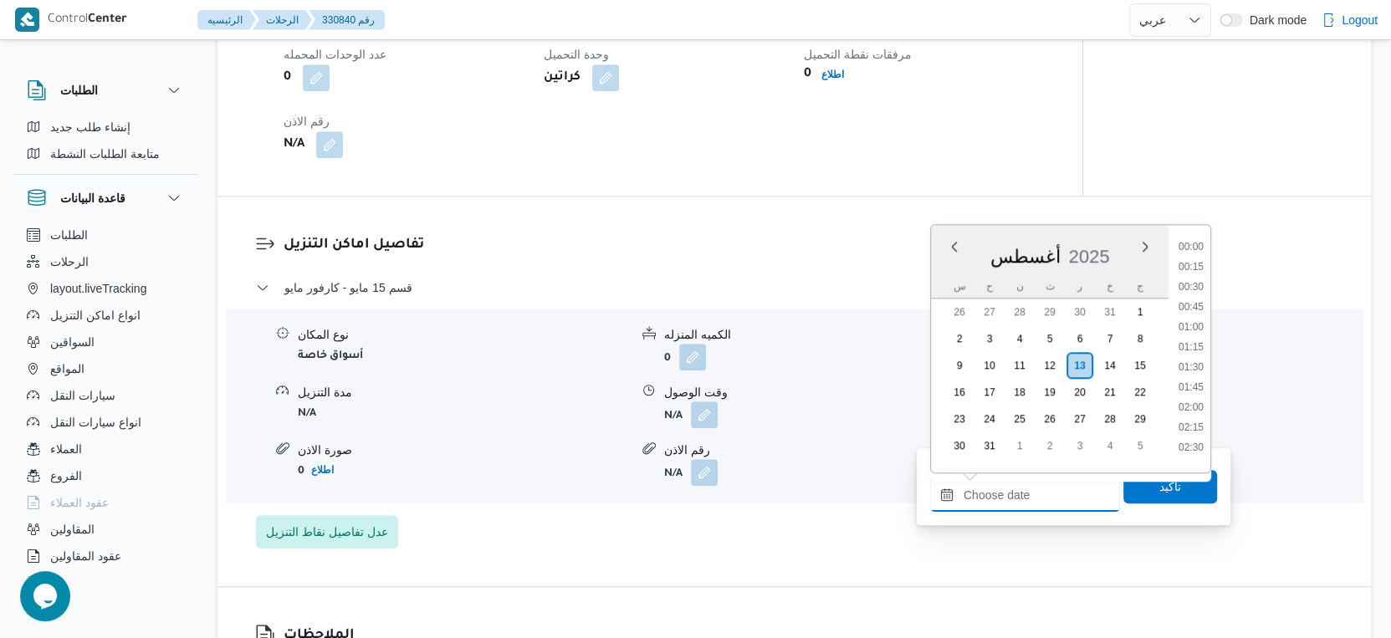
scroll to position [1388, 0]
click at [1196, 342] on li "18:30" at bounding box center [1191, 343] width 38 height 17
type input "١٣/٠٨/٢٠٢٥ ١٨:٣٠"
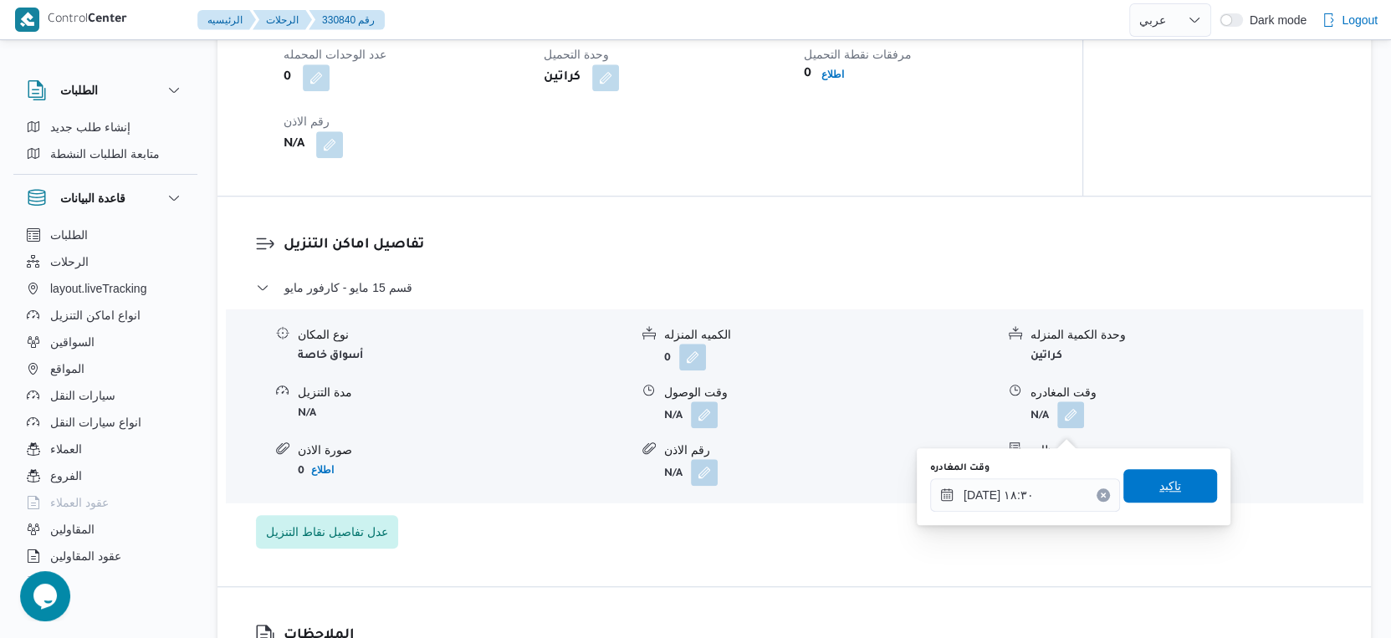
click at [1173, 472] on span "تاكيد" at bounding box center [1170, 485] width 94 height 33
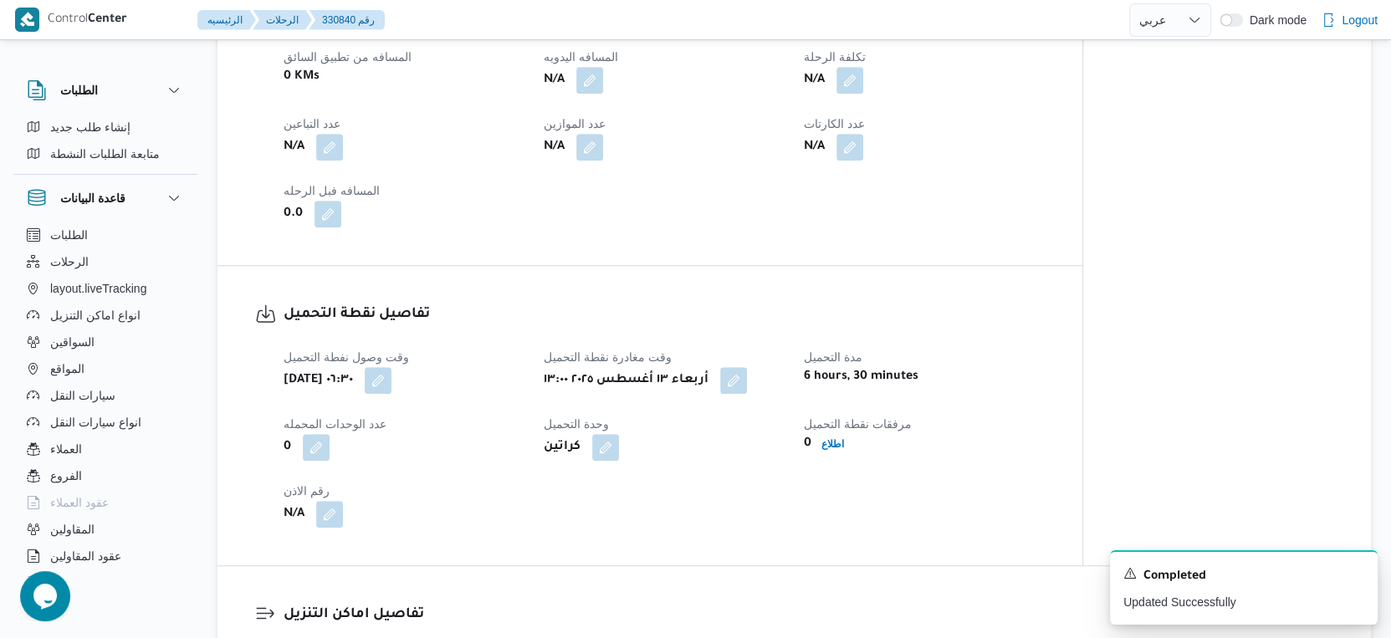
scroll to position [1115, 0]
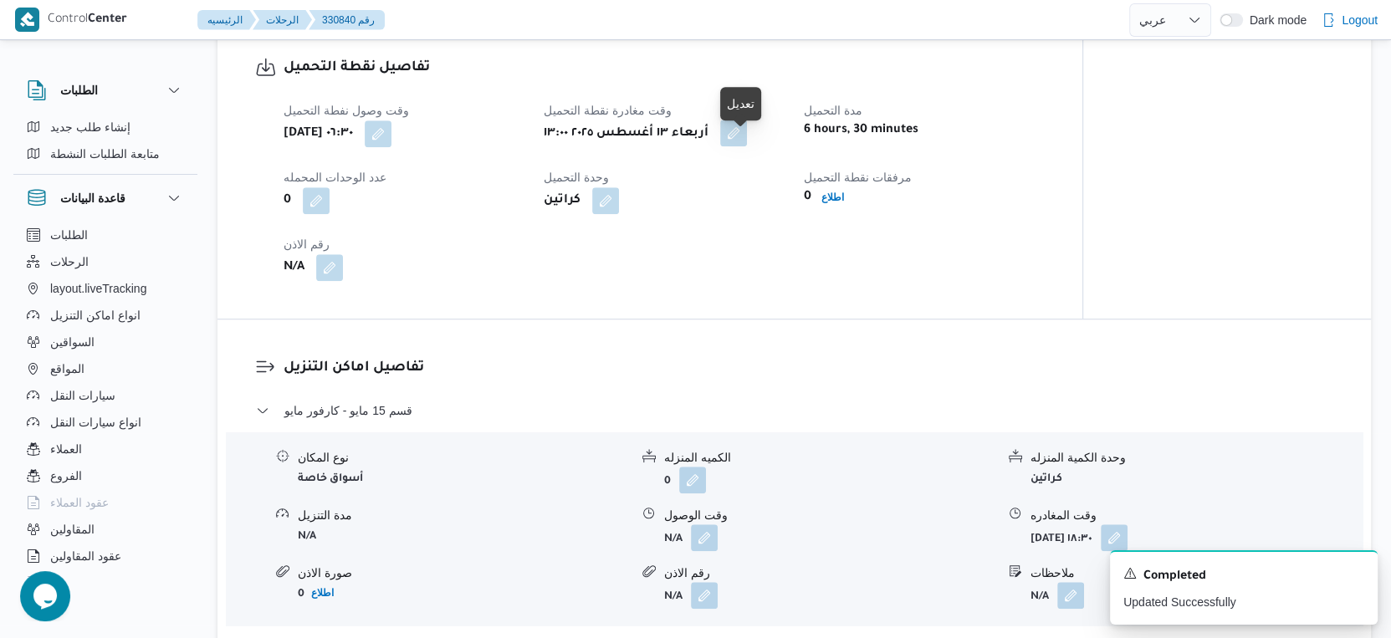
click at [742, 140] on button "button" at bounding box center [733, 133] width 27 height 27
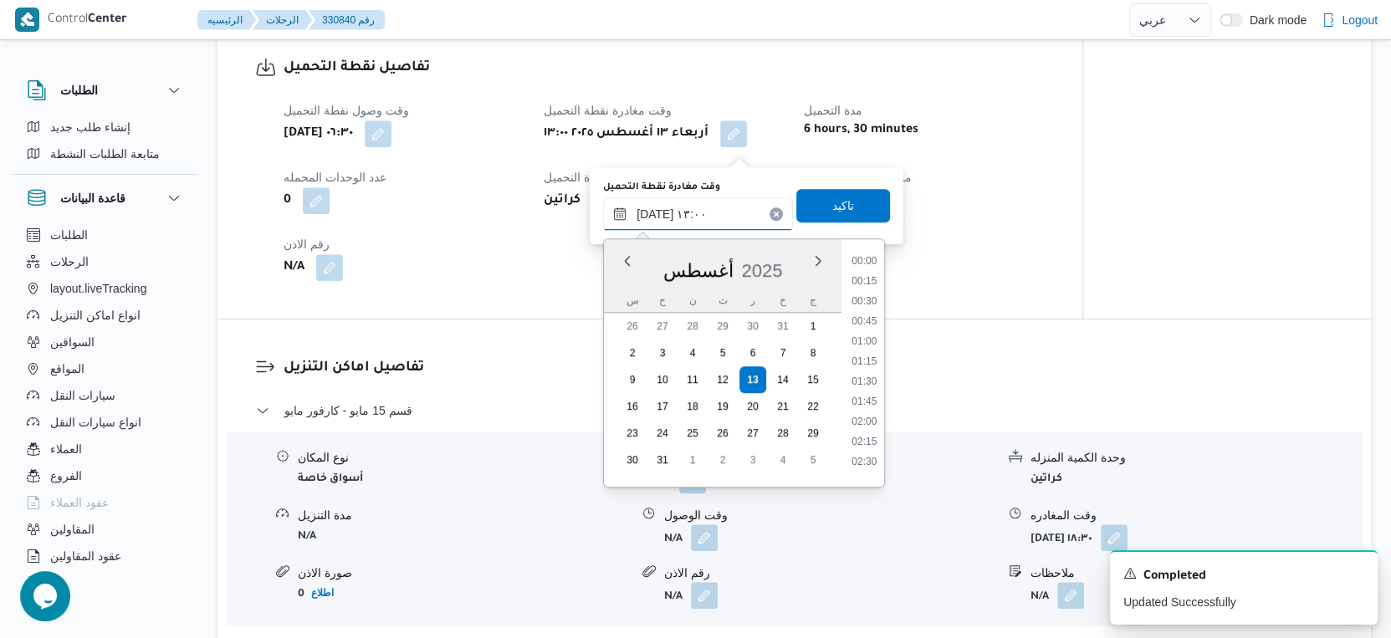
click at [713, 219] on input "[DATE] ١٣:٠٠" at bounding box center [698, 213] width 190 height 33
click at [969, 287] on div "وقت وصول نفطة التحميل أربعاء ١٣ أغسطس ٢٠٢٥ ٠٦:٣٠ وقت مغادرة نقطة التحميل أربعاء…" at bounding box center [663, 190] width 781 height 201
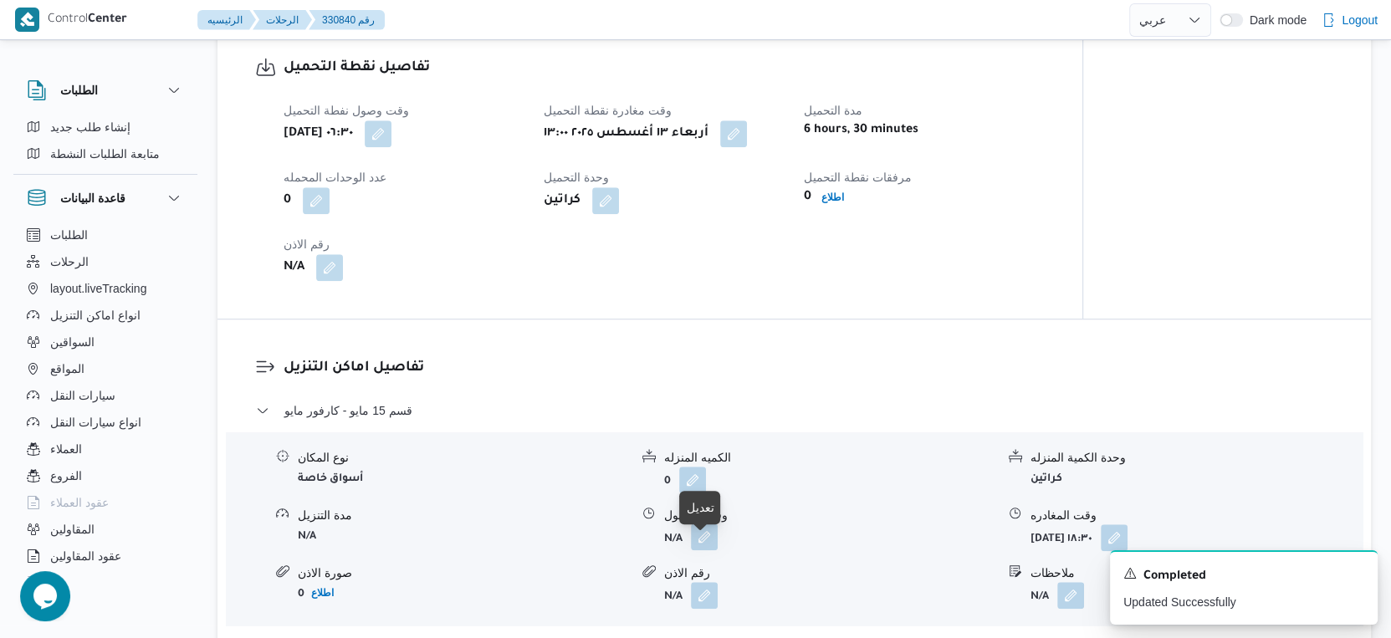
click at [706, 548] on button "button" at bounding box center [704, 537] width 27 height 27
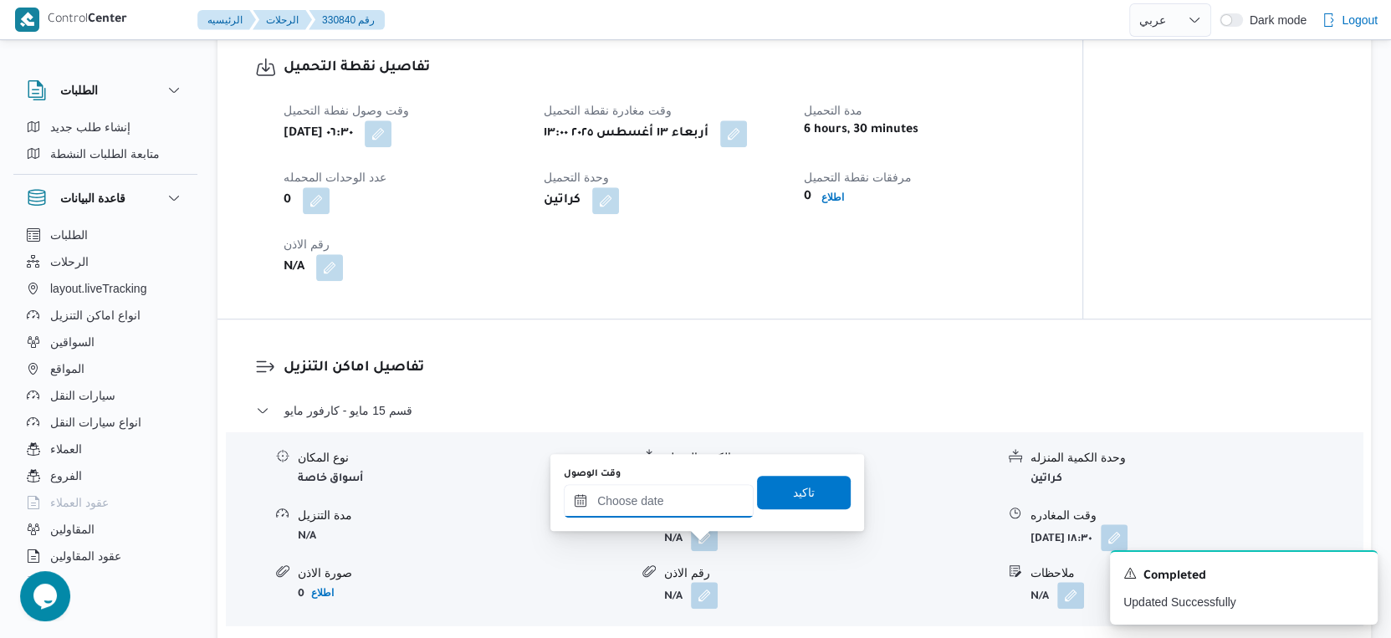
click at [682, 500] on input "وقت الوصول" at bounding box center [659, 500] width 190 height 33
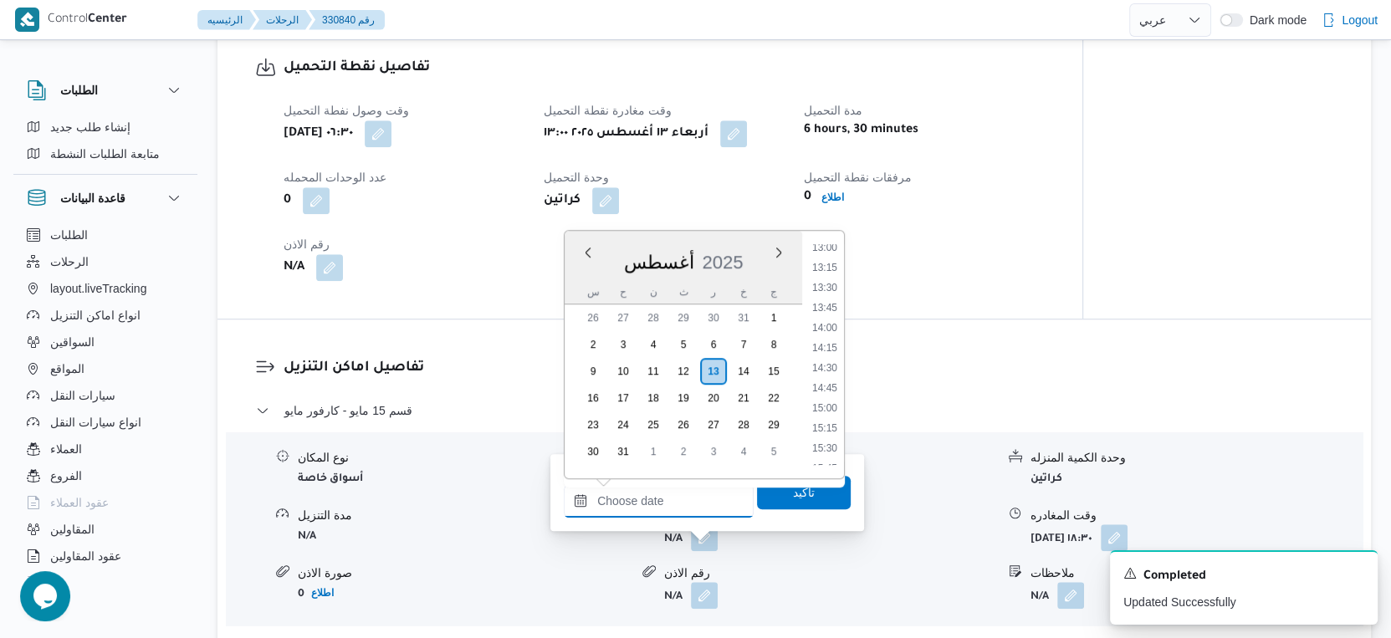
scroll to position [1016, 0]
click at [827, 399] on li "14:30" at bounding box center [824, 400] width 38 height 17
type input "١٣/٠٨/٢٠٢٥ ١٤:٣٠"
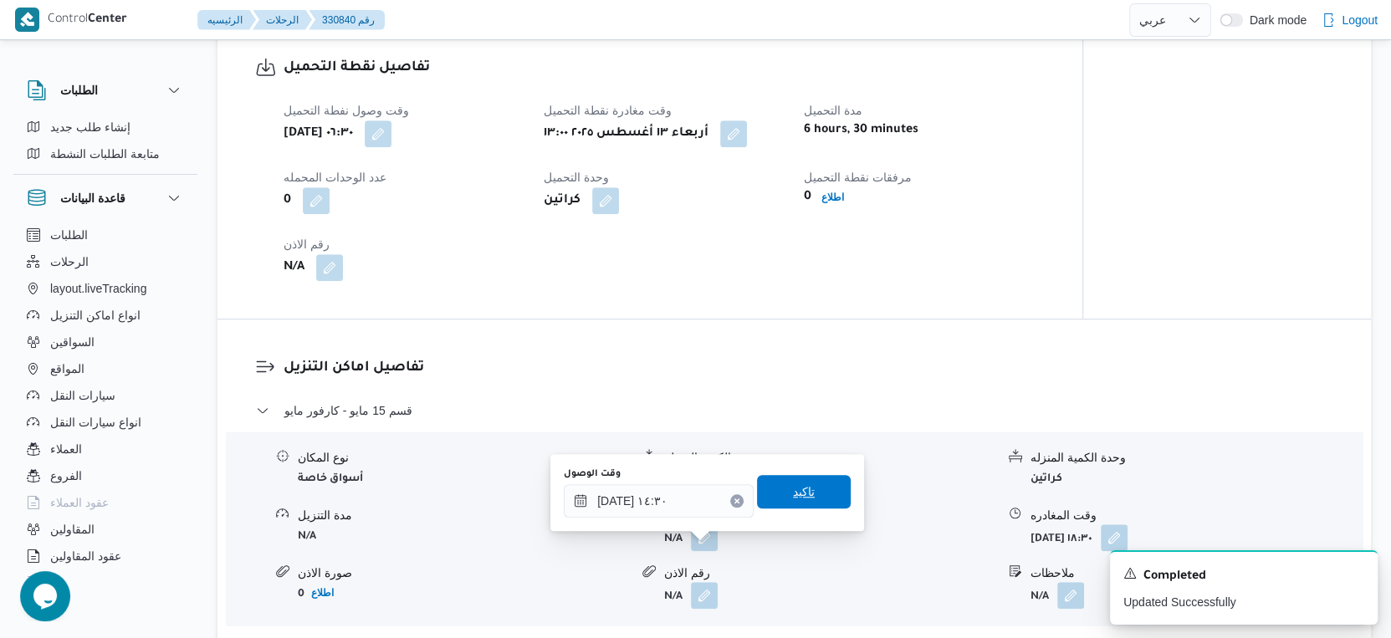
click at [799, 497] on span "تاكيد" at bounding box center [804, 492] width 22 height 20
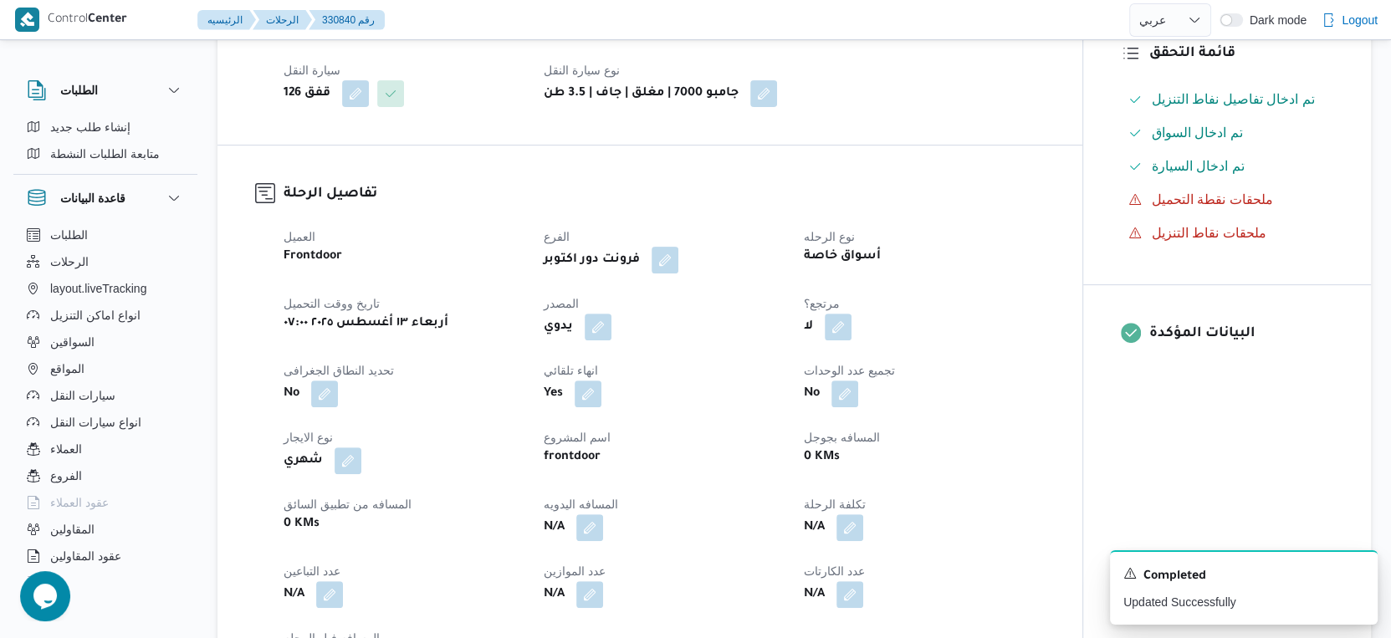
scroll to position [651, 0]
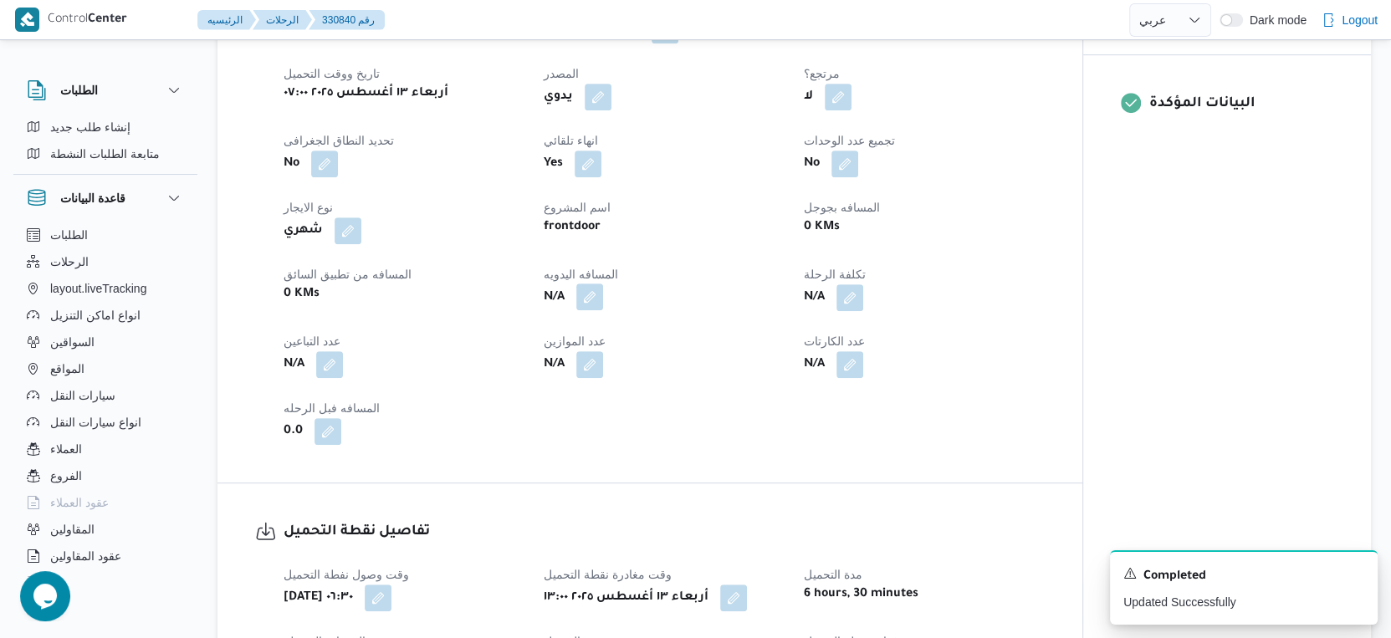
click at [590, 310] on button "button" at bounding box center [589, 296] width 27 height 27
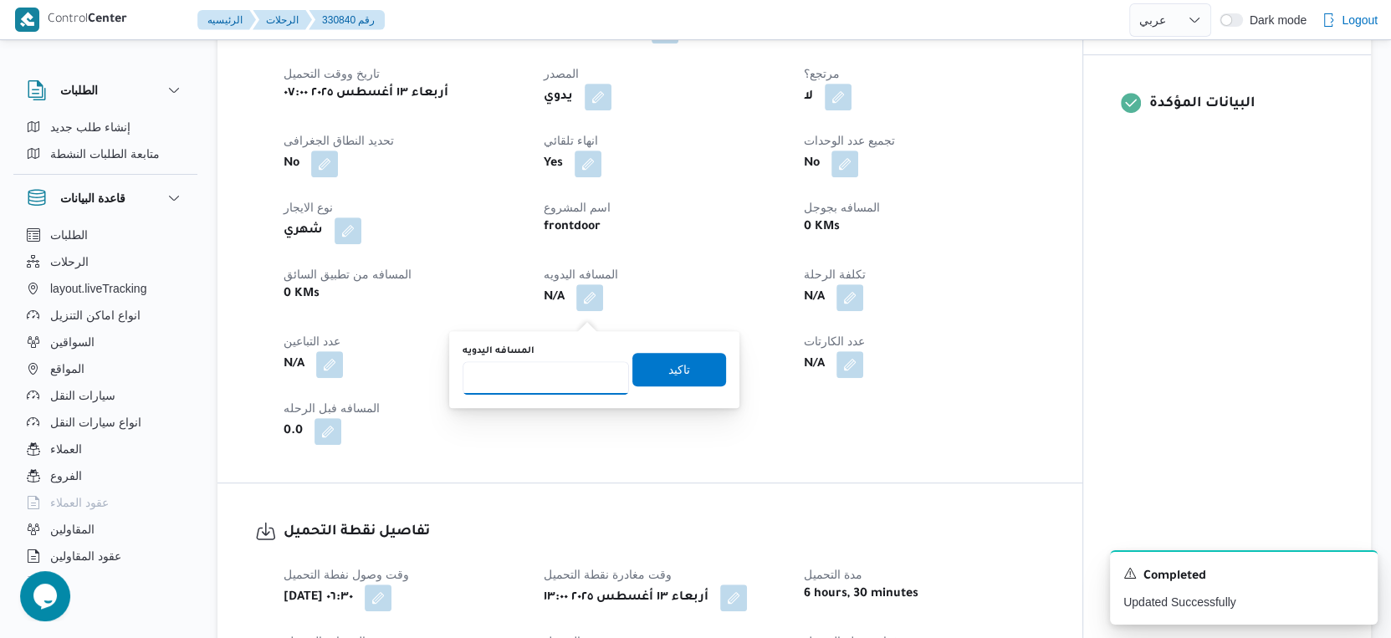
click at [559, 364] on input "المسافه اليدويه" at bounding box center [545, 377] width 166 height 33
type input "122"
click at [668, 367] on span "تاكيد" at bounding box center [679, 369] width 22 height 20
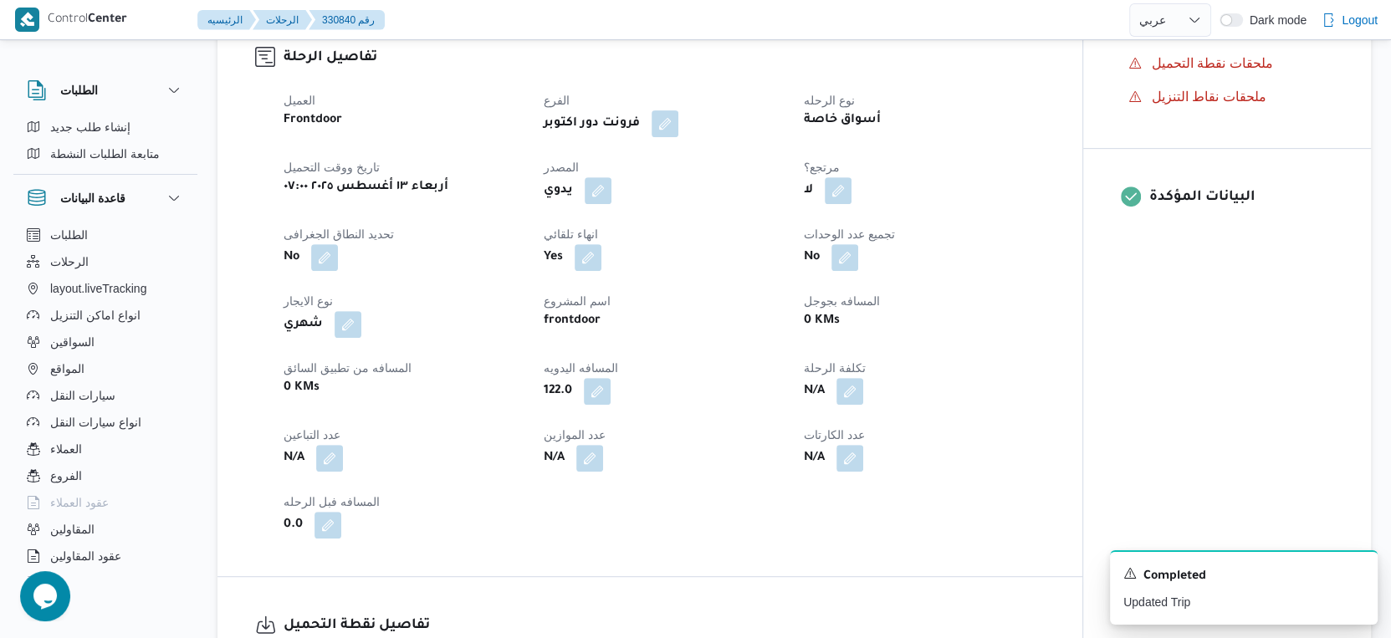
scroll to position [0, 0]
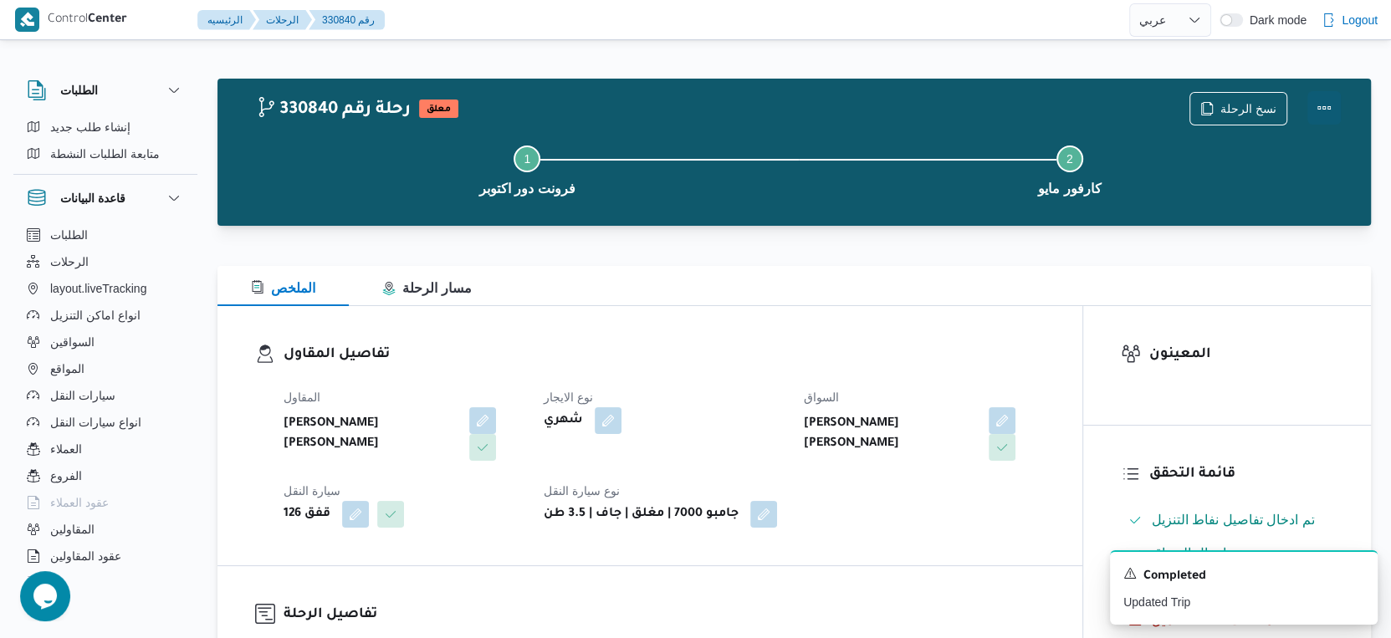
click at [1316, 108] on button "Actions" at bounding box center [1323, 107] width 33 height 33
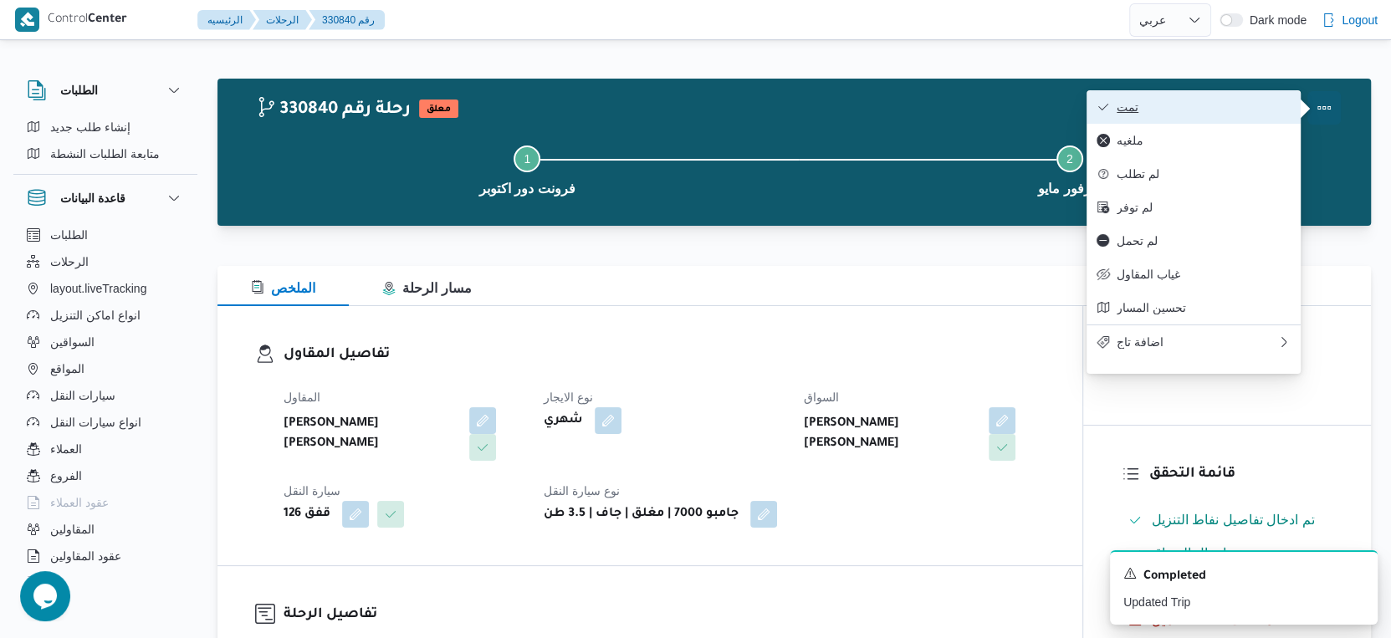
click at [1207, 108] on span "تمت" at bounding box center [1203, 106] width 174 height 13
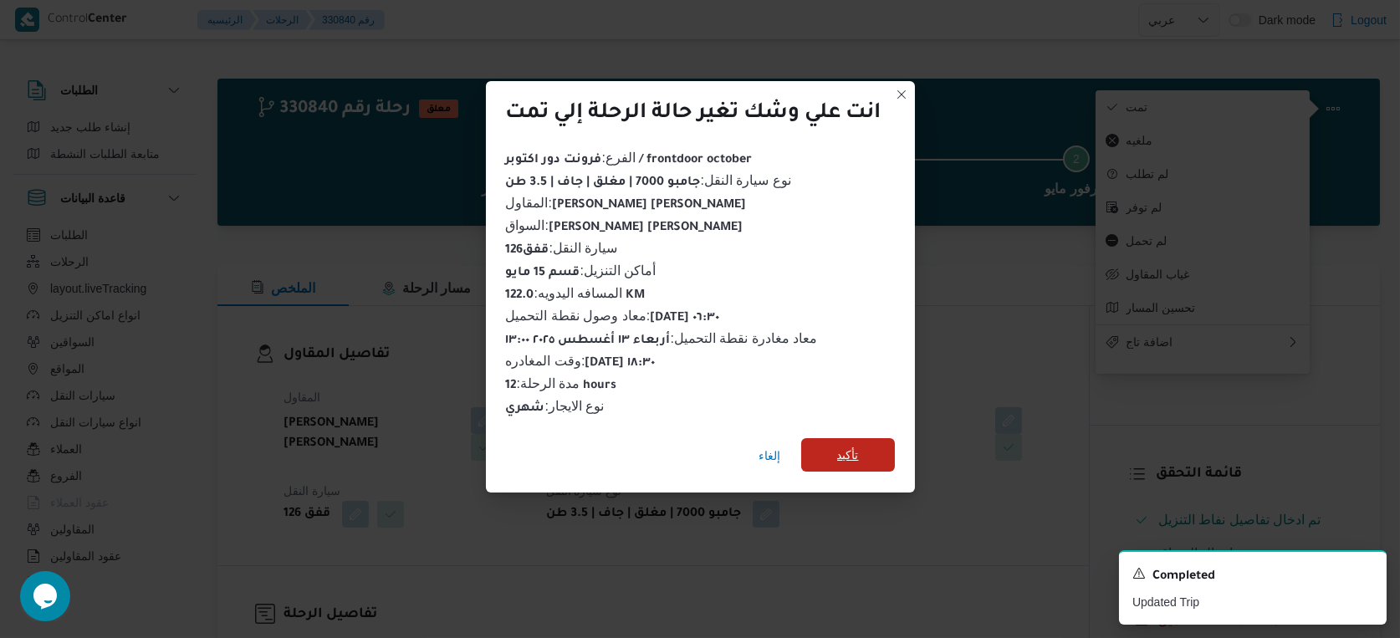
click at [819, 453] on span "تأكيد" at bounding box center [848, 454] width 94 height 33
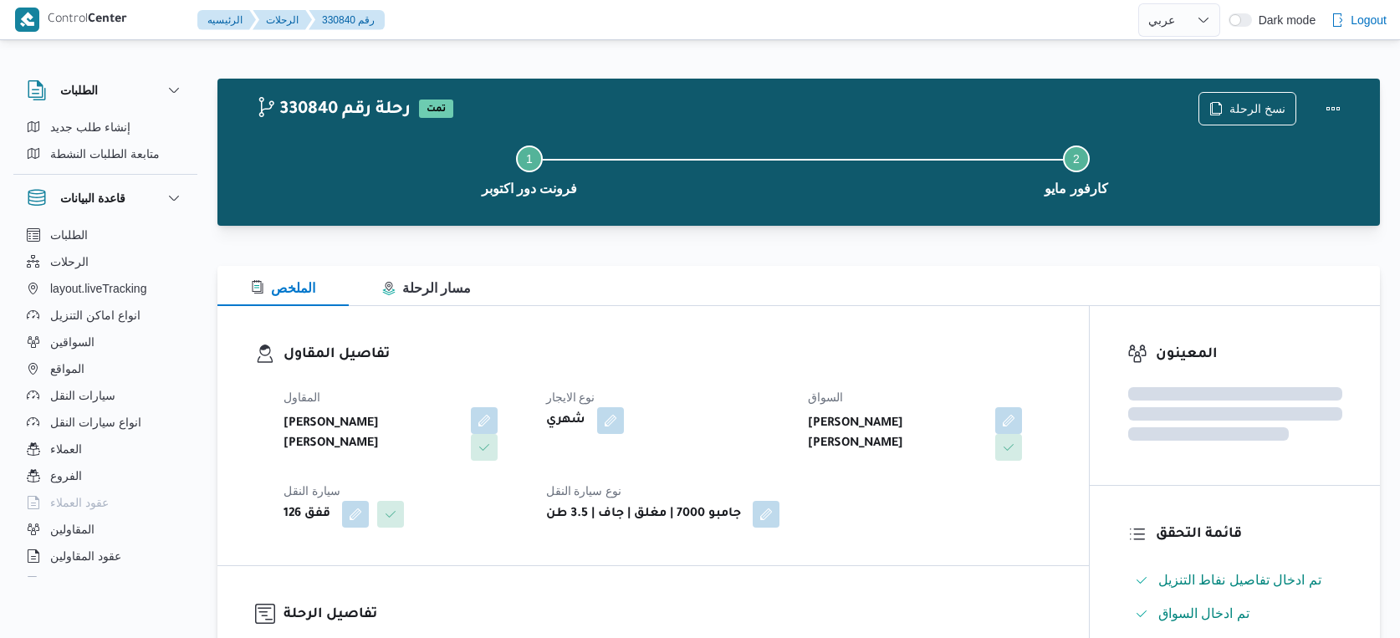
select select "ar"
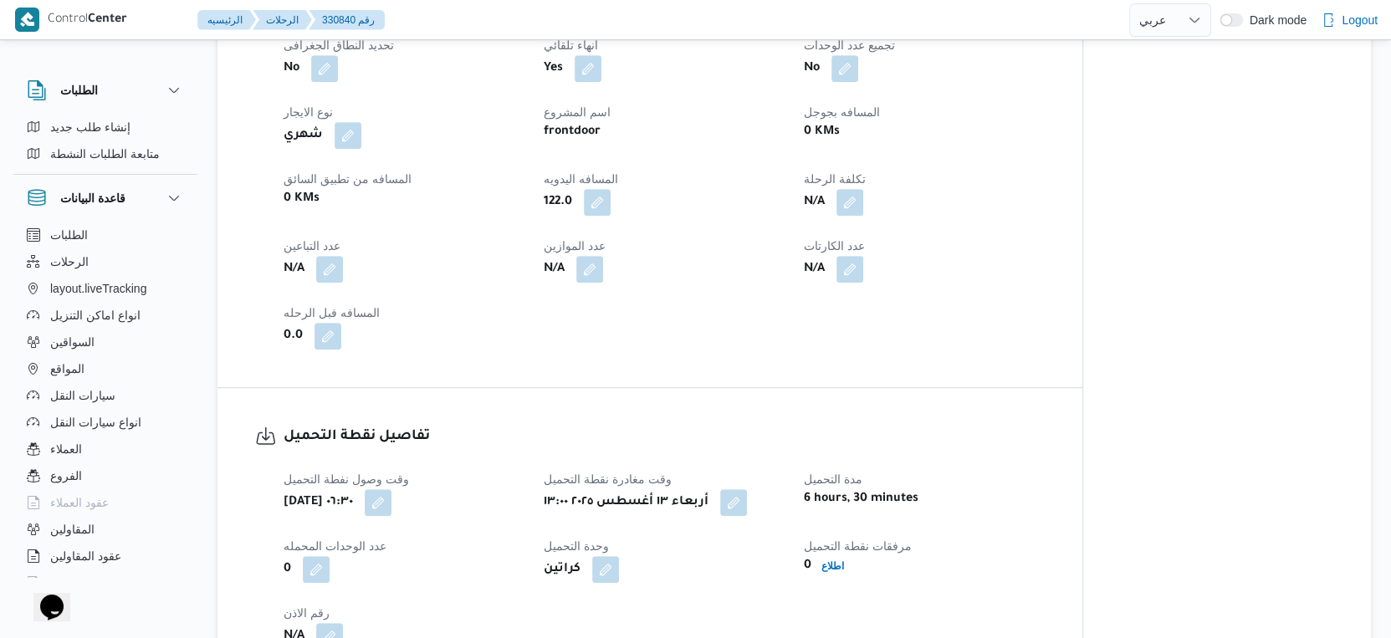
scroll to position [743, 0]
select select "ar"
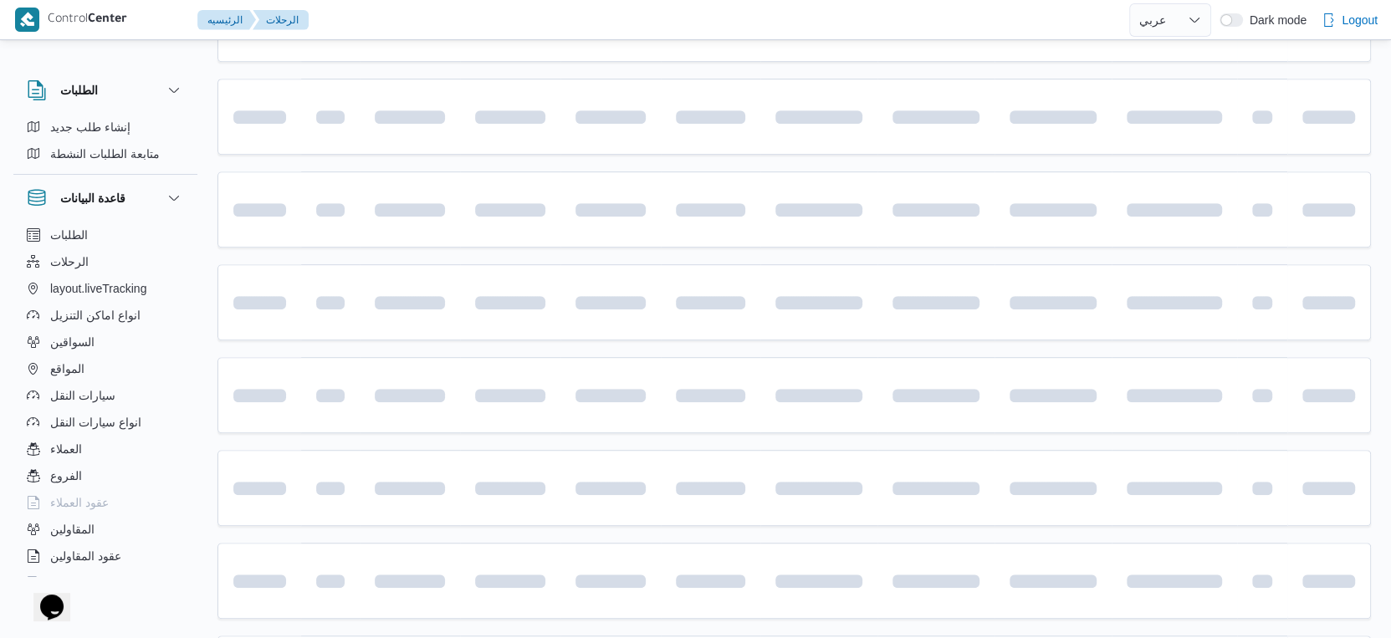
scroll to position [216, 0]
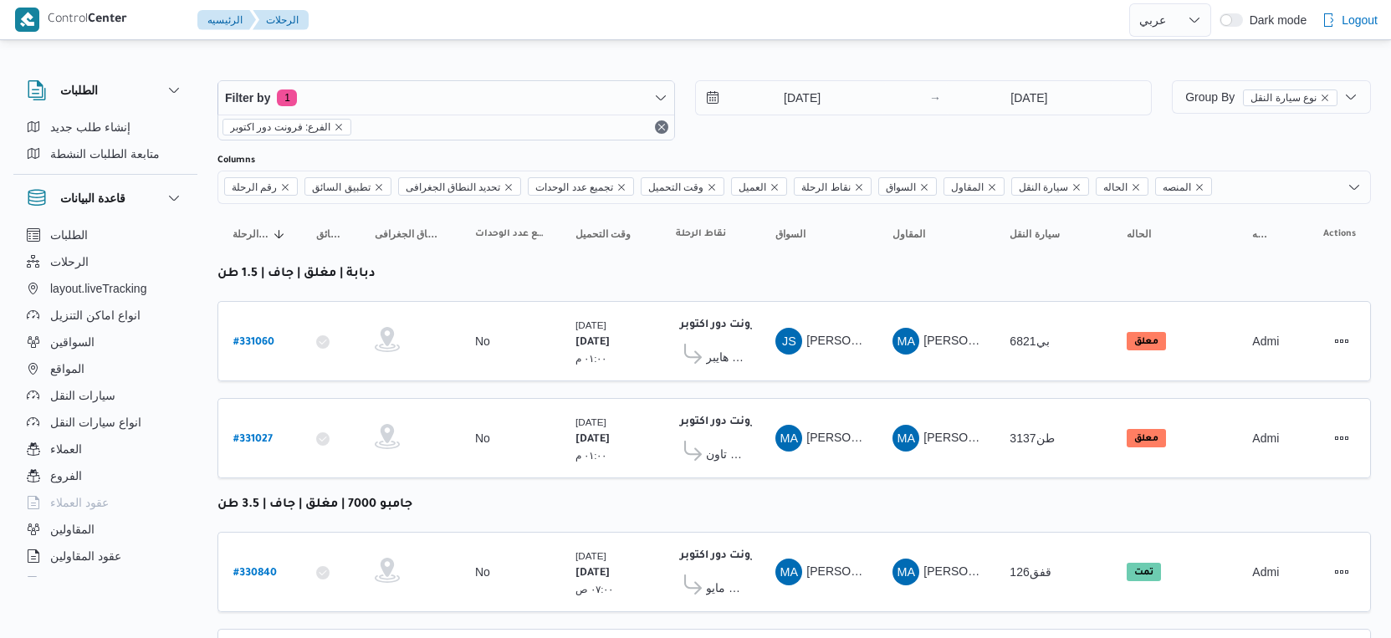
select select "ar"
click at [876, 100] on div "[DATE]" at bounding box center [810, 97] width 228 height 33
click at [861, 94] on input "[DATE]" at bounding box center [791, 97] width 190 height 33
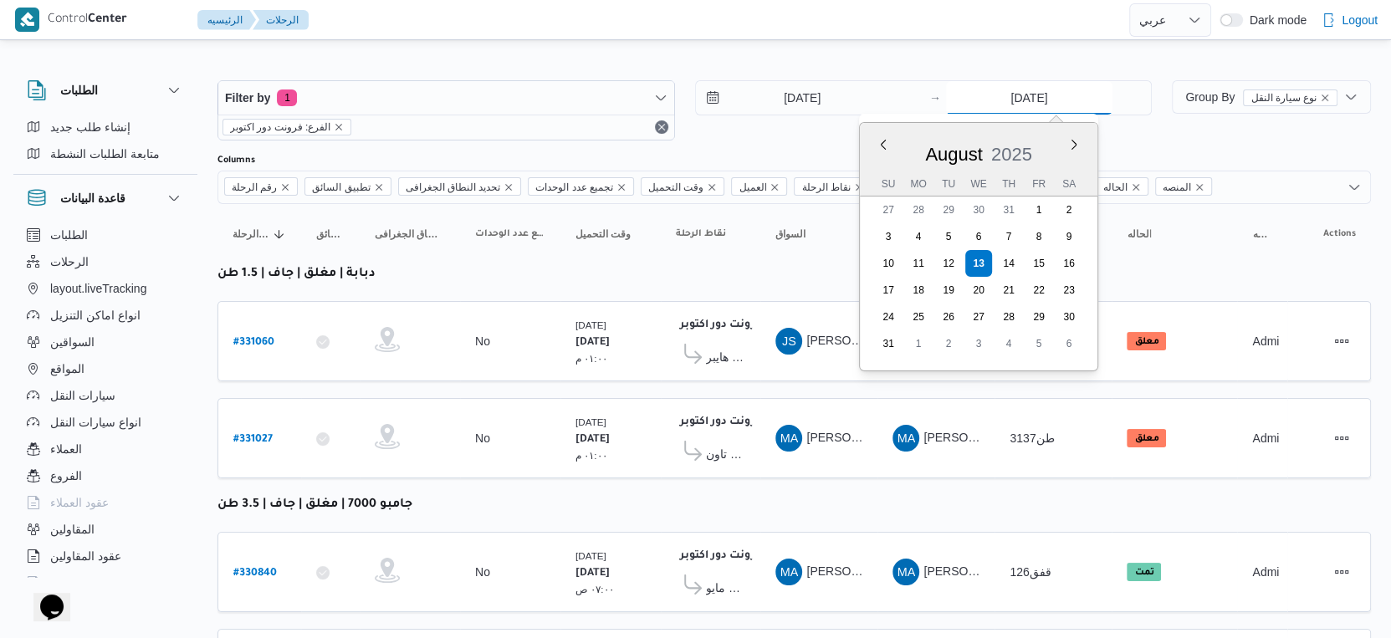
click at [1007, 104] on input "[DATE]" at bounding box center [1029, 97] width 166 height 33
click at [850, 398] on td "السواق MA [PERSON_NAME] [PERSON_NAME]" at bounding box center [818, 438] width 117 height 80
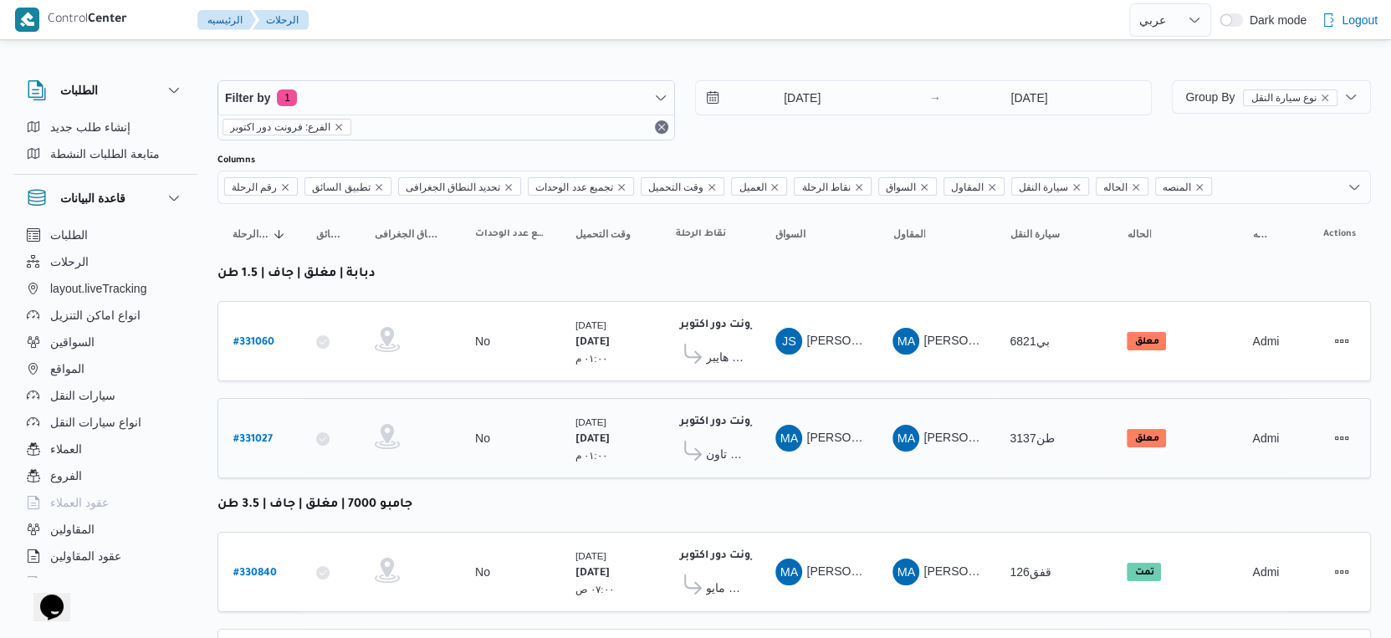
click at [715, 444] on span "كارفور ماركت داون تاون" at bounding box center [725, 454] width 39 height 20
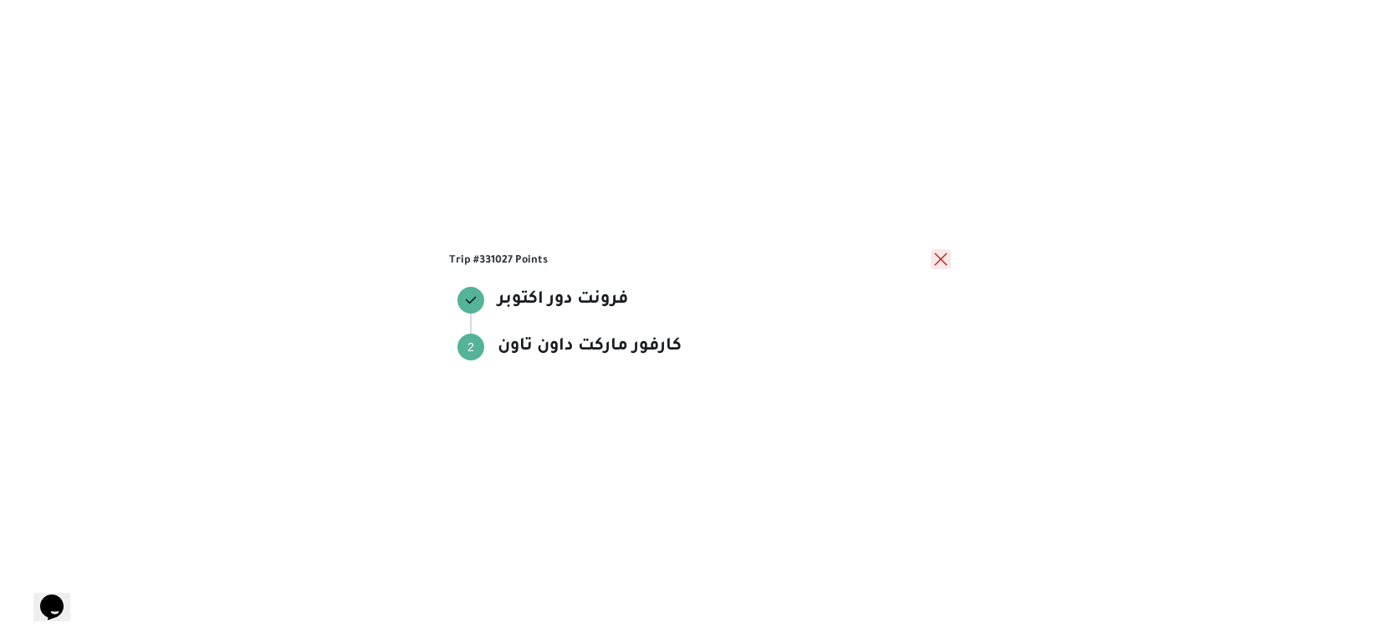
click at [941, 258] on button "close" at bounding box center [941, 259] width 20 height 20
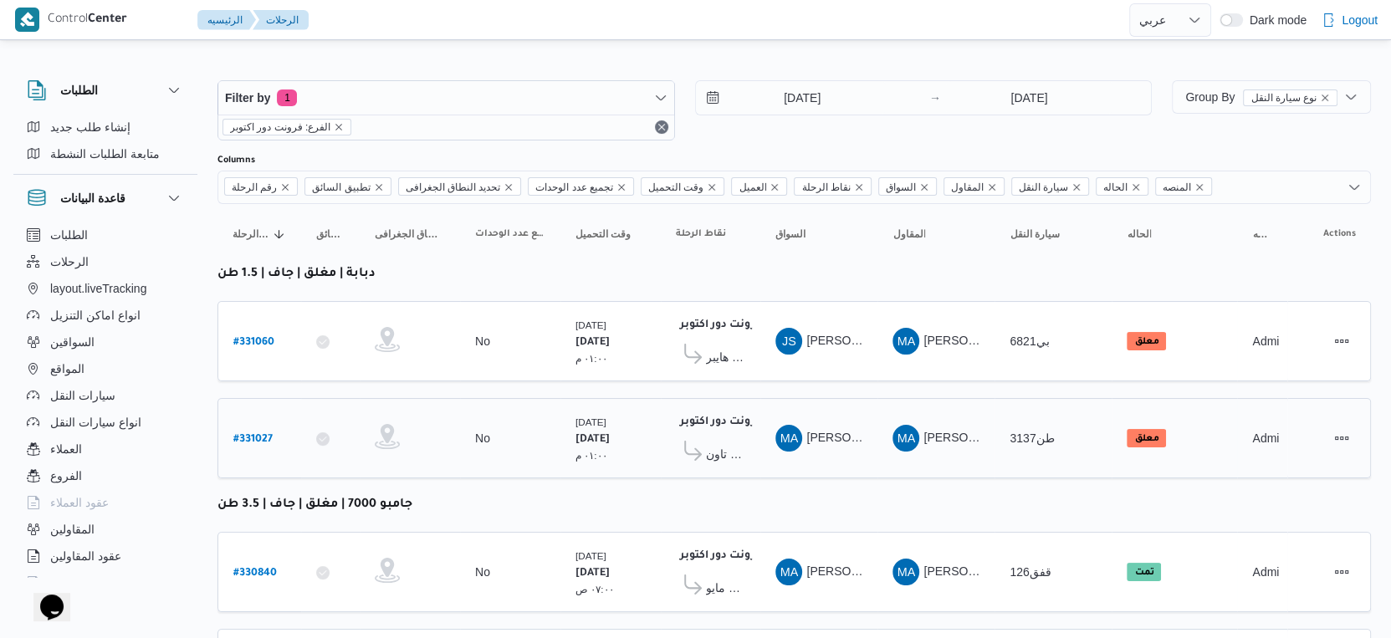
click at [241, 434] on b "# 331027" at bounding box center [252, 440] width 39 height 12
select select "ar"
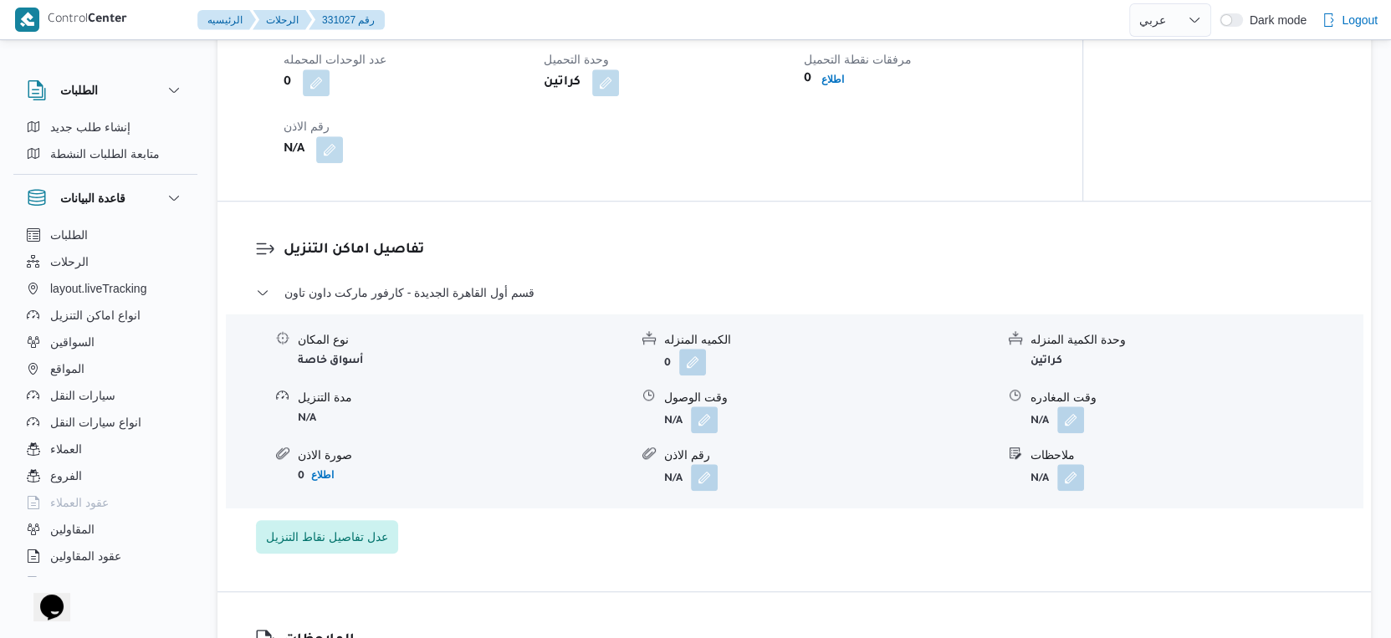
scroll to position [1208, 0]
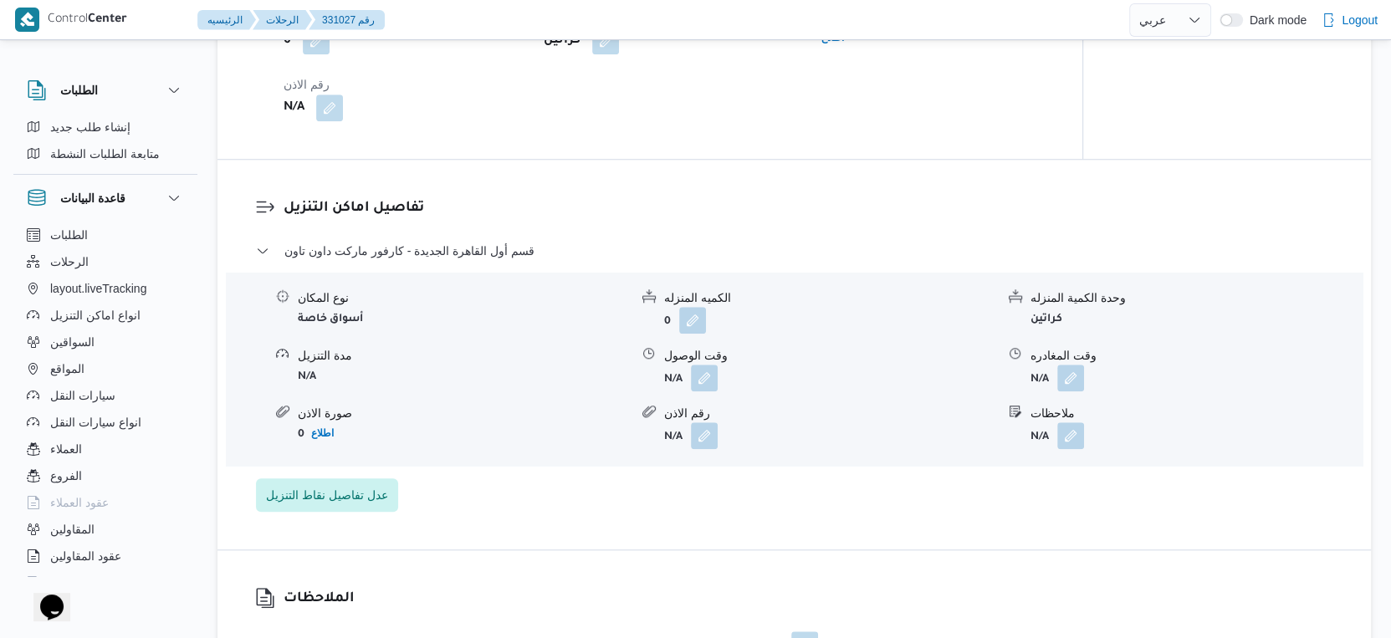
select select "ar"
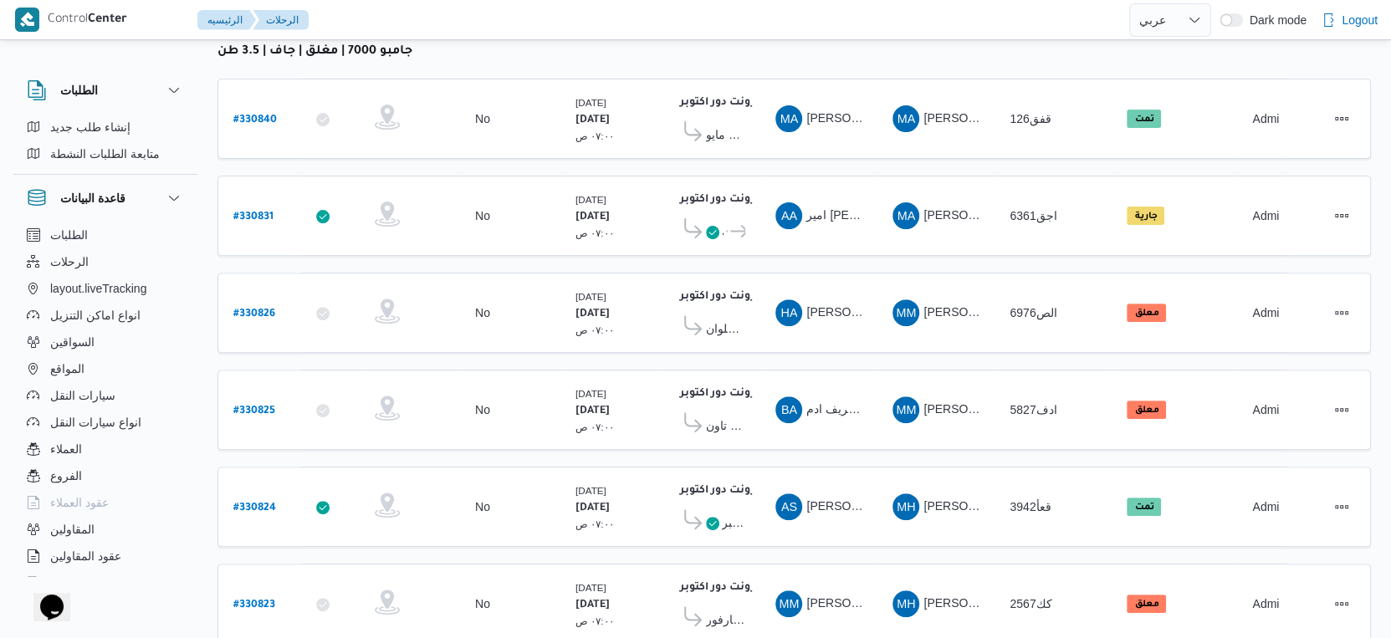
scroll to position [494, 0]
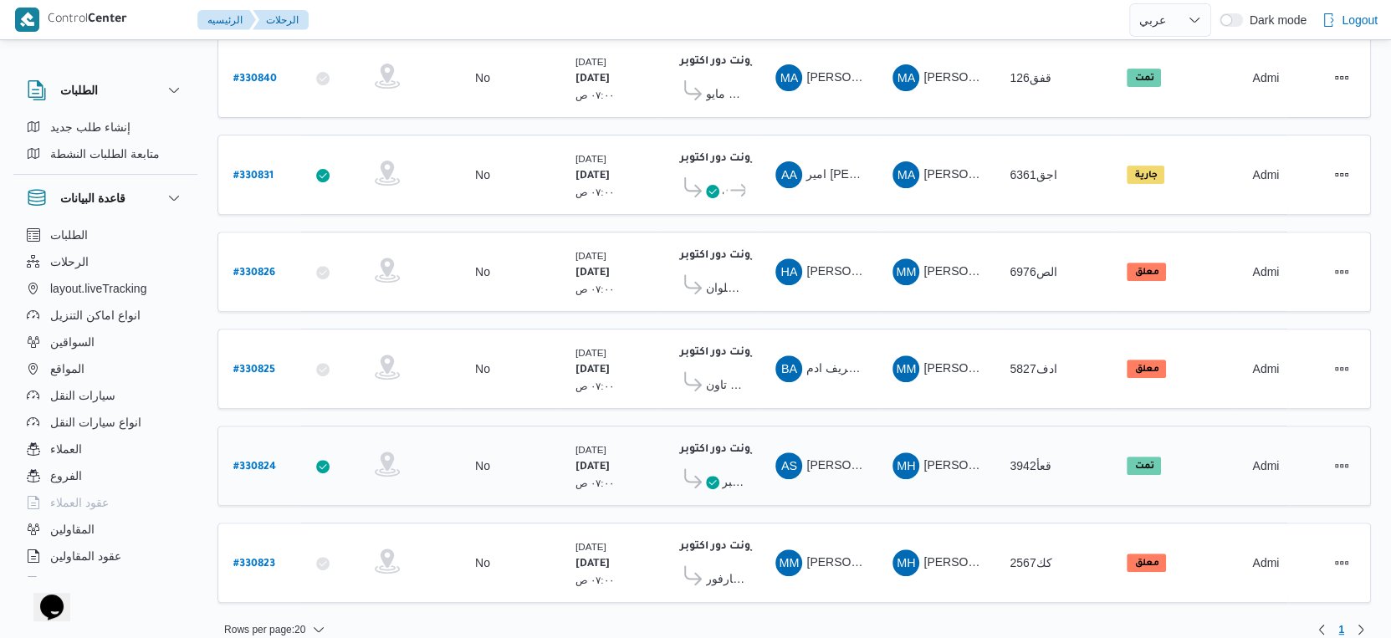
click at [255, 462] on b "# 330824" at bounding box center [254, 468] width 43 height 12
select select "ar"
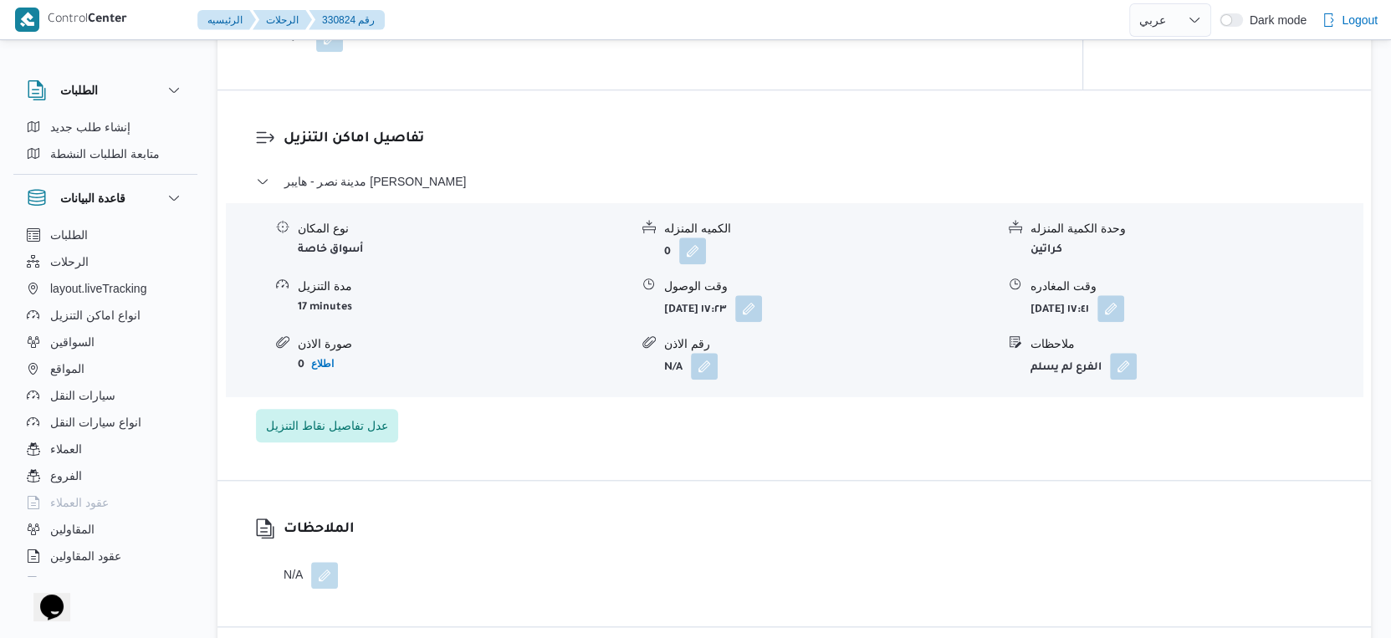
scroll to position [1580, 0]
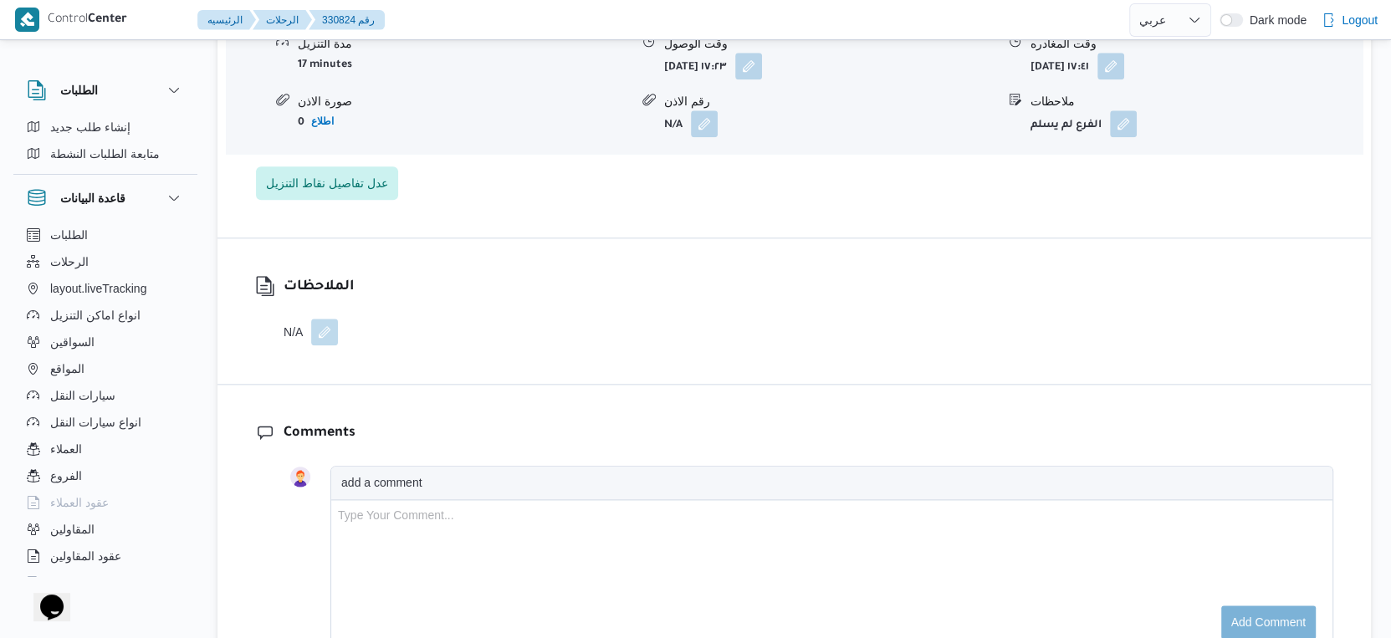
click at [319, 340] on button "button" at bounding box center [324, 332] width 27 height 27
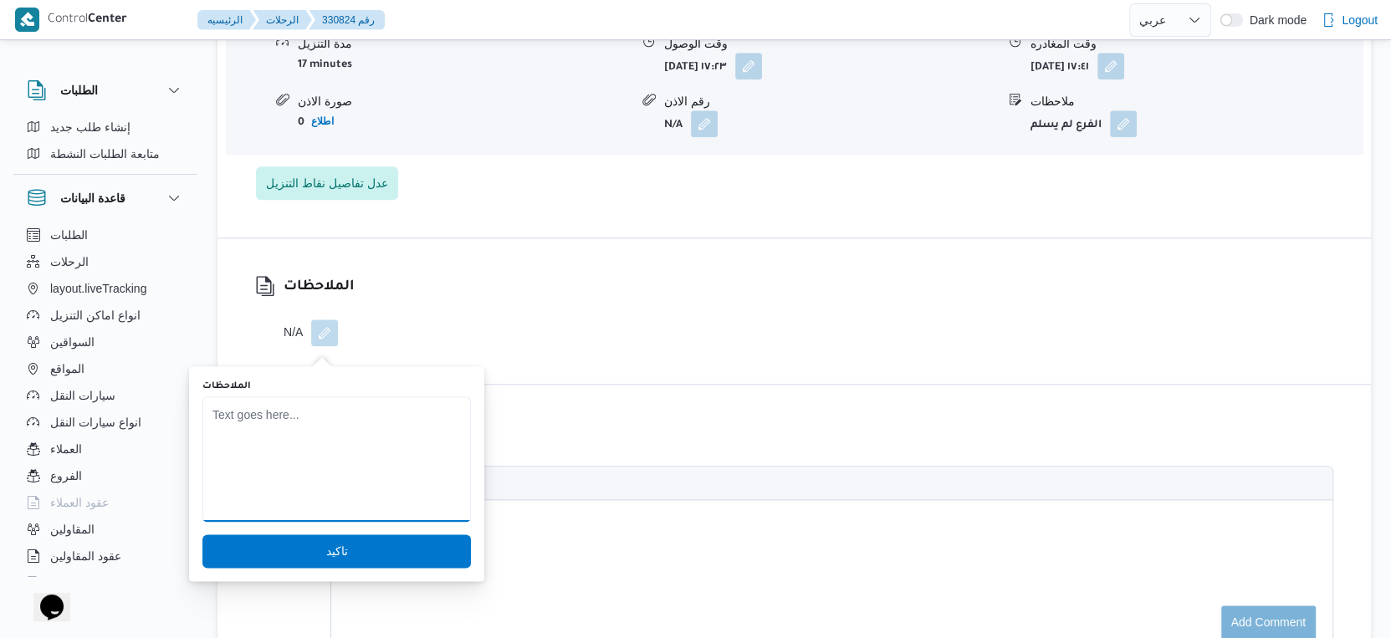
click at [278, 419] on textarea "الملاحظات" at bounding box center [336, 458] width 268 height 125
type textarea "ل"
type textarea "الفرع لم يسلم بسبب الاستلامات قافله"
click at [304, 551] on span "تاكيد" at bounding box center [336, 550] width 268 height 33
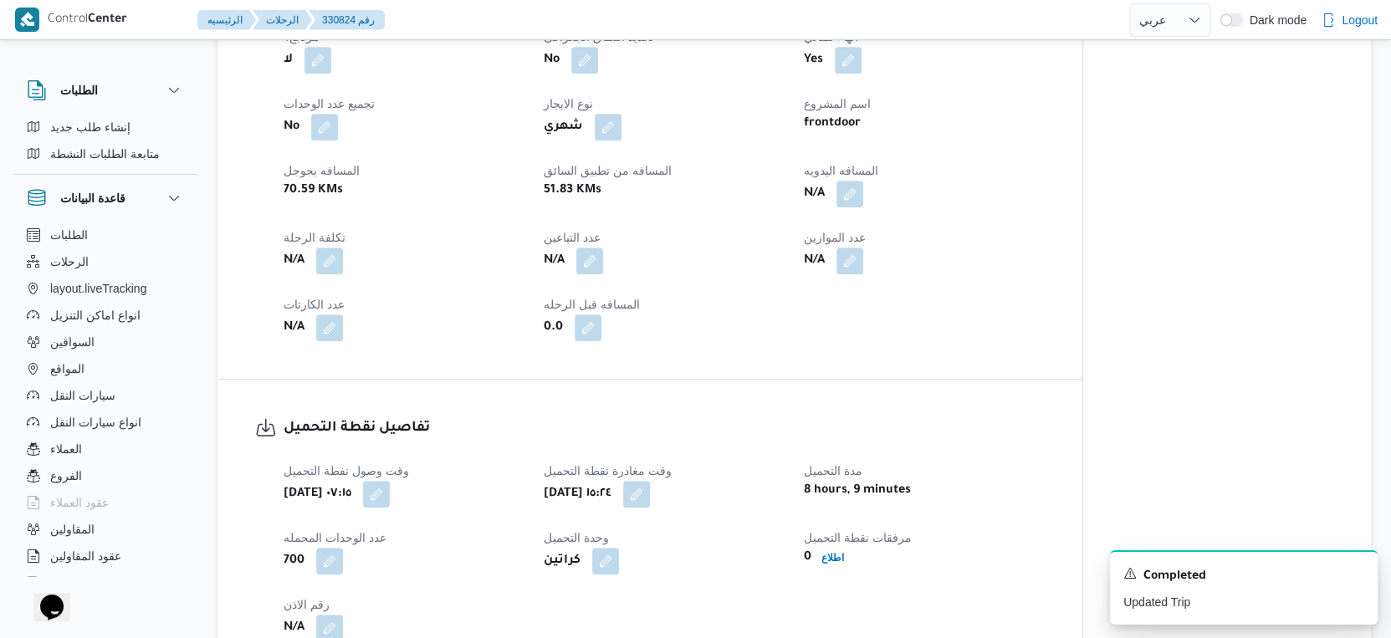
scroll to position [651, 0]
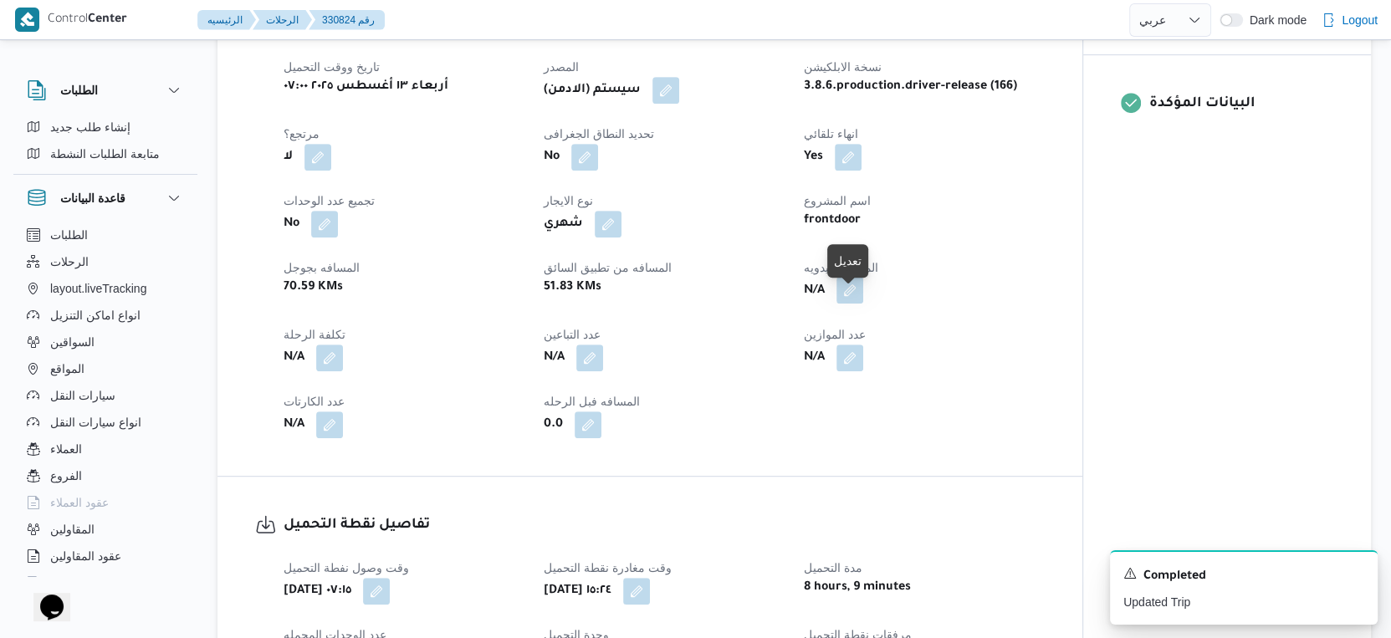
click at [840, 302] on button "button" at bounding box center [849, 290] width 27 height 27
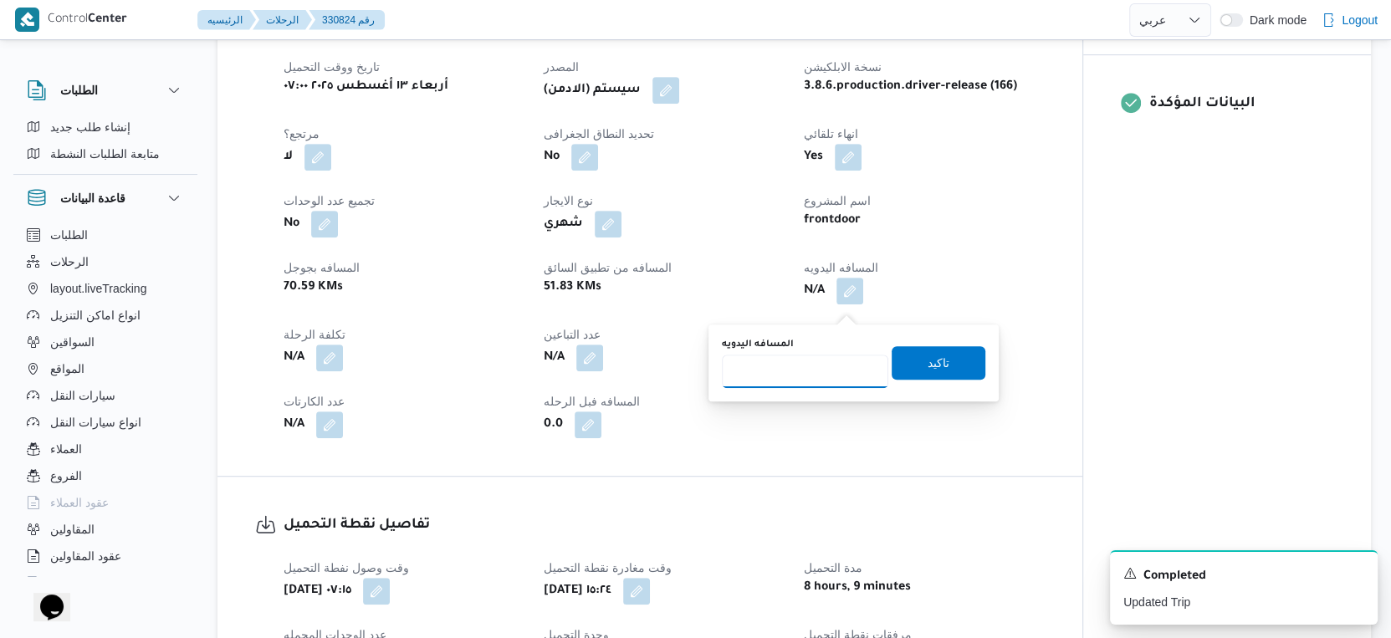
click at [812, 356] on input "المسافه اليدويه" at bounding box center [805, 371] width 166 height 33
type input "140"
click at [948, 358] on span "تاكيد" at bounding box center [938, 361] width 94 height 33
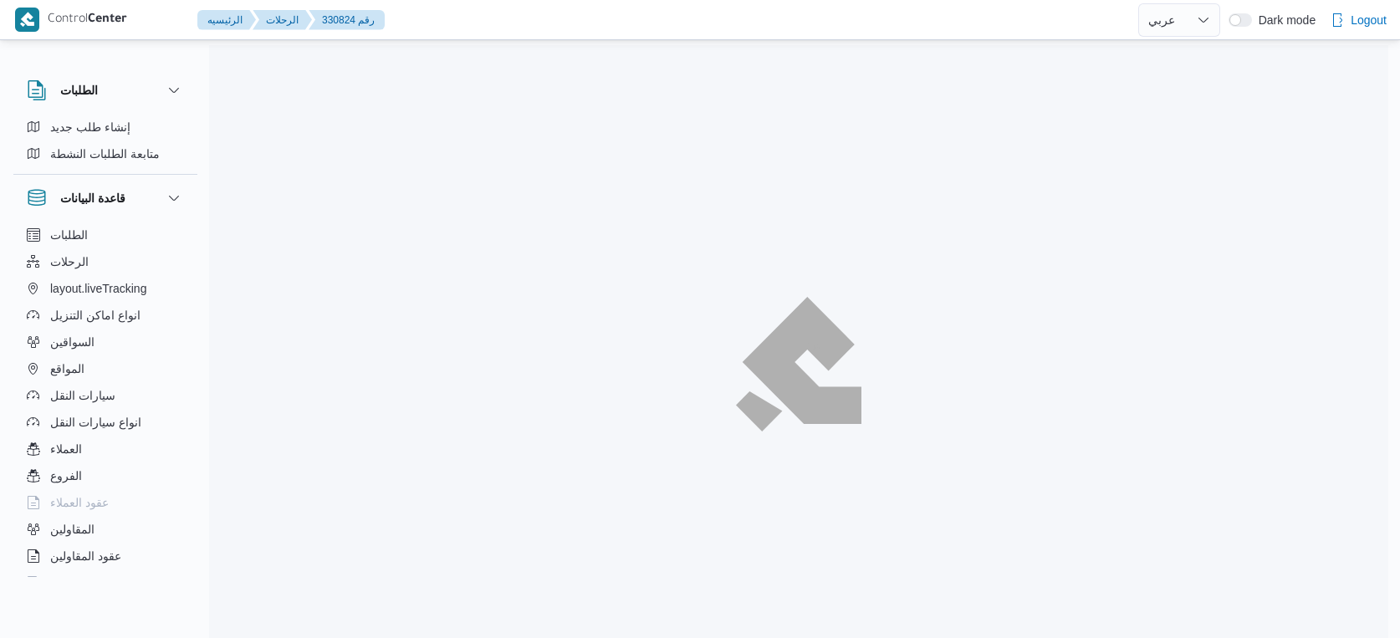
select select "ar"
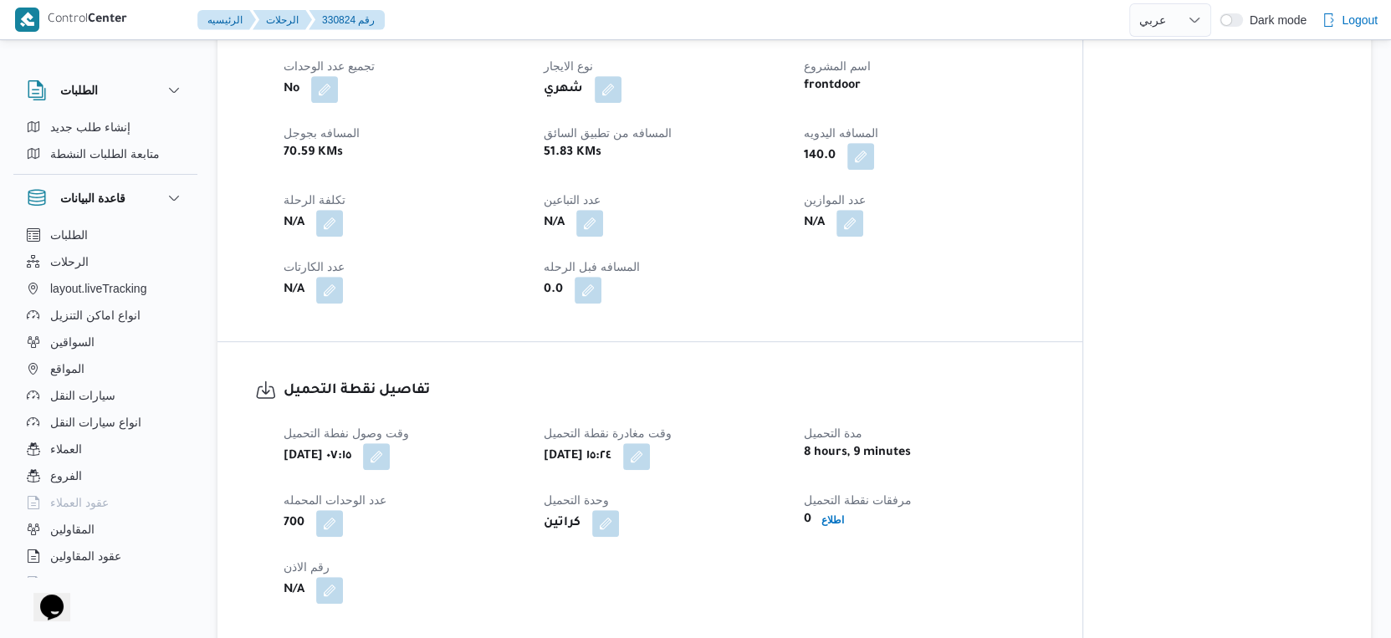
scroll to position [510, 0]
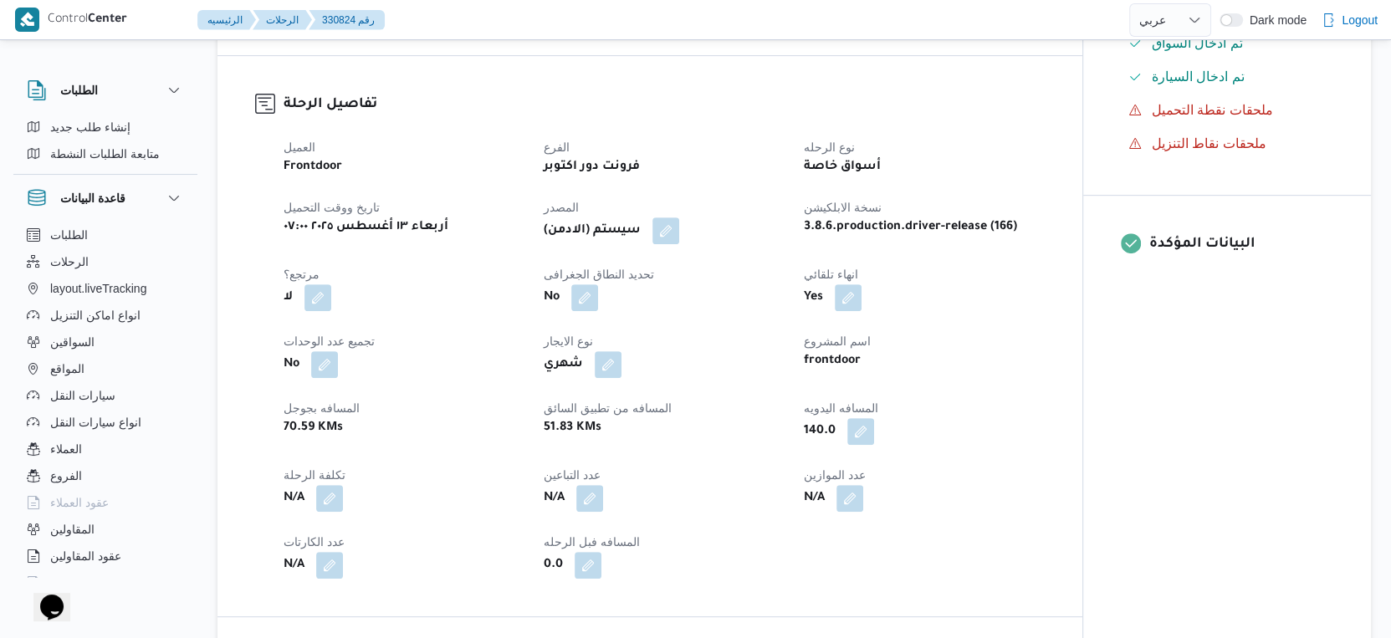
select select "ar"
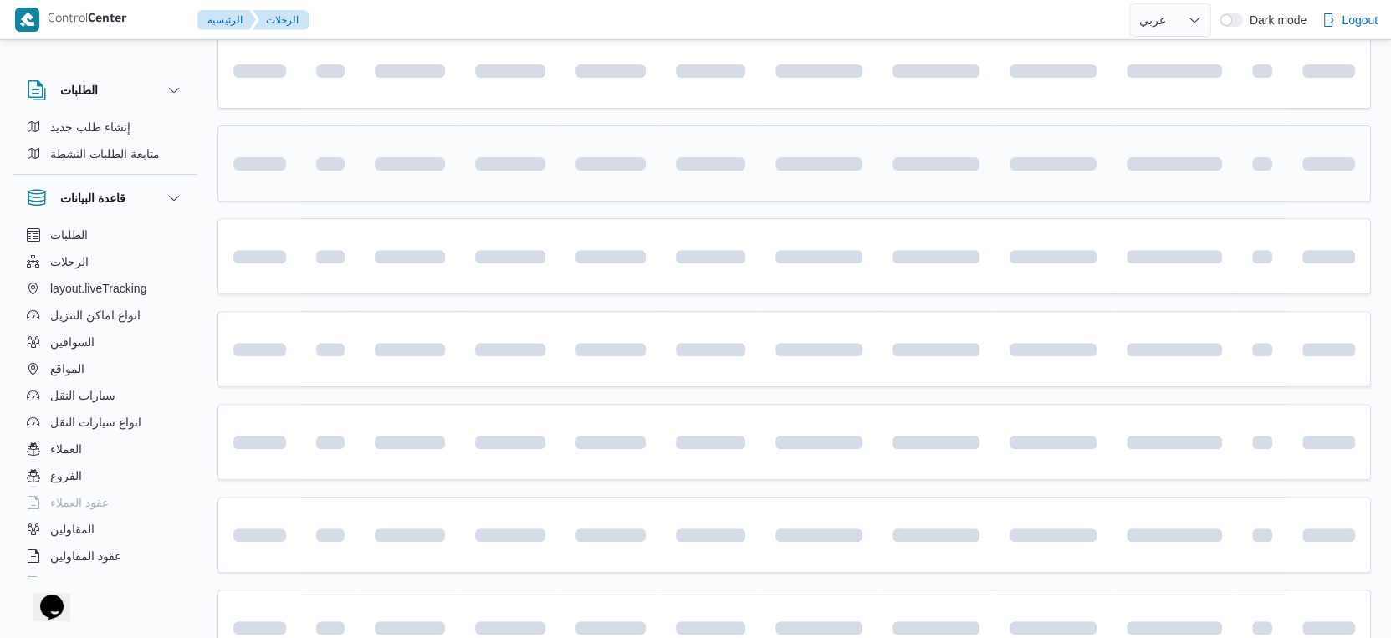
scroll to position [494, 0]
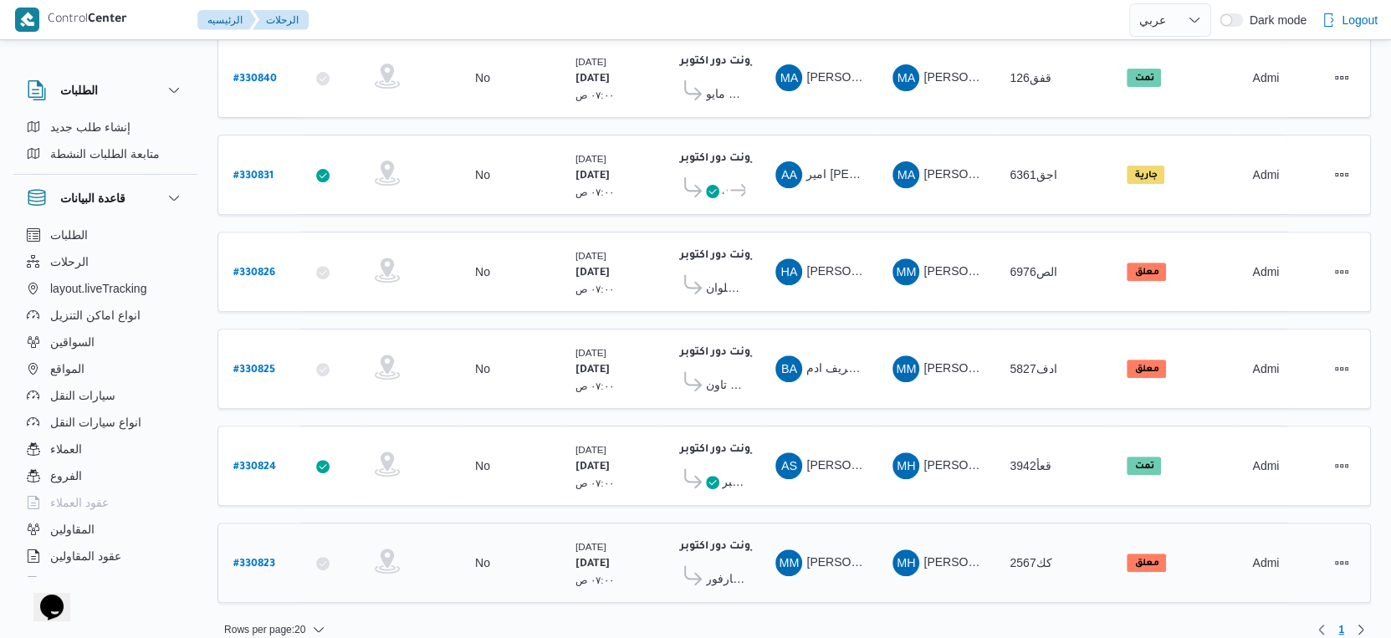
click at [742, 570] on div "فرونت دور اكتوبر ١٠:٤٨ م كارفور افينيو مول" at bounding box center [710, 563] width 83 height 70
click at [738, 569] on span "كارفور افينيو مول" at bounding box center [725, 579] width 39 height 20
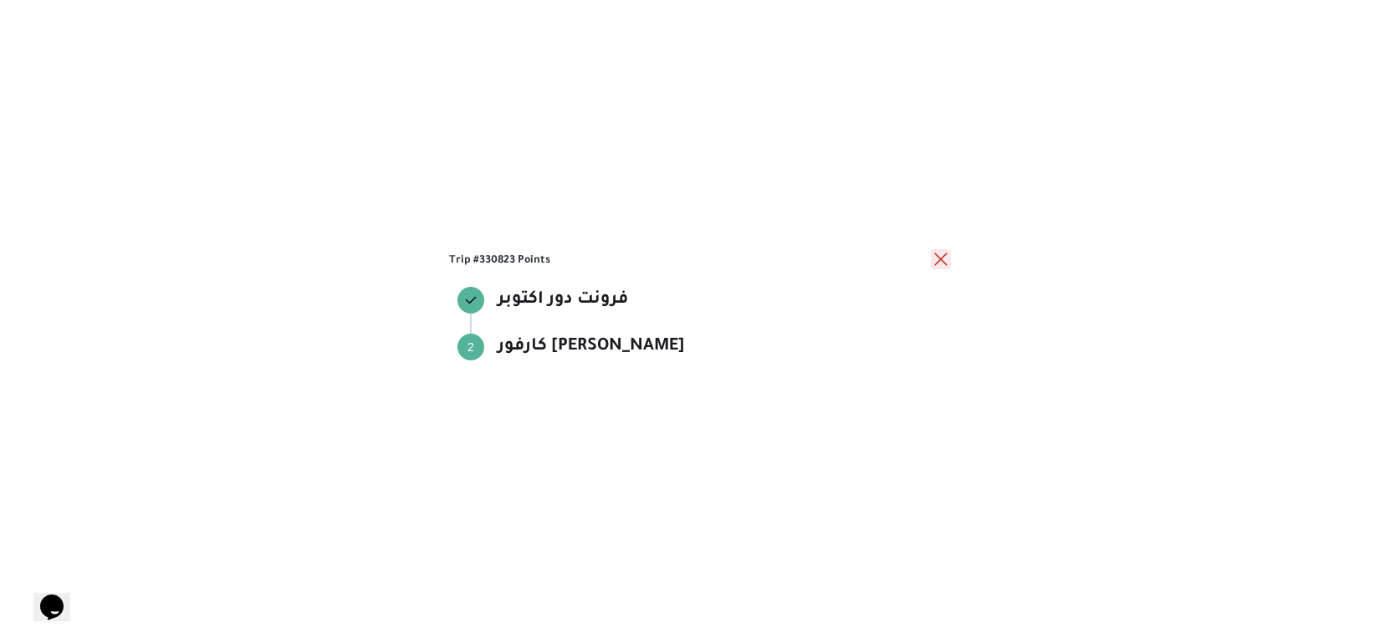
click at [934, 252] on button "close" at bounding box center [941, 259] width 20 height 20
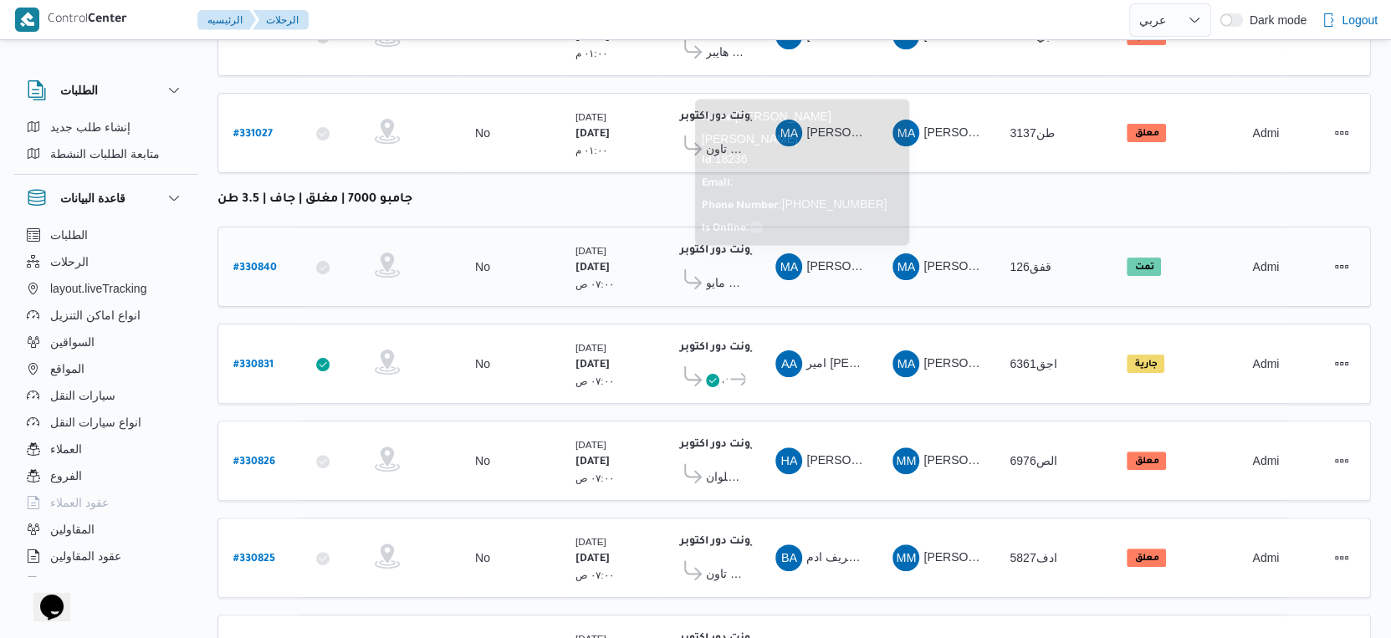
scroll to position [309, 0]
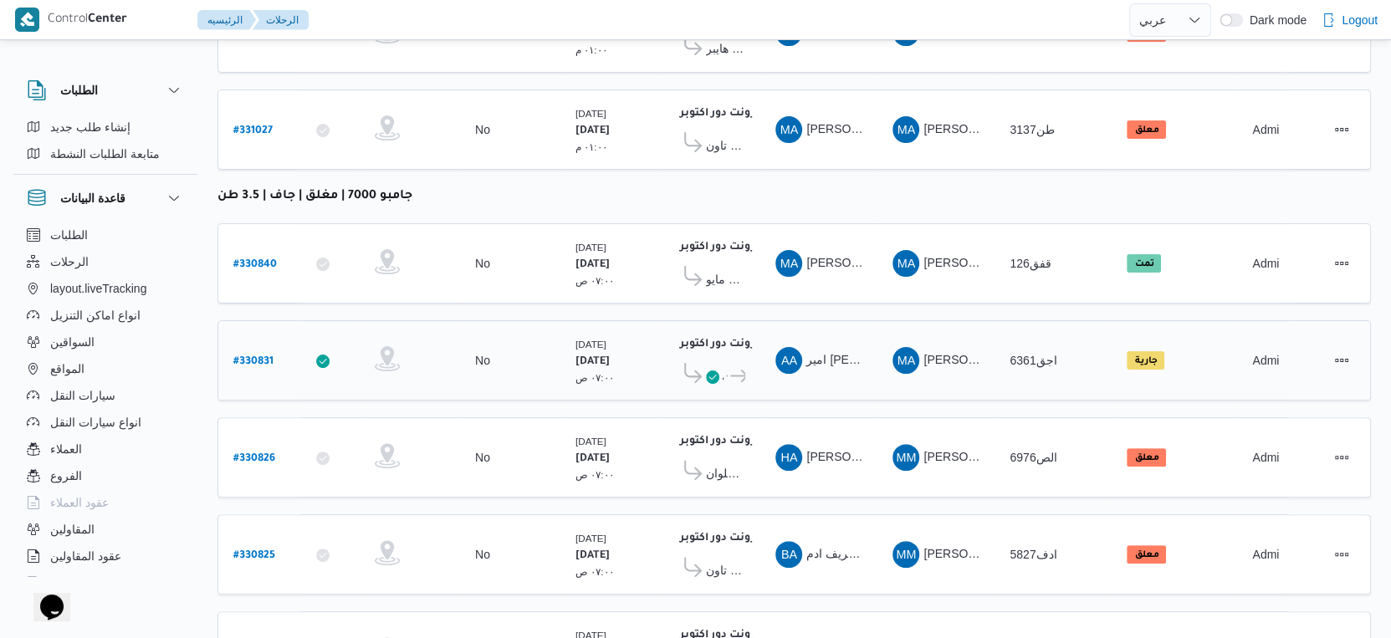
click at [726, 370] on icon at bounding box center [735, 376] width 18 height 13
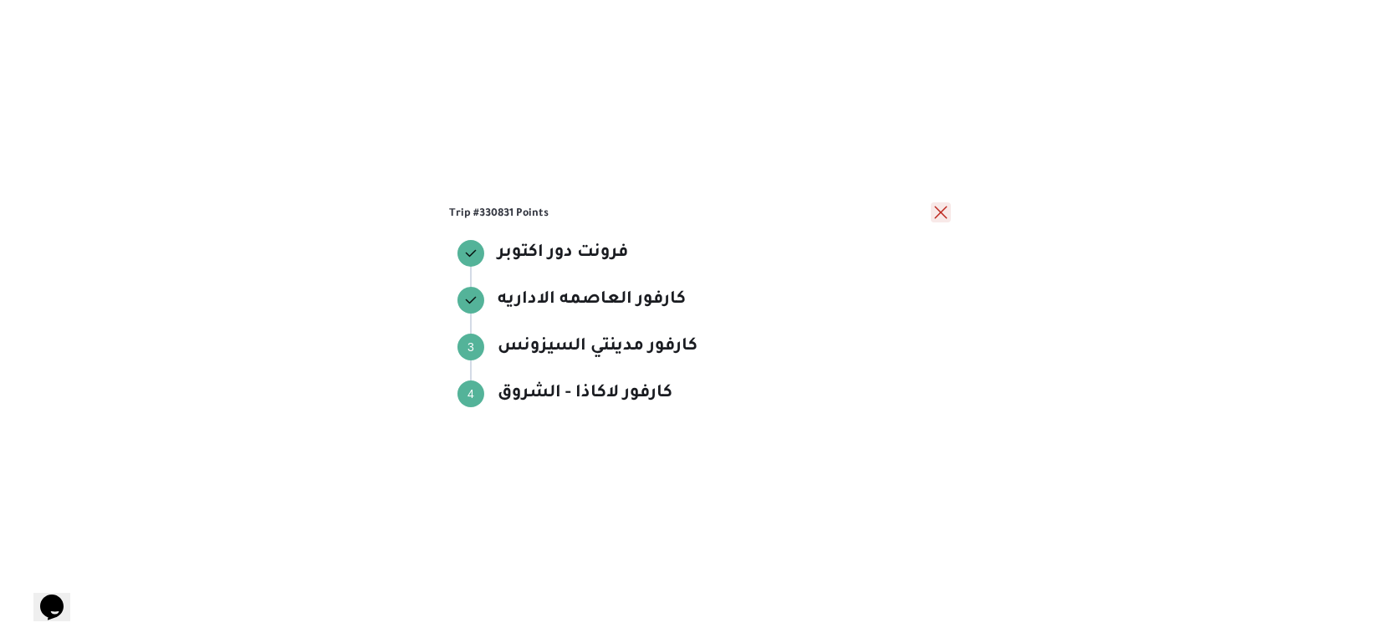
click at [937, 208] on button "close" at bounding box center [941, 212] width 20 height 20
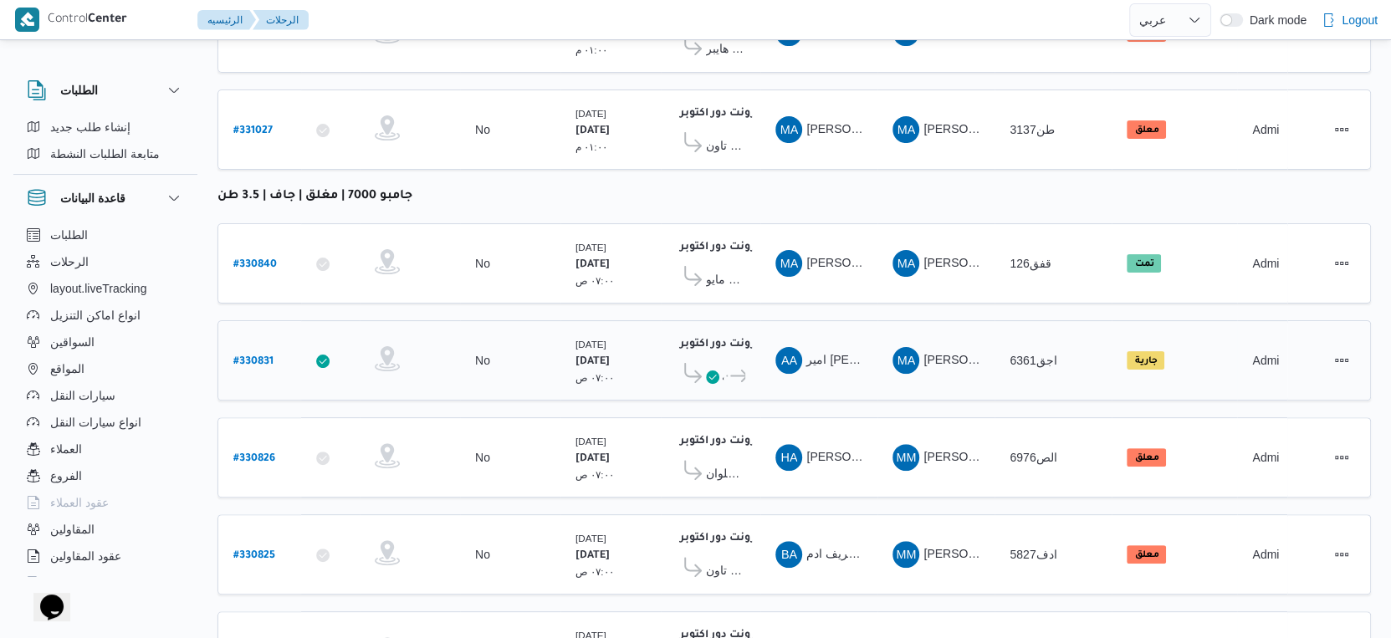
click at [260, 356] on b "# 330831" at bounding box center [253, 362] width 40 height 12
select select "ar"
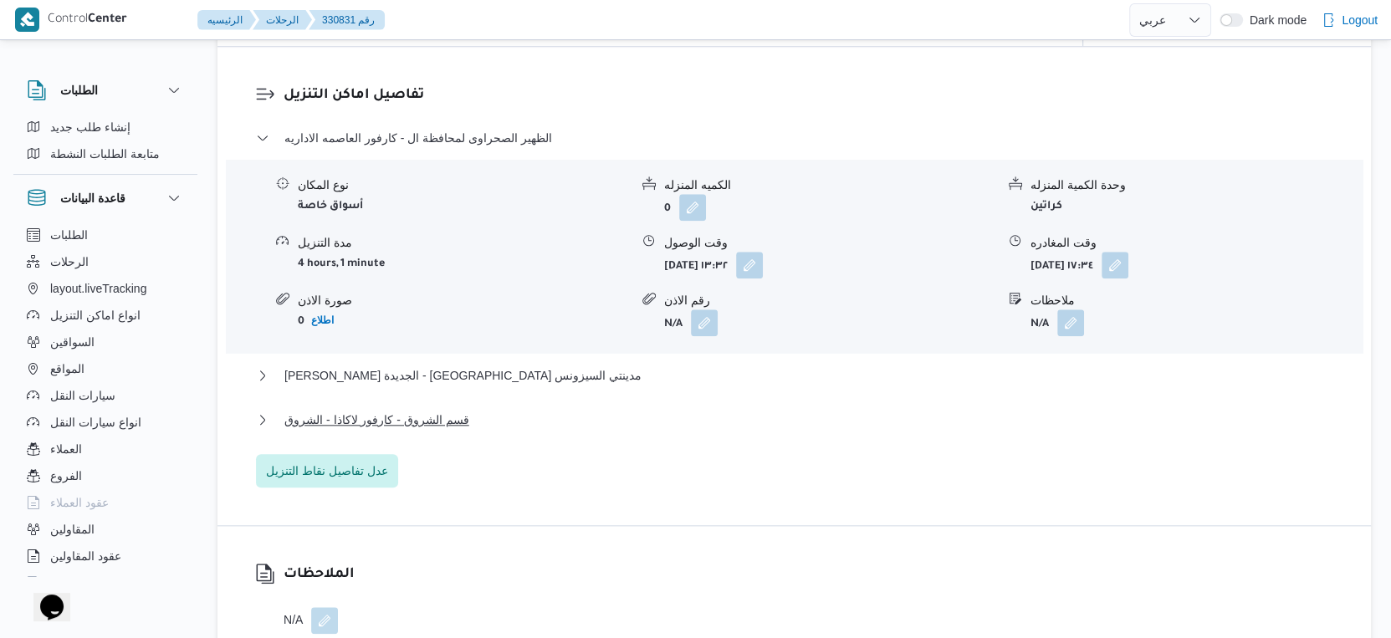
scroll to position [1394, 0]
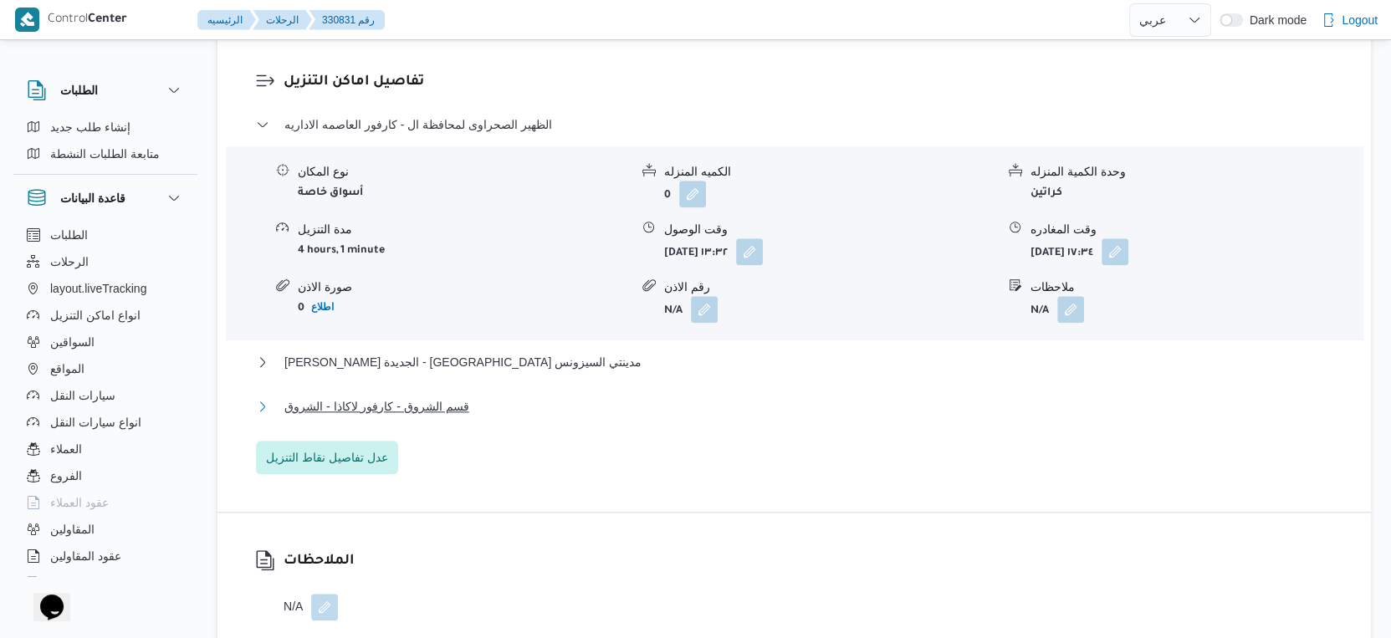
click at [472, 416] on button "قسم الشروق - كارفور لاكاذا - الشروق" at bounding box center [794, 406] width 1077 height 20
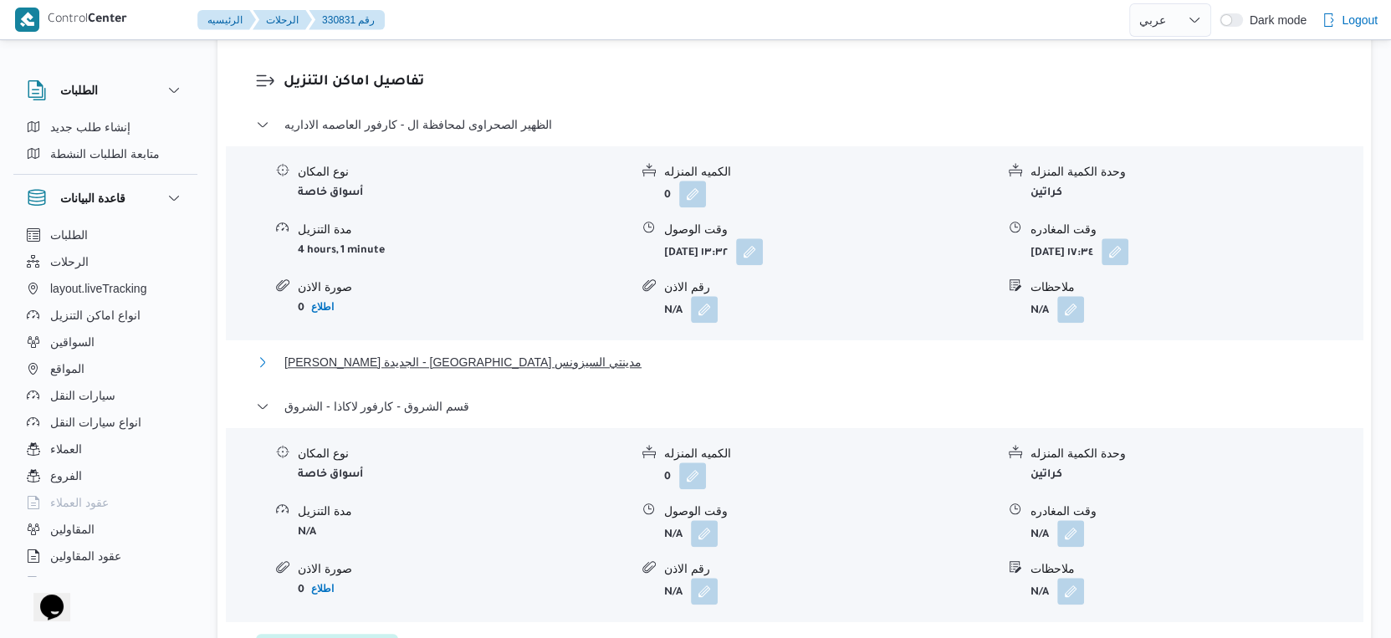
click at [497, 372] on span "[PERSON_NAME] الجديدة - [GEOGRAPHIC_DATA] مدينتي السيزونس" at bounding box center [462, 362] width 357 height 20
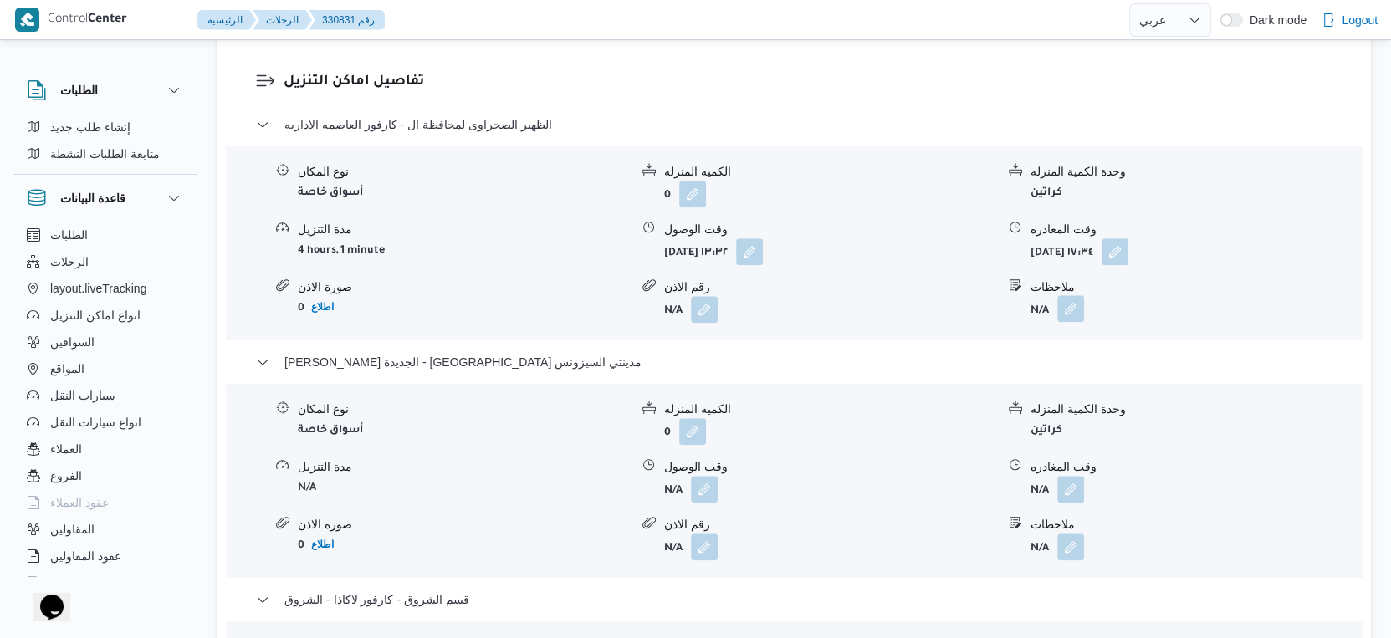
click at [1077, 322] on button "button" at bounding box center [1070, 308] width 27 height 27
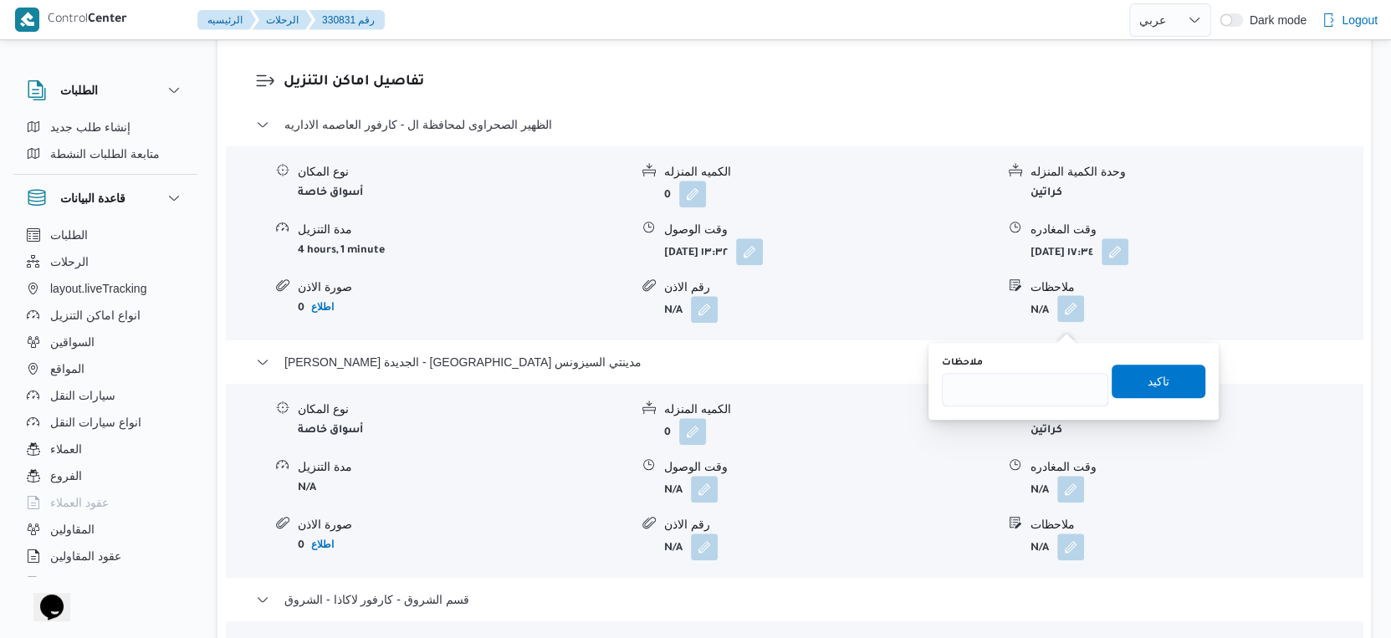
click at [1033, 414] on div "You are in a dialog. To close this dialog, hit escape. ملاحظات تاكيد" at bounding box center [1073, 381] width 290 height 77
click at [1033, 392] on input "ملاحظات" at bounding box center [1025, 389] width 166 height 33
type input "الفرع لم يسلم"
click at [1153, 380] on span "تاكيد" at bounding box center [1158, 380] width 22 height 20
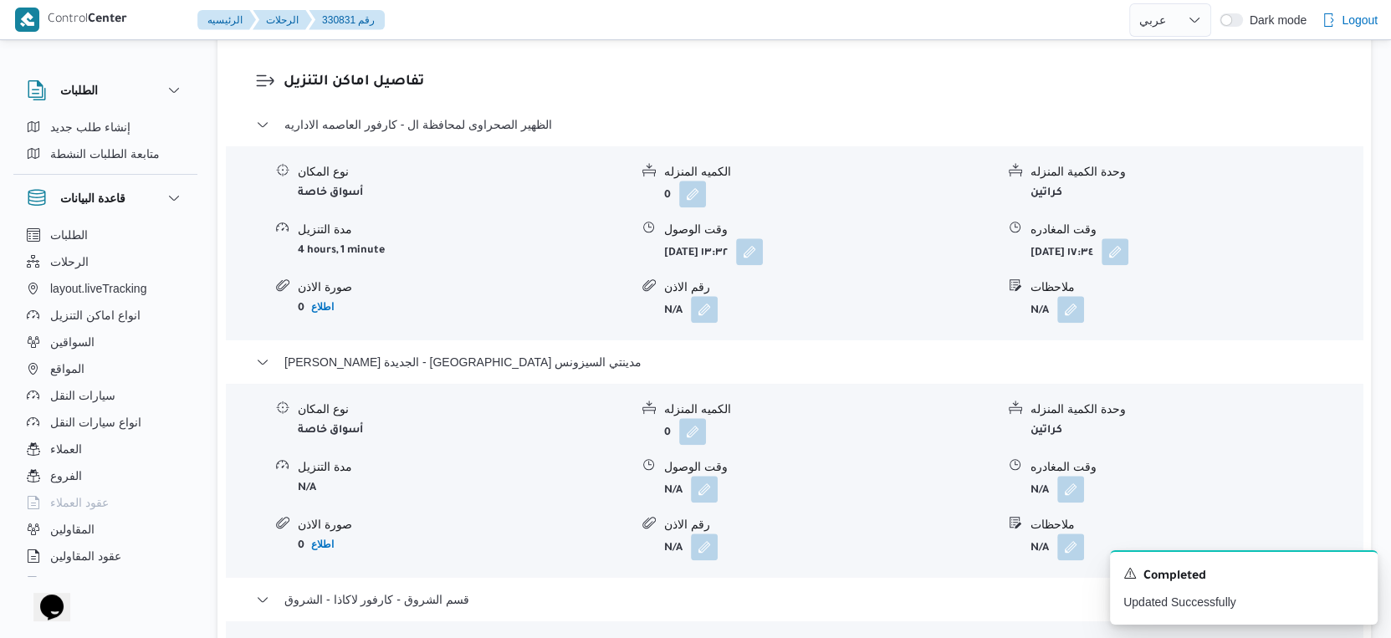
scroll to position [1486, 0]
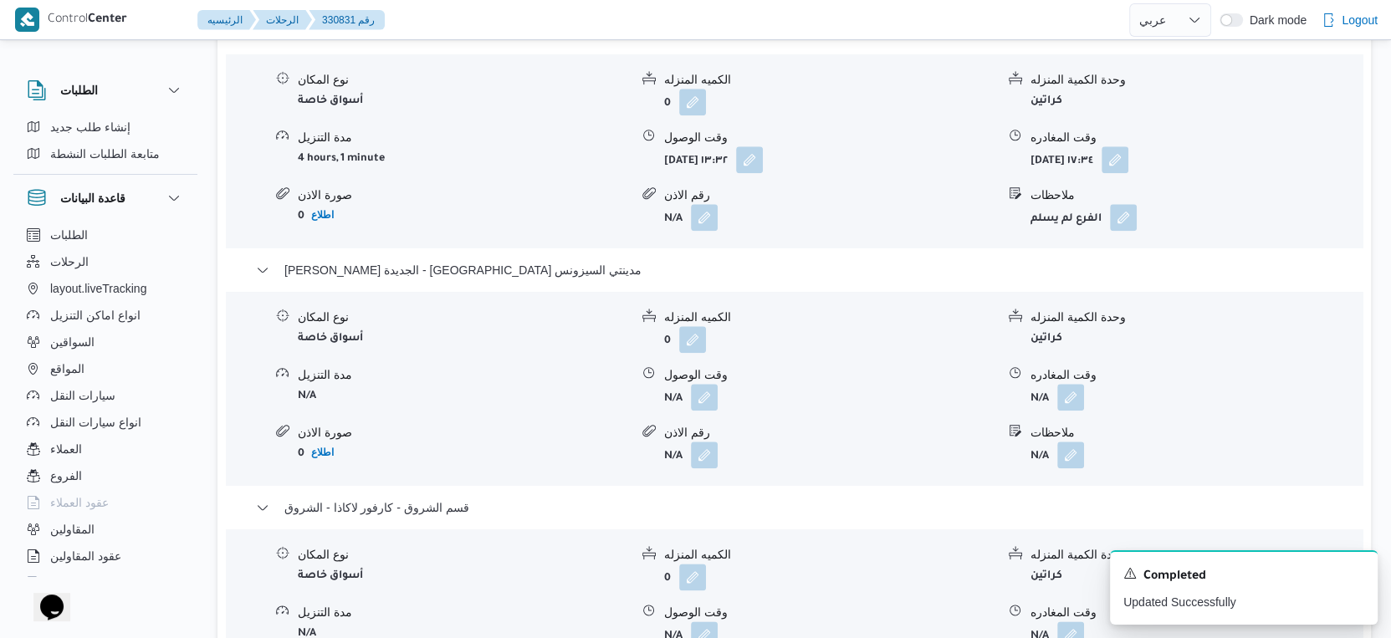
click at [1055, 468] on span at bounding box center [1066, 455] width 35 height 27
click at [1065, 467] on button "button" at bounding box center [1070, 454] width 27 height 27
click at [1026, 552] on div "You are in a dialog. To close this dialog, hit escape. ملاحظات تاكيد" at bounding box center [1073, 526] width 290 height 77
click at [1026, 552] on div "ملاحظات تاكيد" at bounding box center [1073, 527] width 267 height 54
click at [1026, 547] on input "ملاحظات" at bounding box center [1025, 534] width 166 height 33
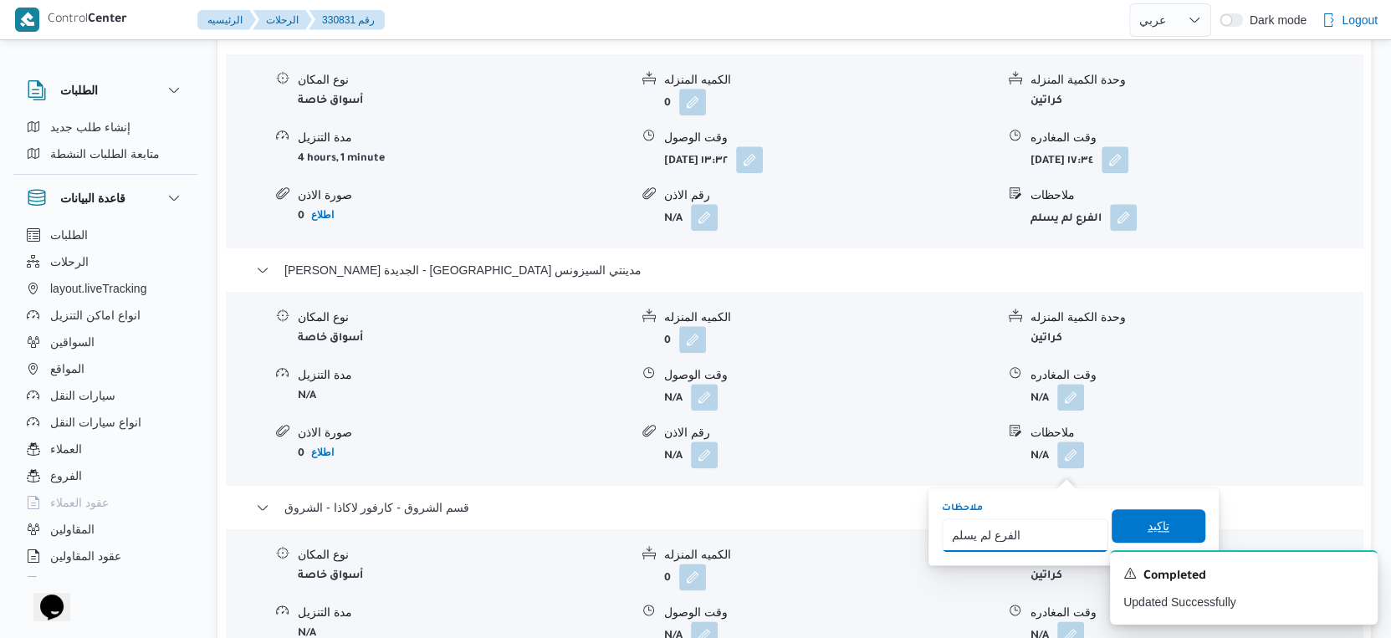
type input "الفرع لم يسلم"
click at [1147, 527] on span "تاكيد" at bounding box center [1158, 526] width 22 height 20
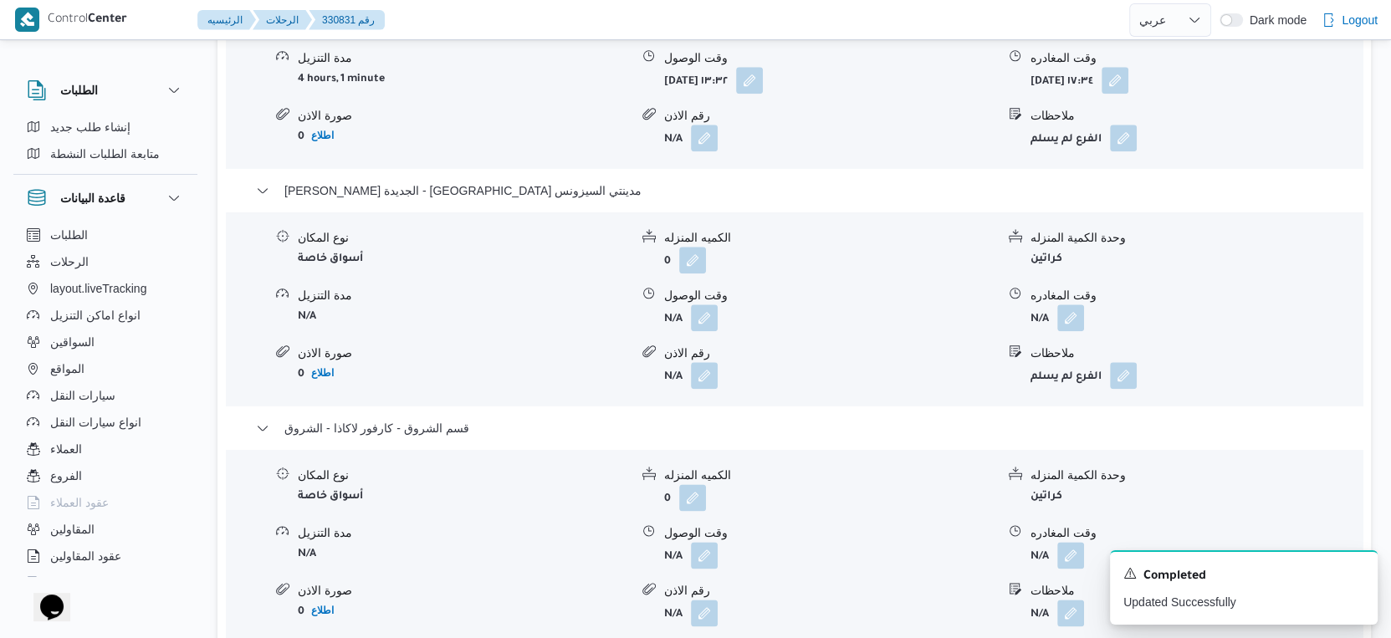
scroll to position [1765, 0]
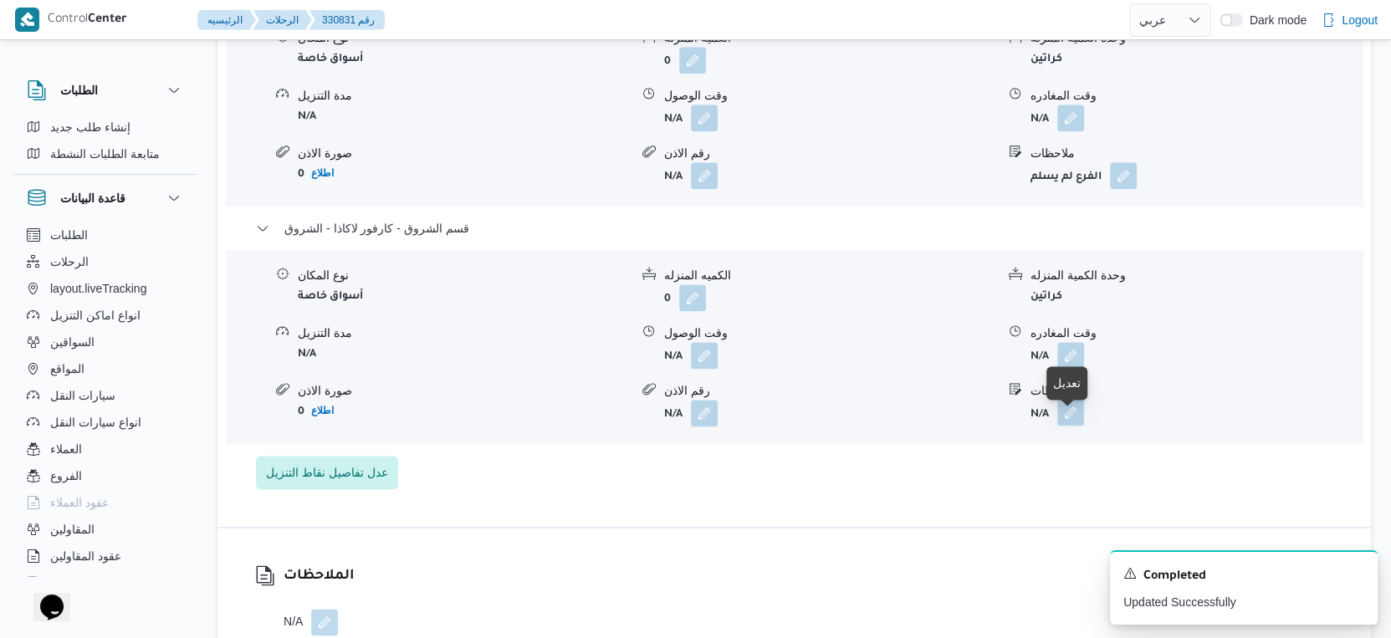
click at [1060, 426] on button "button" at bounding box center [1070, 412] width 27 height 27
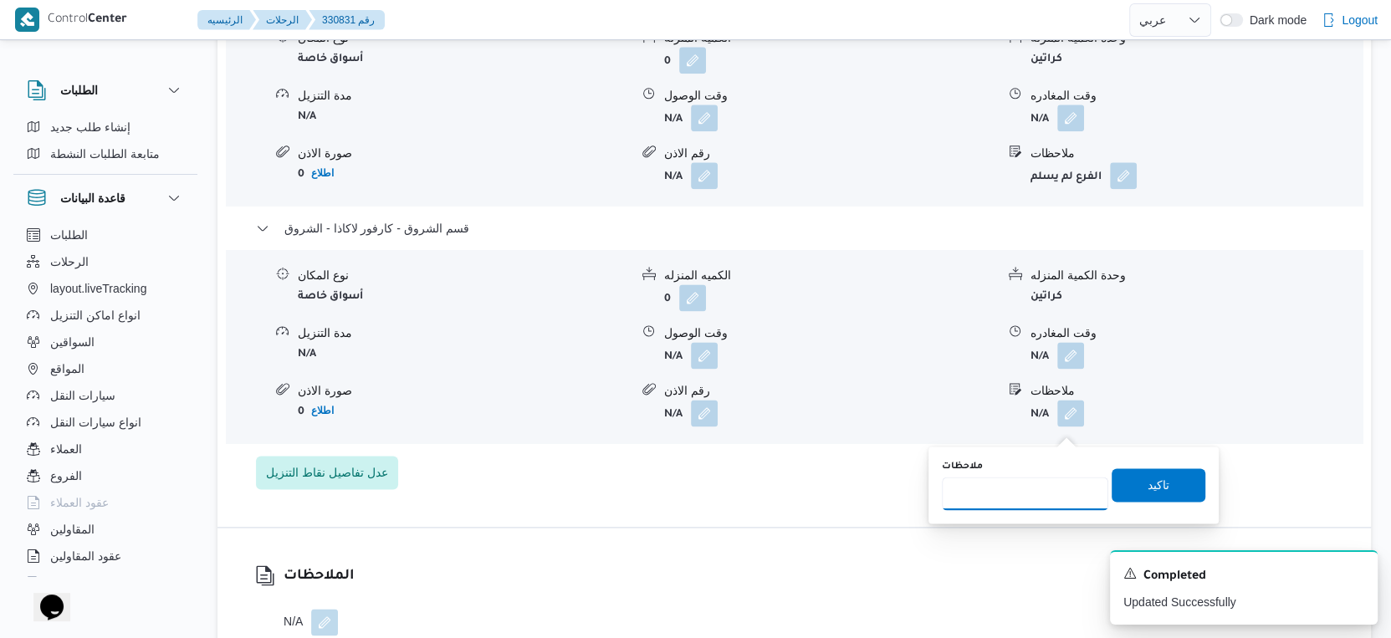
click at [1039, 478] on input "ملاحظات" at bounding box center [1025, 493] width 166 height 33
type input "الفرع لم يسلم"
click at [1147, 485] on span "تاكيد" at bounding box center [1158, 484] width 22 height 20
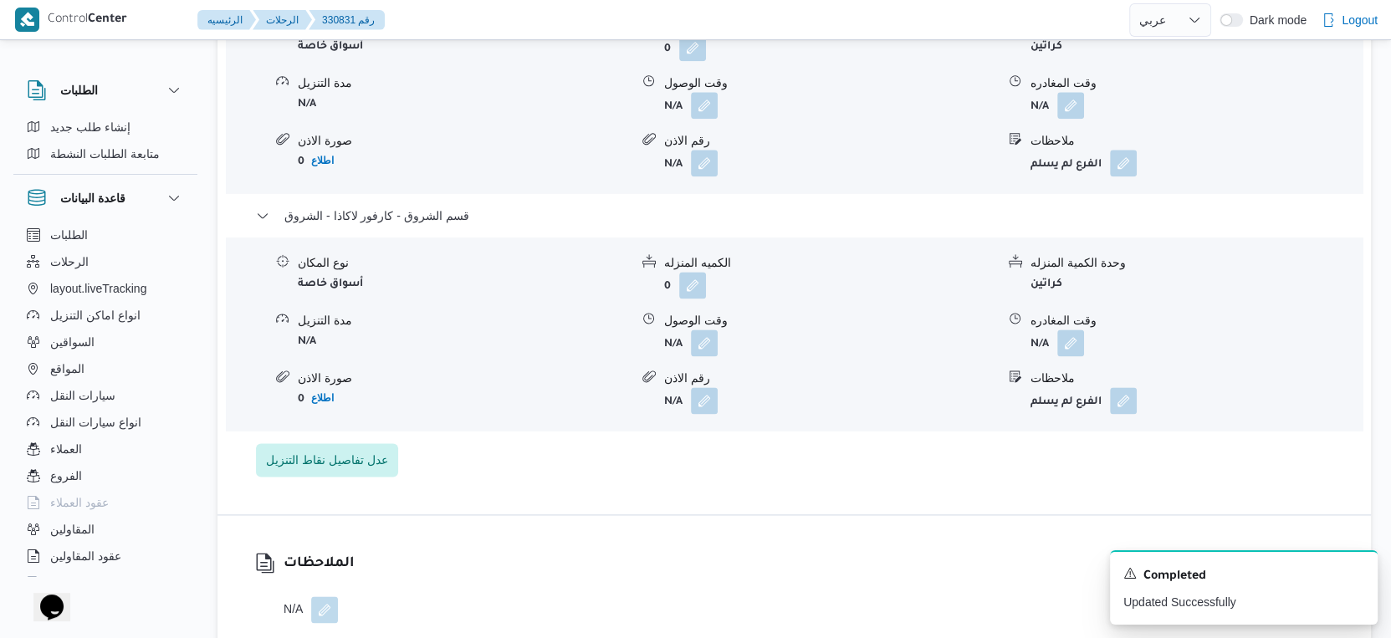
scroll to position [1858, 0]
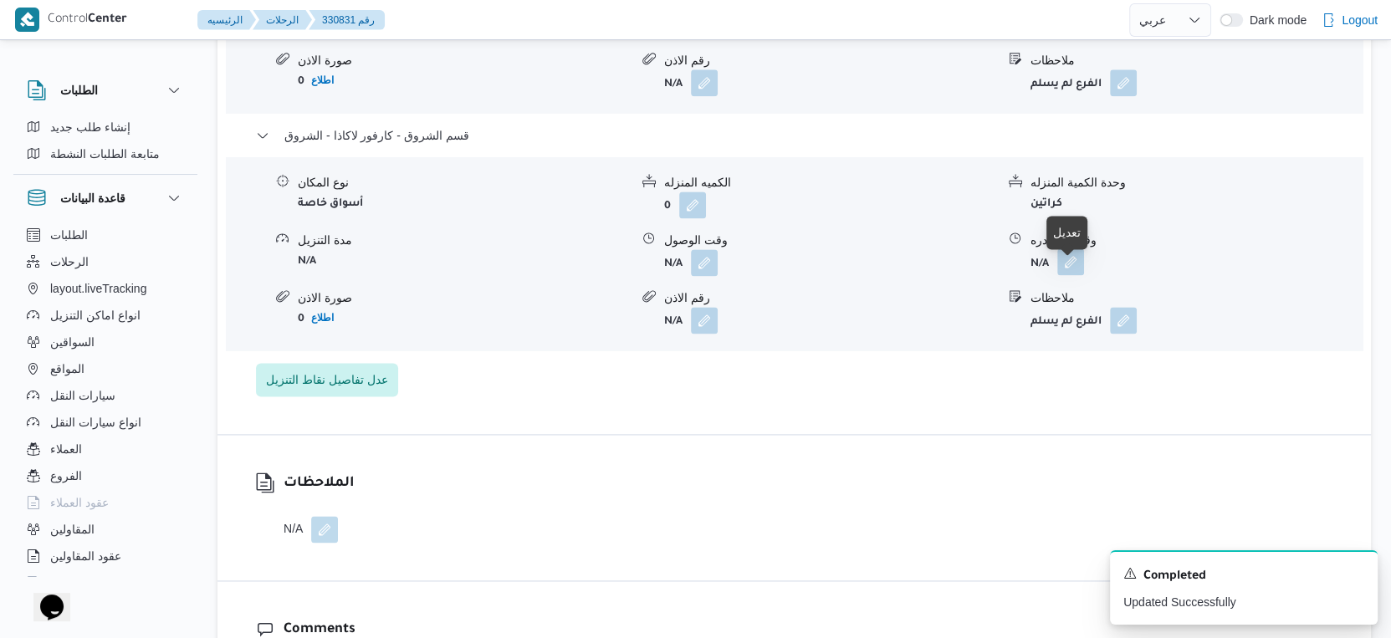
click at [1075, 275] on button "button" at bounding box center [1070, 261] width 27 height 27
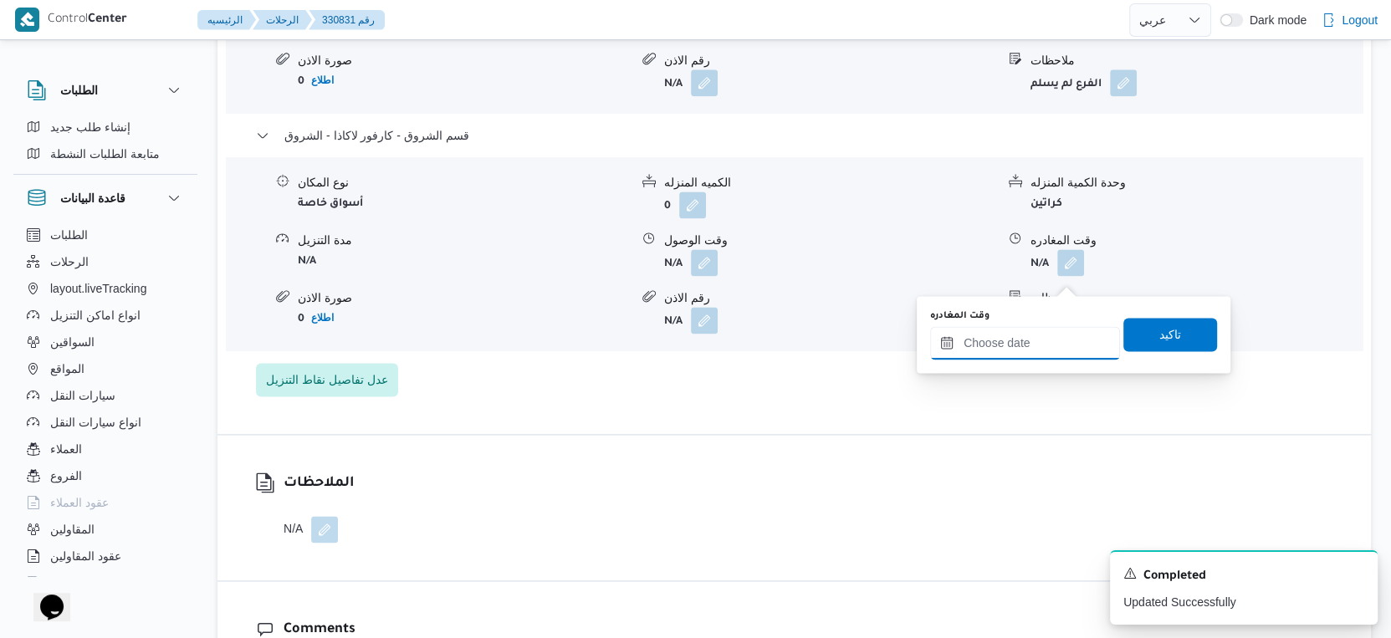
click at [1034, 356] on input "وقت المغادره" at bounding box center [1025, 342] width 190 height 33
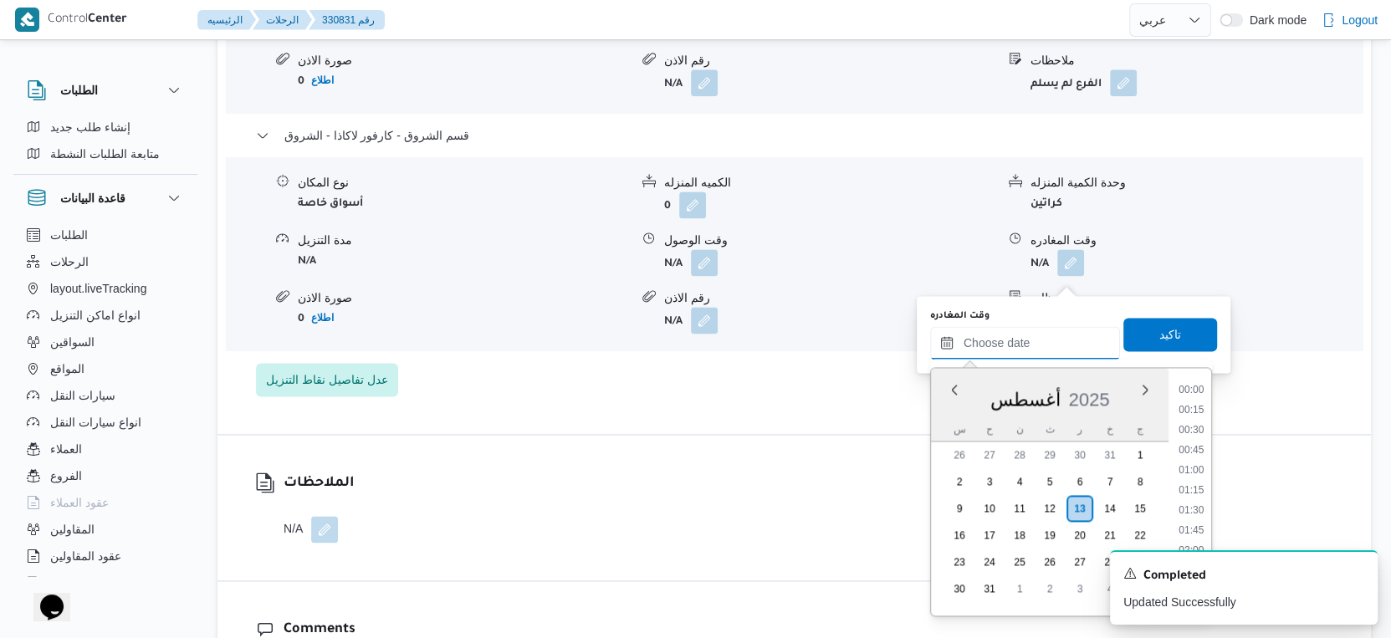
scroll to position [1408, 0]
click at [1196, 384] on li "17:30" at bounding box center [1191, 386] width 38 height 17
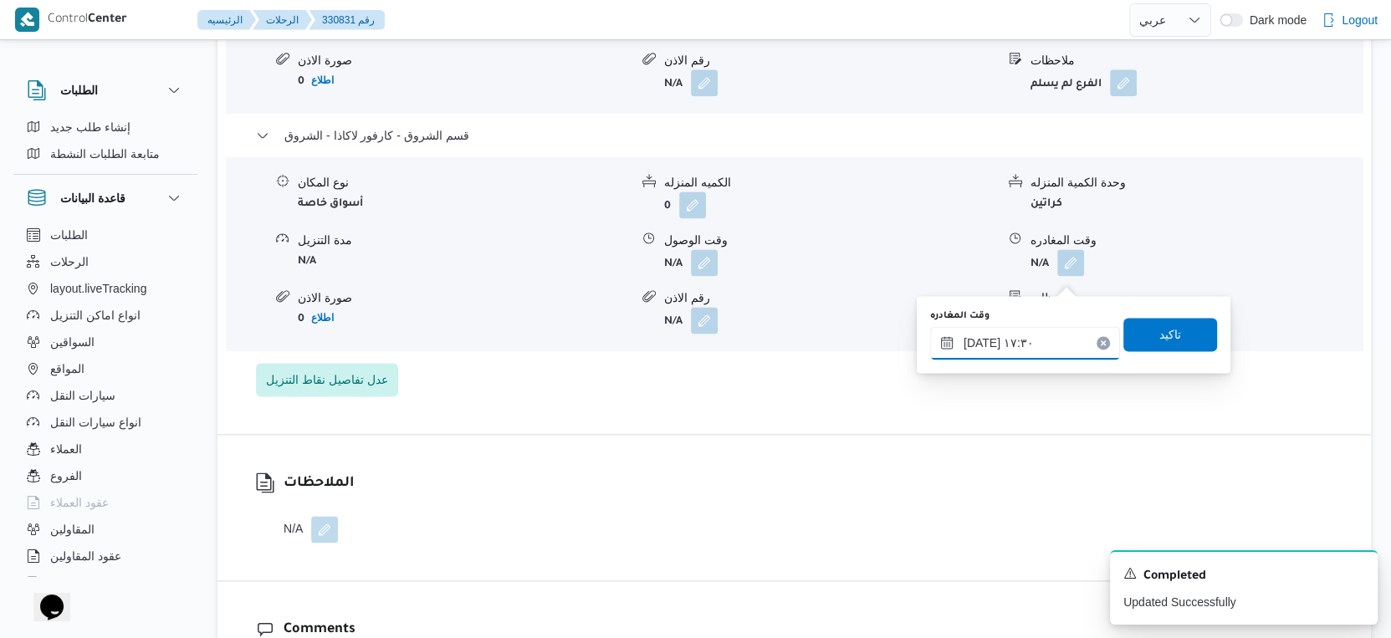
click at [978, 344] on input "١٣/٠٨/٢٠٢٥ ١٧:٣٠" at bounding box center [1025, 342] width 190 height 33
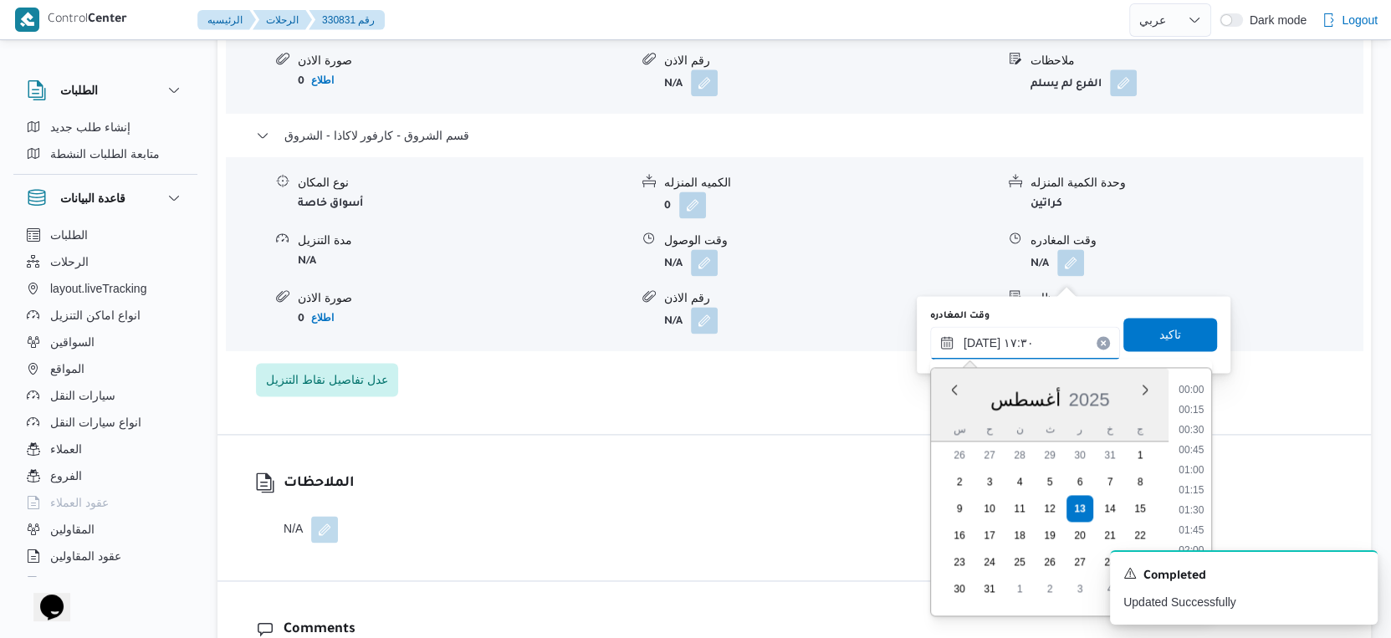
scroll to position [1289, 0]
type input "١٣/٠٨/٢٠٢٥ ١٧:٣٤"
click at [1164, 329] on span "تاكيد" at bounding box center [1170, 334] width 22 height 20
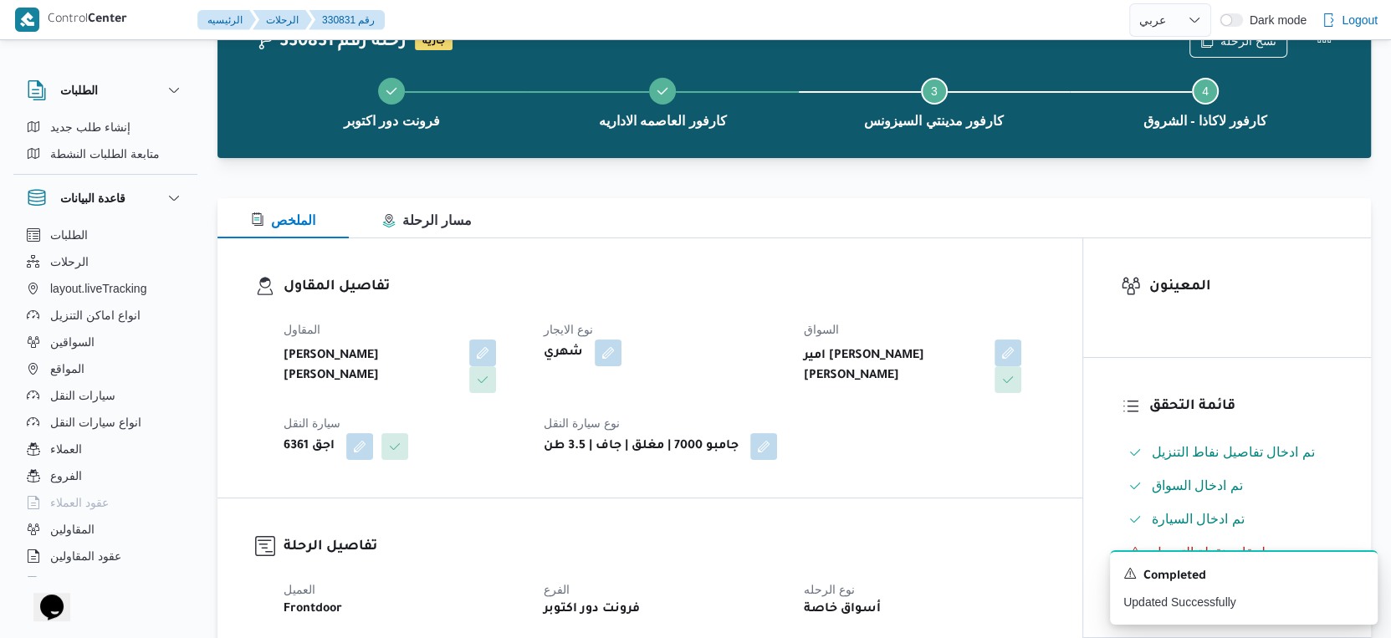
scroll to position [0, 0]
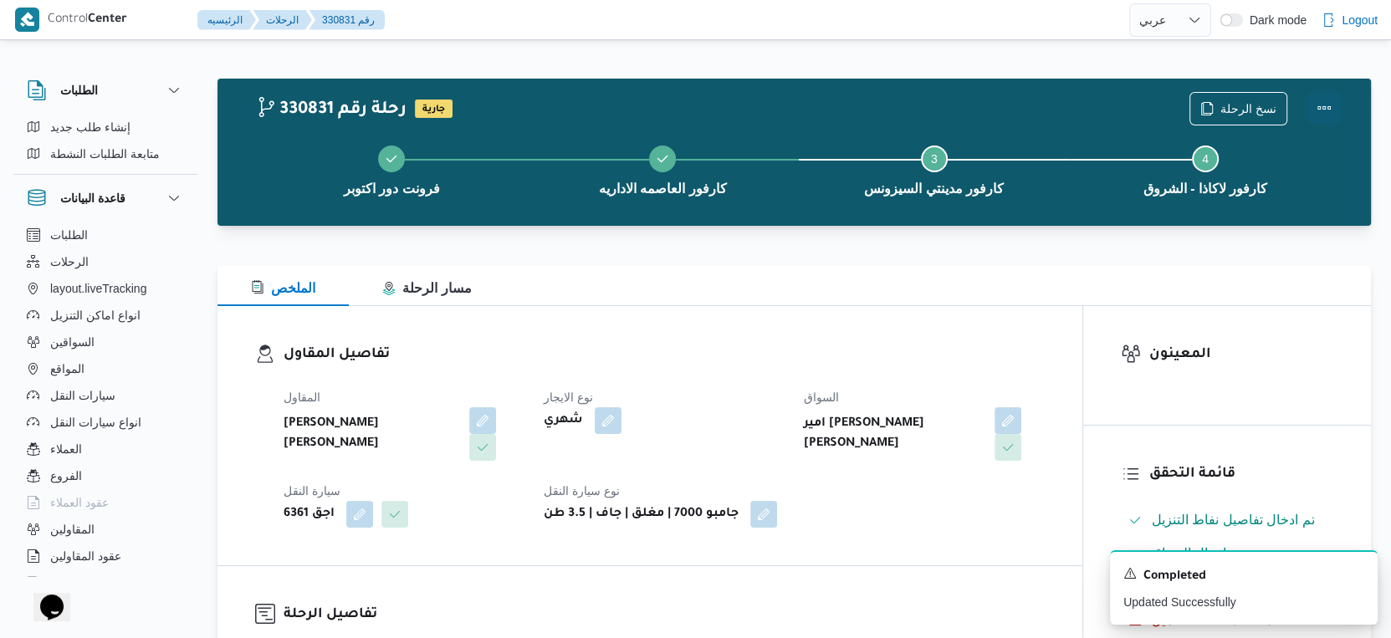
click at [1336, 104] on button "Actions" at bounding box center [1323, 107] width 33 height 33
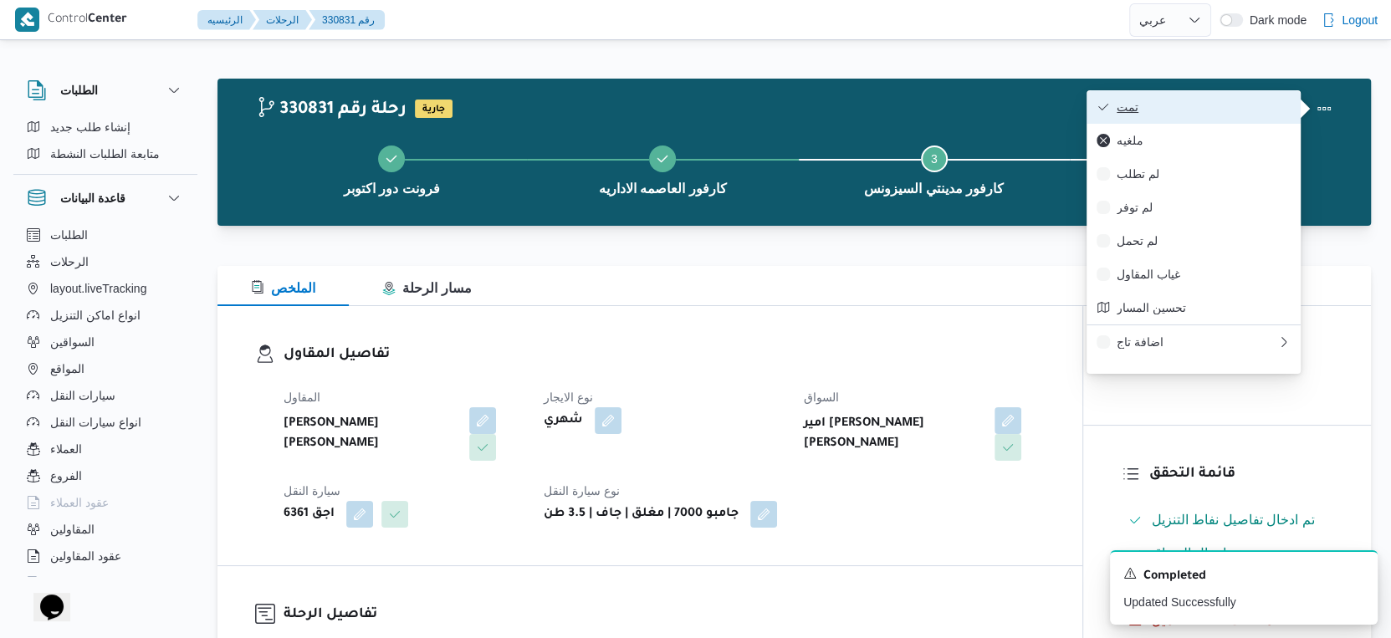
click at [1259, 111] on span "تمت" at bounding box center [1203, 106] width 174 height 13
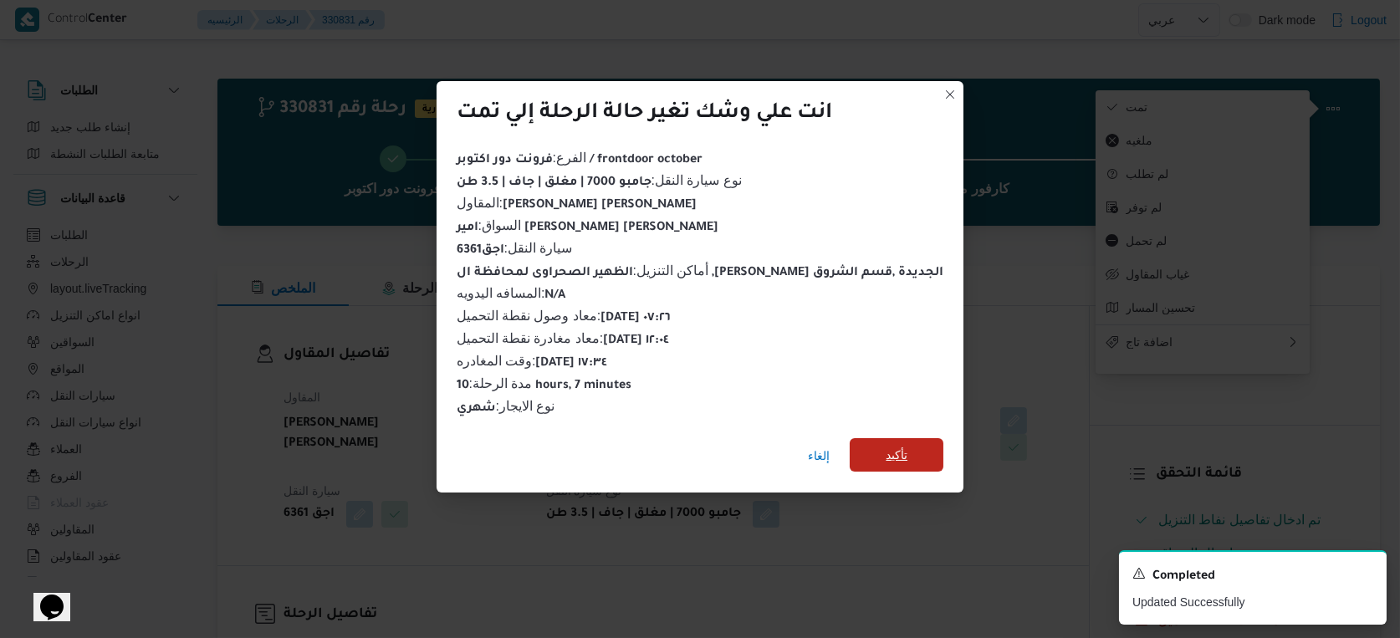
click at [902, 438] on span "تأكيد" at bounding box center [897, 454] width 94 height 33
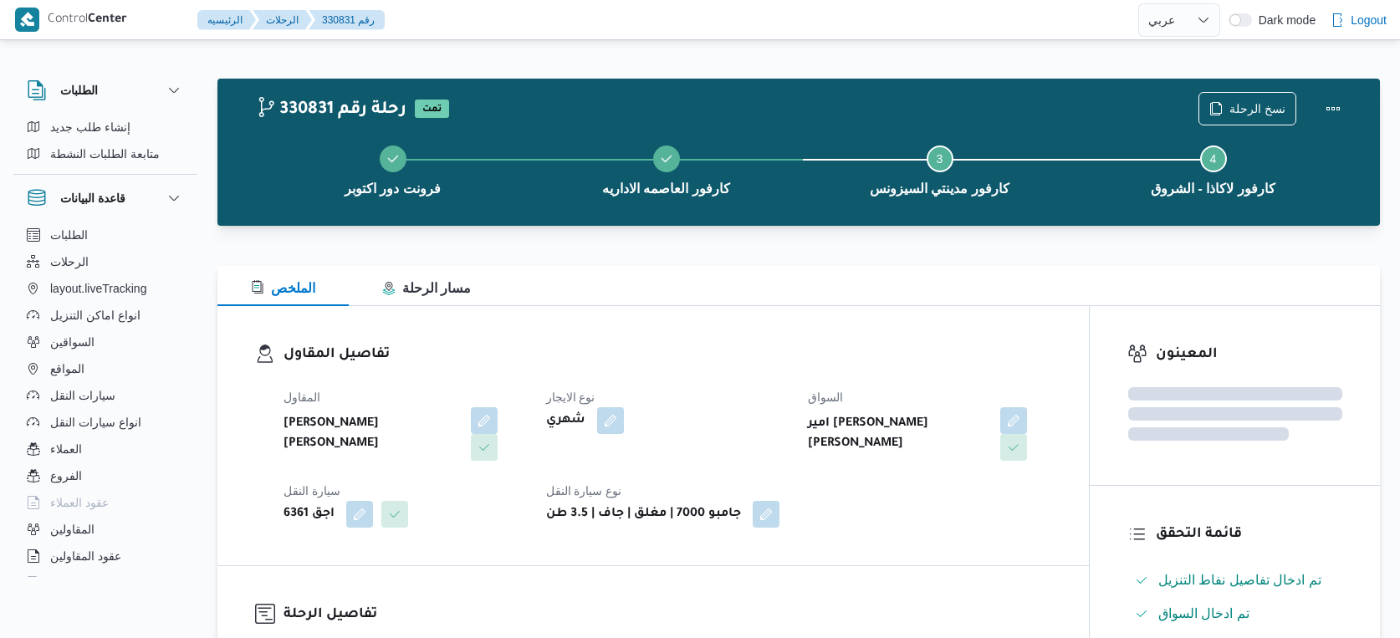
select select "ar"
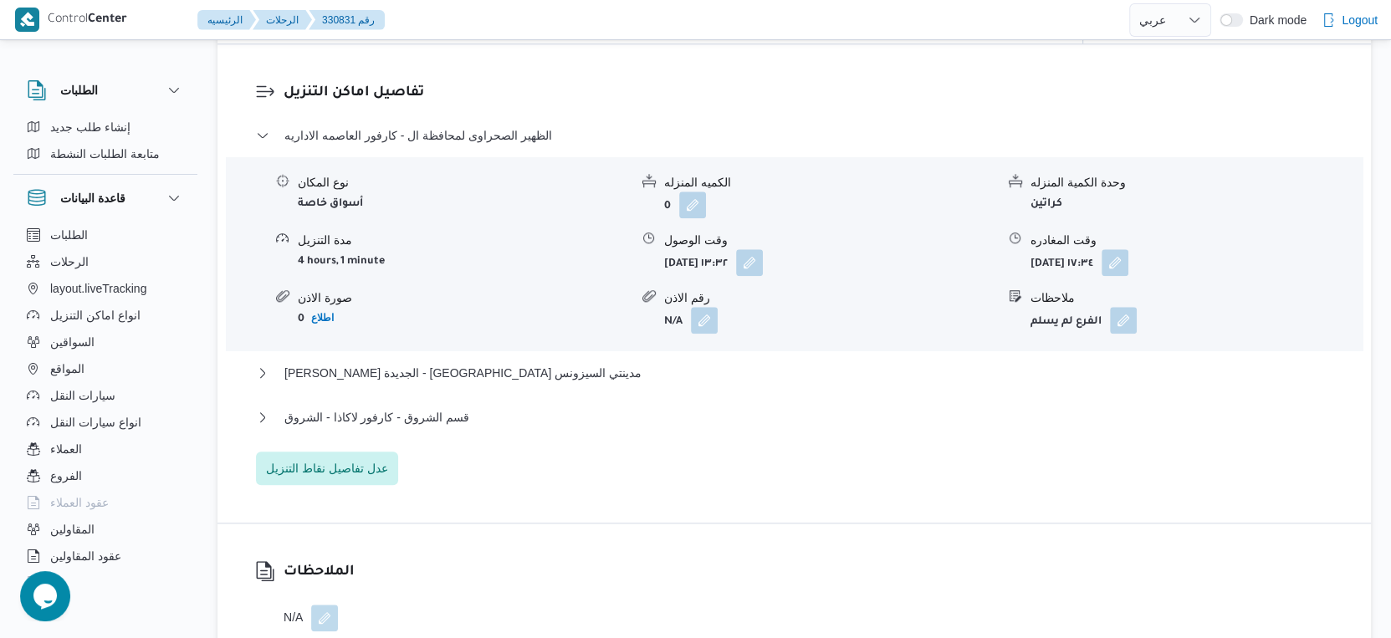
scroll to position [1394, 0]
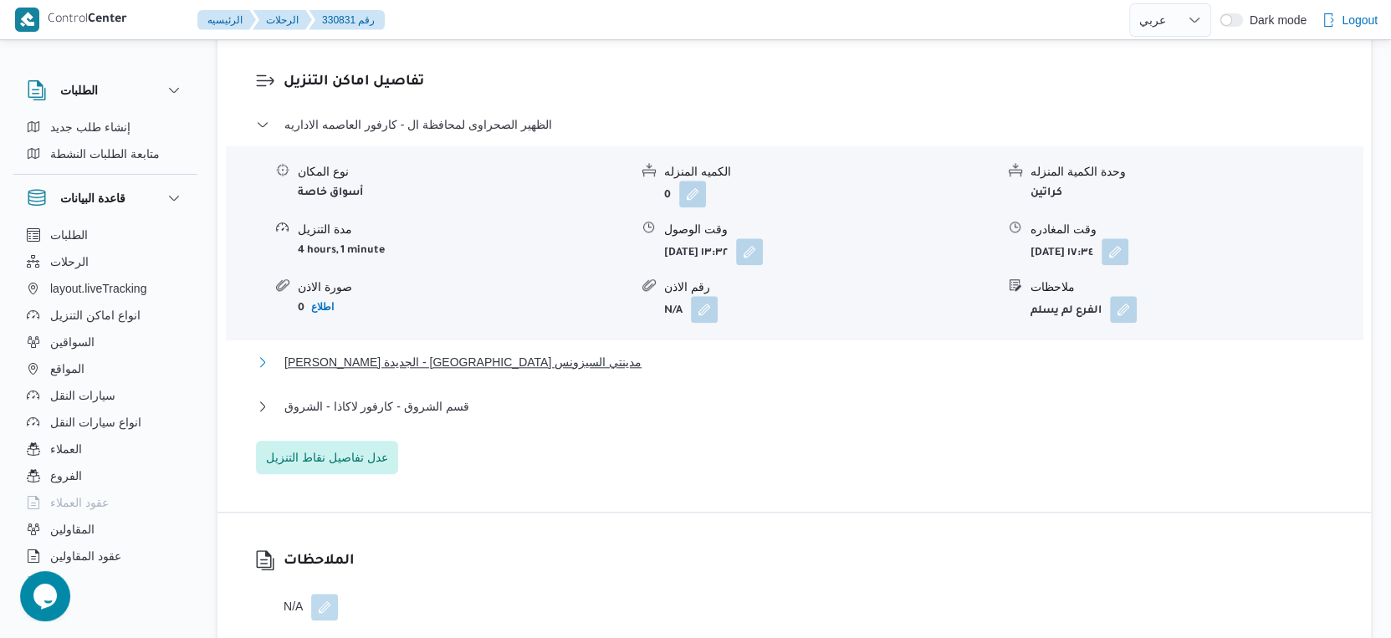
click at [488, 372] on span "[PERSON_NAME] الجديدة - [GEOGRAPHIC_DATA] مدينتي السيزونس" at bounding box center [462, 362] width 357 height 20
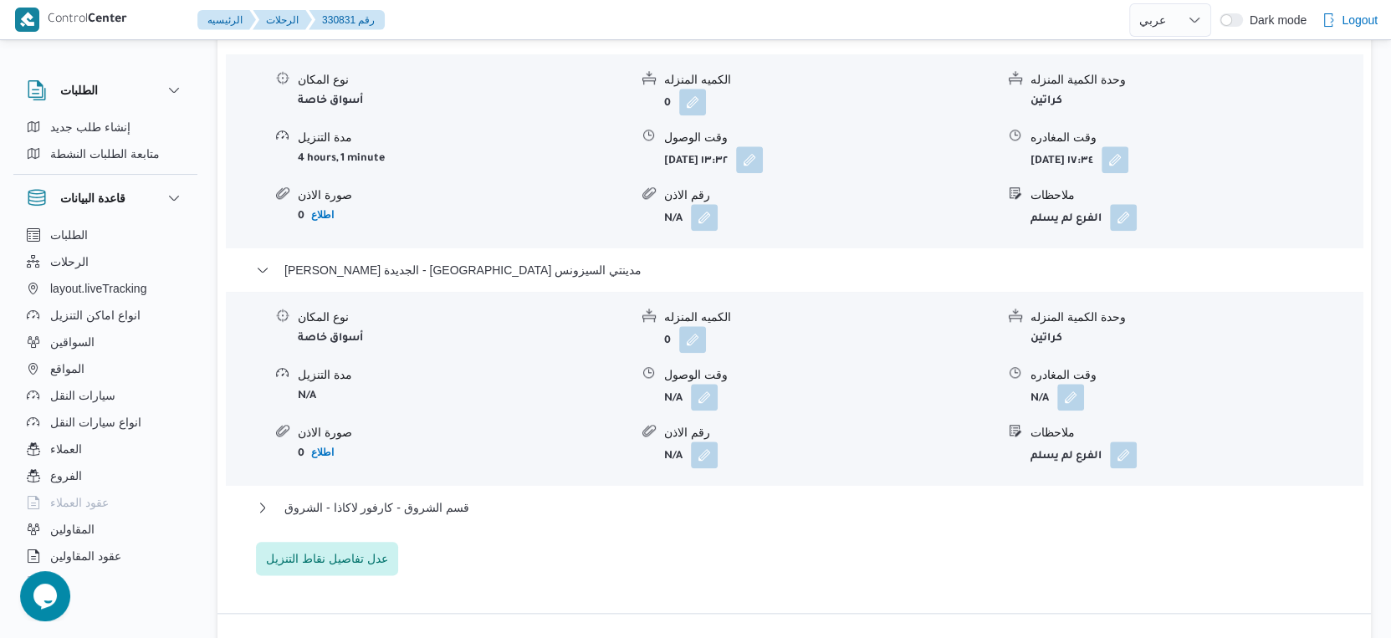
scroll to position [1673, 0]
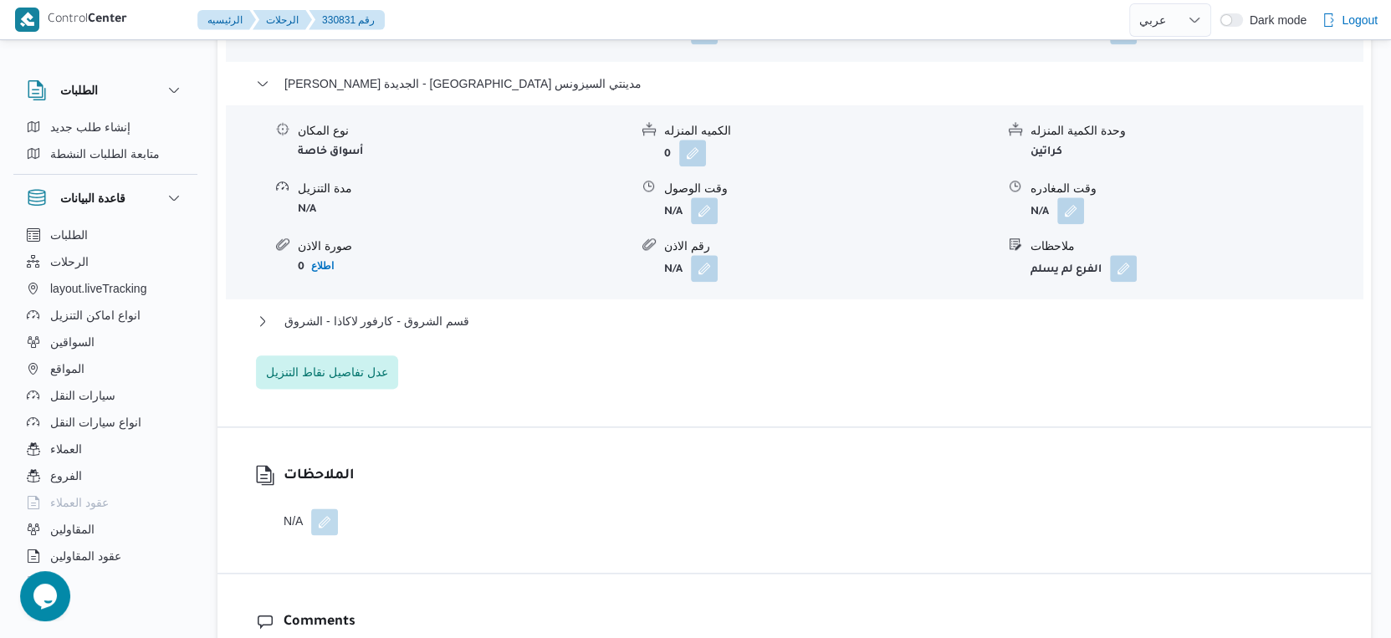
click at [341, 528] on div "N/A" at bounding box center [318, 521] width 71 height 27
click at [329, 534] on button "button" at bounding box center [324, 521] width 27 height 27
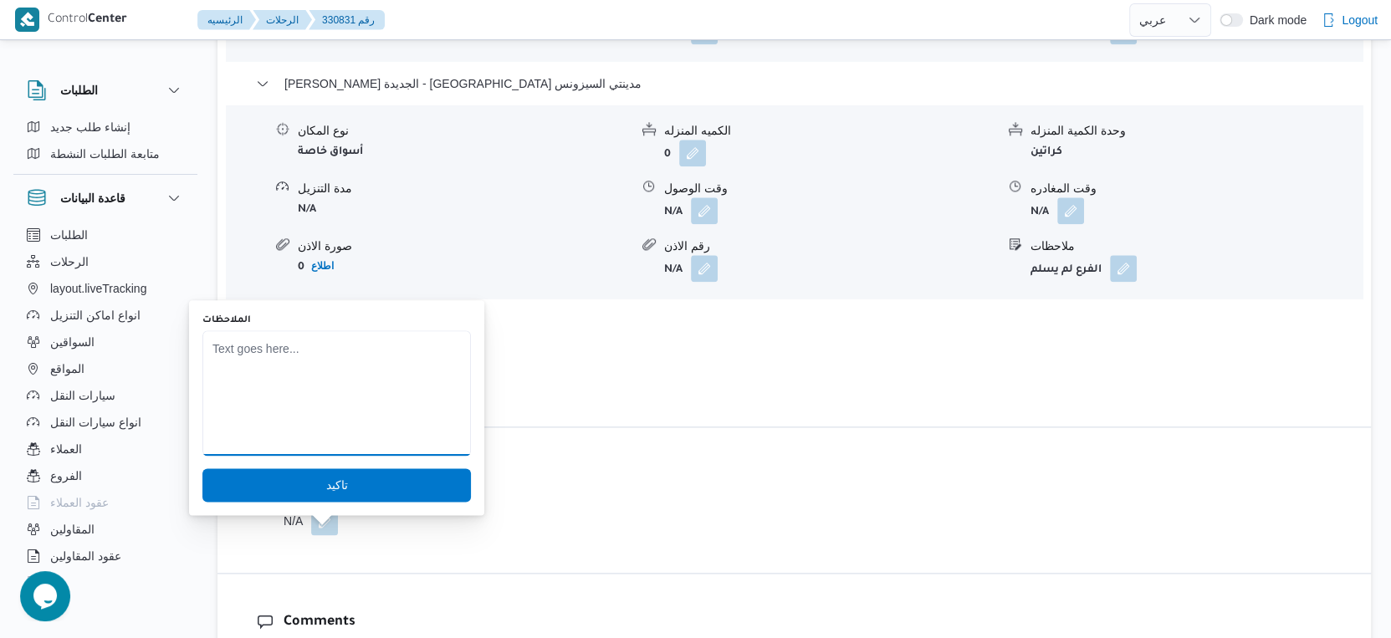
click at [345, 452] on textarea "الملاحظات" at bounding box center [336, 392] width 268 height 125
click at [345, 357] on textarea "لم يتم تسليم ال 3 فروع بسبب عدم وجود عمال تنزل مع المندوب" at bounding box center [336, 392] width 268 height 125
click at [366, 372] on textarea "لم يتم تسليم ال 3 فروع بسبب عدم وجود عمال تنزل مع المندوب" at bounding box center [336, 392] width 268 height 125
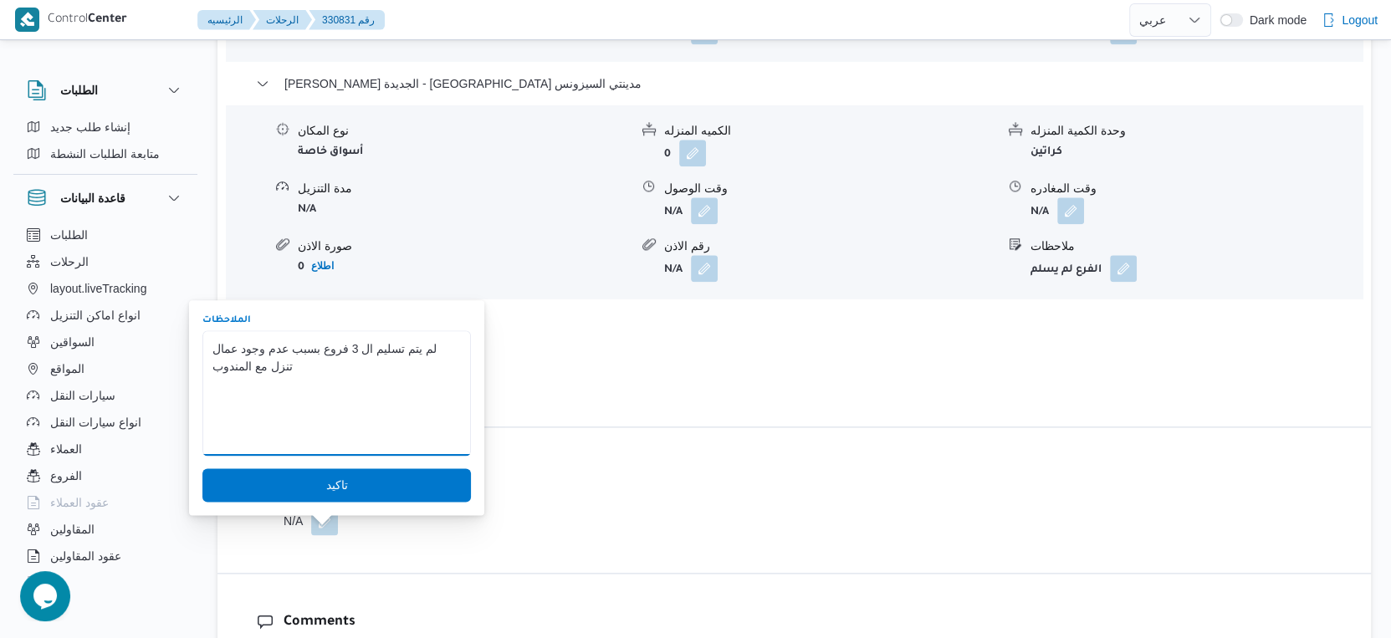
click at [329, 347] on textarea "لم يتم تسليم ال 3 فروع بسبب عدم وجود عمال تنزل مع المندوب" at bounding box center [336, 392] width 268 height 125
type textarea "السواق وصل فرع العاصمه ولم يسلم بسبب عدم وجود عمال تنزل مع المندوب ولم يتم تسلي…"
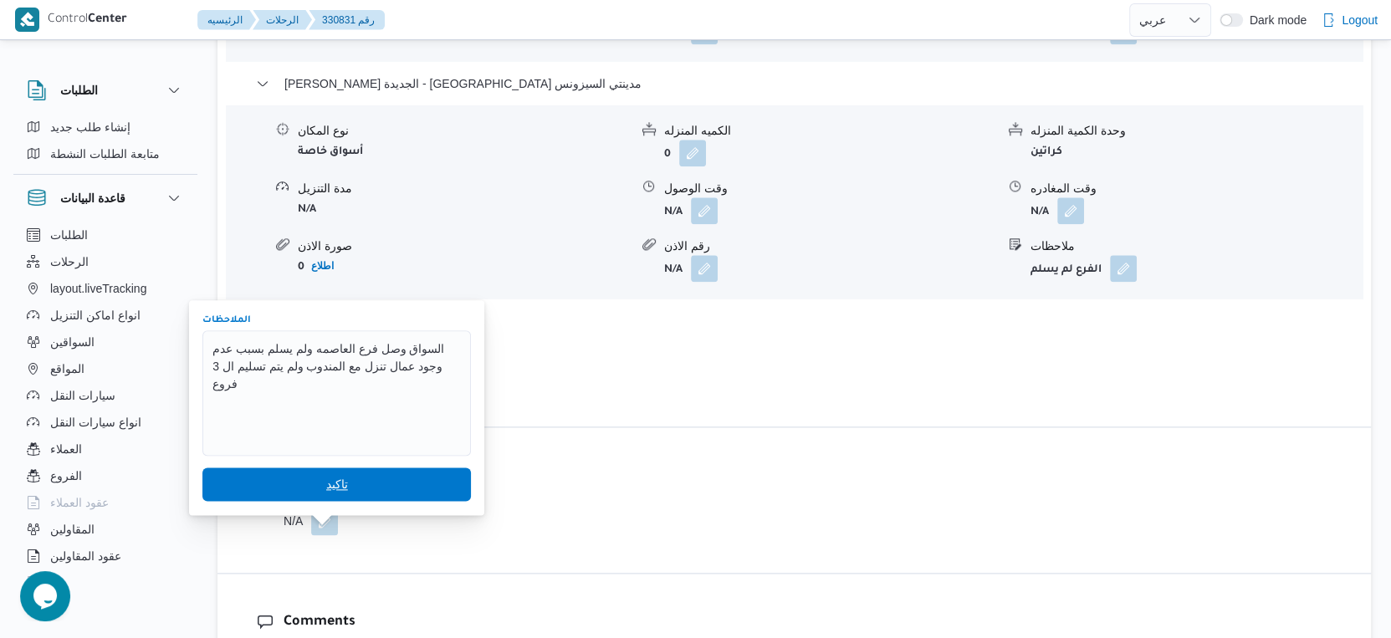
click at [300, 483] on span "تاكيد" at bounding box center [336, 483] width 268 height 33
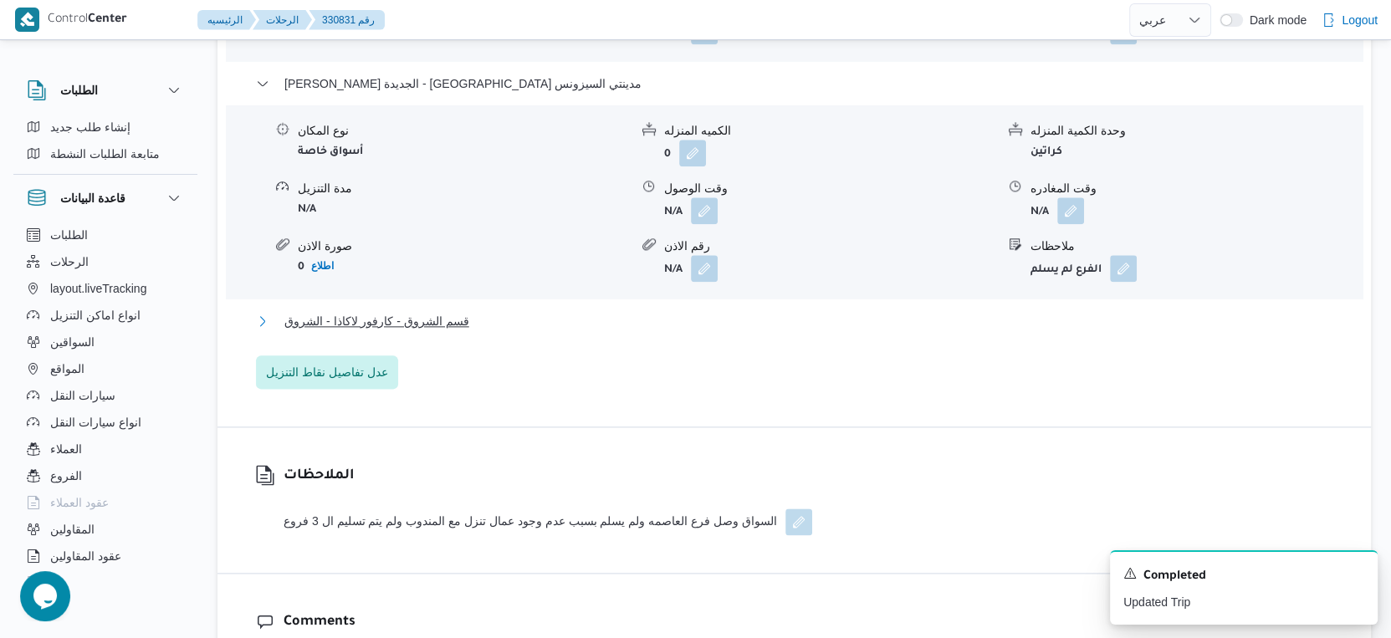
click at [457, 331] on button "قسم الشروق - كارفور لاكاذا - الشروق" at bounding box center [794, 321] width 1077 height 20
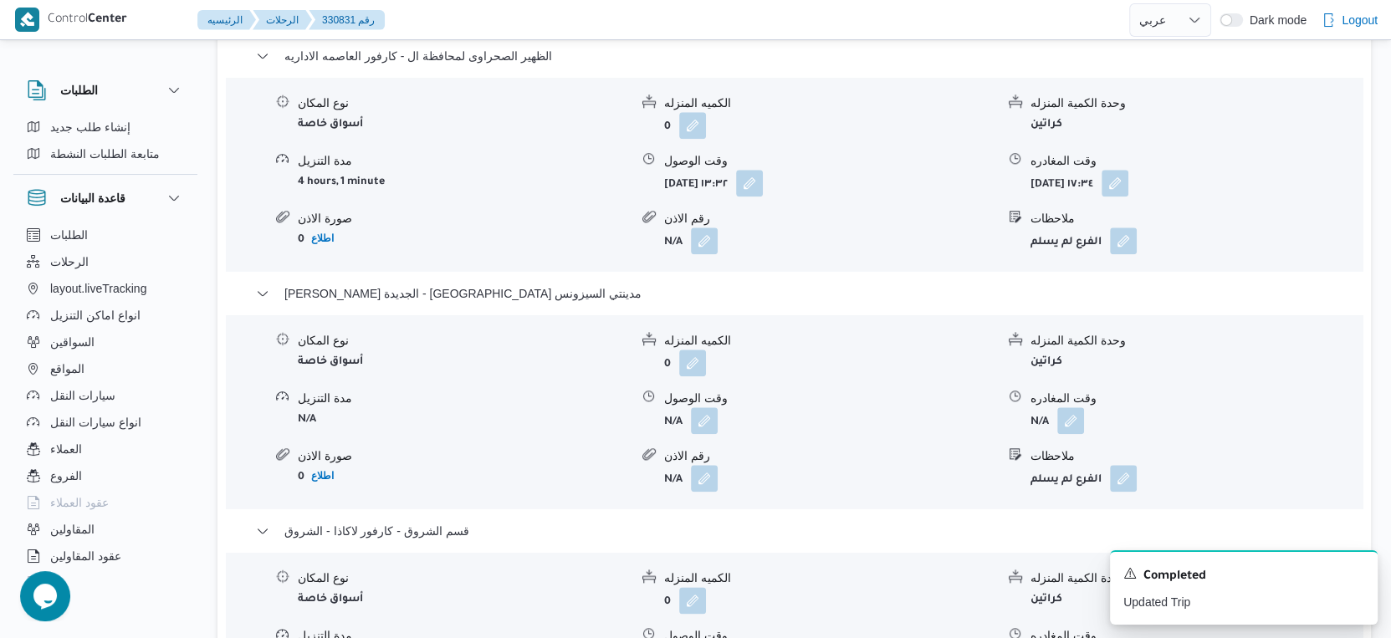
scroll to position [1765, 0]
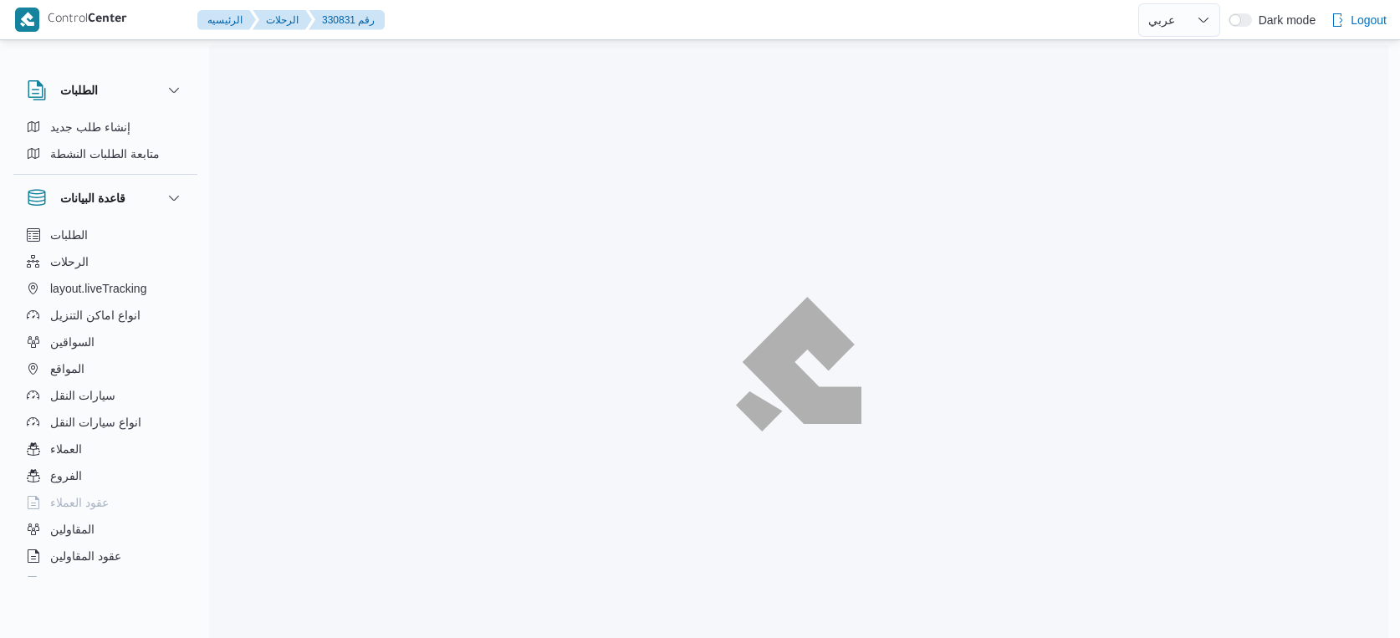
select select "ar"
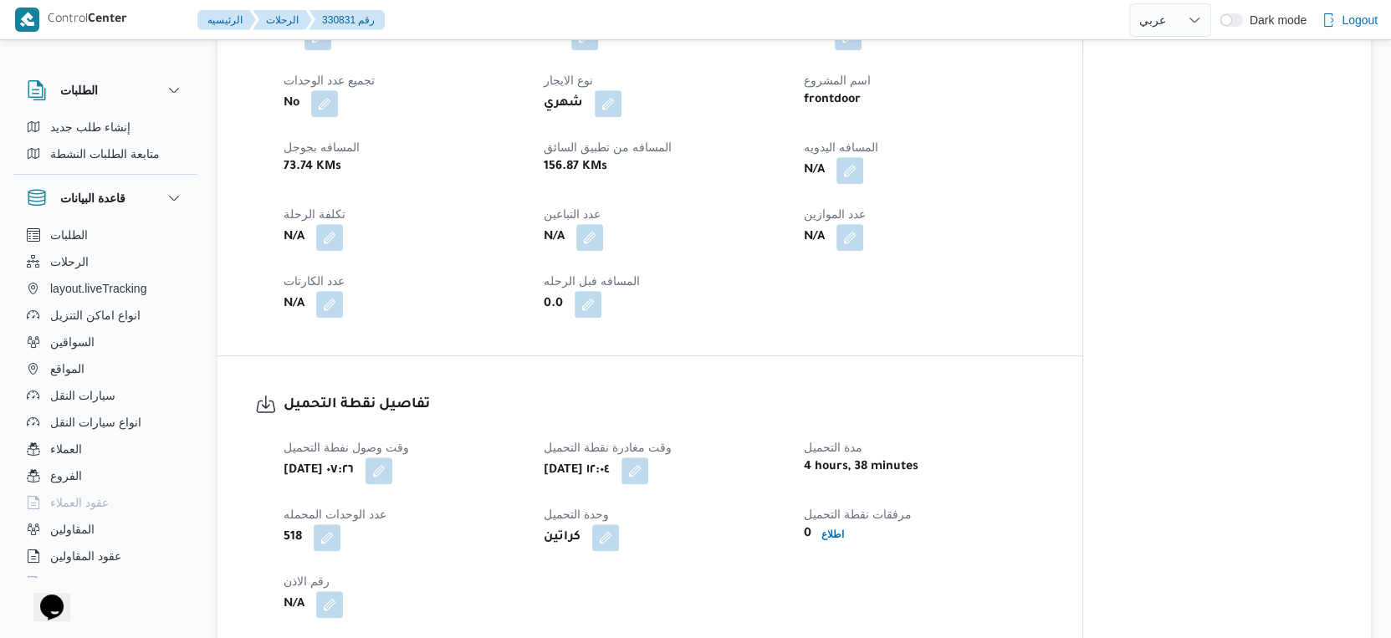
scroll to position [651, 0]
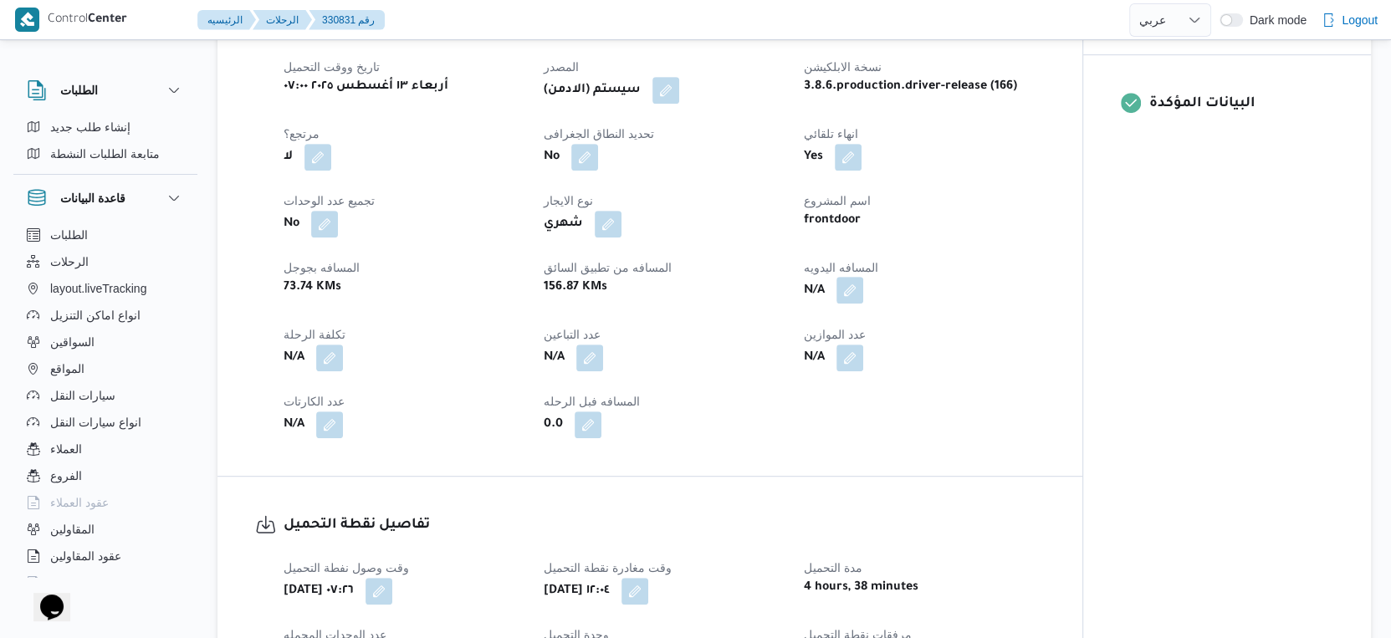
click at [853, 304] on button "button" at bounding box center [849, 290] width 27 height 27
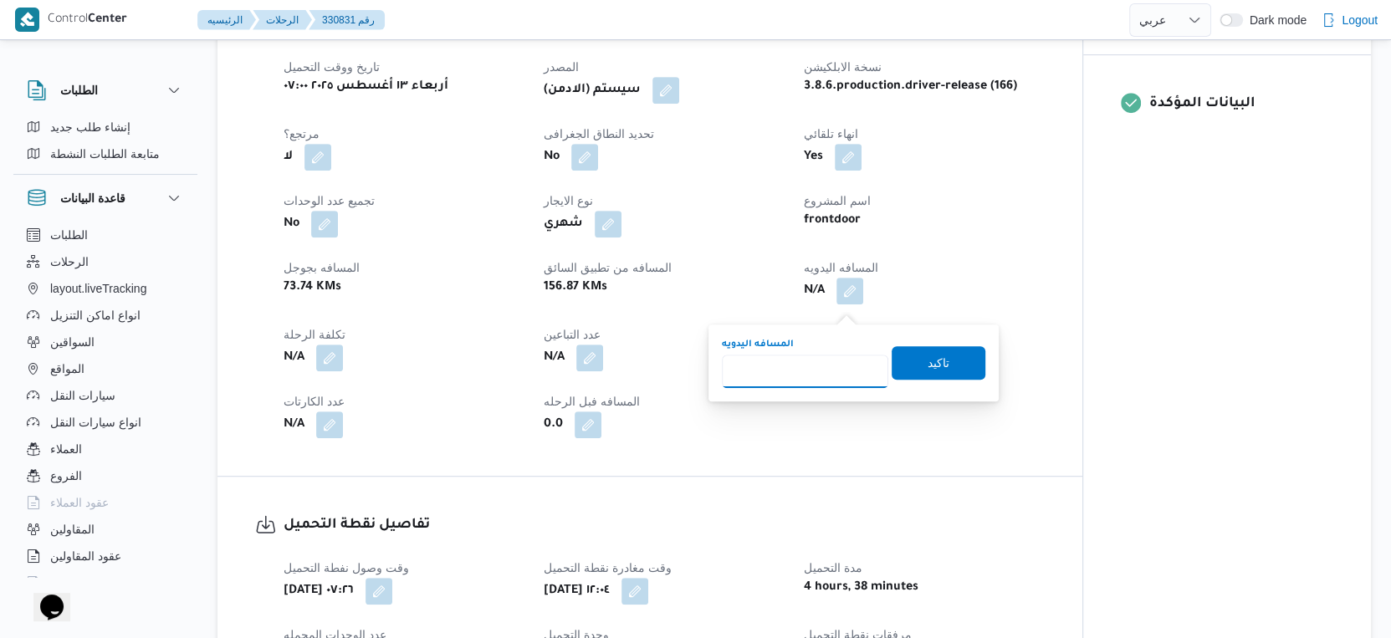
click at [799, 375] on input "المسافه اليدويه" at bounding box center [805, 371] width 166 height 33
type input "187"
click at [927, 365] on span "تاكيد" at bounding box center [938, 362] width 22 height 20
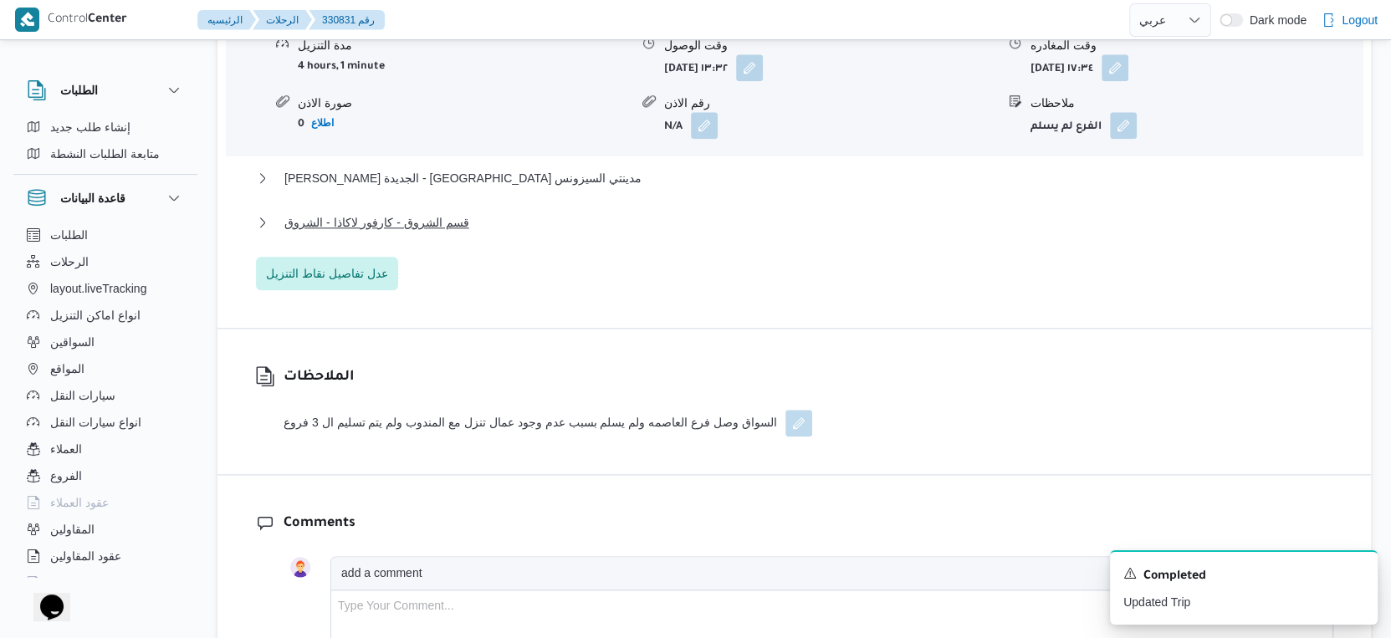
scroll to position [1580, 0]
click at [494, 231] on button "قسم الشروق - كارفور لاكاذا - الشروق" at bounding box center [794, 221] width 1077 height 20
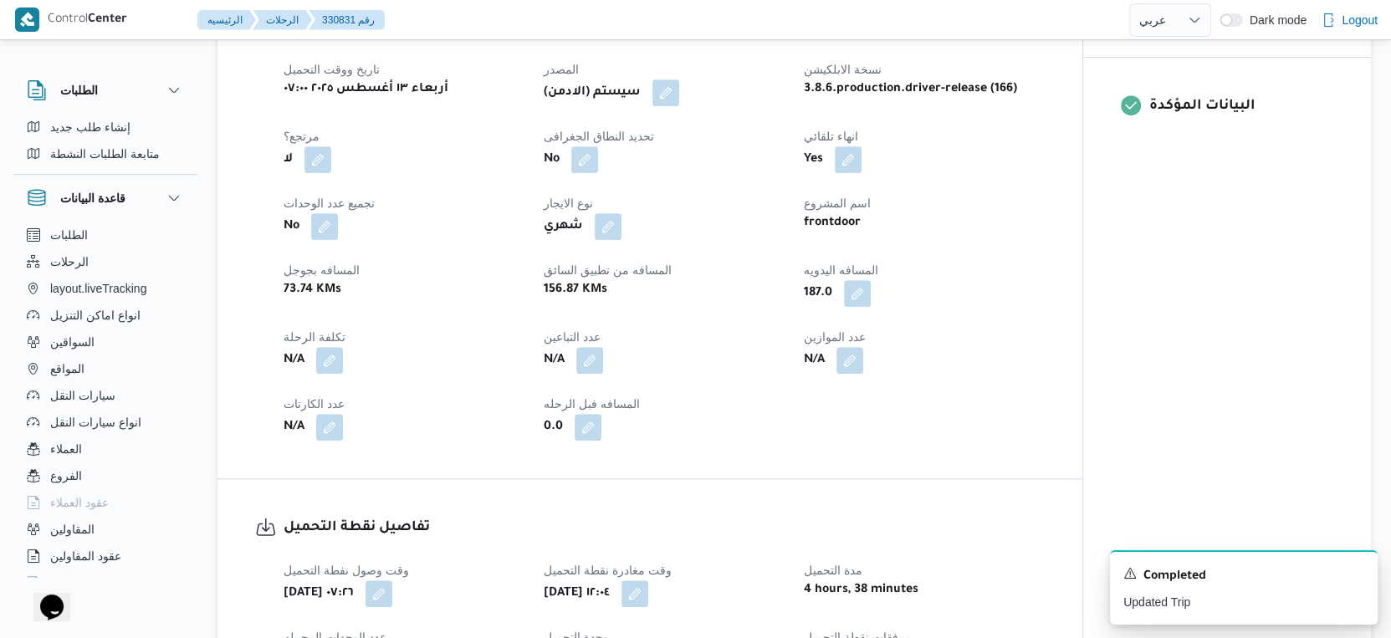
scroll to position [651, 0]
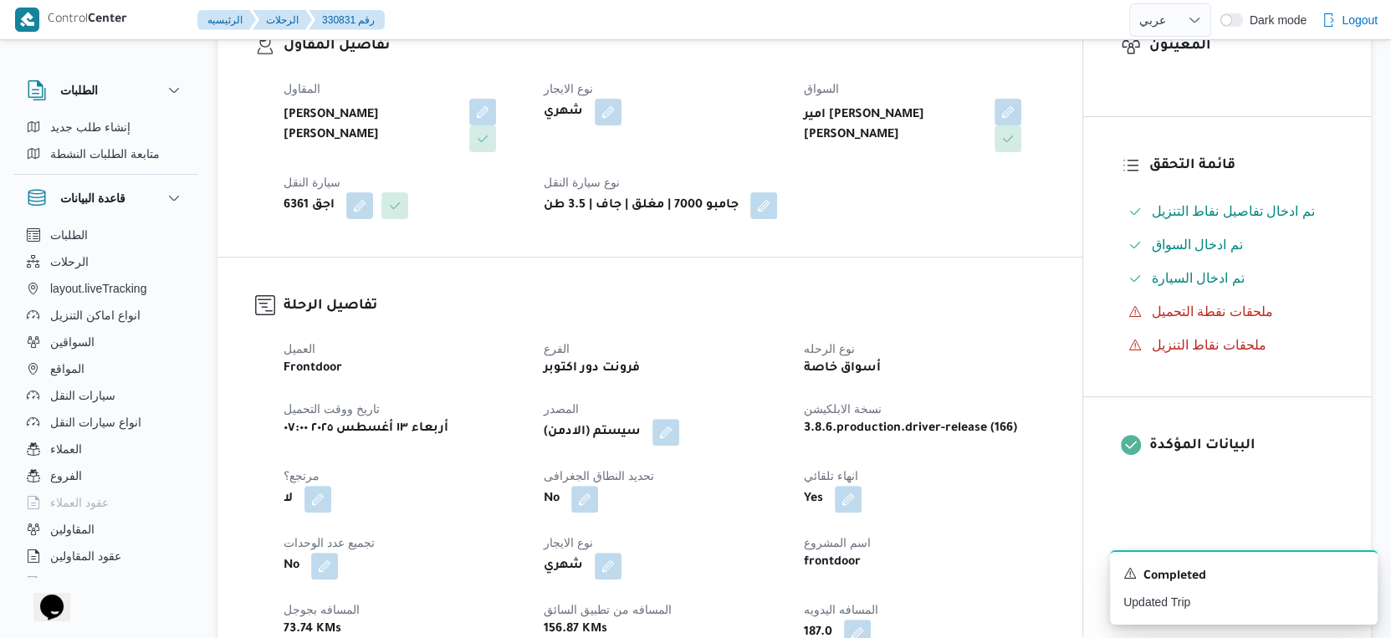
select select "ar"
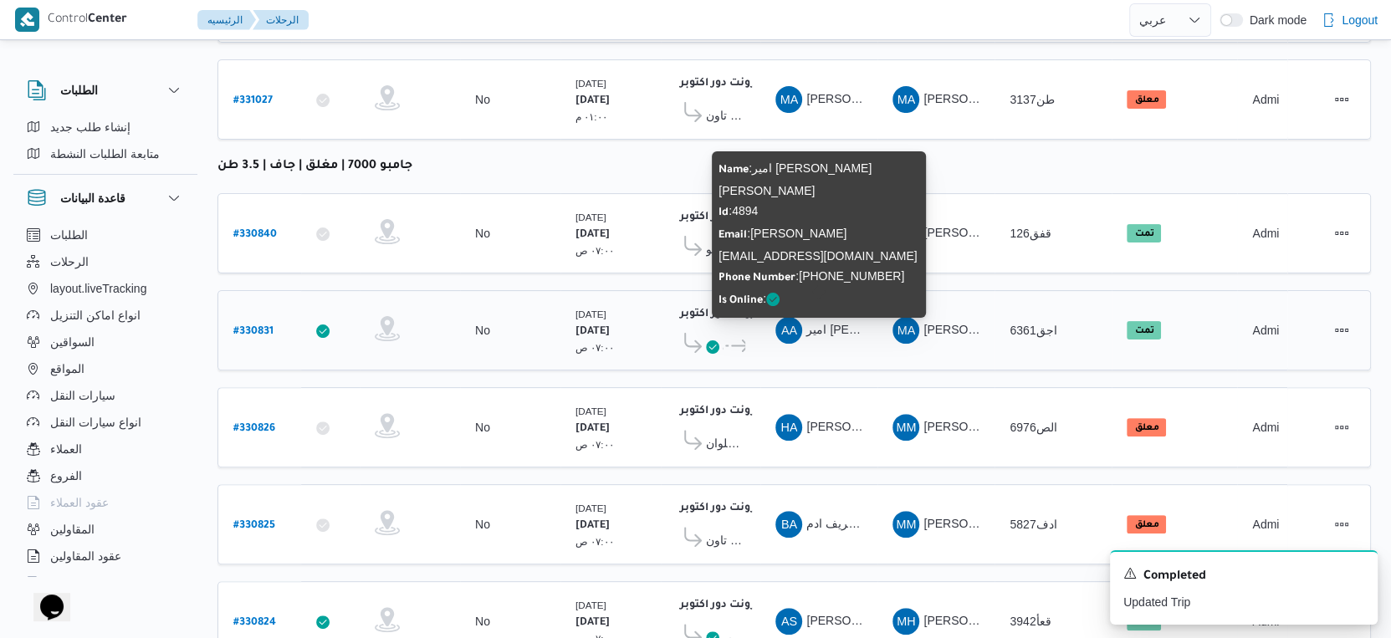
scroll to position [494, 0]
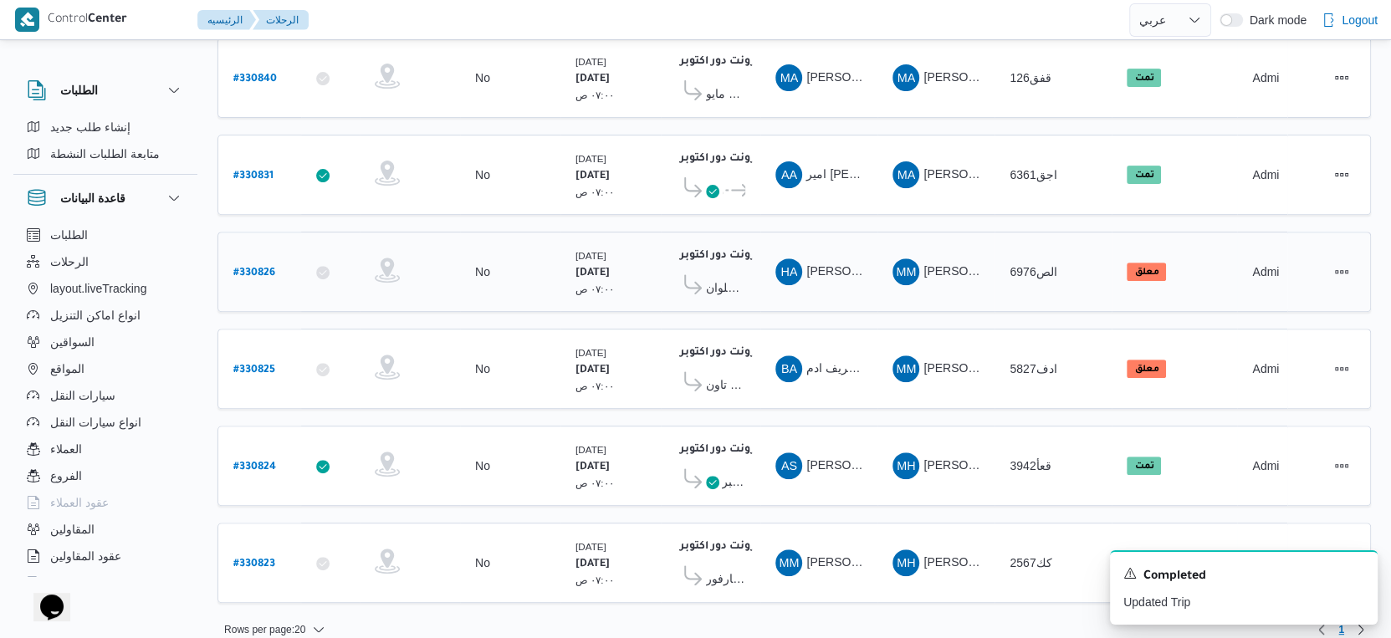
click at [716, 278] on span "كارفور حلوان" at bounding box center [725, 288] width 39 height 20
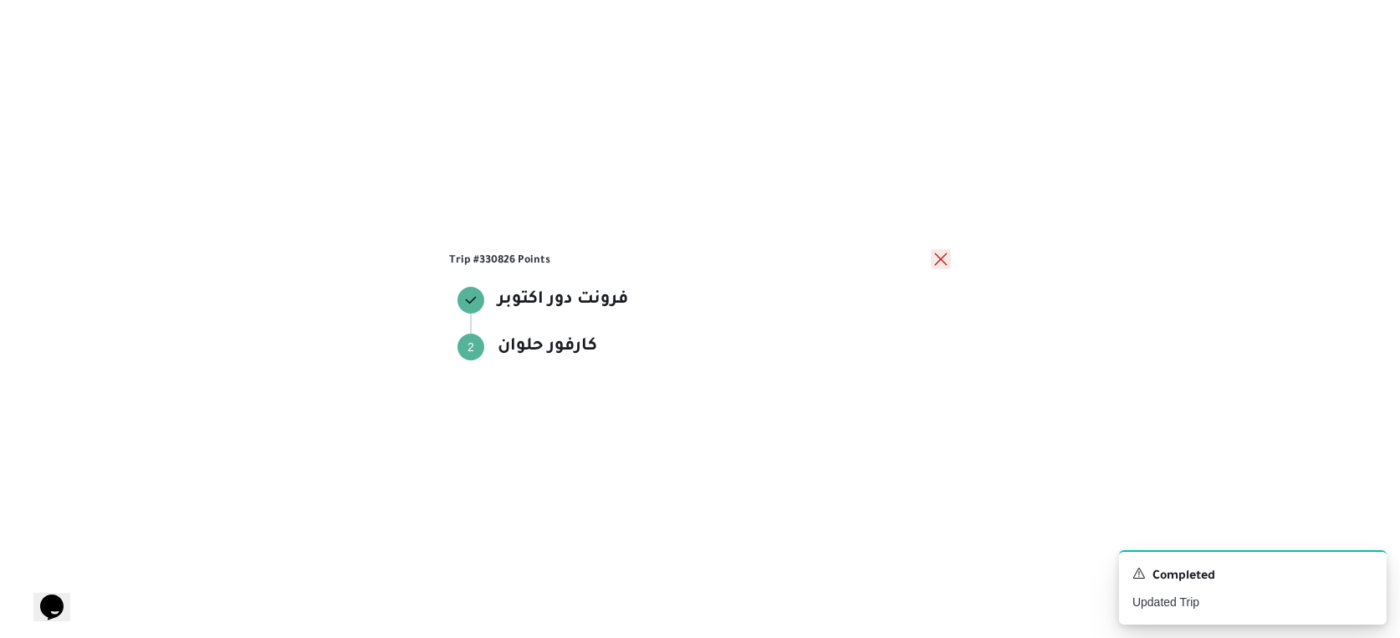
click at [943, 255] on button "close" at bounding box center [941, 259] width 20 height 20
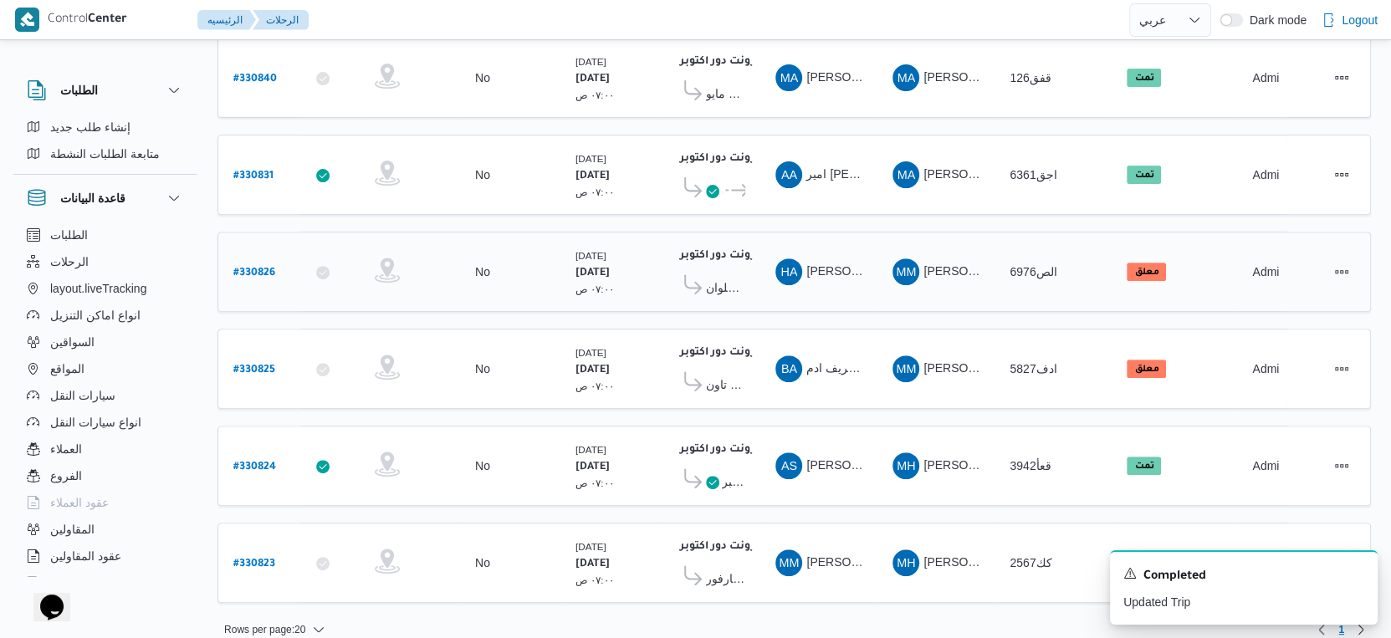
click at [255, 268] on b "# 330826" at bounding box center [254, 274] width 42 height 12
select select "ar"
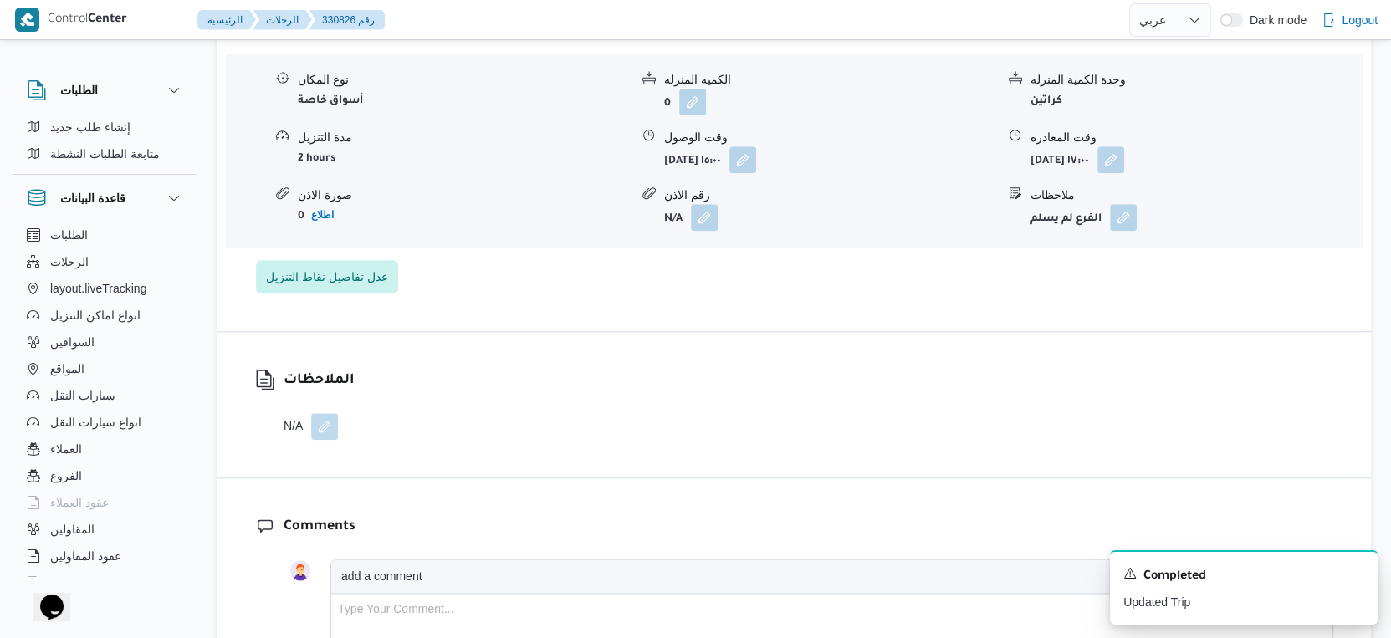
scroll to position [1486, 0]
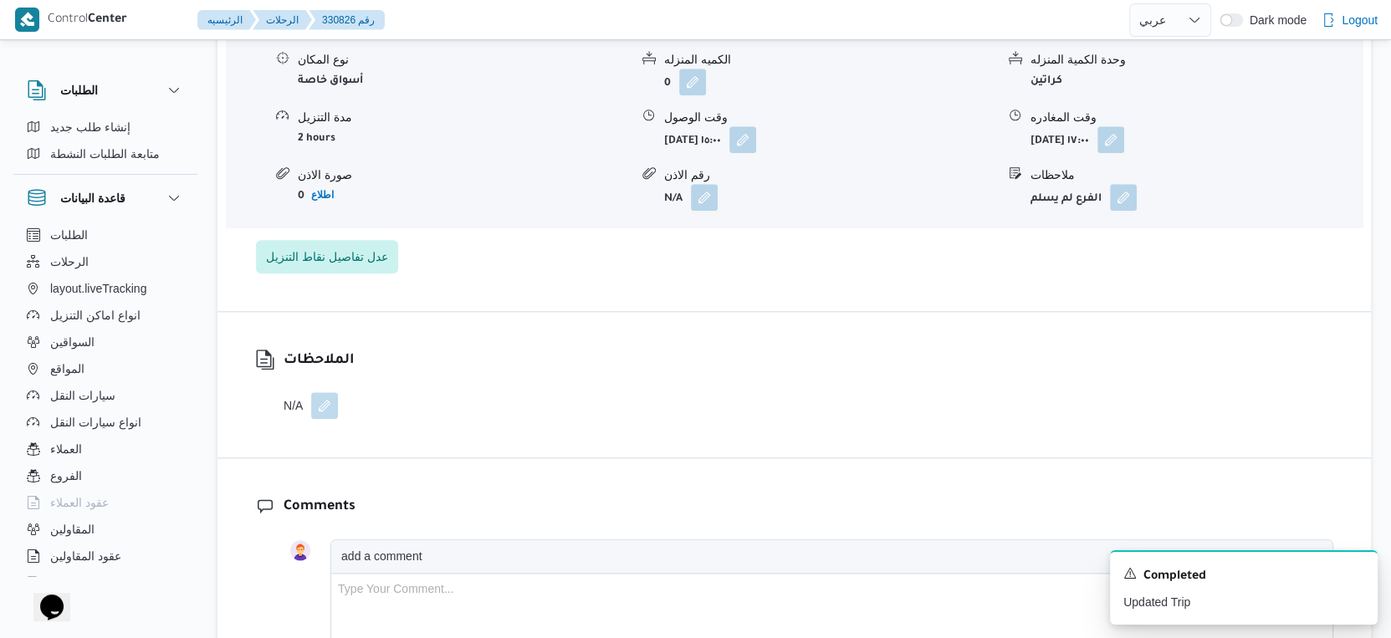
click at [338, 416] on button "button" at bounding box center [324, 405] width 27 height 27
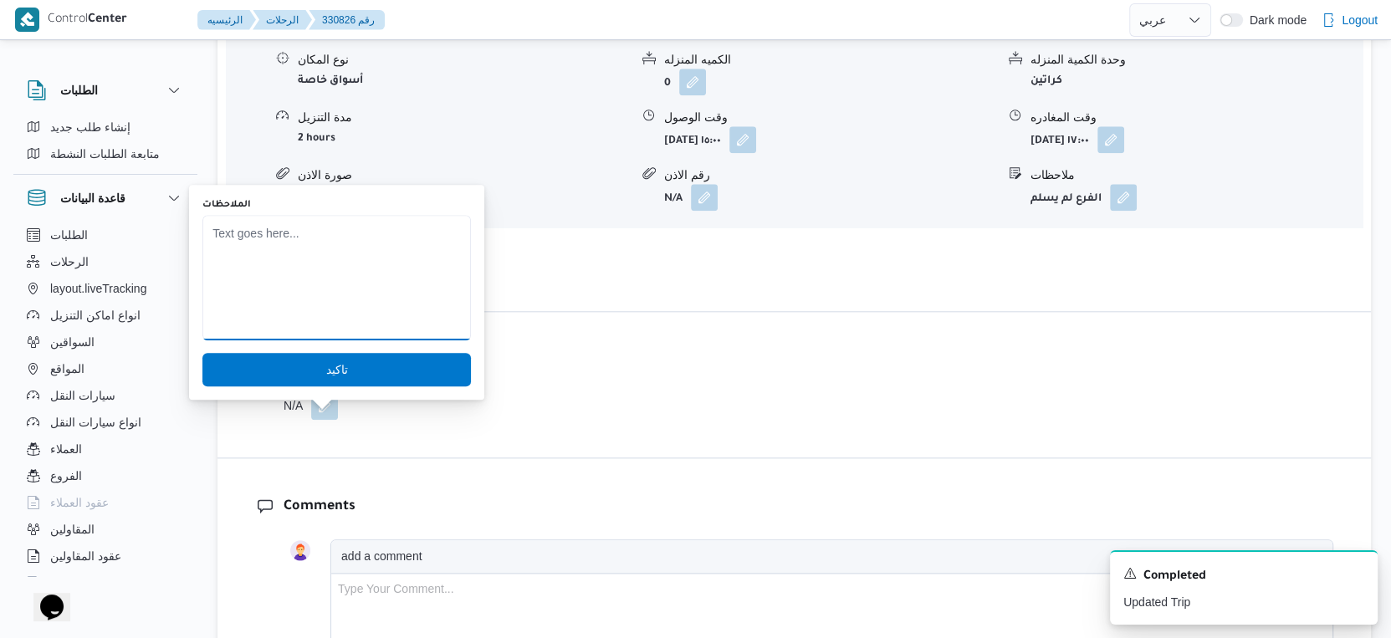
click at [340, 264] on textarea "الملاحظات" at bounding box center [336, 277] width 268 height 125
type textarea "ا"
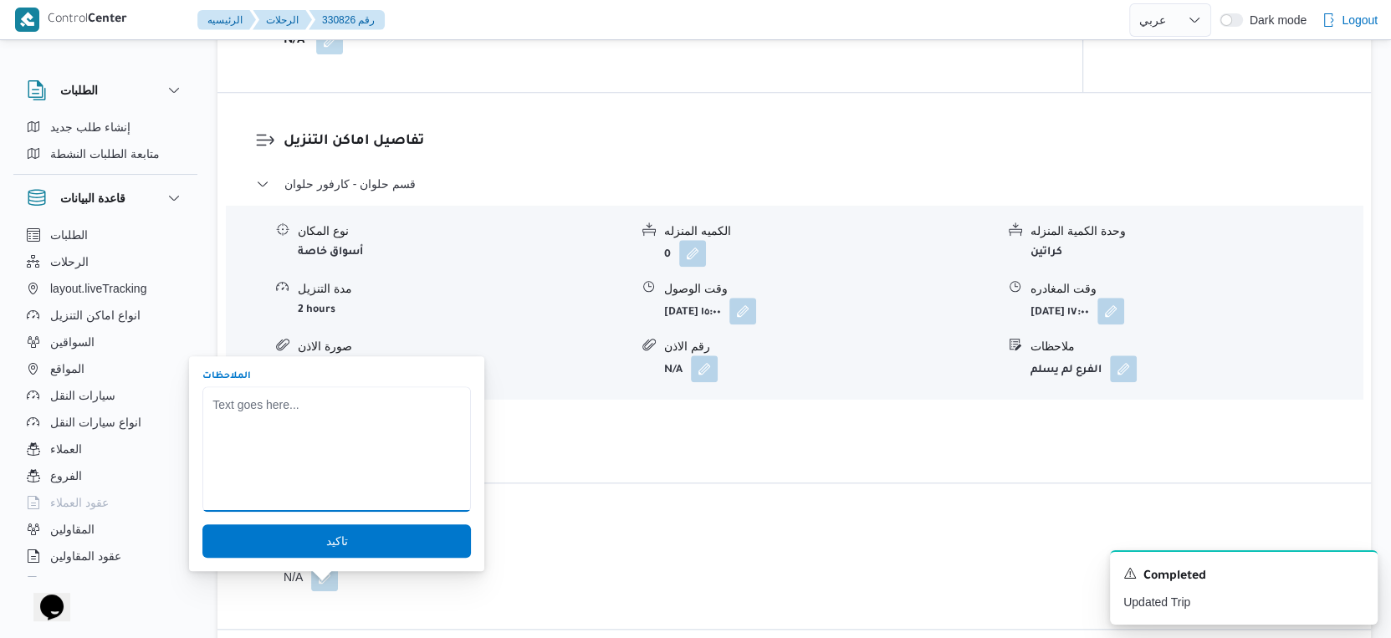
scroll to position [1394, 0]
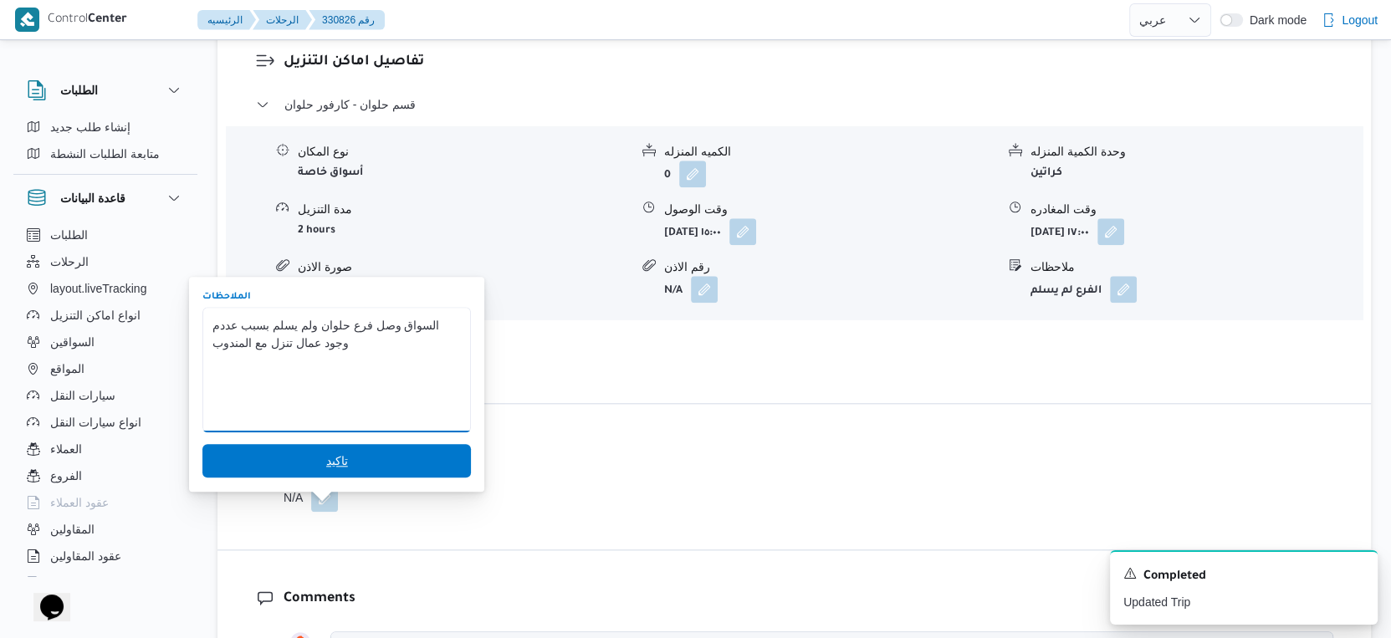
type textarea "السواق وصل فرع حلوان ولم يسلم بسبب عددم وجود عمال تنزل مع المندوب"
click at [372, 461] on span "تاكيد" at bounding box center [336, 460] width 268 height 33
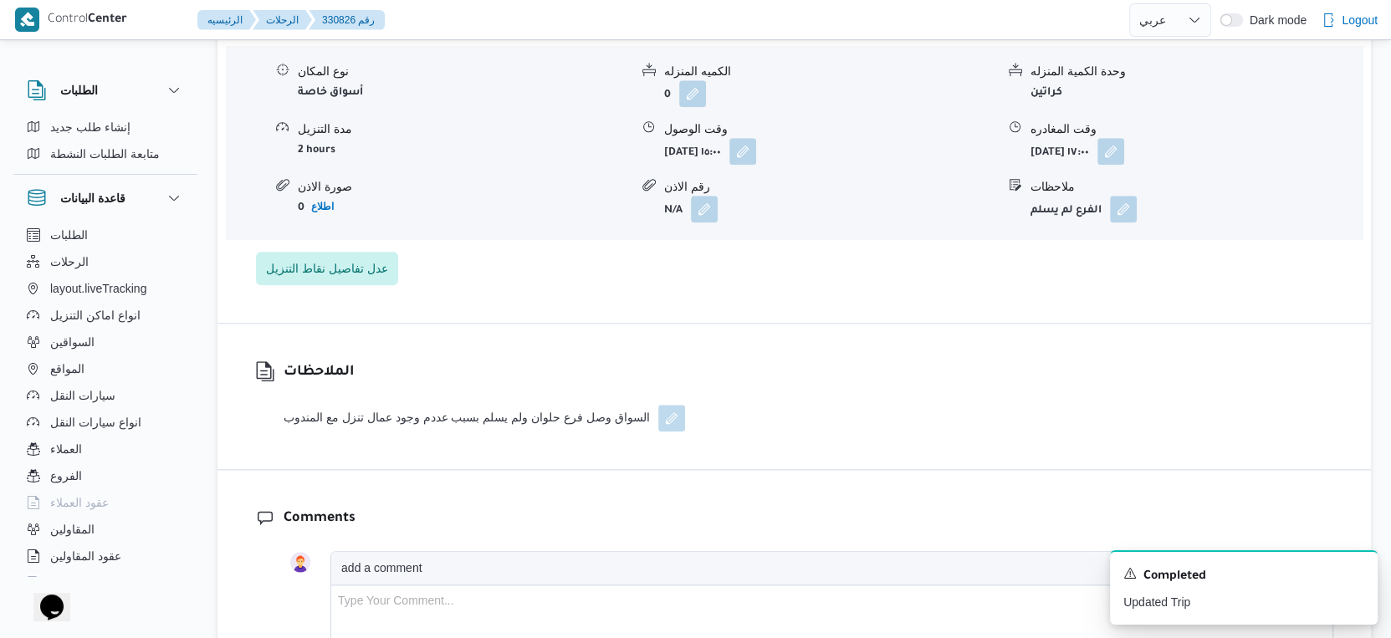
scroll to position [1486, 0]
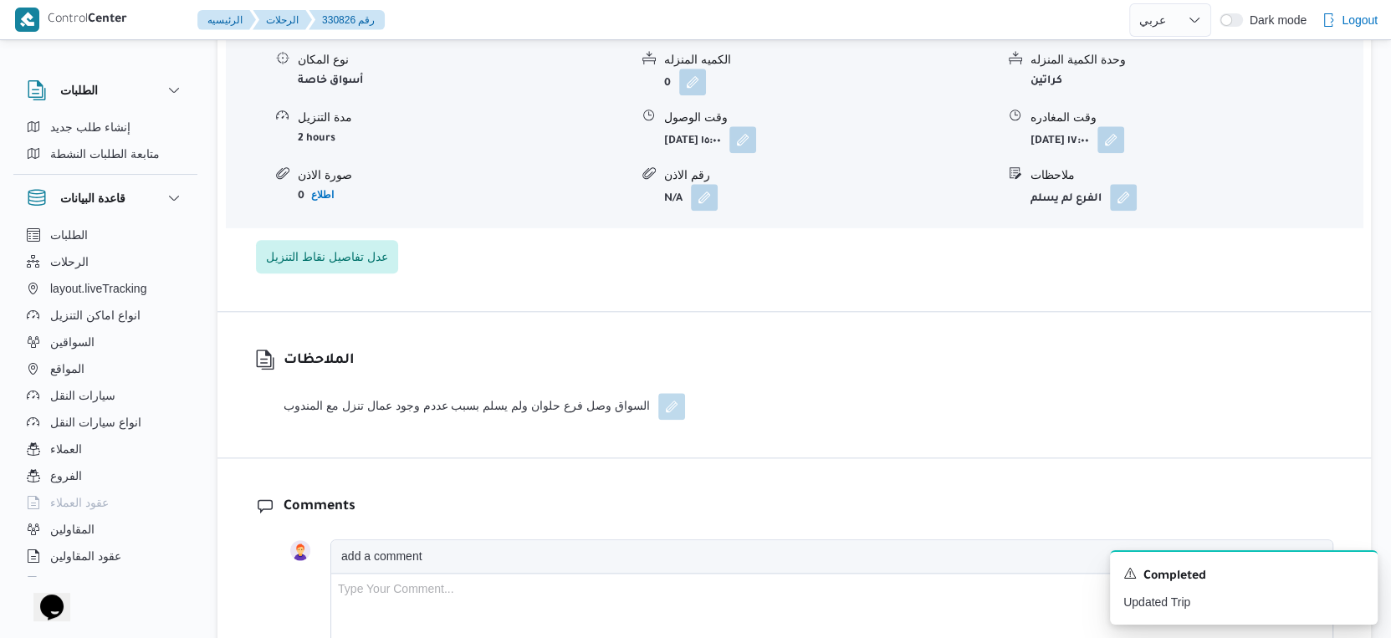
click at [575, 409] on div "السواق وصل فرع حلوان ولم يسلم بسبب عددم وجود عمال تنزل مع المندوب" at bounding box center [483, 406] width 401 height 27
copy div "الملاحظات"
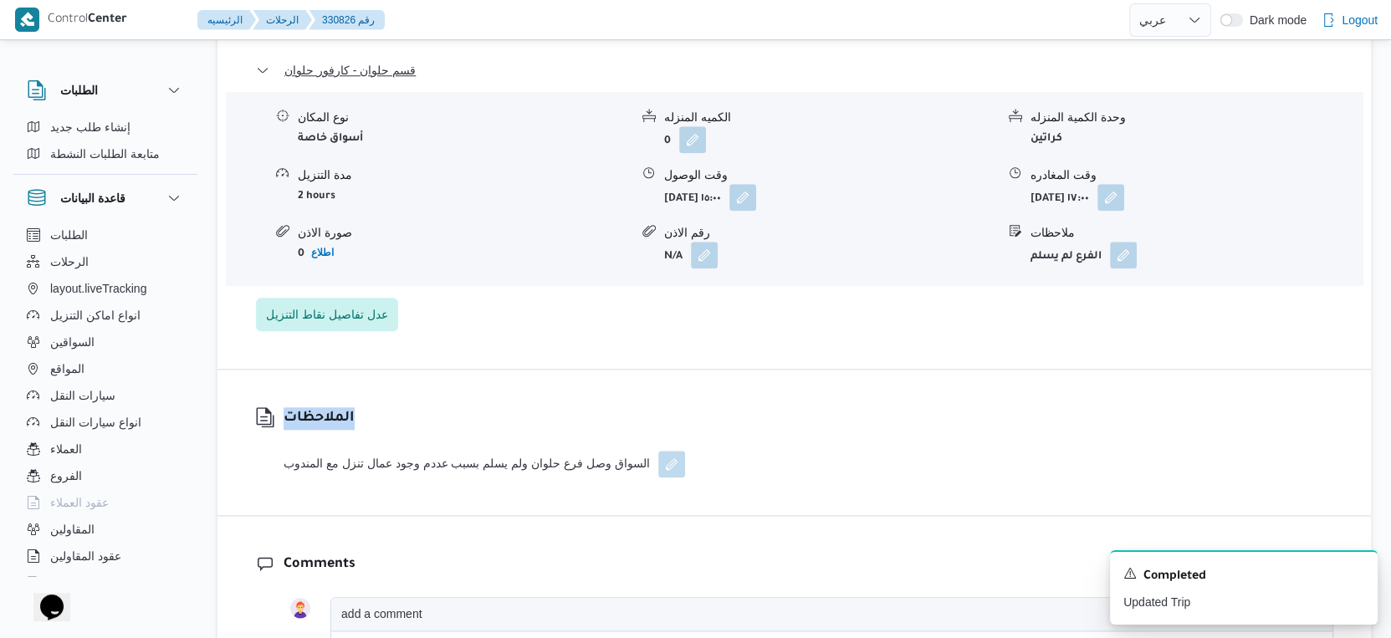
scroll to position [1580, 0]
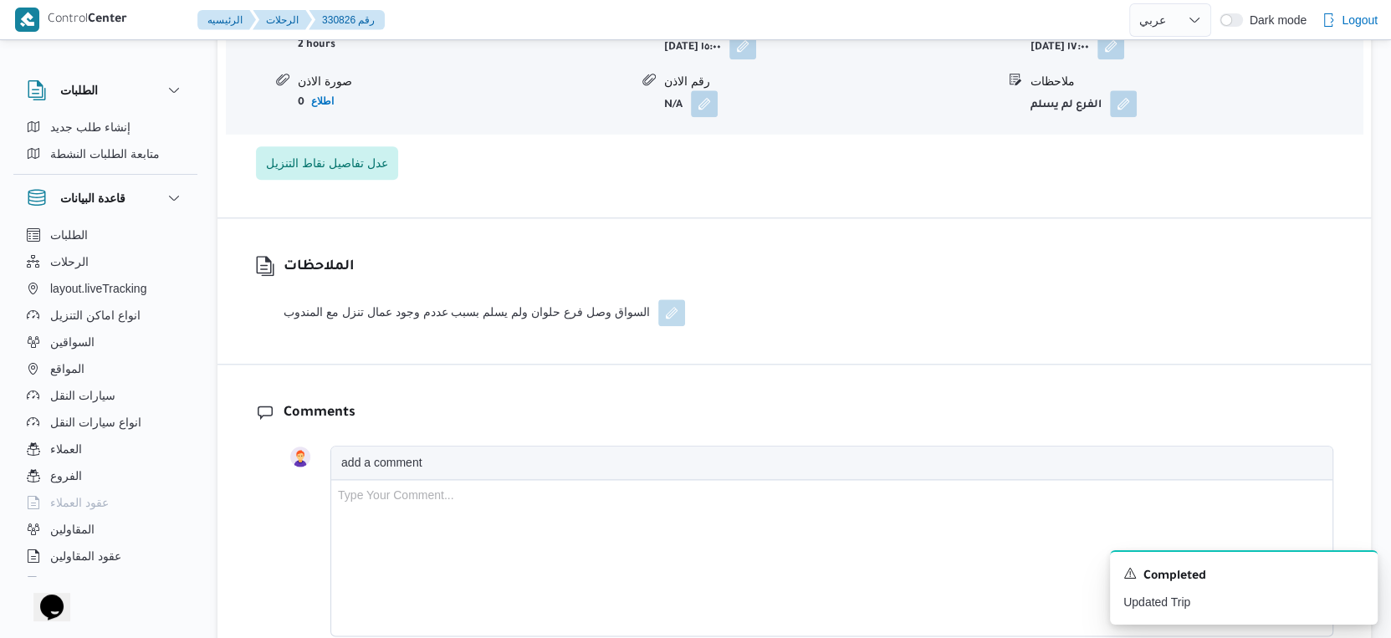
click at [636, 247] on div "الملاحظات السواق وصل فرع حلوان ولم يسلم بسبب عددم وجود عمال تنزل مع المندوب" at bounding box center [469, 291] width 505 height 146
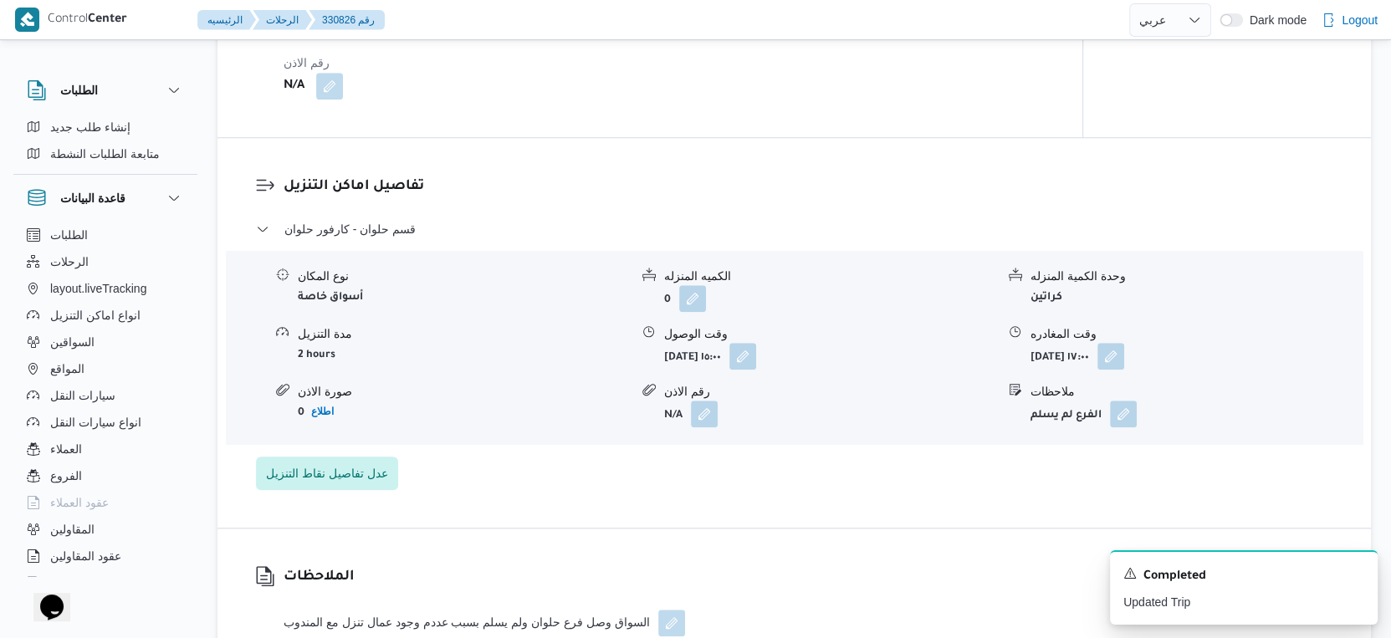
scroll to position [1300, 0]
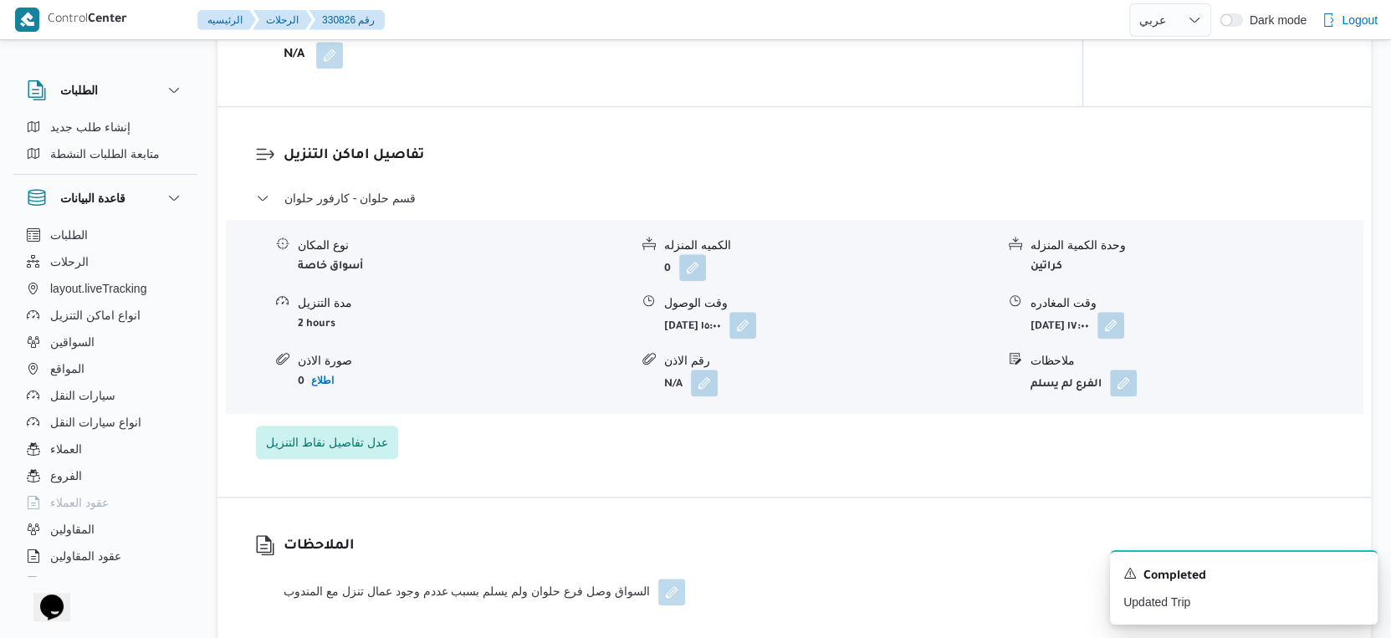
select select "ar"
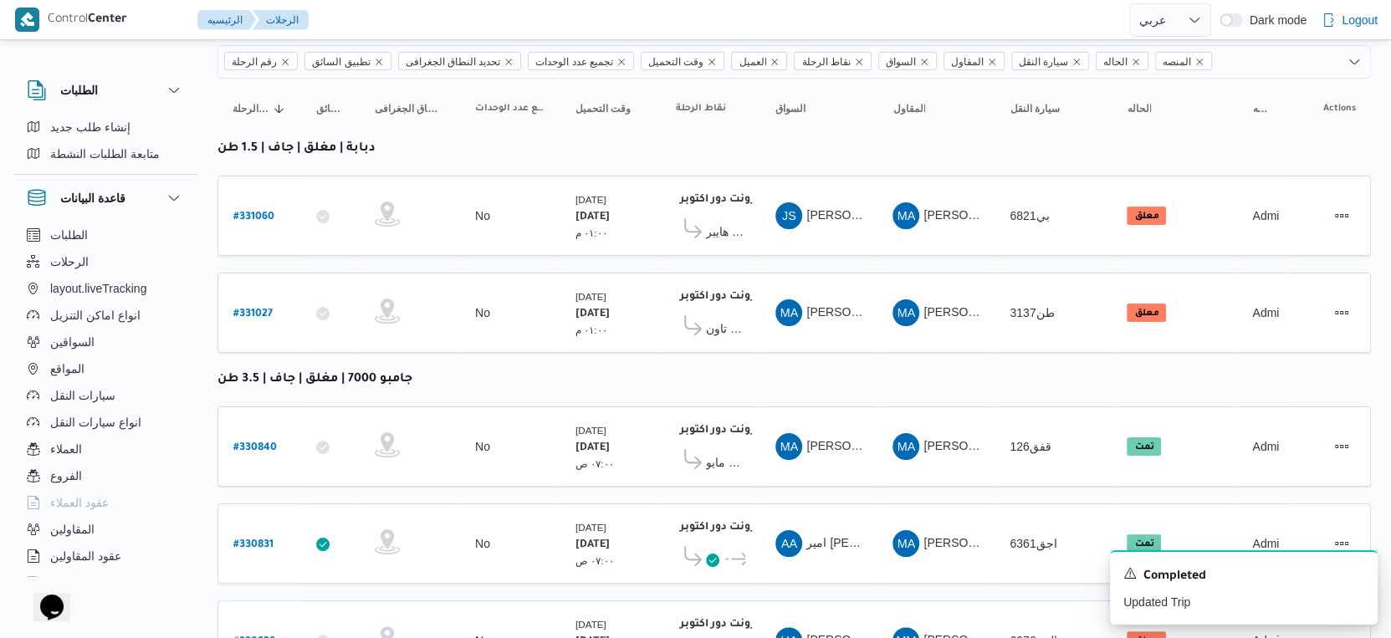
scroll to position [371, 0]
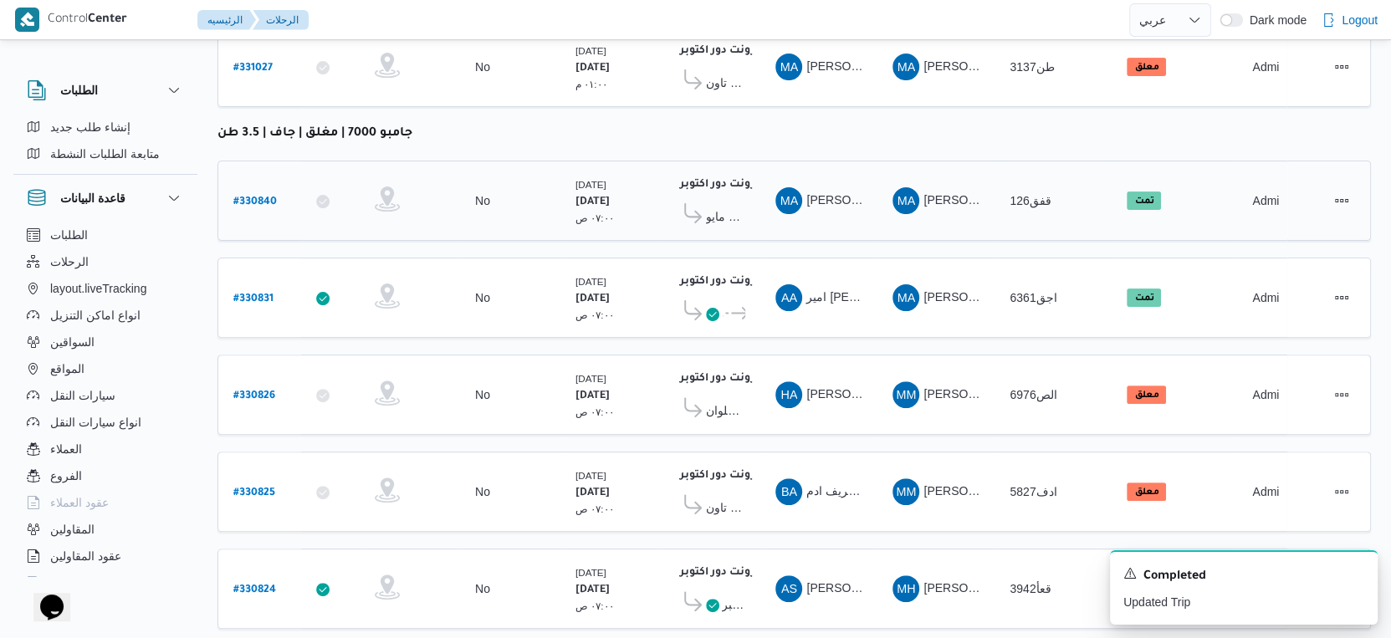
click at [731, 207] on span "كارفور مايو" at bounding box center [725, 217] width 39 height 20
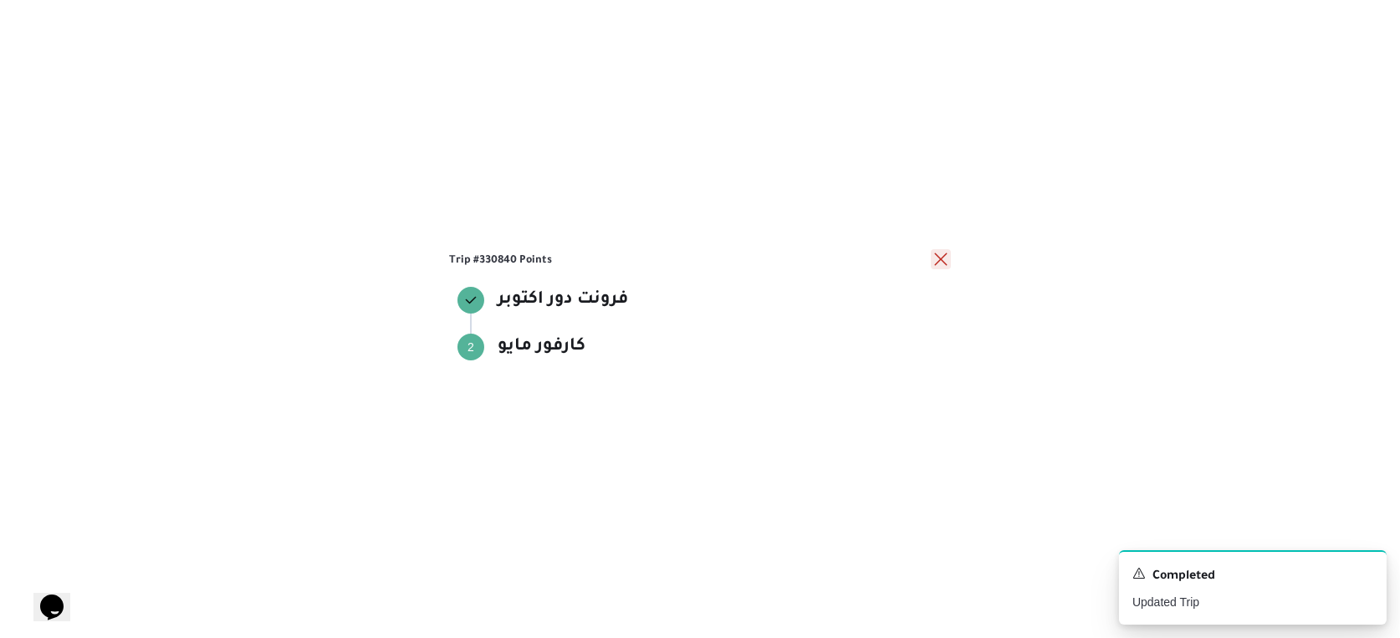
click at [941, 256] on button "close" at bounding box center [941, 259] width 20 height 20
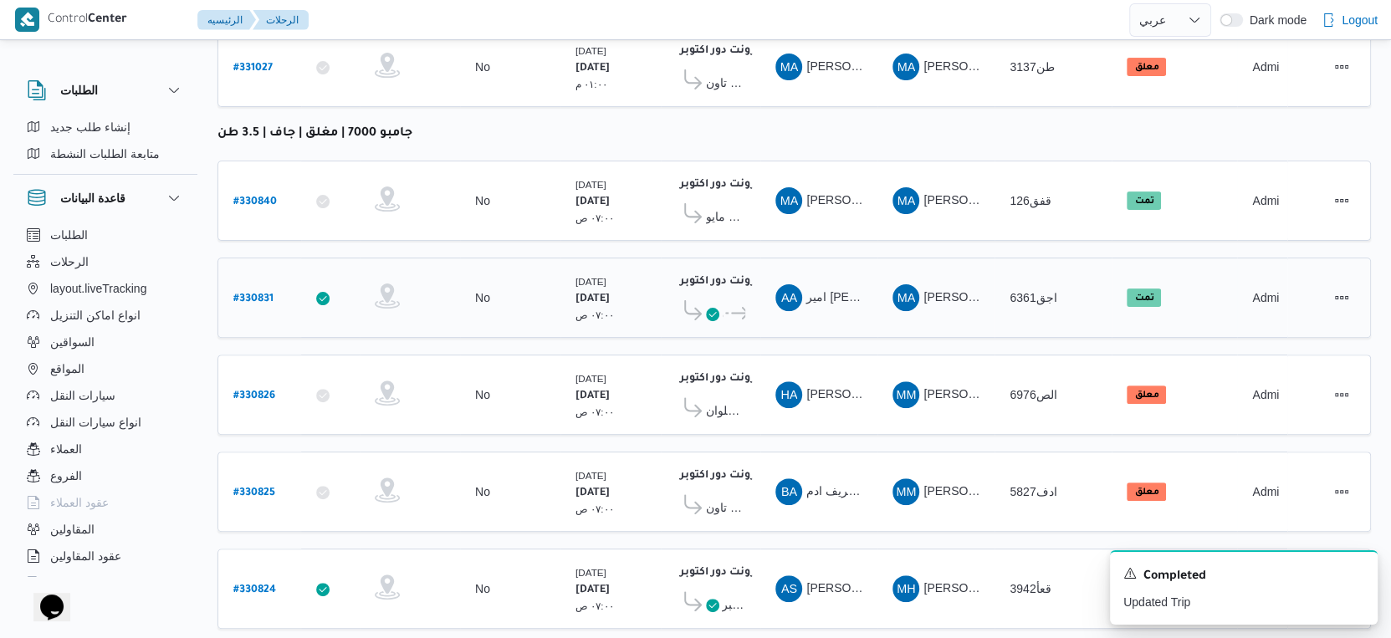
click at [247, 294] on b "# 330831" at bounding box center [253, 300] width 40 height 12
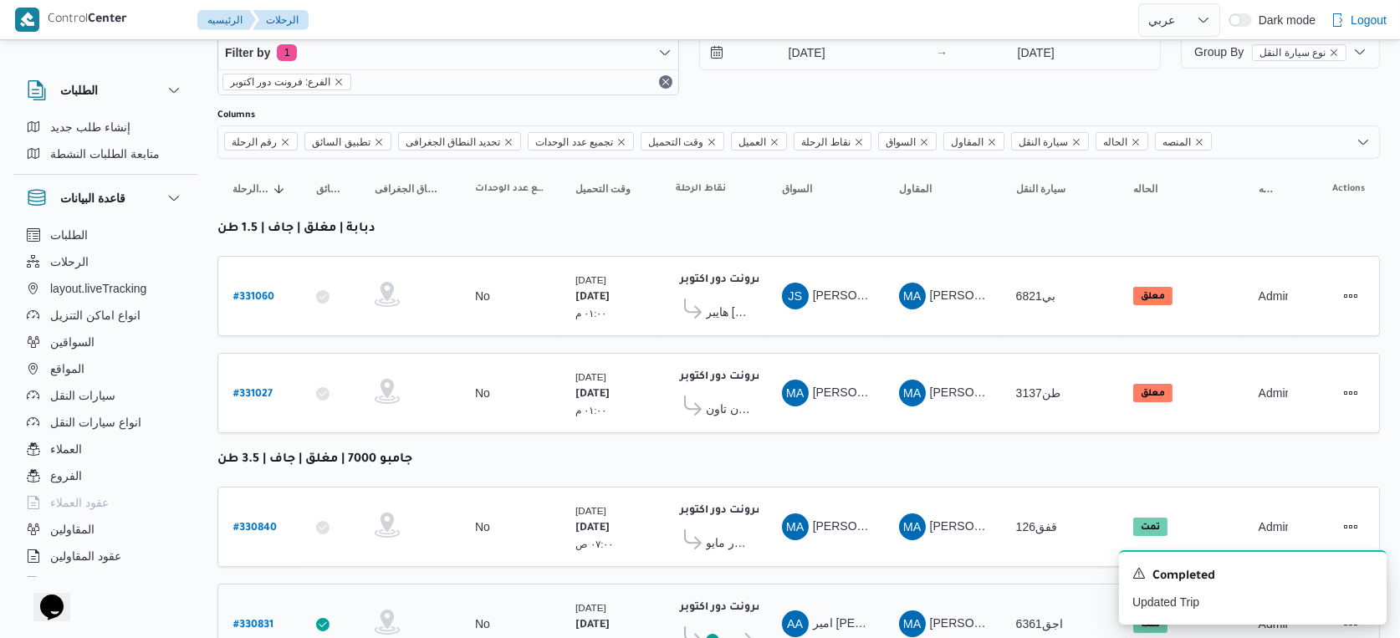
select select "ar"
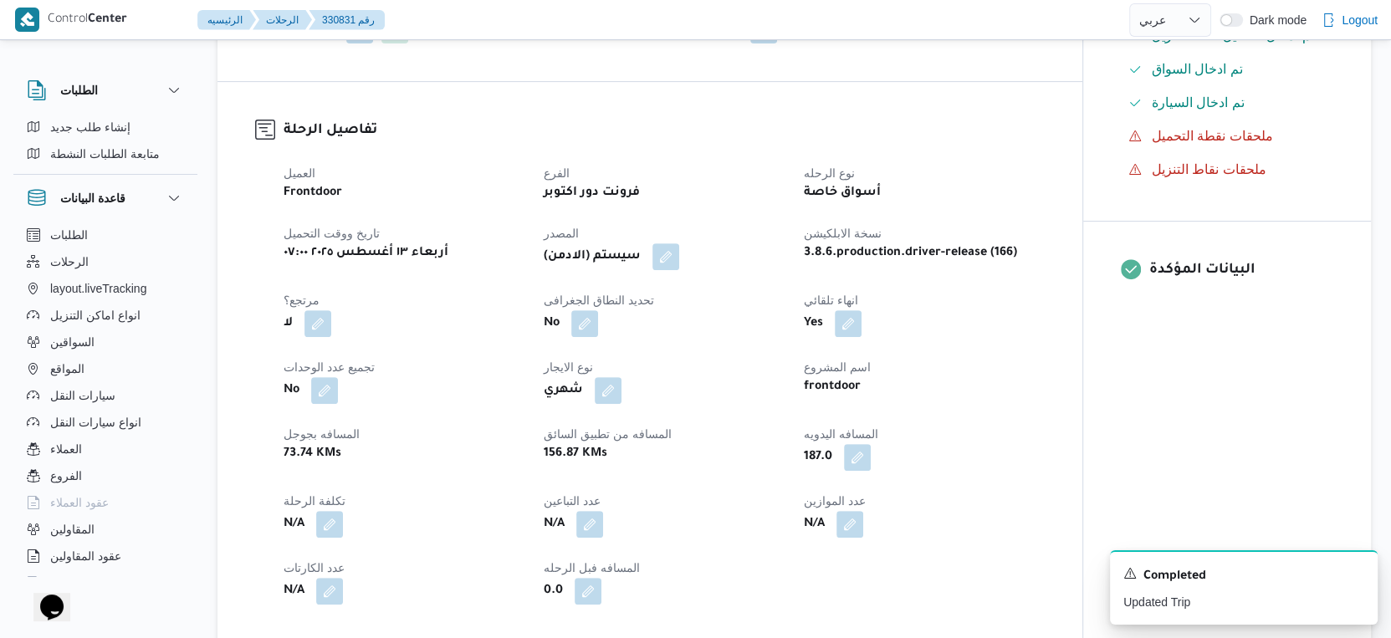
scroll to position [371, 0]
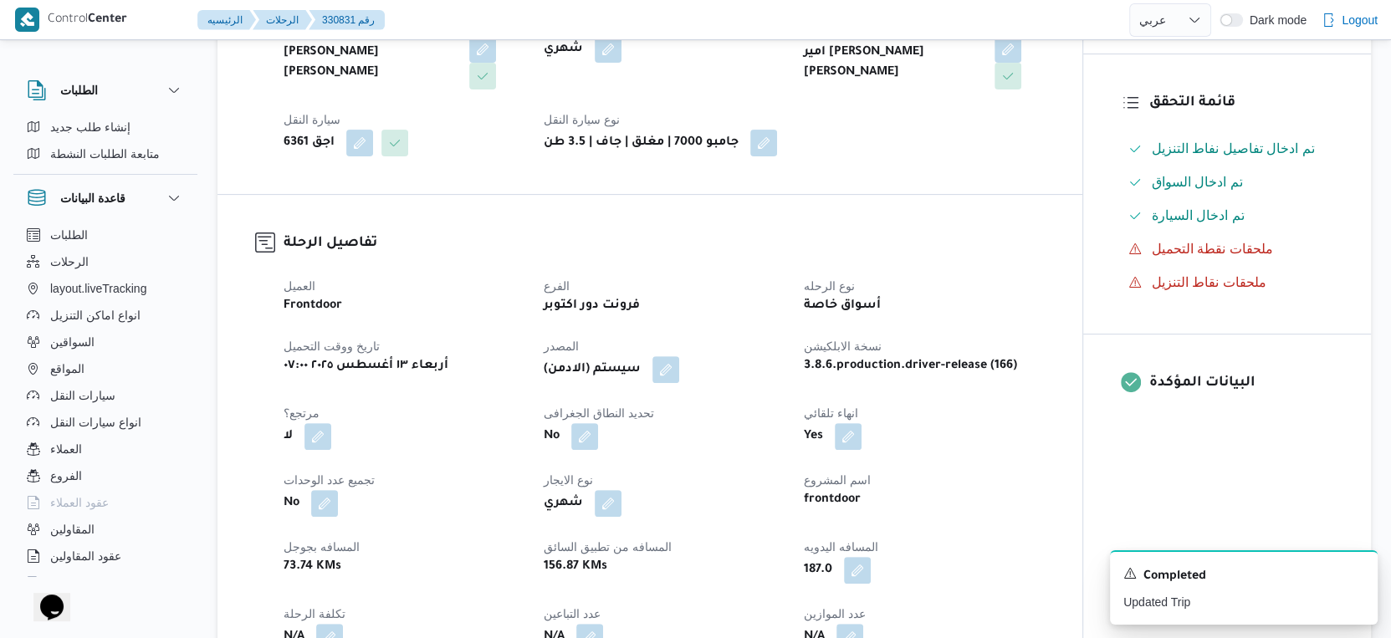
select select "ar"
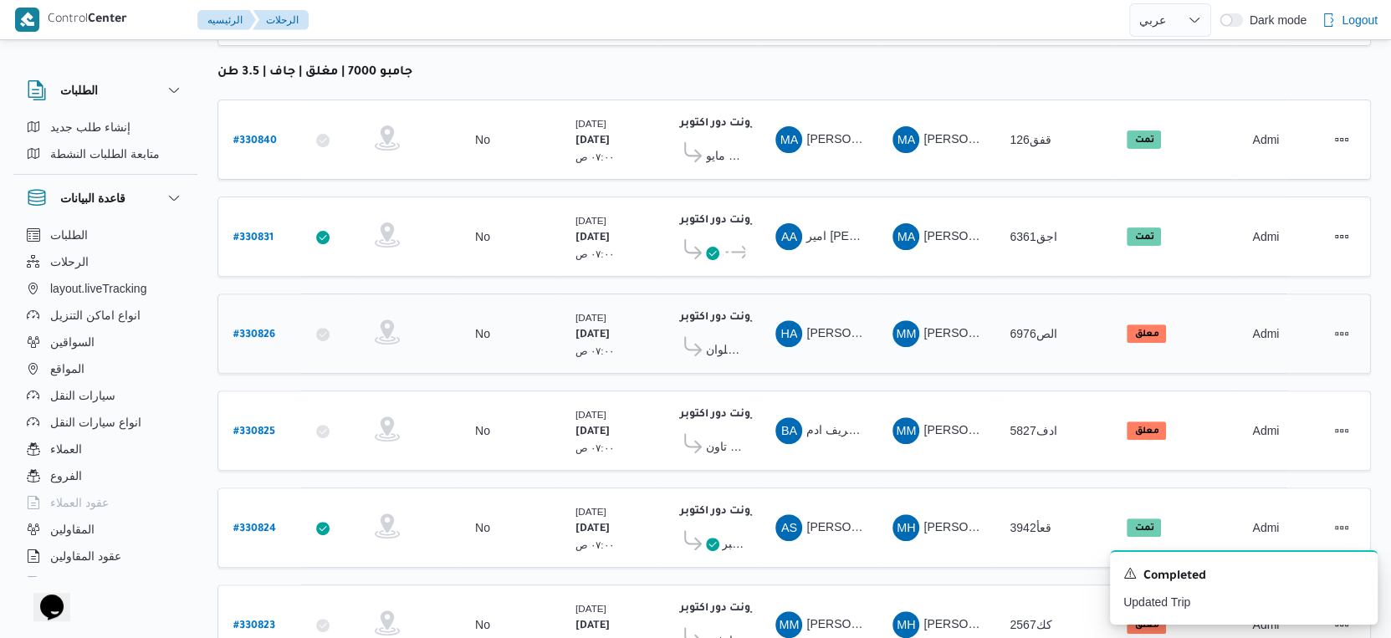
scroll to position [464, 0]
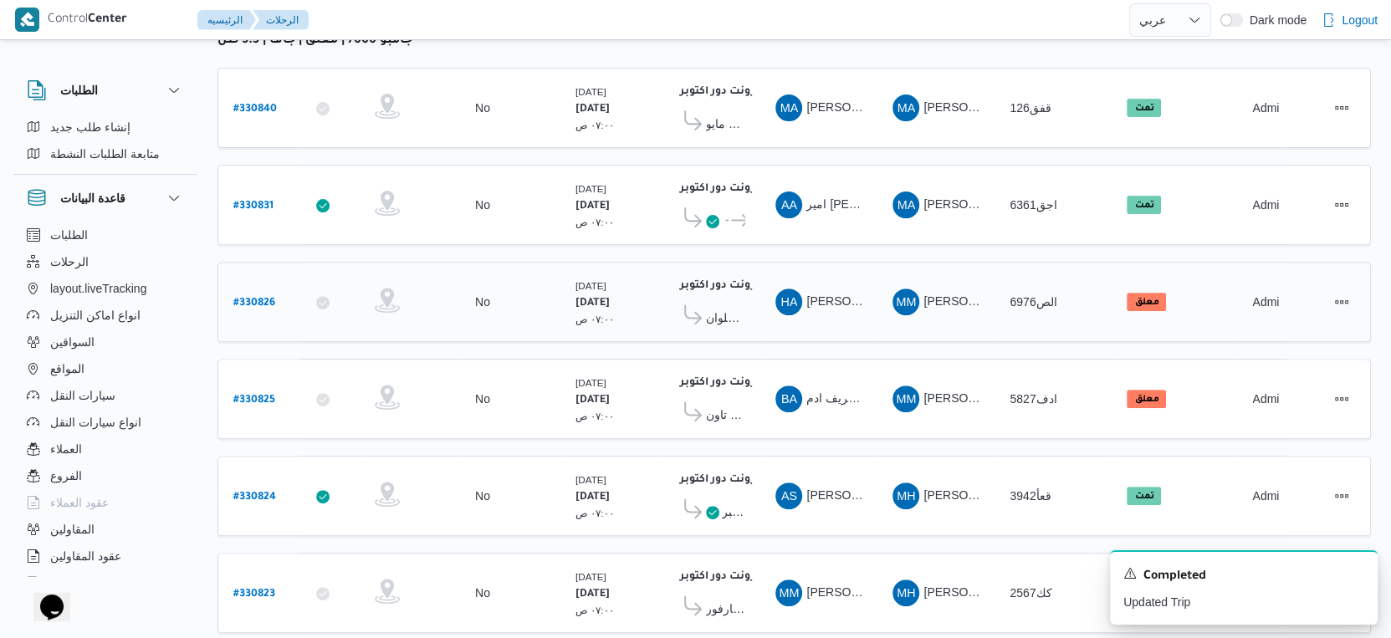
click at [271, 298] on b "# 330826" at bounding box center [254, 304] width 42 height 12
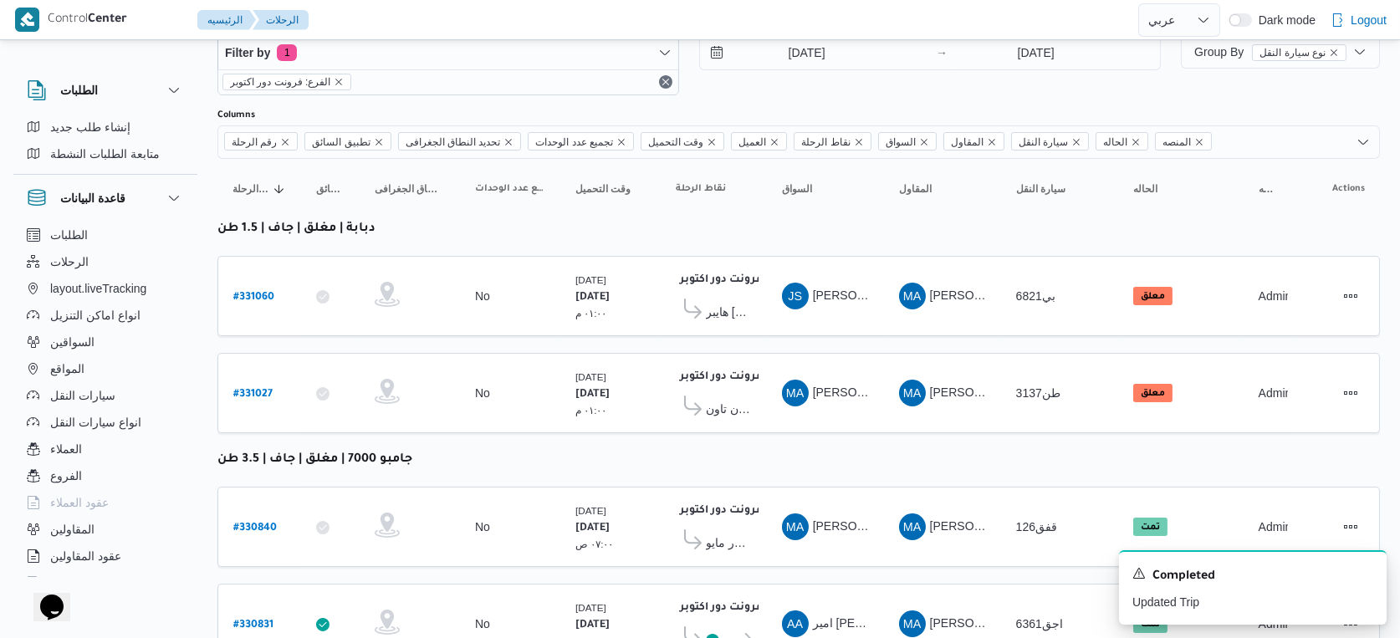
select select "ar"
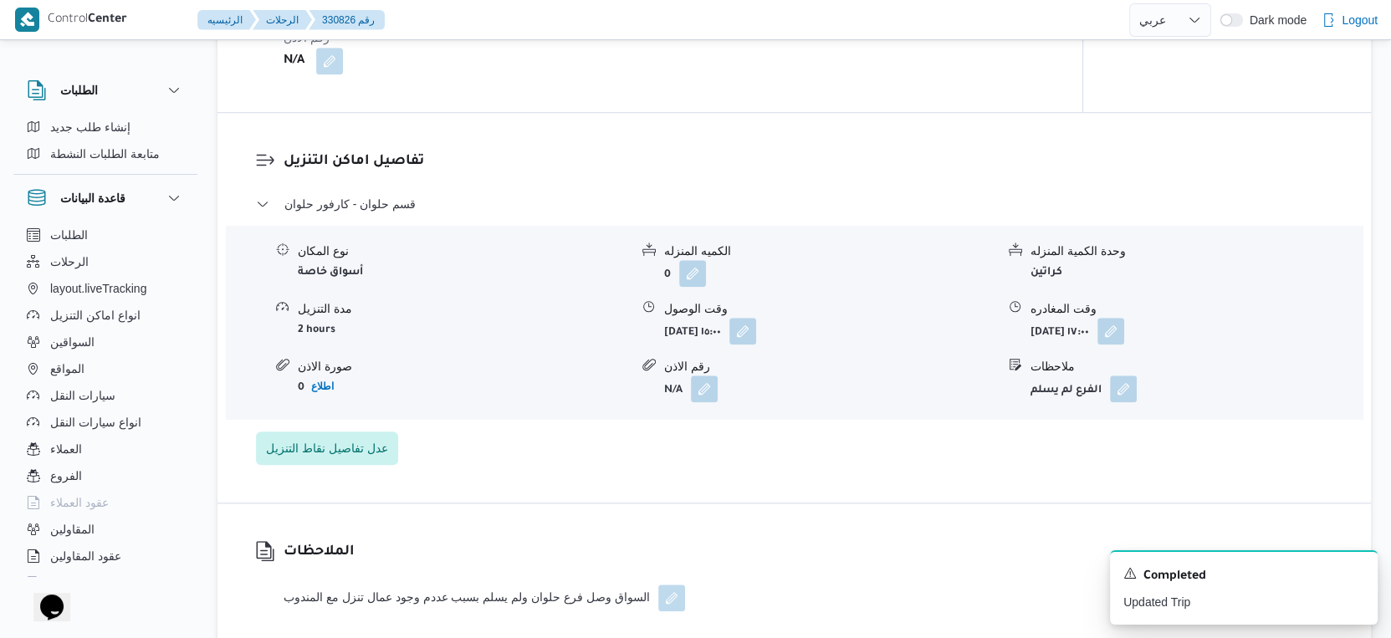
scroll to position [1300, 0]
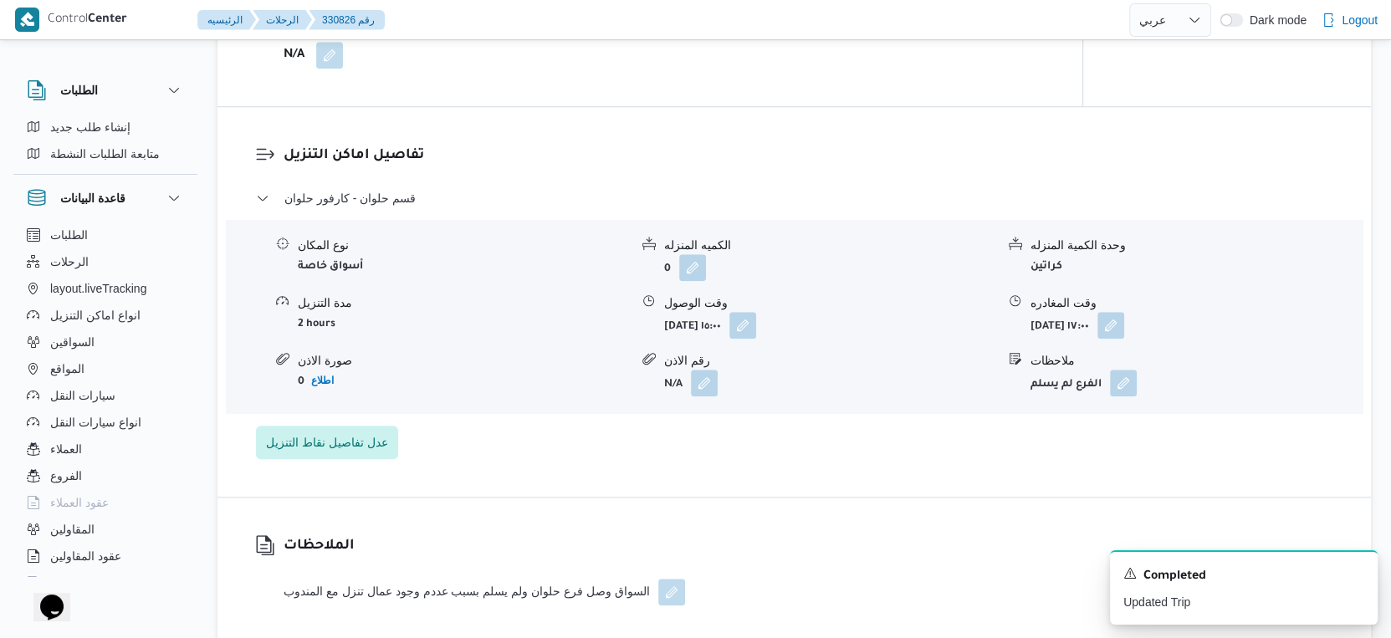
select select "ar"
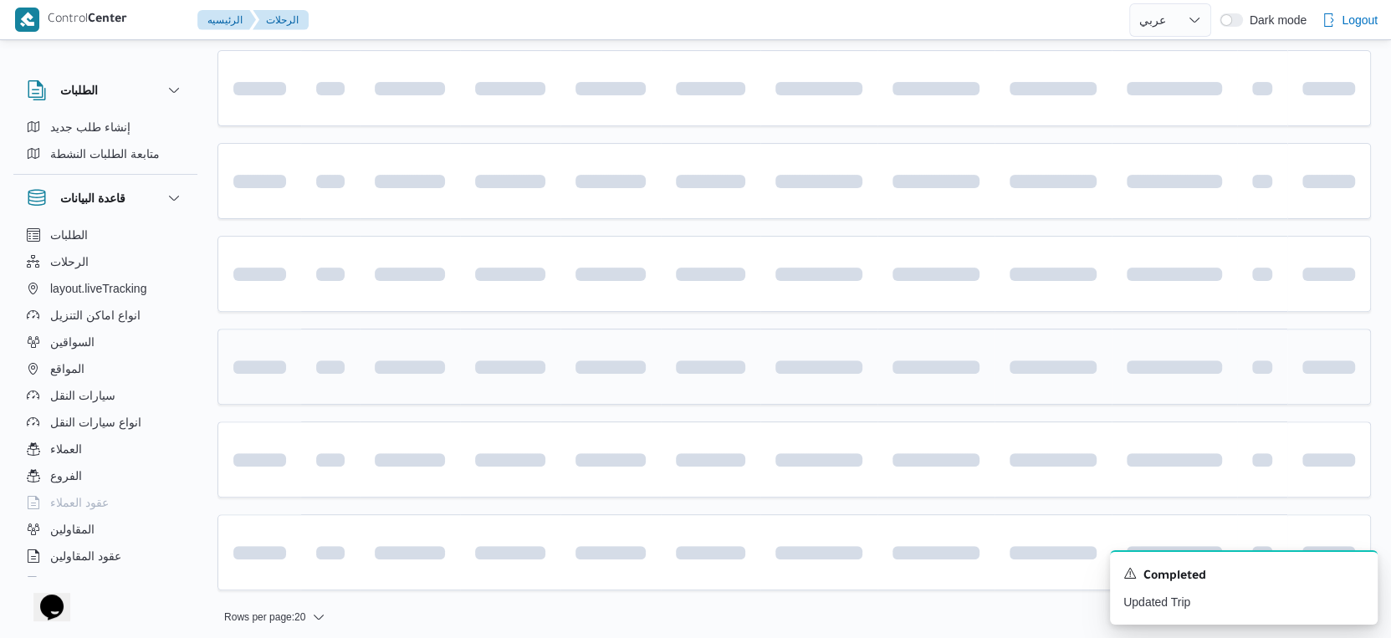
scroll to position [494, 0]
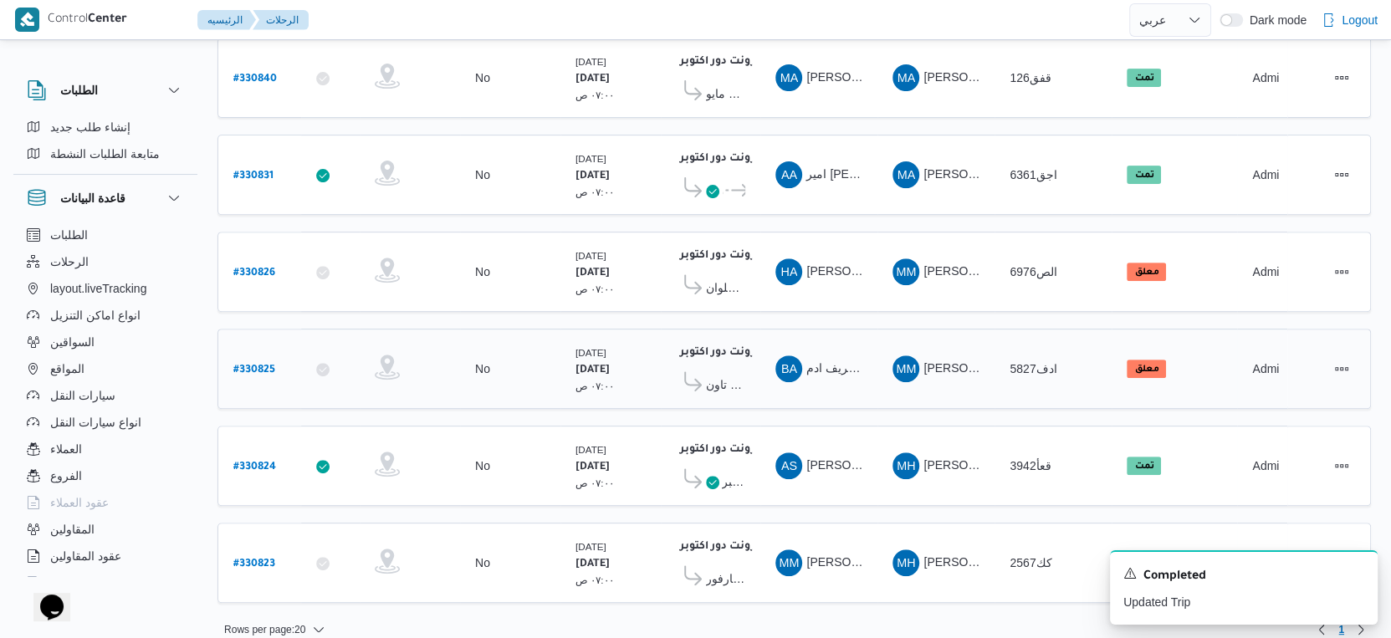
click at [726, 375] on span "كارفور ماركت داون تاون" at bounding box center [725, 385] width 39 height 20
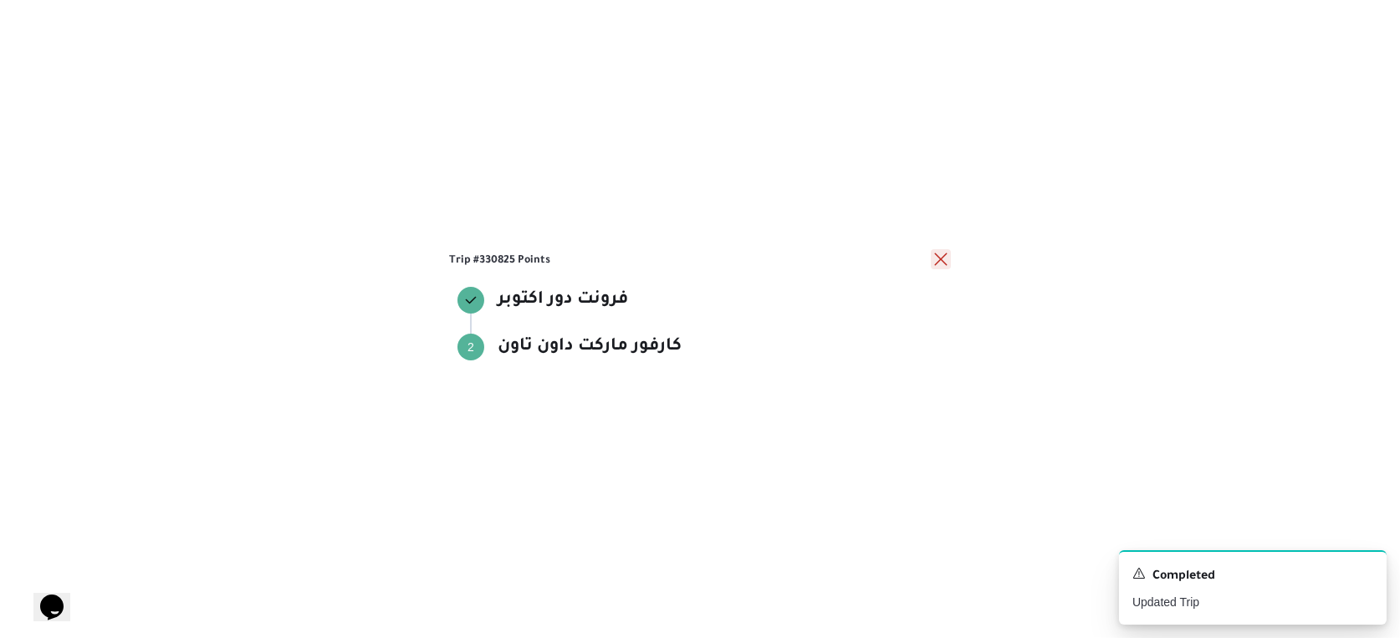
click at [937, 260] on button "close" at bounding box center [941, 259] width 20 height 20
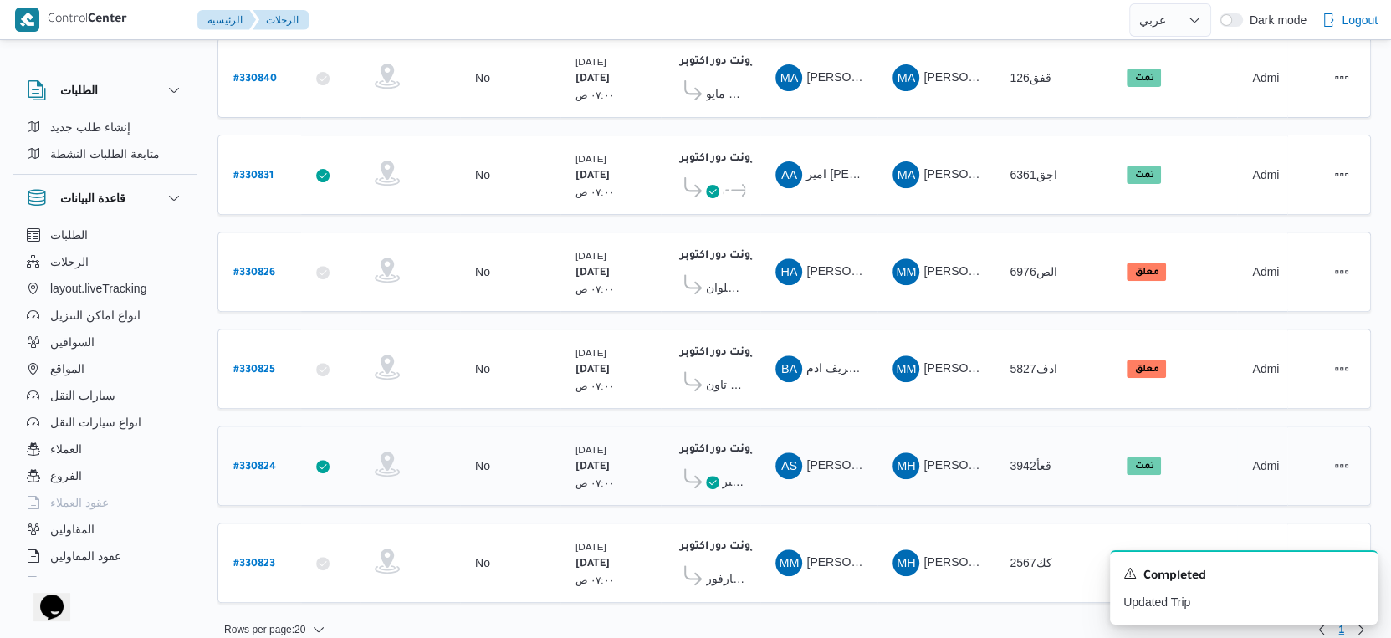
click at [259, 462] on b "# 330824" at bounding box center [254, 468] width 43 height 12
select select "ar"
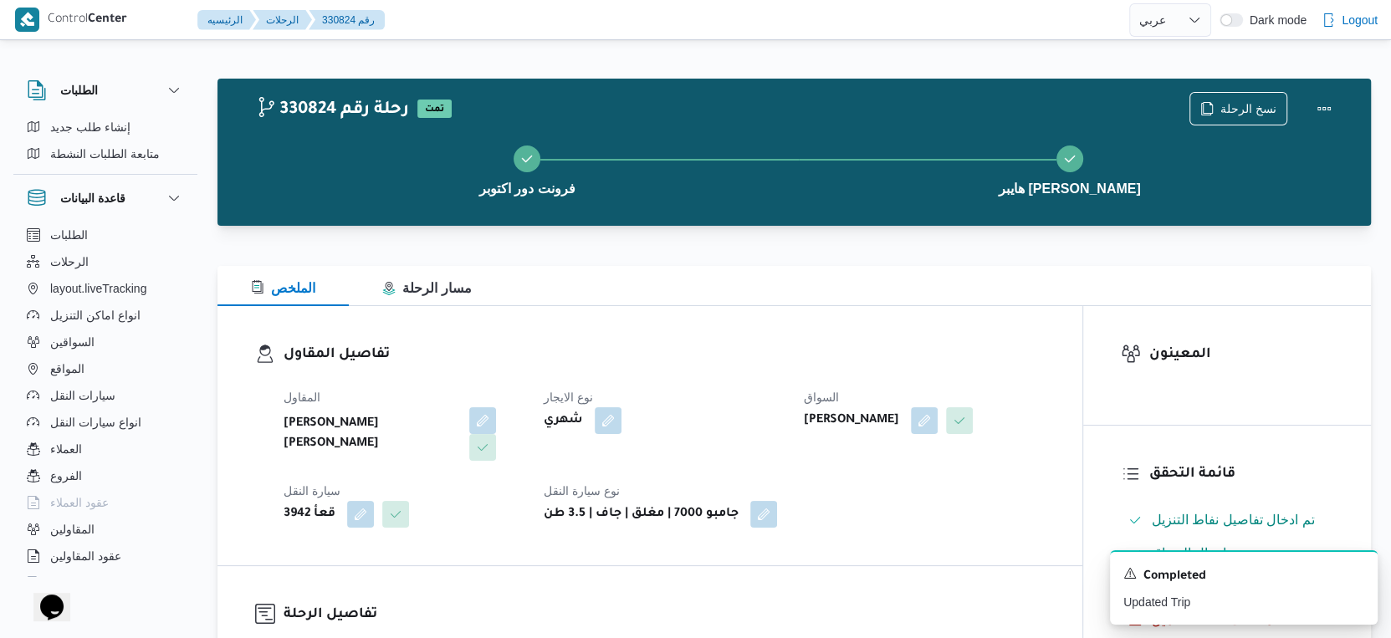
select select "ar"
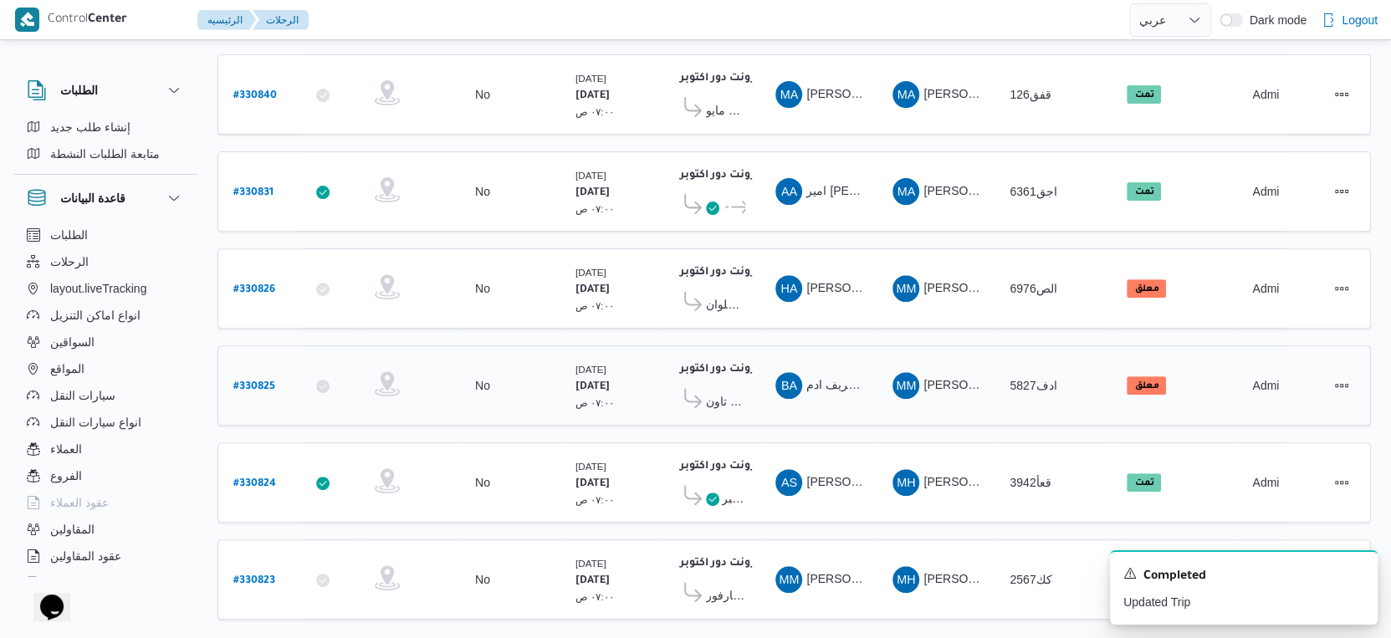
scroll to position [494, 0]
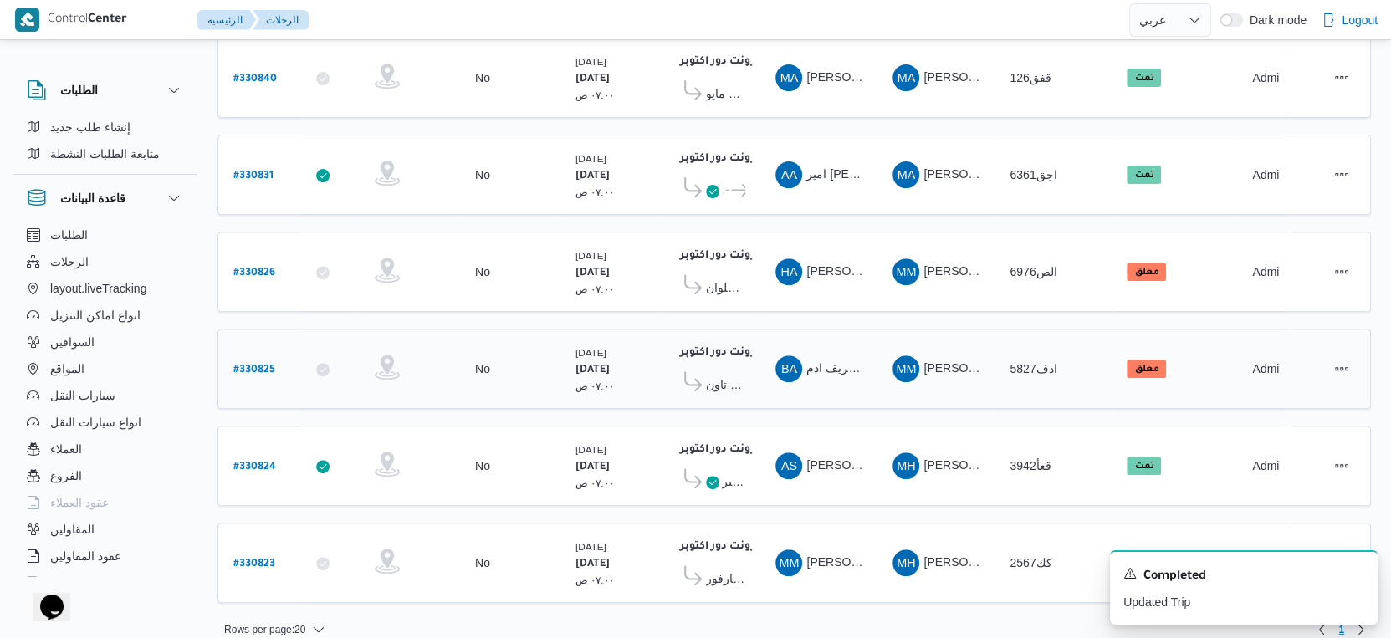
click at [263, 365] on b "# 330825" at bounding box center [254, 371] width 42 height 12
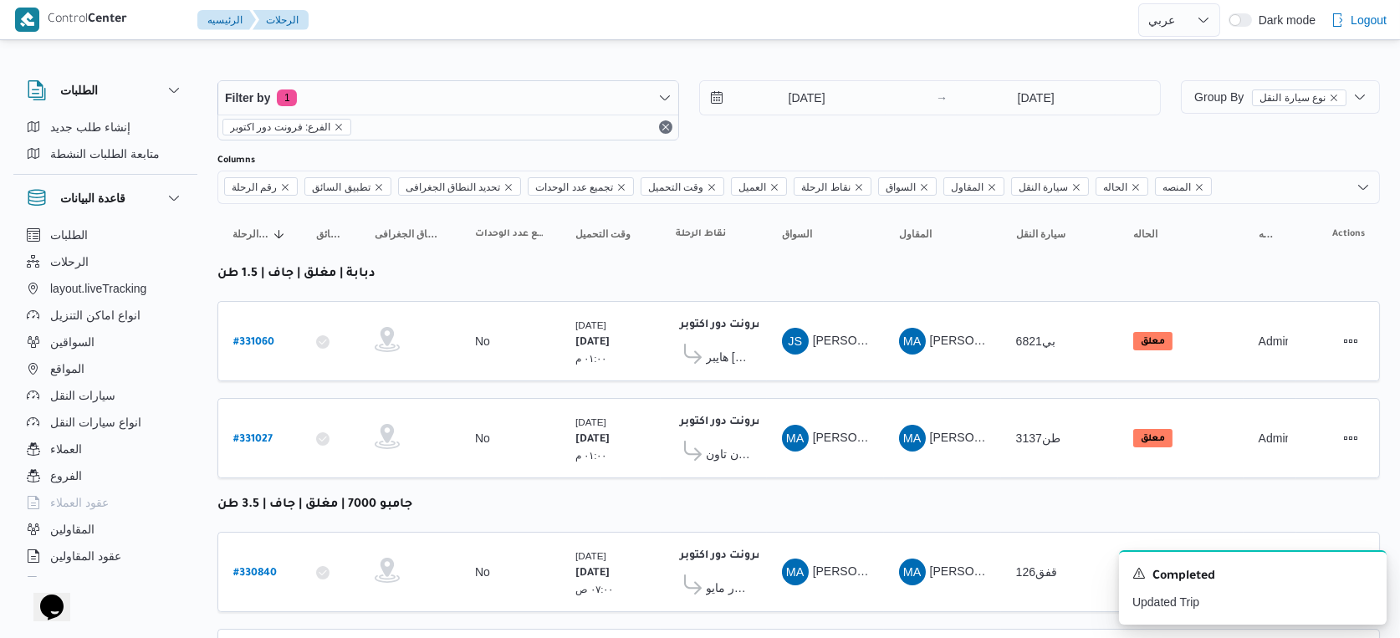
select select "ar"
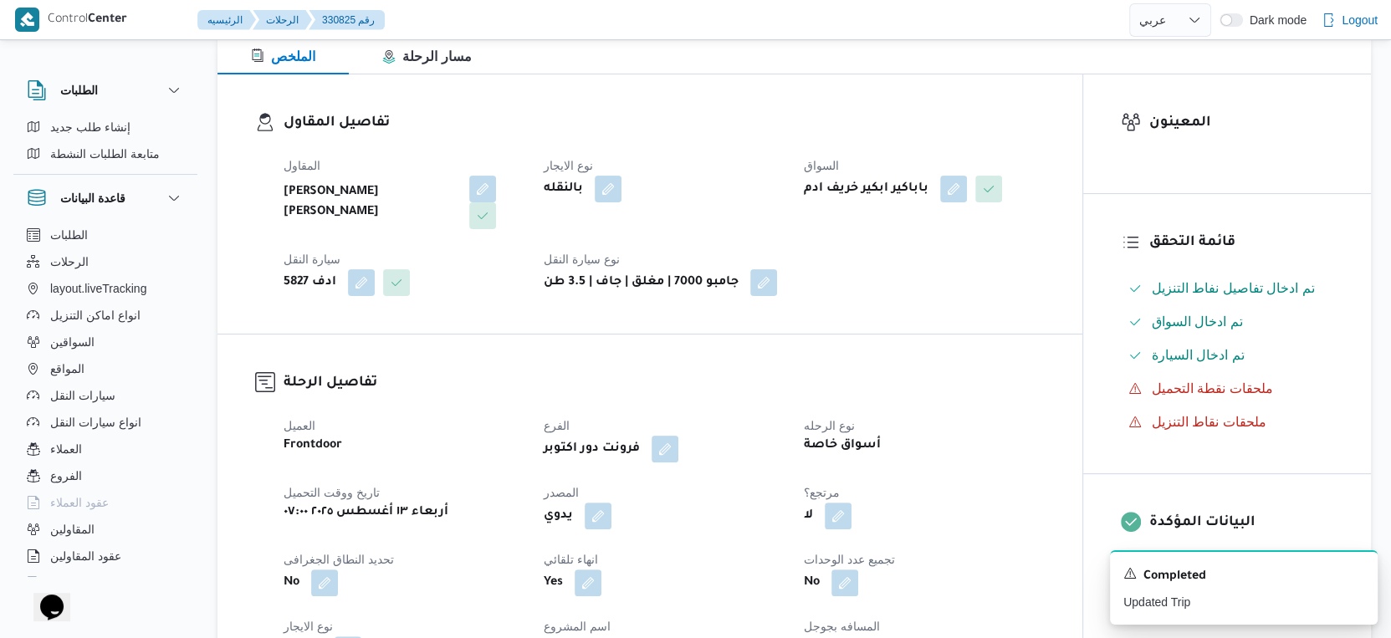
scroll to position [371, 0]
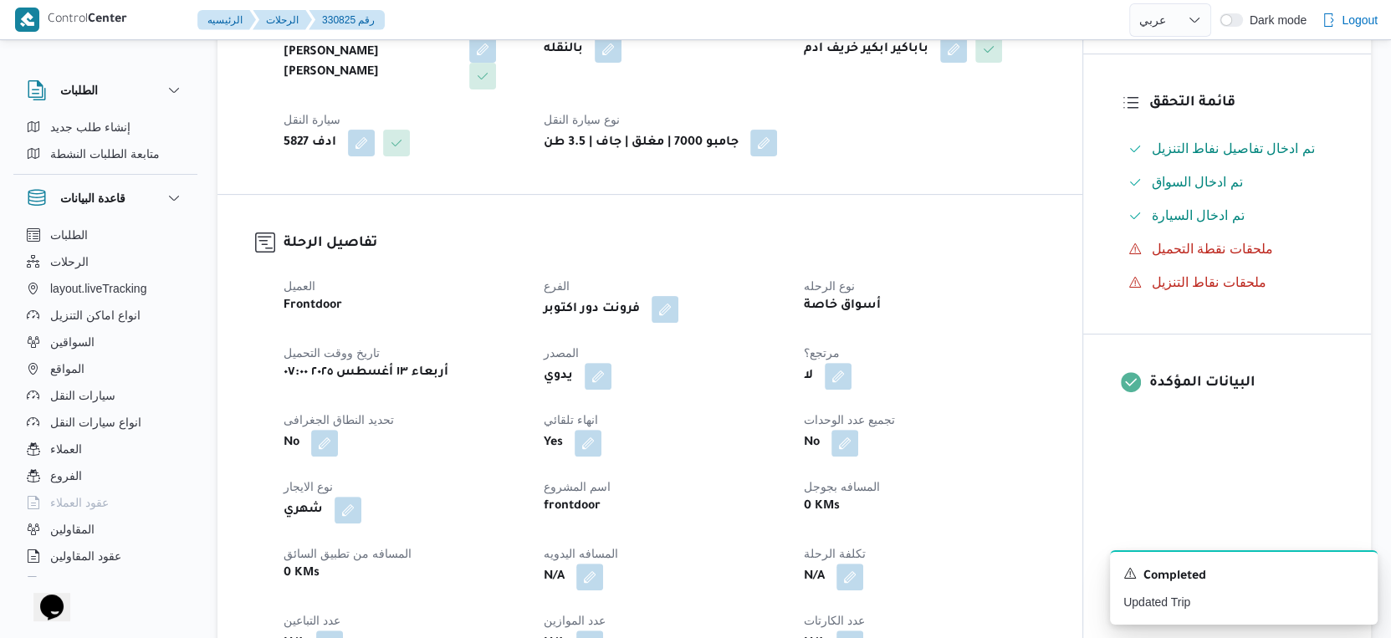
select select "ar"
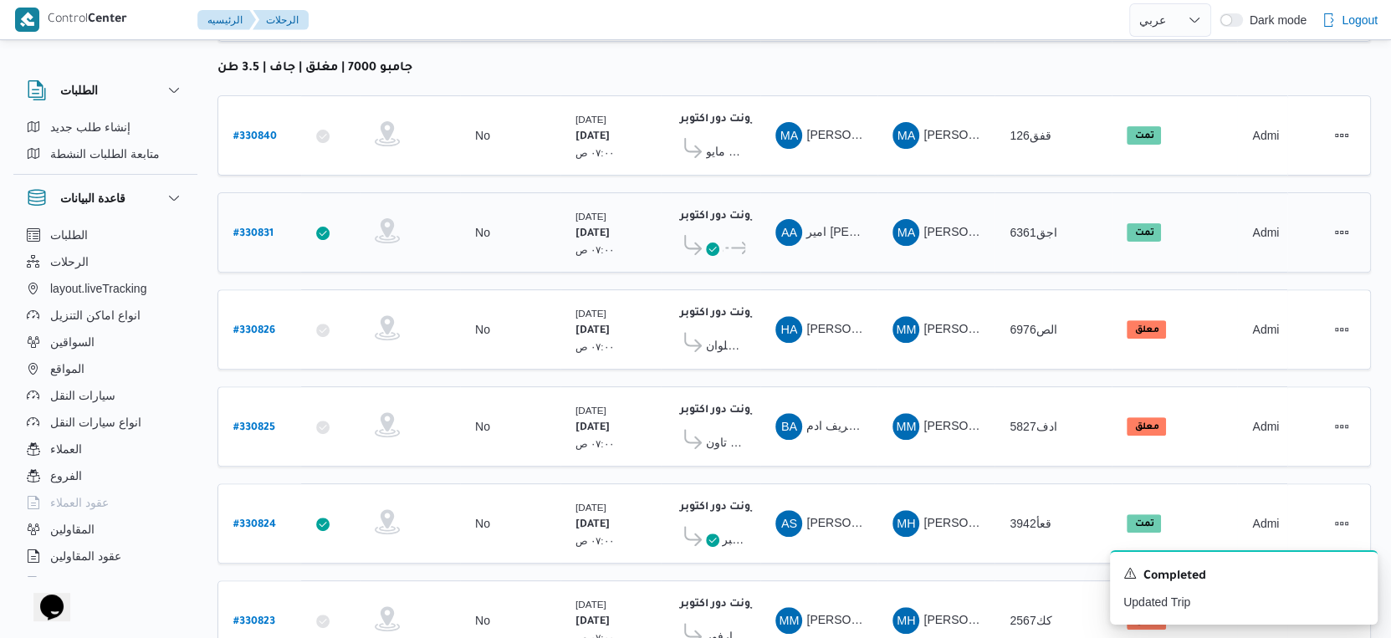
scroll to position [64, 0]
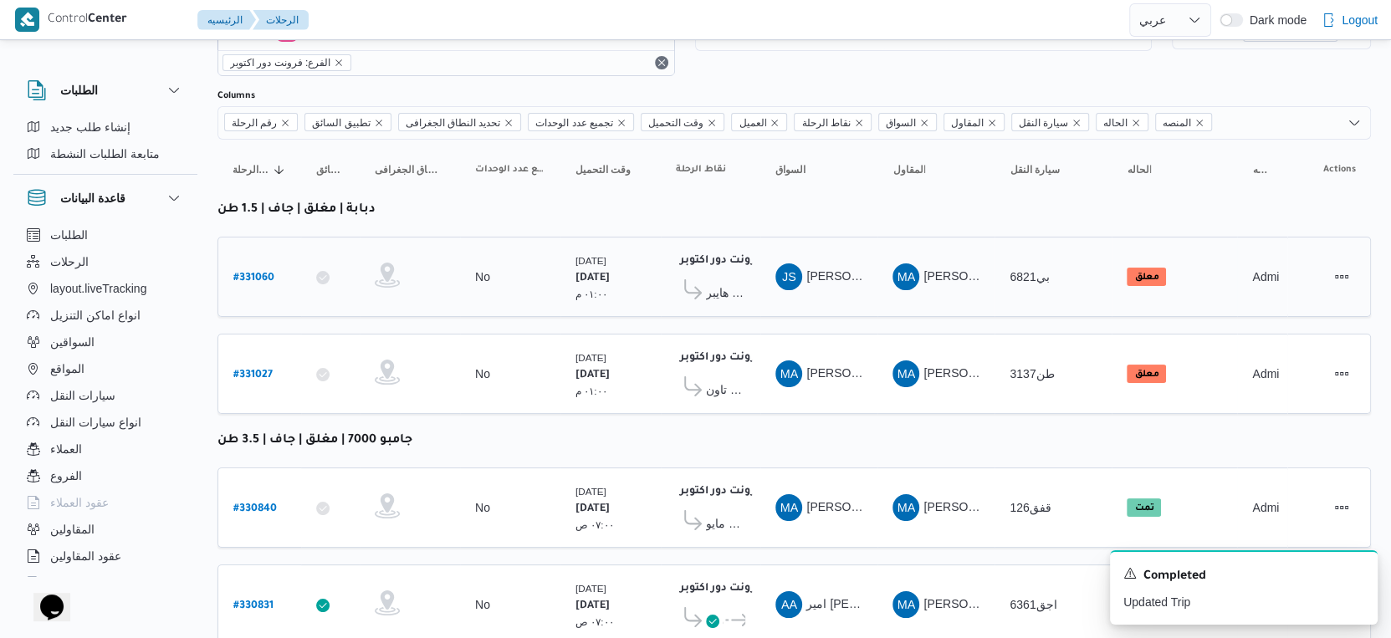
click at [240, 277] on b "# 331060" at bounding box center [253, 279] width 41 height 12
select select "ar"
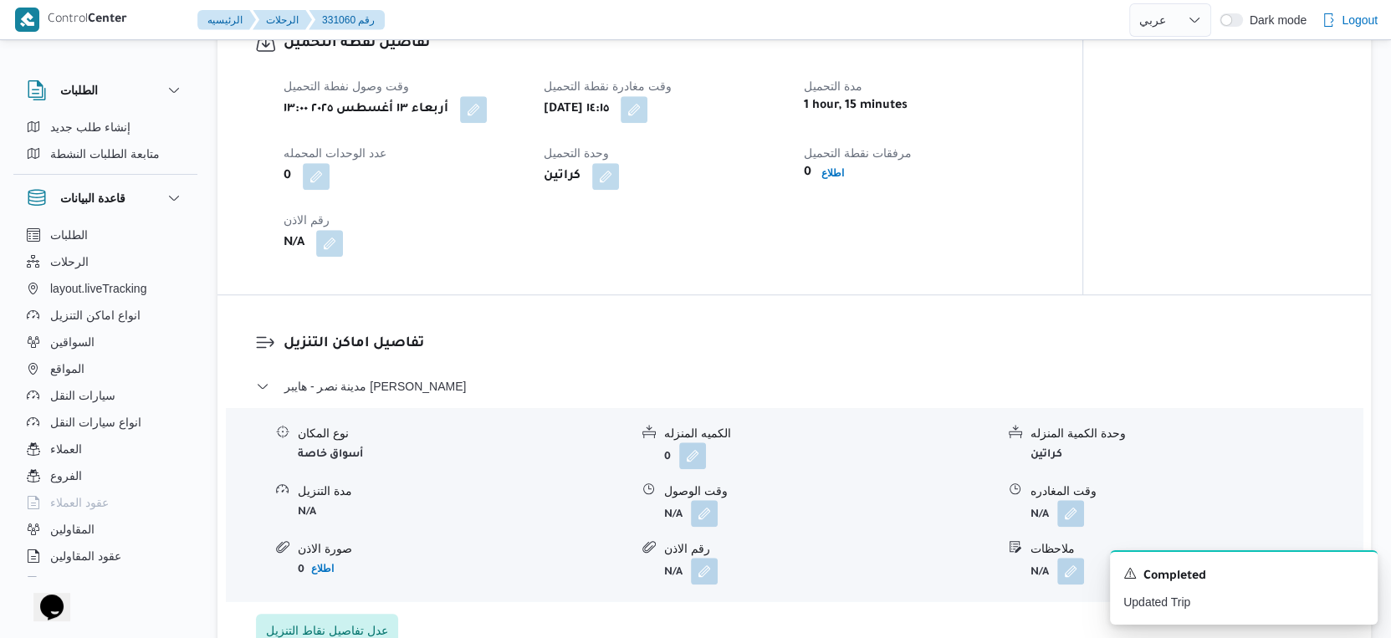
scroll to position [1115, 0]
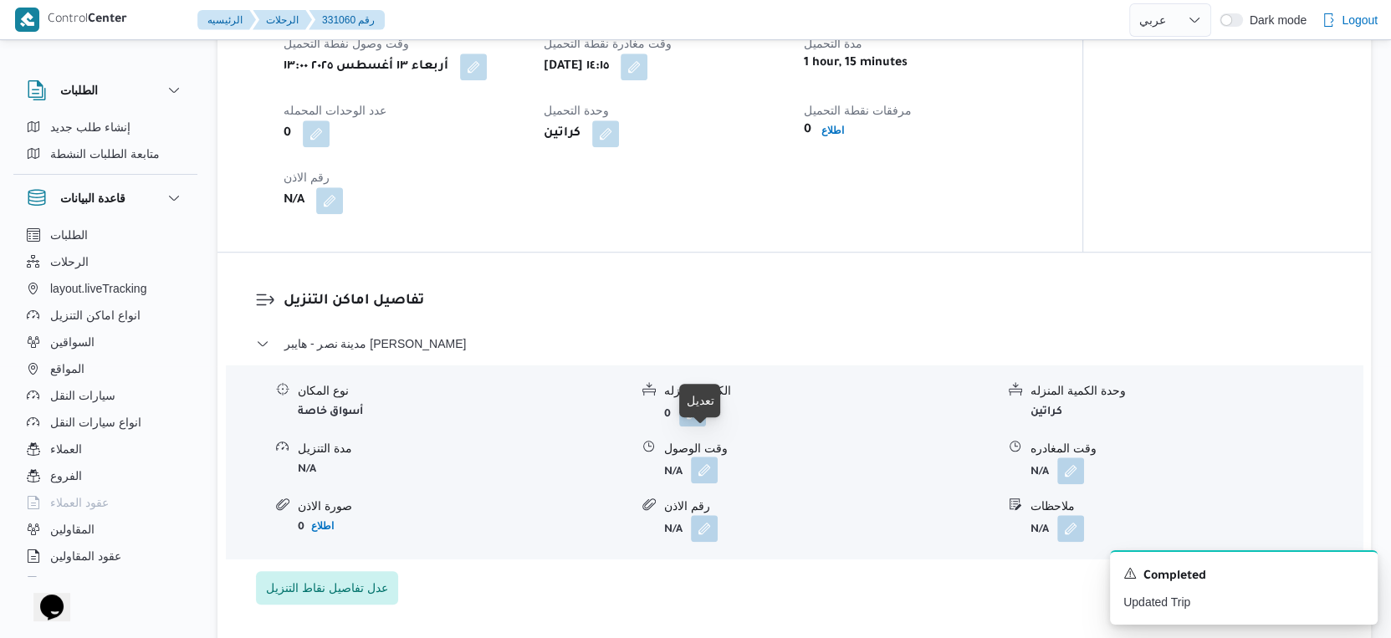
click at [705, 457] on button "button" at bounding box center [704, 470] width 27 height 27
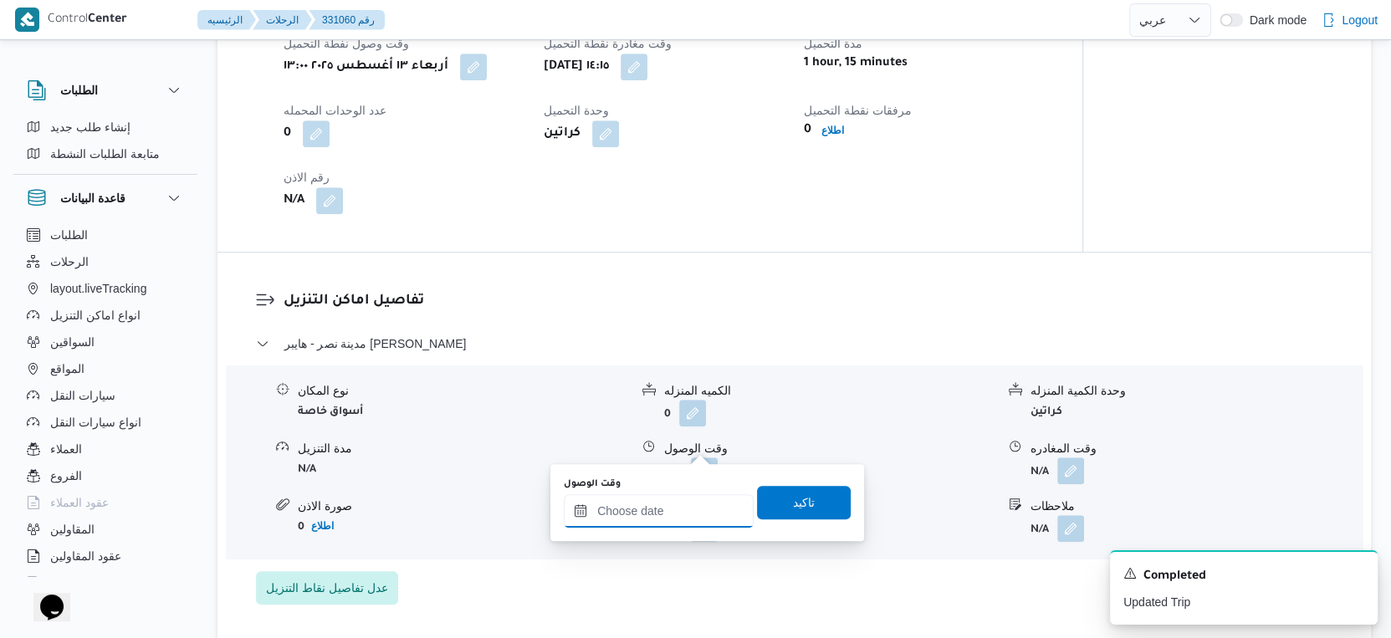
click at [672, 504] on input "وقت الوصول" at bounding box center [659, 510] width 190 height 33
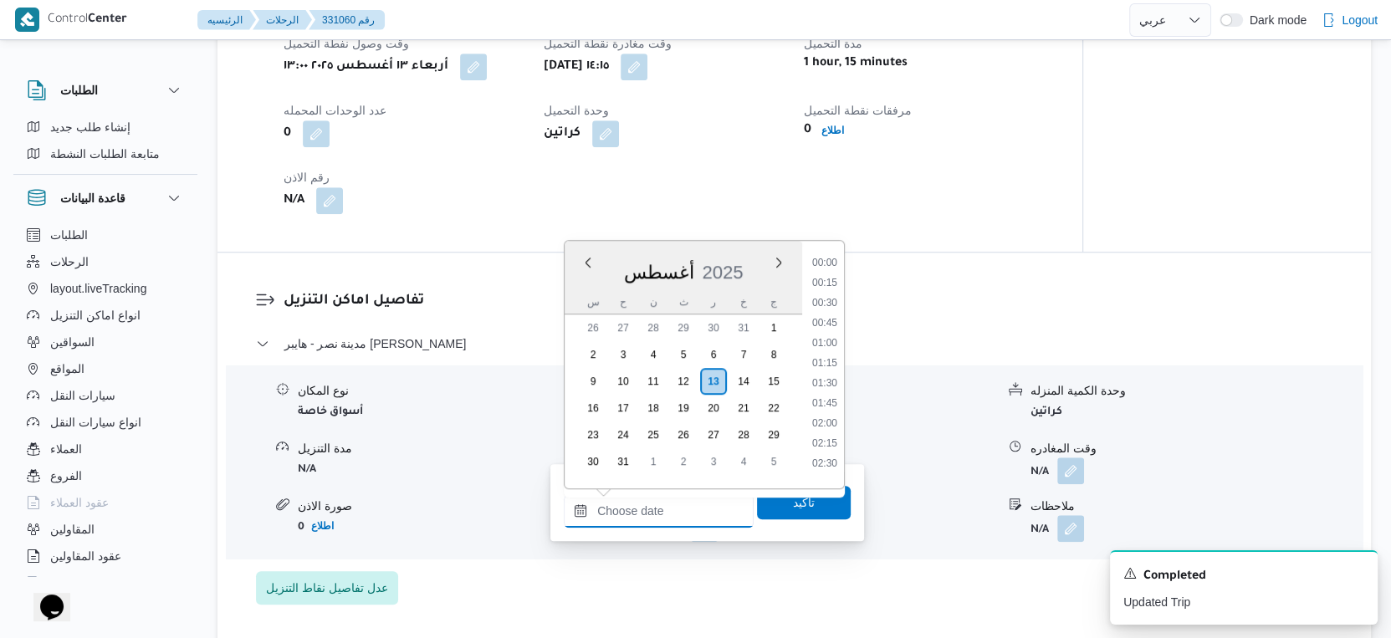
scroll to position [1428, 0]
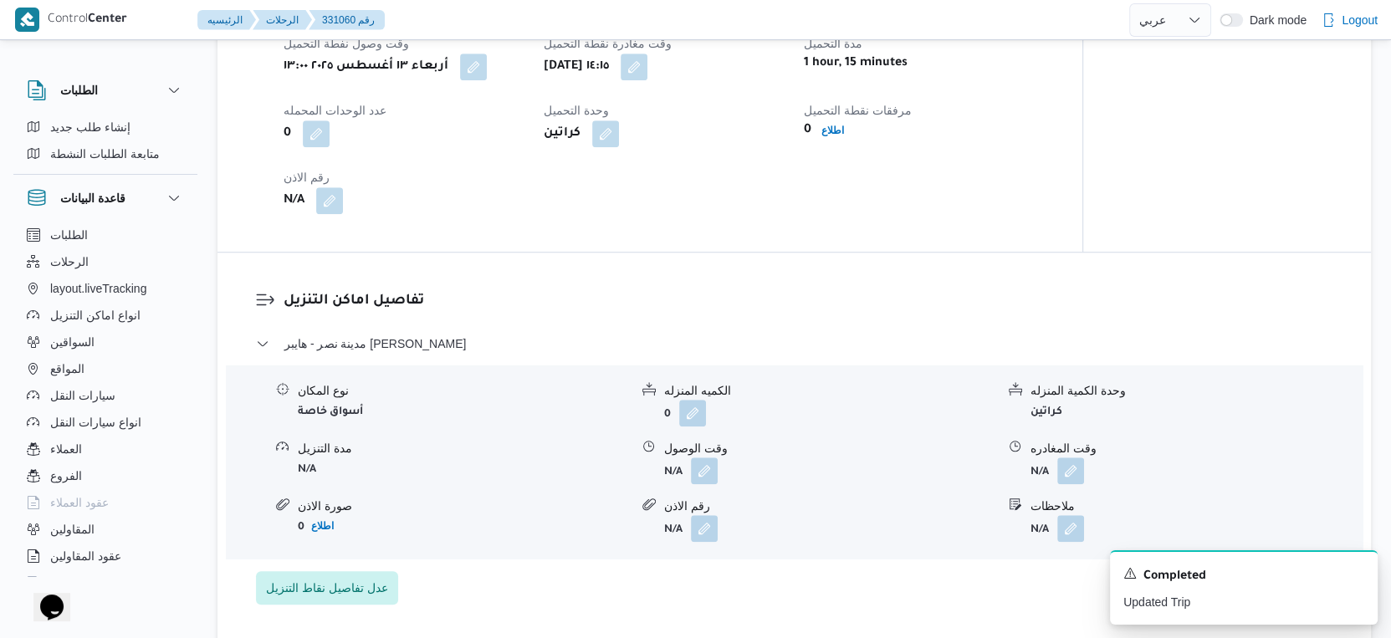
click at [902, 545] on div "مدينة نصر - هايبر ماركت مهدي عرفه نوع المكان أسواق خاصة الكميه المنزله 0 وحدة ا…" at bounding box center [794, 469] width 1077 height 271
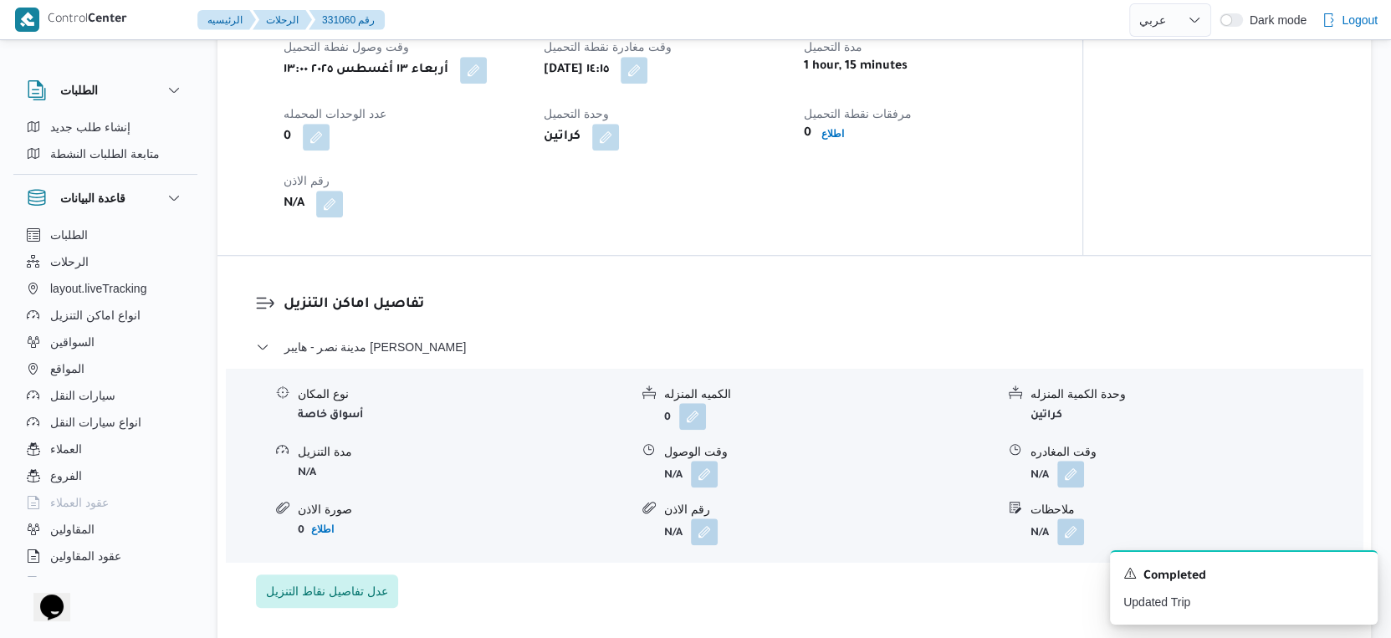
scroll to position [1115, 0]
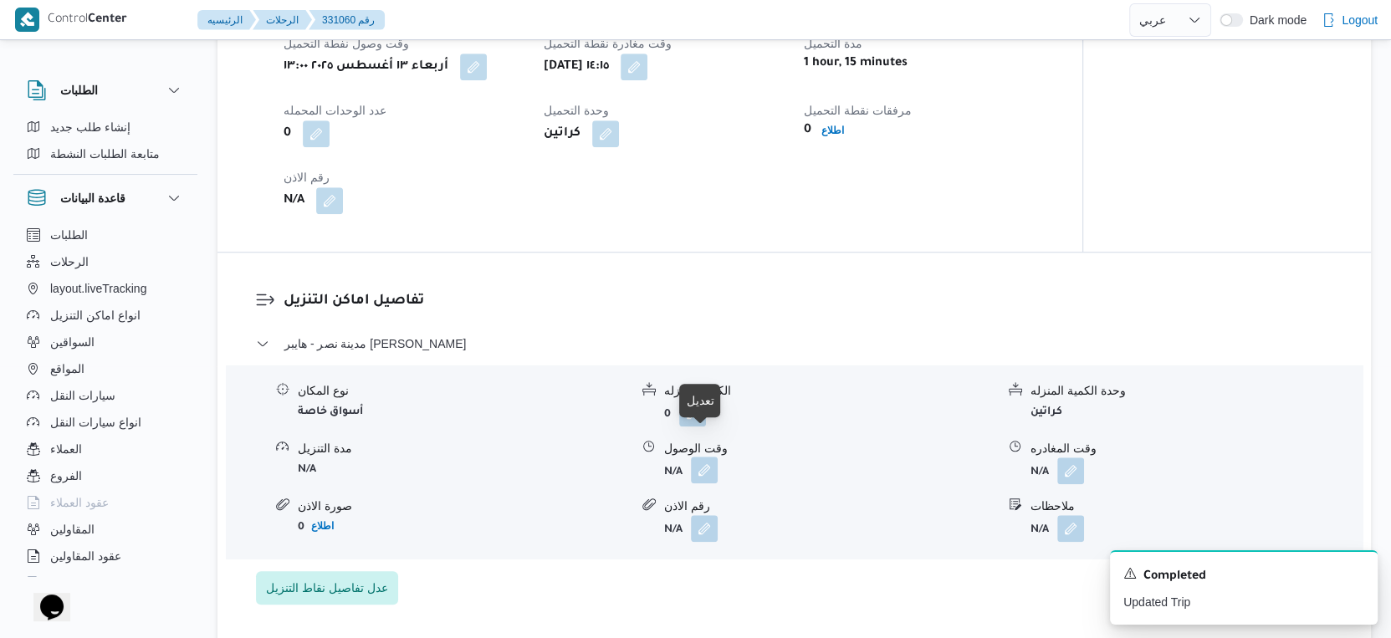
click at [710, 457] on button "button" at bounding box center [704, 470] width 27 height 27
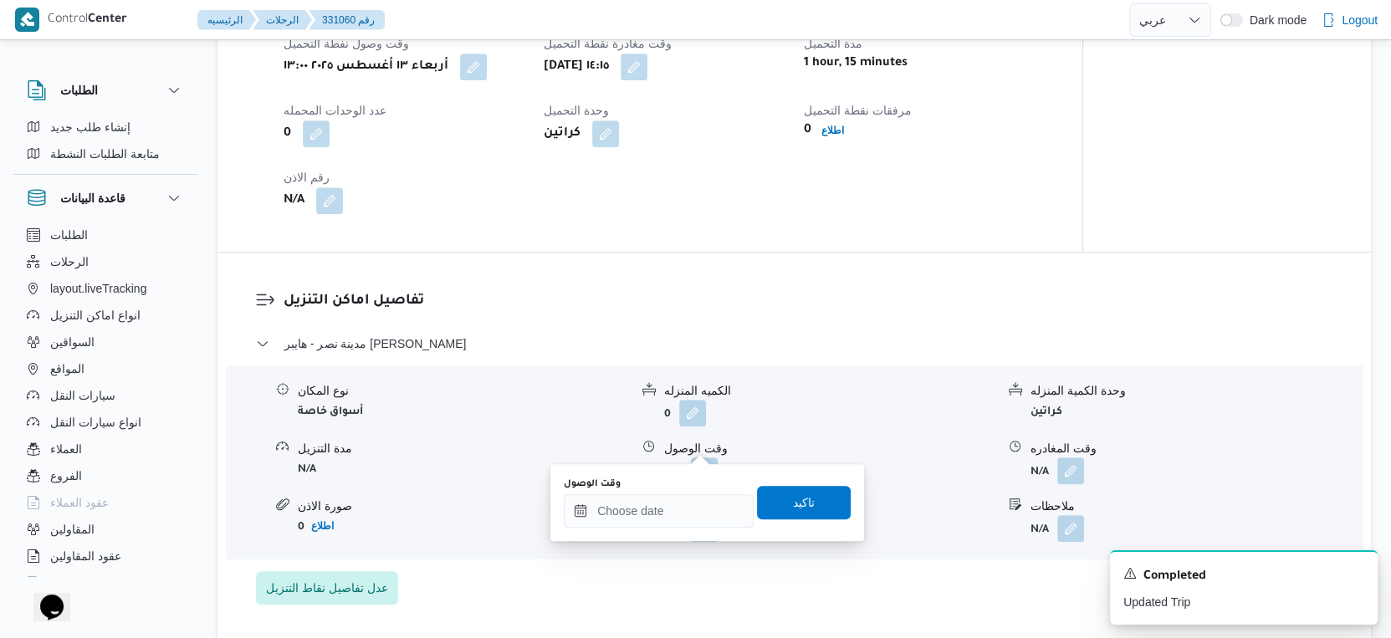
click at [700, 548] on div "مدينة نصر - هايبر ماركت مهدي عرفه نوع المكان أسواق خاصة الكميه المنزله 0 وحدة ا…" at bounding box center [794, 469] width 1077 height 271
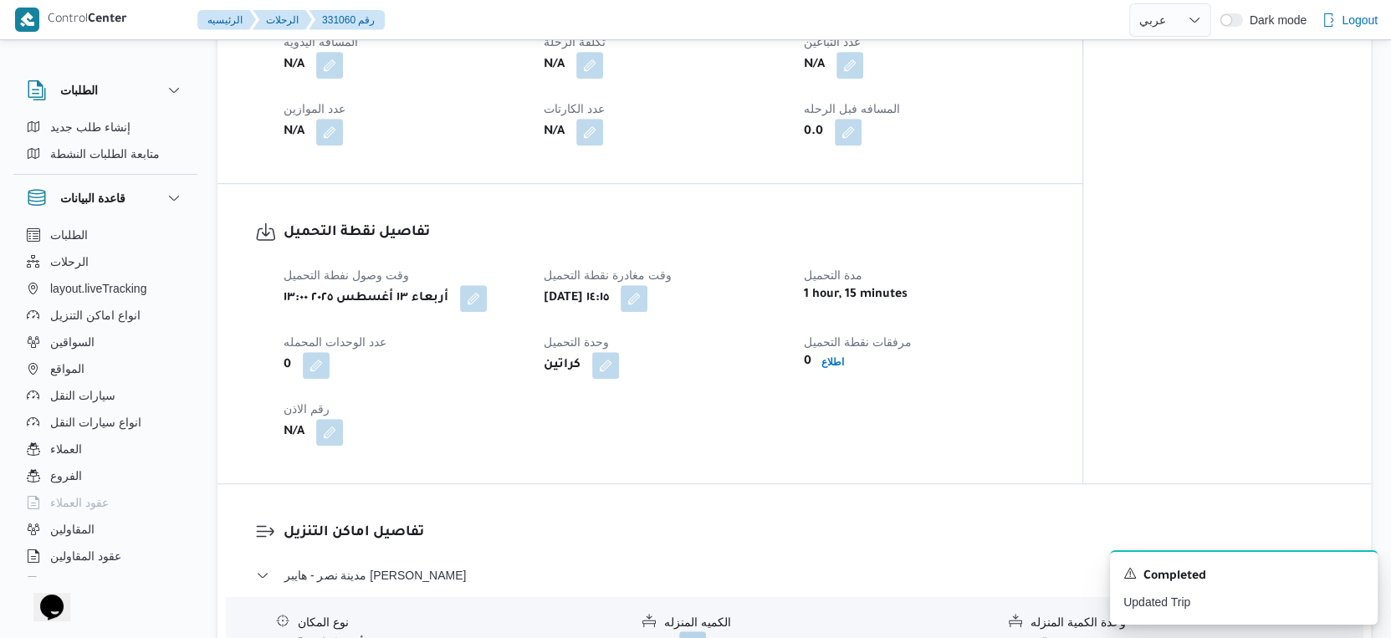
scroll to position [836, 0]
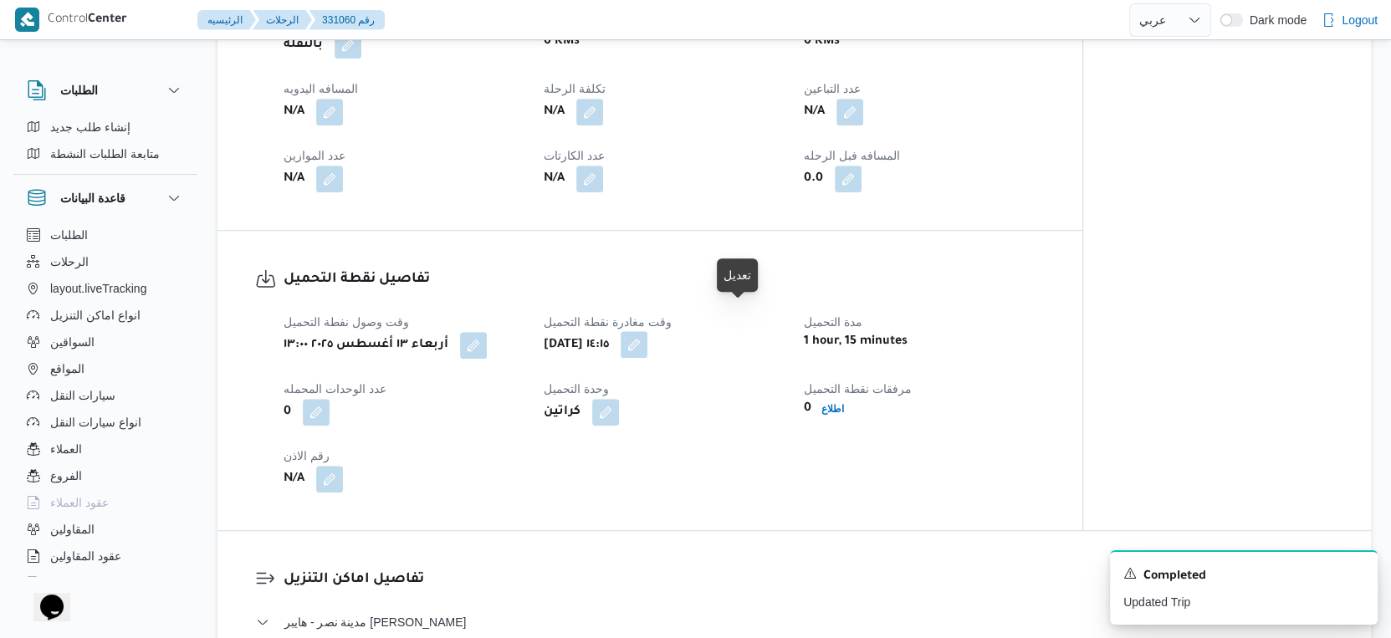
click at [647, 331] on button "button" at bounding box center [634, 344] width 27 height 27
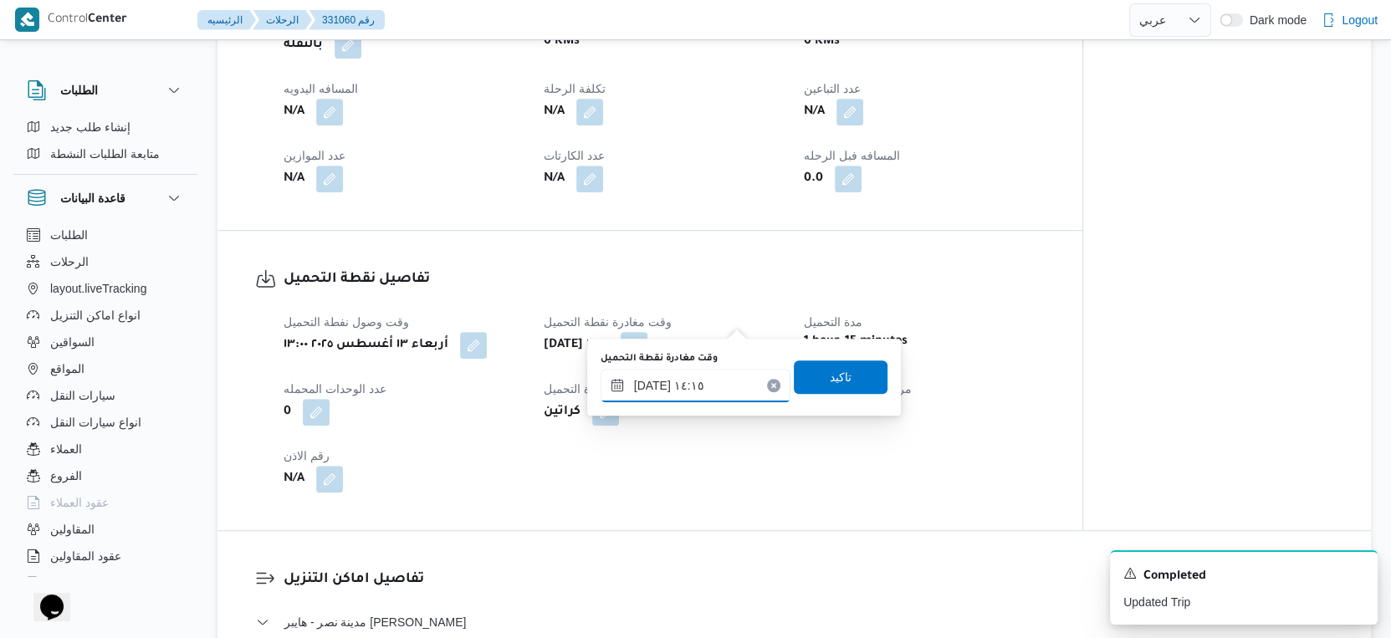
click at [717, 388] on input "١٣/٠٨/٢٠٢٥ ١٤:١٥" at bounding box center [695, 385] width 190 height 33
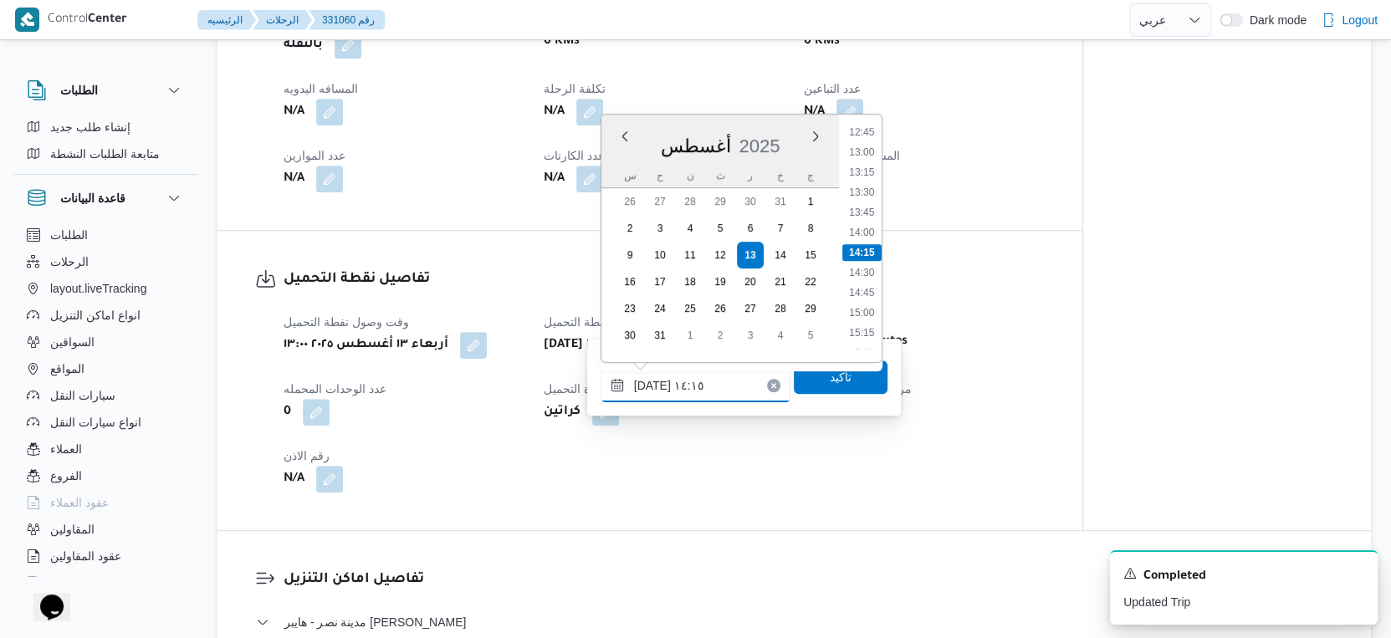
scroll to position [1121, 0]
click at [867, 259] on li "15:30" at bounding box center [861, 259] width 38 height 17
type input "١٣/٠٨/٢٠٢٥ ١٥:٣٠"
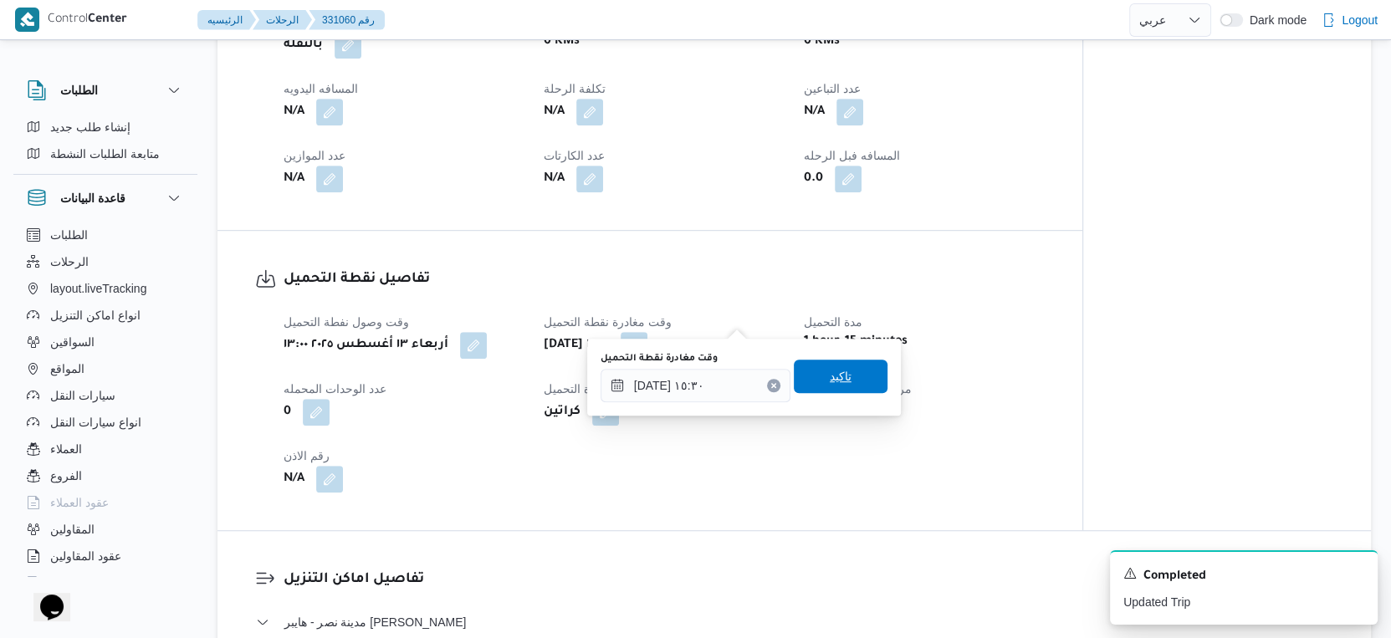
click at [840, 372] on span "تاكيد" at bounding box center [841, 376] width 94 height 33
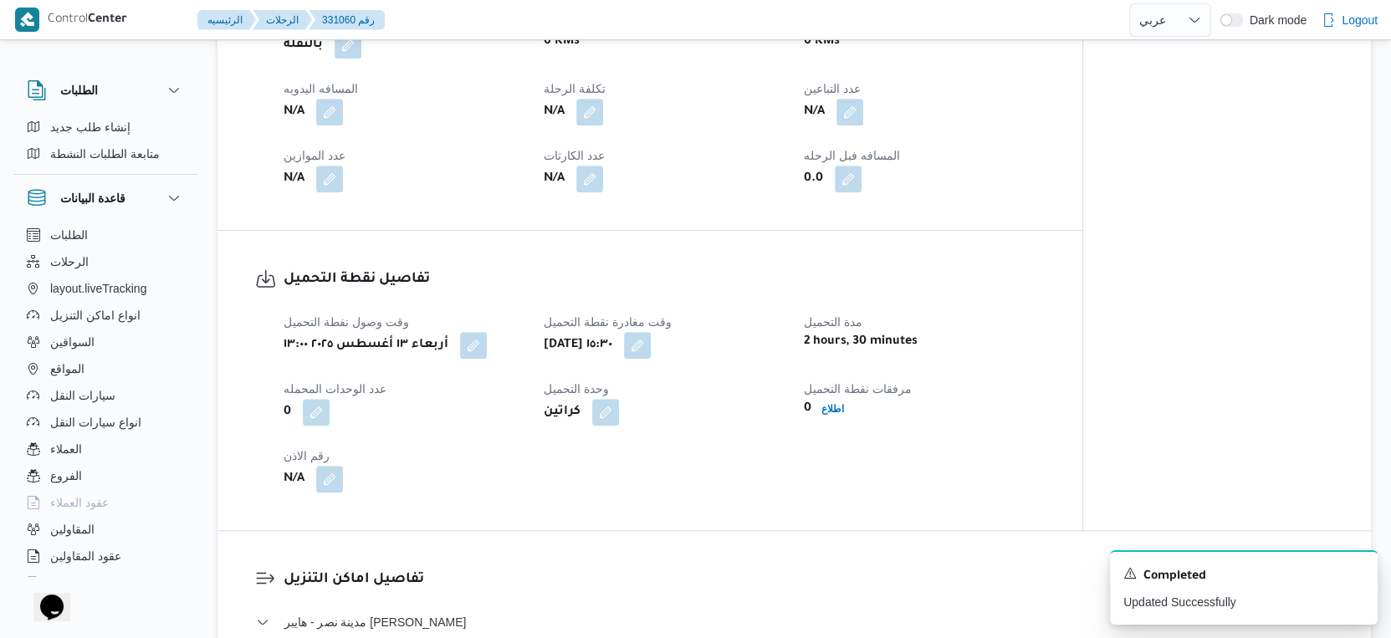
select select "ar"
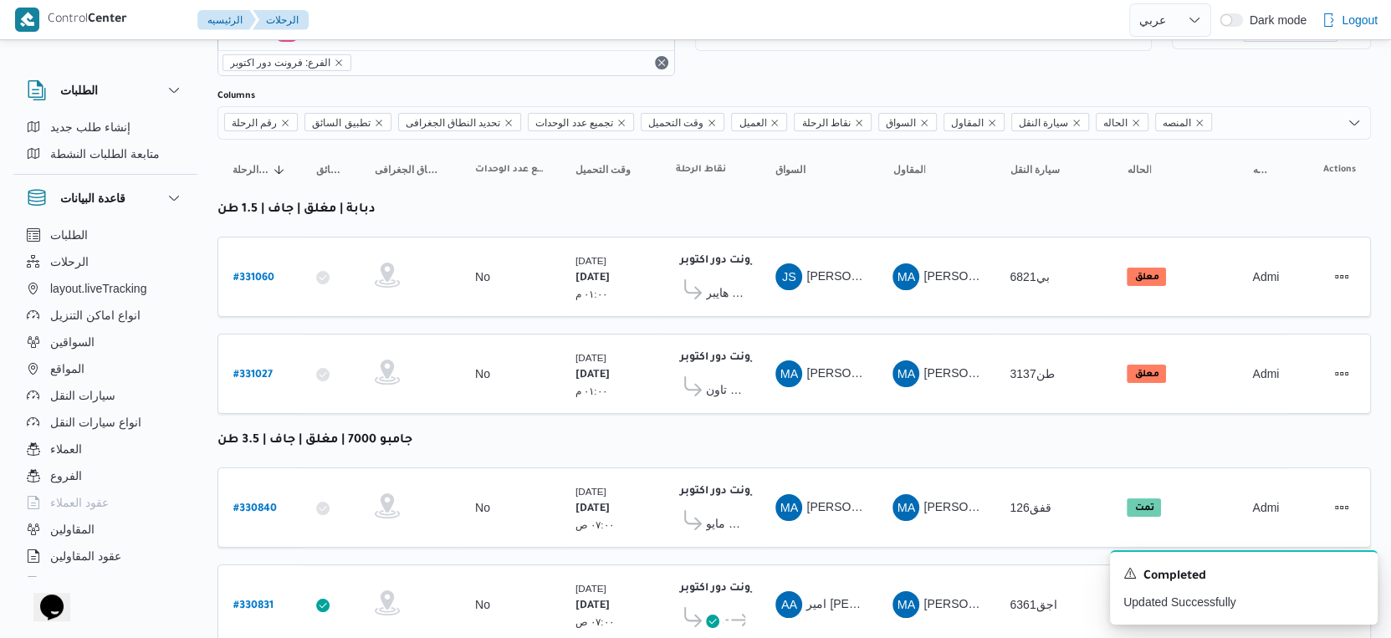
scroll to position [494, 0]
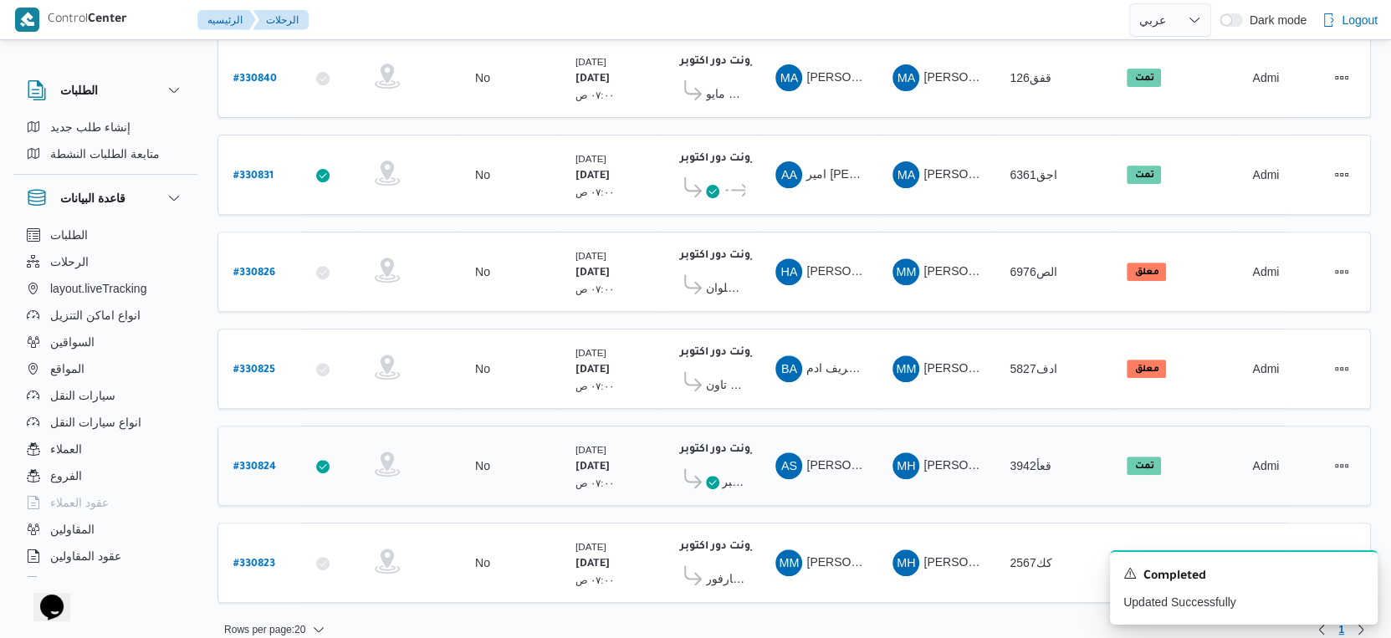
click at [253, 462] on b "# 330824" at bounding box center [254, 468] width 43 height 12
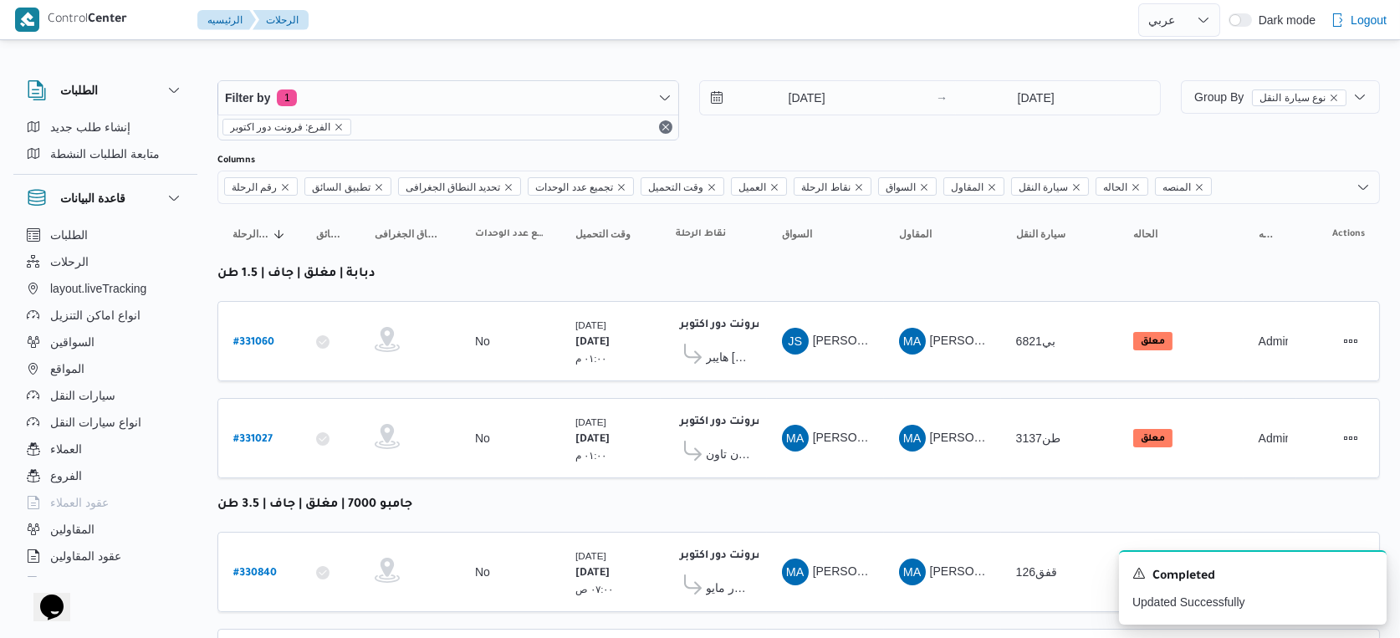
select select "ar"
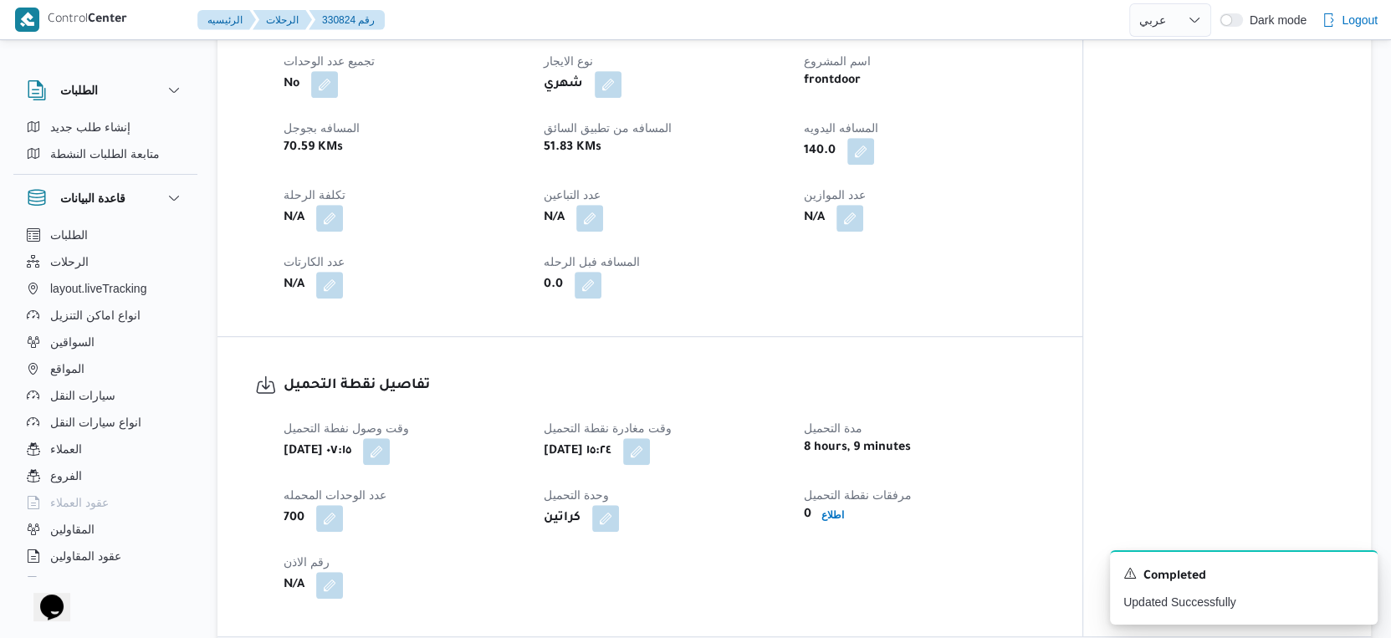
scroll to position [1022, 0]
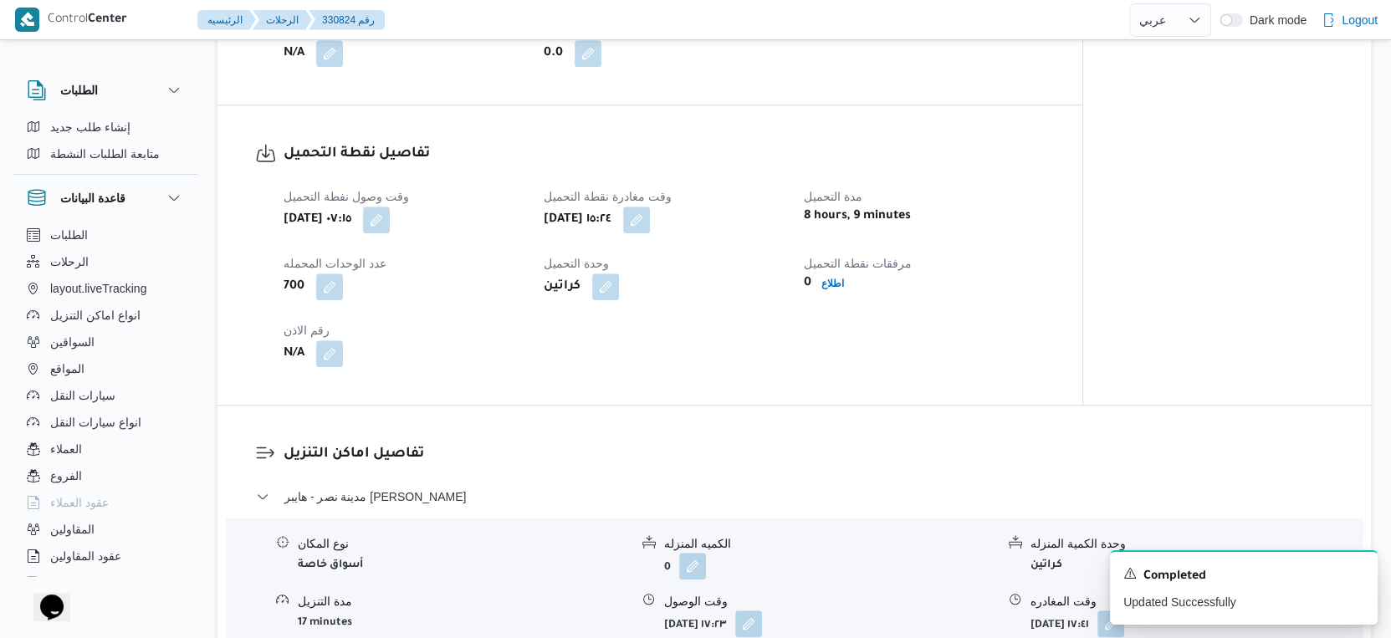
select select "ar"
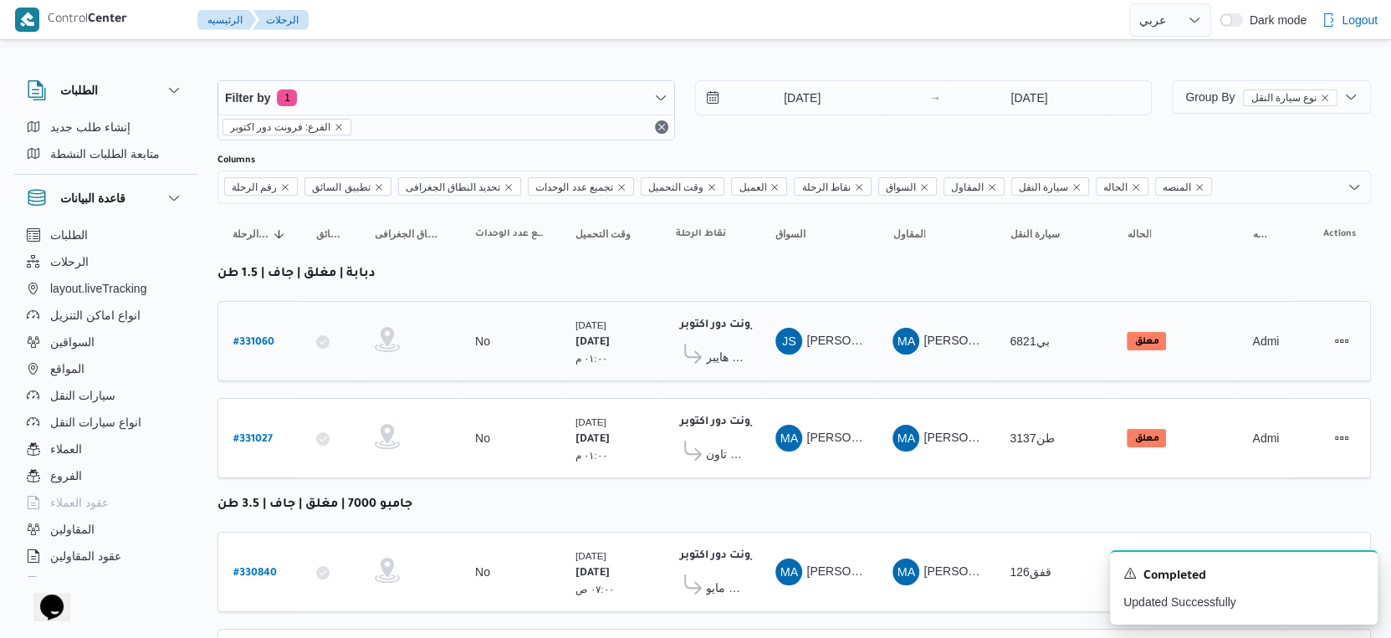
click at [252, 330] on link "# 331060" at bounding box center [253, 341] width 41 height 23
select select "ar"
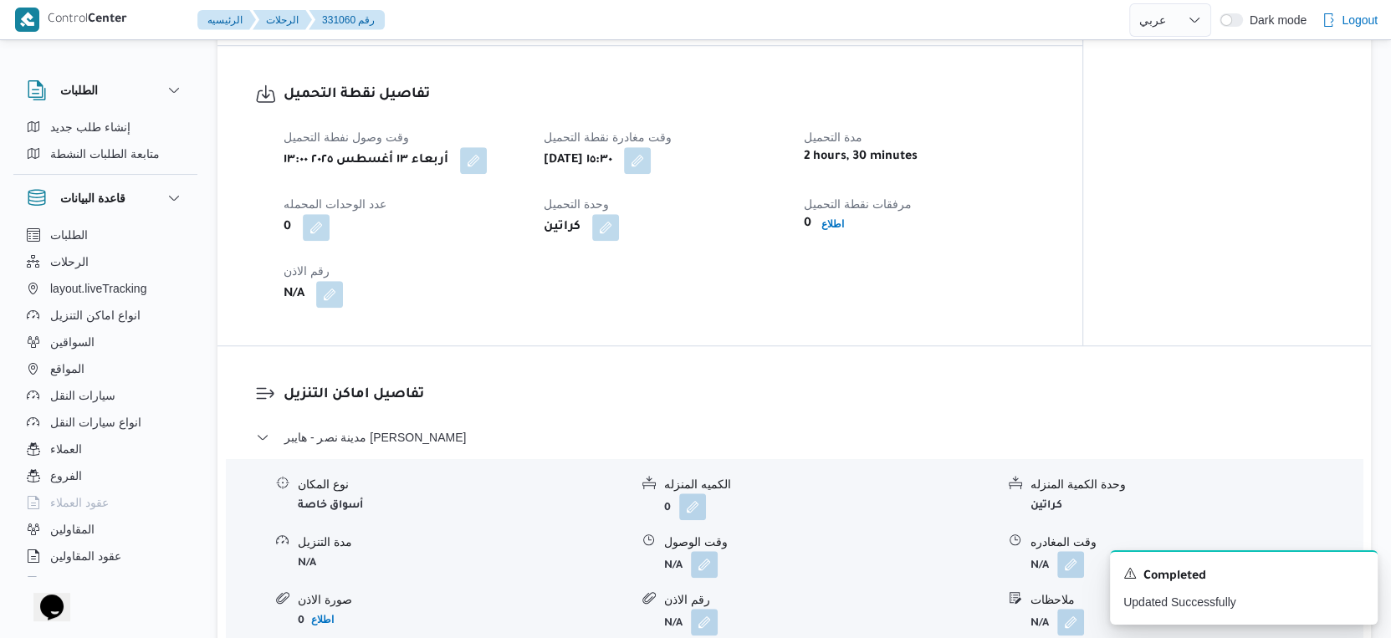
scroll to position [1022, 0]
click at [707, 549] on button "button" at bounding box center [704, 562] width 27 height 27
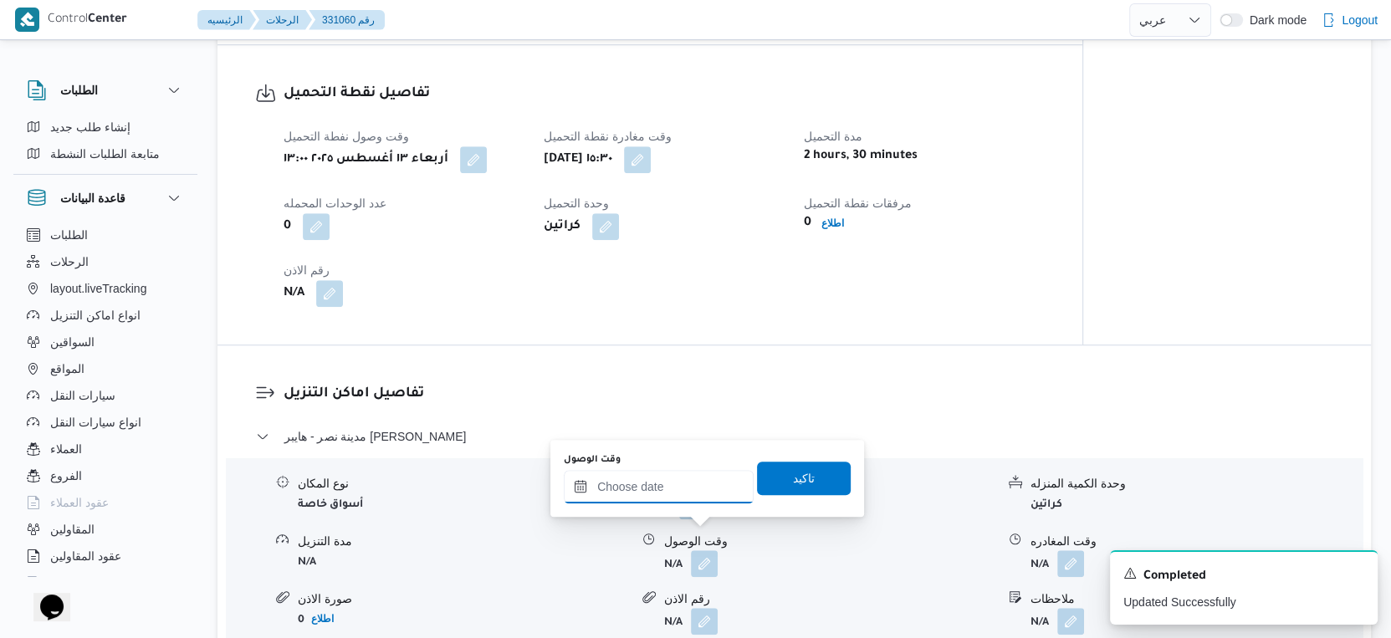
click at [708, 480] on input "وقت الوصول" at bounding box center [659, 486] width 190 height 33
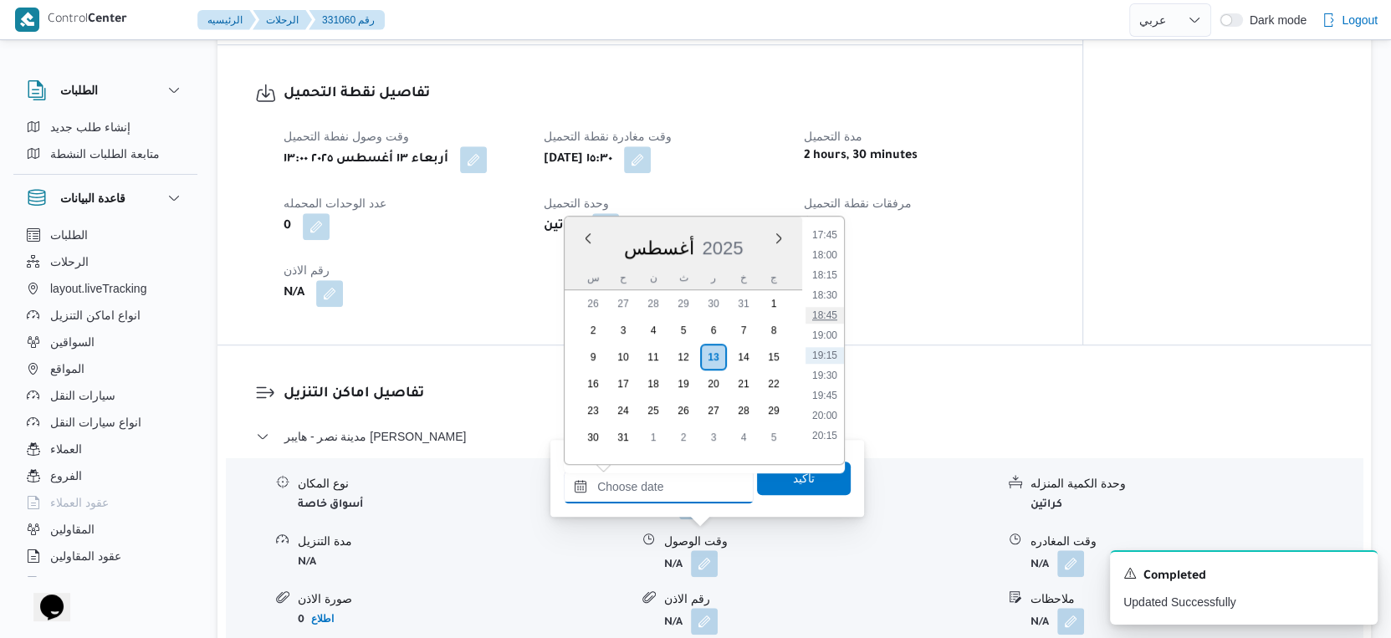
scroll to position [1336, 0]
drag, startPoint x: 824, startPoint y: 266, endPoint x: 817, endPoint y: 369, distance: 103.1
click at [824, 265] on li "17:00" at bounding box center [824, 266] width 38 height 17
type input "١٣/٠٨/٢٠٢٥ ١٧:٠٠"
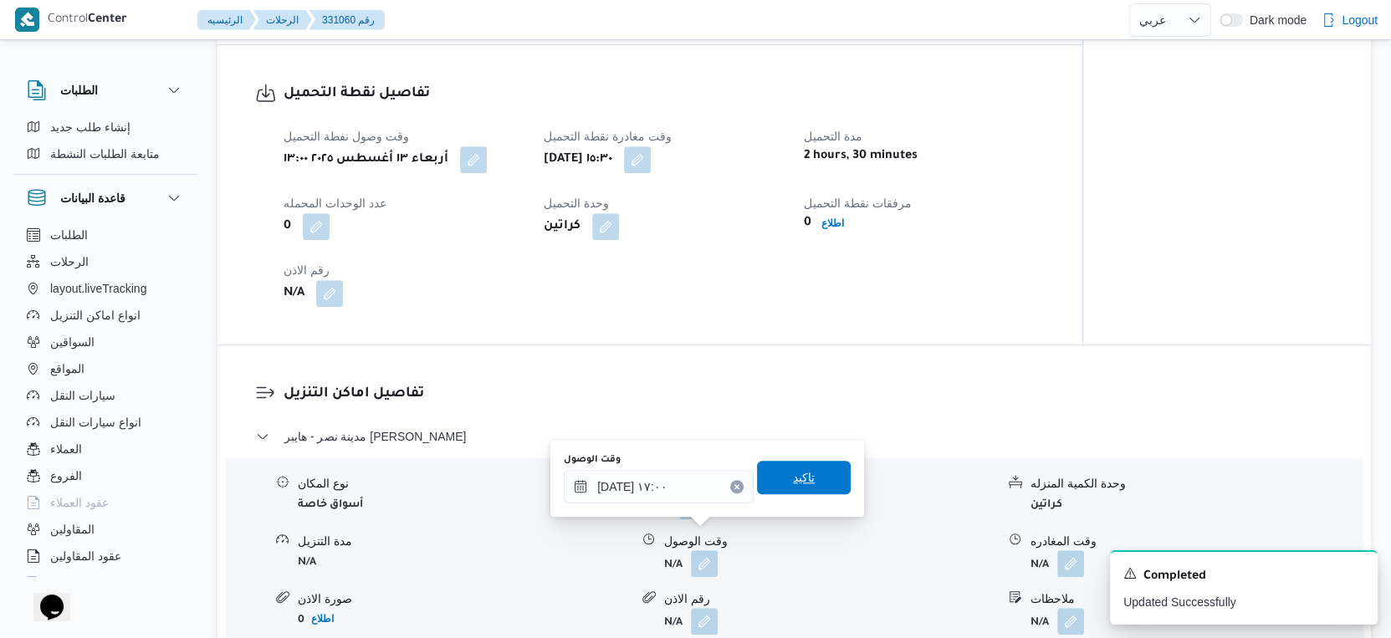
click at [809, 461] on span "تاكيد" at bounding box center [804, 477] width 94 height 33
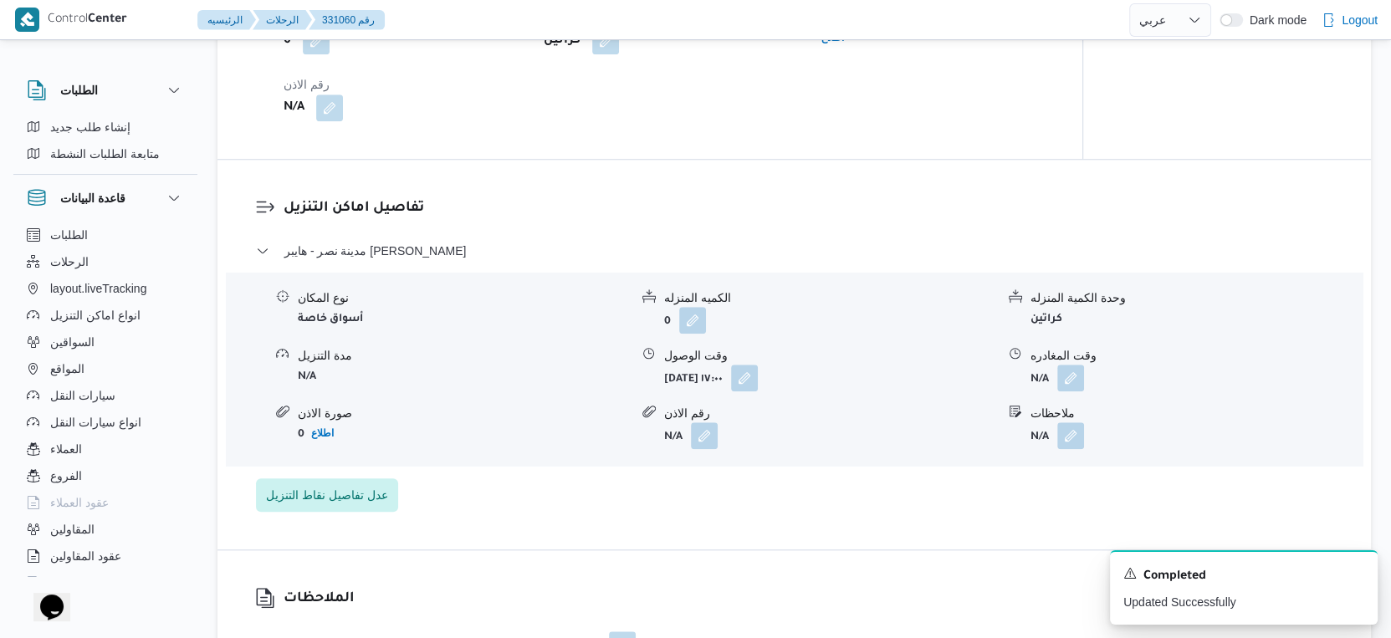
scroll to position [1300, 0]
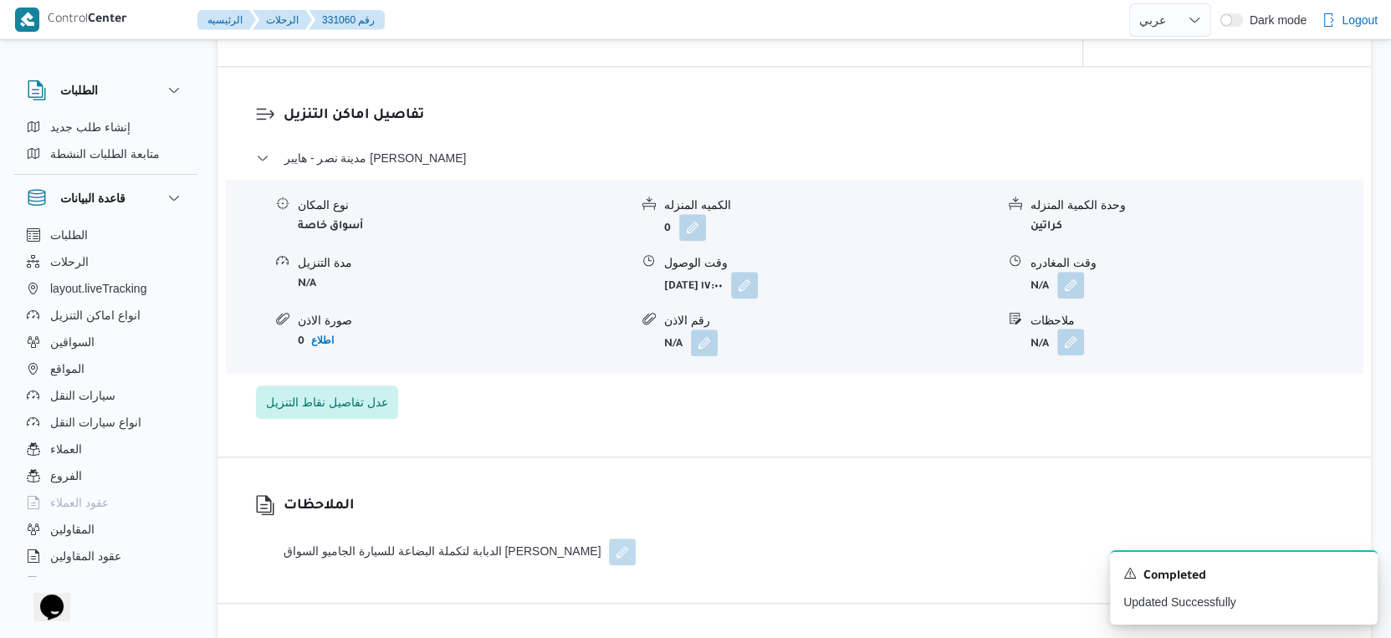
click at [1065, 329] on button "button" at bounding box center [1070, 342] width 27 height 27
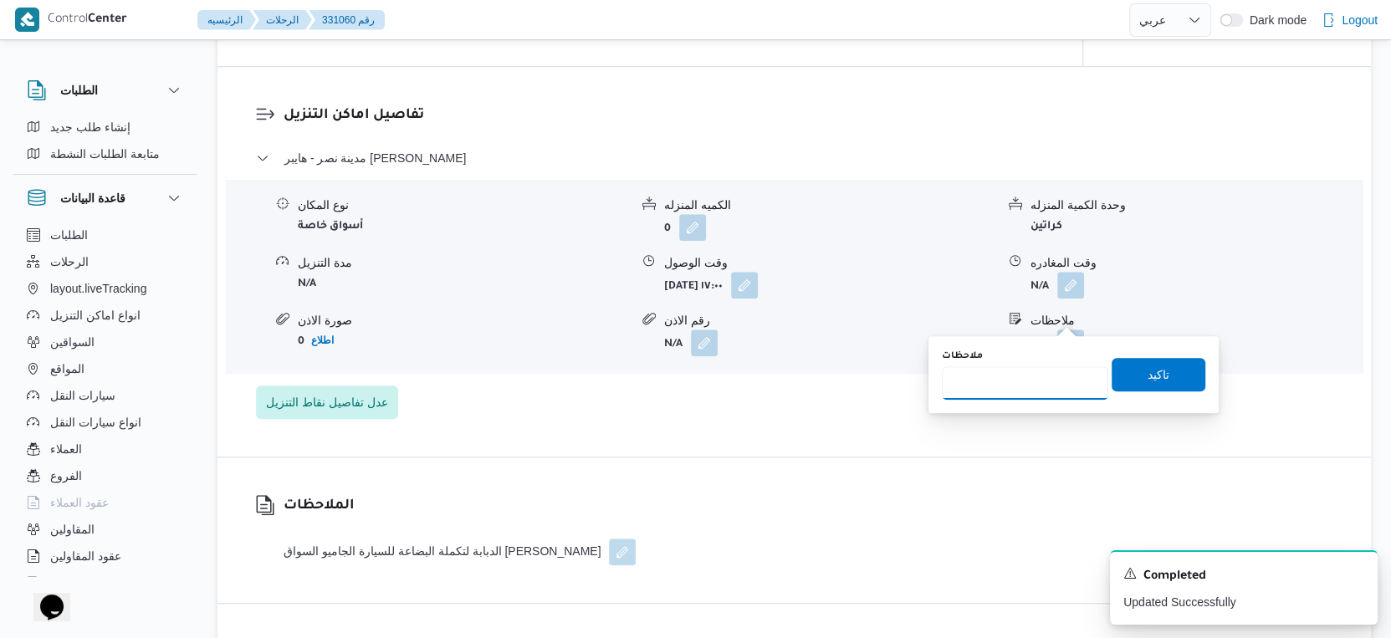
click at [1049, 369] on input "ملاحظات" at bounding box center [1025, 382] width 166 height 33
type input "الفرع لم يسلم"
click at [1157, 376] on span "تاكيد" at bounding box center [1158, 373] width 94 height 33
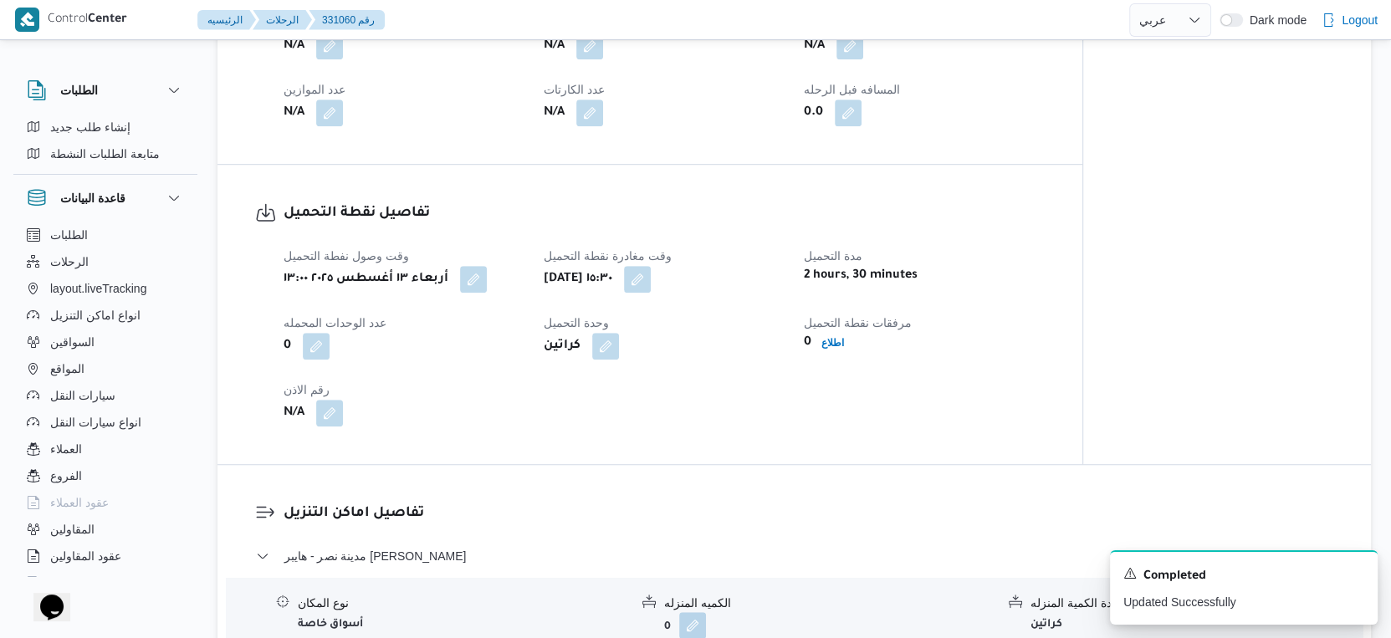
scroll to position [1115, 0]
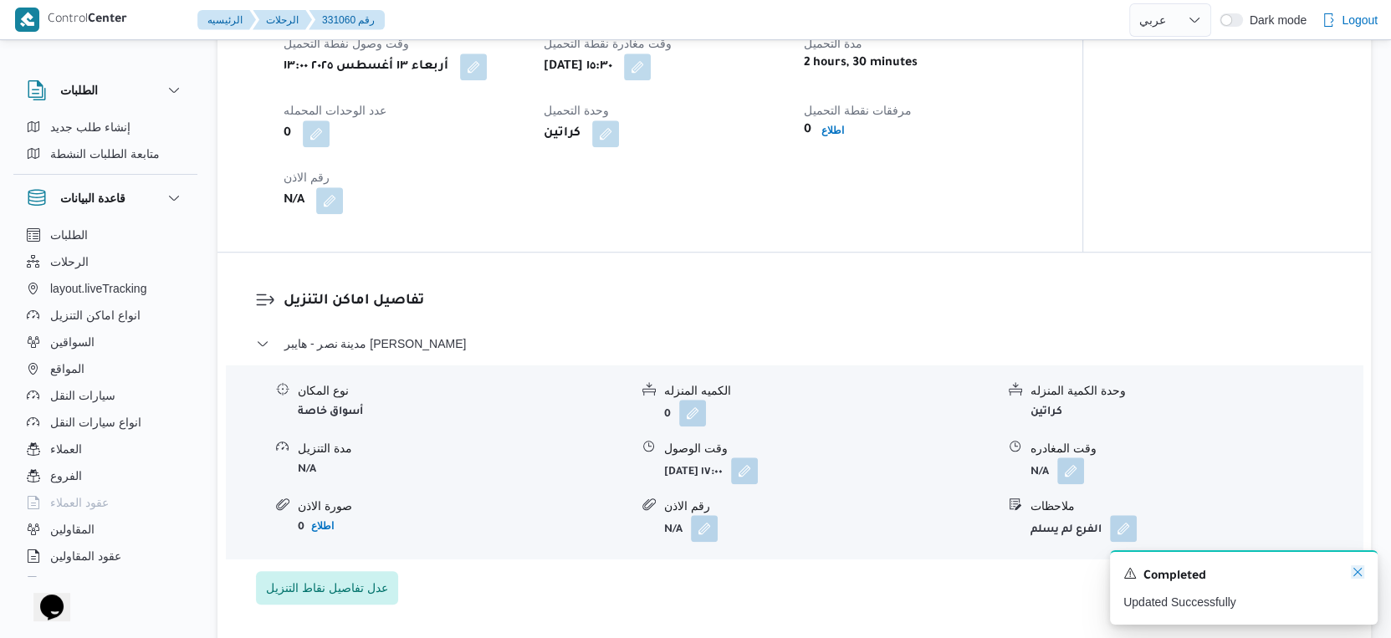
click at [1354, 570] on icon "Dismiss toast" at bounding box center [1357, 572] width 8 height 8
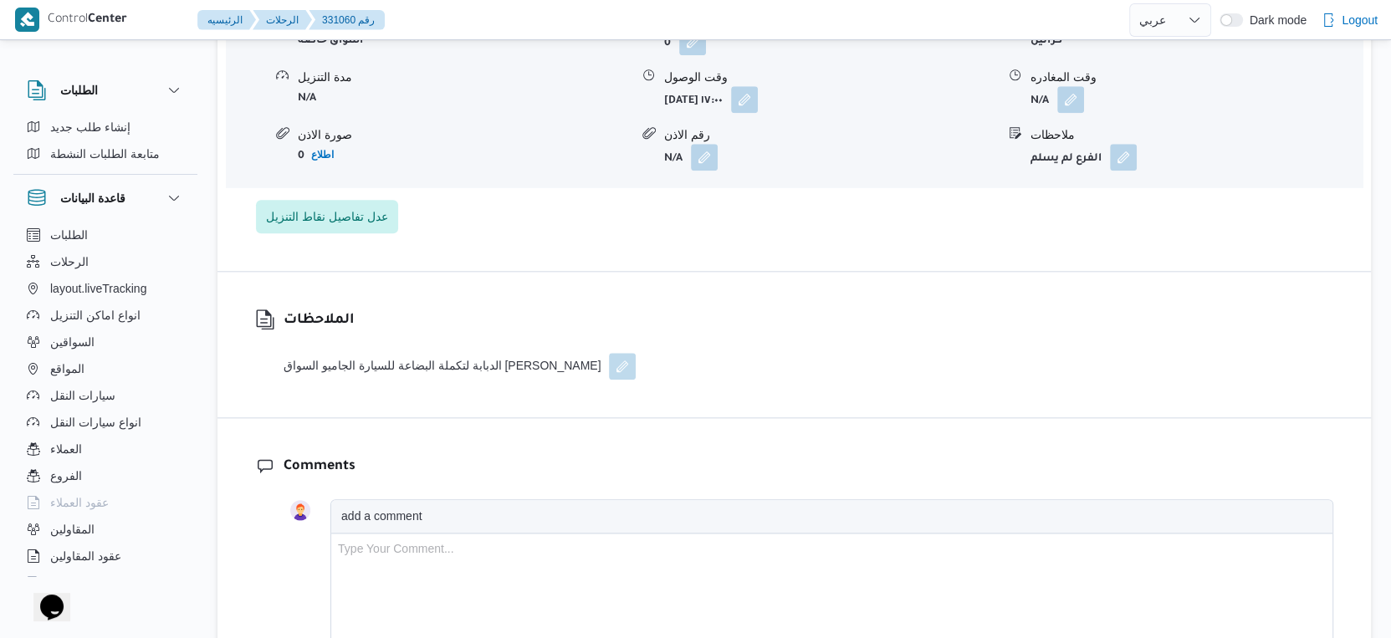
scroll to position [1394, 0]
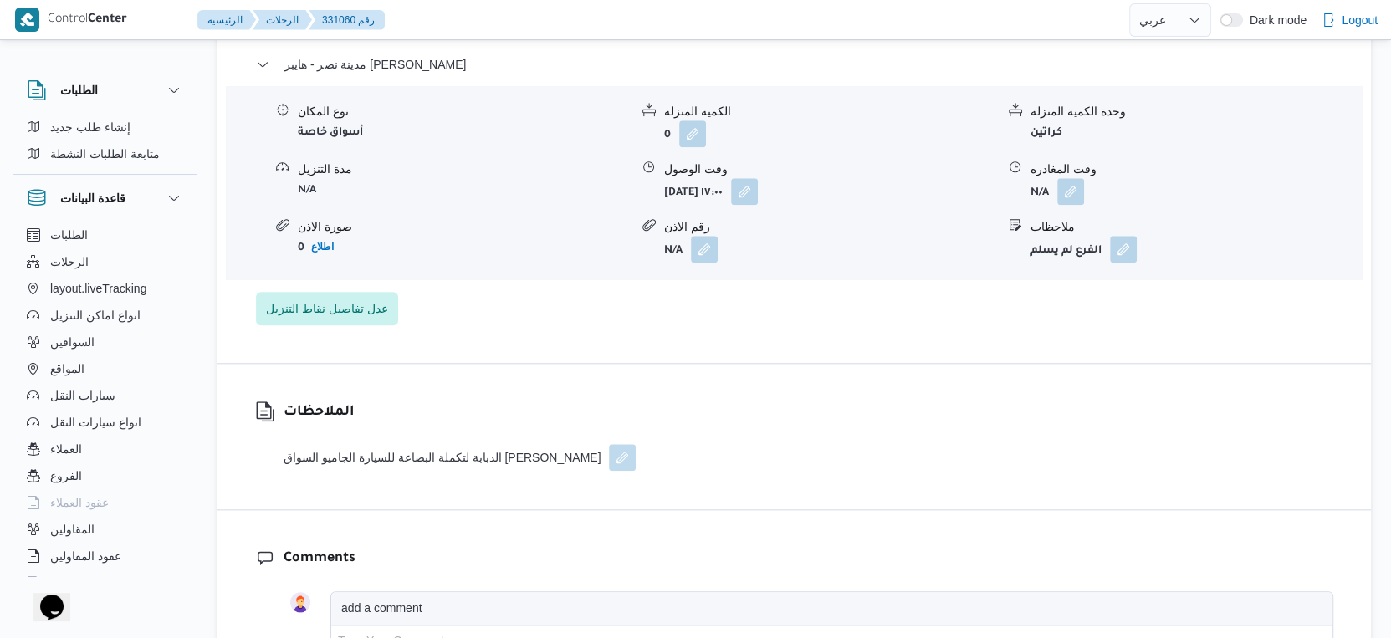
click at [609, 444] on button "button" at bounding box center [622, 457] width 27 height 27
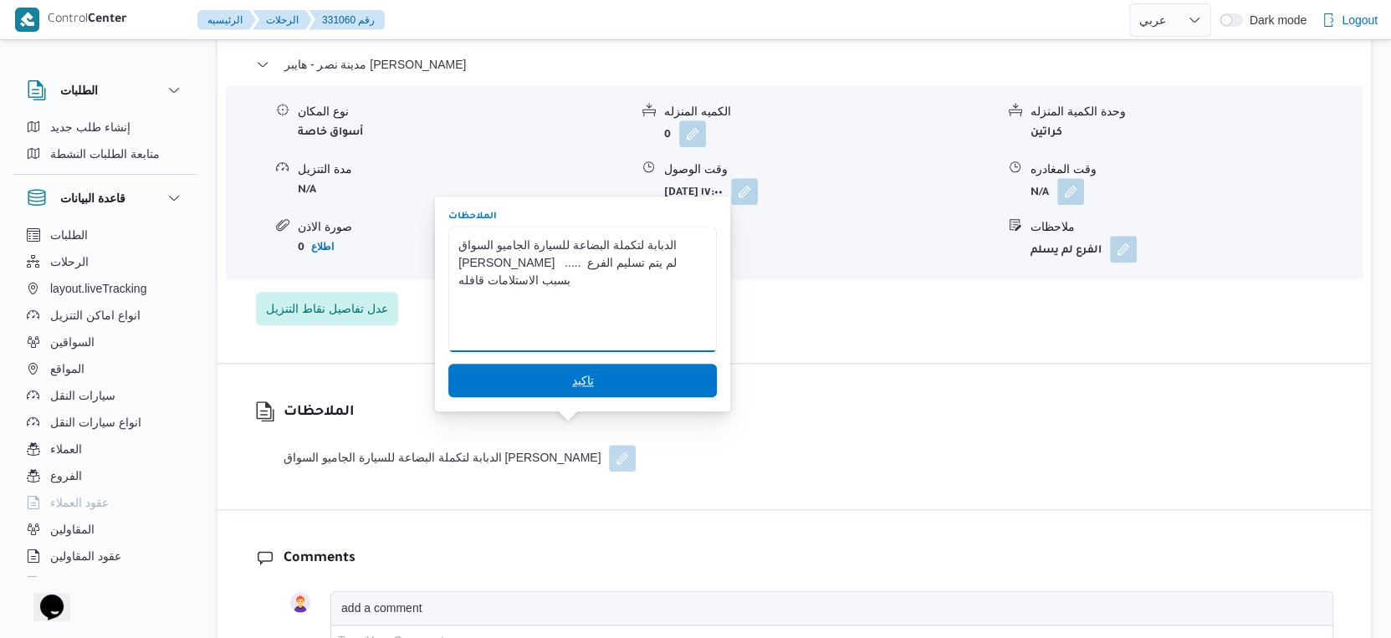
type textarea "الدبابة لتكملة البضاعة للسيارة الجاميو السواق [PERSON_NAME] ..... لم يتم تسليم …"
click at [601, 382] on span "تاكيد" at bounding box center [582, 380] width 268 height 33
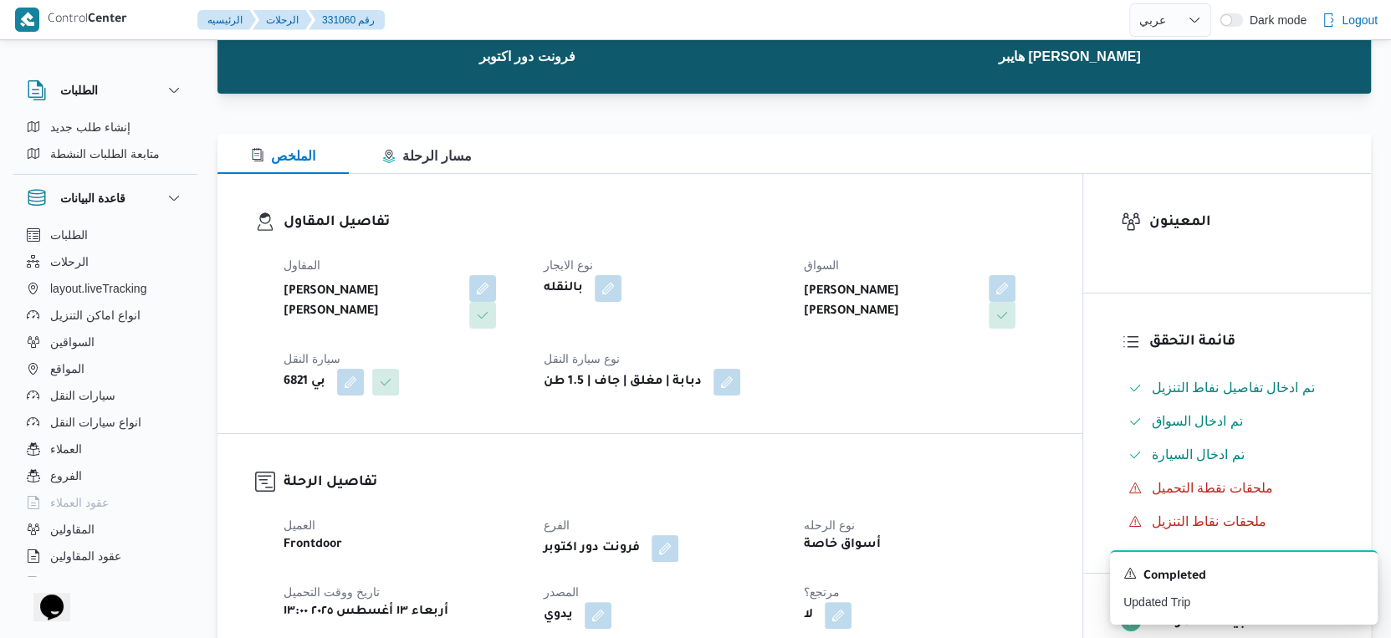
scroll to position [0, 0]
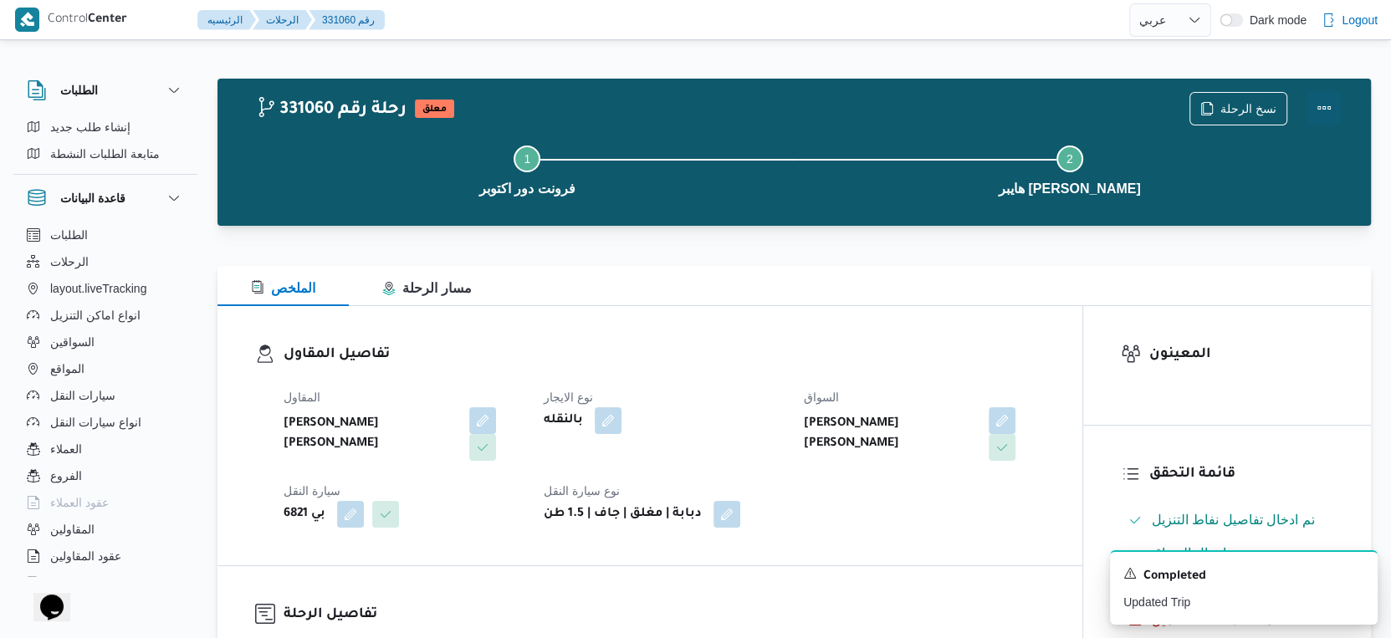
click at [1334, 103] on button "Actions" at bounding box center [1323, 107] width 33 height 33
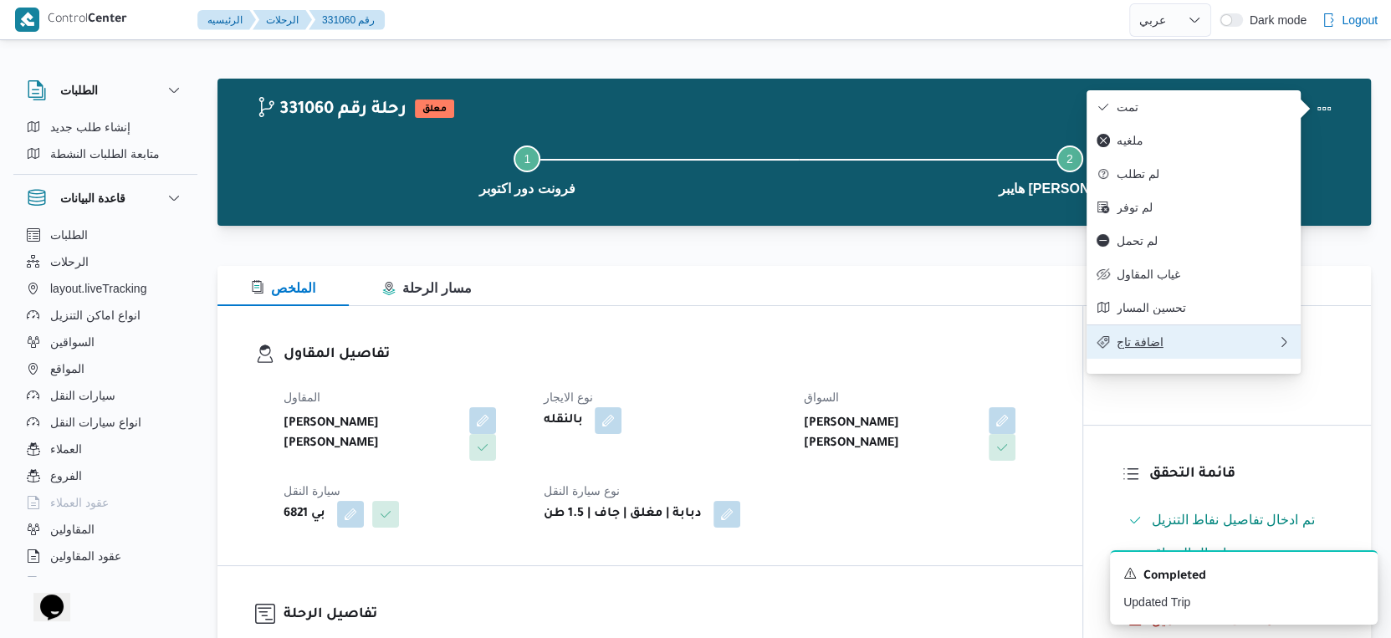
click at [1179, 349] on span "اضافة تاج" at bounding box center [1196, 341] width 161 height 13
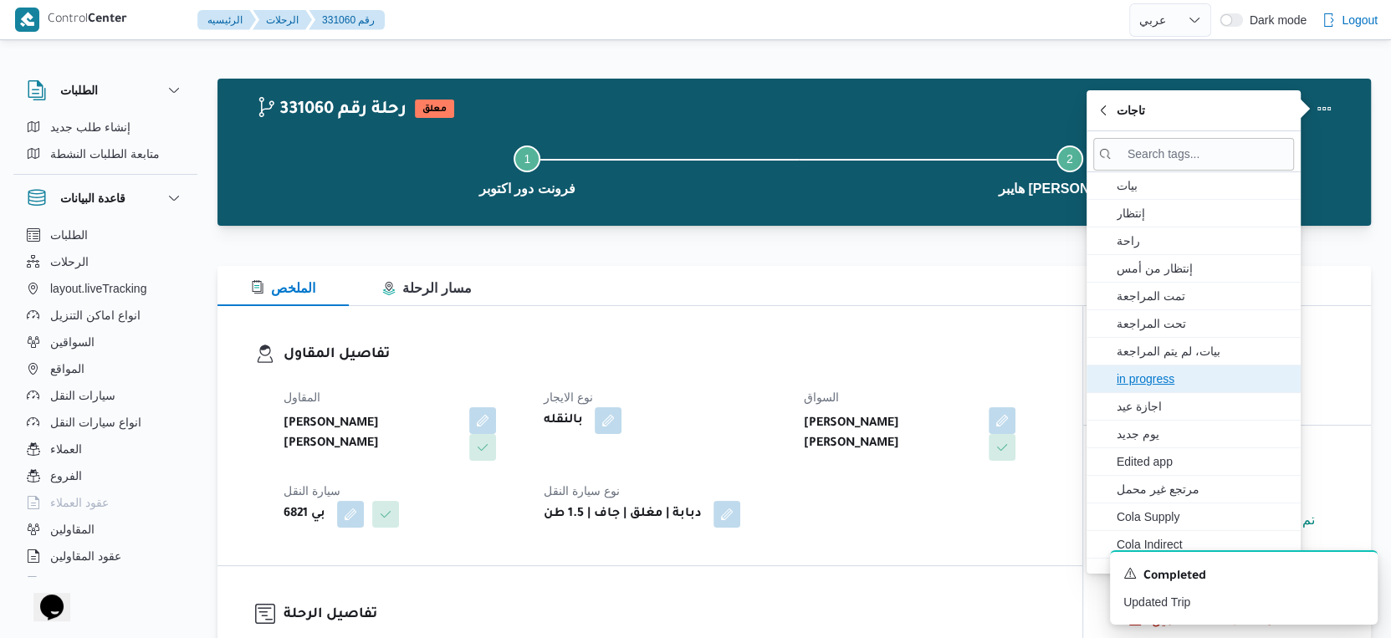
click at [1152, 378] on span "in progress" at bounding box center [1203, 379] width 174 height 20
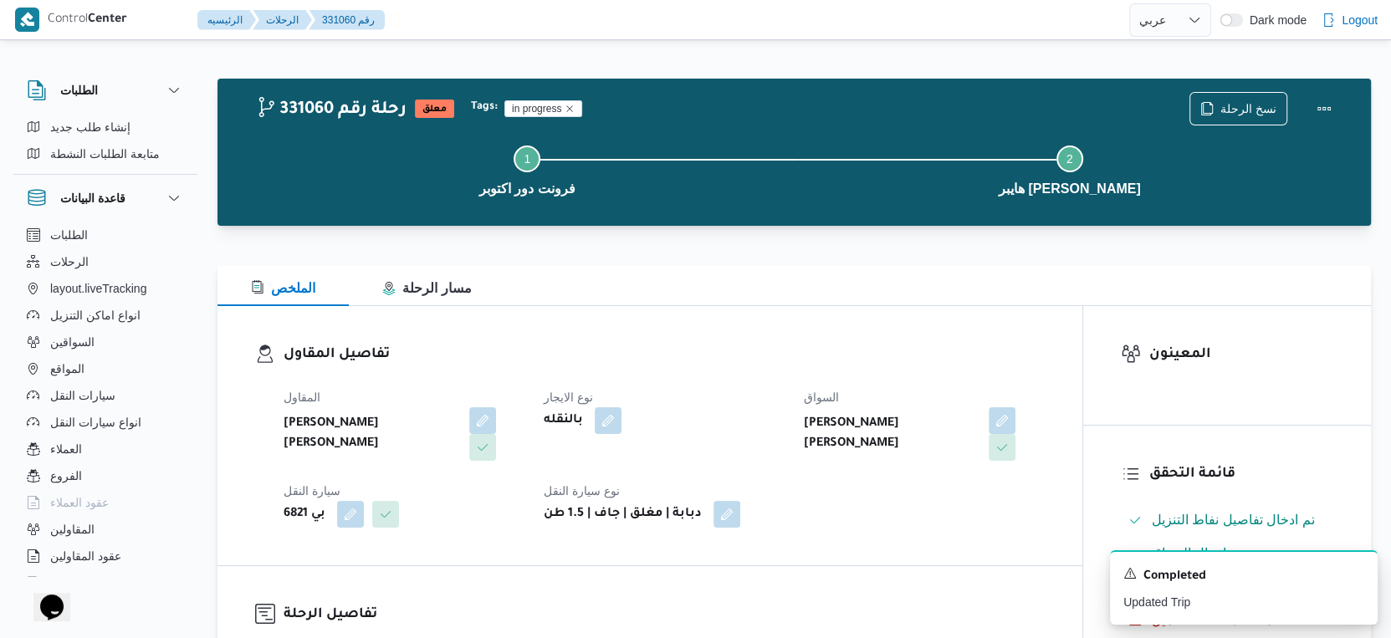
click at [910, 525] on div "تفاصيل المقاول المقاول محمد احمد محمد سليم نوع الايجار بالنقله السواق جمعه سيد …" at bounding box center [649, 435] width 865 height 259
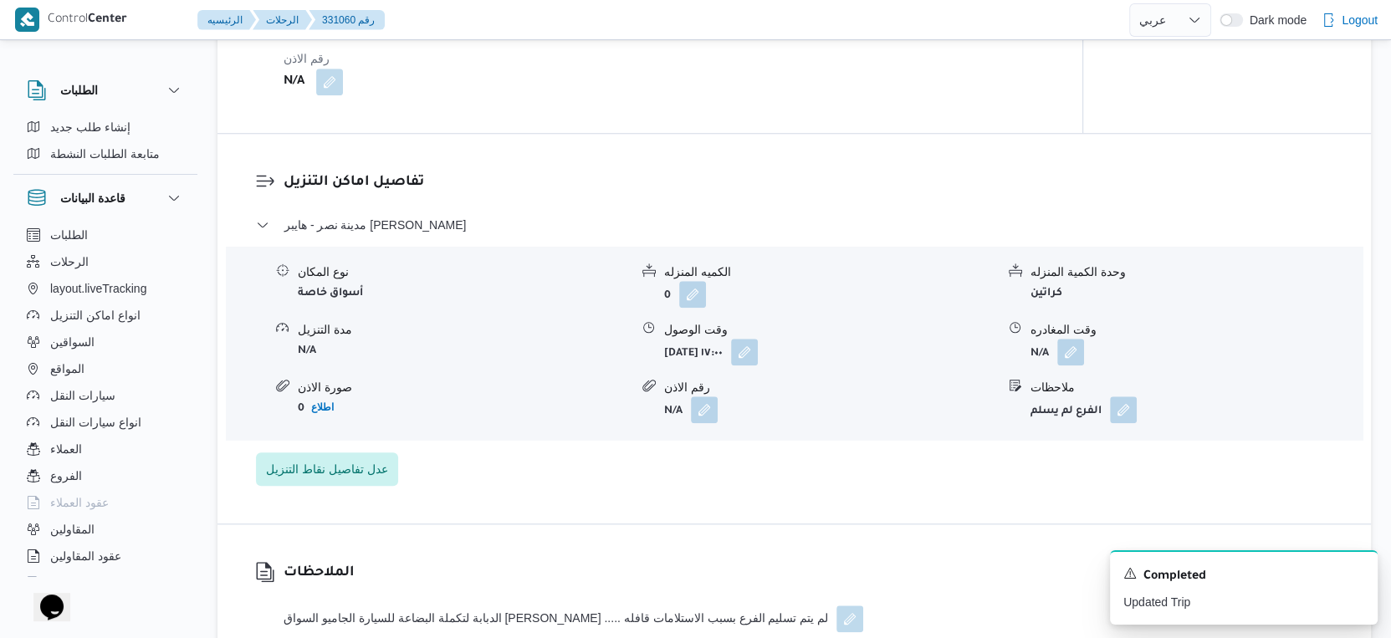
scroll to position [1486, 0]
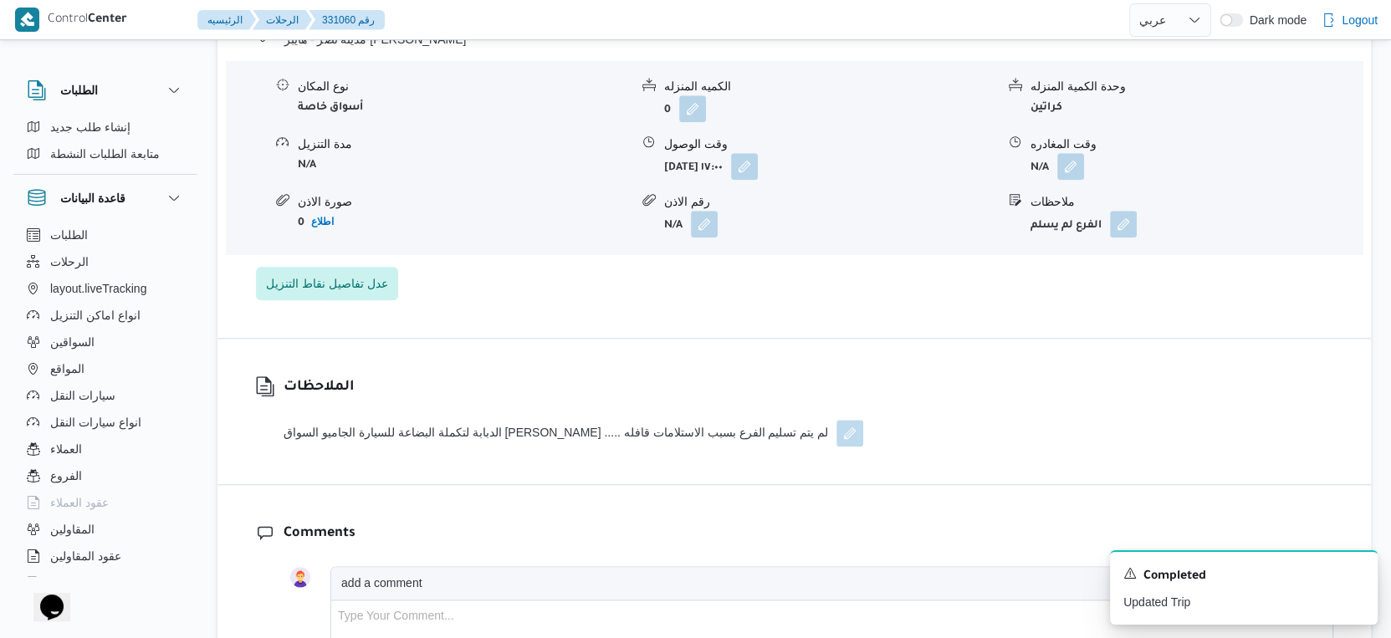
select select "ar"
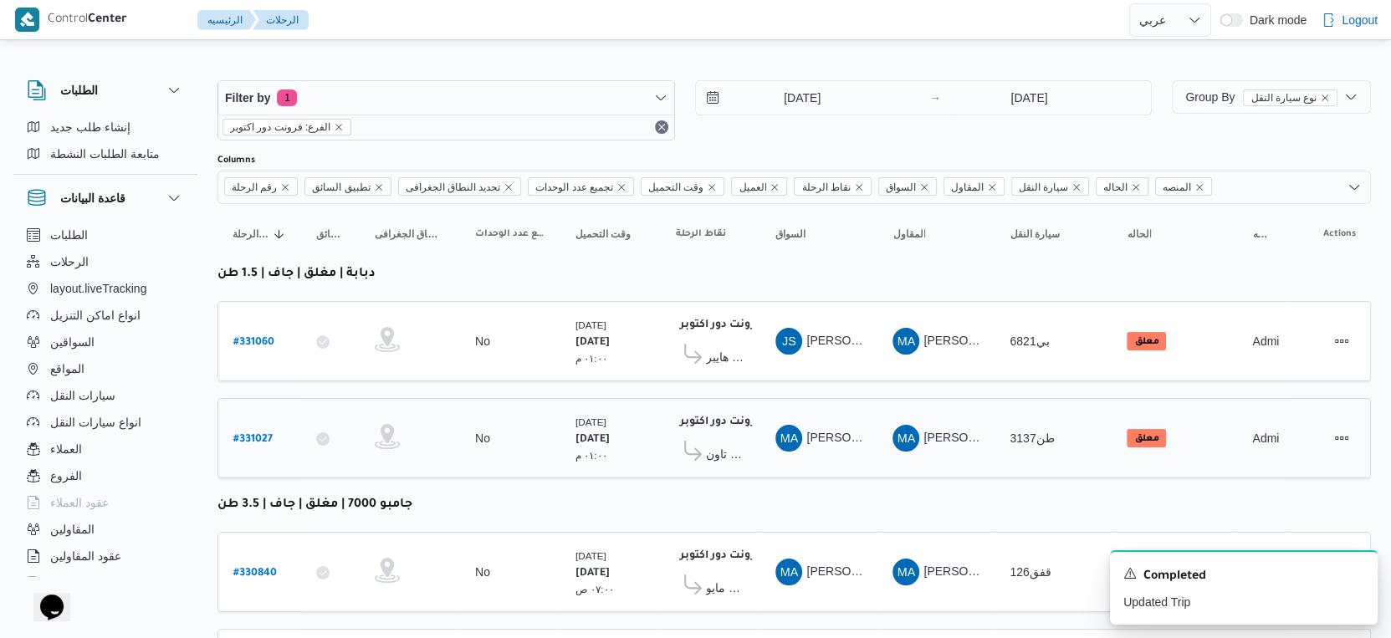
click at [733, 444] on span "كارفور ماركت داون تاون" at bounding box center [725, 454] width 39 height 20
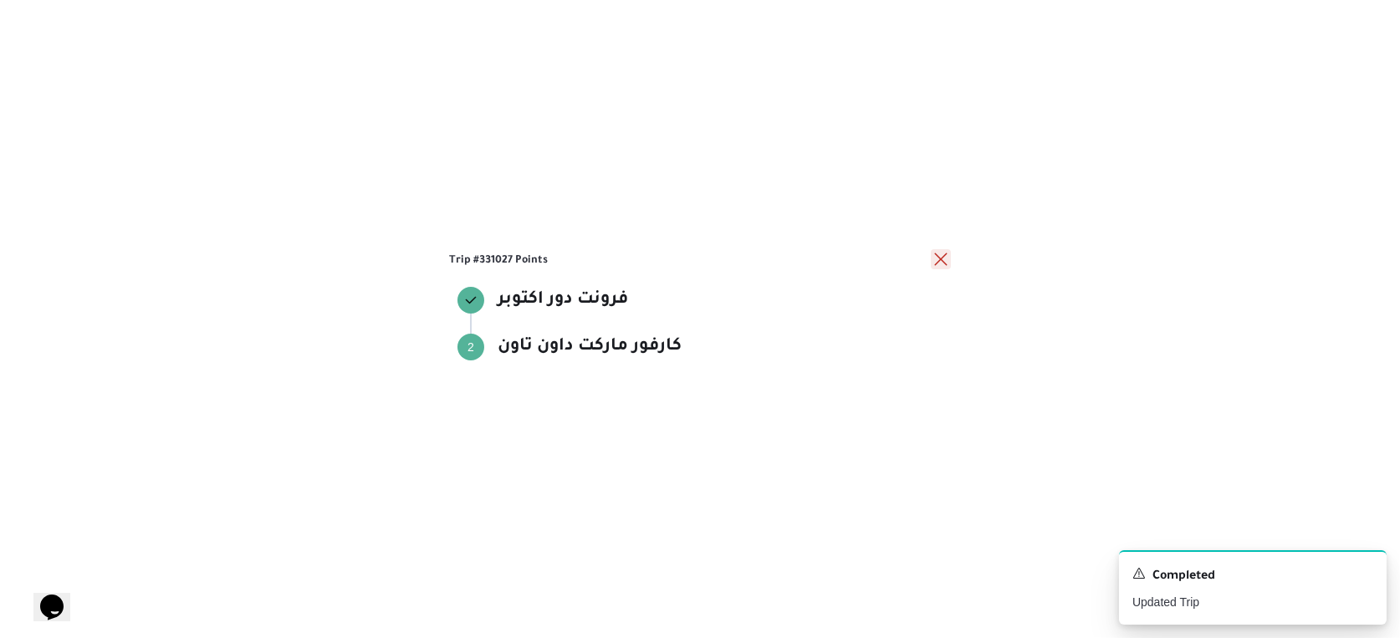
click at [941, 263] on button "close" at bounding box center [941, 259] width 20 height 20
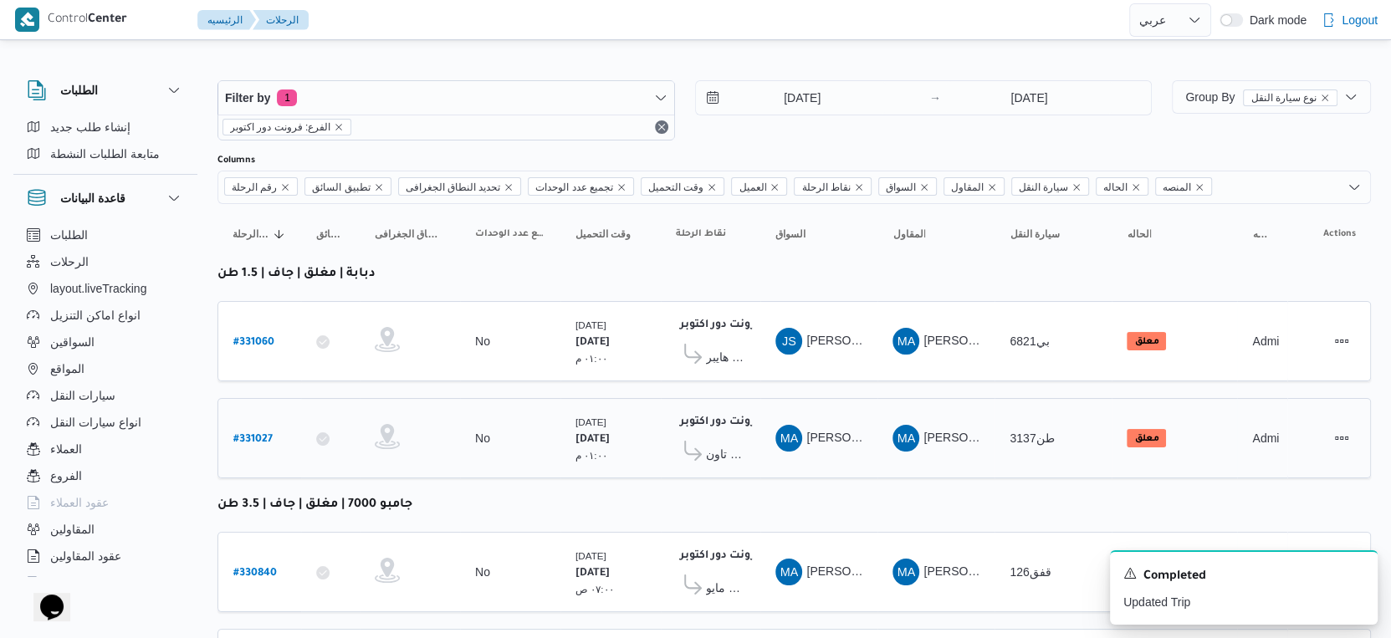
click at [259, 434] on b "# 331027" at bounding box center [252, 440] width 39 height 12
select select "ar"
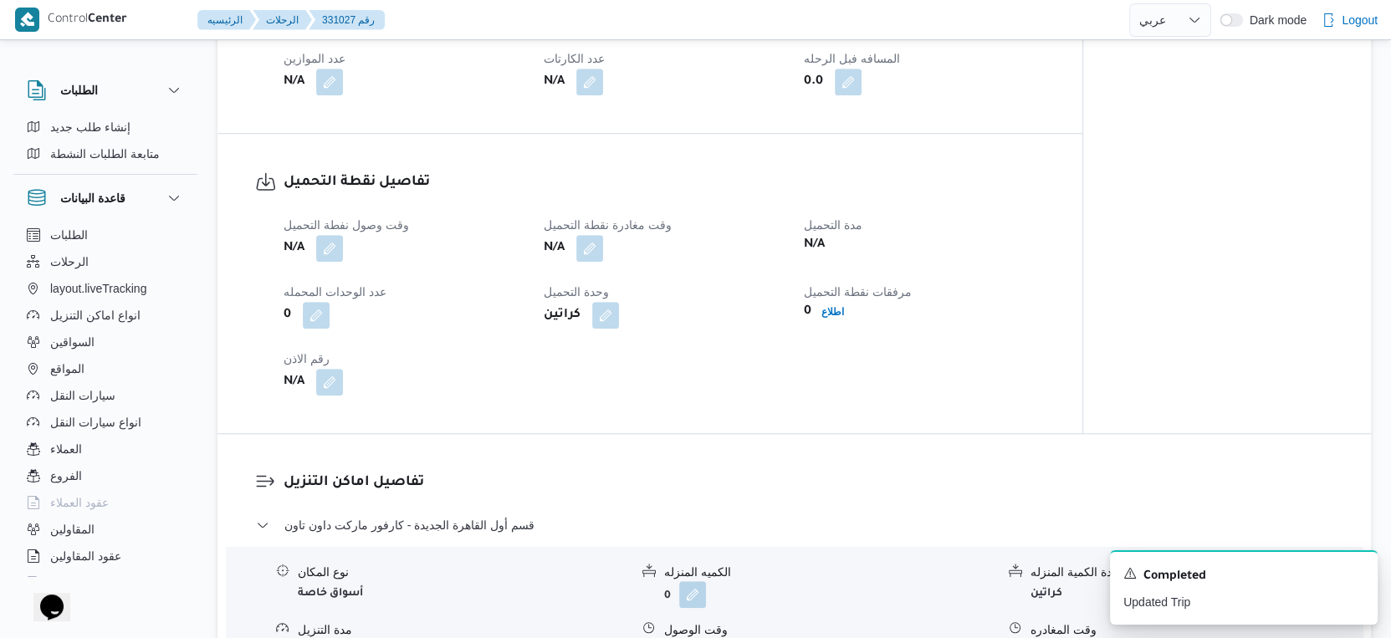
scroll to position [929, 0]
click at [328, 238] on button "button" at bounding box center [329, 251] width 27 height 27
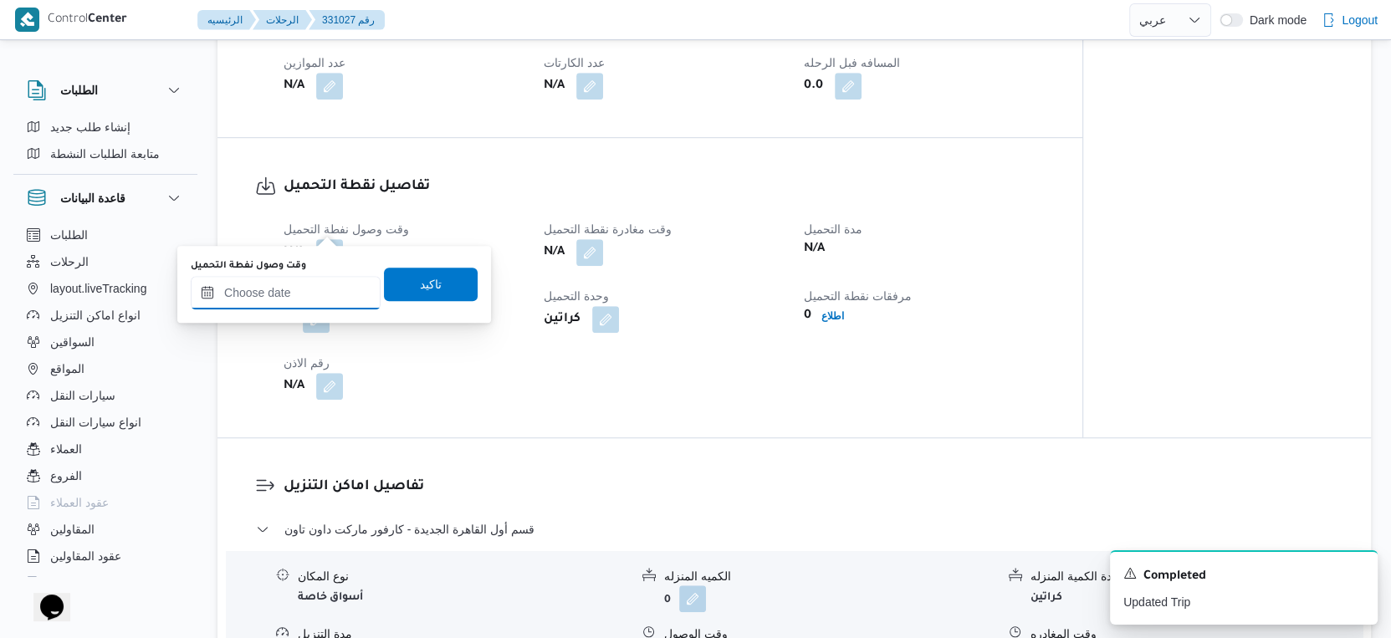
click at [307, 285] on input "وقت وصول نفطة التحميل" at bounding box center [286, 292] width 190 height 33
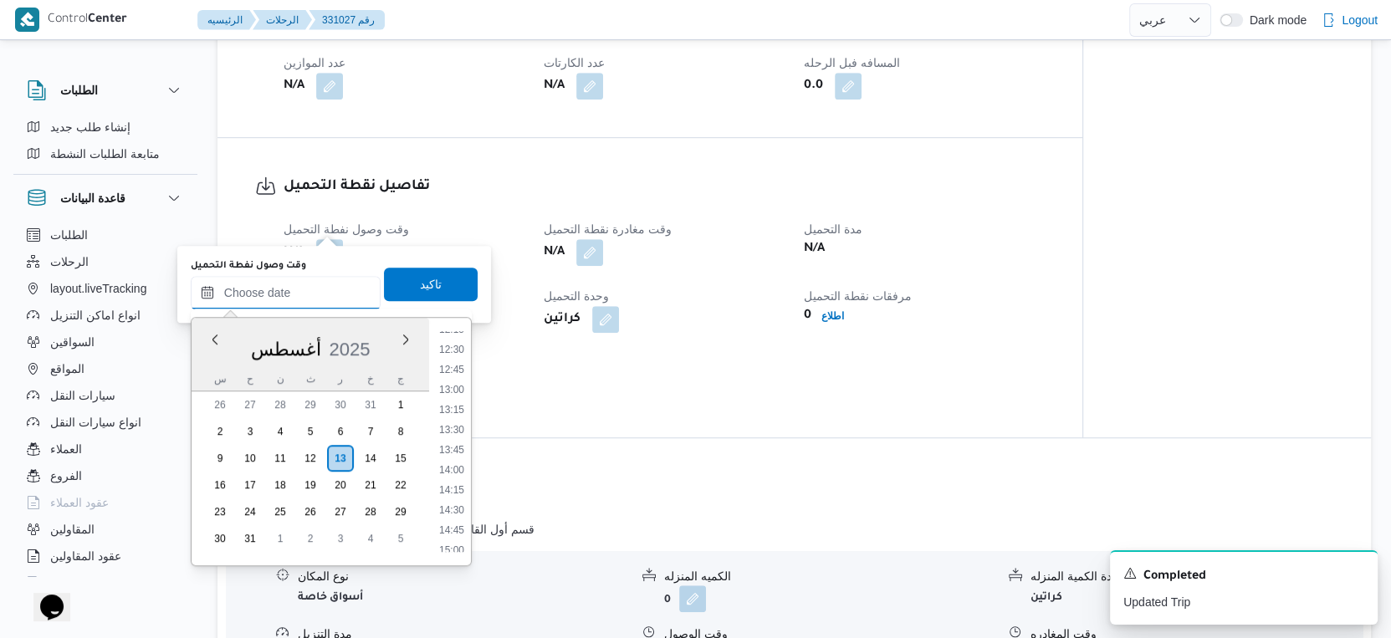
scroll to position [964, 0]
drag, startPoint x: 453, startPoint y: 418, endPoint x: 447, endPoint y: 367, distance: 51.3
click at [453, 418] on li "13:00" at bounding box center [451, 419] width 38 height 17
type input "[DATE] ١٣:٠٠"
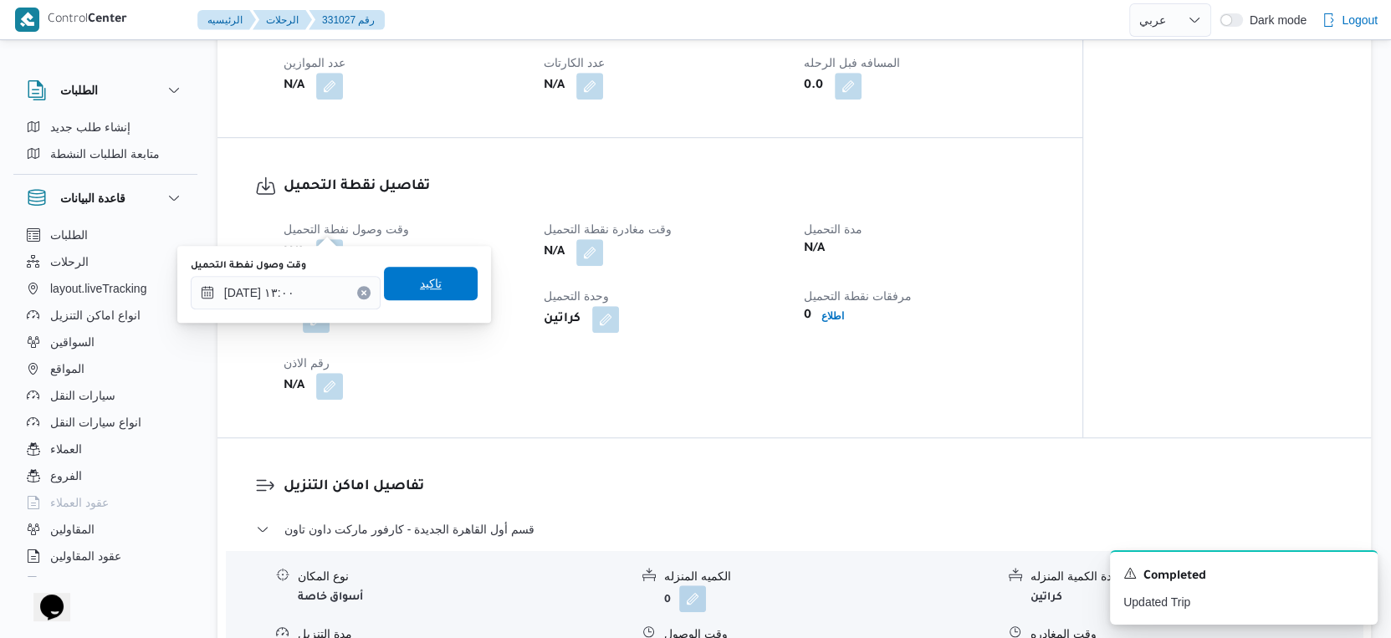
click at [427, 285] on span "تاكيد" at bounding box center [431, 283] width 94 height 33
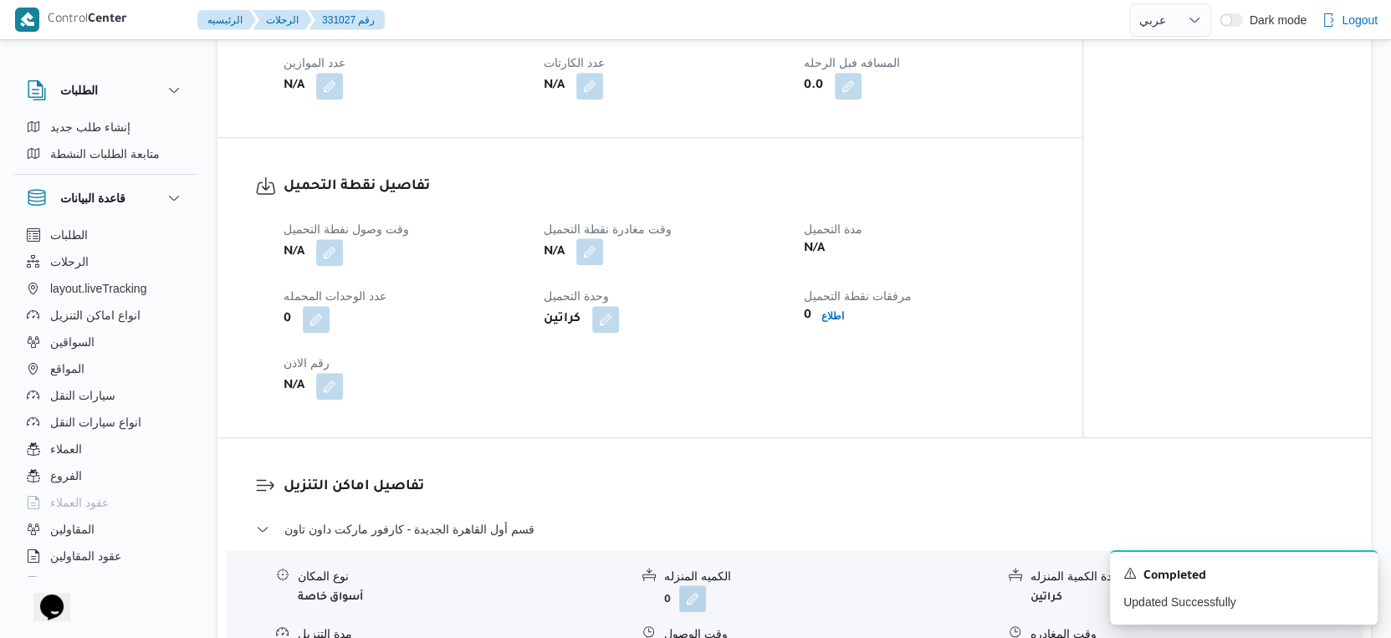
click at [586, 238] on button "button" at bounding box center [589, 251] width 27 height 27
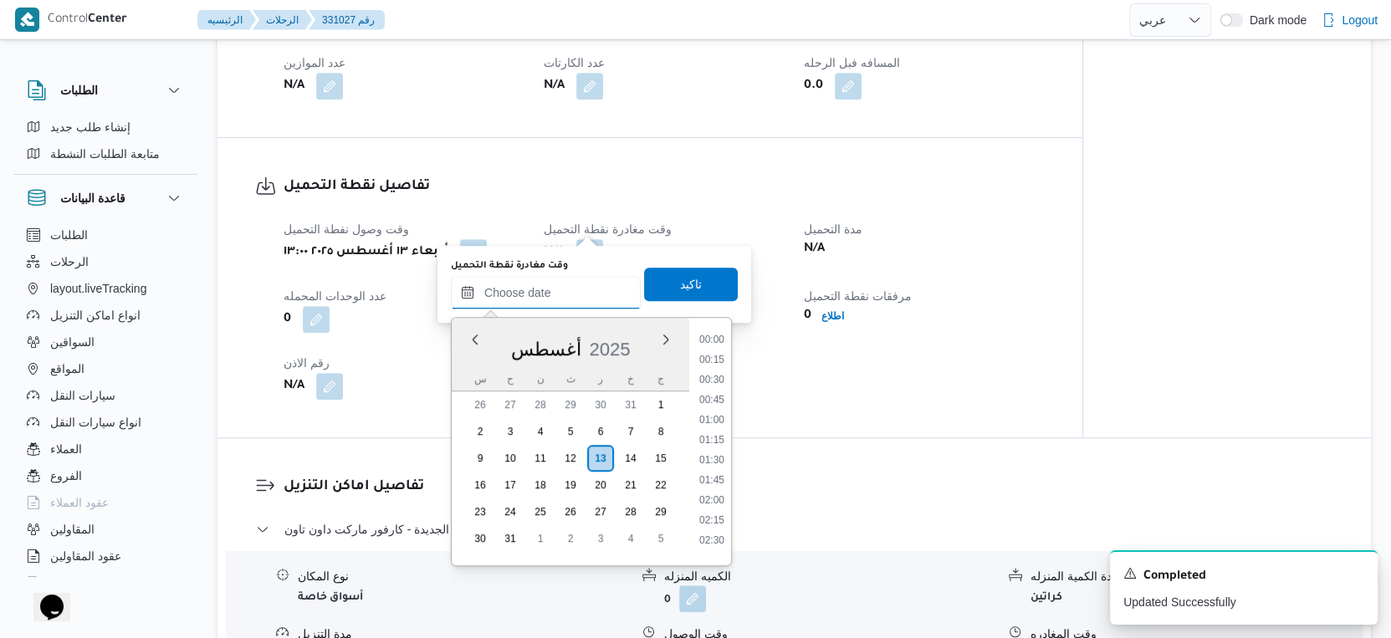
drag, startPoint x: 546, startPoint y: 302, endPoint x: 569, endPoint y: 307, distance: 23.1
click at [546, 302] on input "وقت مغادرة نقطة التحميل" at bounding box center [546, 292] width 190 height 33
click at [714, 338] on li "15:30" at bounding box center [711, 341] width 38 height 17
type input "١٣/٠٨/٢٠٢٥ ١٥:٣٠"
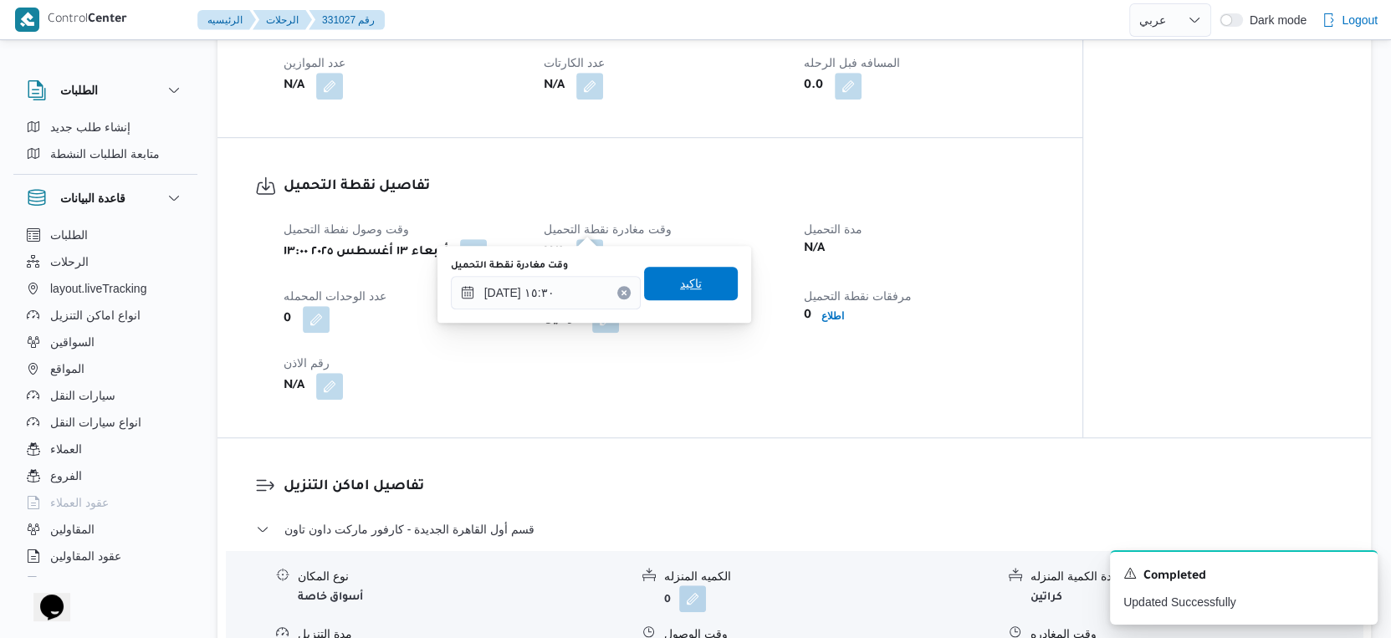
click at [699, 287] on span "تاكيد" at bounding box center [691, 283] width 94 height 33
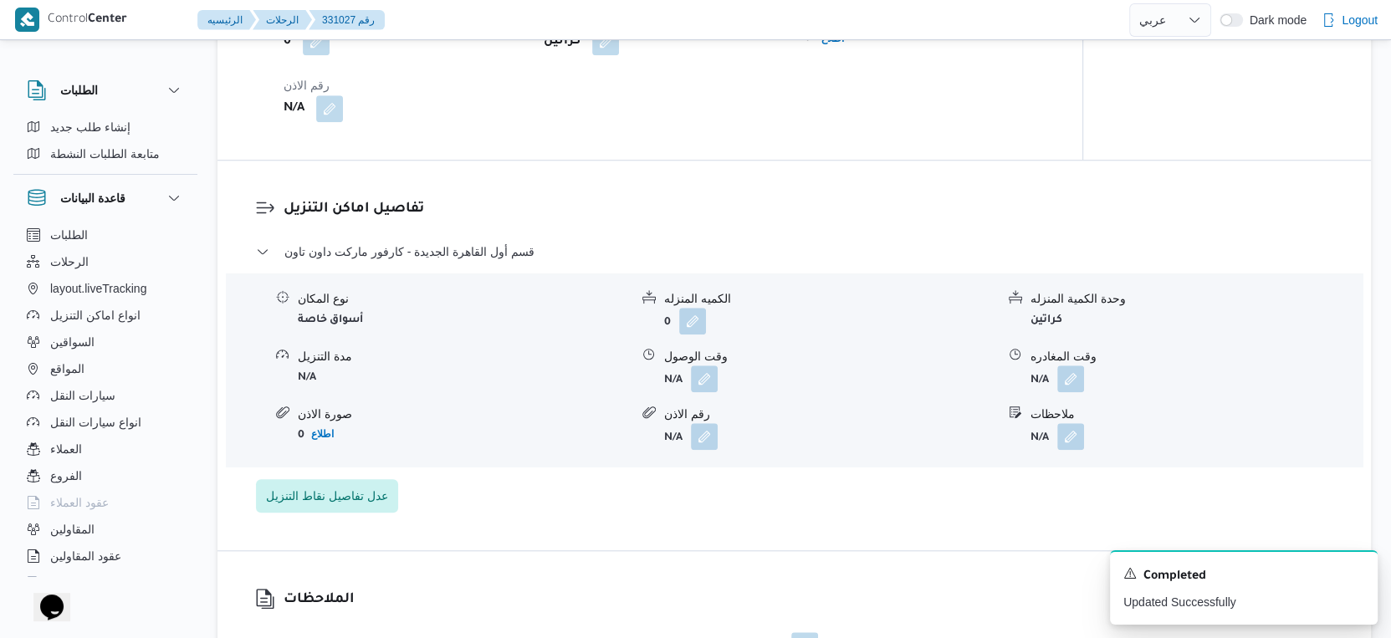
scroll to position [1022, 0]
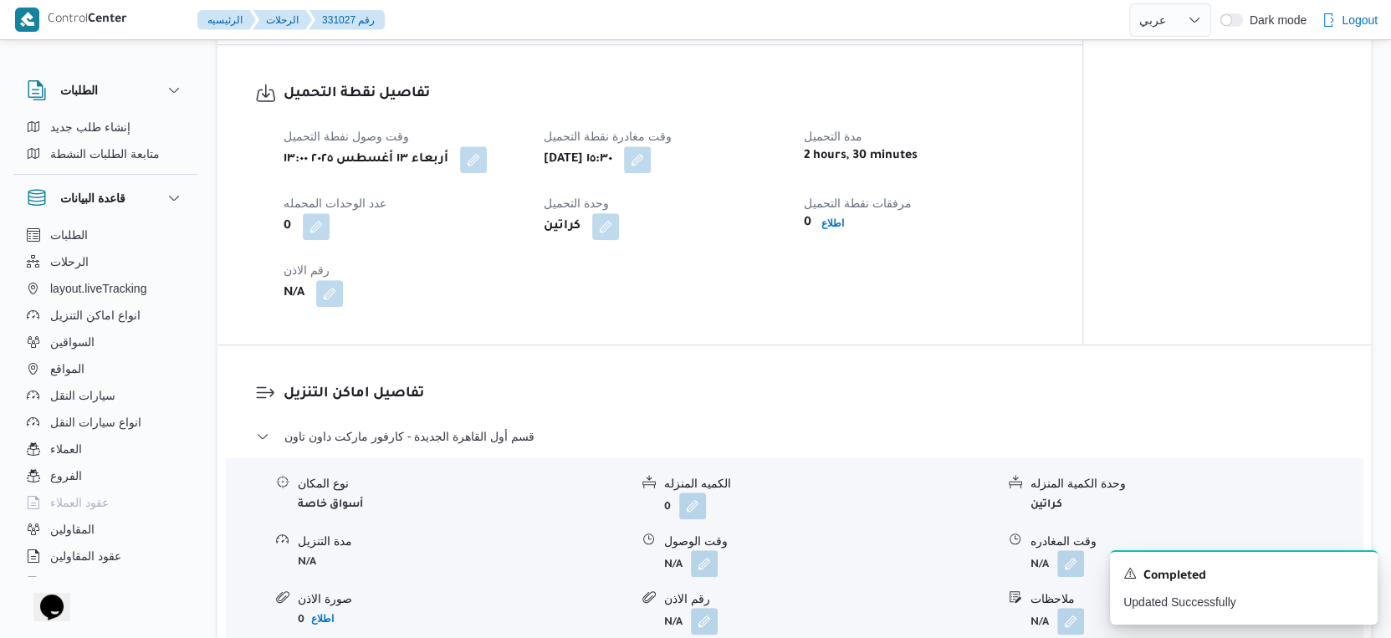
select select "ar"
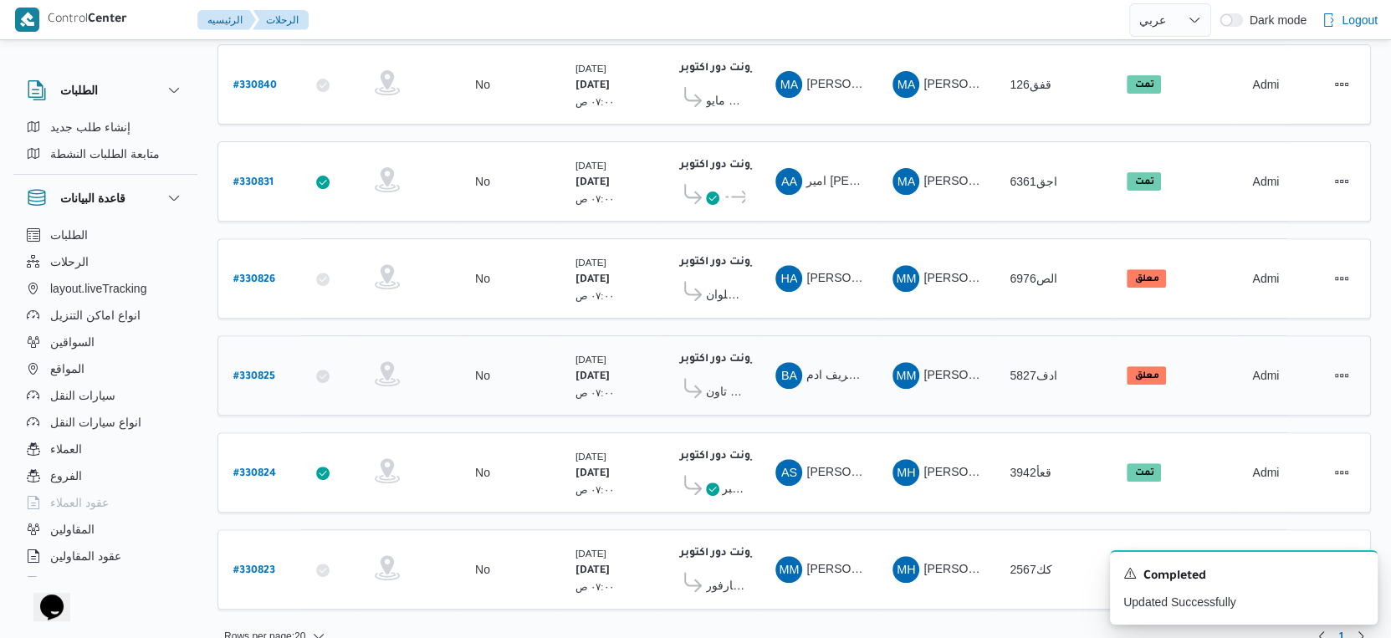
scroll to position [494, 0]
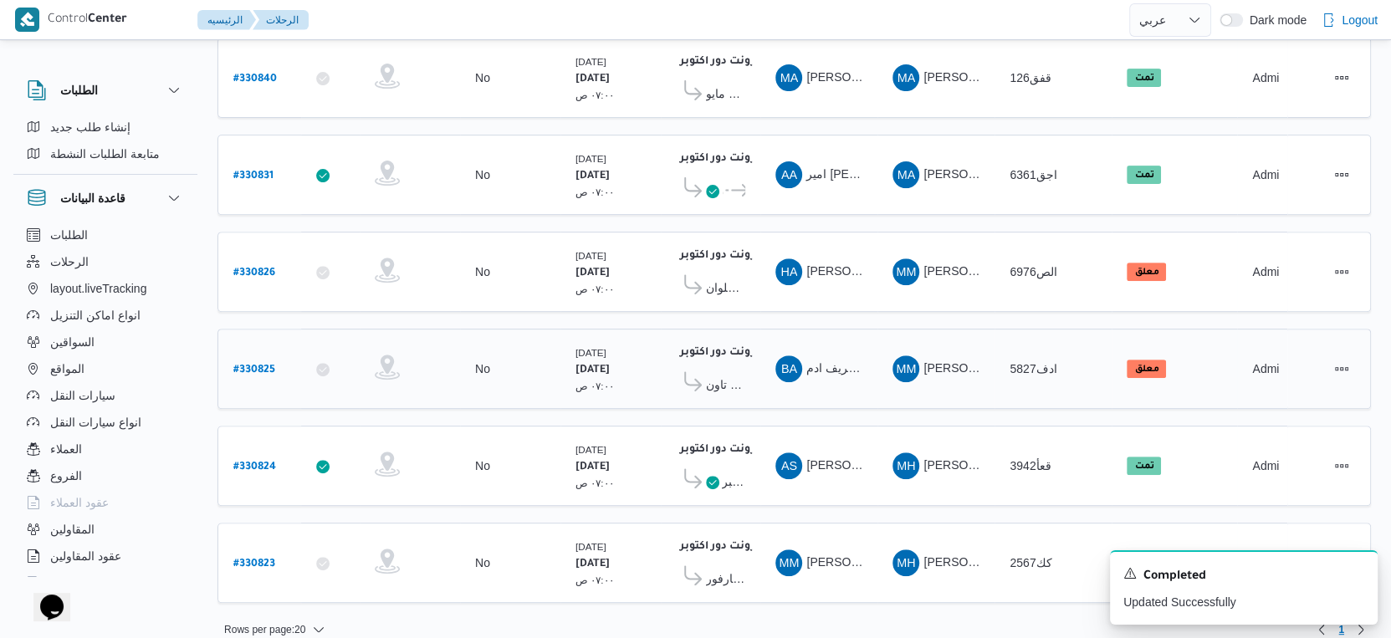
click at [263, 365] on b "# 330825" at bounding box center [254, 371] width 42 height 12
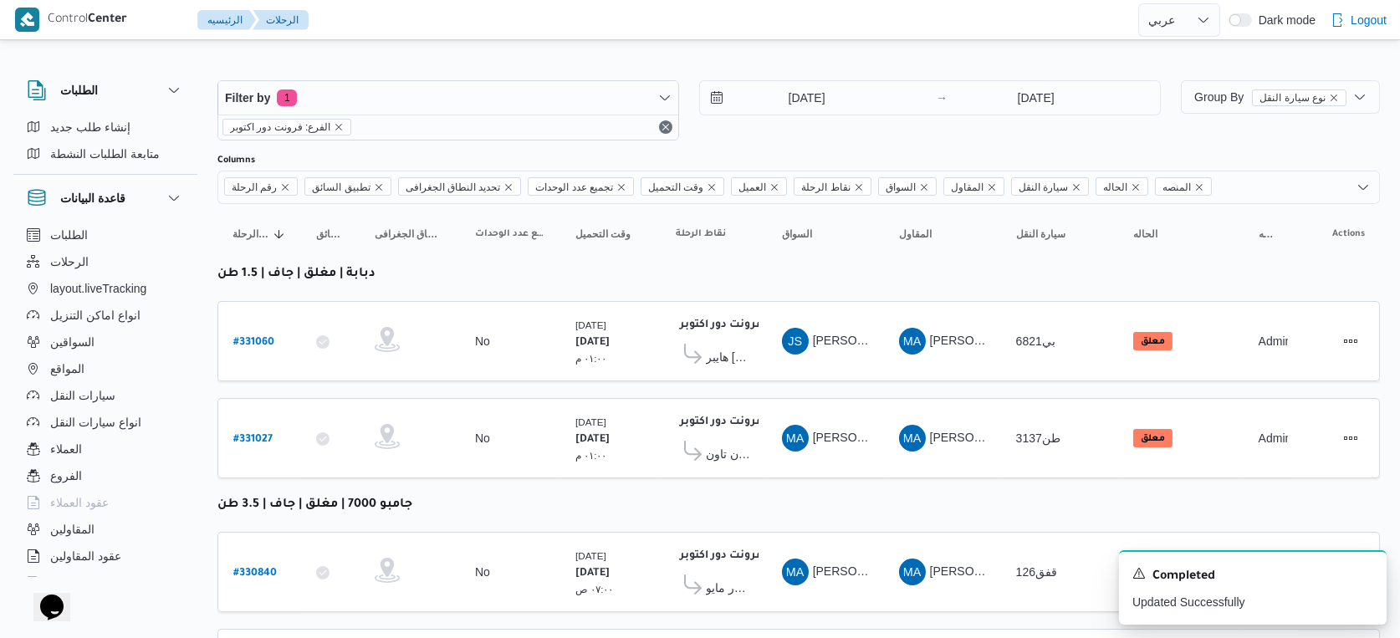
select select "ar"
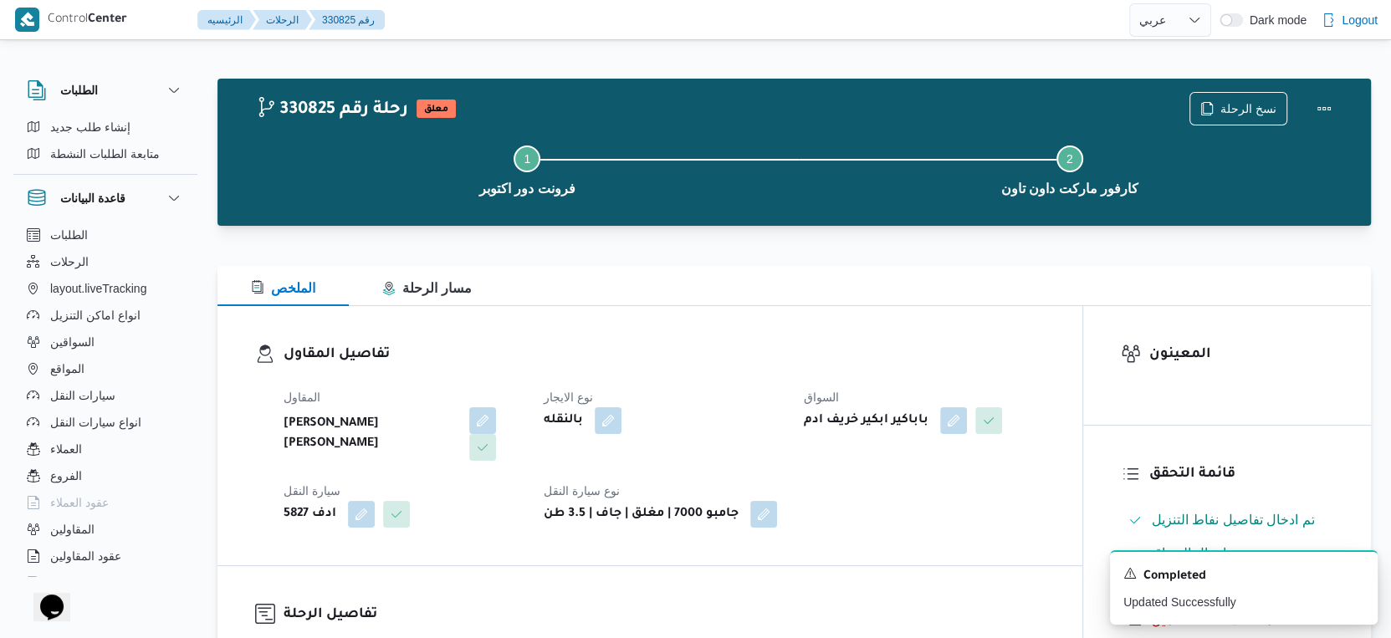
select select "ar"
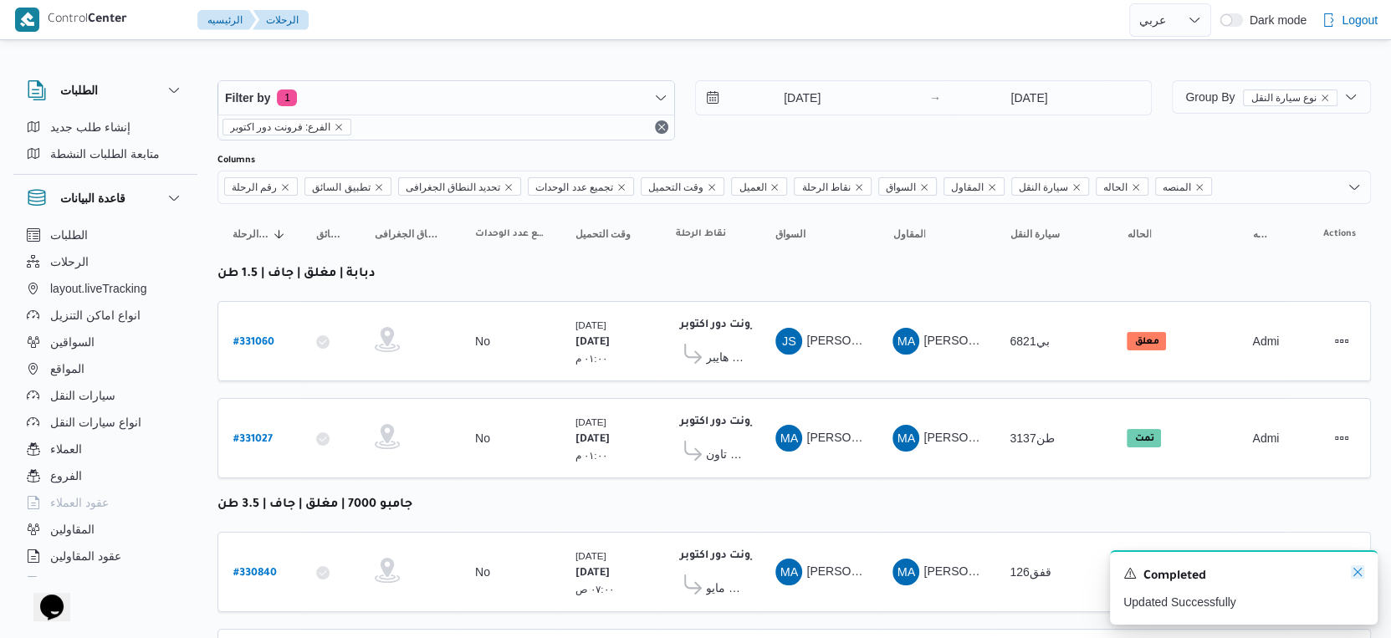
click at [1354, 574] on icon "Dismiss toast" at bounding box center [1357, 571] width 13 height 13
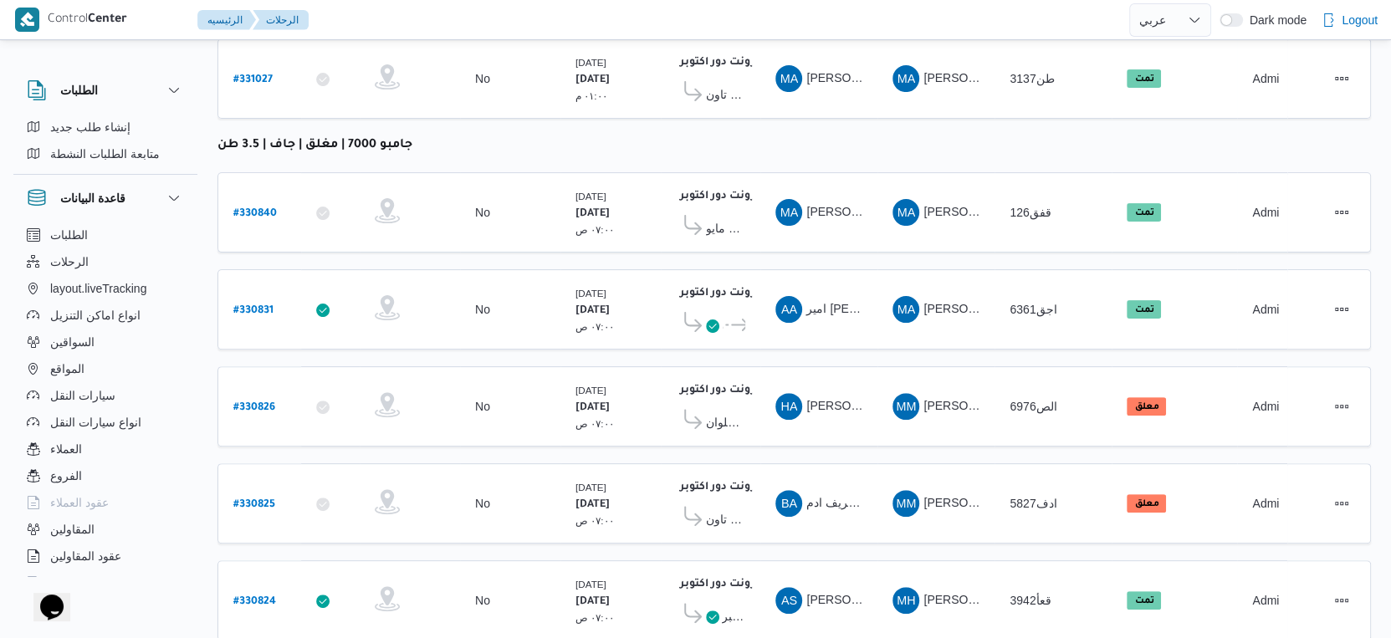
scroll to position [371, 0]
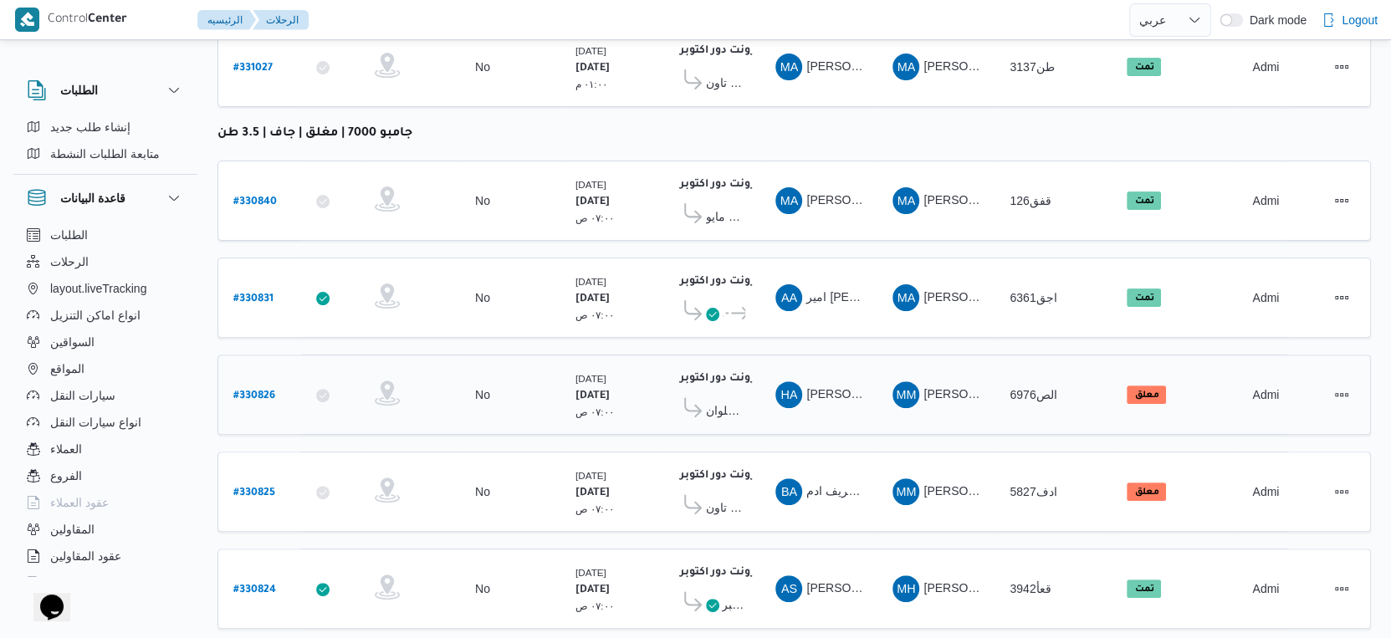
click at [743, 401] on span "كارفور حلوان" at bounding box center [725, 411] width 39 height 20
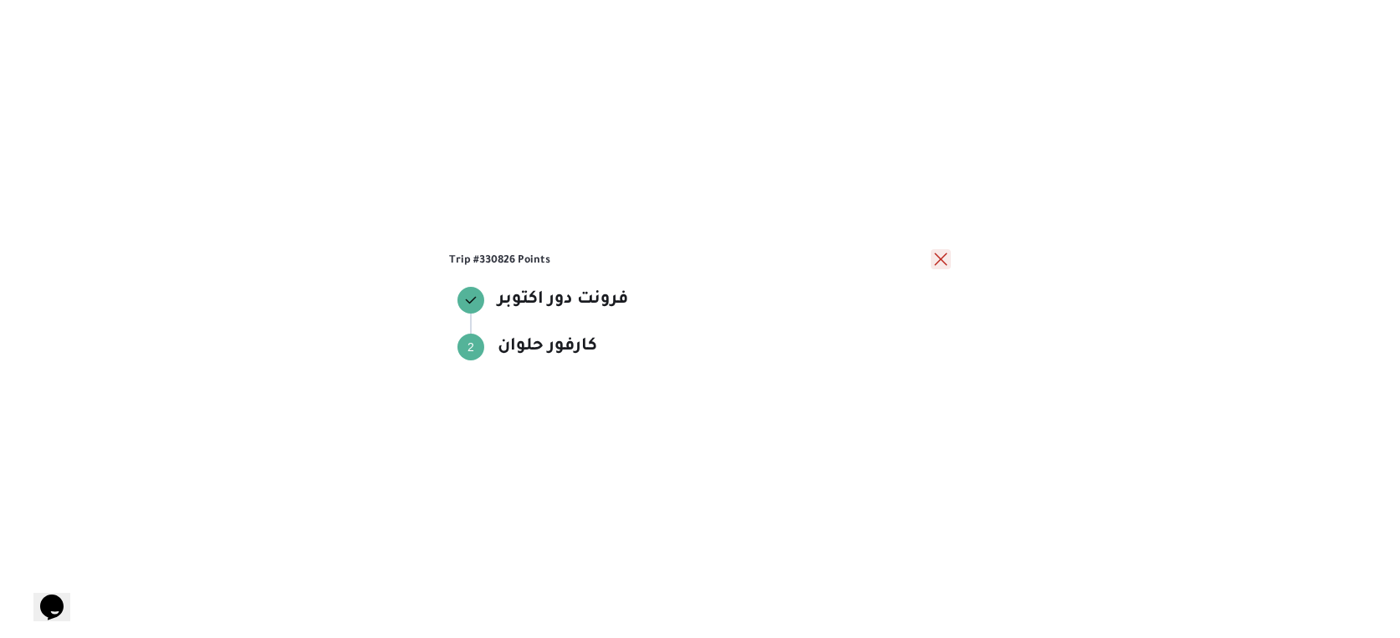
click at [937, 258] on button "close" at bounding box center [941, 259] width 20 height 20
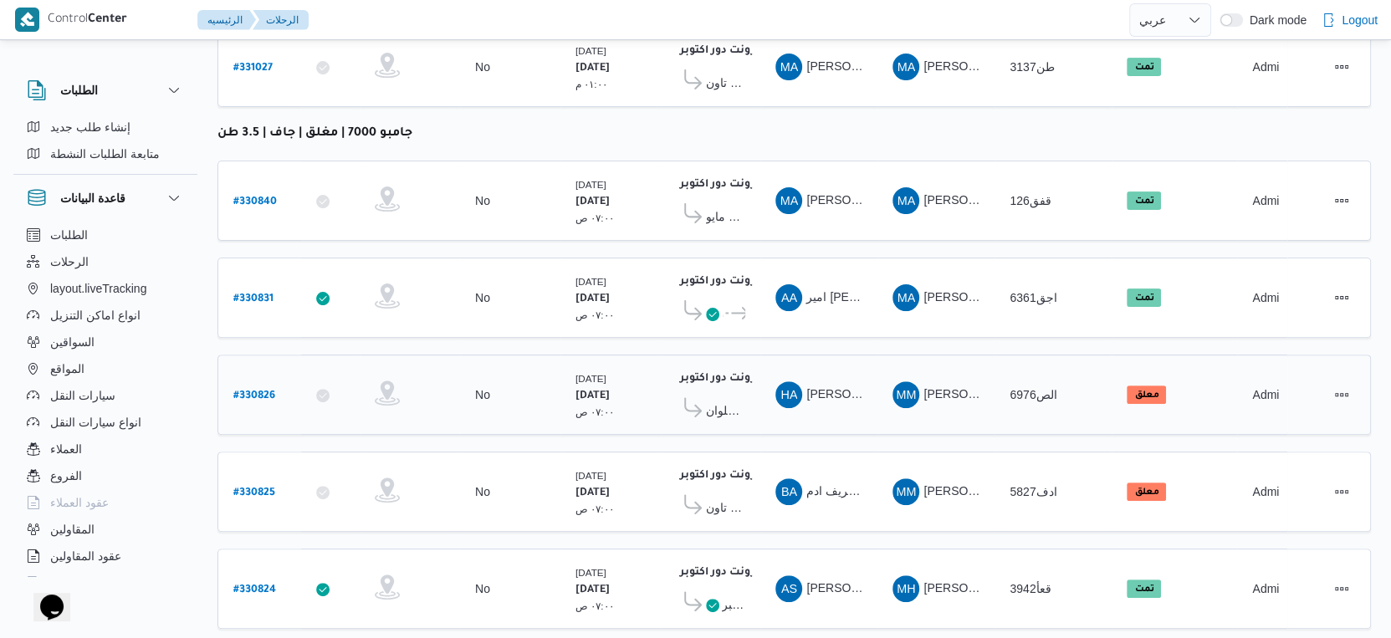
click at [249, 391] on b "# 330826" at bounding box center [254, 397] width 42 height 12
select select "ar"
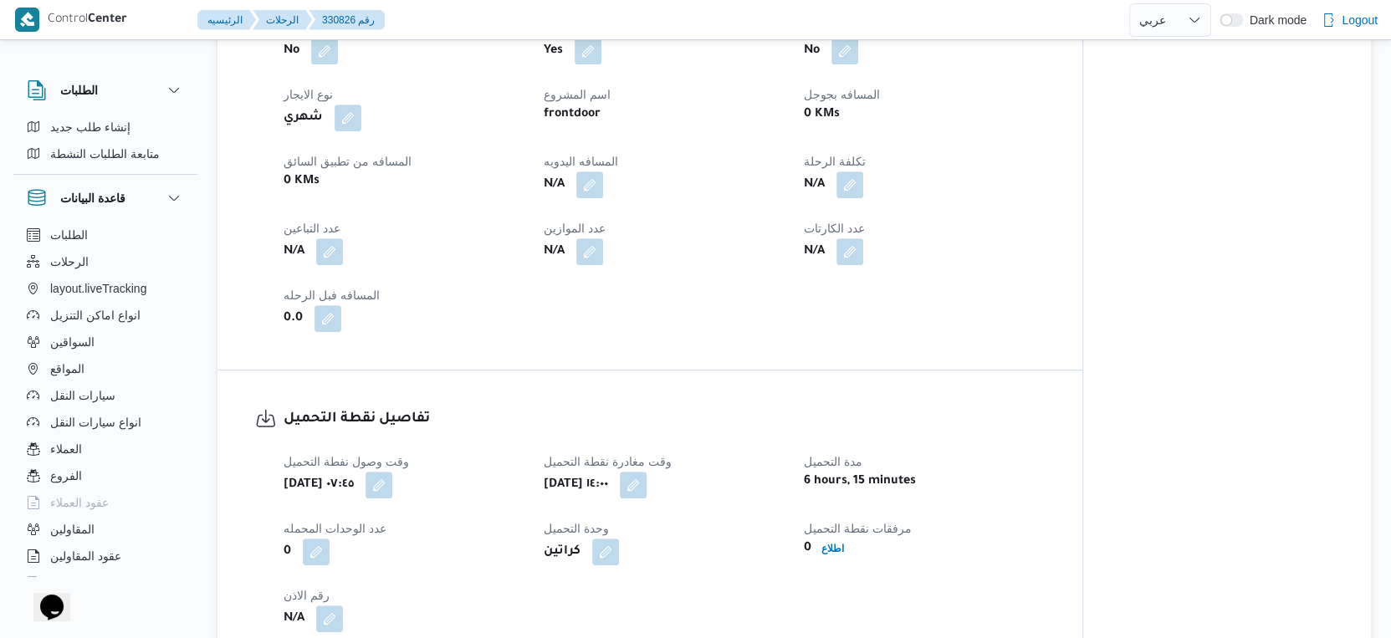
scroll to position [651, 0]
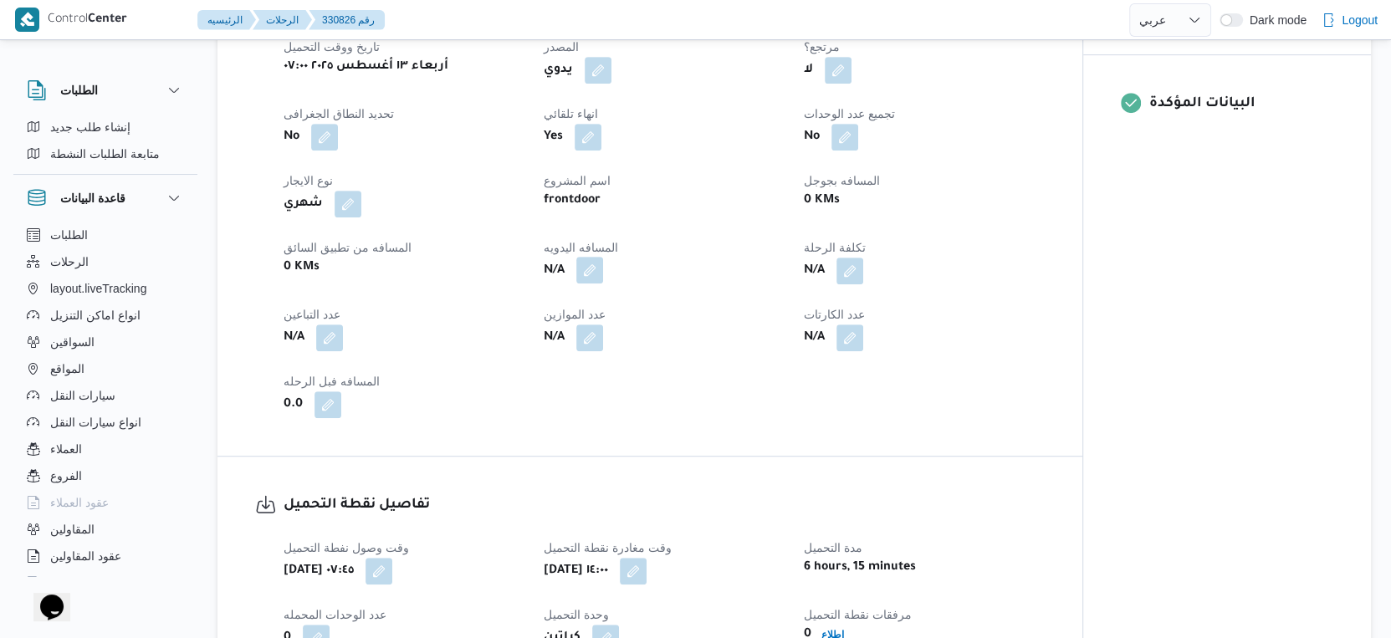
click at [591, 276] on button "button" at bounding box center [589, 270] width 27 height 27
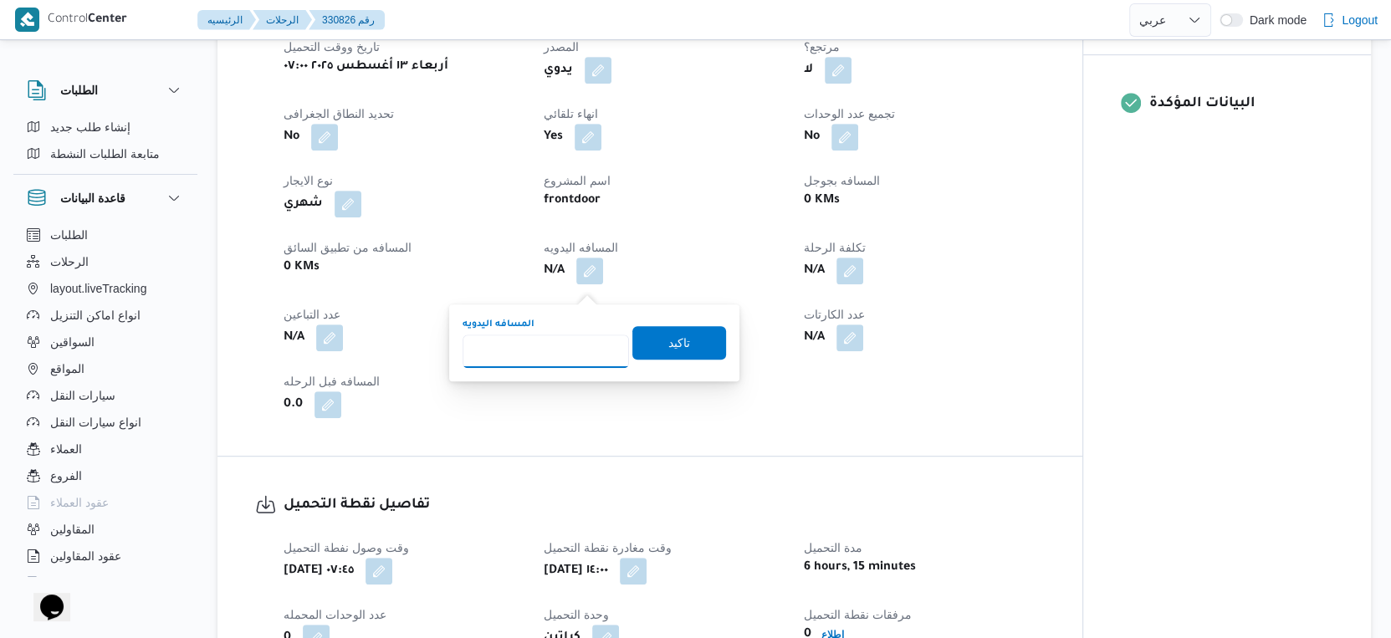
click at [552, 341] on input "المسافه اليدويه" at bounding box center [545, 351] width 166 height 33
type input "55"
click at [694, 345] on span "تاكيد" at bounding box center [679, 341] width 94 height 33
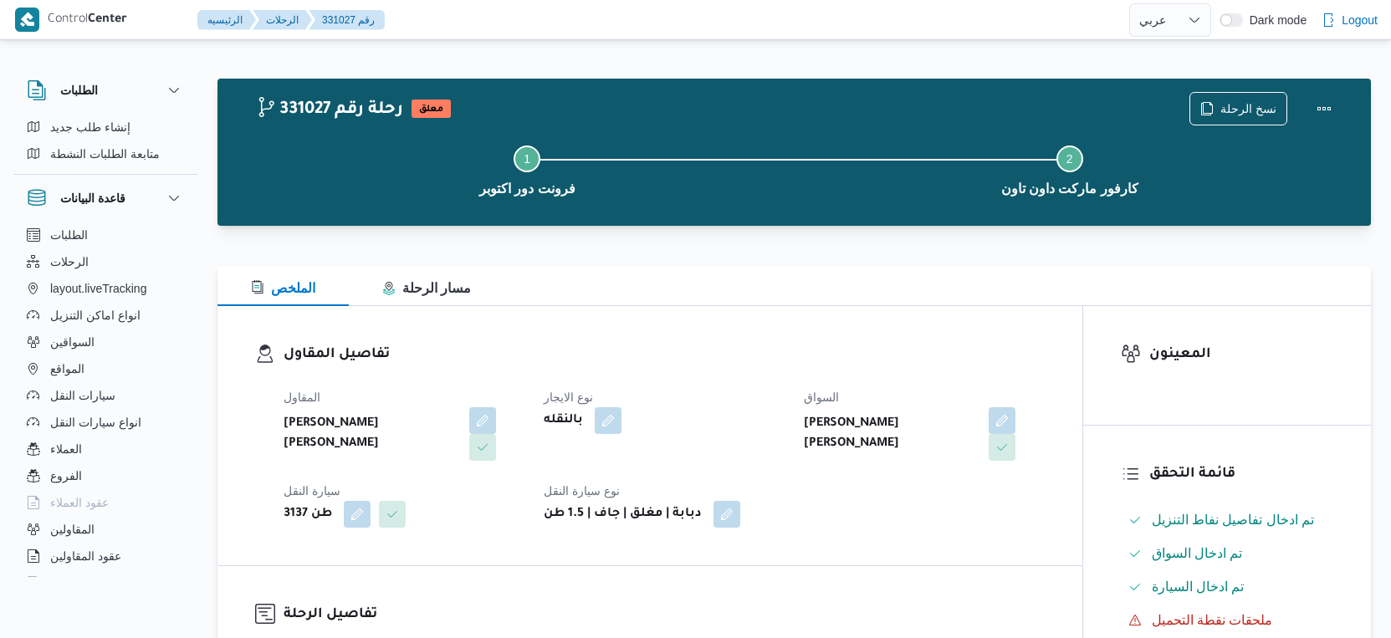
select select "ar"
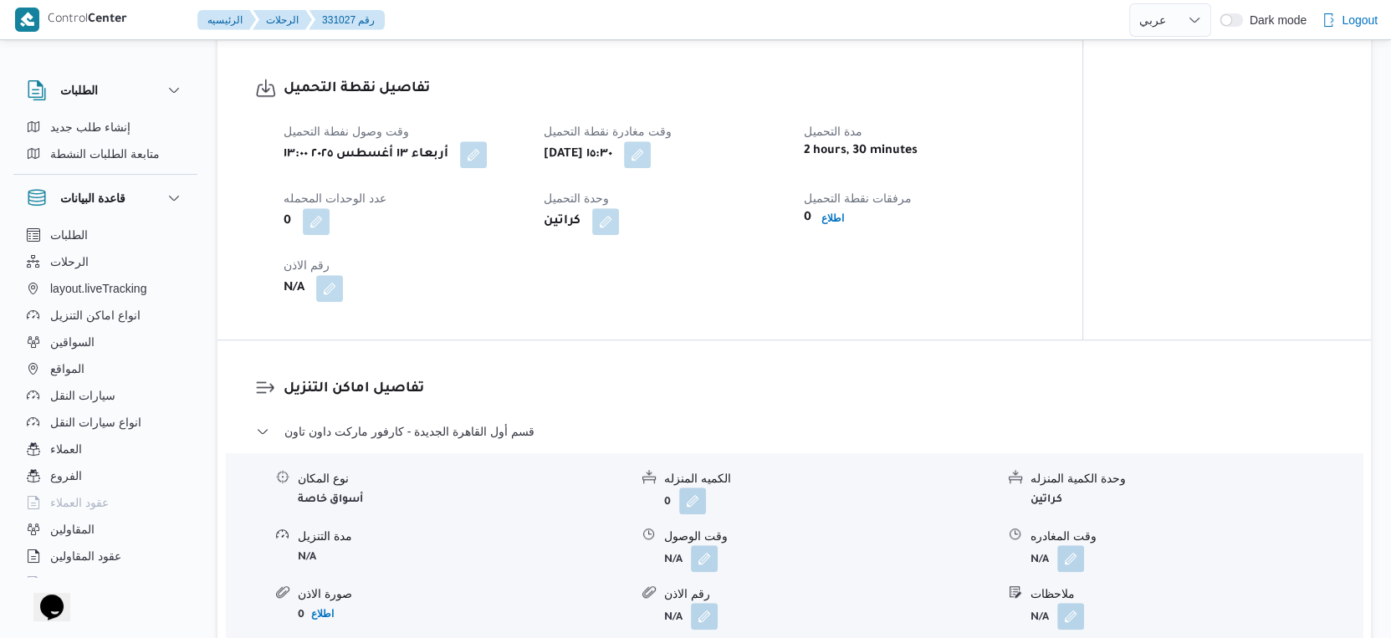
scroll to position [1208, 0]
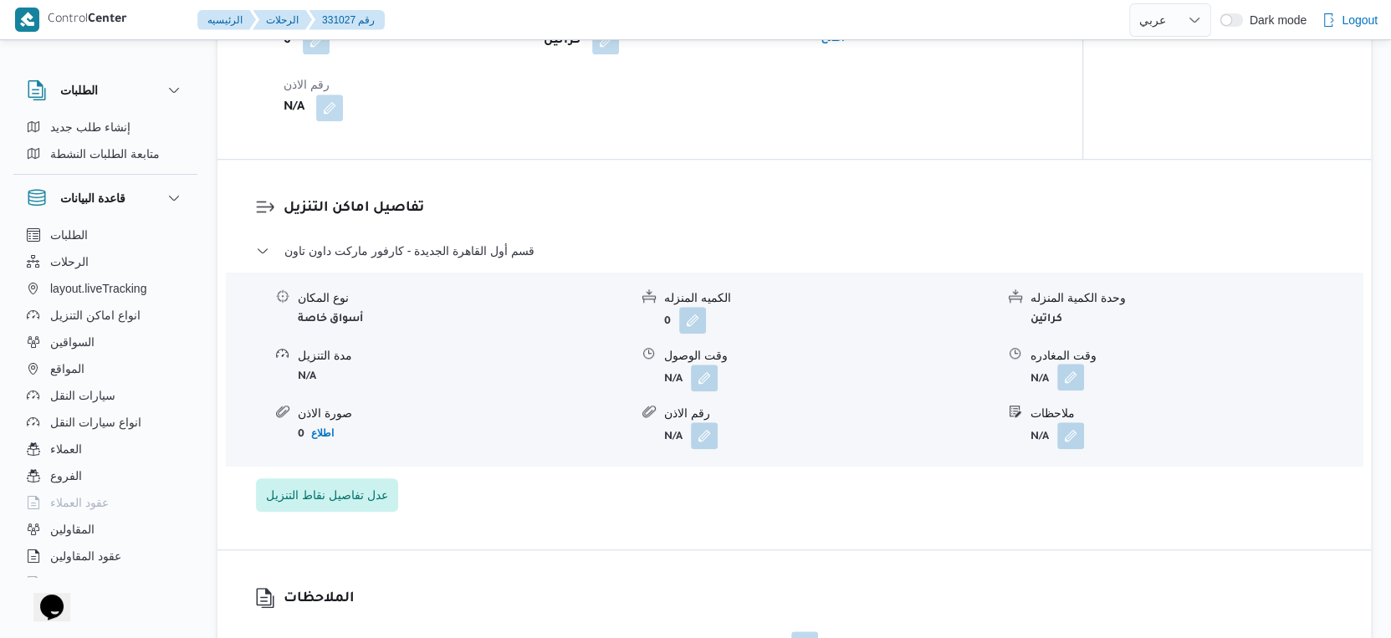
click at [1076, 364] on button "button" at bounding box center [1070, 377] width 27 height 27
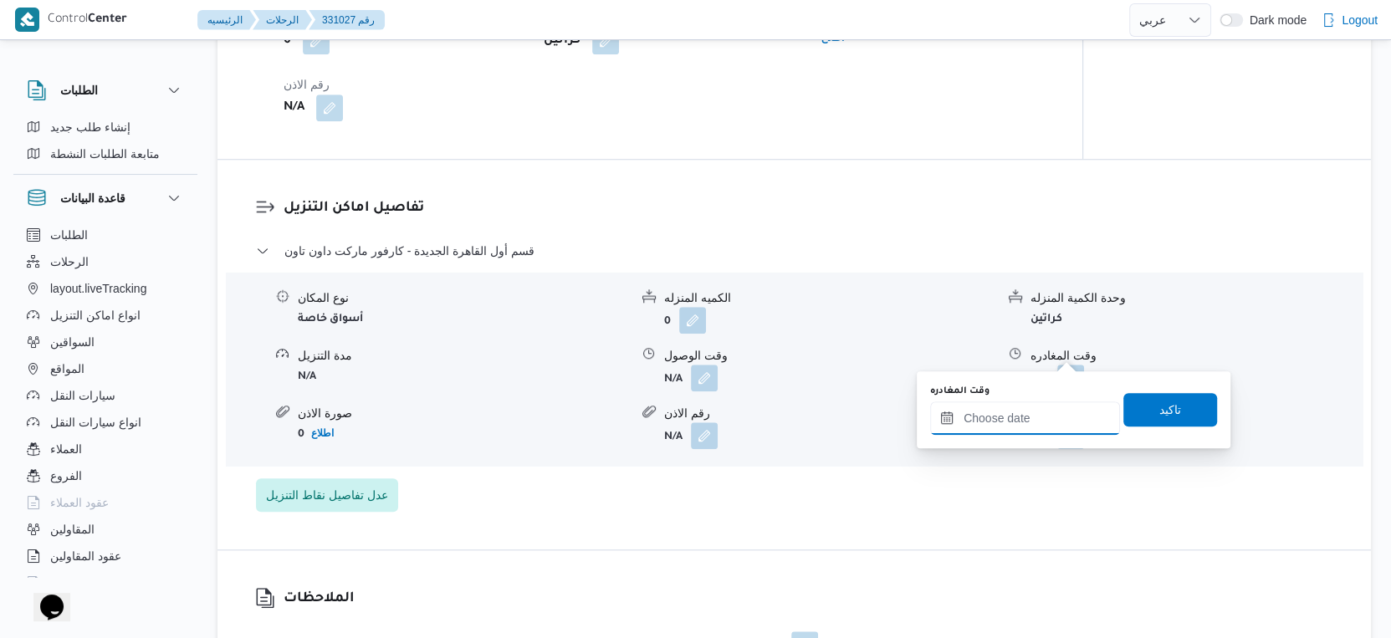
click at [1032, 428] on input "وقت المغادره" at bounding box center [1025, 417] width 190 height 33
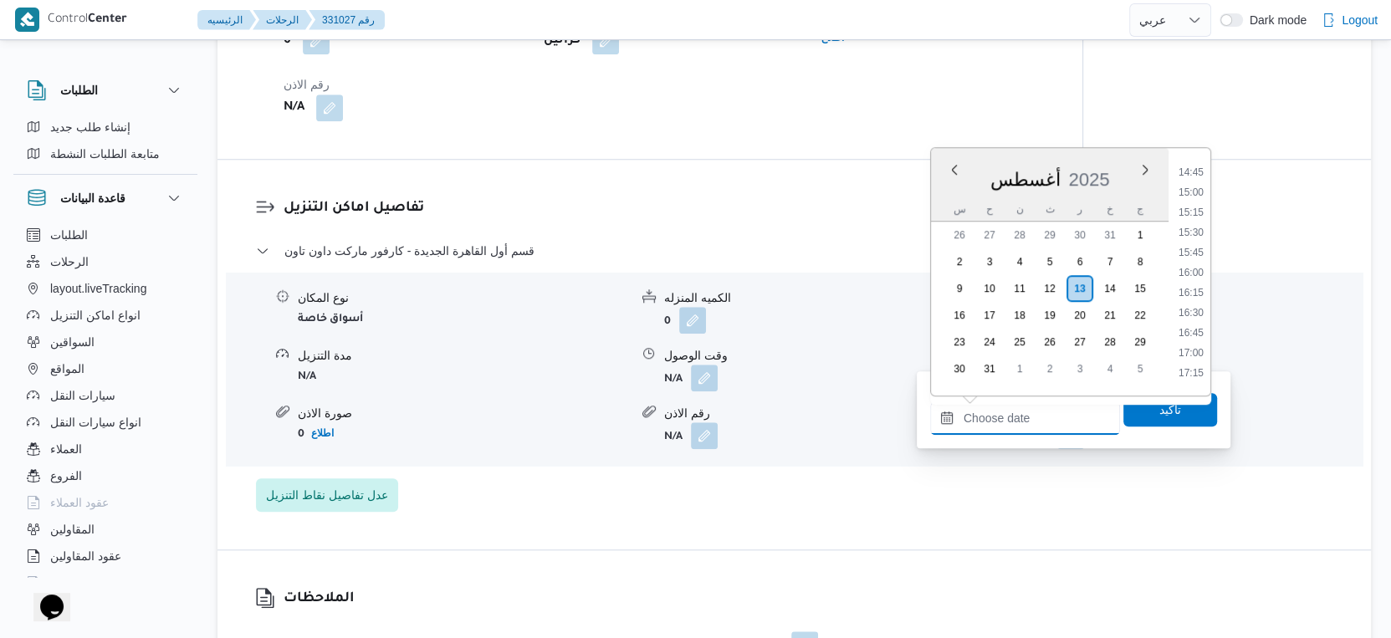
scroll to position [1151, 0]
click at [777, 432] on div "نوع المكان أسواق خاصة الكميه المنزله 0 وحدة الكمية المنزله كراتين مدة التنزيل N…" at bounding box center [794, 369] width 1150 height 190
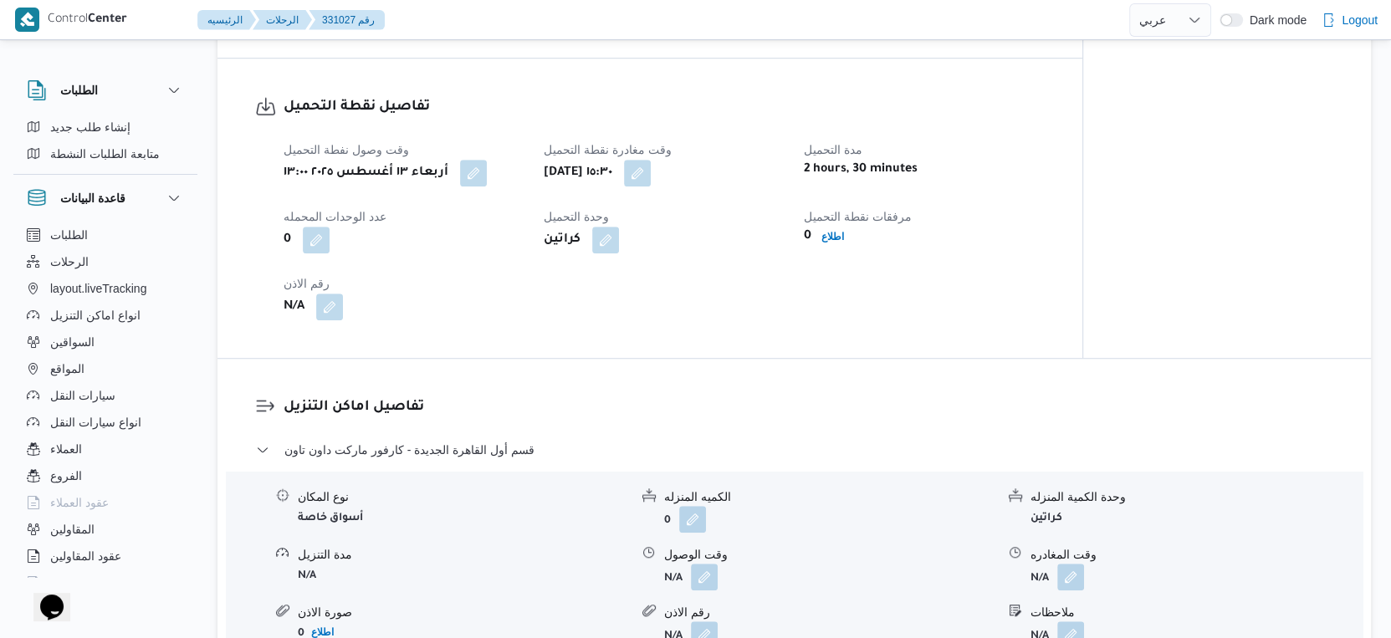
scroll to position [929, 0]
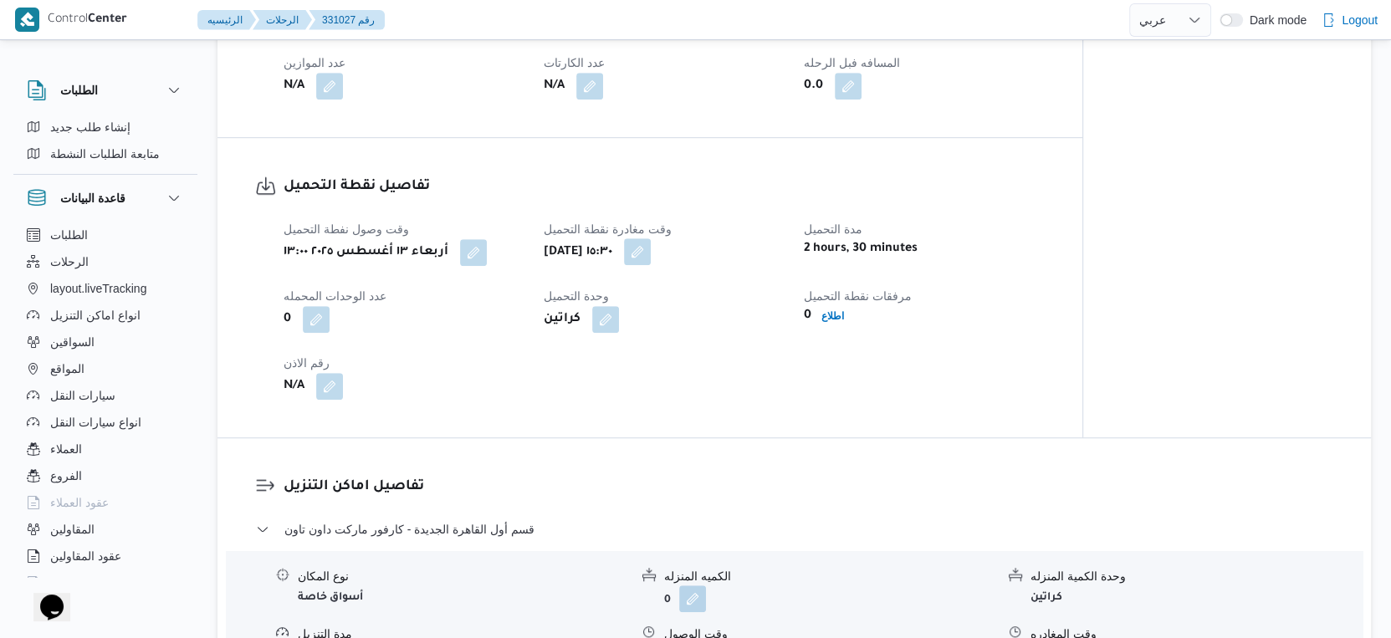
click at [651, 238] on button "button" at bounding box center [637, 251] width 27 height 27
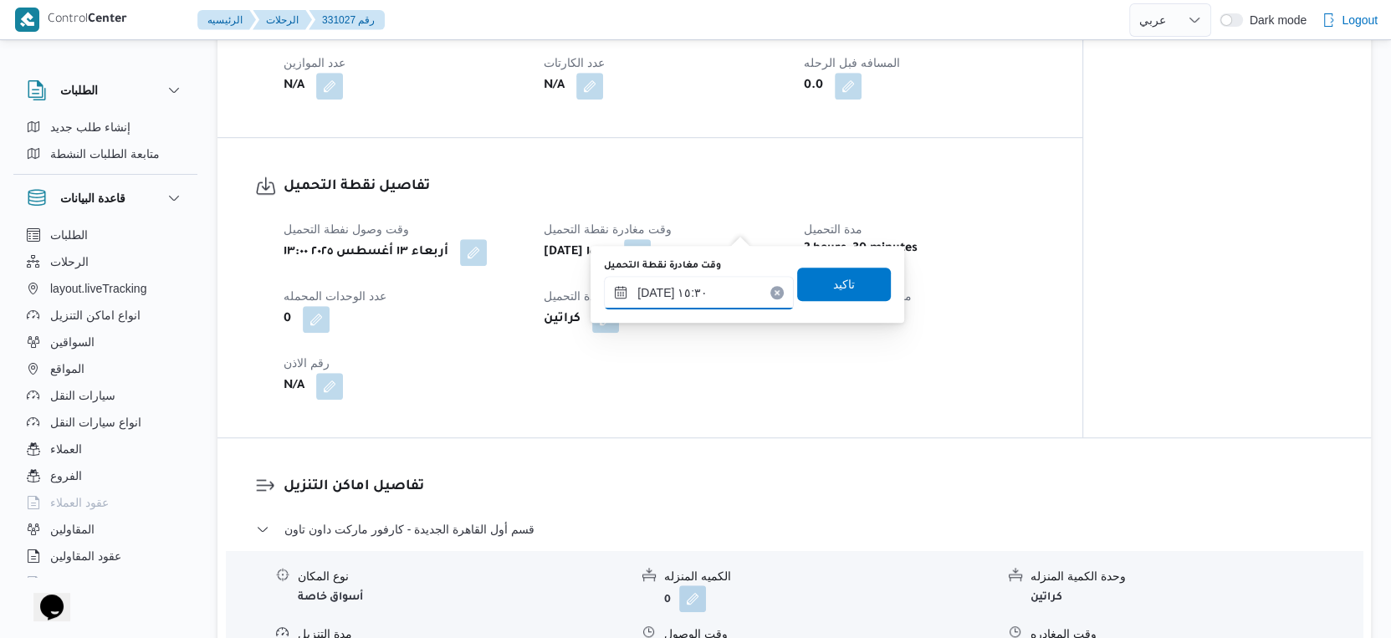
click at [683, 289] on input "[DATE] ١٥:٣٠" at bounding box center [699, 292] width 190 height 33
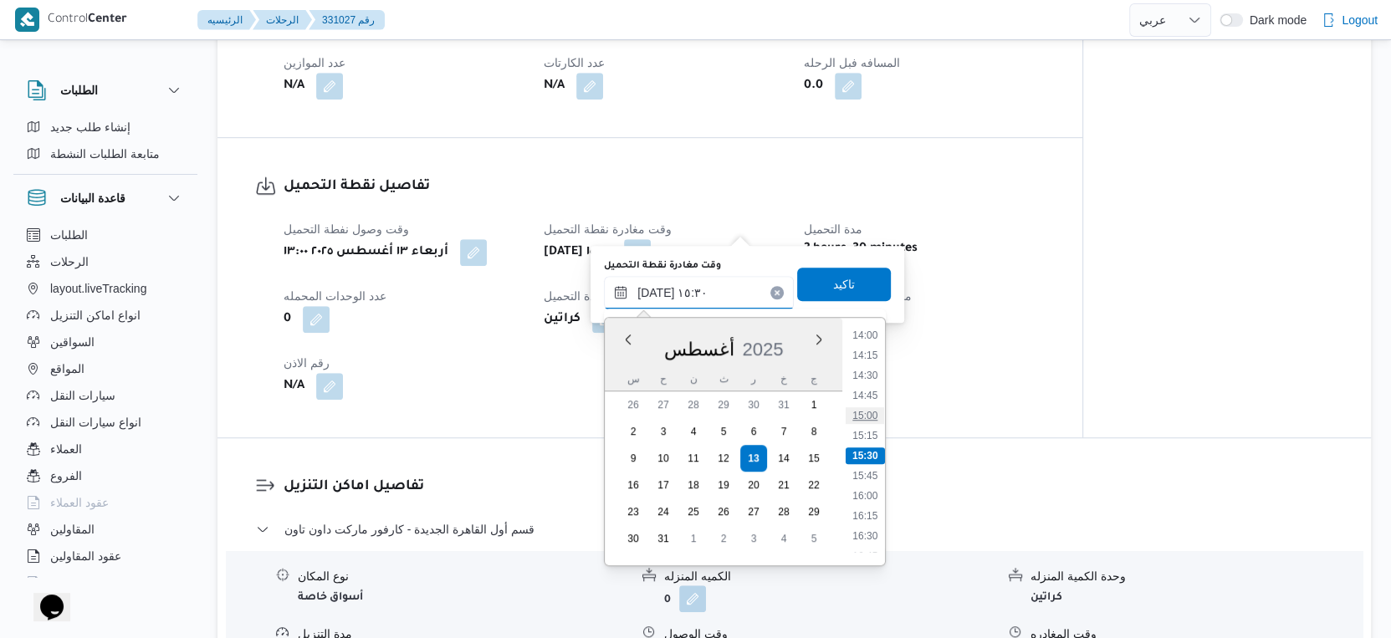
scroll to position [850, 0]
click at [1016, 358] on div "وقت وصول نفطة التحميل [DATE] ١٣:٠٠ وقت مغادرة نقطة التحميل [DATE] ١٥:٣٠ مدة الت…" at bounding box center [663, 309] width 781 height 201
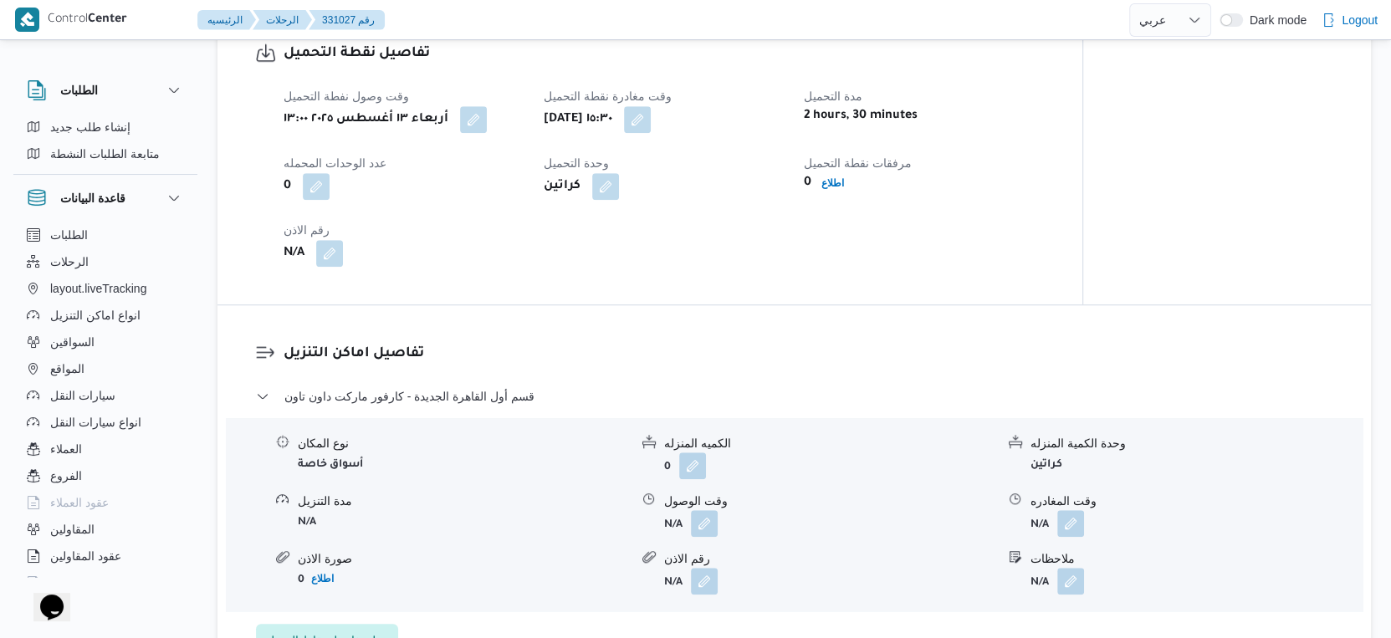
scroll to position [1022, 0]
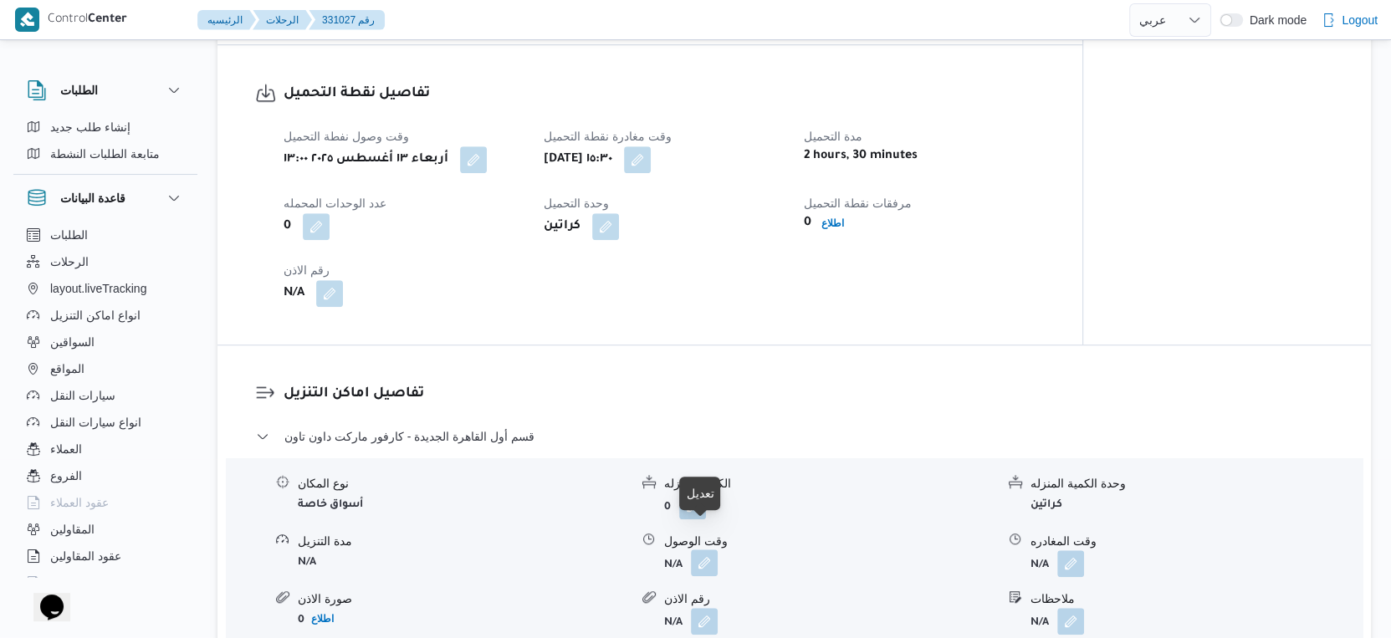
click at [705, 549] on button "button" at bounding box center [704, 562] width 27 height 27
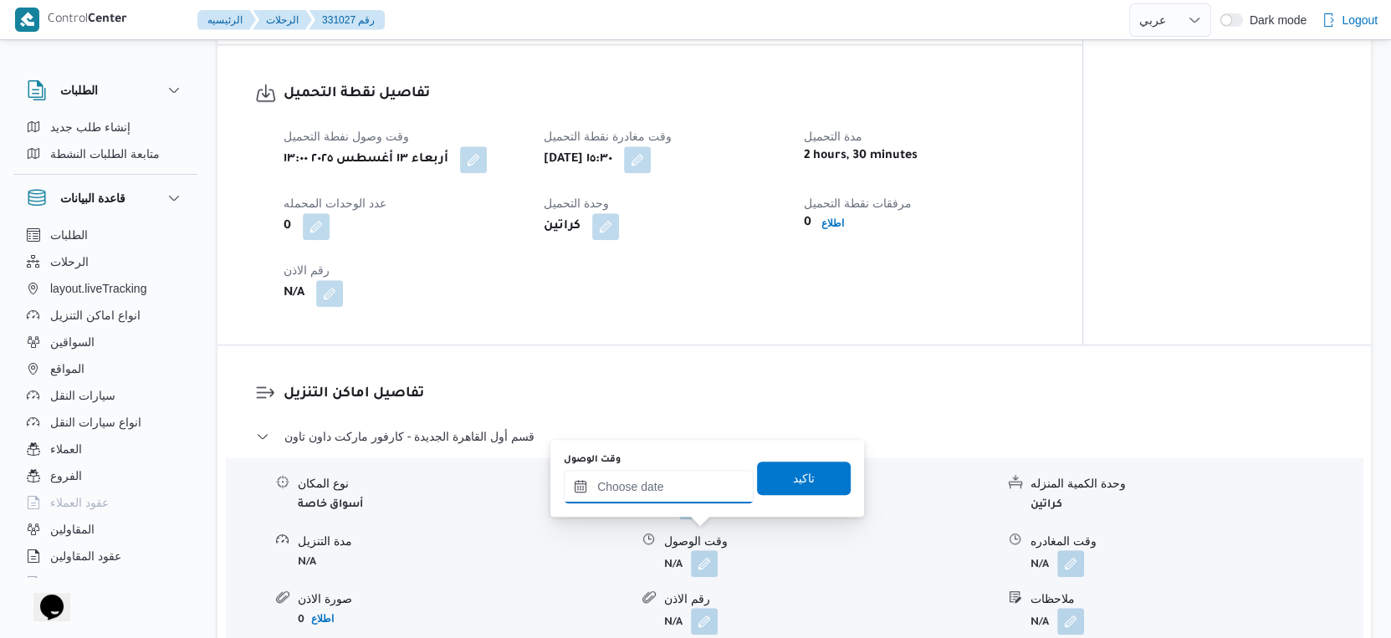
click at [687, 490] on input "وقت الوصول" at bounding box center [659, 486] width 190 height 33
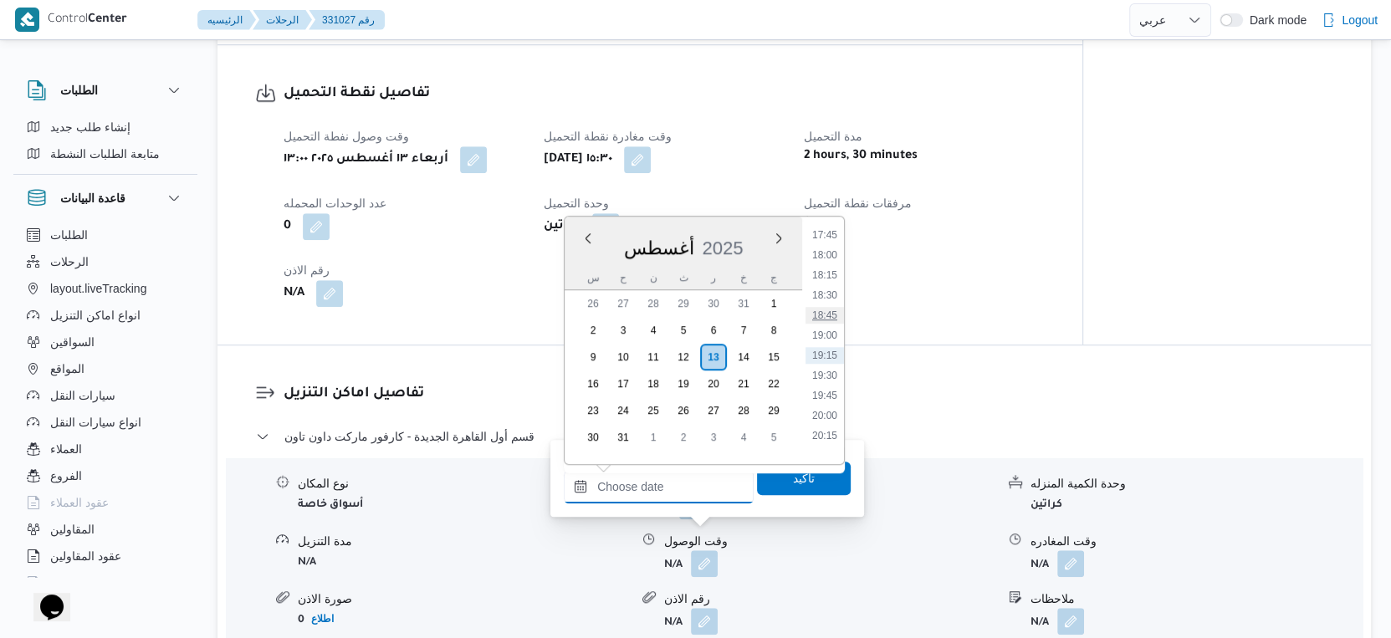
scroll to position [1243, 0]
drag, startPoint x: 831, startPoint y: 242, endPoint x: 827, endPoint y: 264, distance: 23.0
click at [831, 242] on li "15:30" at bounding box center [824, 240] width 38 height 17
type input "[DATE] ١٥:٣٠"
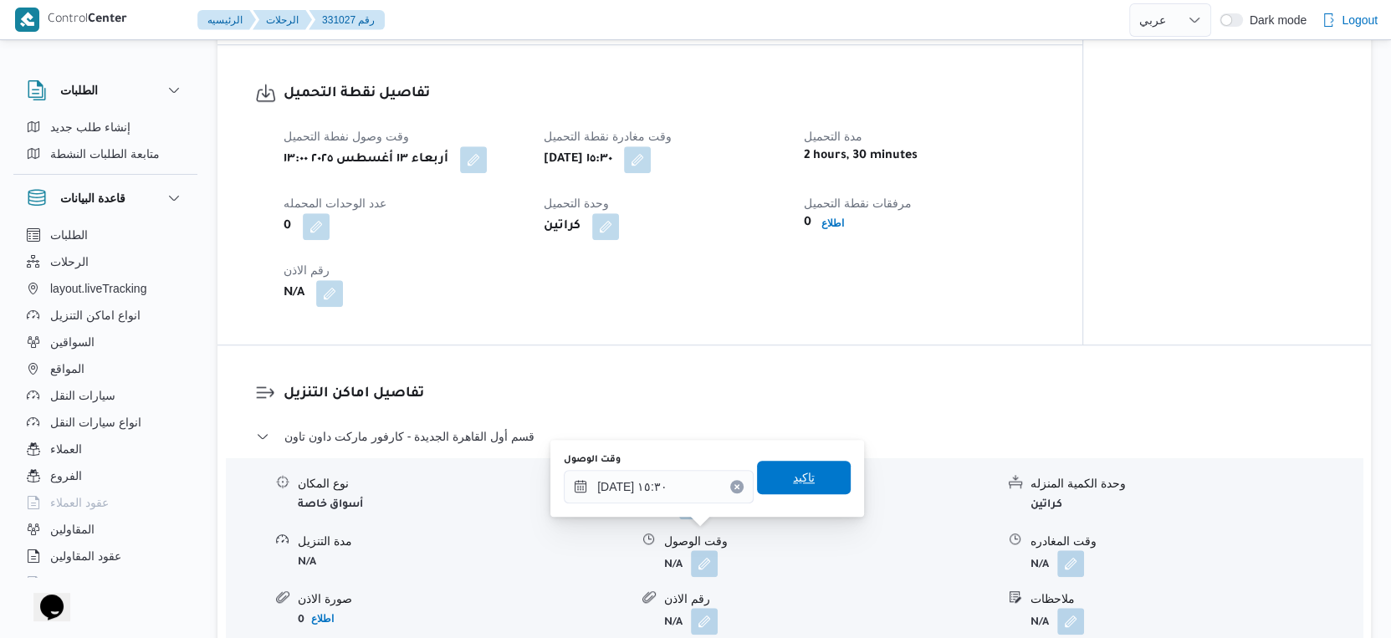
click at [797, 475] on span "تاكيد" at bounding box center [804, 477] width 22 height 20
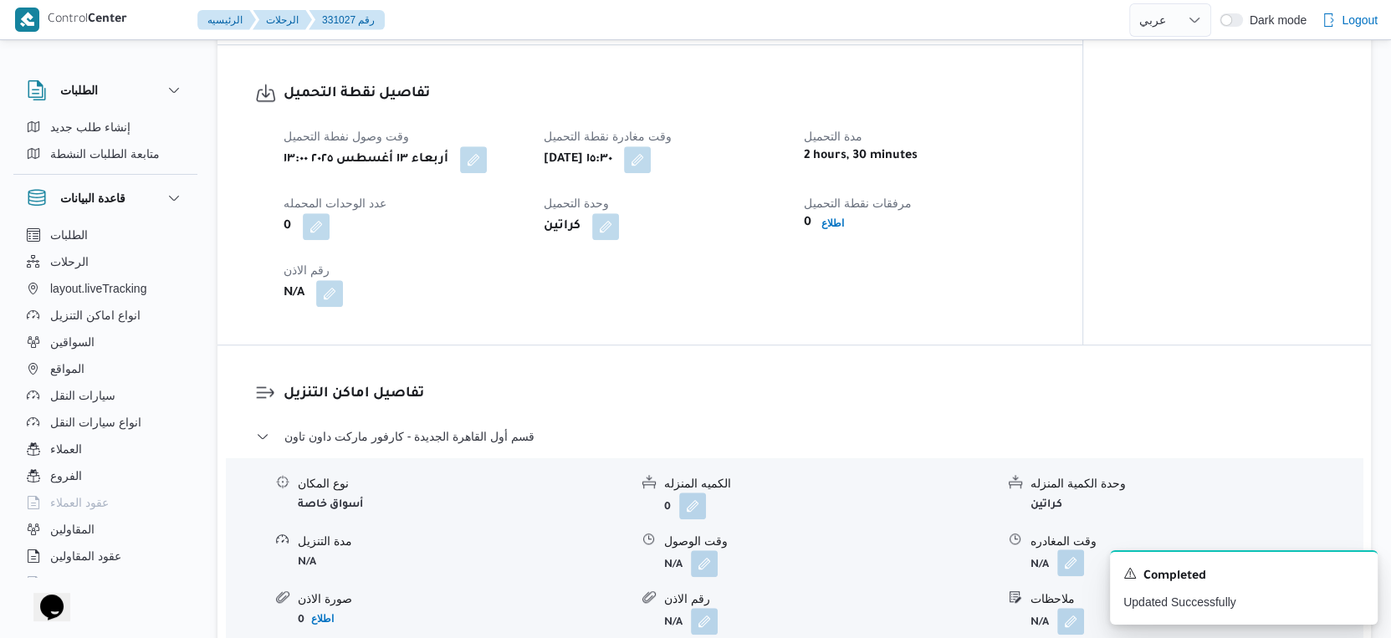
click at [1080, 549] on button "button" at bounding box center [1070, 562] width 27 height 27
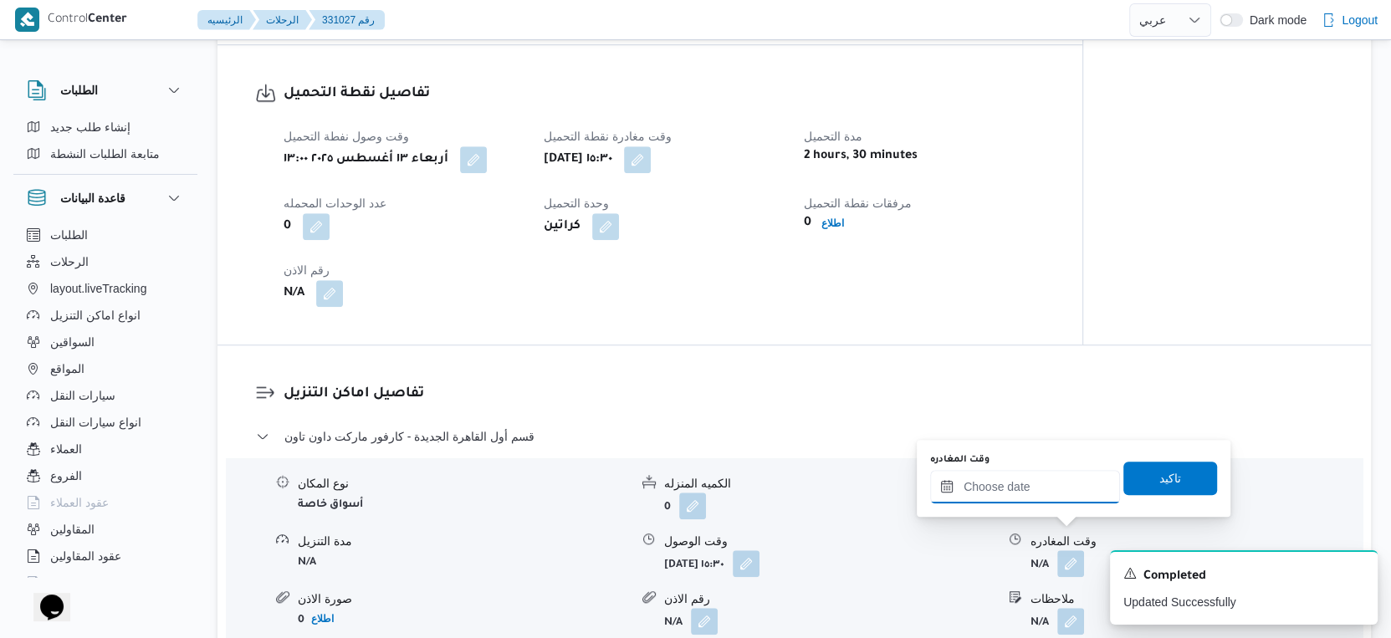
click at [1035, 486] on input "وقت المغادره" at bounding box center [1025, 486] width 190 height 33
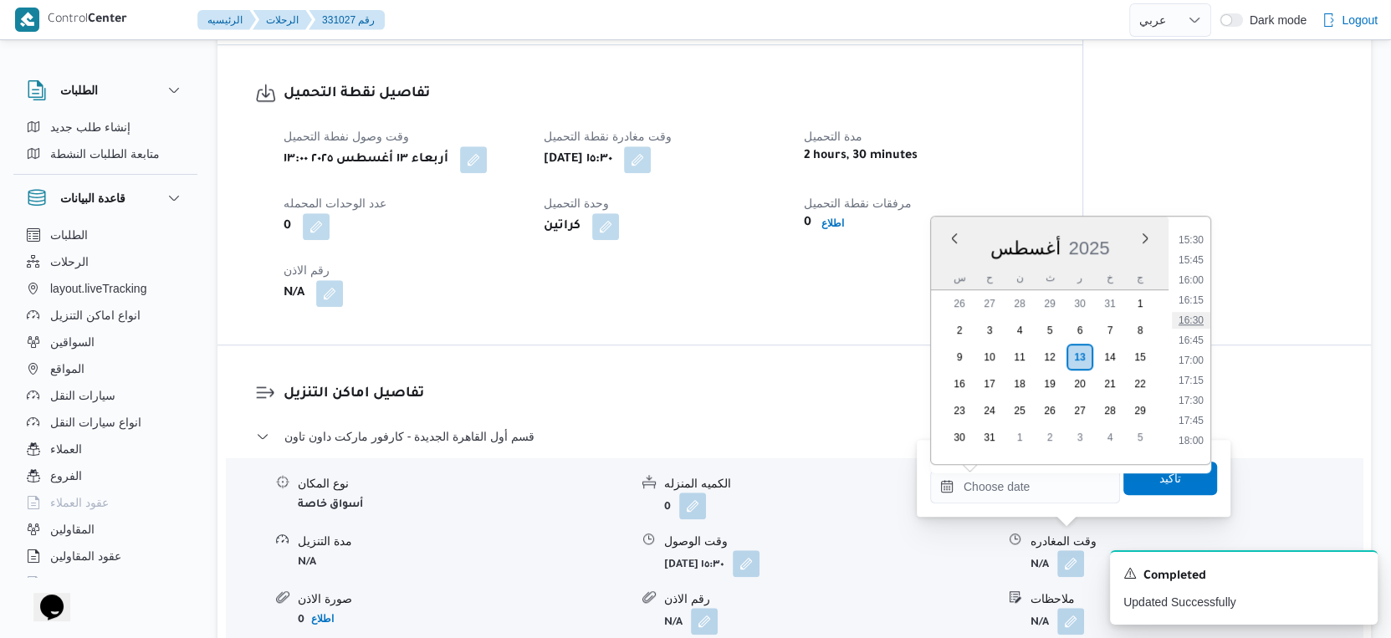
click at [1192, 312] on li "16:30" at bounding box center [1191, 320] width 38 height 17
type input "[DATE] ١٦:٣٠"
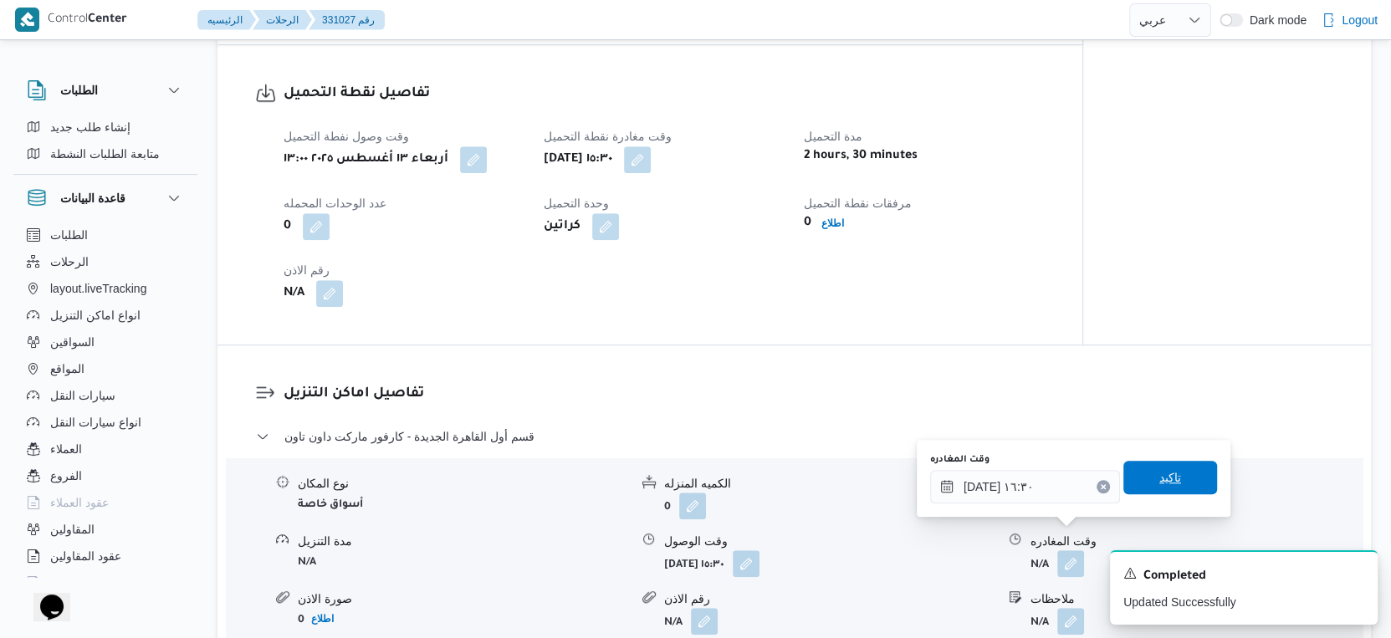
click at [1175, 481] on span "تاكيد" at bounding box center [1170, 477] width 94 height 33
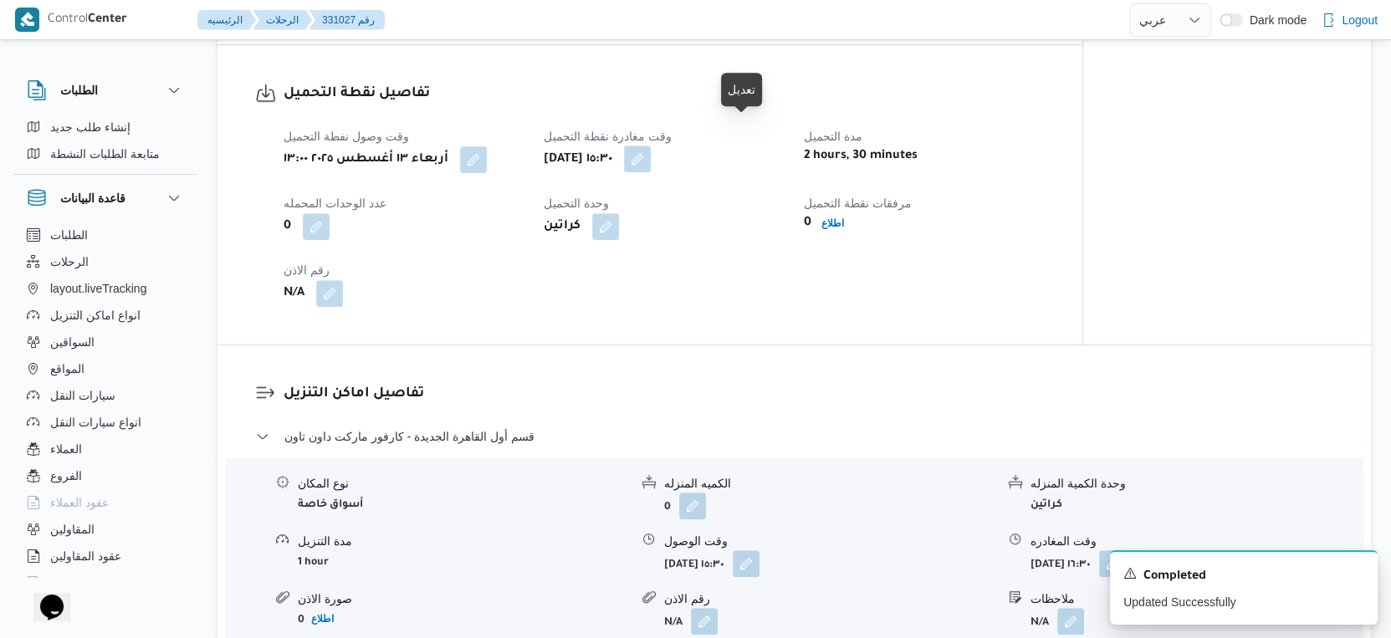
click at [651, 146] on button "button" at bounding box center [637, 159] width 27 height 27
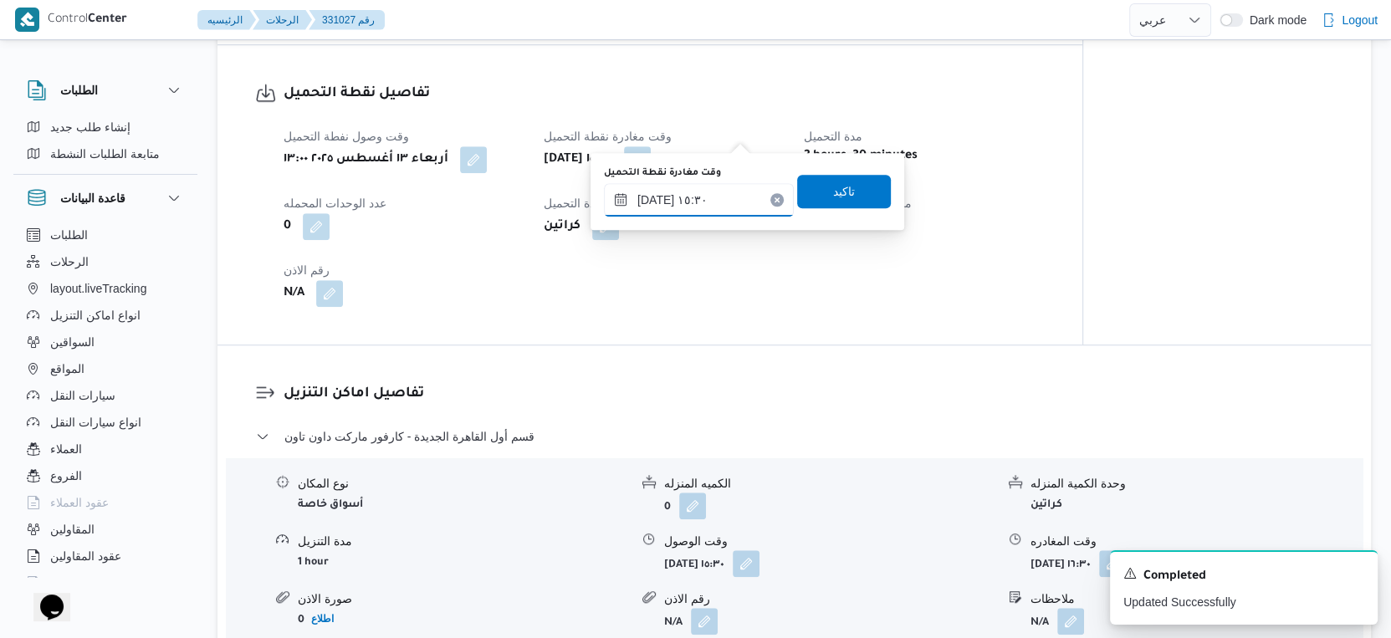
click at [714, 189] on input "١٣/٠٨/٢٠٢٥ ١٥:٣٠" at bounding box center [699, 199] width 190 height 33
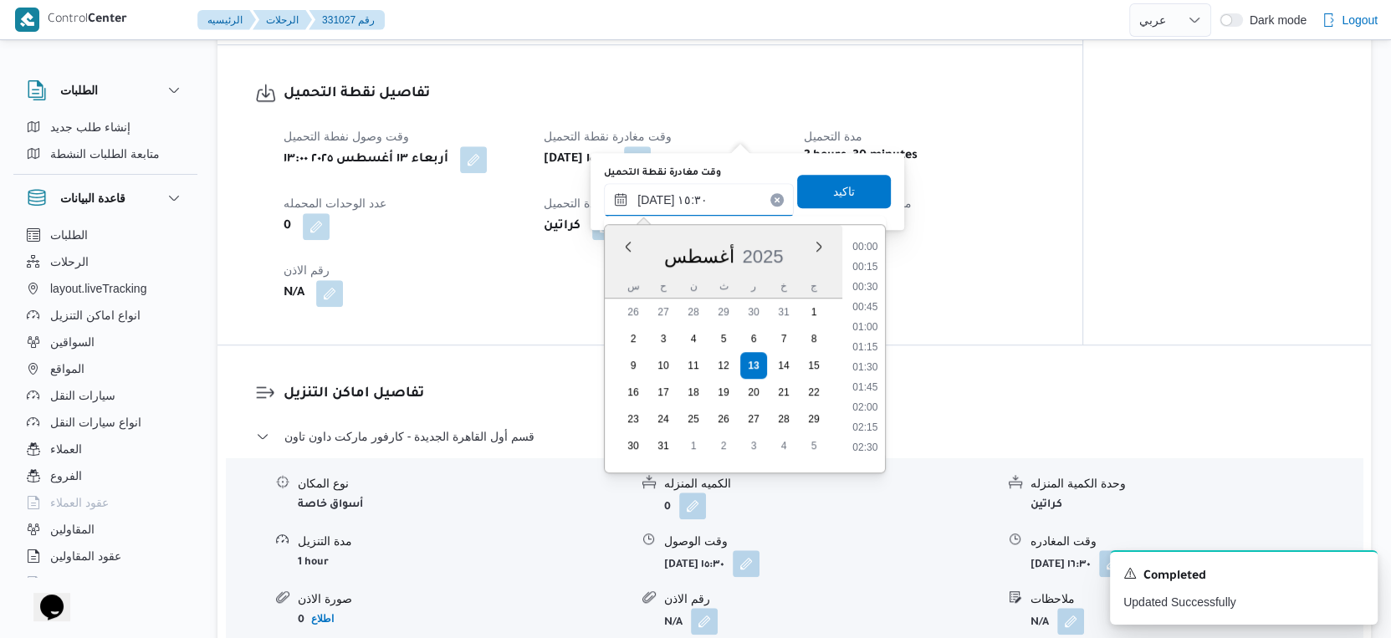
scroll to position [1128, 0]
click at [867, 280] on li "14:30" at bounding box center [865, 282] width 38 height 17
type input "١٣/٠٨/٢٠٢٥ ١٤:٣٠"
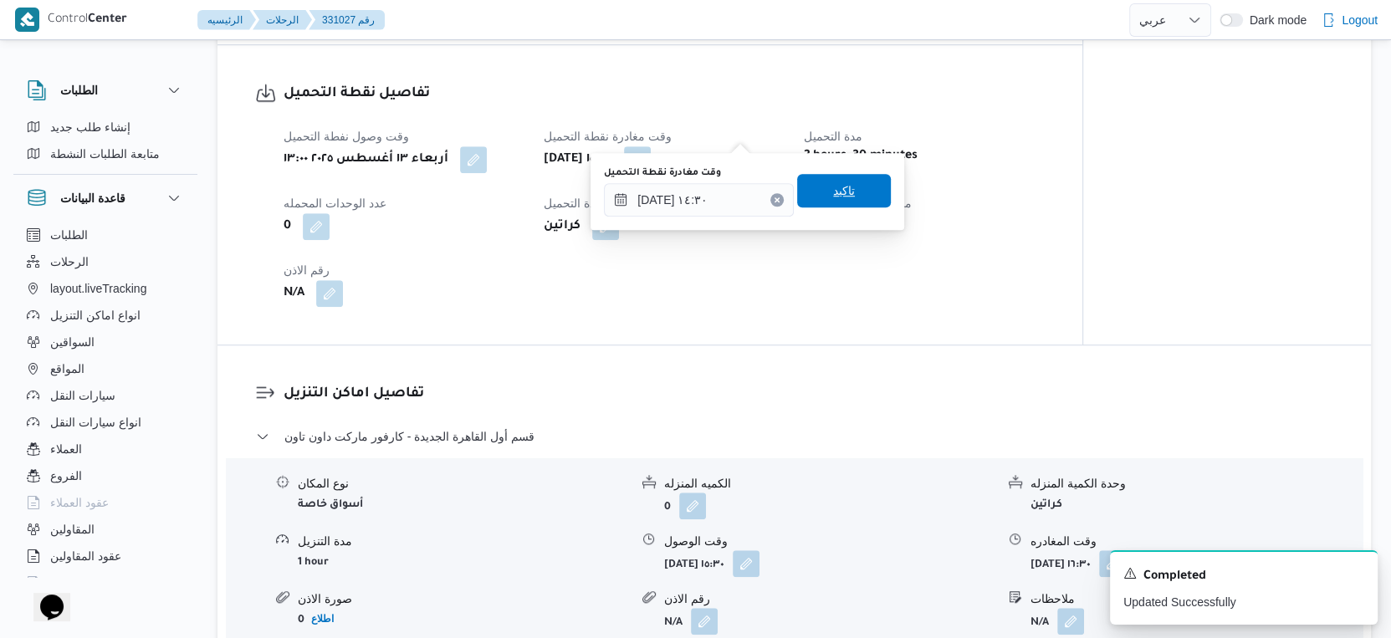
click at [850, 191] on span "تاكيد" at bounding box center [844, 190] width 94 height 33
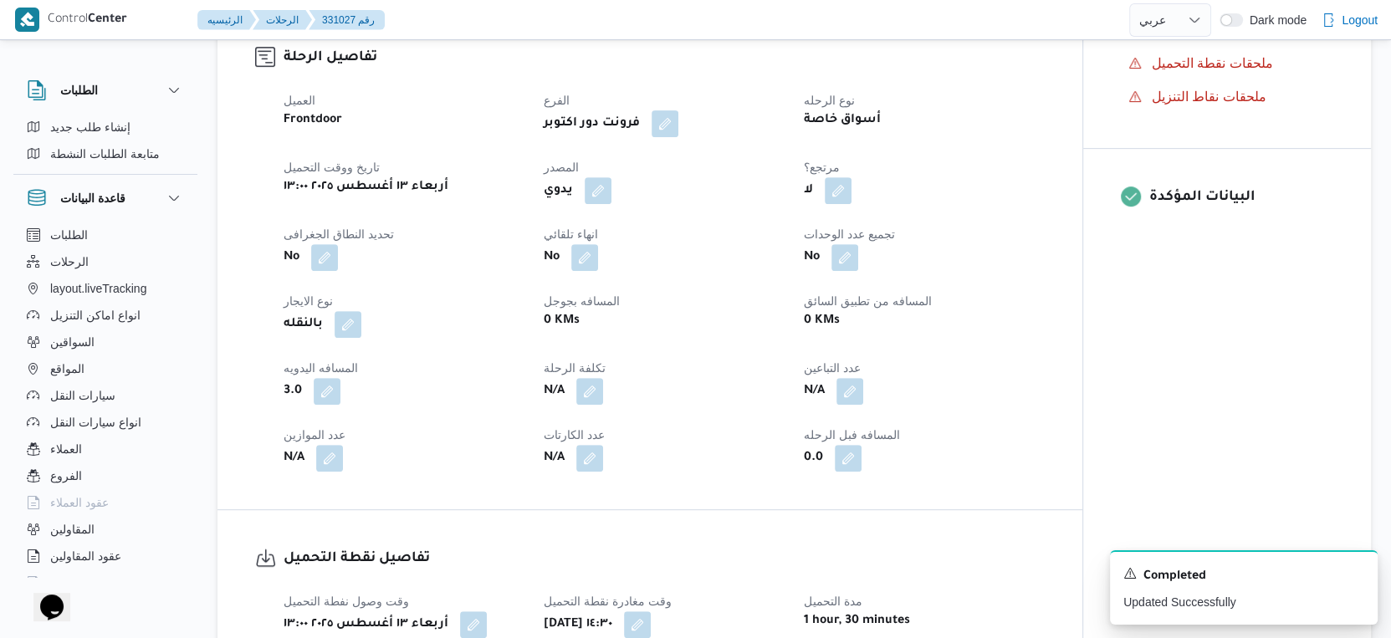
scroll to position [929, 0]
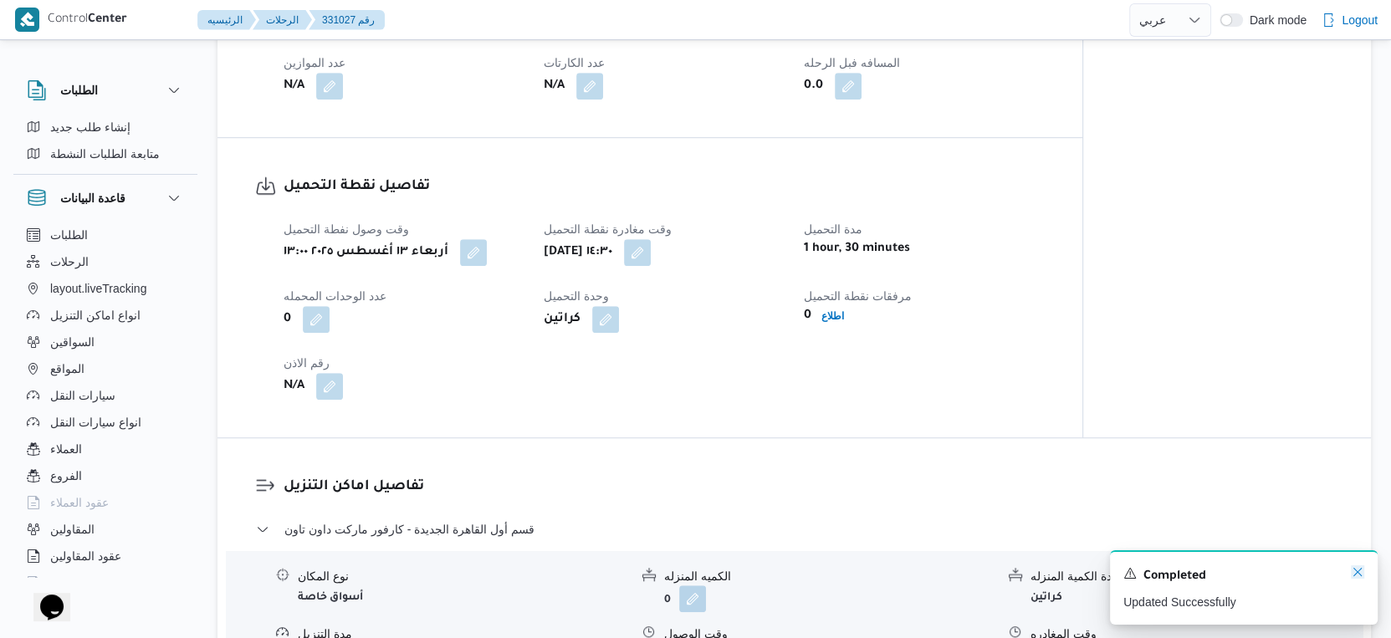
click at [1358, 575] on icon "Dismiss toast" at bounding box center [1357, 571] width 13 height 13
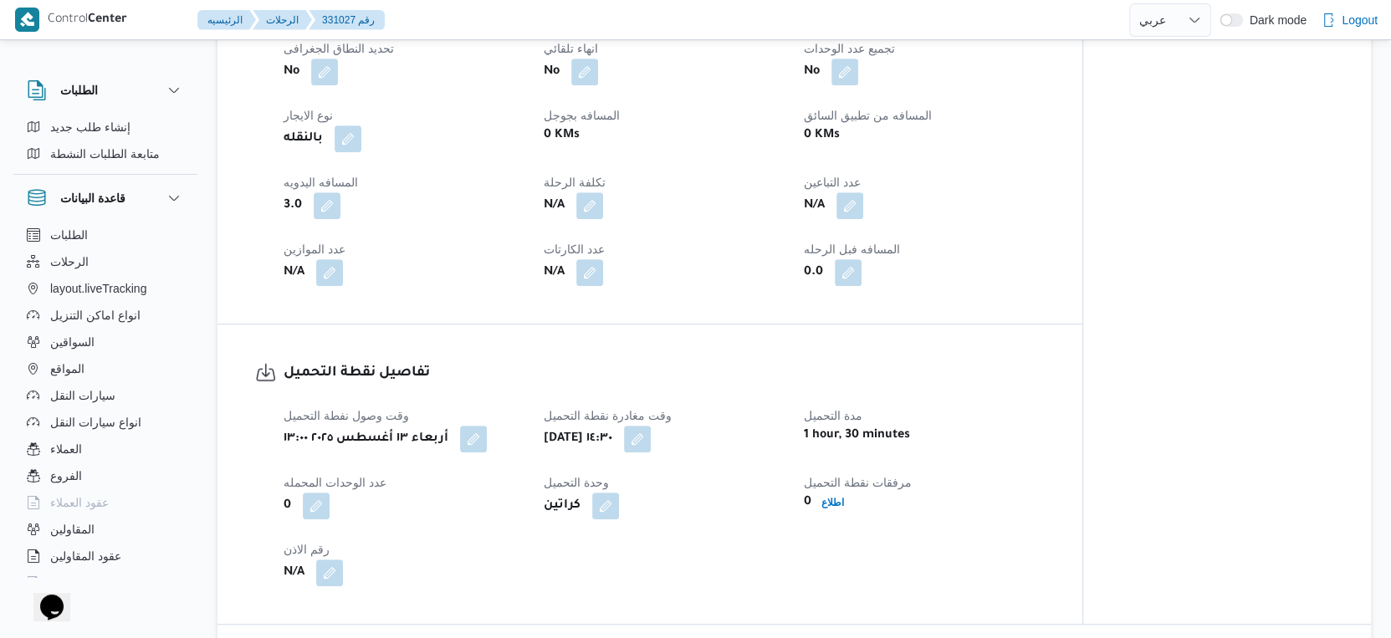
scroll to position [836, 0]
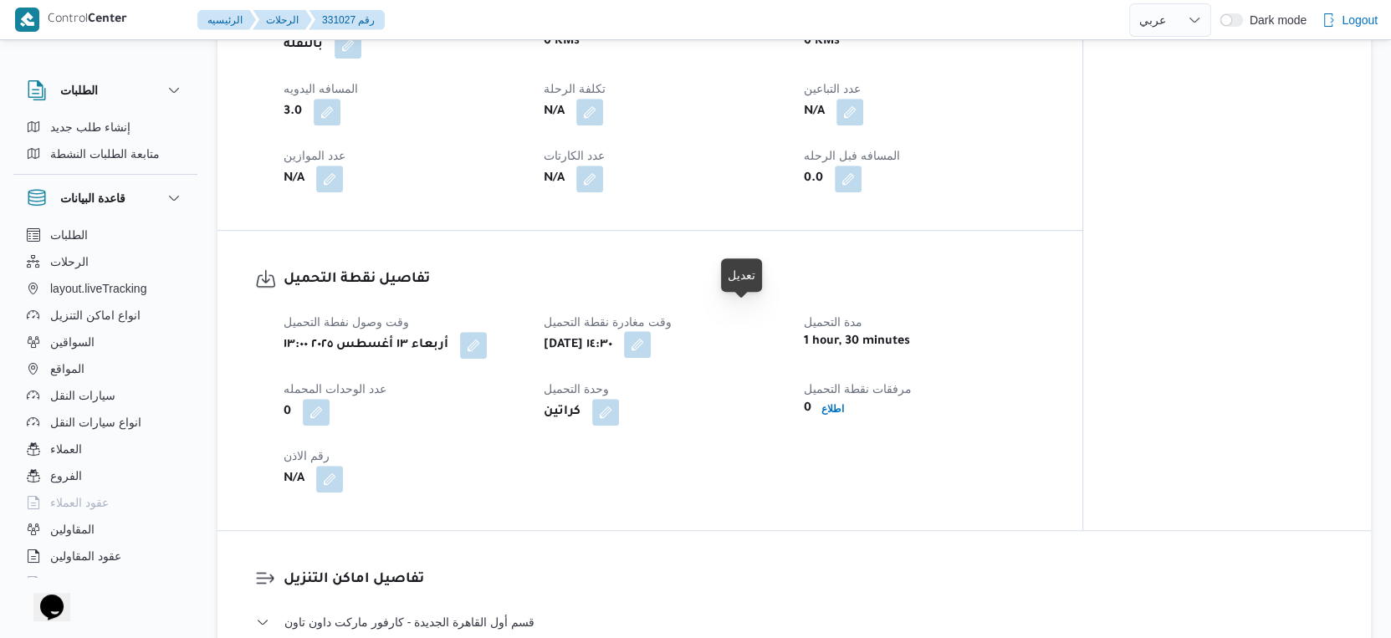
click at [651, 331] on button "button" at bounding box center [637, 344] width 27 height 27
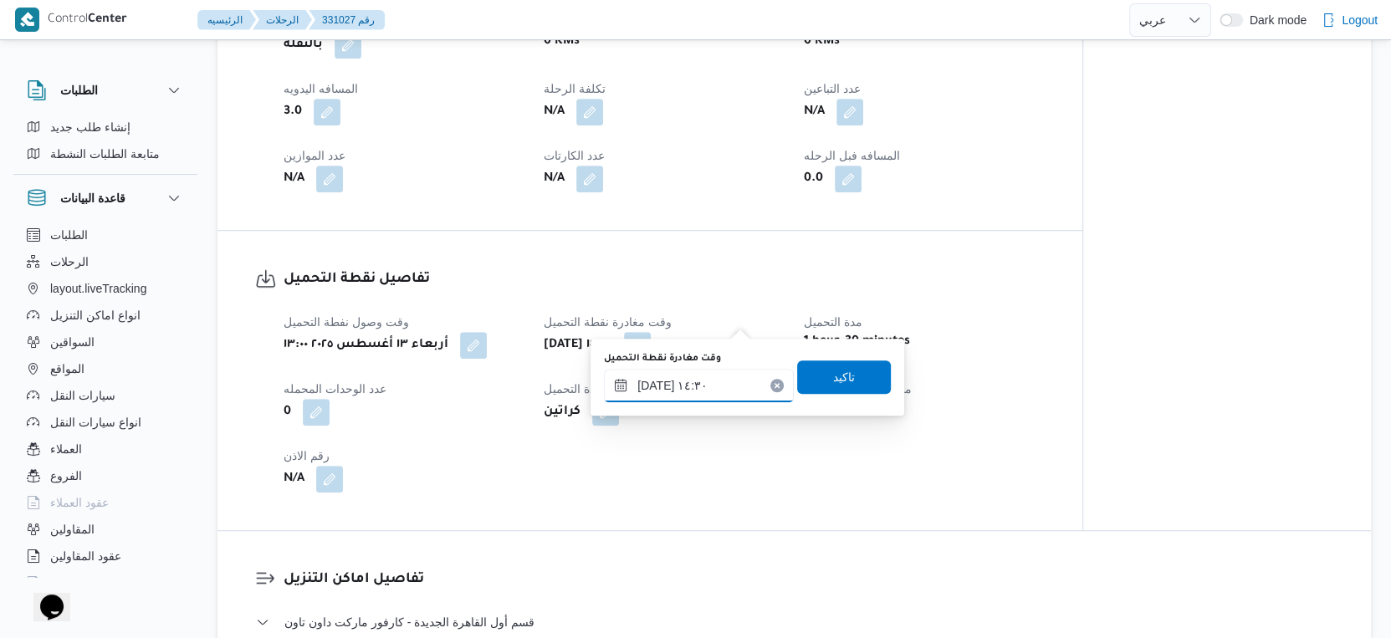
click at [715, 380] on input "١٣/٠٨/٢٠٢٥ ١٤:٣٠" at bounding box center [699, 385] width 190 height 33
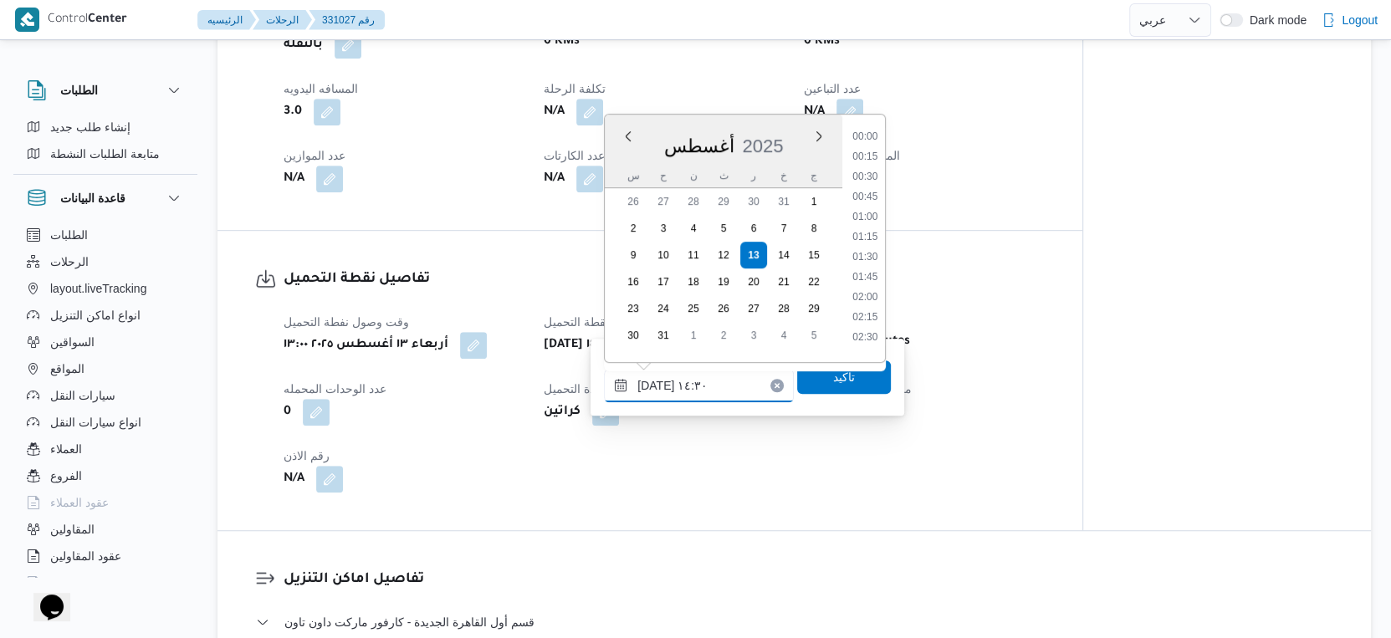
scroll to position [1048, 0]
click at [874, 212] on li "14:00" at bounding box center [865, 212] width 38 height 17
type input "١٣/٠٨/٢٠٢٥ ١٤:٣٠"
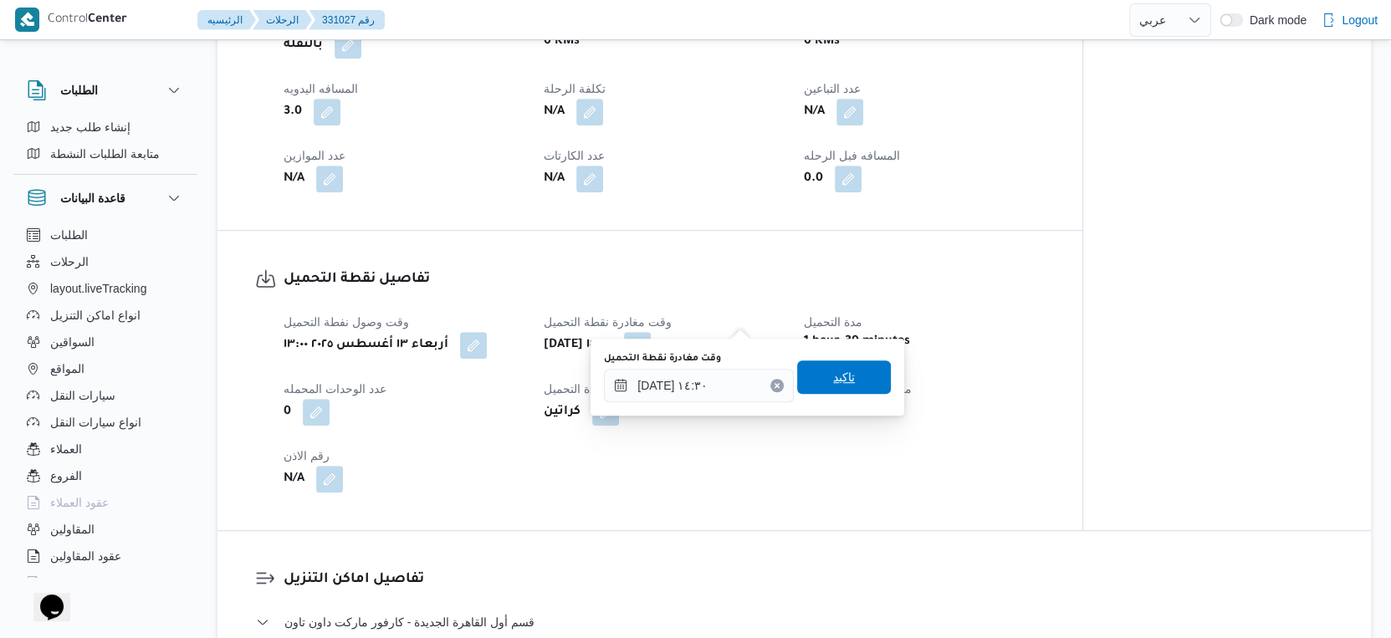
click at [843, 381] on span "تاكيد" at bounding box center [844, 376] width 94 height 33
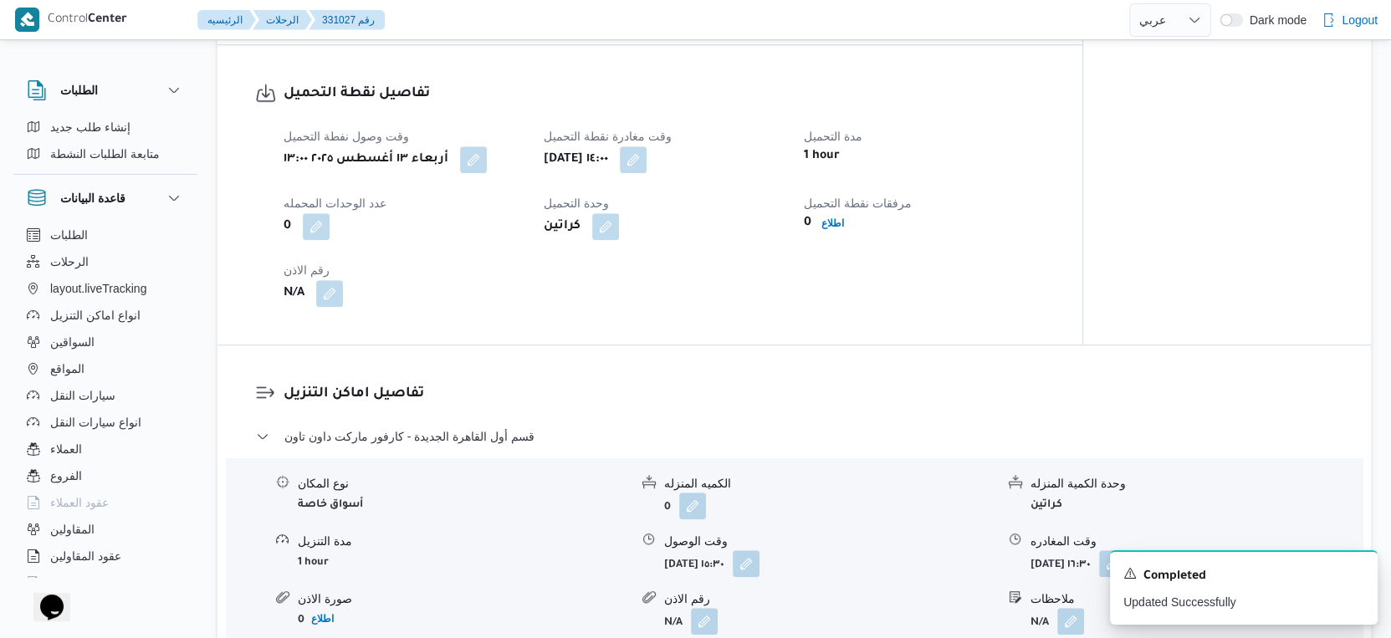
scroll to position [1115, 0]
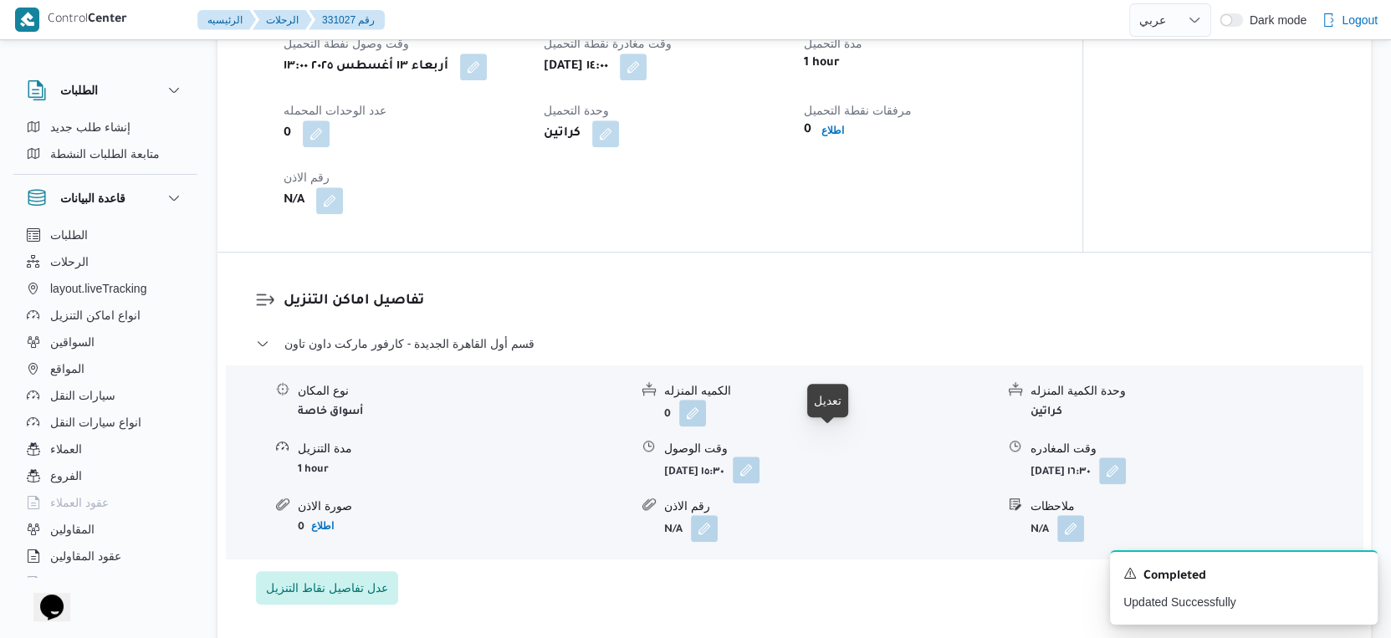
click at [759, 457] on button "button" at bounding box center [746, 470] width 27 height 27
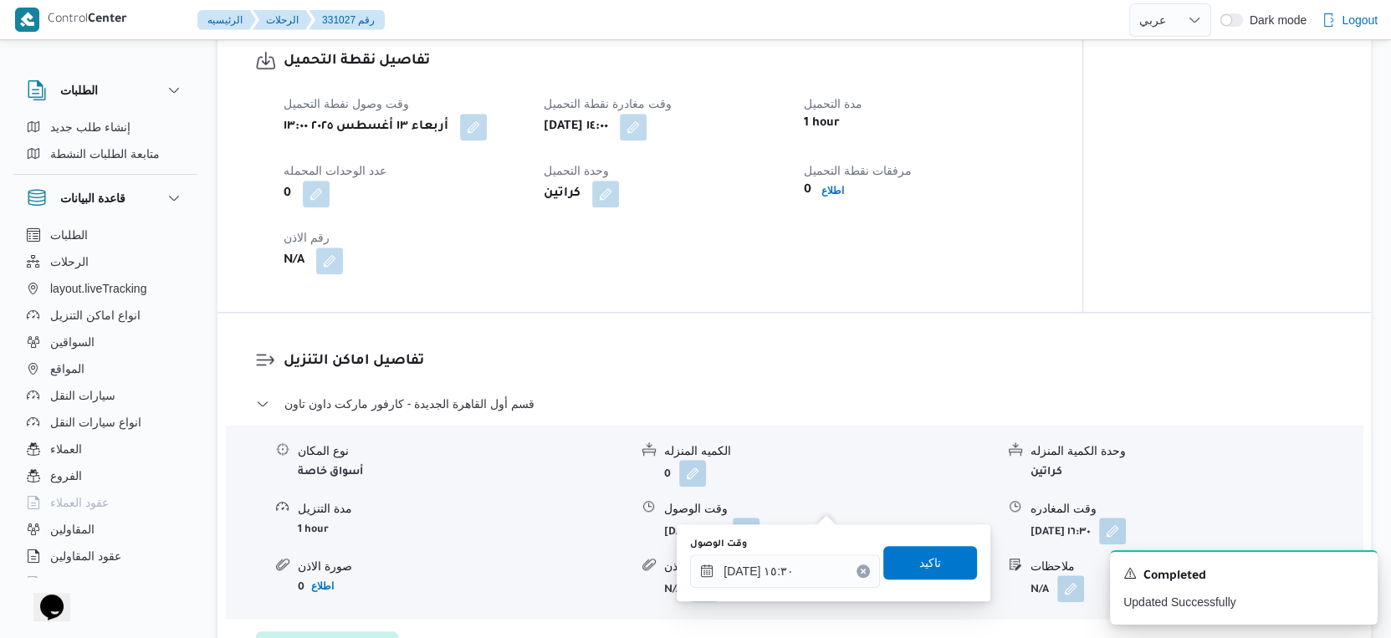
scroll to position [1022, 0]
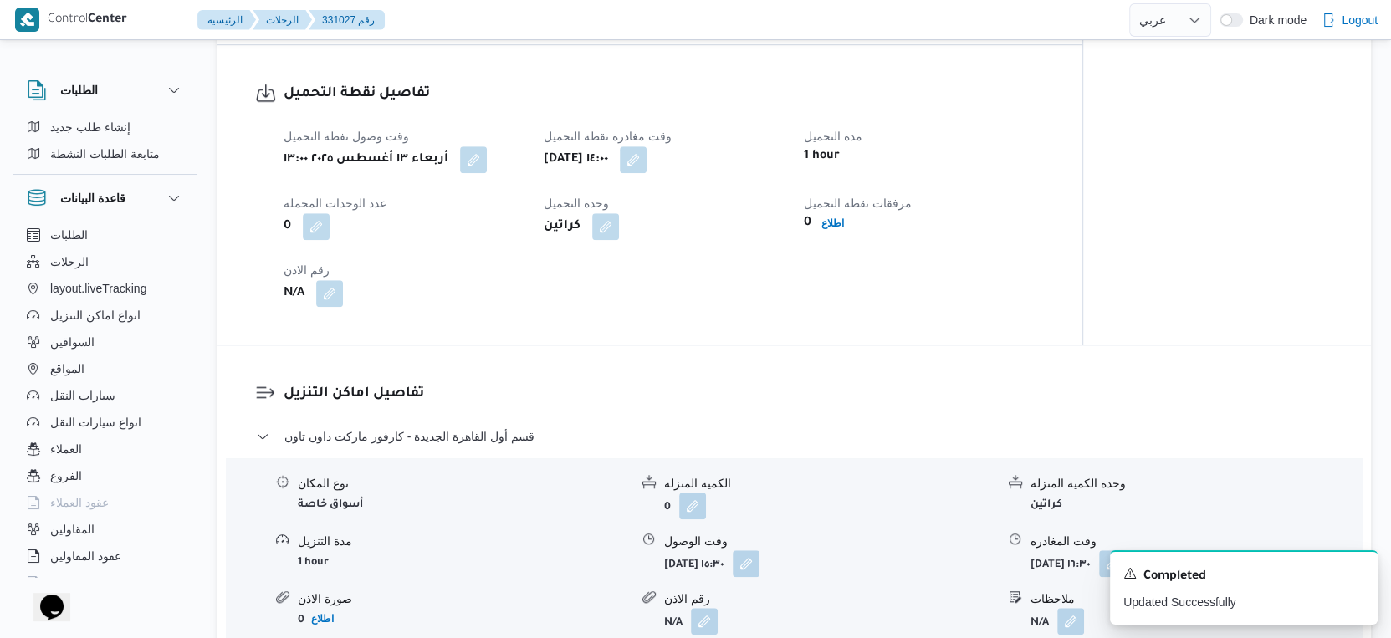
click at [878, 352] on div "تفاصيل اماكن التنزيل قسم أول القاهرة الجديدة - كارفور ماركت داون تاون نوع المكا…" at bounding box center [793, 540] width 1153 height 390
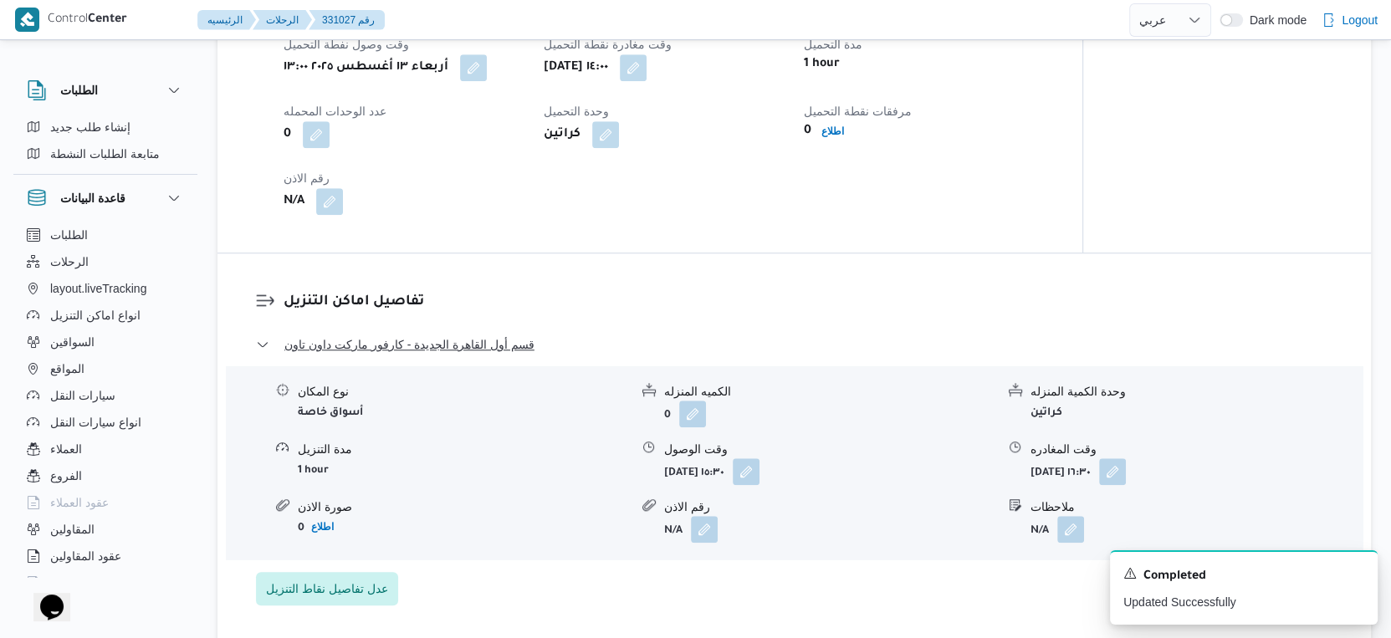
scroll to position [1115, 0]
click at [1126, 457] on button "button" at bounding box center [1112, 470] width 27 height 27
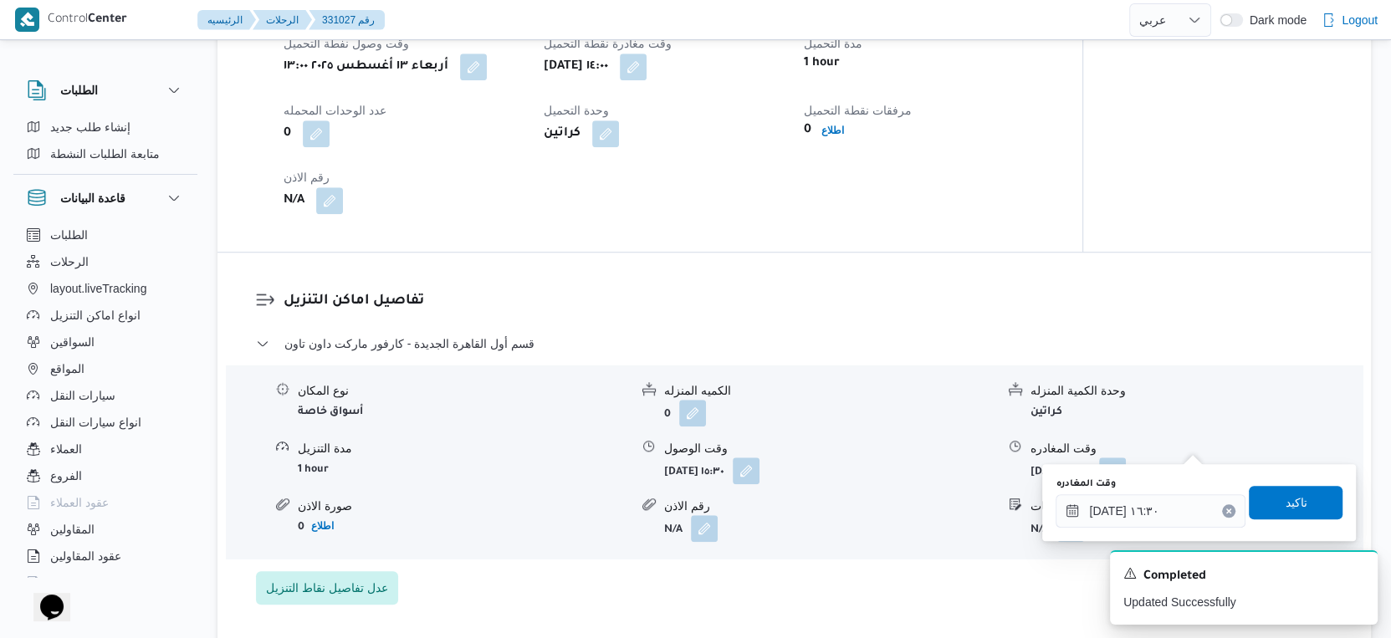
click at [892, 523] on div "نوع المكان أسواق خاصة الكميه المنزله 0 وحدة الكمية المنزله كراتين مدة التنزيل 1…" at bounding box center [794, 462] width 1150 height 190
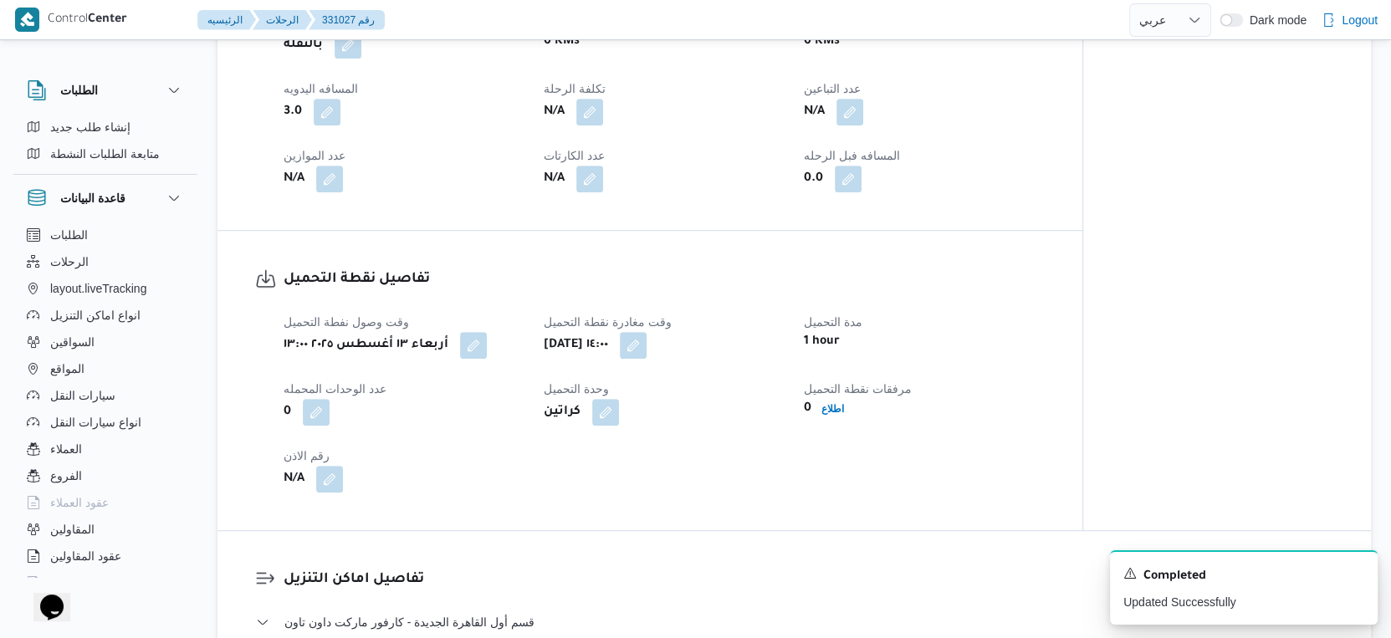
scroll to position [557, 0]
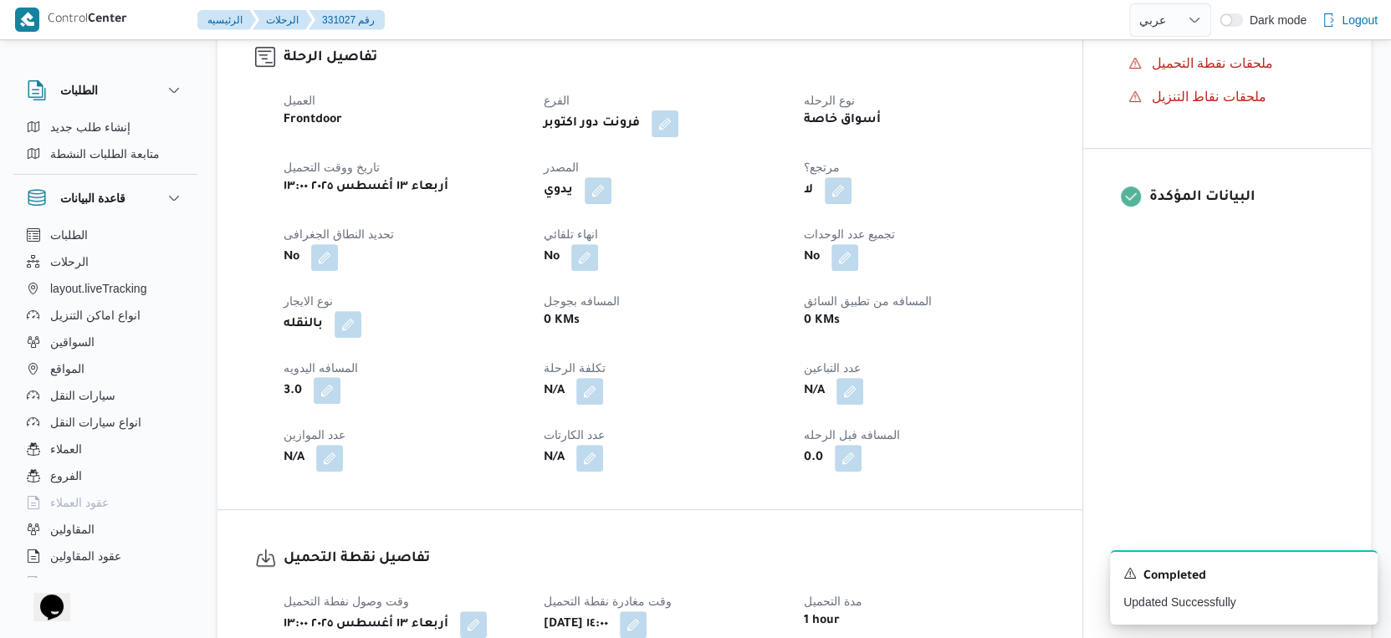
click at [324, 377] on button "button" at bounding box center [327, 390] width 27 height 27
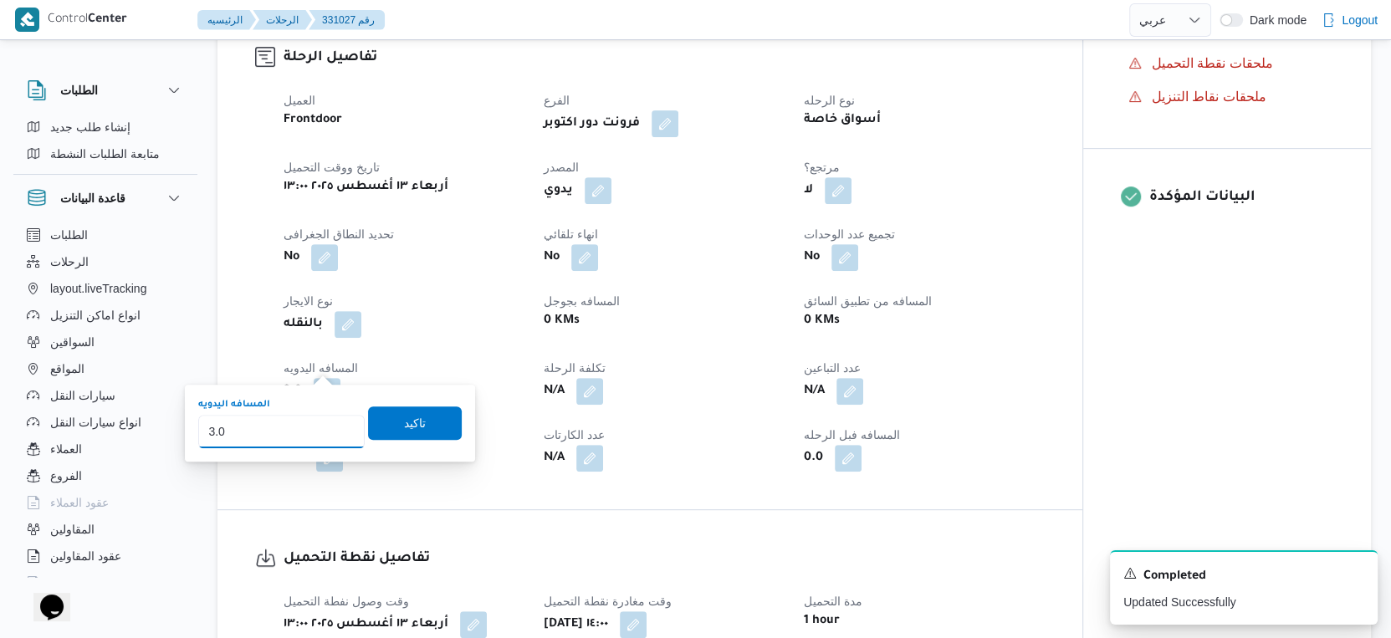
click at [287, 430] on input "3.0" at bounding box center [281, 431] width 166 height 33
type input "68"
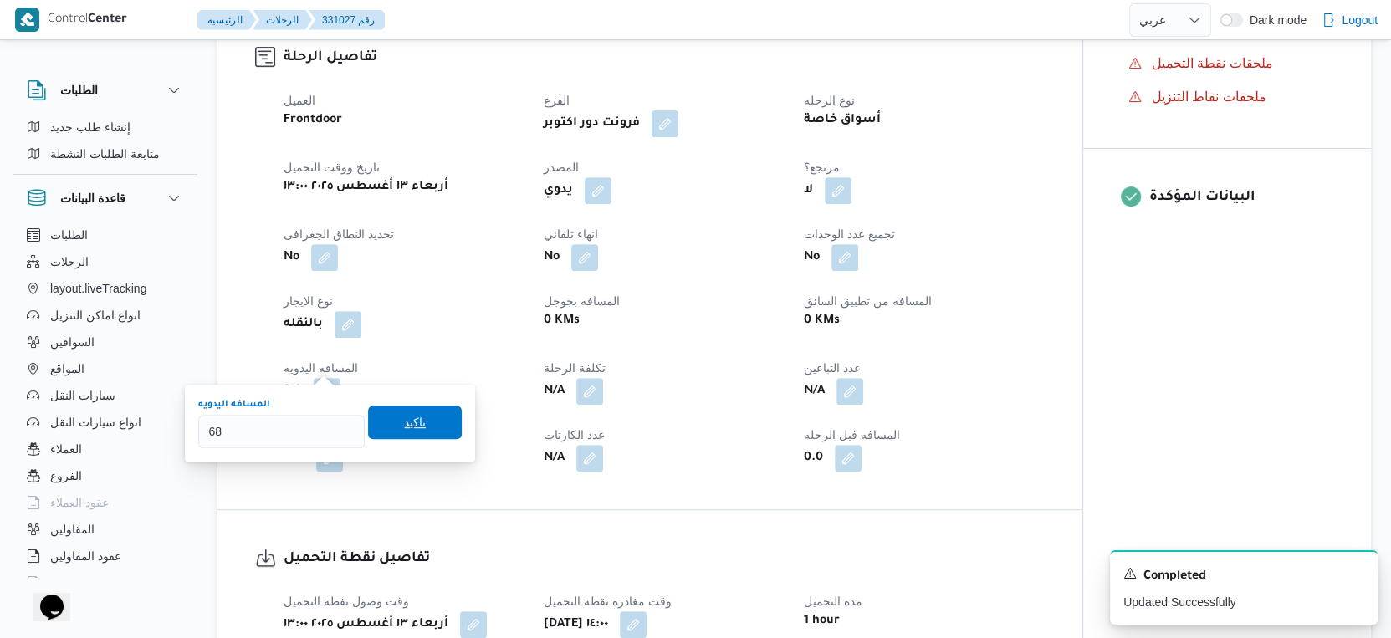
click at [431, 422] on span "تاكيد" at bounding box center [415, 422] width 94 height 33
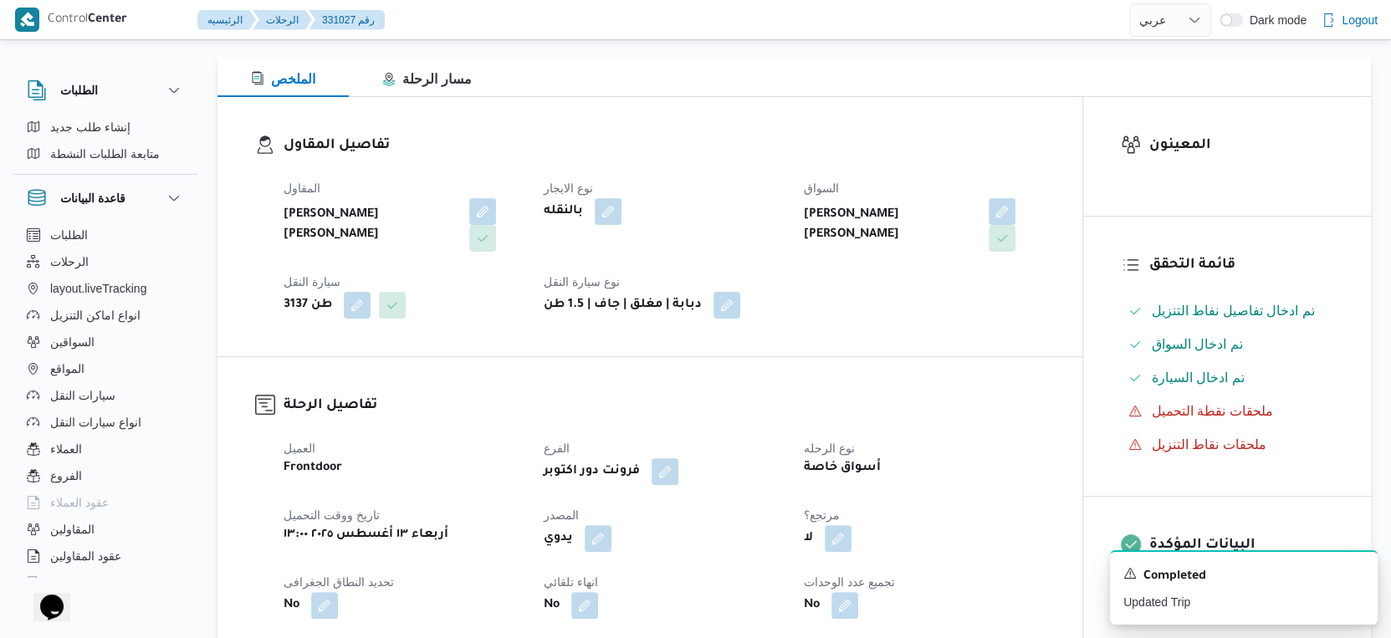
scroll to position [0, 0]
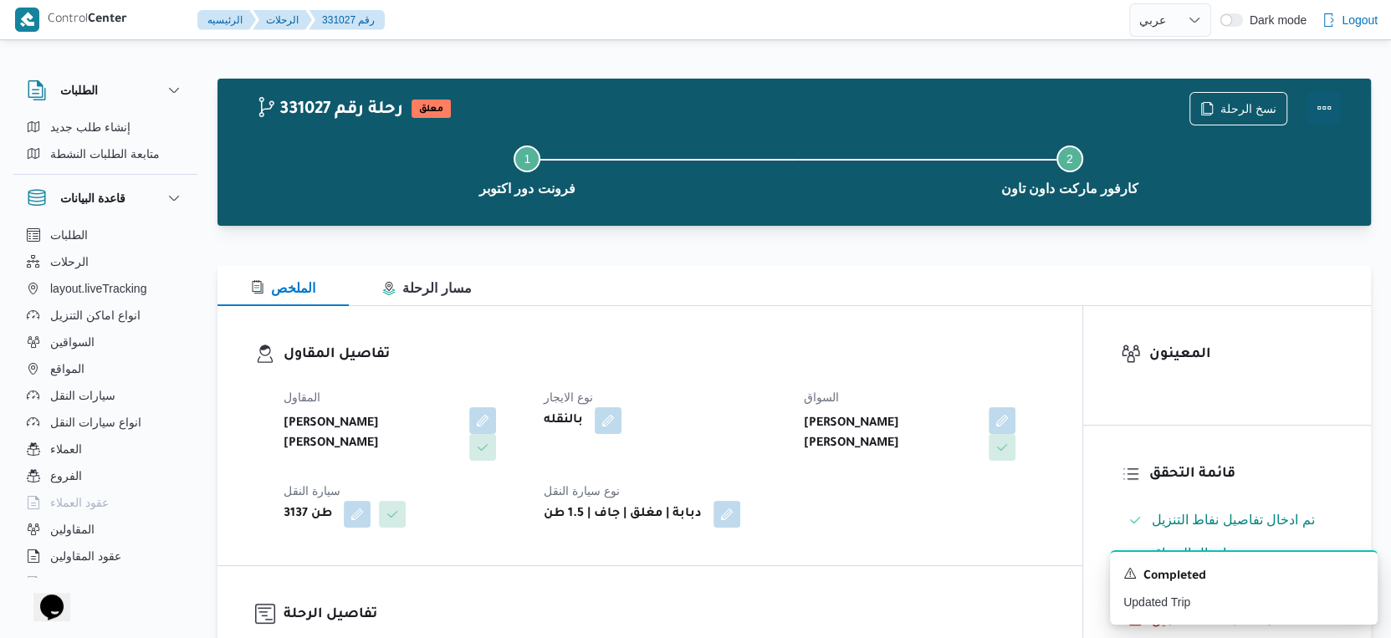
click at [1326, 105] on button "Actions" at bounding box center [1323, 107] width 33 height 33
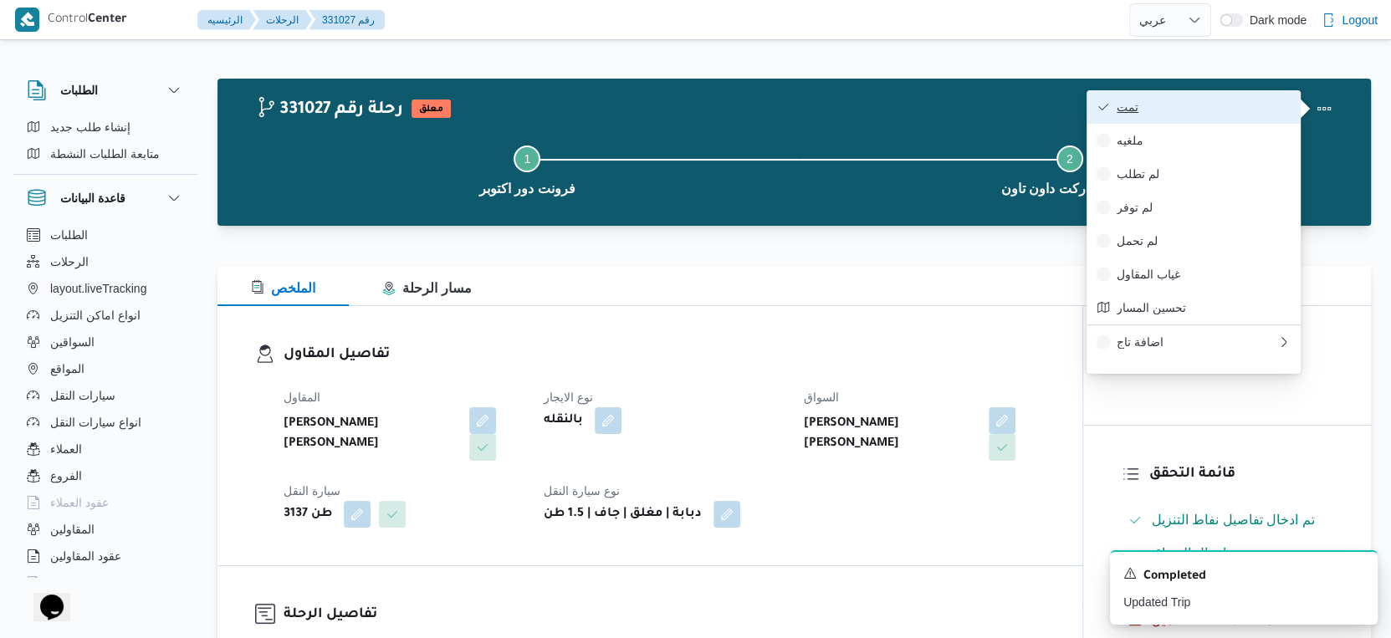
click at [1247, 105] on span "تمت" at bounding box center [1203, 106] width 174 height 13
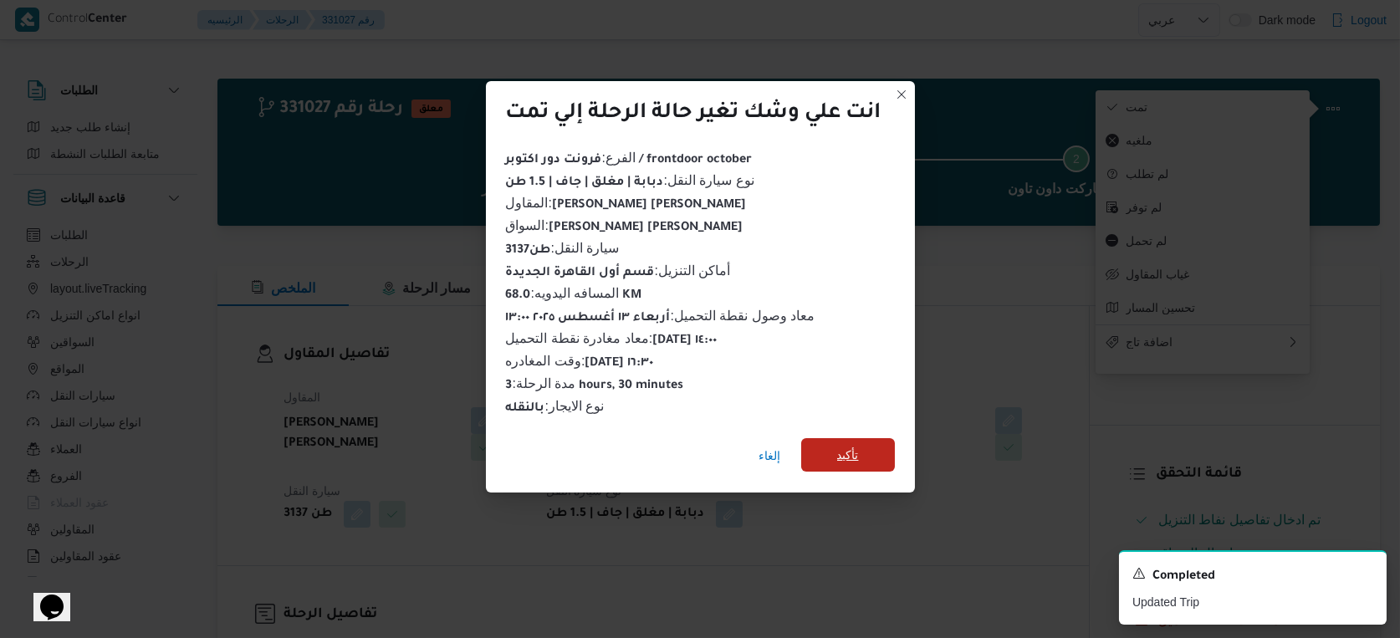
click at [861, 438] on span "تأكيد" at bounding box center [848, 454] width 94 height 33
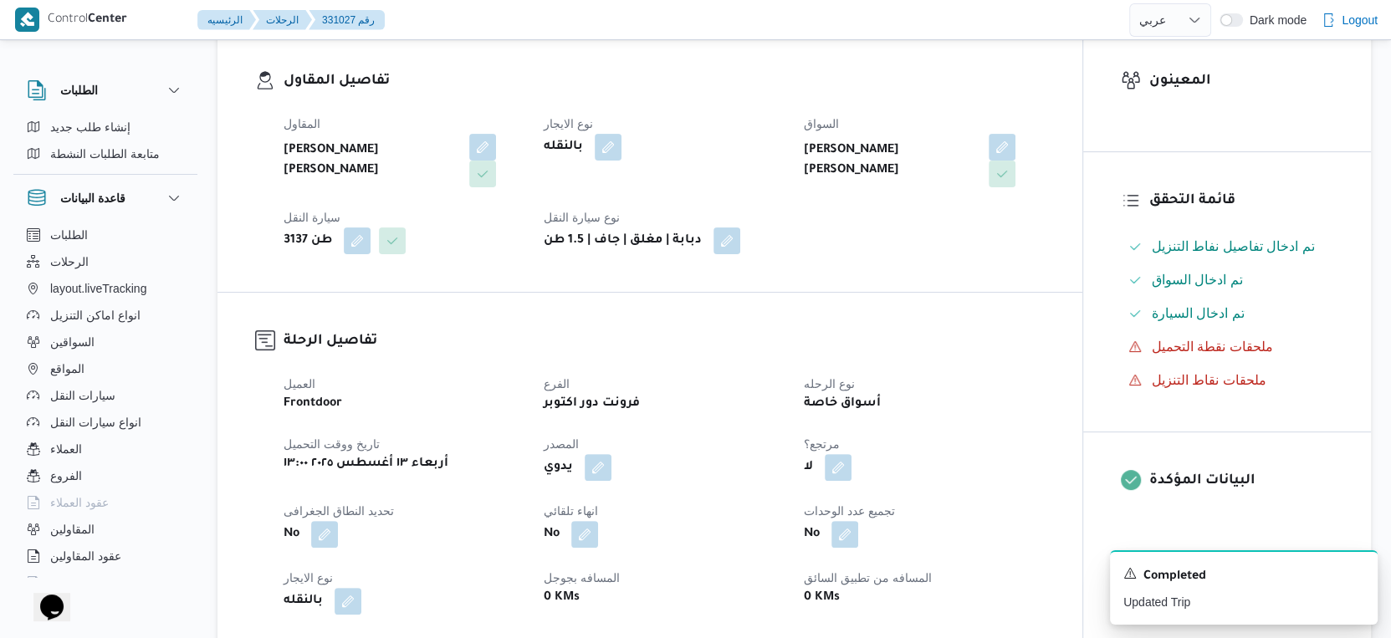
scroll to position [464, 0]
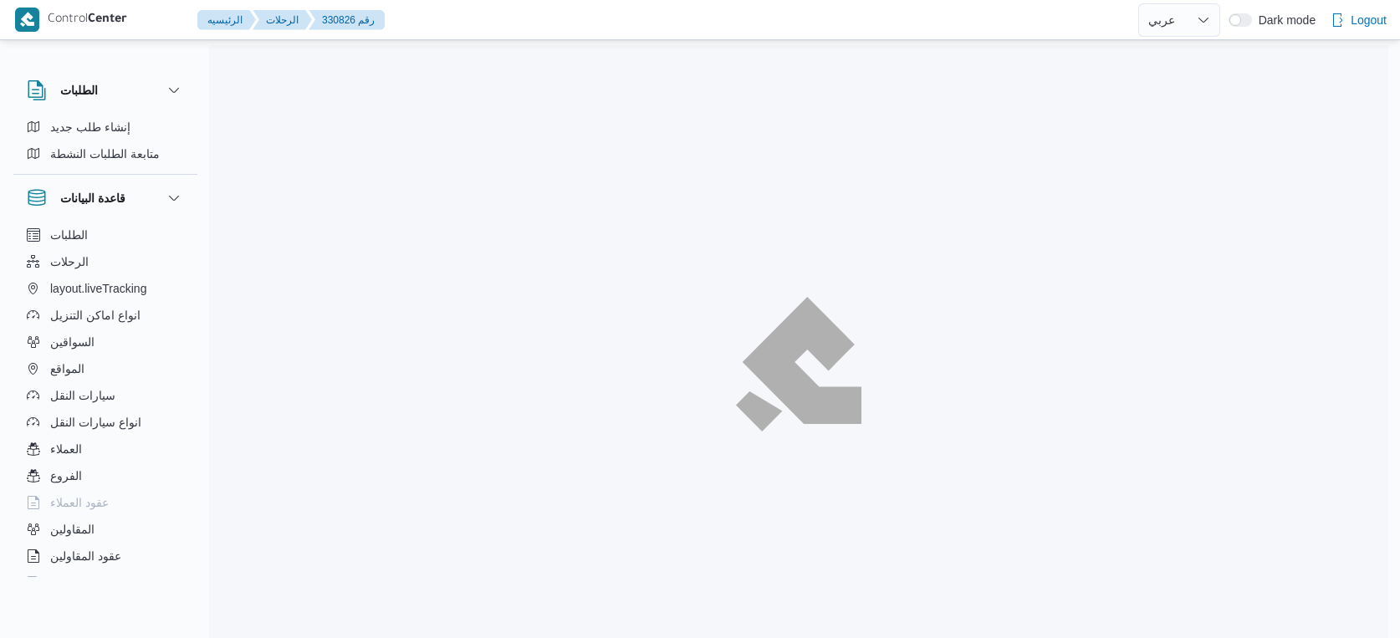
select select "ar"
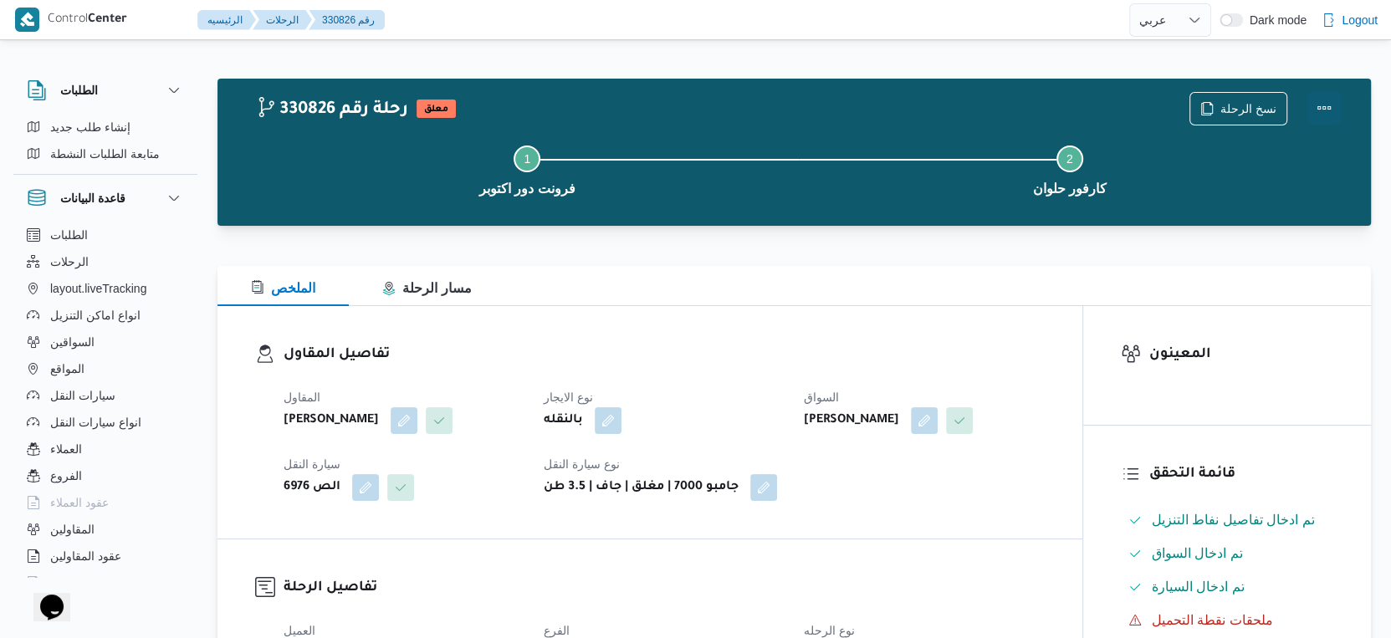
click at [1326, 102] on button "Actions" at bounding box center [1323, 107] width 33 height 33
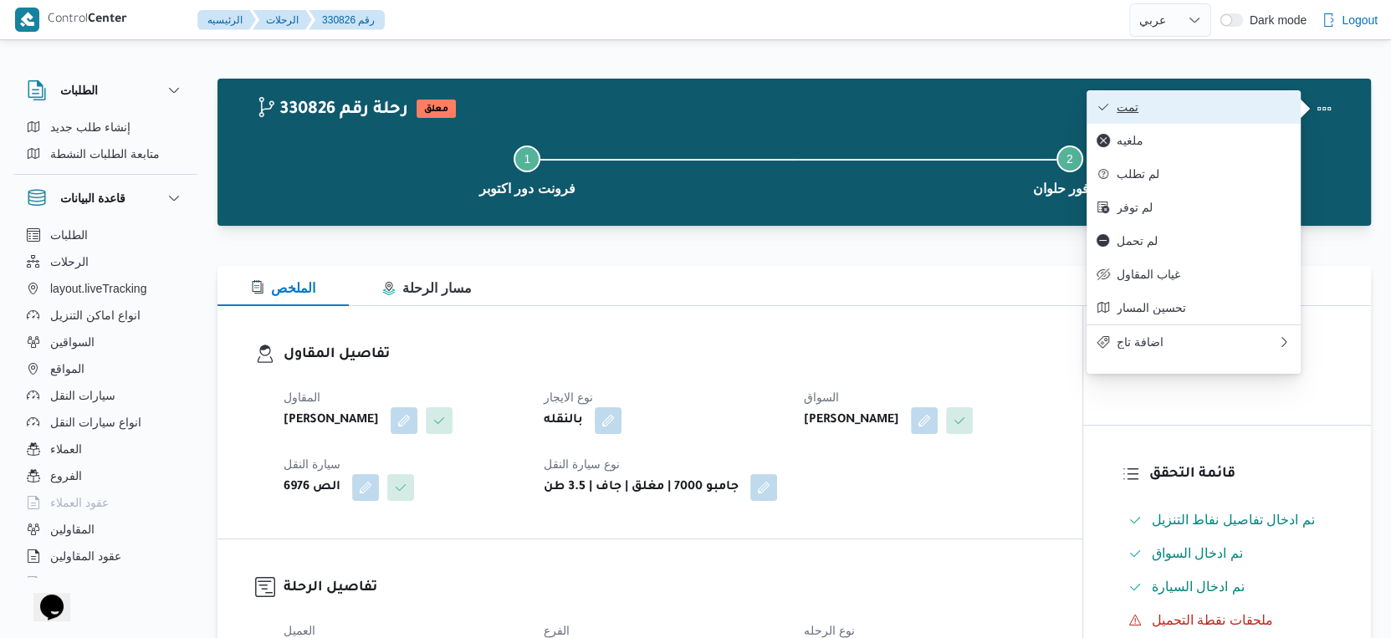
click at [1228, 102] on span "تمت" at bounding box center [1203, 106] width 174 height 13
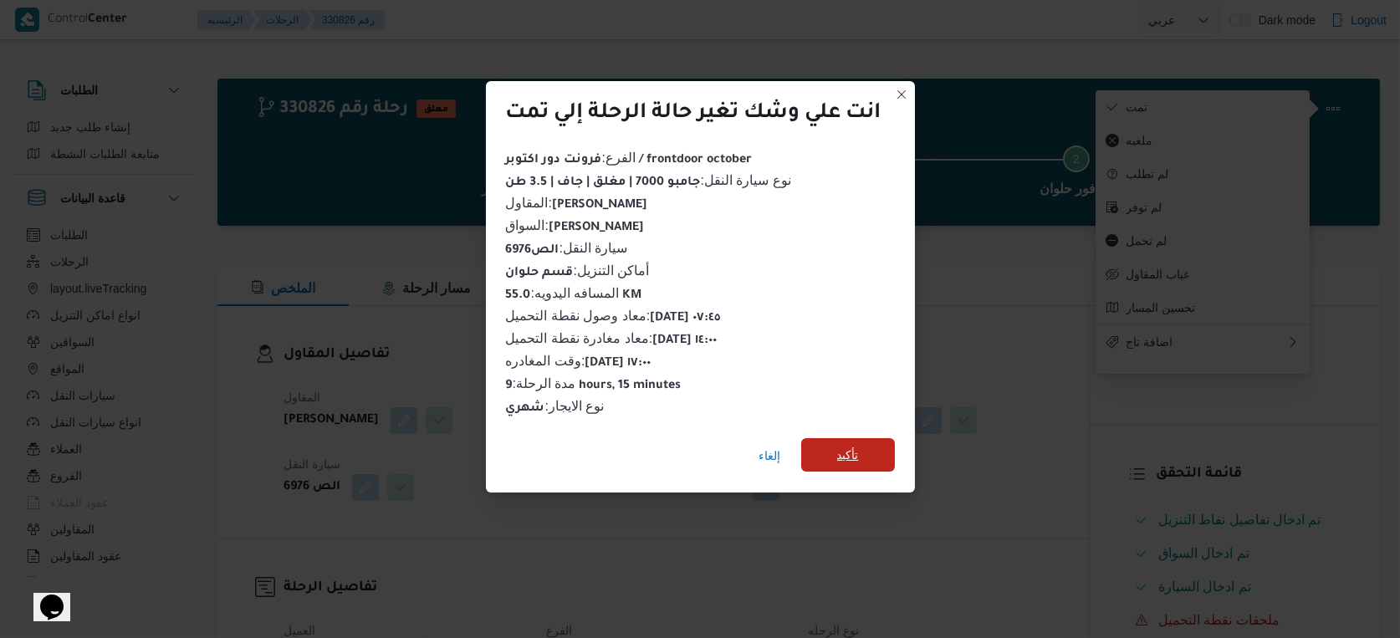
click at [859, 464] on span "تأكيد" at bounding box center [848, 454] width 94 height 33
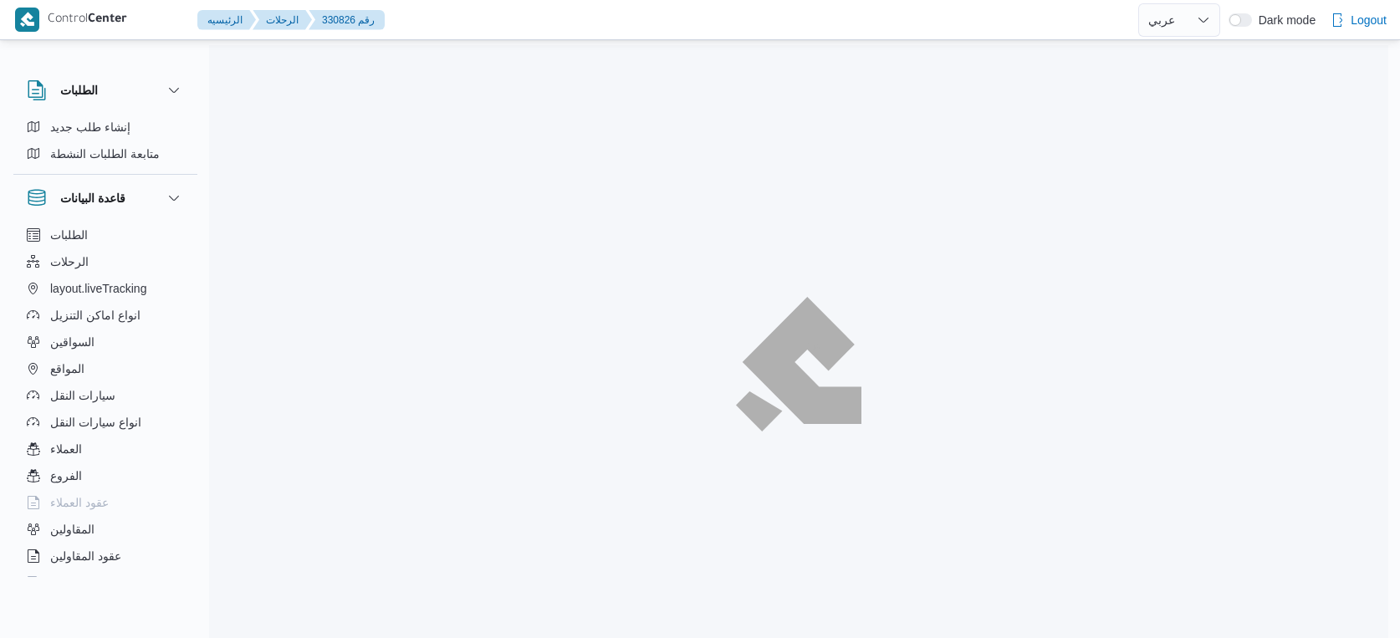
select select "ar"
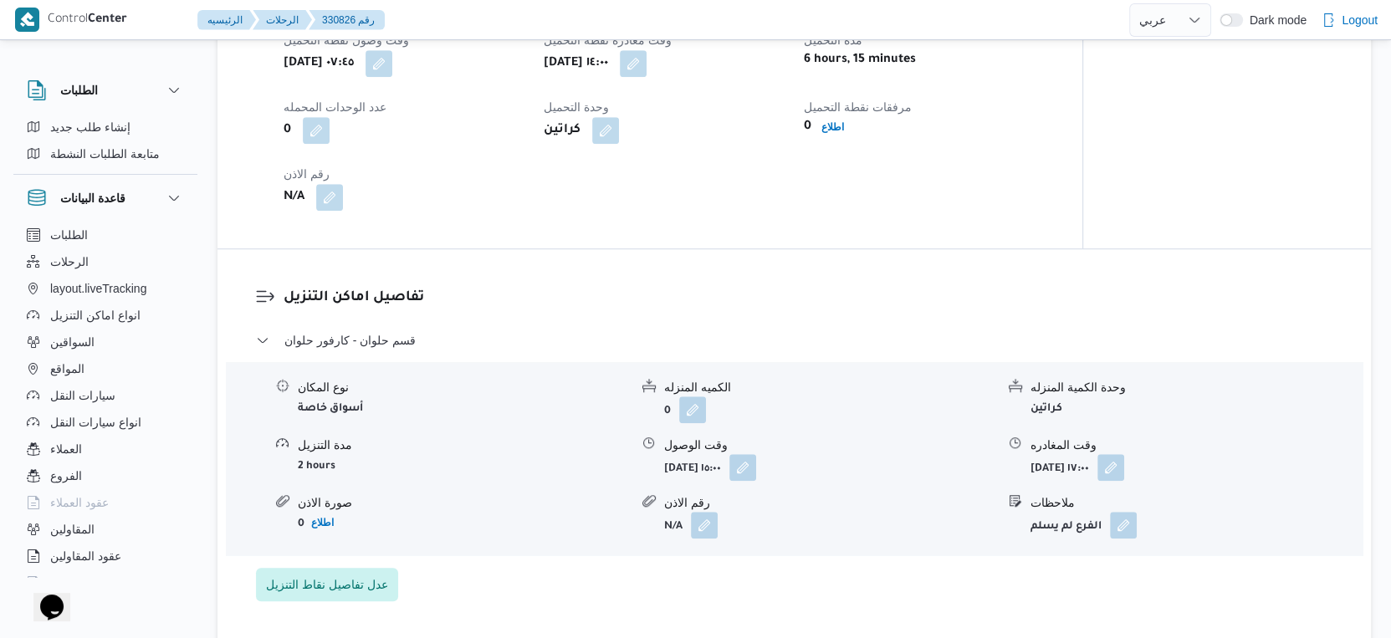
scroll to position [1300, 0]
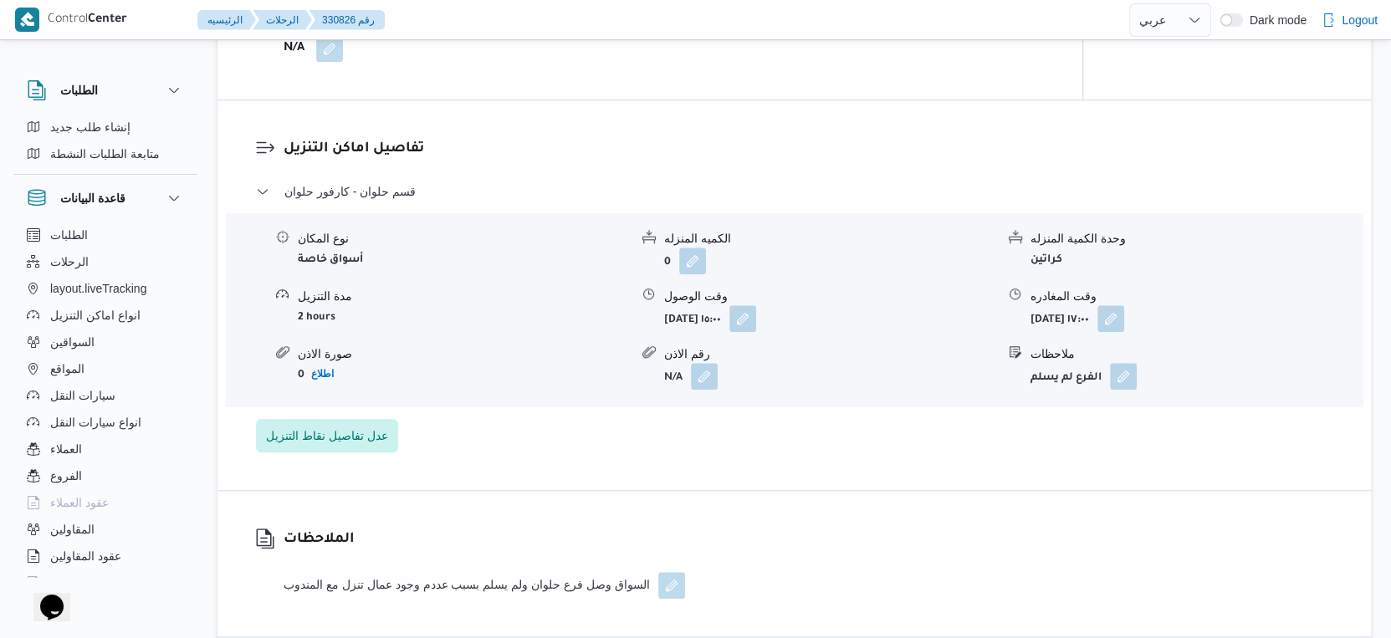
select select "ar"
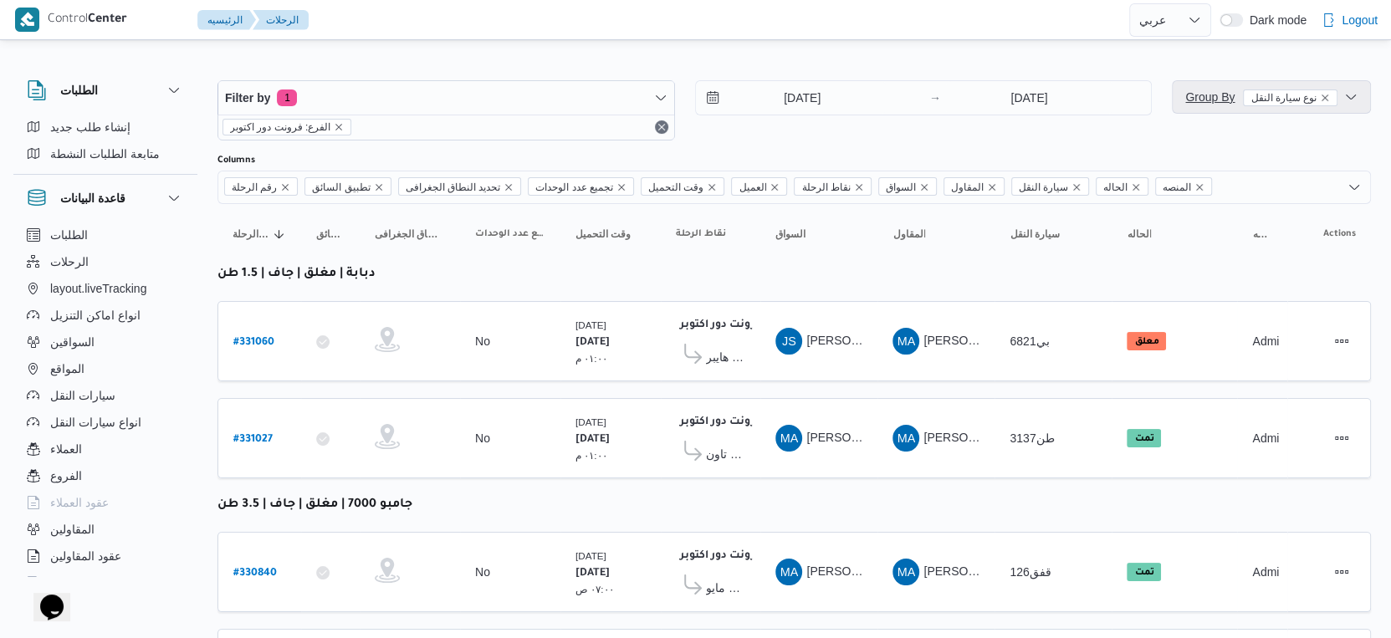
click at [1202, 94] on span "Group By نوع سيارة النقل" at bounding box center [1261, 96] width 152 height 13
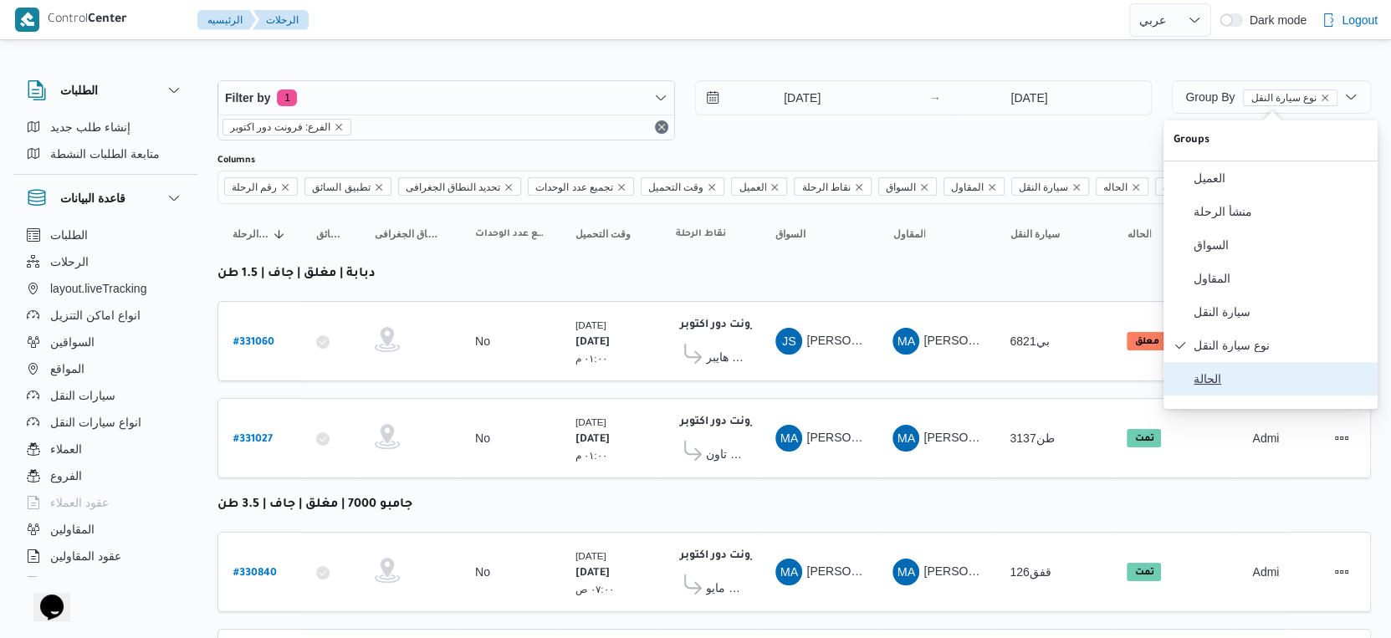
click at [1196, 382] on button "الحالة" at bounding box center [1270, 378] width 214 height 33
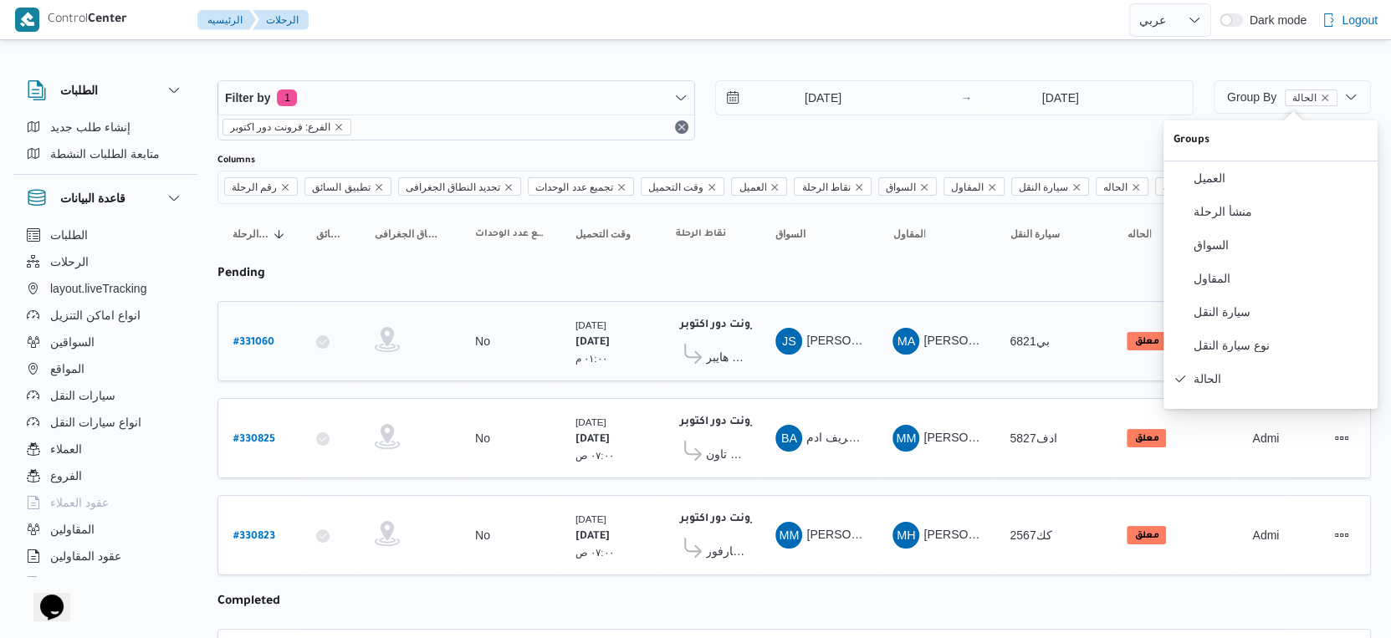
click at [886, 351] on div "MA [PERSON_NAME] [PERSON_NAME]" at bounding box center [936, 341] width 100 height 40
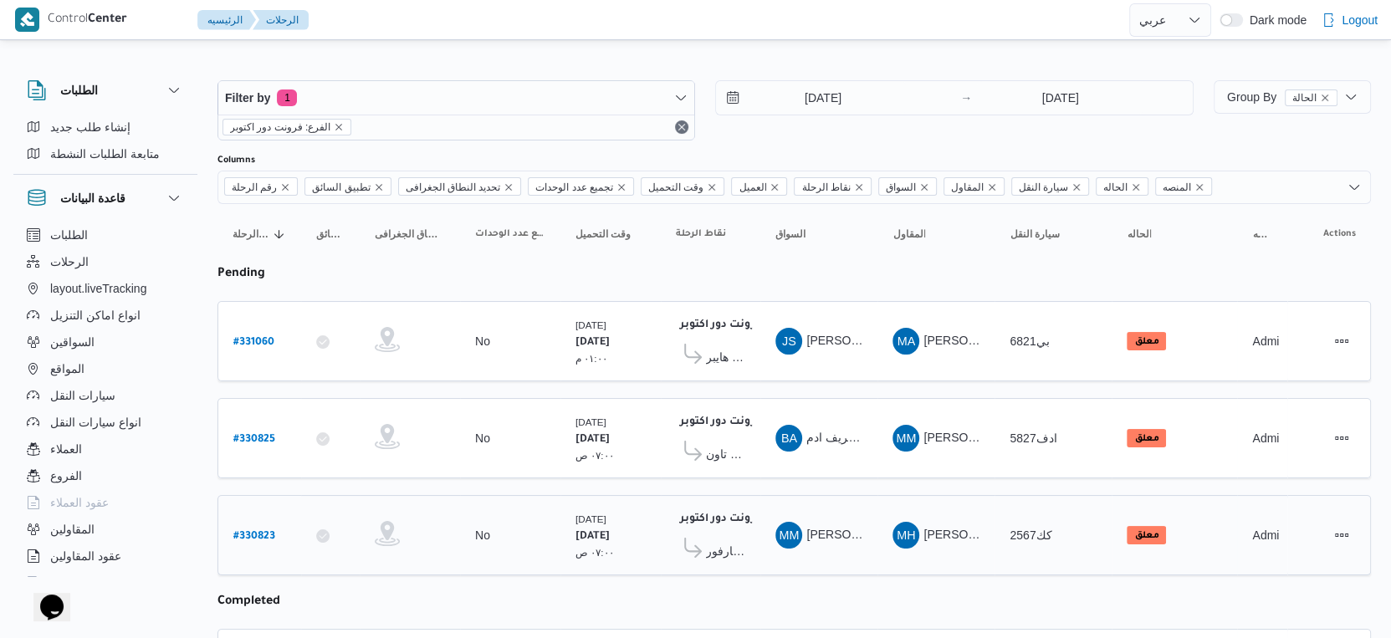
click at [720, 541] on span "كارفور [PERSON_NAME]" at bounding box center [725, 551] width 39 height 20
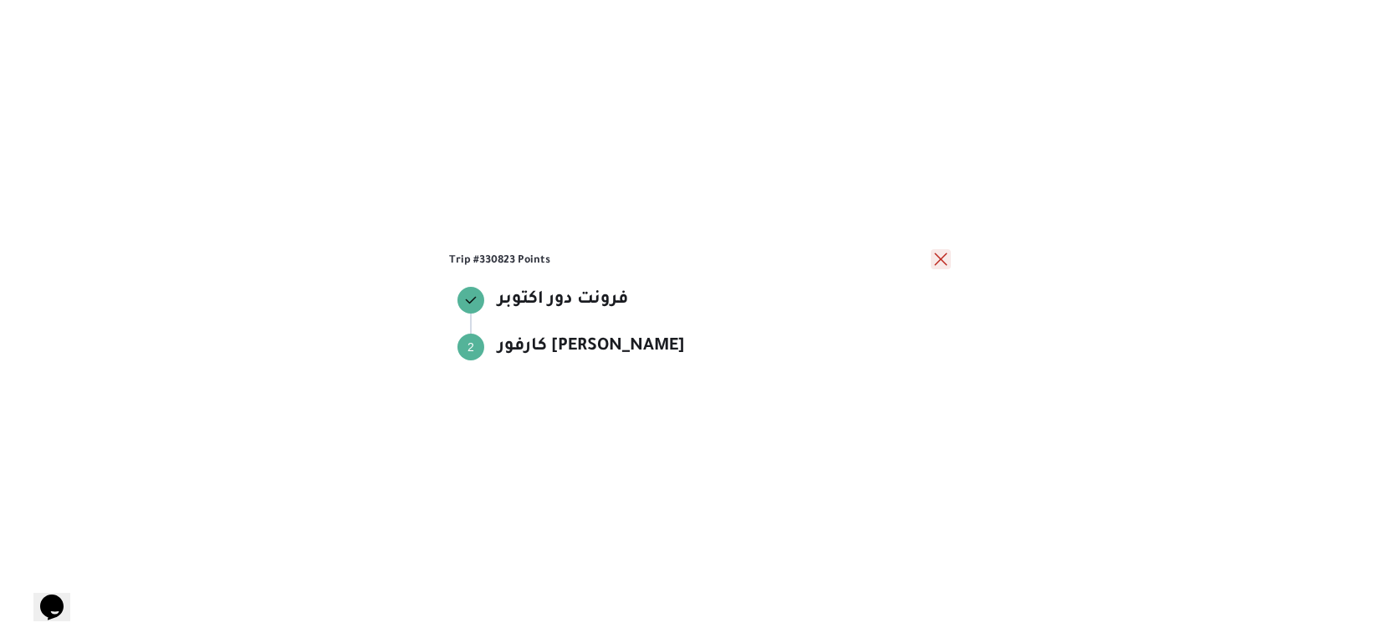
click at [942, 259] on button "close" at bounding box center [941, 259] width 20 height 20
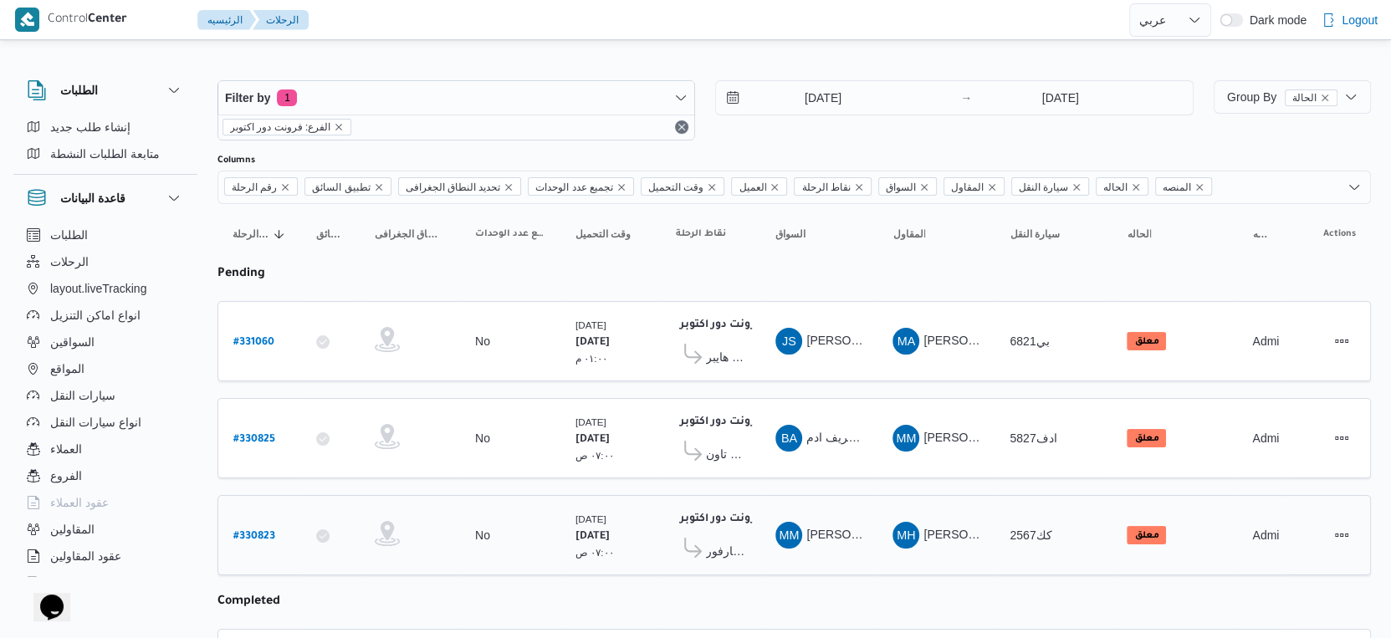
click at [263, 531] on b "# 330823" at bounding box center [254, 537] width 42 height 12
select select "ar"
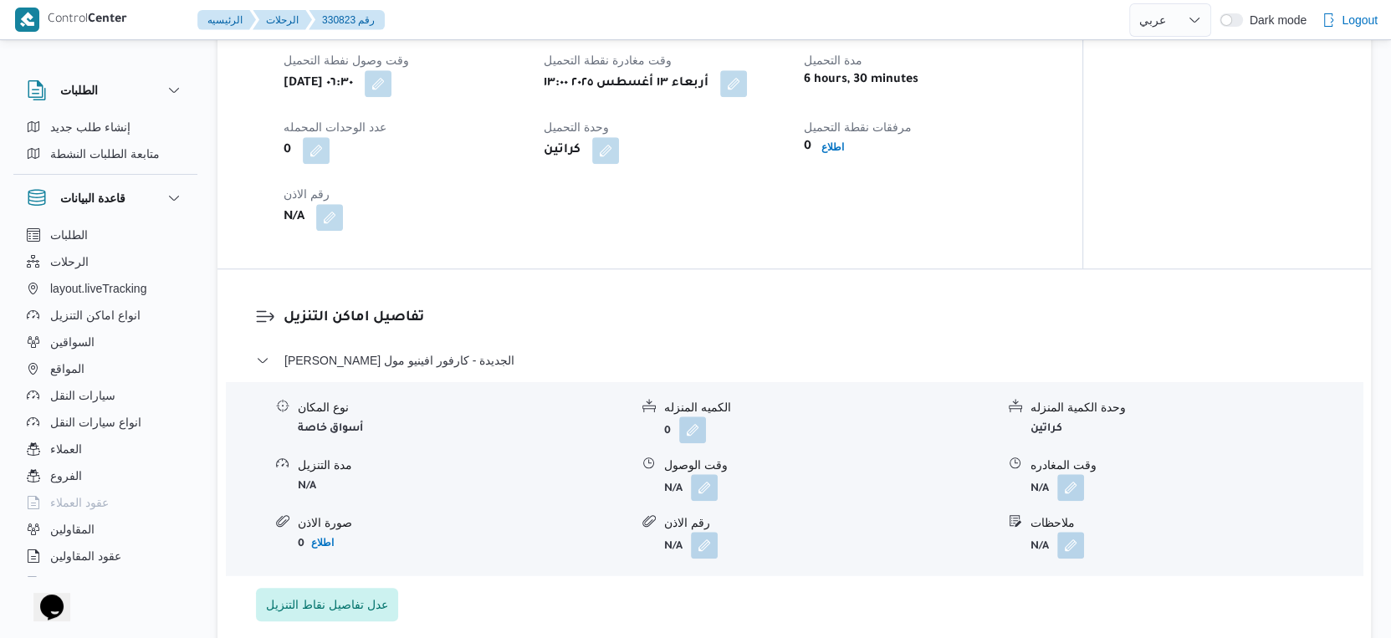
scroll to position [1208, 0]
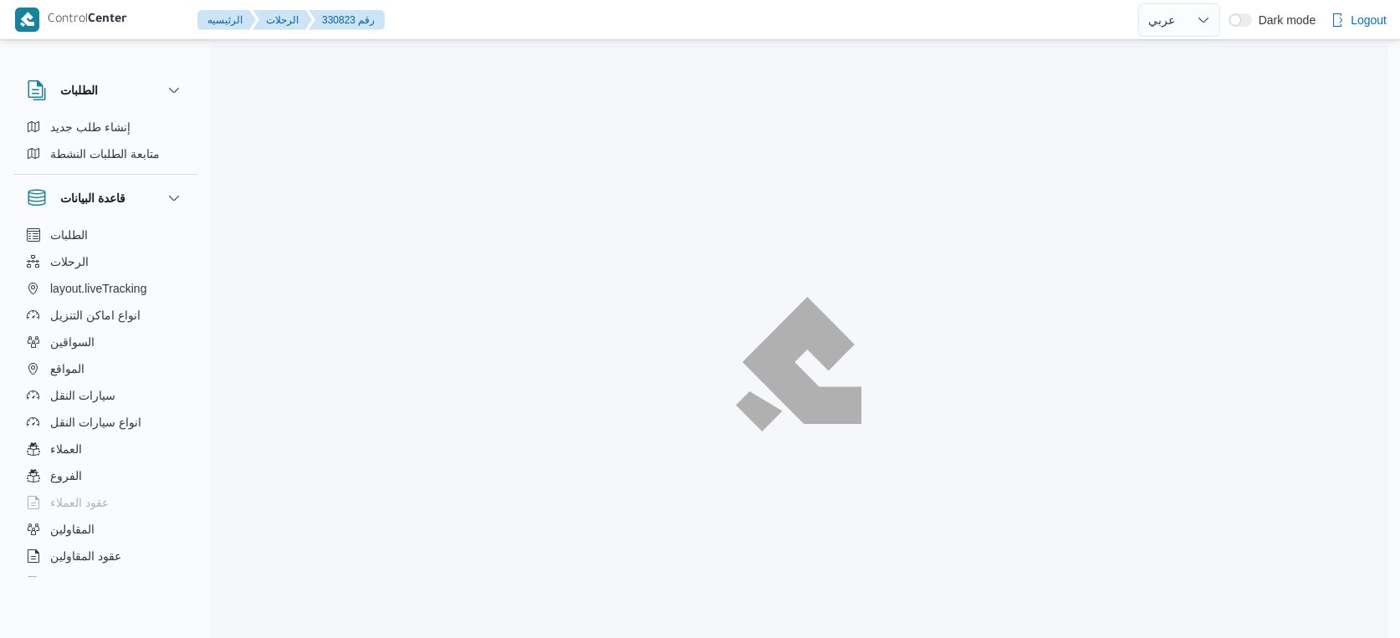
select select "ar"
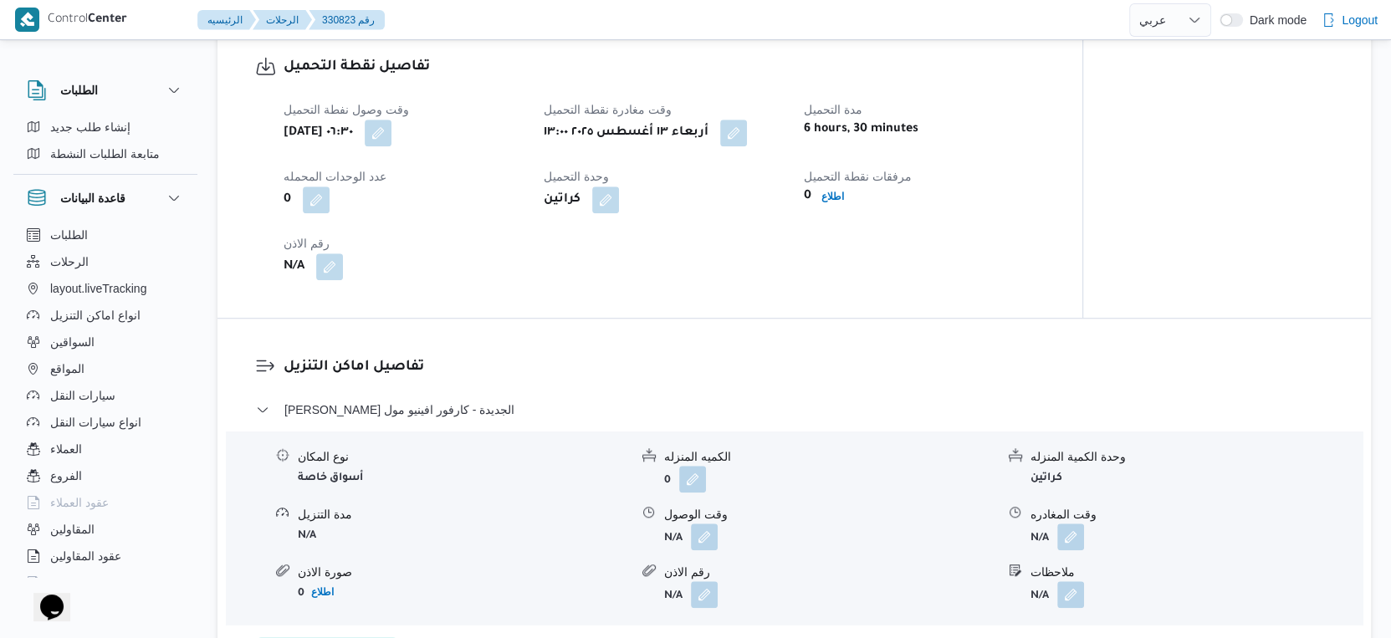
scroll to position [1115, 0]
click at [742, 141] on button "button" at bounding box center [733, 133] width 27 height 27
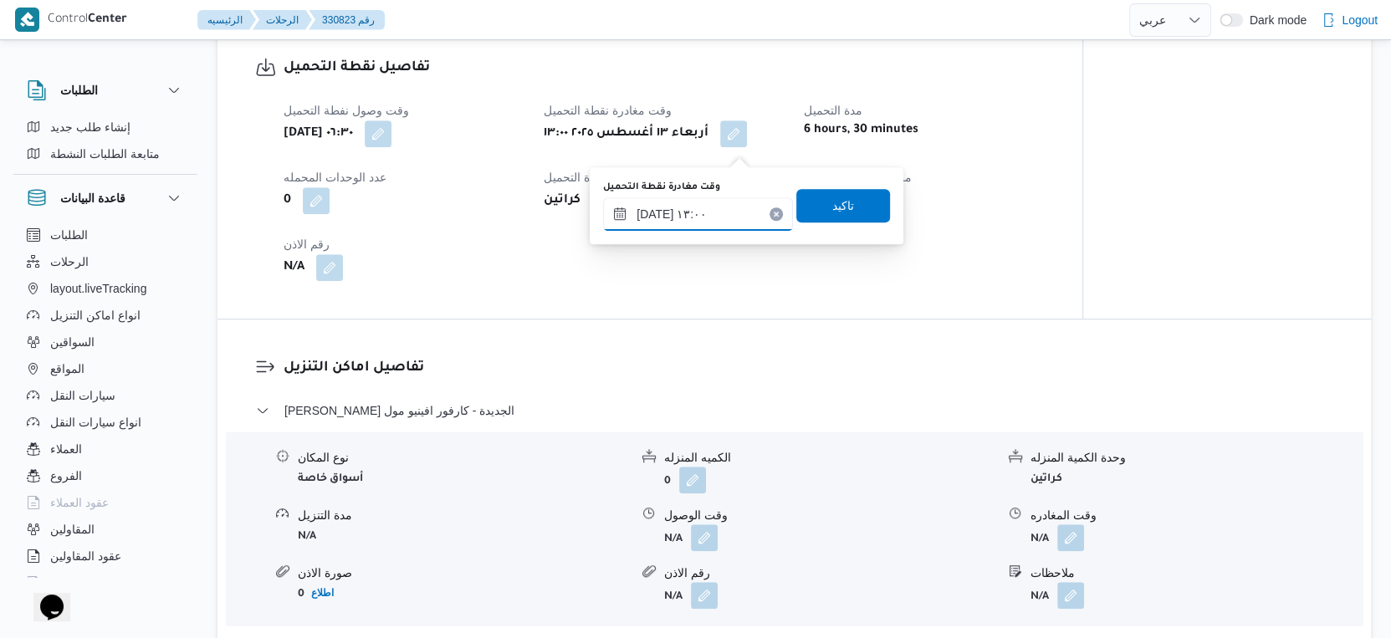
click at [702, 212] on input "[DATE] ١٣:٠٠" at bounding box center [698, 213] width 190 height 33
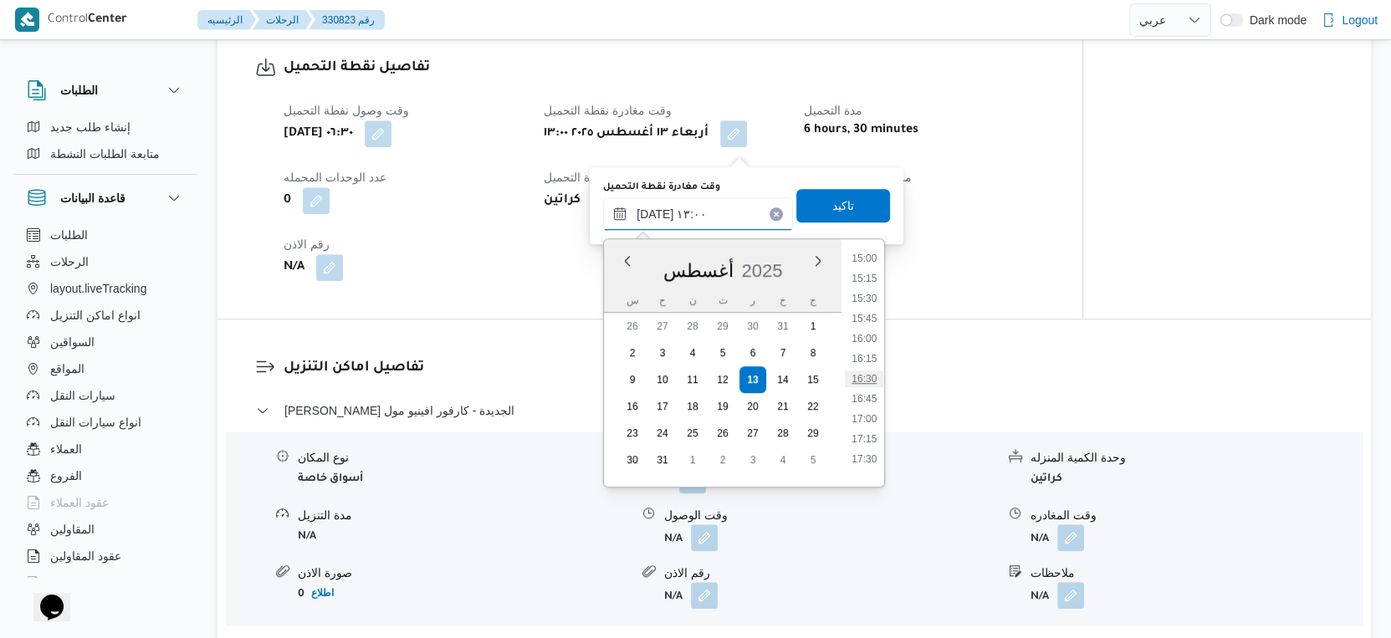
scroll to position [1299, 0]
click at [867, 365] on li "17:30" at bounding box center [864, 367] width 38 height 17
type input "[DATE] ١٧:٣٠"
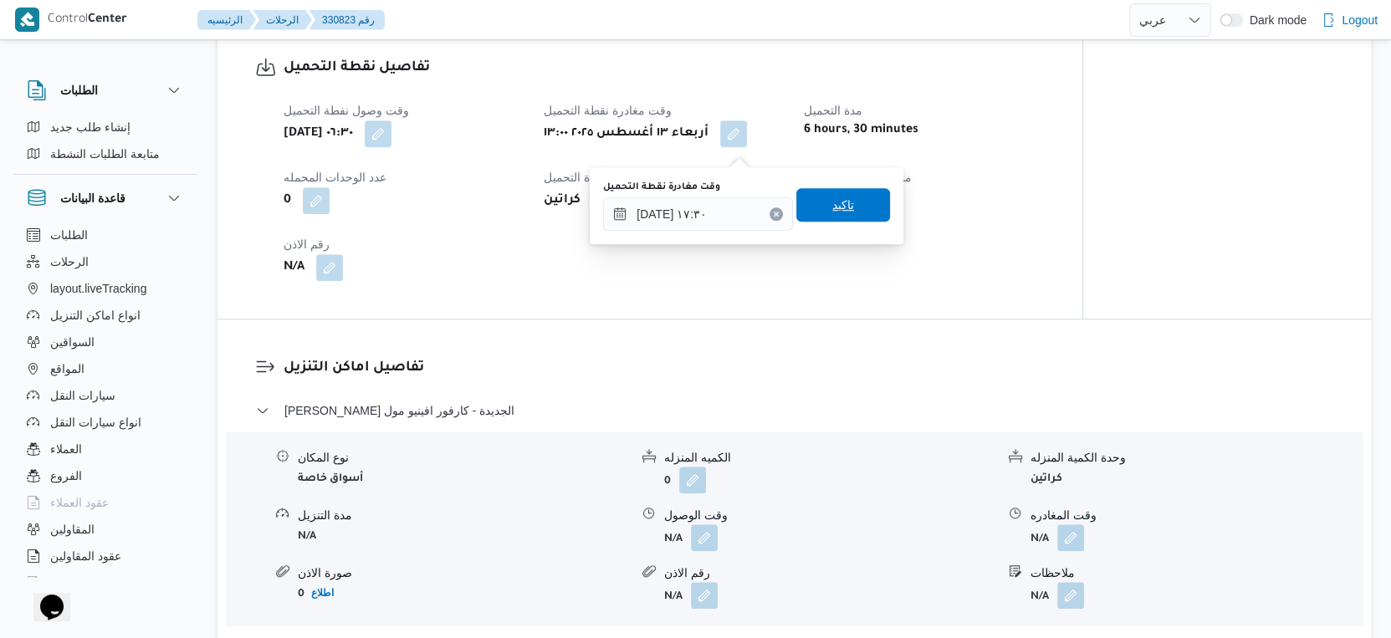
click at [851, 202] on span "تاكيد" at bounding box center [843, 204] width 94 height 33
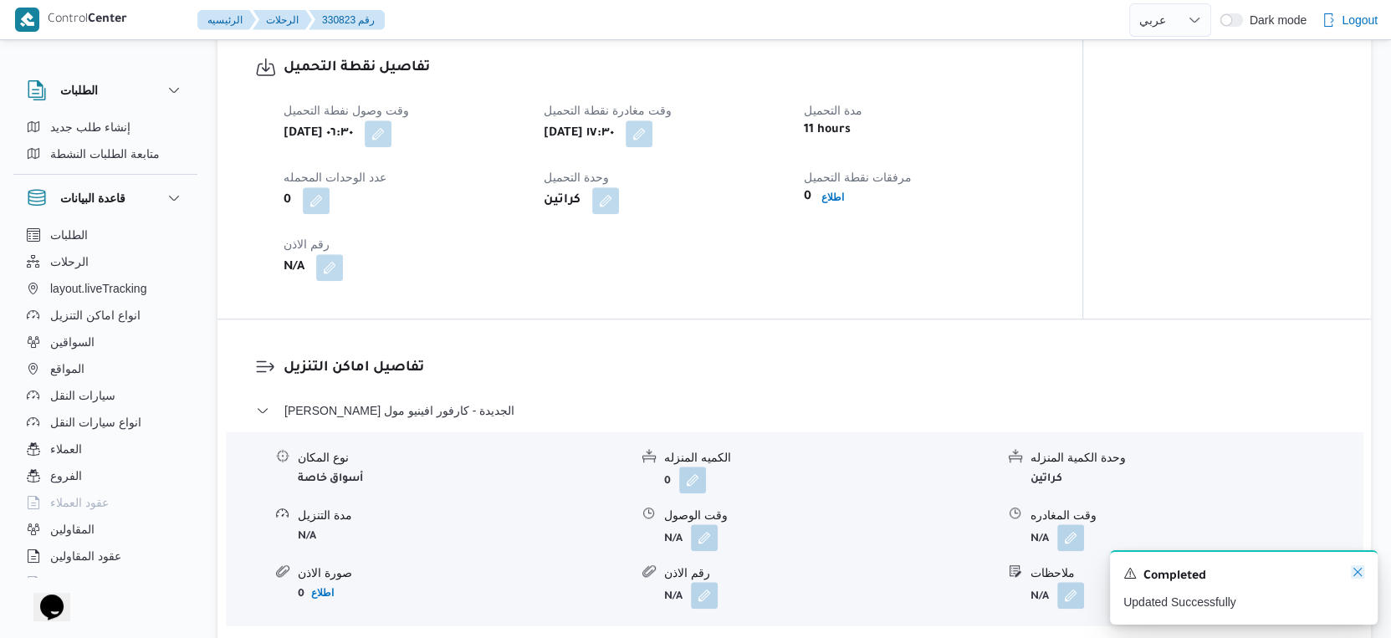
click at [1361, 579] on icon "Dismiss toast" at bounding box center [1357, 571] width 13 height 13
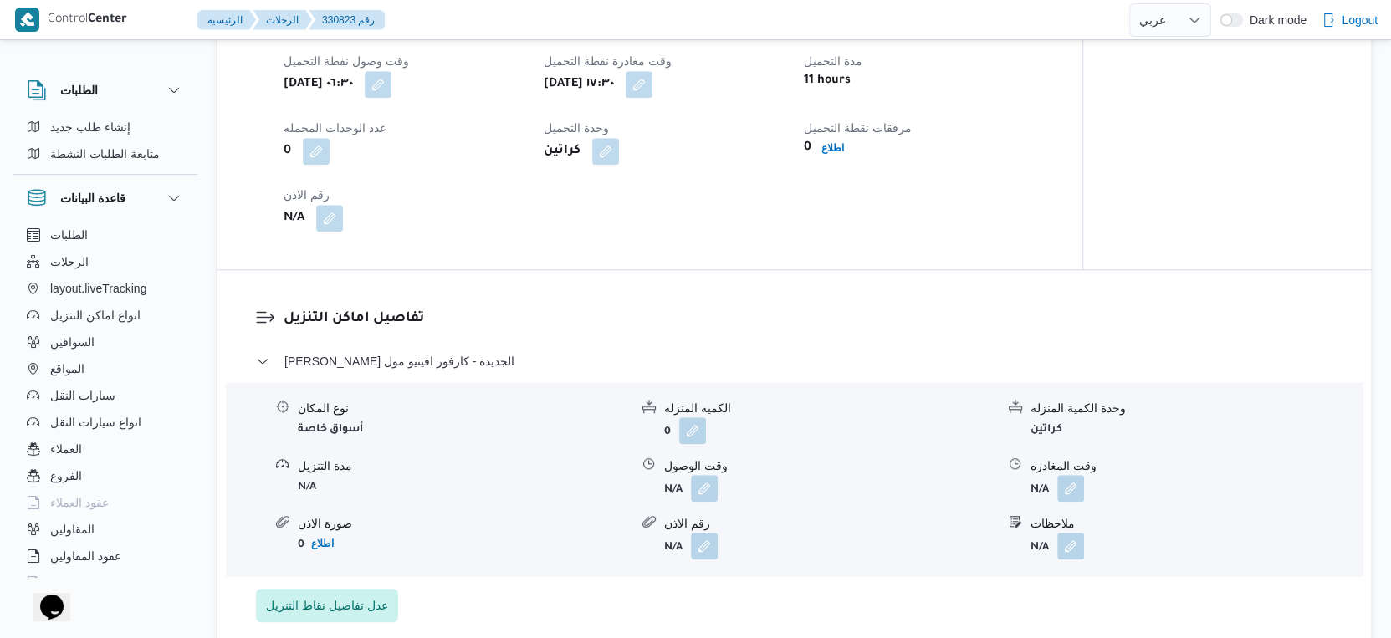
scroll to position [1208, 0]
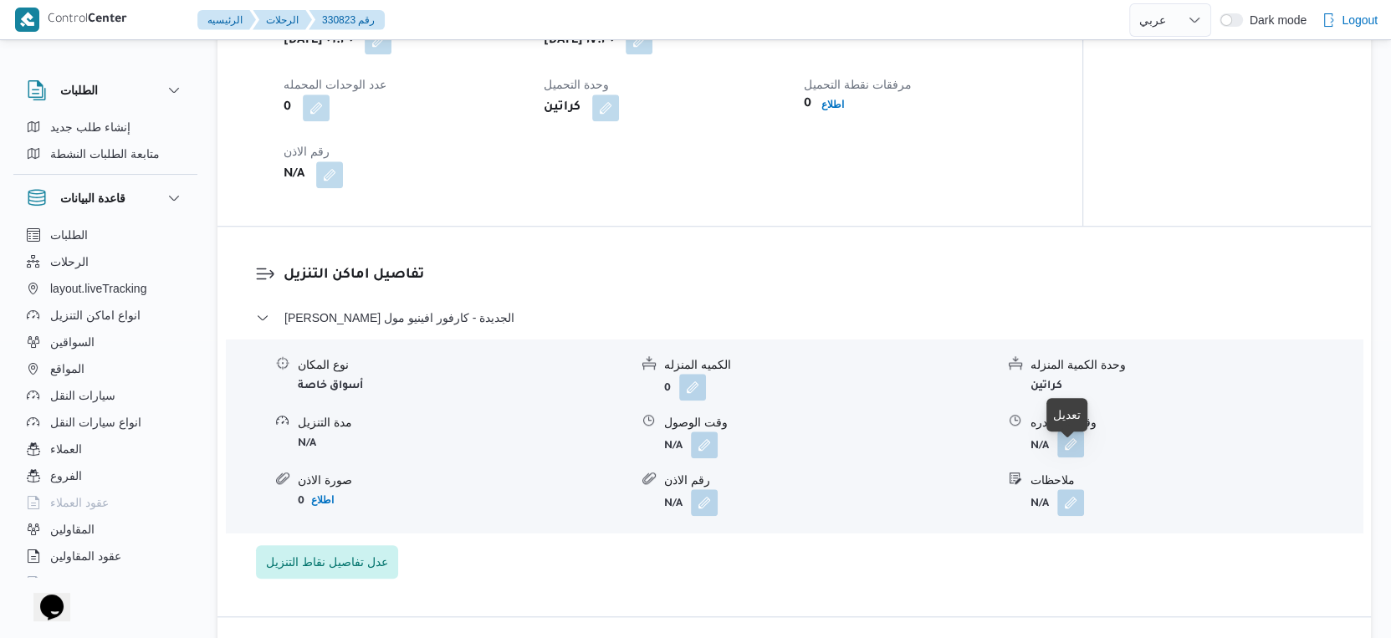
click at [1073, 457] on button "button" at bounding box center [1070, 444] width 27 height 27
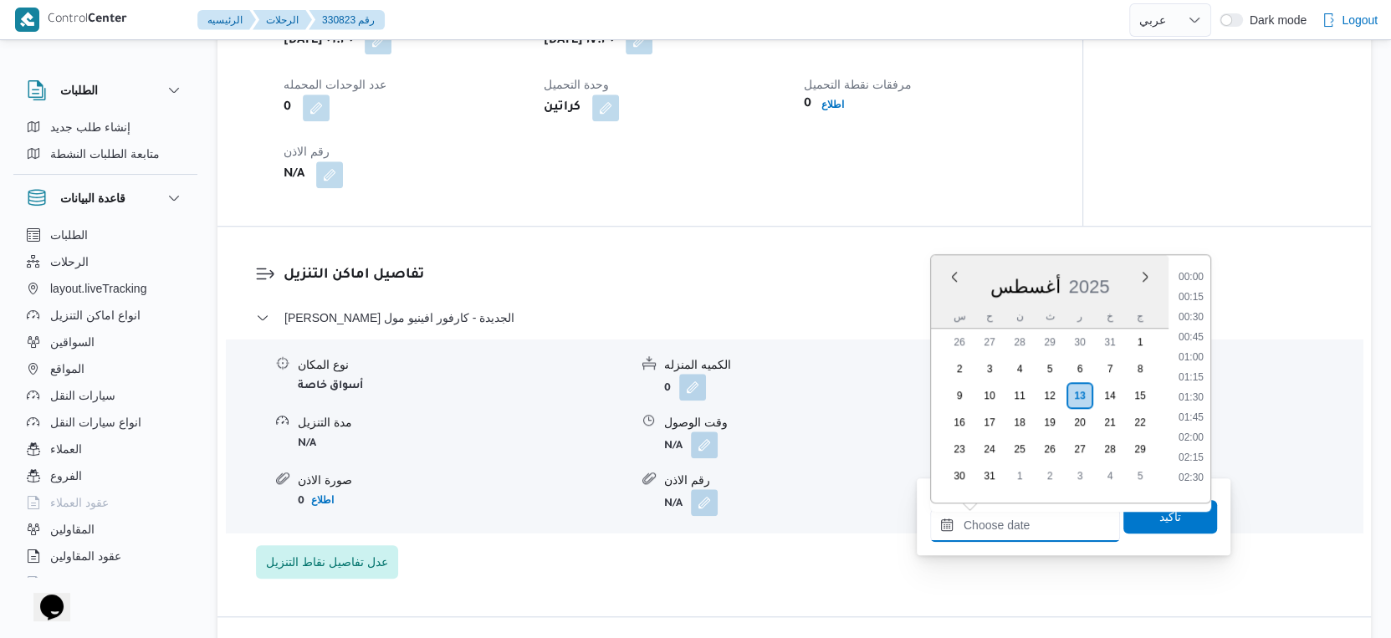
click at [1063, 518] on input "وقت المغادره" at bounding box center [1025, 524] width 190 height 33
click at [1196, 412] on li "17:30" at bounding box center [1191, 419] width 38 height 17
type input "[DATE] ١٧:٣٠"
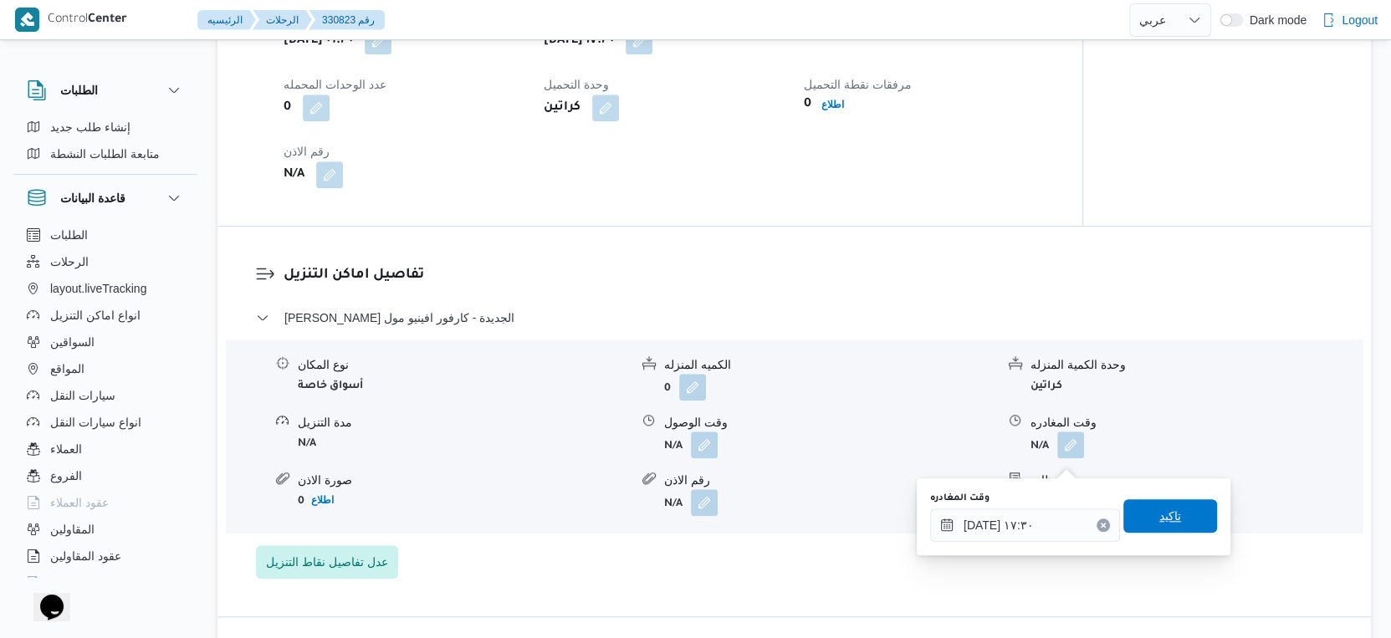
click at [1183, 514] on span "تاكيد" at bounding box center [1170, 515] width 94 height 33
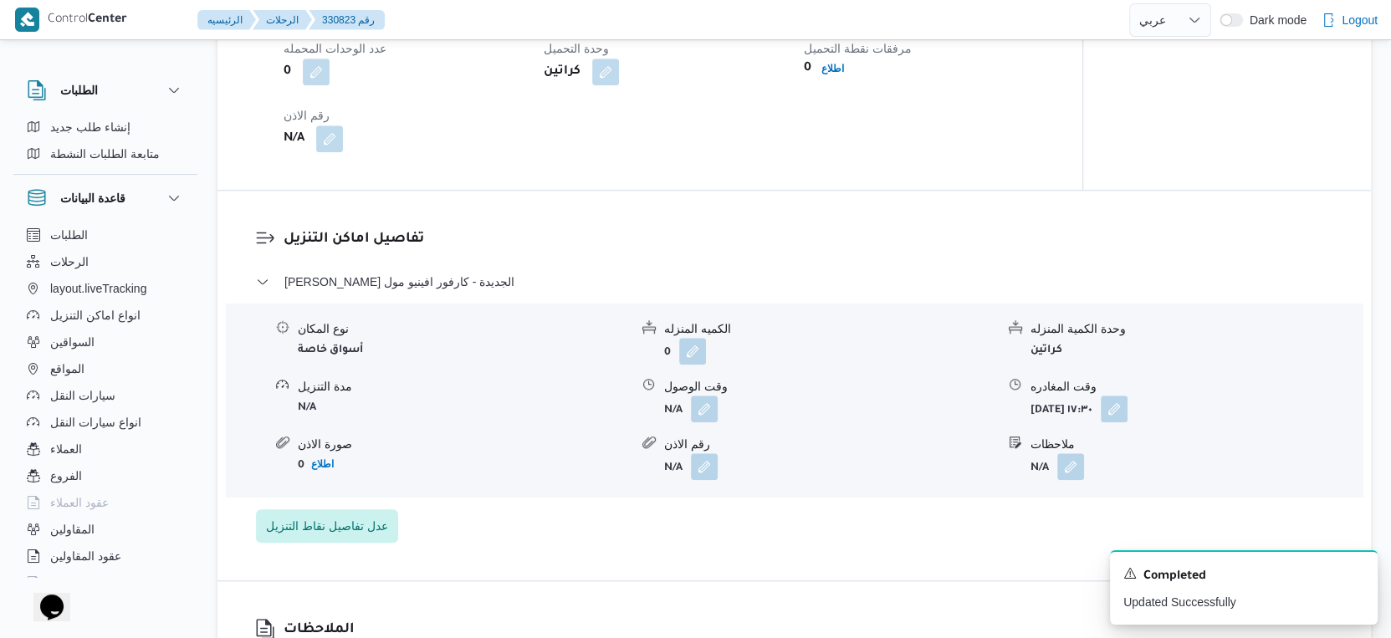
scroll to position [1394, 0]
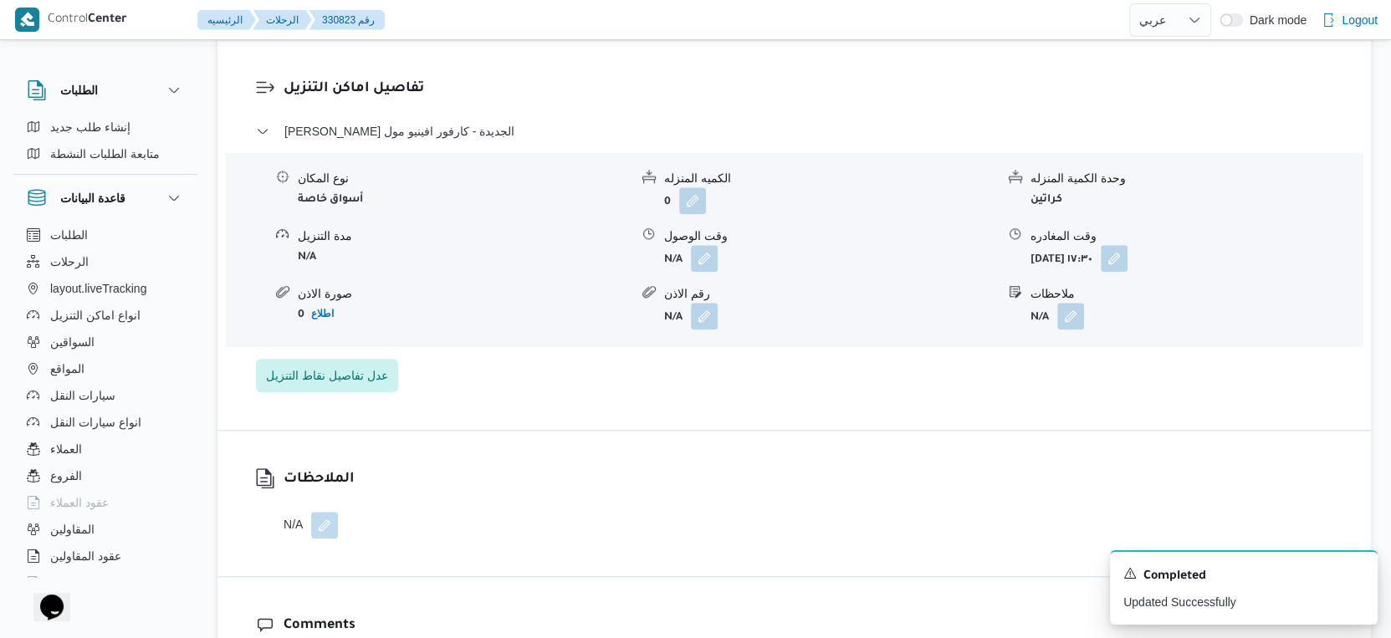
click at [340, 534] on div "N/A" at bounding box center [318, 525] width 71 height 27
click at [329, 531] on button "button" at bounding box center [324, 524] width 27 height 27
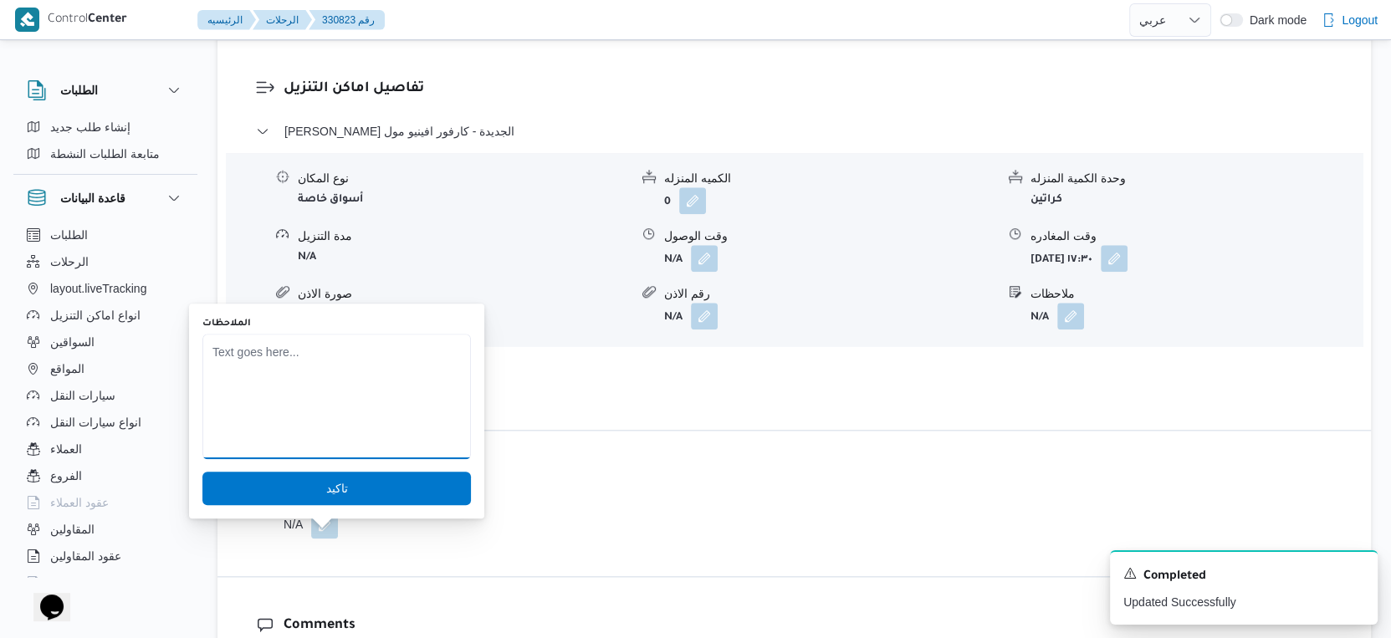
click at [426, 387] on textarea "الملاحظات" at bounding box center [336, 396] width 268 height 125
paste textarea "وصل 6 ونص وحمل ومطلعش بسبب حموله العربيه 9 طن"
click at [416, 369] on textarea "وصل 6 ونص وحمل ومطلعش بسبب حموله العربيه 9 طن" at bounding box center [336, 396] width 268 height 125
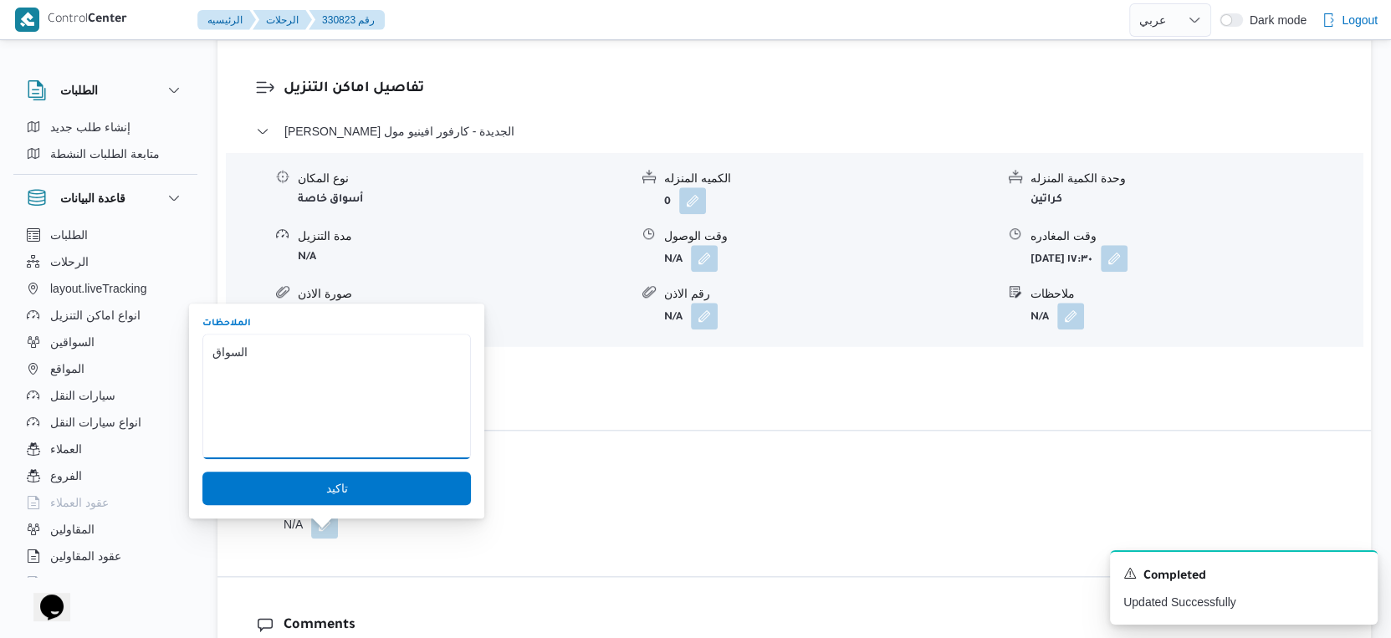
paste textarea "وصل 6 ونص وحمل ومطلعش بسبب حموله العربيه 9 طن"
paste textarea "قالولو فرعربيه بابه جايه تقسم معاك الحموله ومجش عربيه ومشي 5 ونص وساب العربيه ف…"
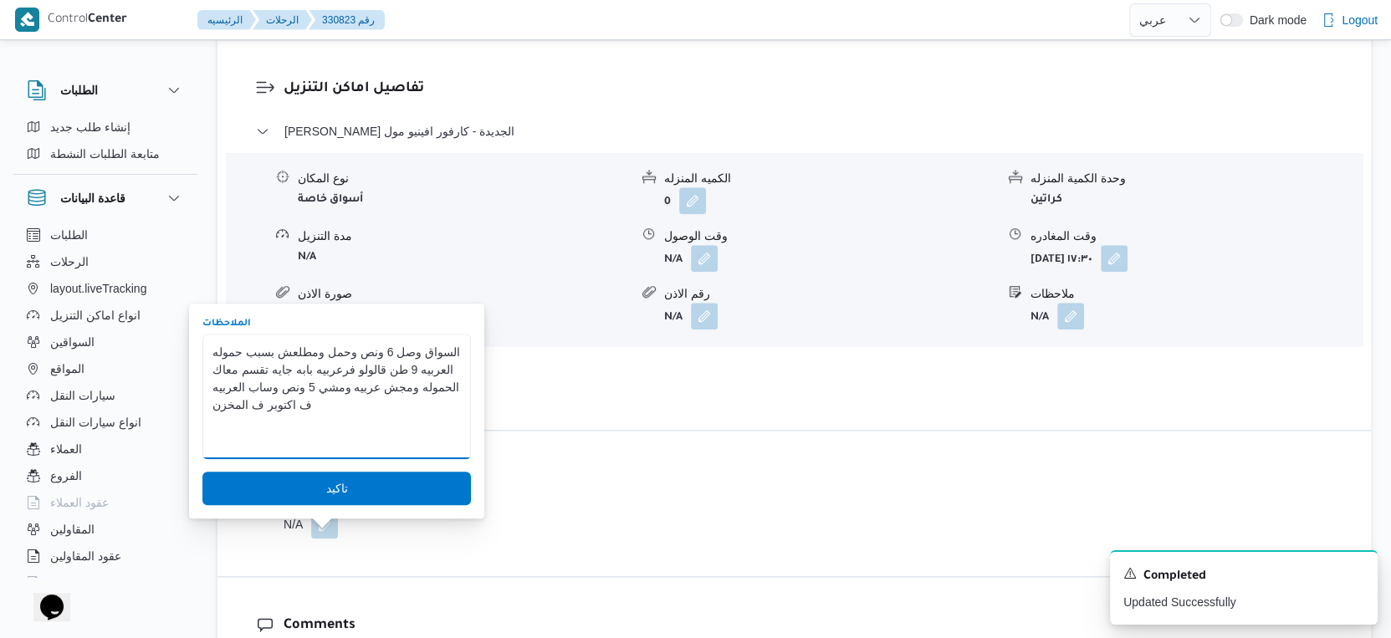
click at [278, 370] on textarea "السواق وصل 6 ونص وحمل ومطلعش بسبب حموله العربيه 9 طن قالولو فرعربيه بابه جايه ت…" at bounding box center [336, 396] width 268 height 125
click at [247, 369] on textarea "السواق وصل 6 ونص وحمل ومطلعش بسبب حموله العربيه 9 طن قالولو في عربيه بابه جايه …" at bounding box center [336, 396] width 268 height 125
click at [220, 370] on textarea "السواق وصل 6 ونص وحمل ومطلعش بسبب حموله العربيه 9 طن قالولو في عربيه جابه جايه …" at bounding box center [336, 396] width 268 height 125
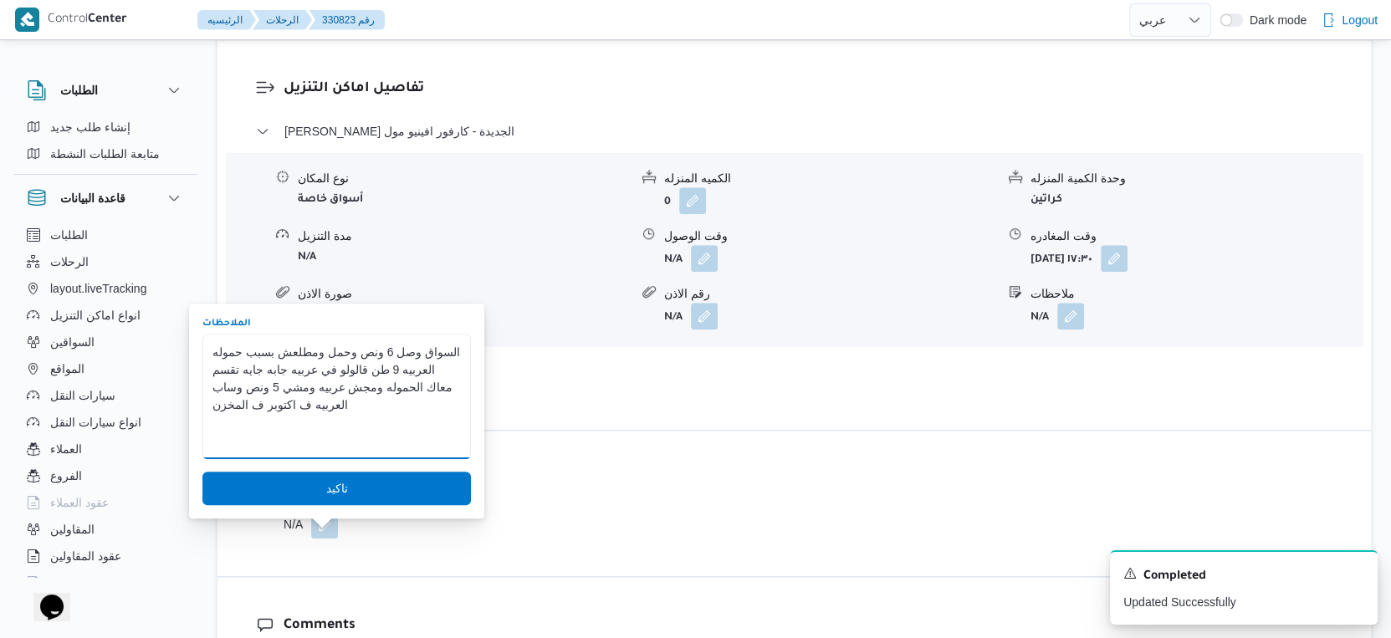
click at [220, 370] on textarea "السواق وصل 6 ونص وحمل ومطلعش بسبب حموله العربيه 9 طن قالولو في عربيه جابه جايه …" at bounding box center [336, 396] width 268 height 125
type textarea "السواق وصل 6 ونص وحمل ومطلعش بسبب حموله العربيه 9 طن قالولو في عربيه جايه تقسم …"
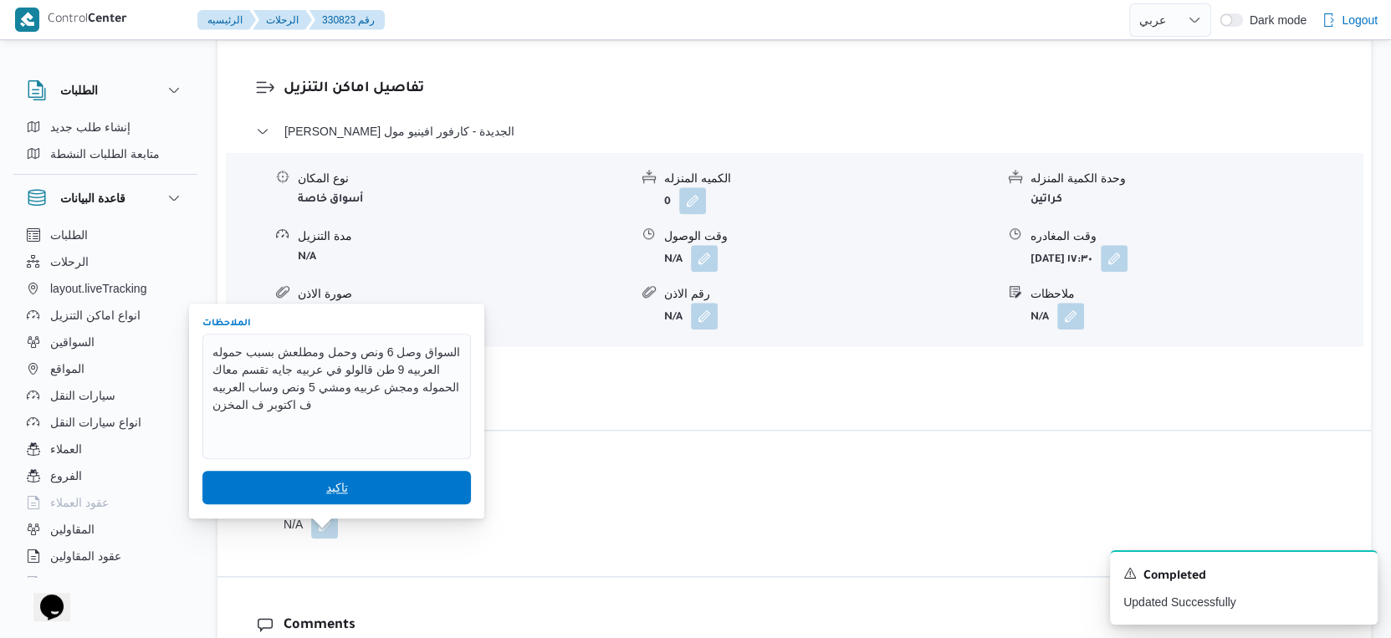
click at [352, 485] on span "تاكيد" at bounding box center [336, 487] width 268 height 33
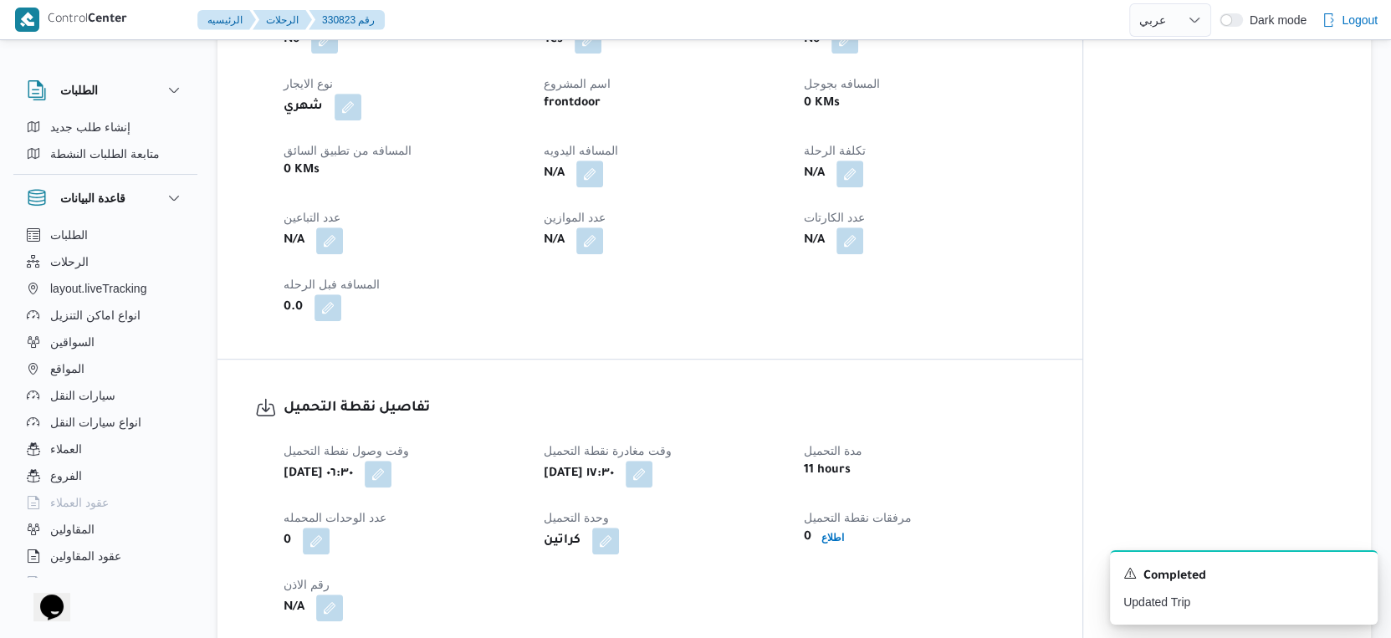
scroll to position [743, 0]
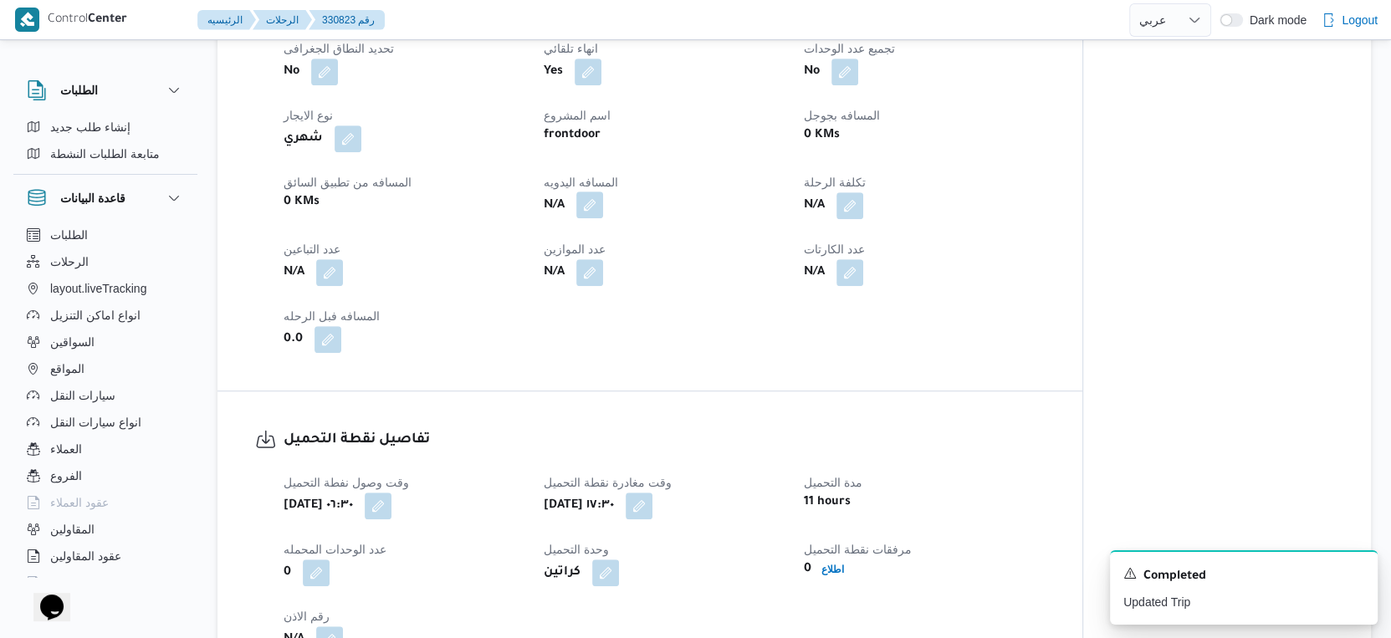
click at [588, 217] on button "button" at bounding box center [589, 205] width 27 height 27
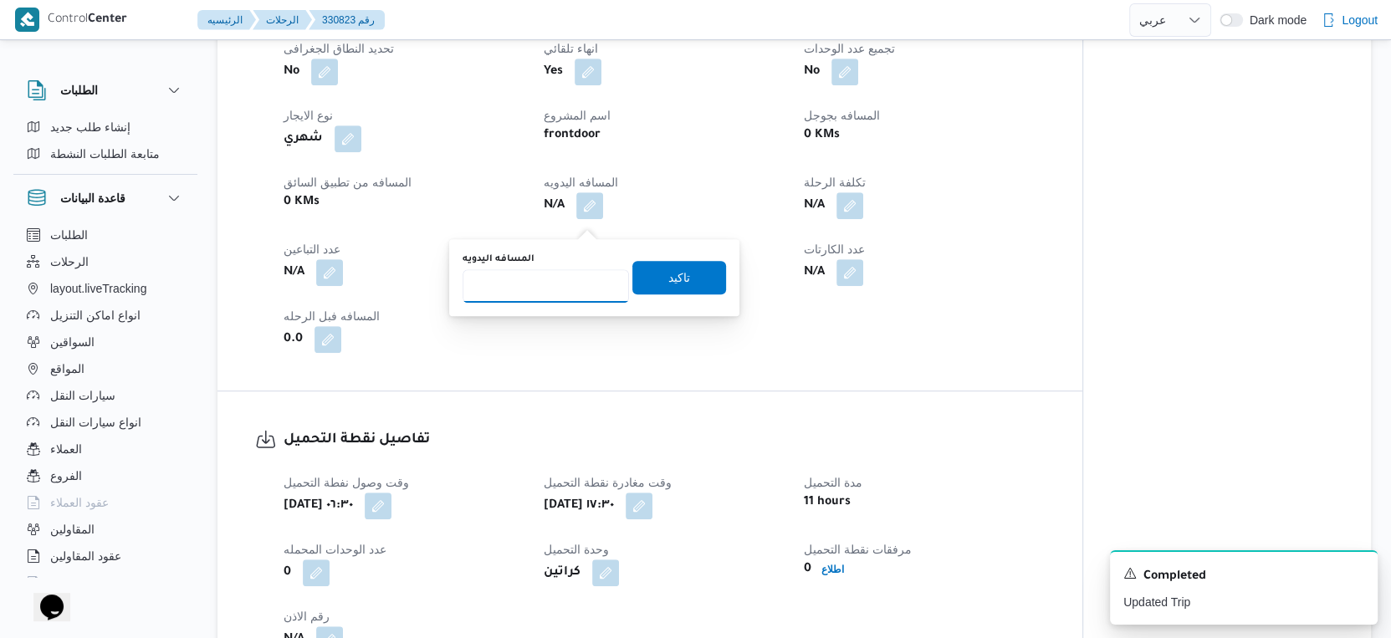
click at [559, 290] on input "المسافه اليدويه" at bounding box center [545, 285] width 166 height 33
type input "0"
click at [675, 277] on span "تاكيد" at bounding box center [679, 277] width 22 height 20
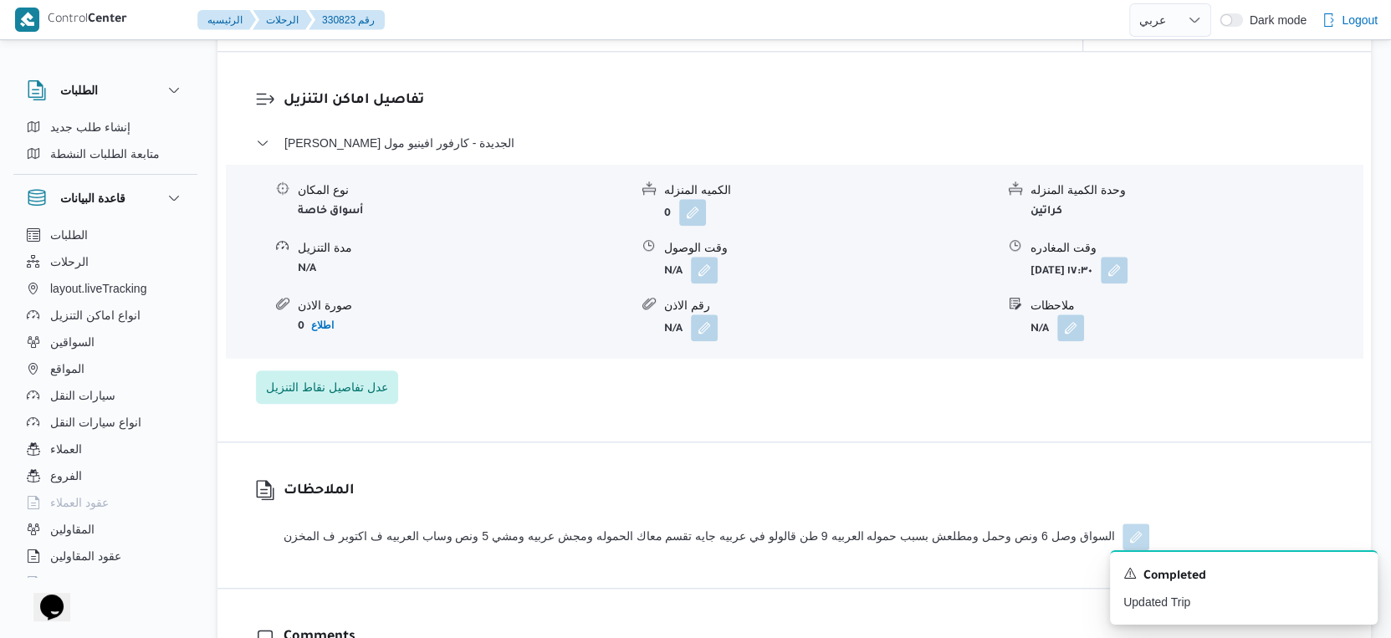
scroll to position [1580, 0]
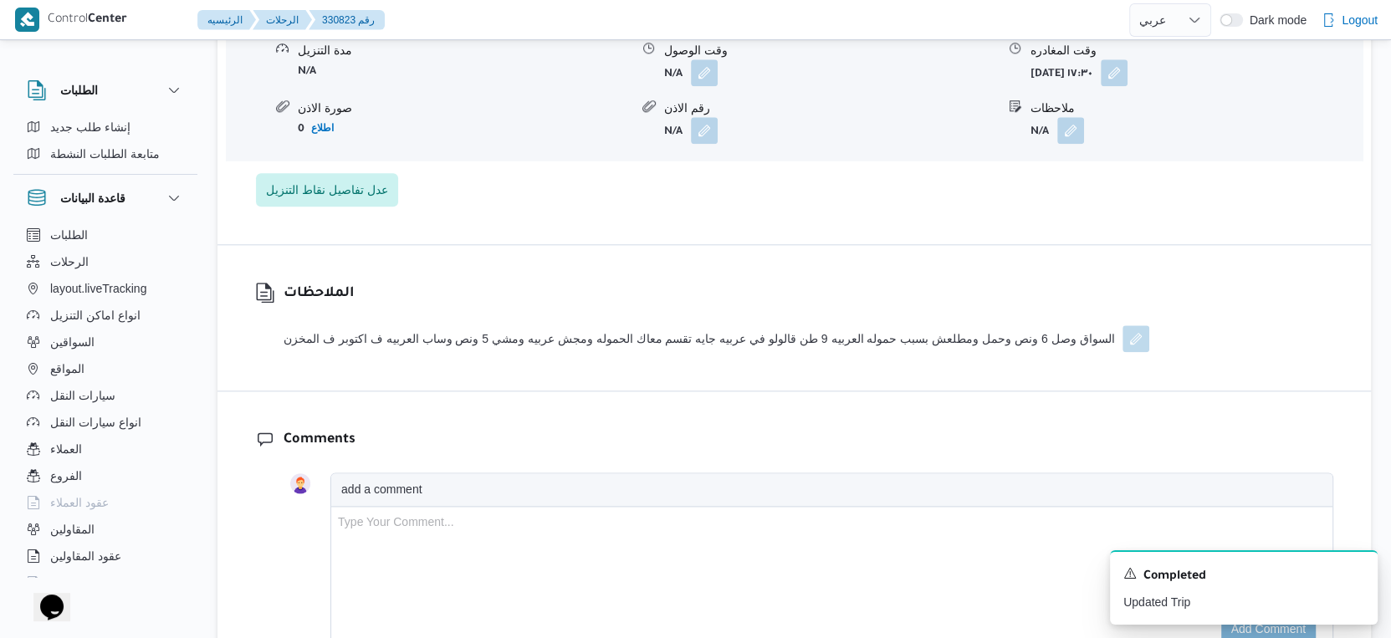
click at [1122, 352] on button "button" at bounding box center [1135, 338] width 27 height 27
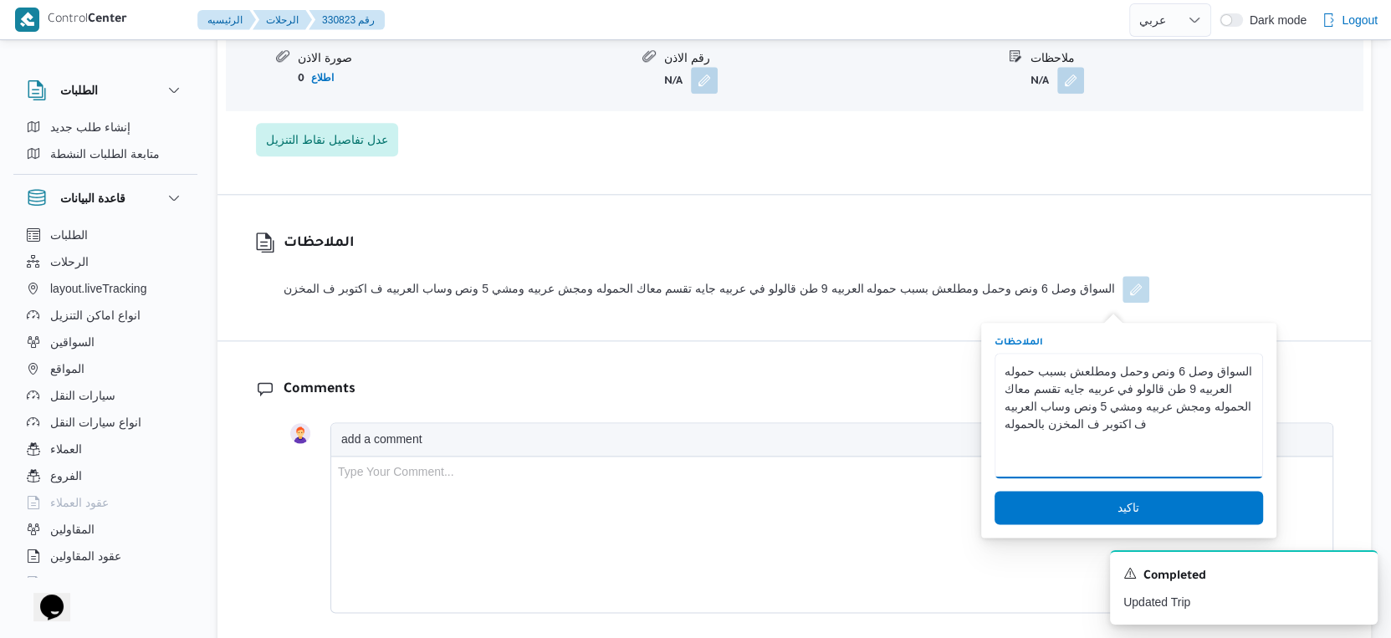
scroll to position [1673, 0]
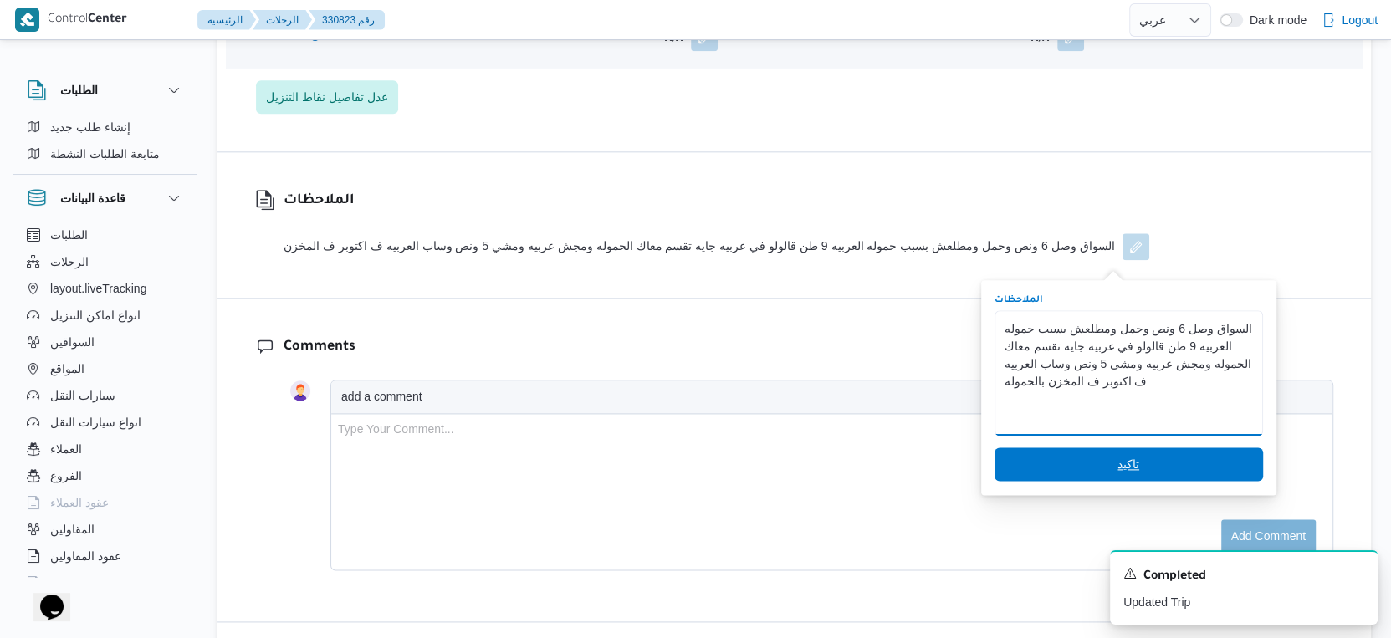
type textarea "السواق وصل 6 ونص وحمل ومطلعش بسبب حموله العربيه 9 طن قالولو في عربيه جايه تقسم …"
click at [1170, 456] on span "تاكيد" at bounding box center [1128, 463] width 268 height 33
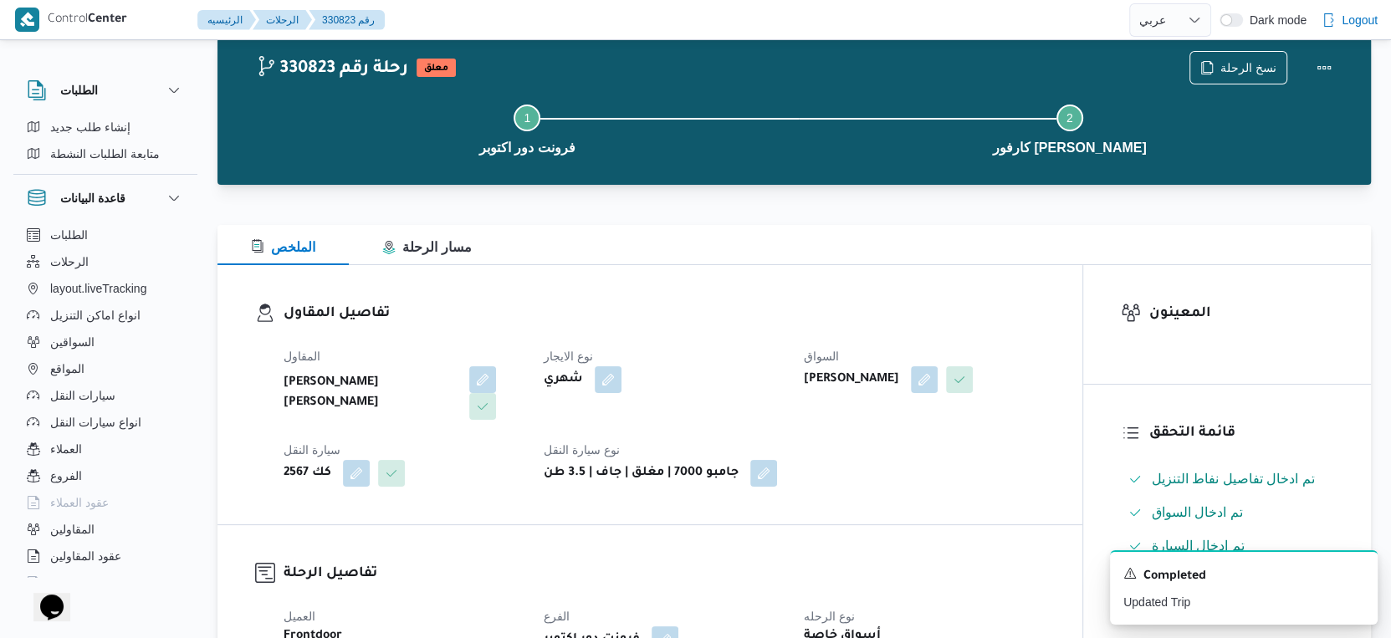
scroll to position [0, 0]
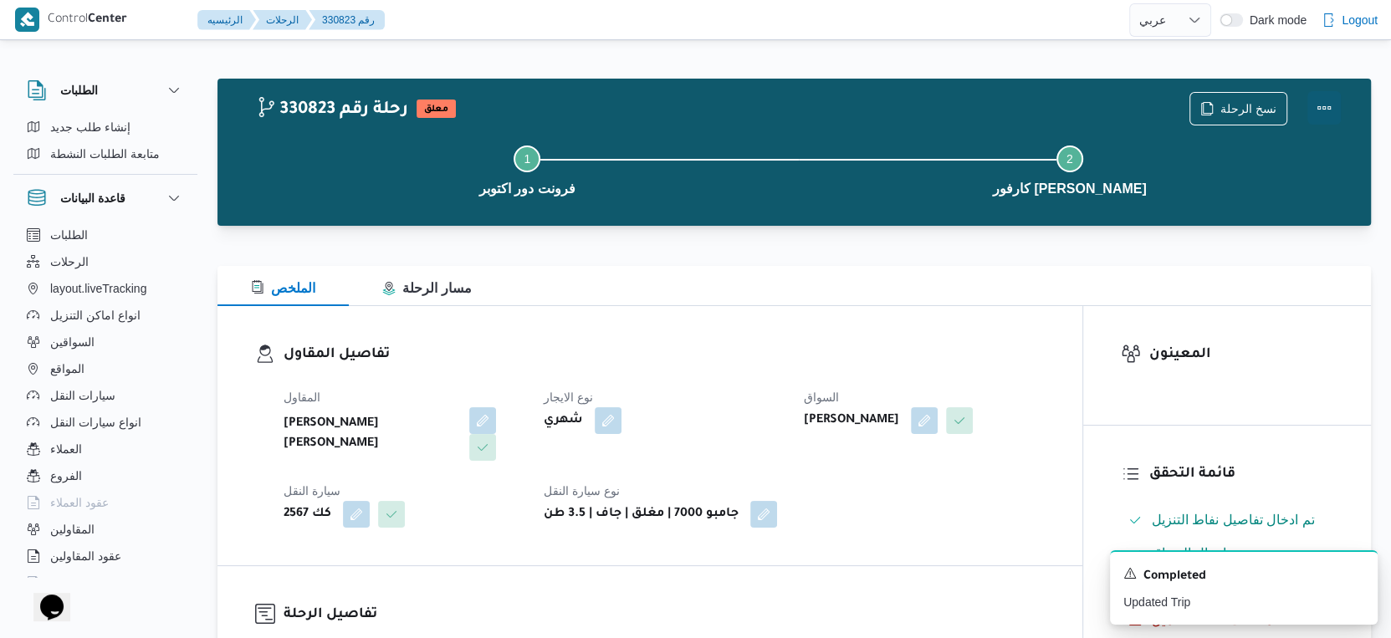
click at [1326, 109] on button "Actions" at bounding box center [1323, 107] width 33 height 33
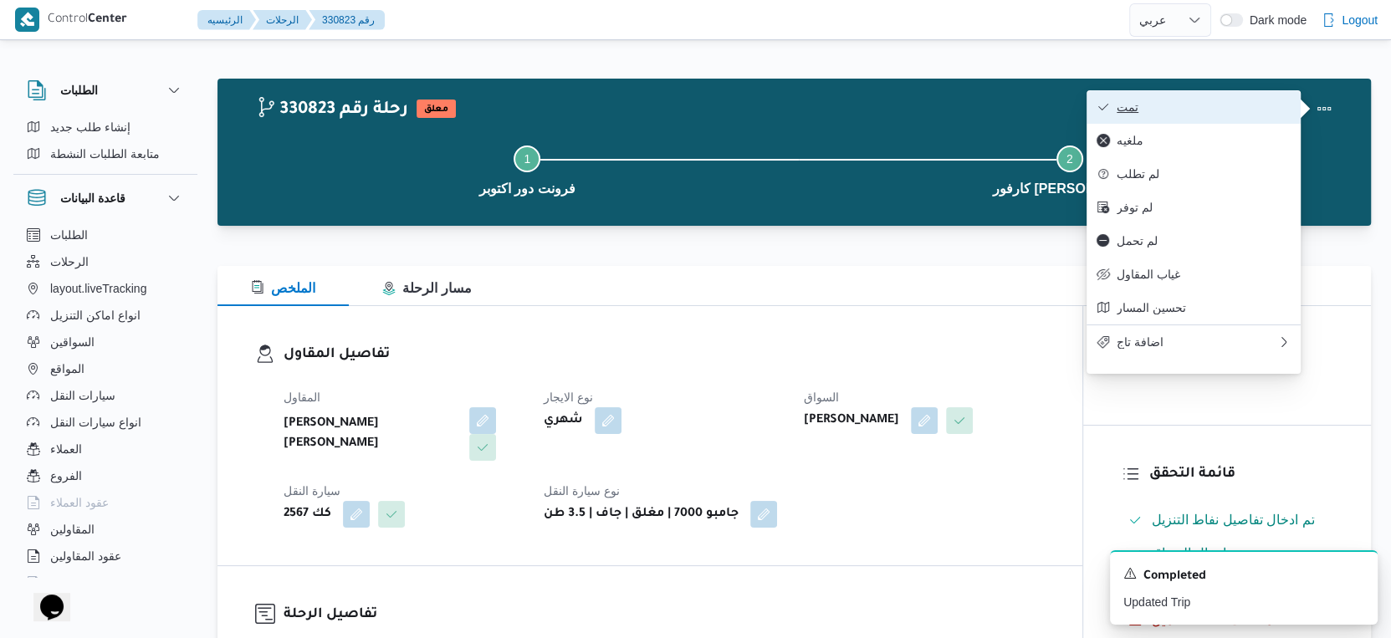
click at [1220, 112] on span "تمت" at bounding box center [1203, 106] width 174 height 13
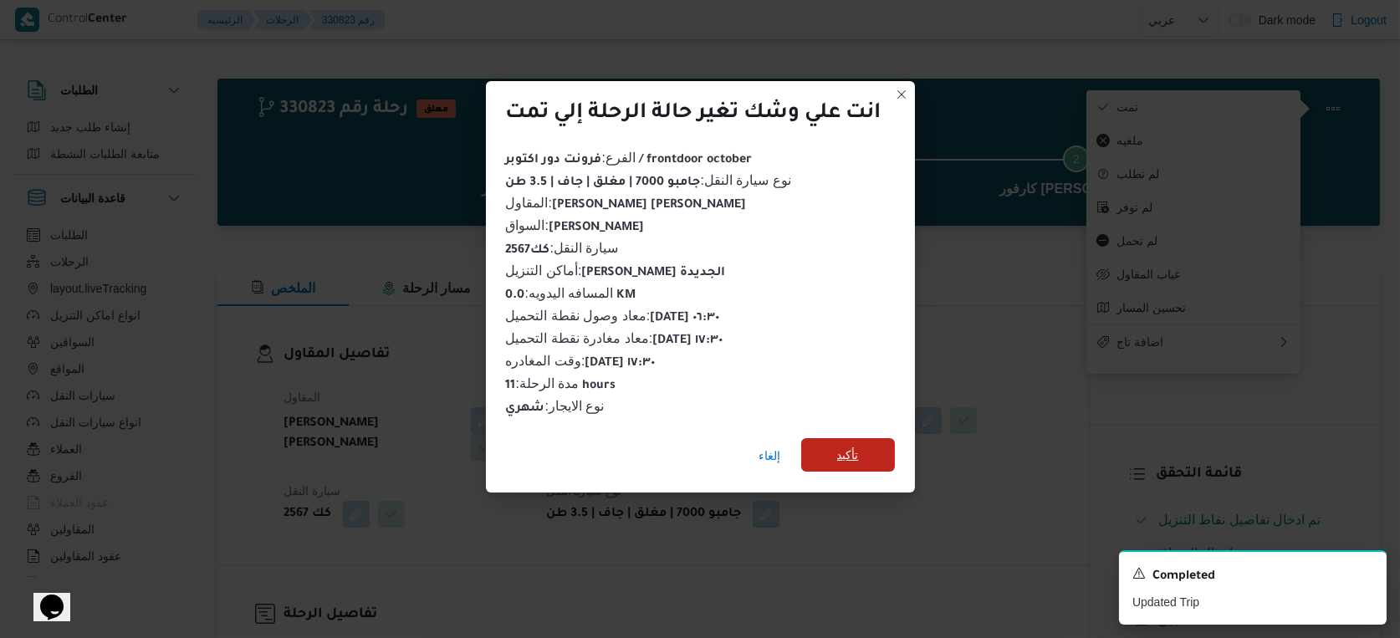
click at [856, 456] on span "تأكيد" at bounding box center [848, 455] width 22 height 20
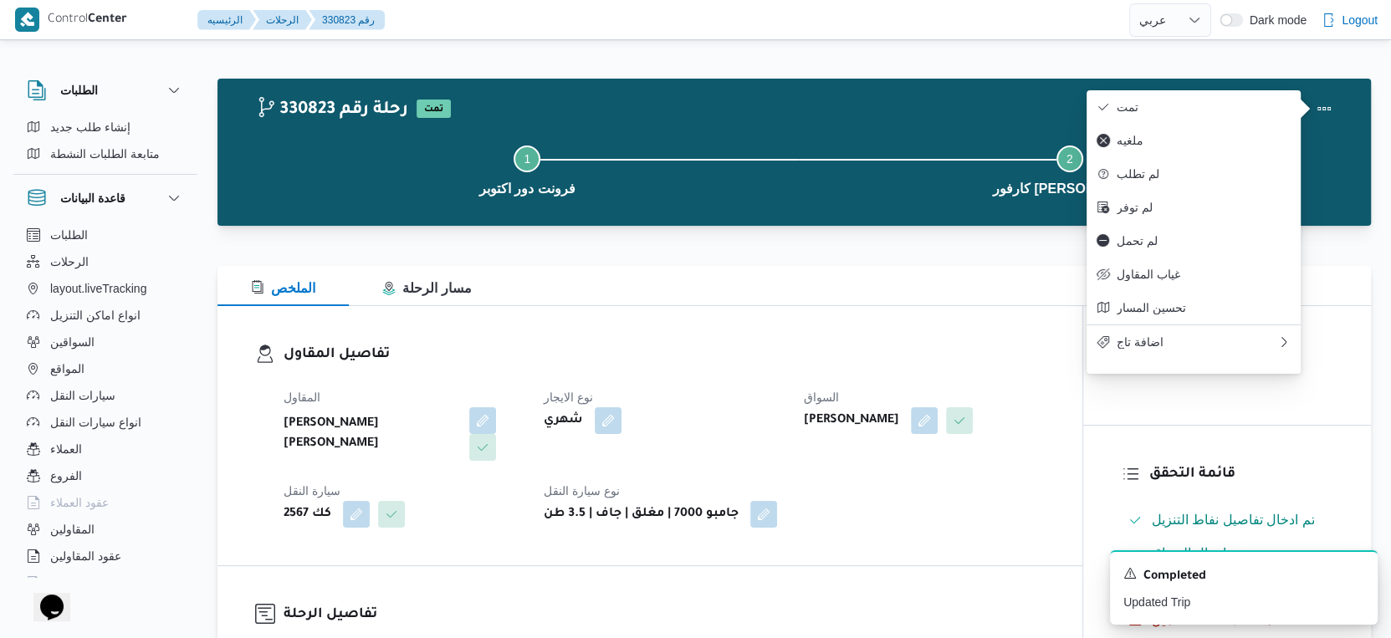
click at [731, 380] on div "المقاول [PERSON_NAME] [PERSON_NAME] نوع الايجار شهري السواق [PERSON_NAME] [PERS…" at bounding box center [663, 457] width 781 height 161
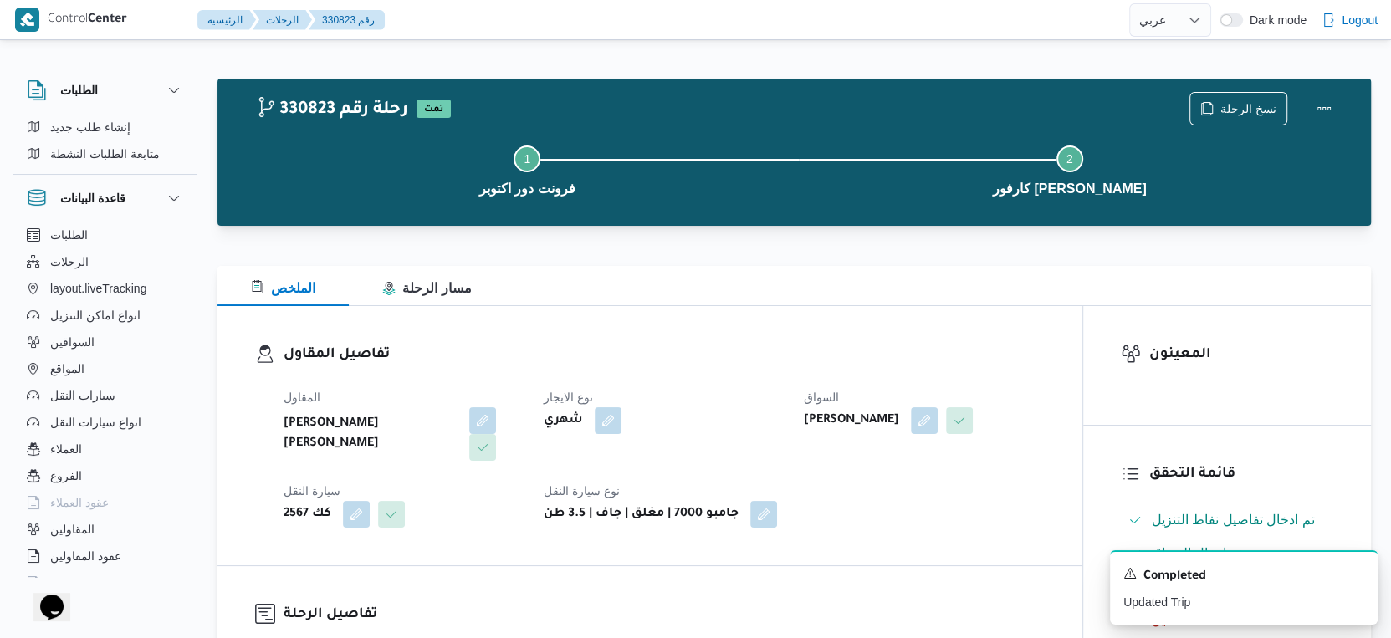
scroll to position [557, 0]
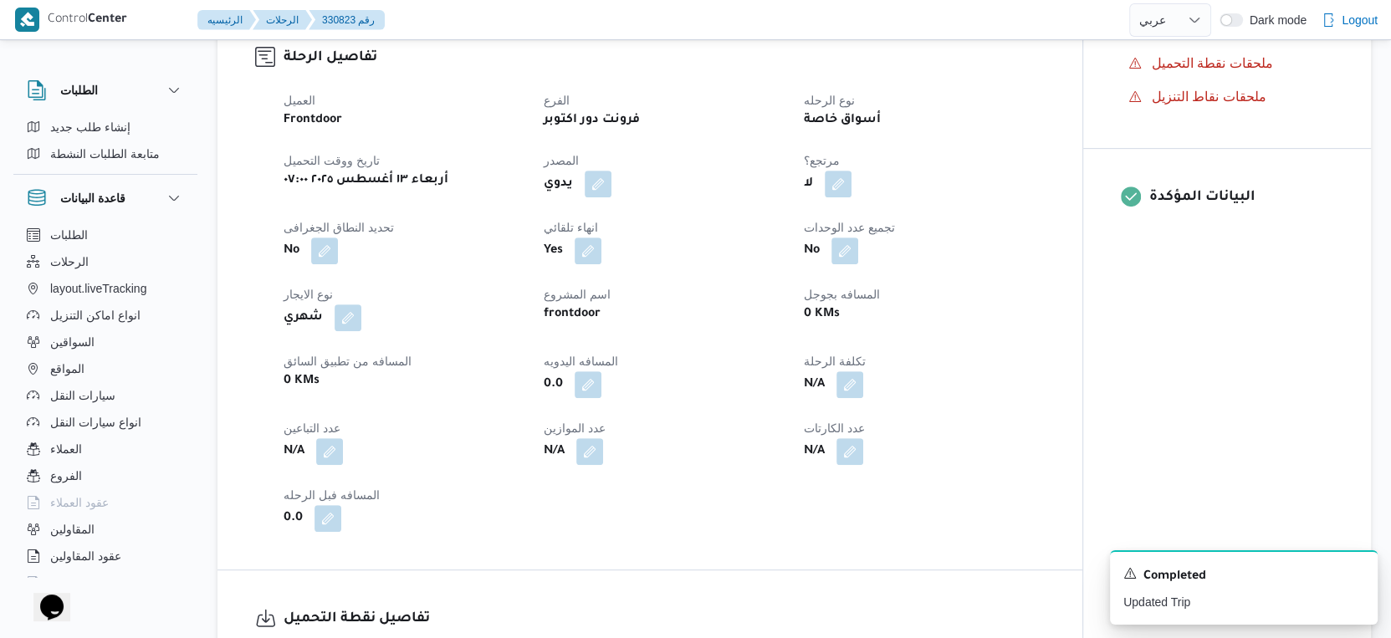
click at [754, 395] on div "0.0" at bounding box center [663, 385] width 243 height 30
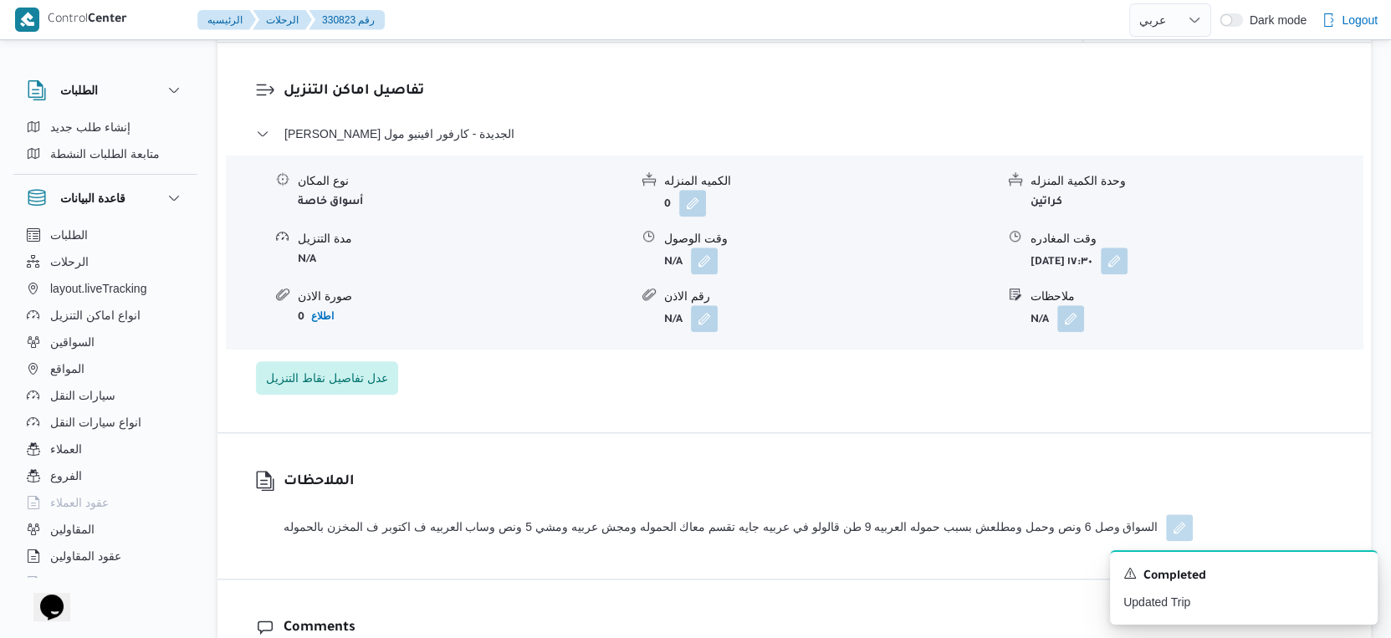
scroll to position [1394, 0]
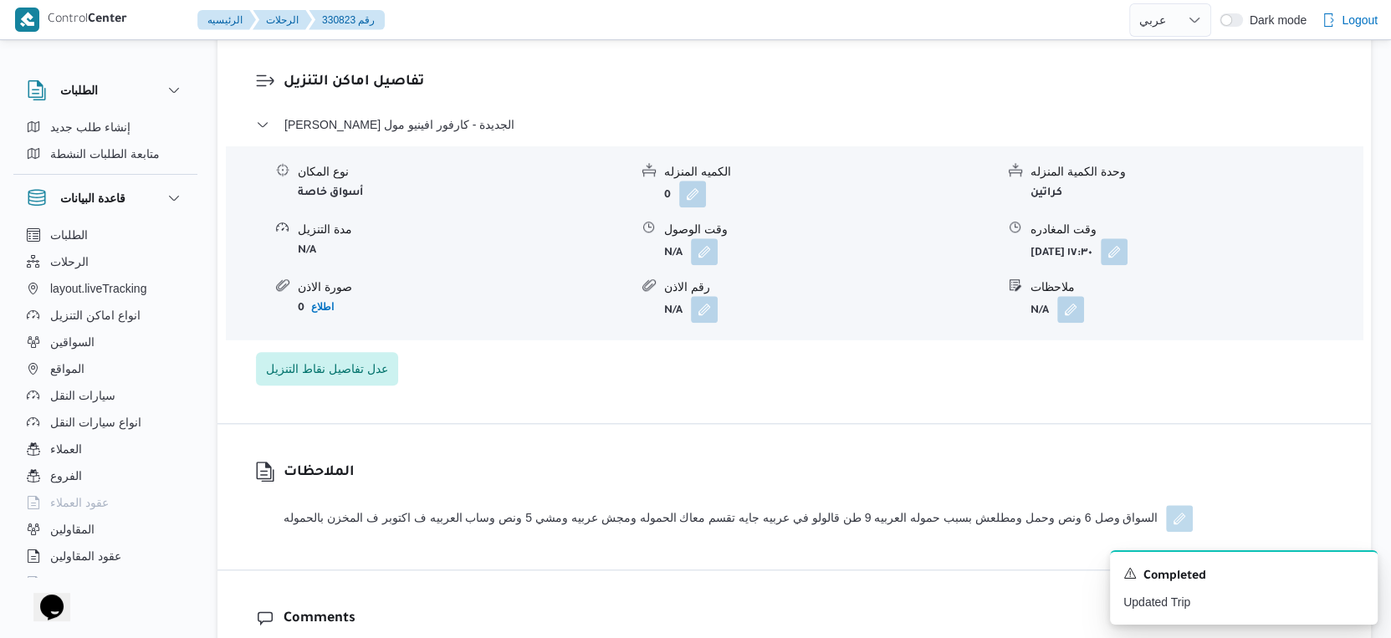
select select "ar"
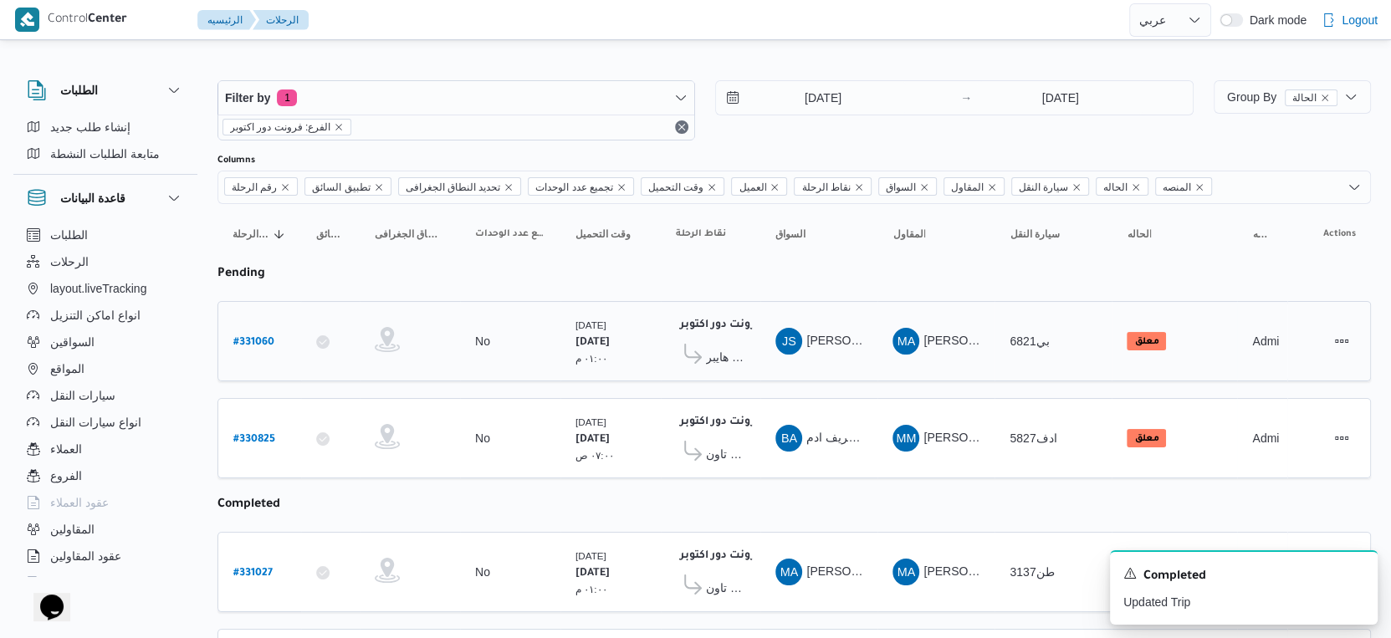
click at [720, 353] on span "هايبر [PERSON_NAME]" at bounding box center [725, 357] width 39 height 20
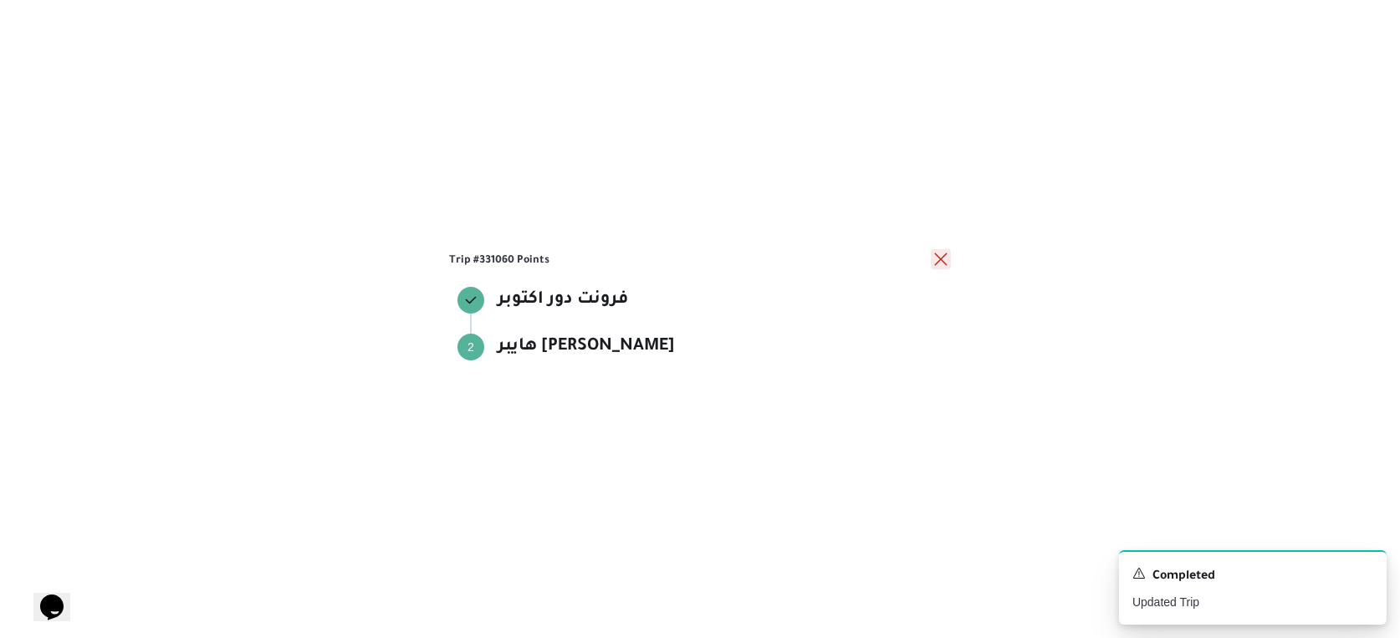
click at [931, 261] on button "close" at bounding box center [941, 259] width 20 height 20
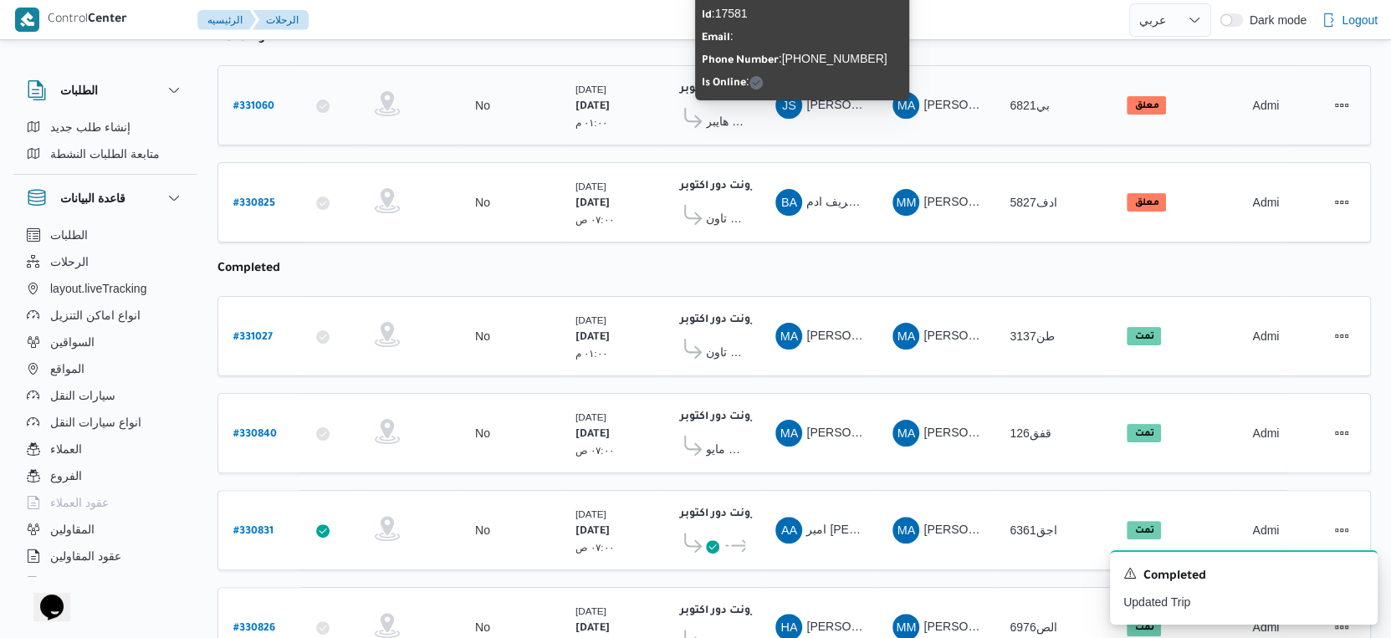
scroll to position [494, 0]
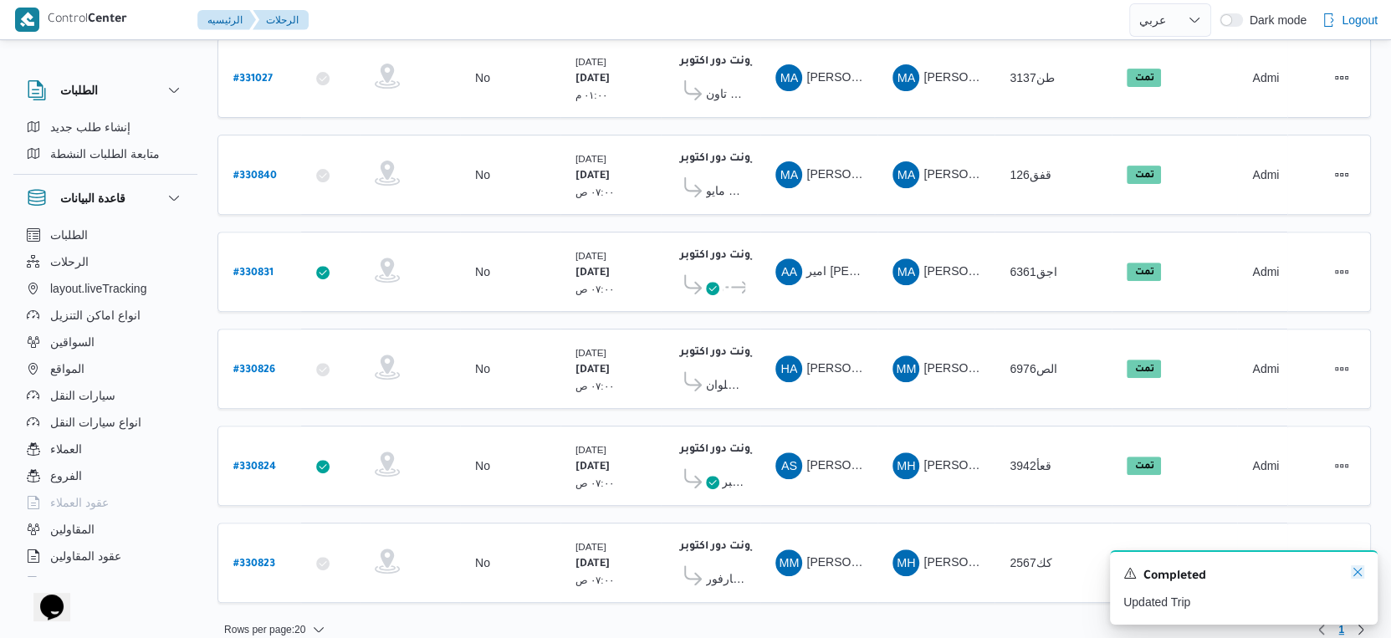
click at [1355, 575] on icon "Dismiss toast" at bounding box center [1357, 571] width 13 height 13
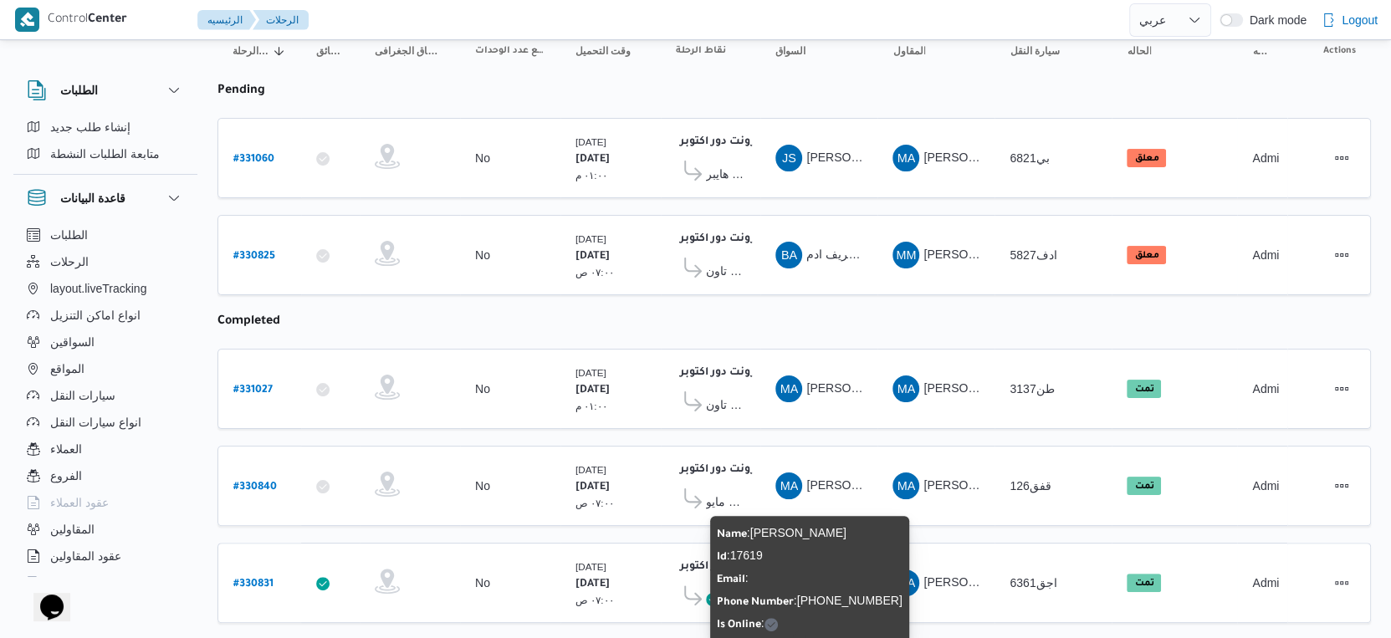
scroll to position [0, 0]
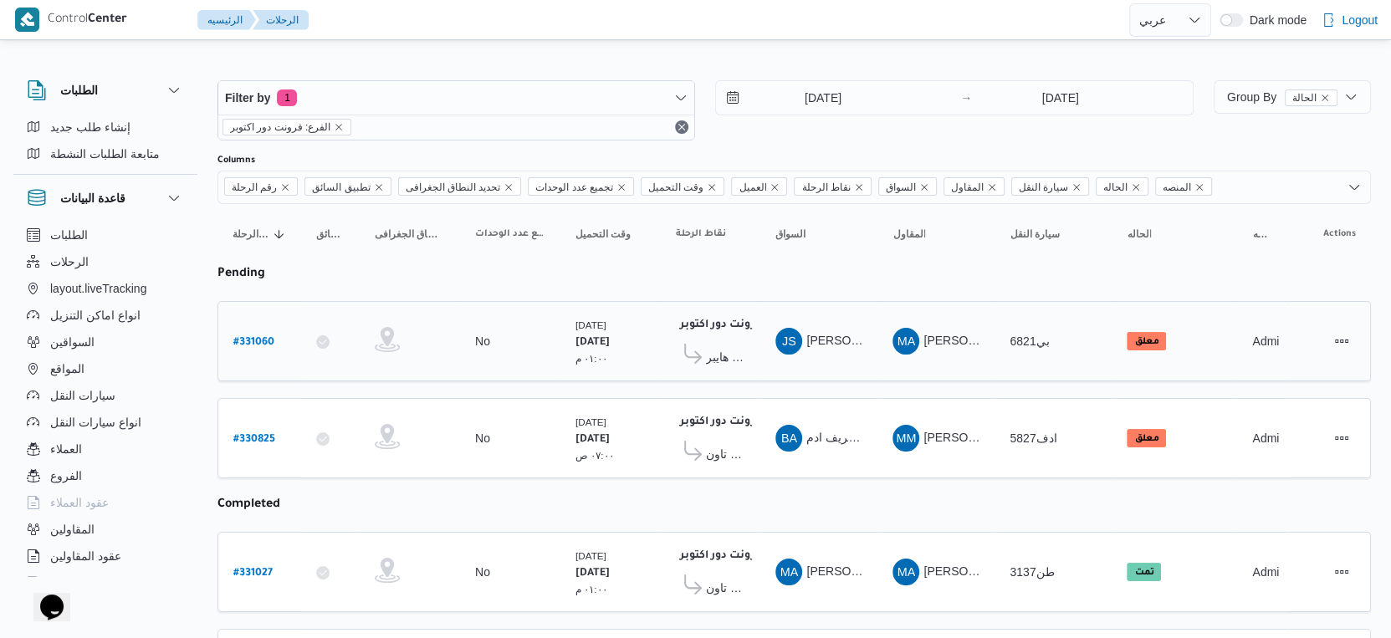
click at [258, 337] on b "# 331060" at bounding box center [253, 343] width 41 height 12
select select "ar"
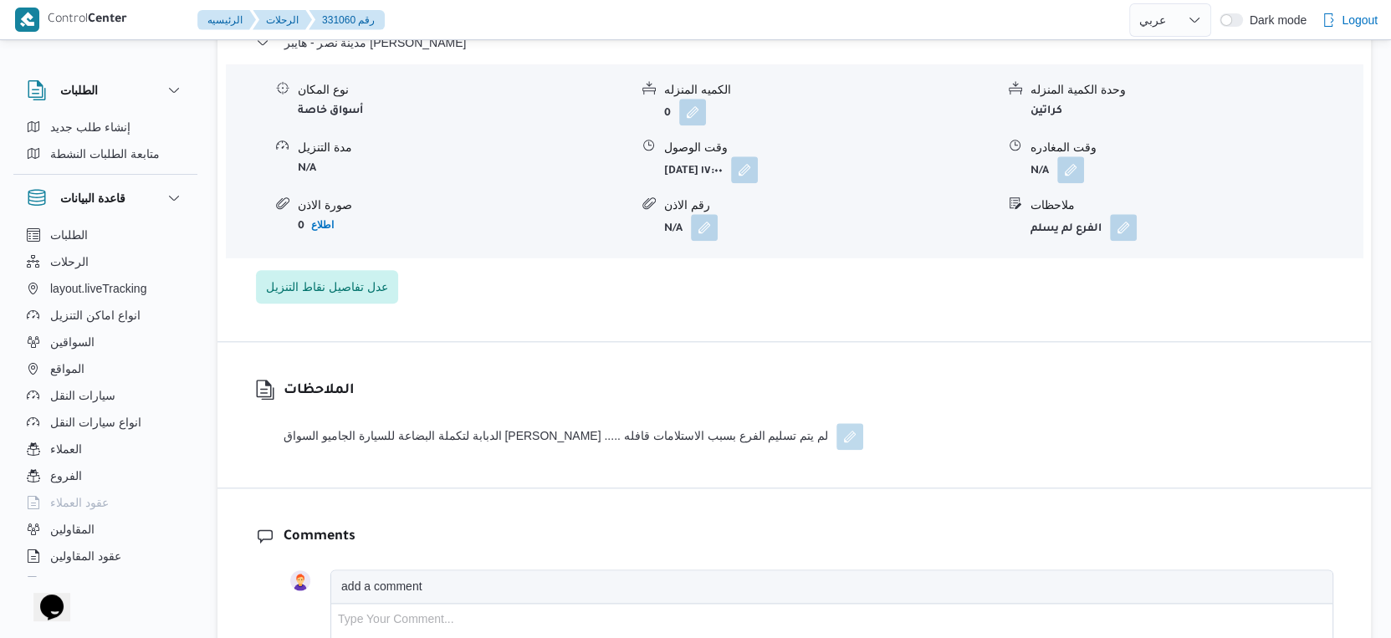
scroll to position [1486, 0]
select select "ar"
